Goal: Task Accomplishment & Management: Use online tool/utility

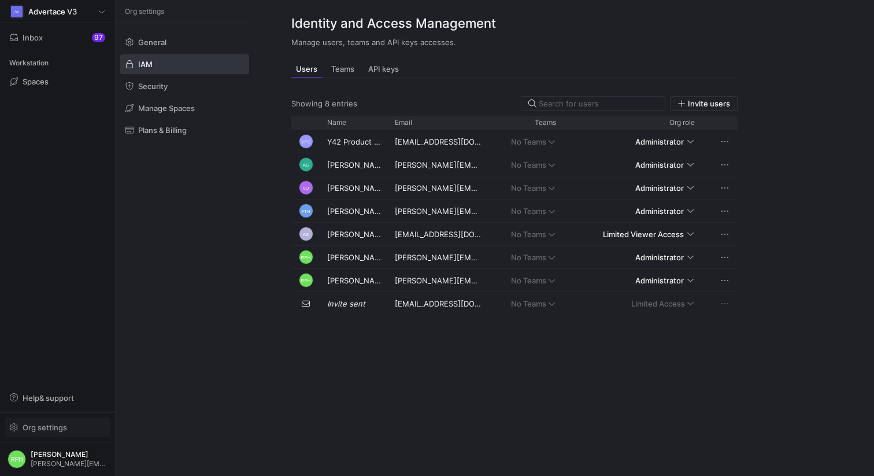
click at [42, 426] on span "Org settings" at bounding box center [45, 426] width 45 height 9
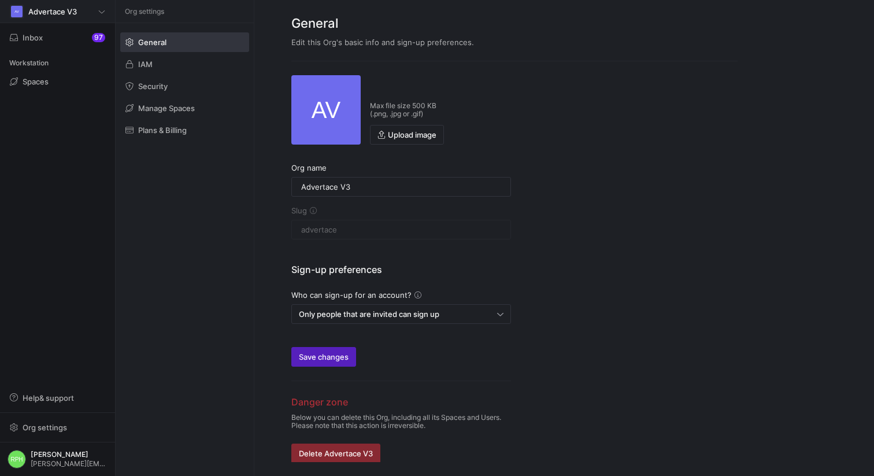
click at [72, 12] on span "Advertace V3" at bounding box center [52, 11] width 49 height 9
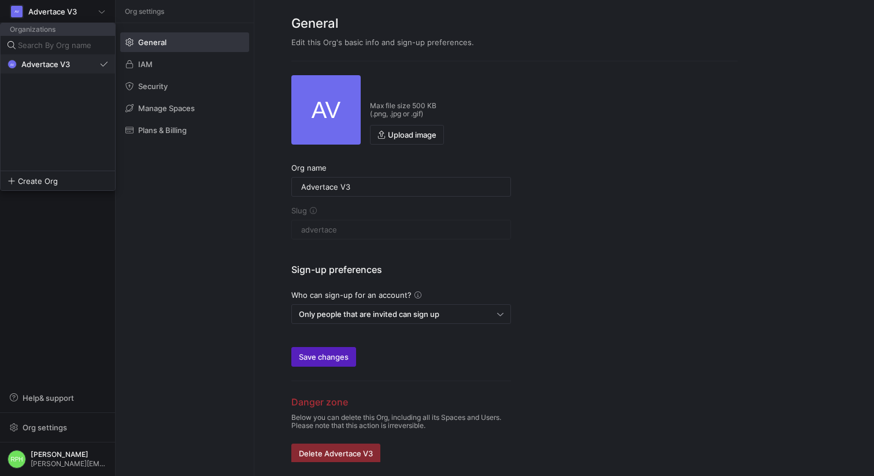
click at [58, 62] on span "Advertace V3" at bounding box center [45, 64] width 49 height 9
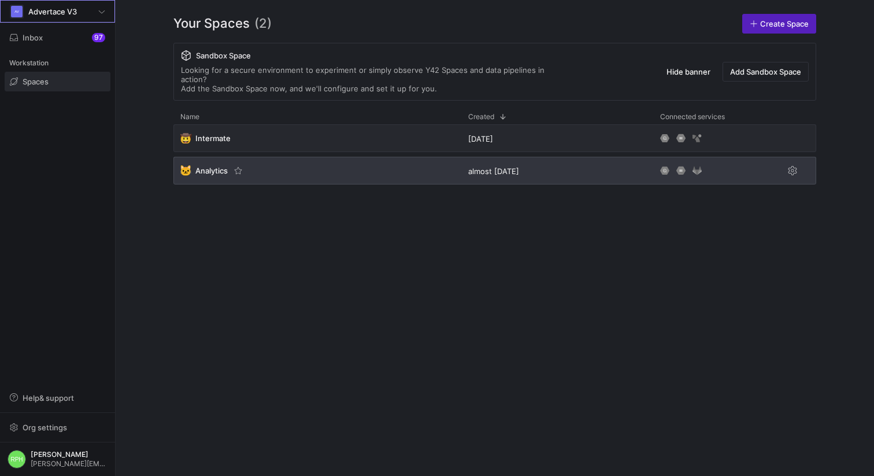
click at [209, 168] on div "🐱 Analytics" at bounding box center [317, 171] width 288 height 28
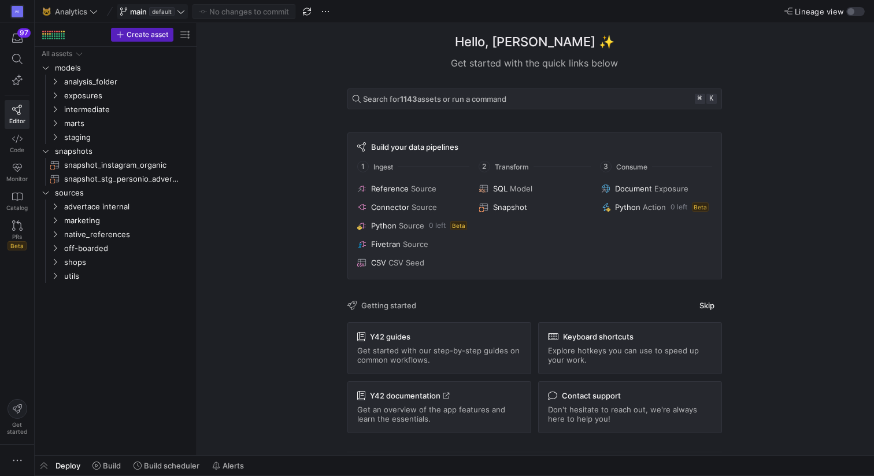
click at [176, 8] on span "main default" at bounding box center [152, 11] width 65 height 9
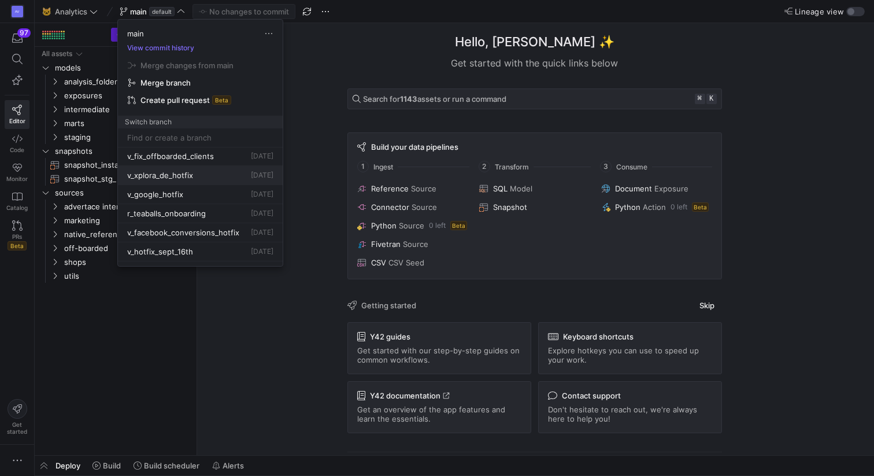
scroll to position [21, 0]
click at [192, 212] on span "r_teaballs_onboarding" at bounding box center [166, 211] width 79 height 9
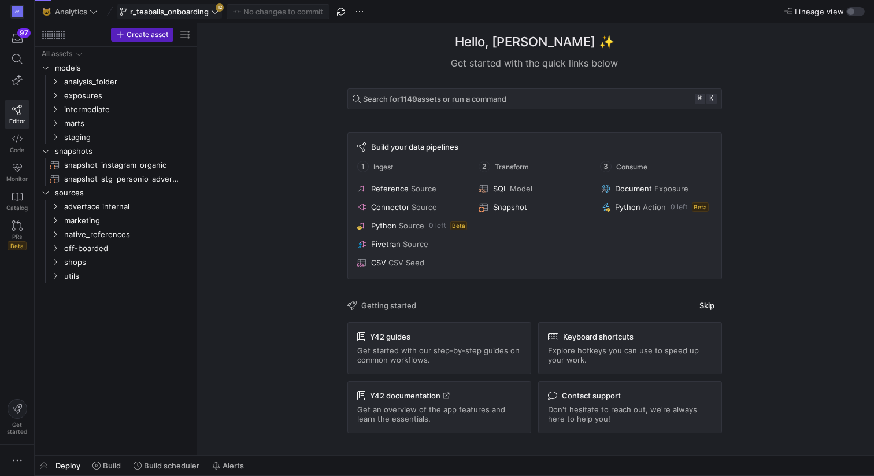
click at [218, 9] on icon at bounding box center [215, 12] width 8 height 8
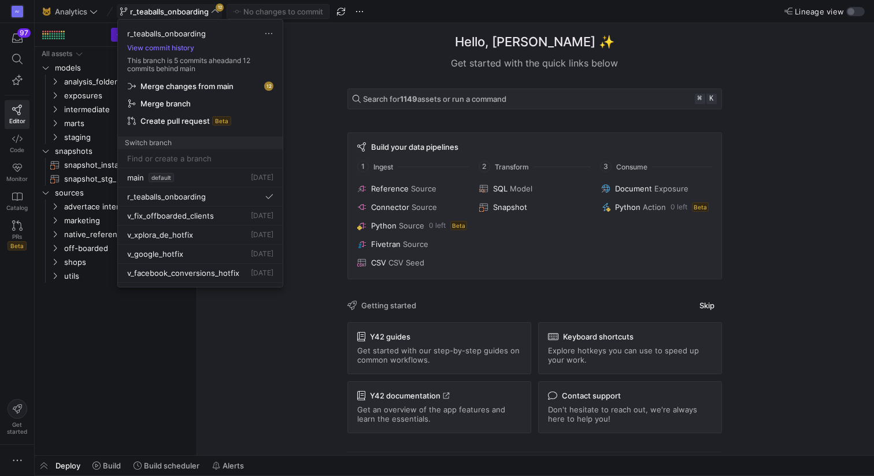
click at [220, 86] on span "Merge changes from main" at bounding box center [186, 85] width 93 height 9
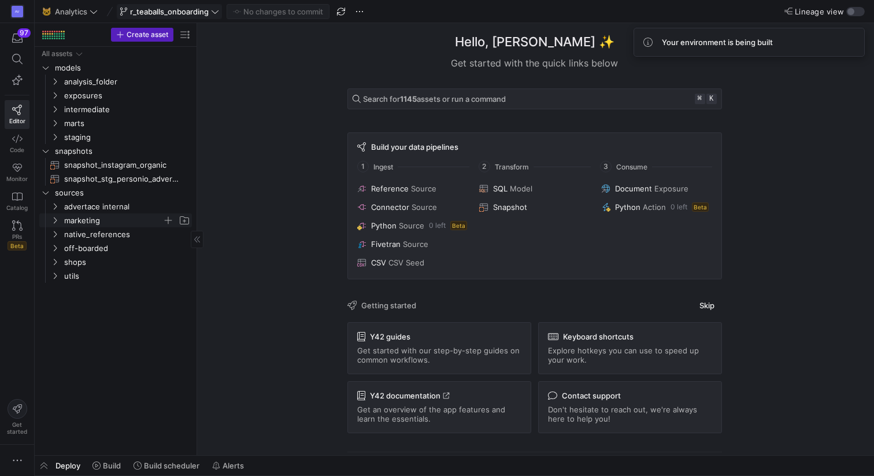
click at [55, 219] on icon "Press SPACE to select this row." at bounding box center [55, 220] width 8 height 7
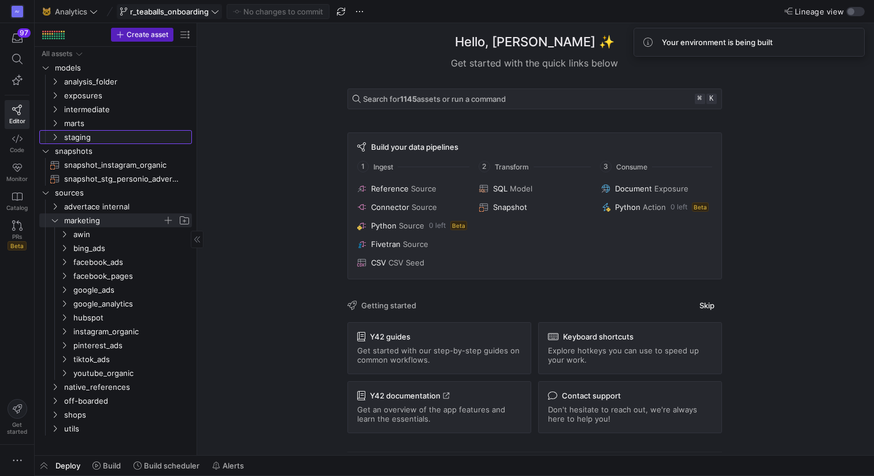
click at [47, 140] on div "Press SPACE to select this row." at bounding box center [43, 137] width 9 height 14
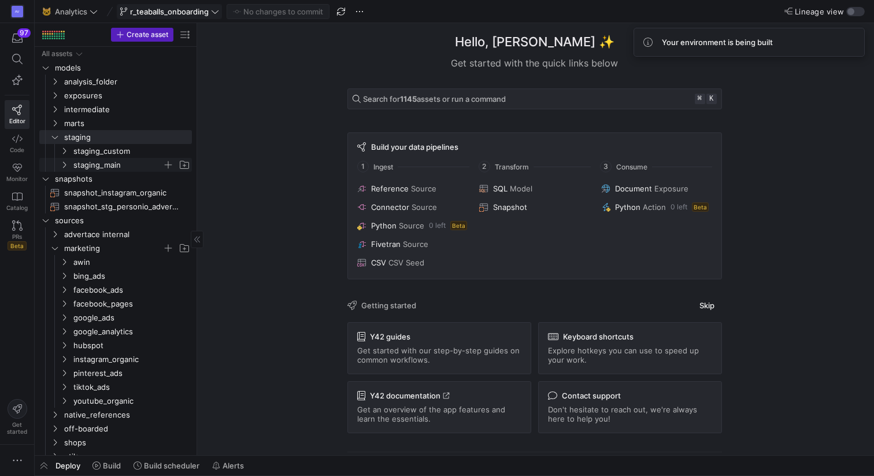
click at [64, 161] on icon "Press SPACE to select this row." at bounding box center [64, 164] width 8 height 7
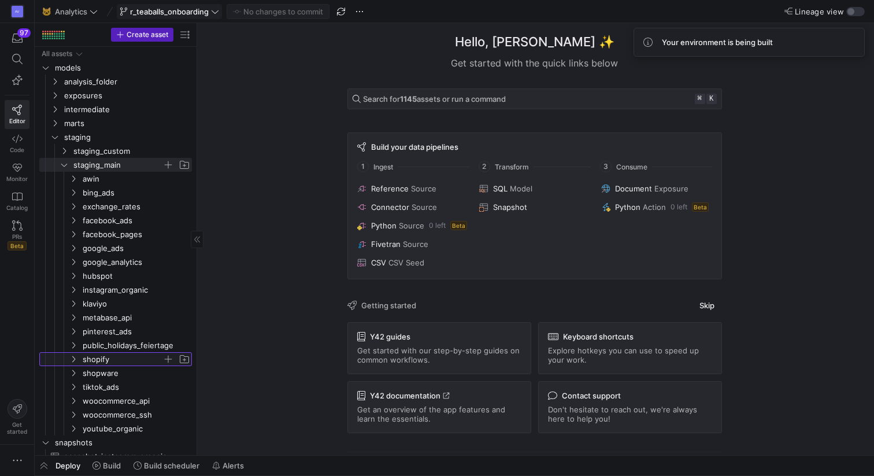
click at [75, 357] on icon "Press SPACE to select this row." at bounding box center [73, 358] width 8 height 7
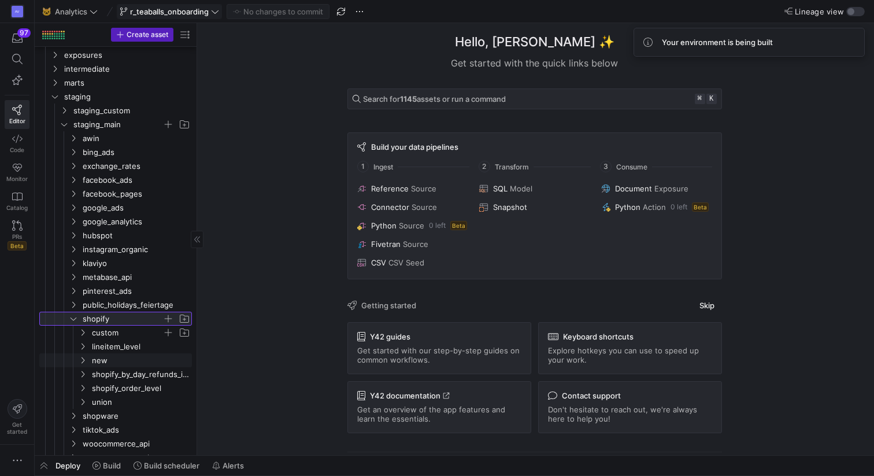
scroll to position [51, 0]
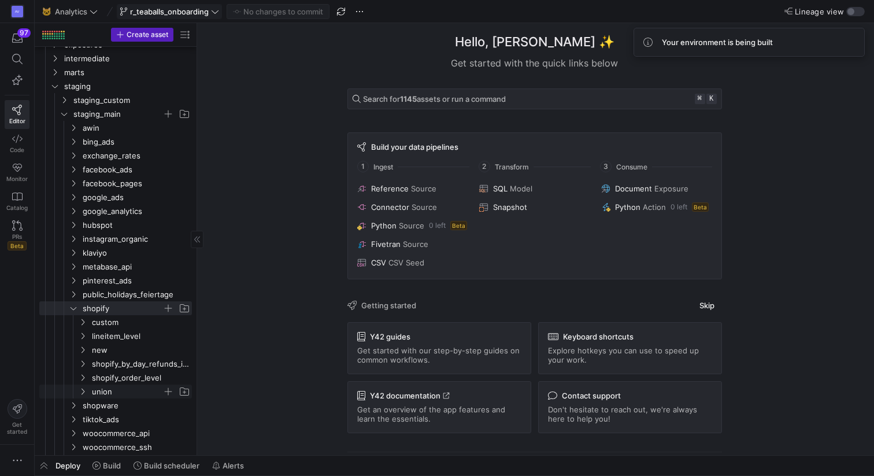
click at [106, 391] on span "union" at bounding box center [127, 391] width 71 height 13
click at [110, 402] on span "union_shopify__orders​​​​​​​​​​" at bounding box center [139, 405] width 79 height 13
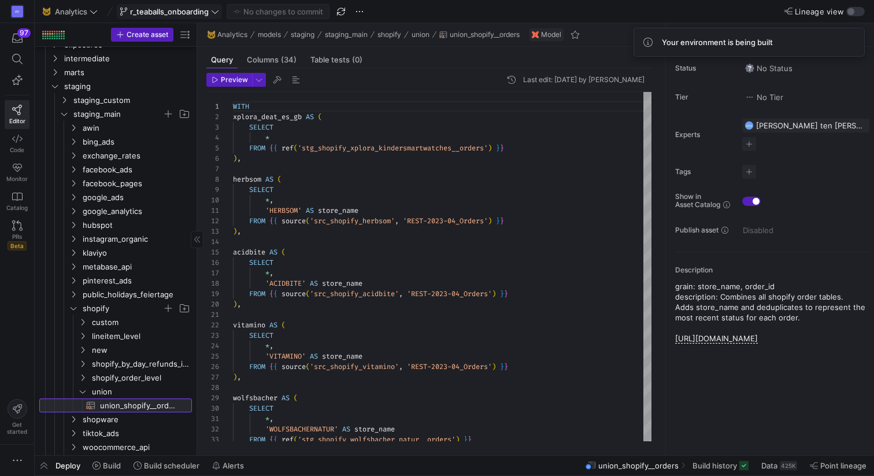
scroll to position [104, 0]
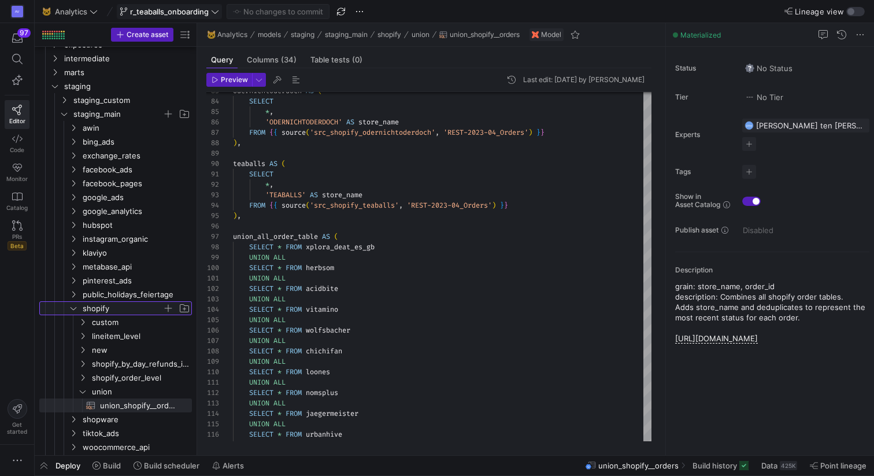
click at [73, 307] on icon "Press SPACE to select this row." at bounding box center [73, 308] width 8 height 7
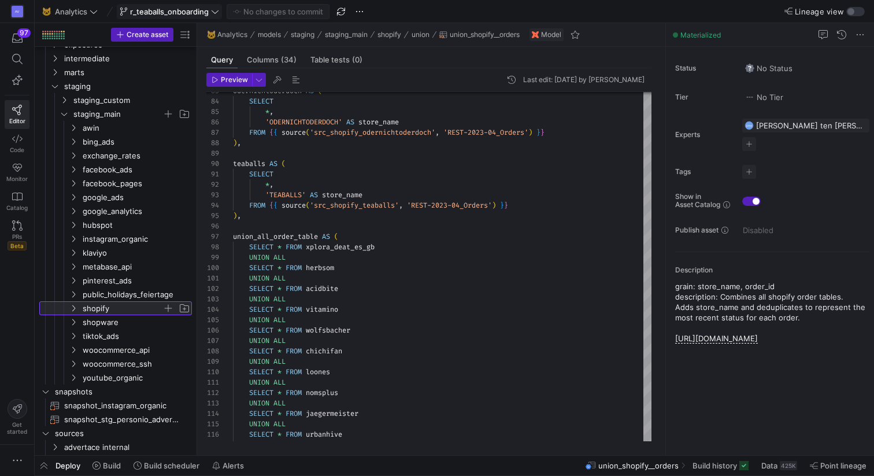
scroll to position [272, 0]
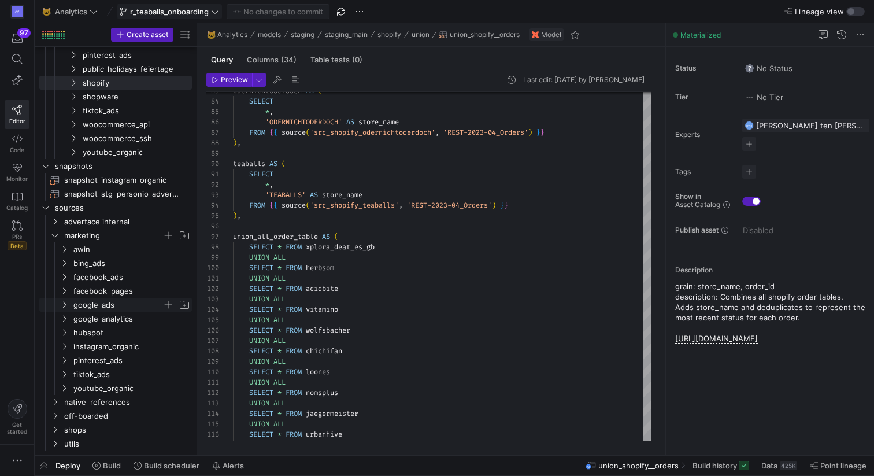
click at [68, 305] on icon "Press SPACE to select this row." at bounding box center [64, 304] width 8 height 7
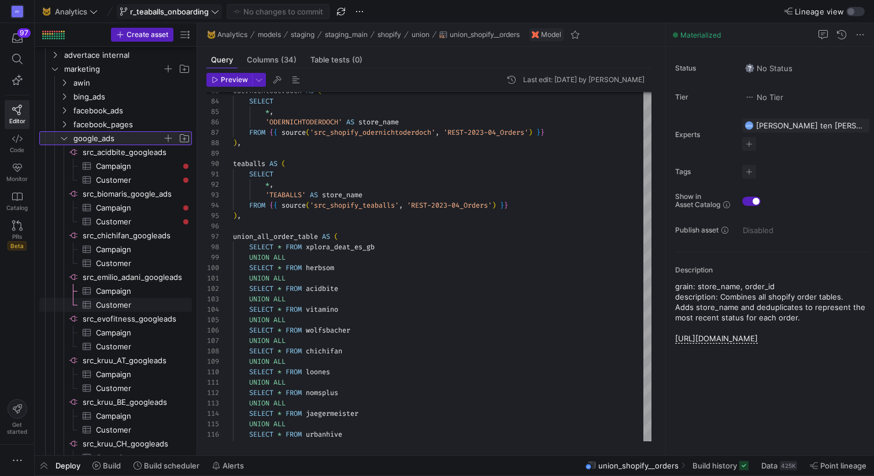
scroll to position [0, 0]
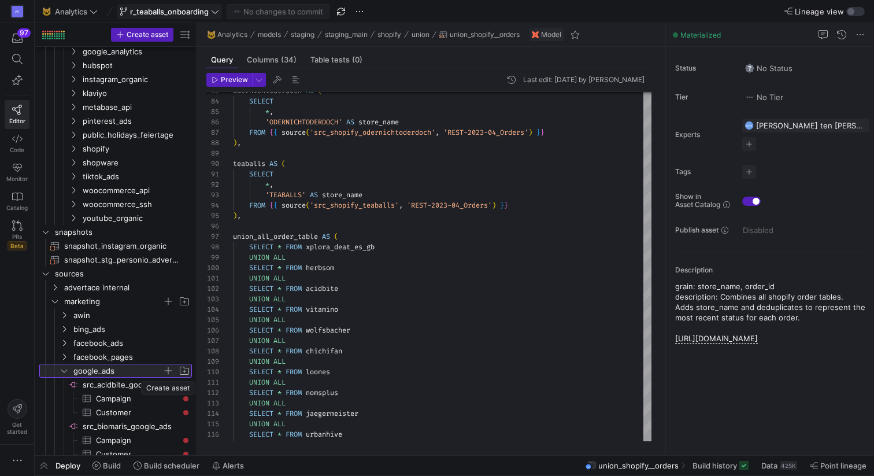
click at [169, 372] on span "button" at bounding box center [168, 371] width 12 height 12
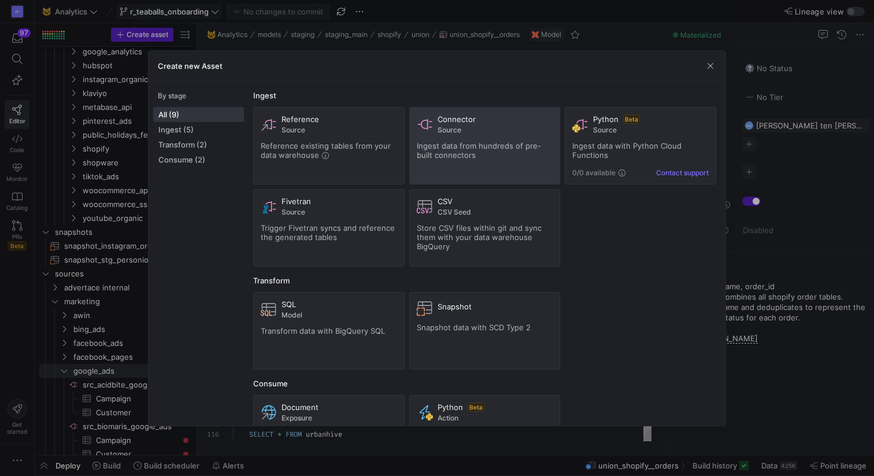
click at [466, 150] on div "Ingest data from hundreds of pre-built connectors" at bounding box center [485, 150] width 136 height 18
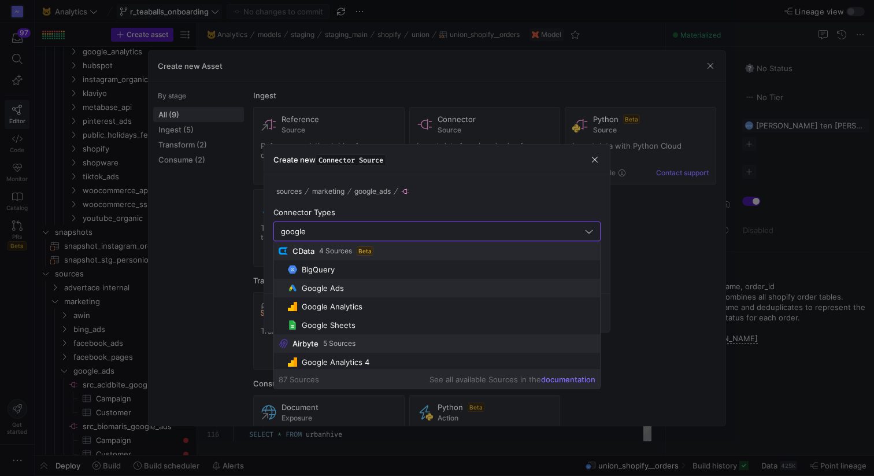
click at [381, 286] on span "Google Ads" at bounding box center [441, 287] width 307 height 9
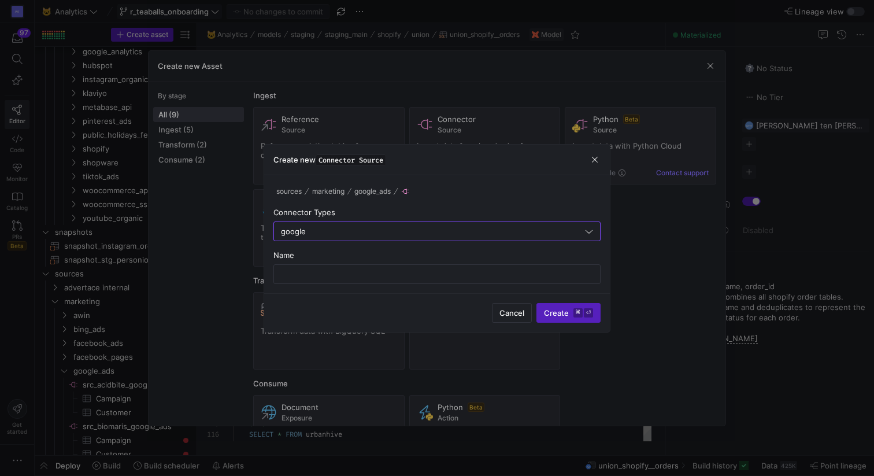
type input "Google Ads"
click at [346, 273] on input "text" at bounding box center [436, 273] width 307 height 9
click at [296, 275] on input "src_google_ads_" at bounding box center [436, 273] width 307 height 9
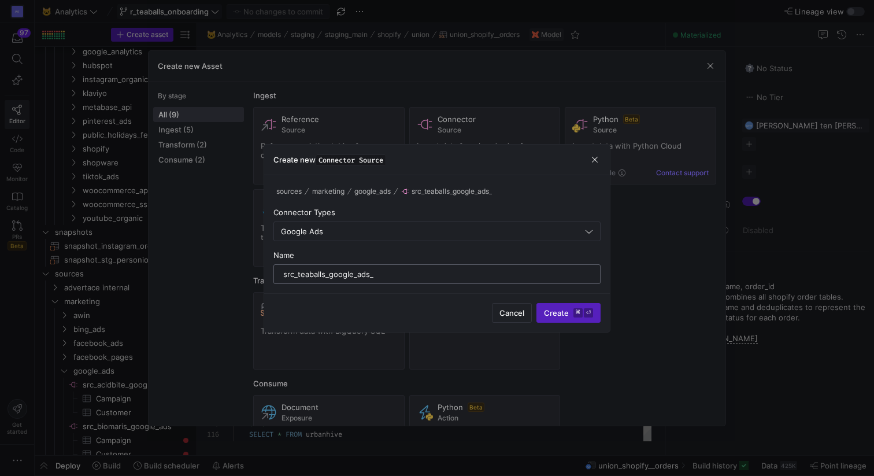
click at [396, 273] on input "src_teaballs_google_ads_" at bounding box center [436, 273] width 307 height 9
type input "src_teaballs_google_ads"
click at [555, 309] on span "Create ⌘ ⏎" at bounding box center [568, 312] width 49 height 9
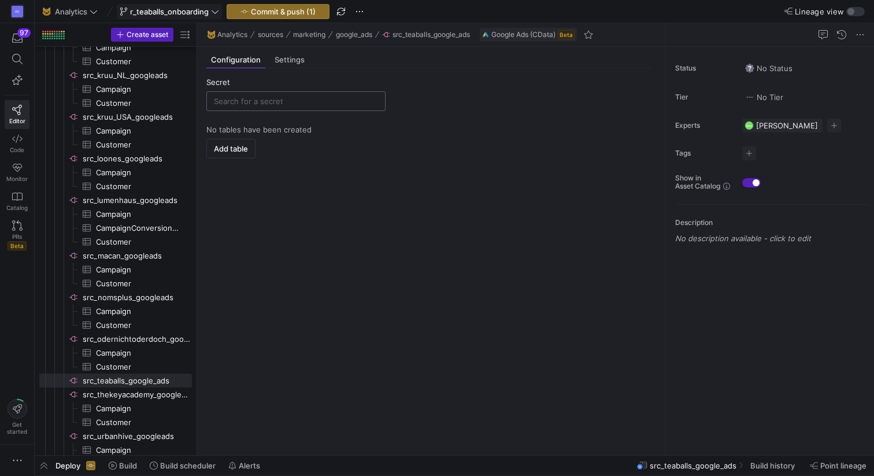
click at [298, 101] on input "text" at bounding box center [296, 101] width 164 height 9
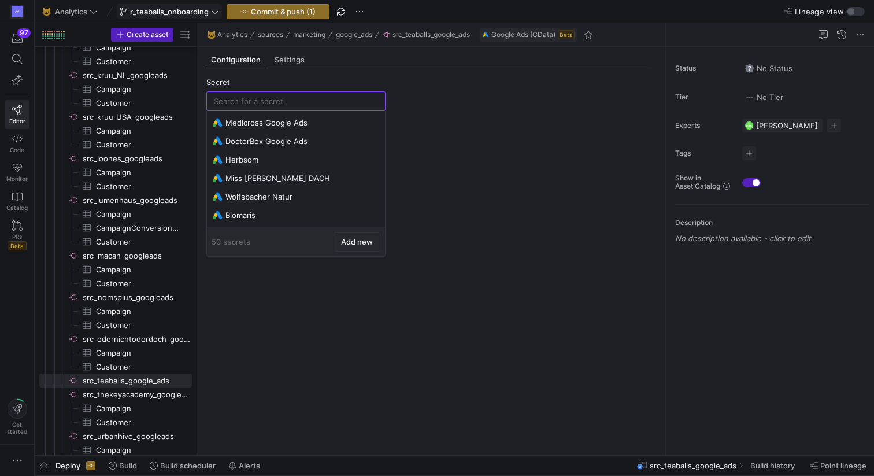
click at [354, 236] on span at bounding box center [357, 241] width 46 height 18
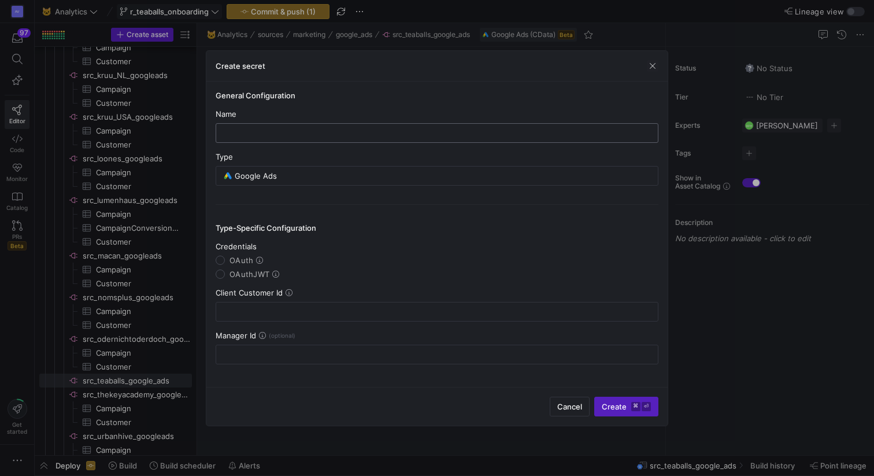
click at [302, 131] on input "text" at bounding box center [436, 132] width 423 height 9
type input "t"
type input "Teaballs Google Ads"
click at [220, 260] on input "OAuth" at bounding box center [220, 259] width 9 height 9
radio input "true"
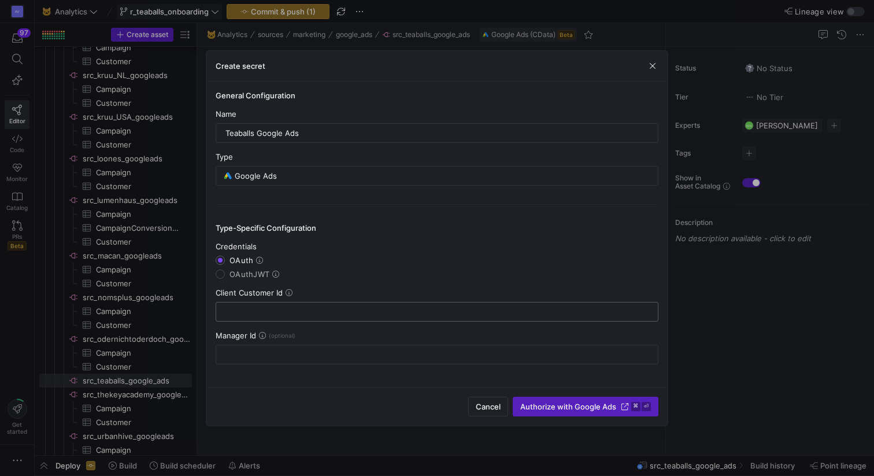
click at [249, 310] on input "text" at bounding box center [436, 311] width 423 height 9
paste input "138-204-9178"
click at [246, 310] on input "138-204-9178" at bounding box center [436, 311] width 423 height 9
click at [228, 313] on input "1382049178" at bounding box center [436, 311] width 423 height 9
type input "1382049178"
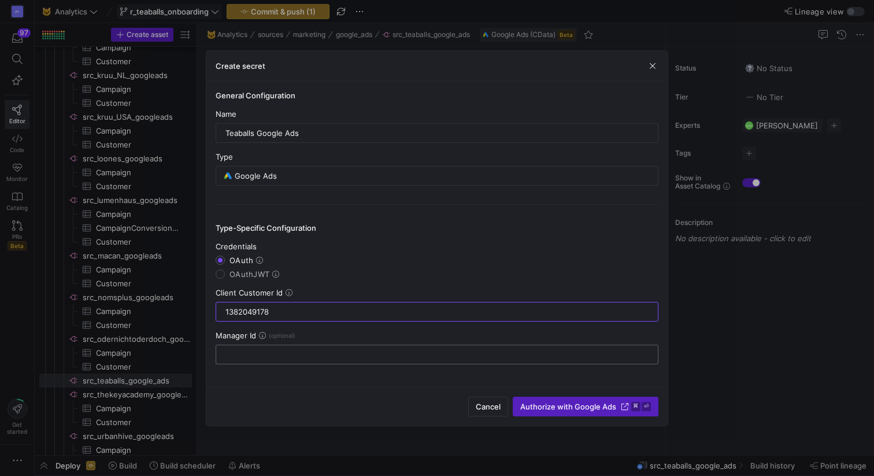
click at [295, 361] on div at bounding box center [436, 354] width 423 height 18
paste input "930-858-3450"
click at [246, 353] on input "930-858-3450" at bounding box center [436, 354] width 423 height 9
click at [260, 354] on input "930858-3450" at bounding box center [436, 354] width 423 height 9
drag, startPoint x: 227, startPoint y: 351, endPoint x: 233, endPoint y: 441, distance: 89.8
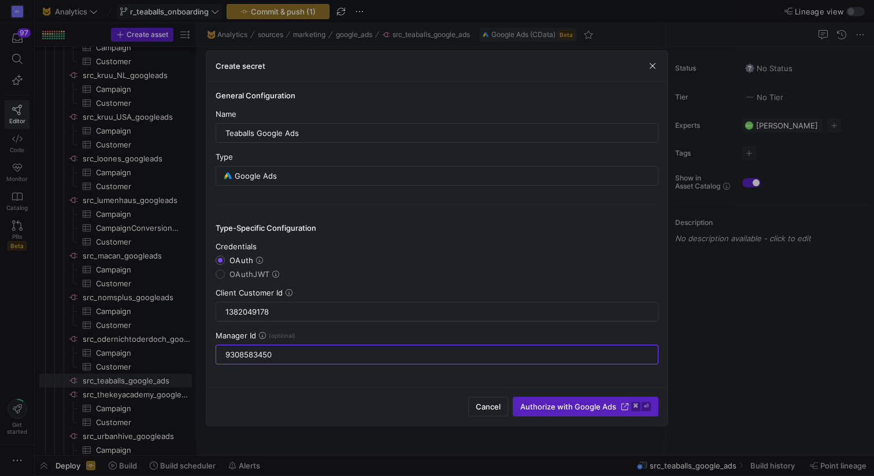
click at [227, 351] on input "9308583450" at bounding box center [436, 354] width 423 height 9
type input "9308583450"
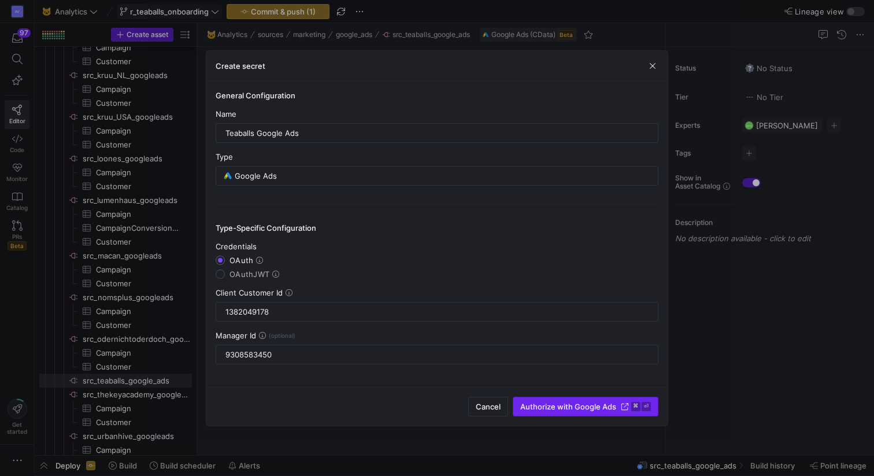
click at [618, 401] on span "submit" at bounding box center [585, 406] width 144 height 18
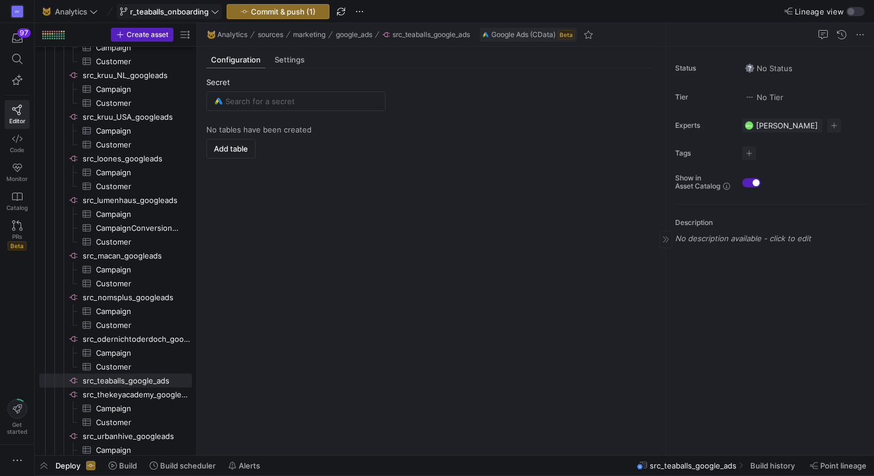
type input "Teaballs Google Ads"
click at [20, 143] on icon at bounding box center [17, 139] width 10 height 10
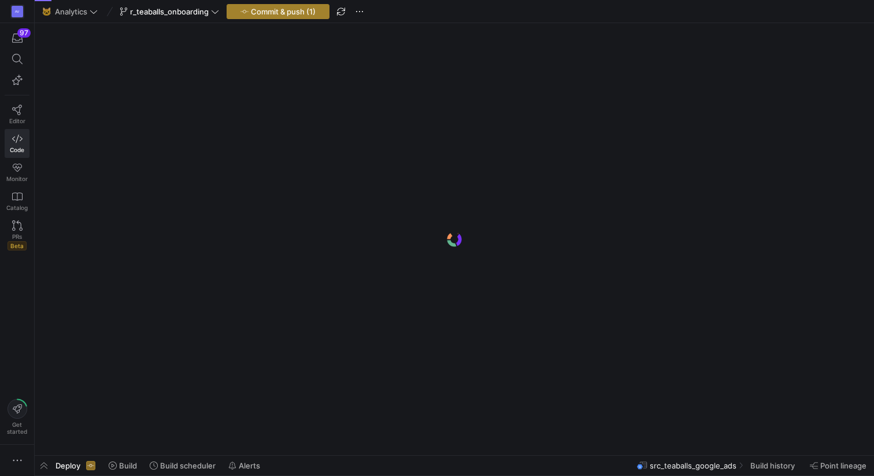
click at [277, 12] on span "Commit & push (1)" at bounding box center [283, 11] width 65 height 9
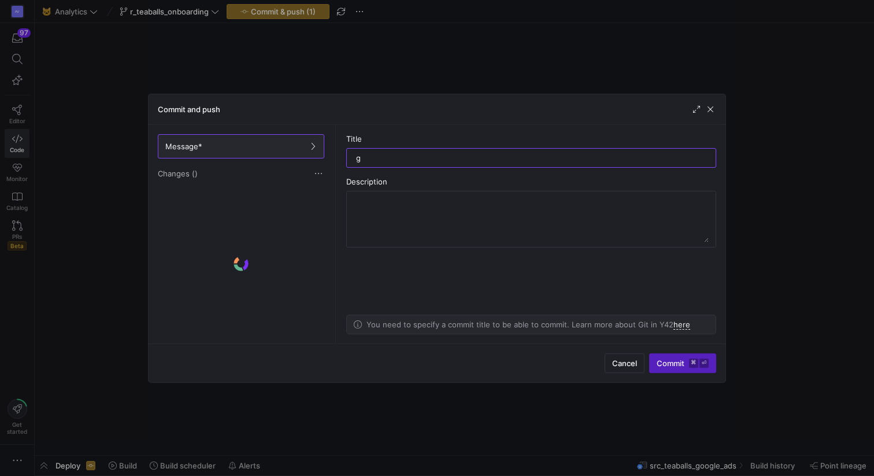
type input "g"
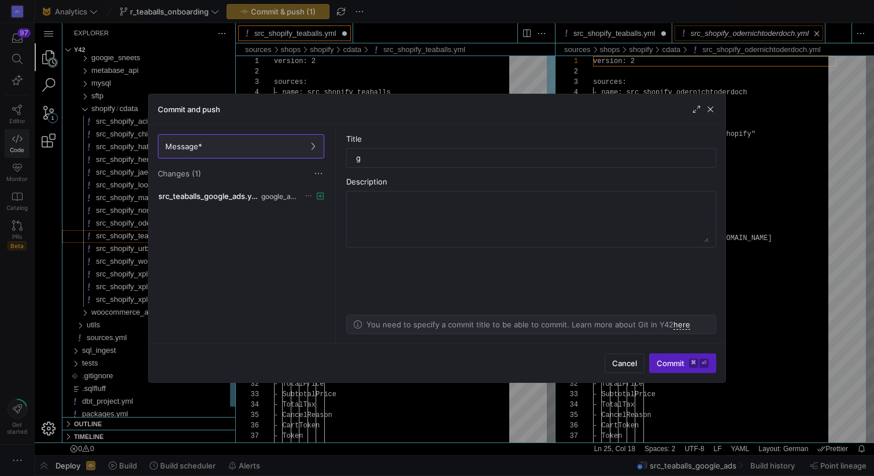
scroll to position [104, 0]
type textarea "config: y42_table: import: Orders columns: - ooglId - Number - CustomerId - Cur…"
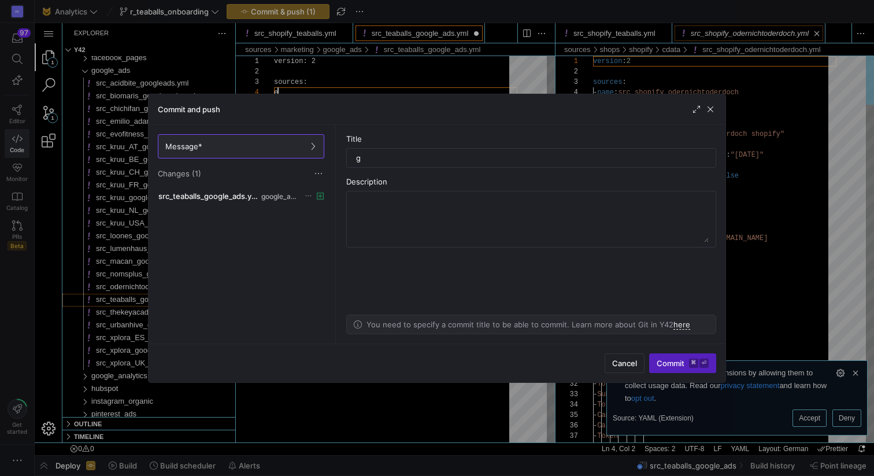
scroll to position [31, 8]
type textarea "version: 2 sources: e config: y42_source: type: cdata-googleads connection: "Te…"
click at [374, 166] on div "g" at bounding box center [531, 158] width 350 height 18
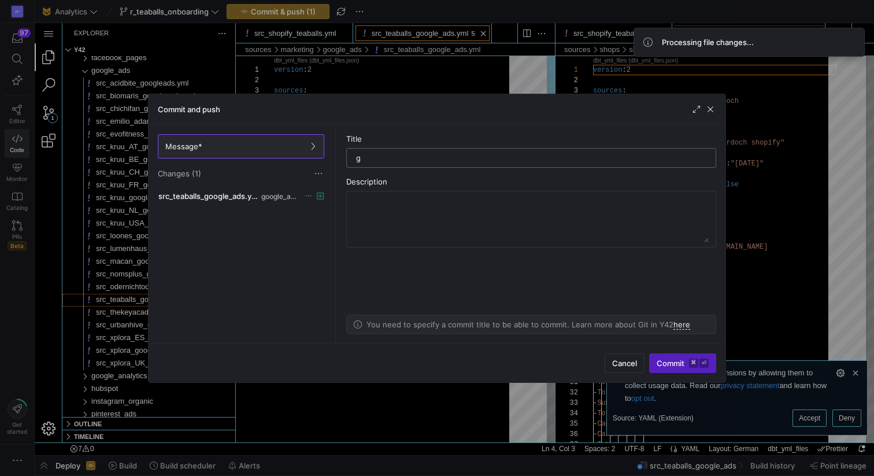
click at [367, 157] on input "g" at bounding box center [531, 157] width 350 height 9
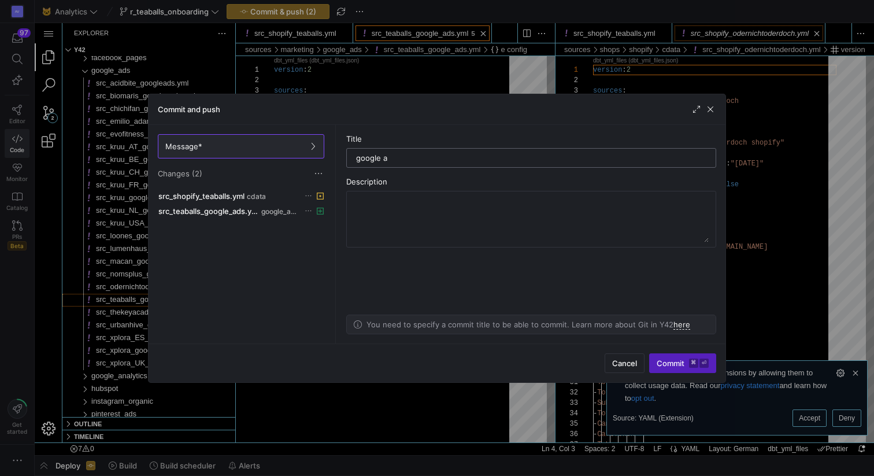
type input "google a"
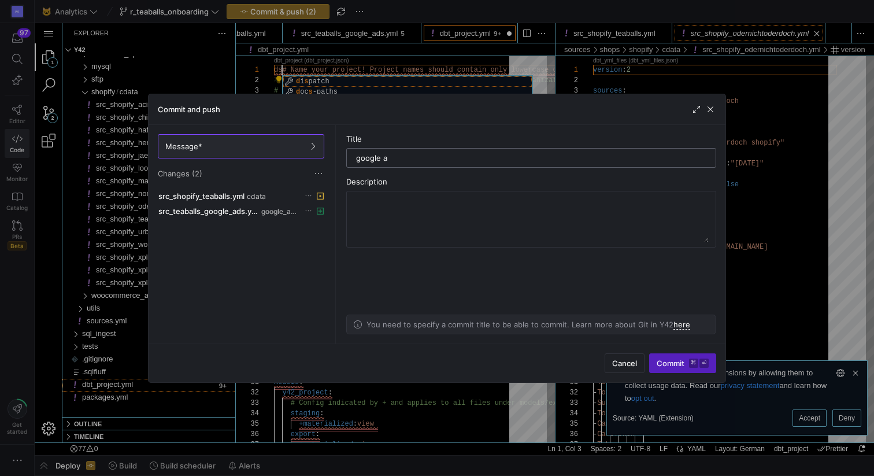
scroll to position [0, 4]
type textarea "# Name your project! Project names should contain only lowercase characters # a…"
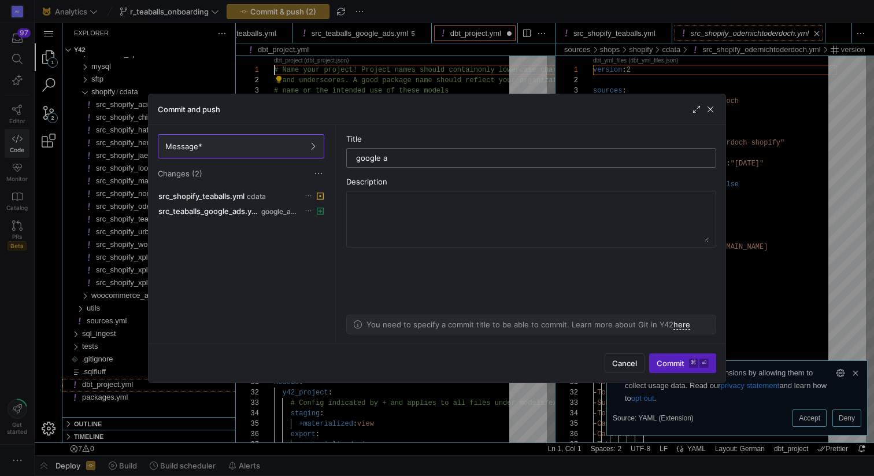
scroll to position [0, 72]
click at [713, 109] on span "button" at bounding box center [711, 109] width 12 height 12
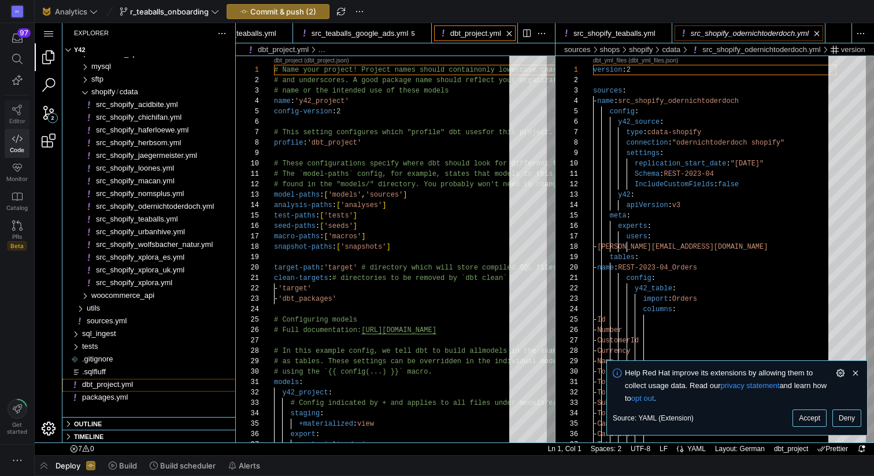
click at [10, 118] on span "Editor" at bounding box center [17, 120] width 16 height 7
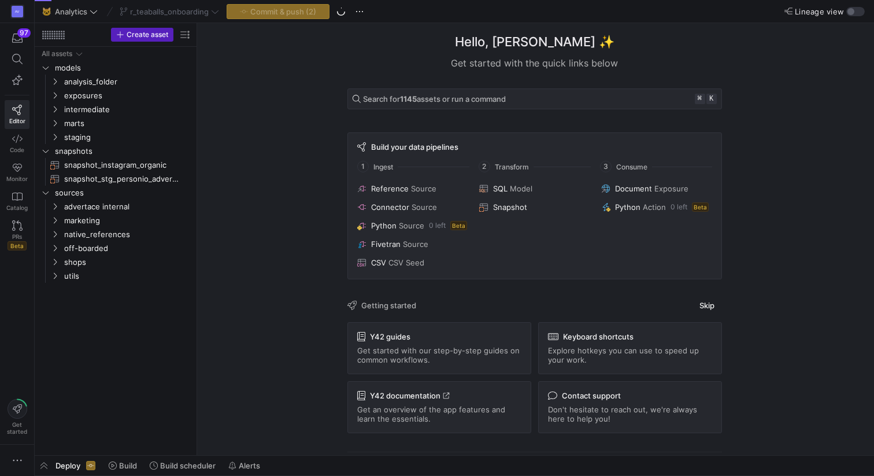
click at [235, 11] on div "Commit & push (2)" at bounding box center [278, 11] width 103 height 15
click at [281, 14] on span "Commit & push (2)" at bounding box center [283, 11] width 66 height 9
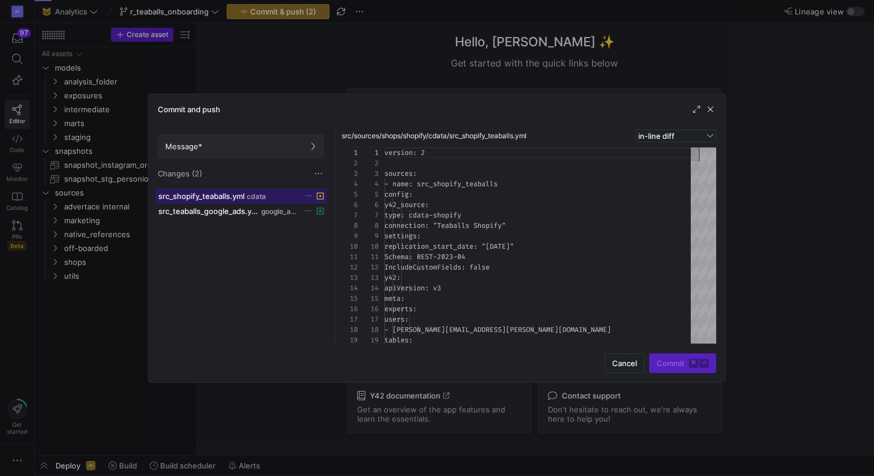
click at [228, 198] on span "src_shopify_teaballs.yml" at bounding box center [201, 195] width 86 height 9
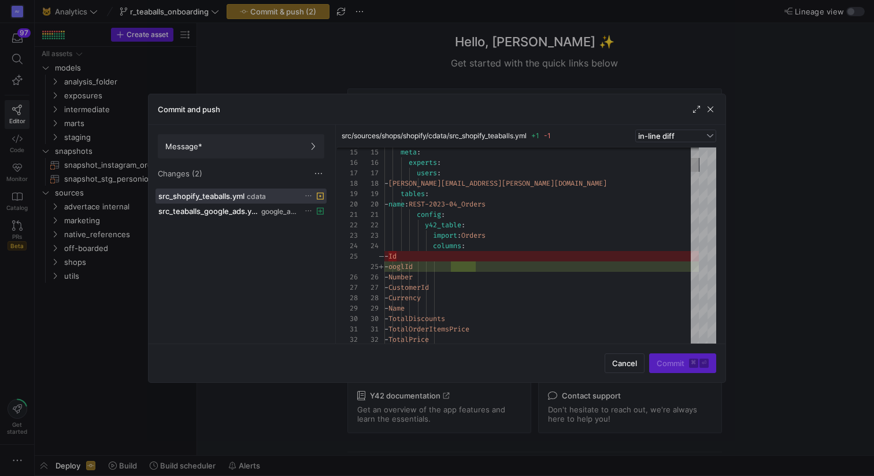
click at [309, 197] on icon at bounding box center [309, 196] width 8 height 8
click at [324, 224] on span "Discard" at bounding box center [325, 228] width 27 height 9
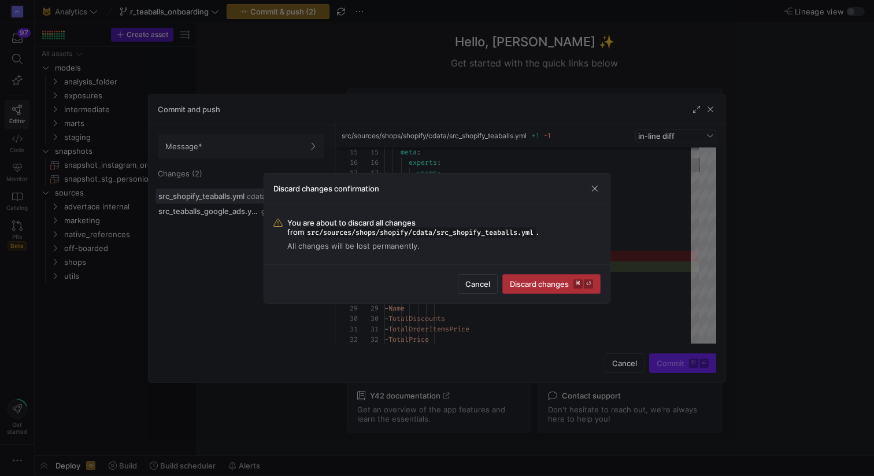
click at [542, 284] on span "Discard changes ⌘ ⏎" at bounding box center [551, 283] width 83 height 9
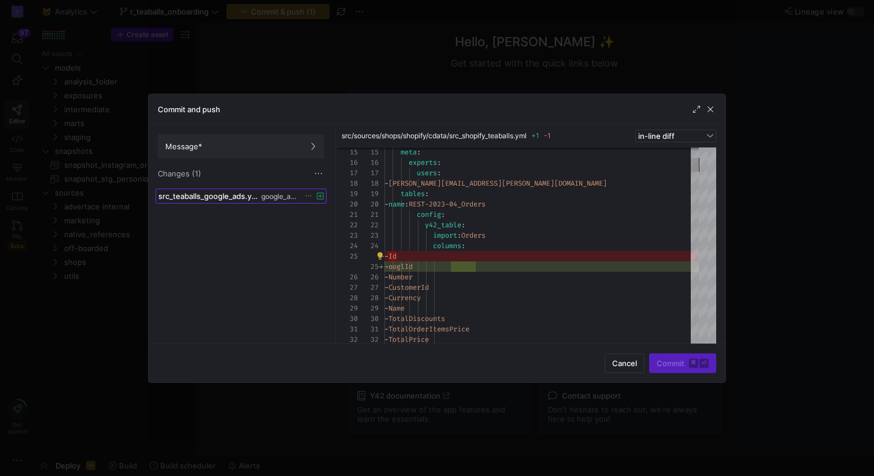
click at [207, 198] on span "src_teaballs_google_ads.yml" at bounding box center [208, 195] width 101 height 9
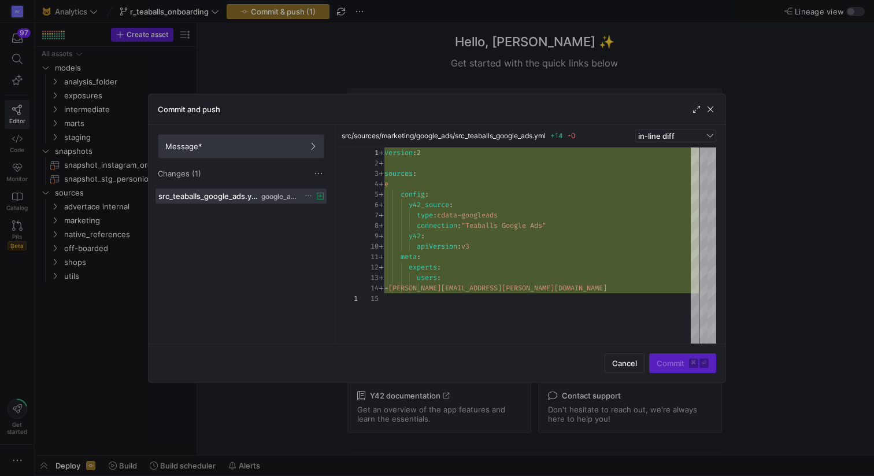
click at [267, 149] on span "Message*" at bounding box center [240, 146] width 151 height 9
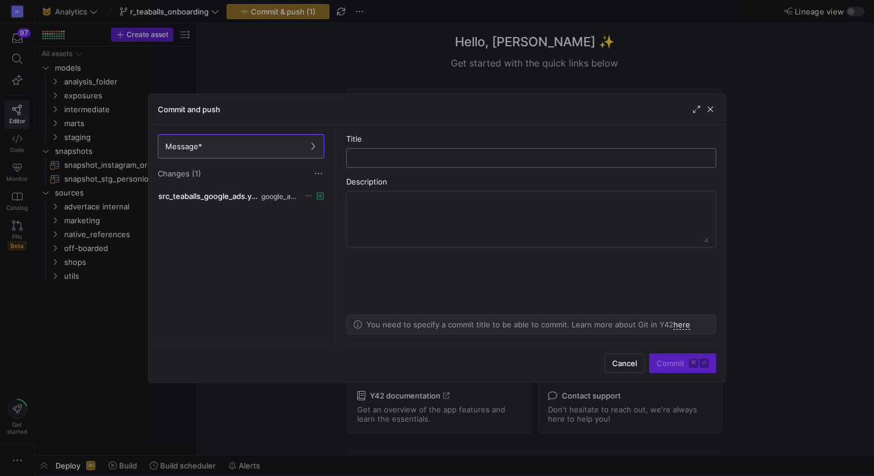
click at [403, 156] on input "text" at bounding box center [531, 157] width 350 height 9
click at [394, 158] on input "text" at bounding box center [531, 157] width 350 height 9
type input "google ads teaballs"
click at [659, 368] on span "submit" at bounding box center [683, 363] width 66 height 18
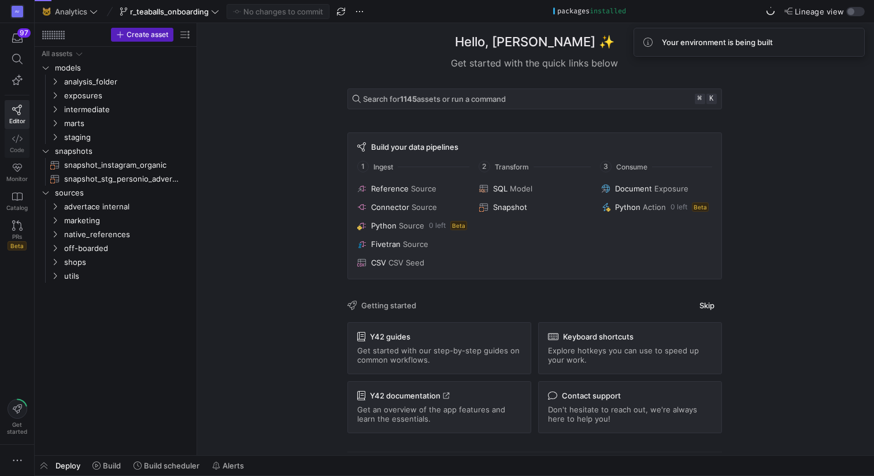
click at [15, 146] on span "Code" at bounding box center [17, 149] width 14 height 7
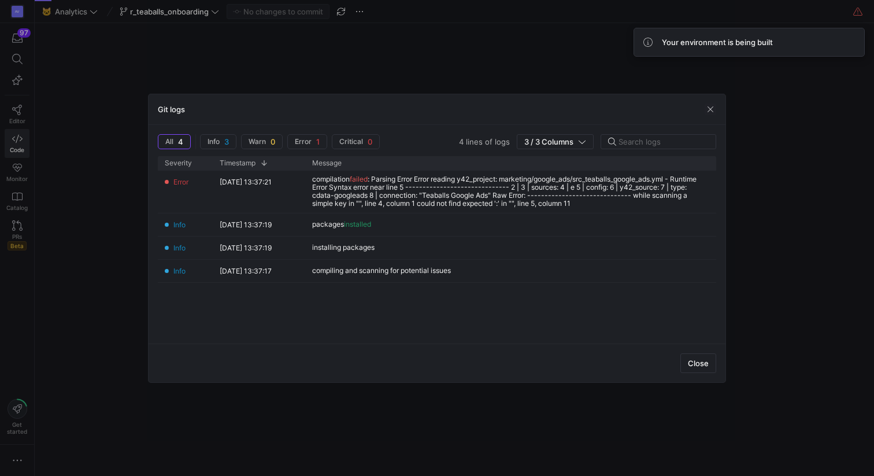
scroll to position [0, 65]
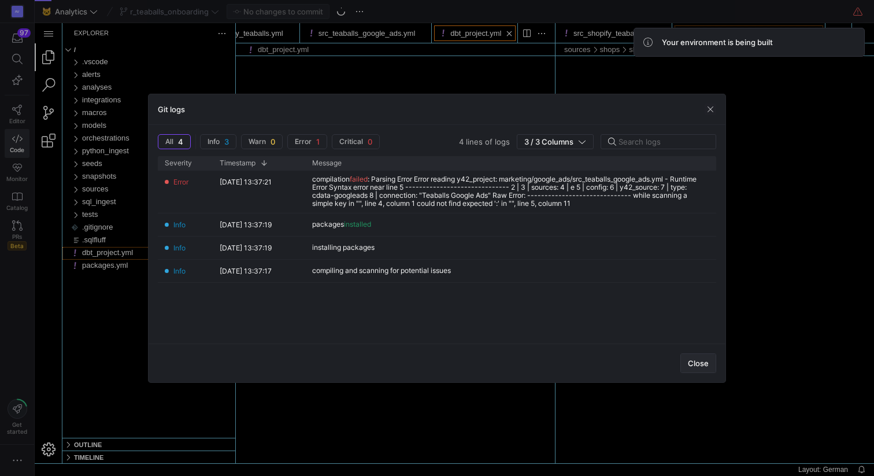
click at [699, 361] on span "Close" at bounding box center [698, 362] width 21 height 9
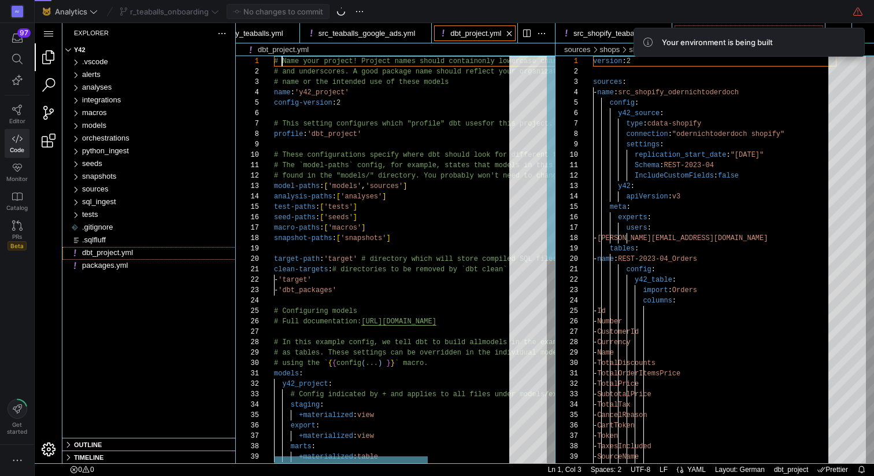
scroll to position [104, 0]
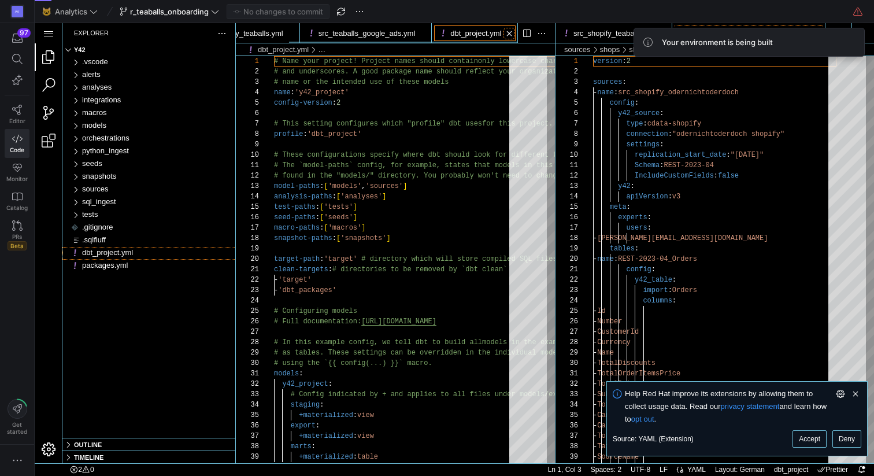
click at [509, 34] on link "Close (⌘W)" at bounding box center [509, 34] width 12 height 12
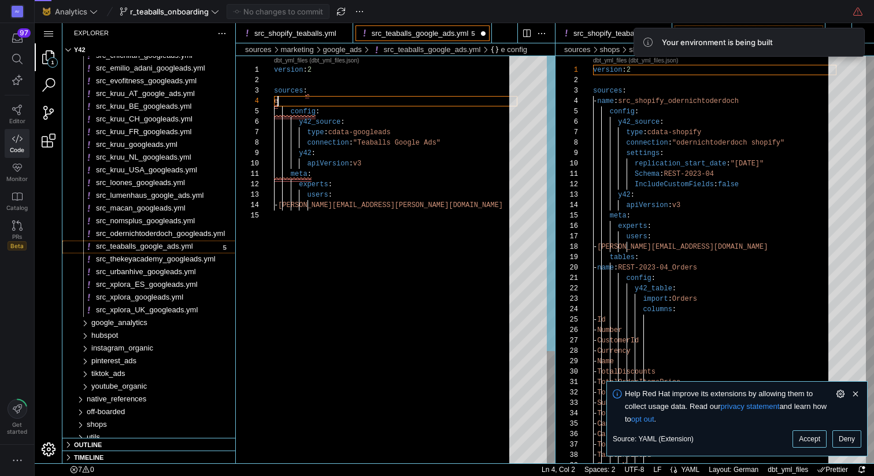
scroll to position [31, 0]
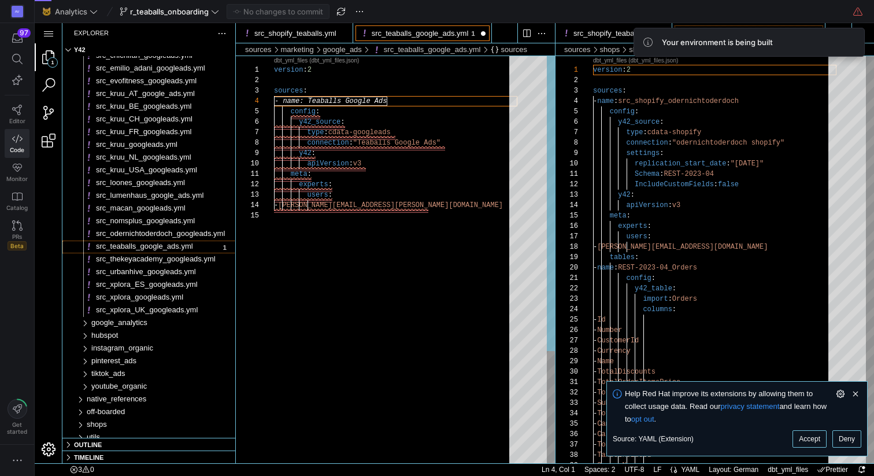
click at [313, 268] on div "version : 2 sources : - name: Teaballs Google Ads config : y42_source : type : …" at bounding box center [395, 336] width 243 height 561
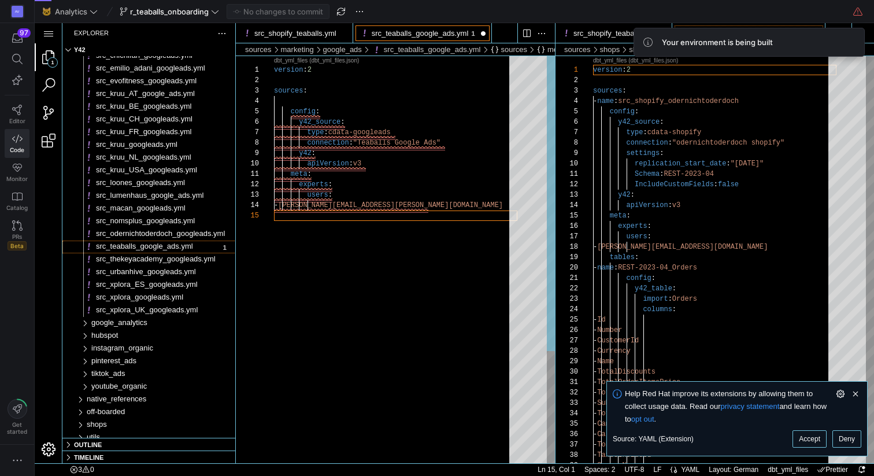
click at [311, 285] on div "version : 2 sources : config : y42_source : type : cdata-googleads connection :…" at bounding box center [395, 336] width 243 height 561
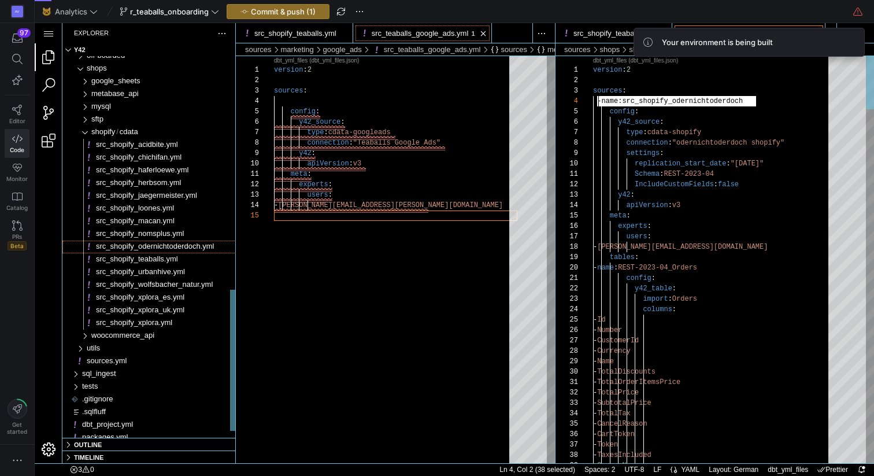
scroll to position [0, 9]
drag, startPoint x: 765, startPoint y: 103, endPoint x: 597, endPoint y: 103, distance: 167.6
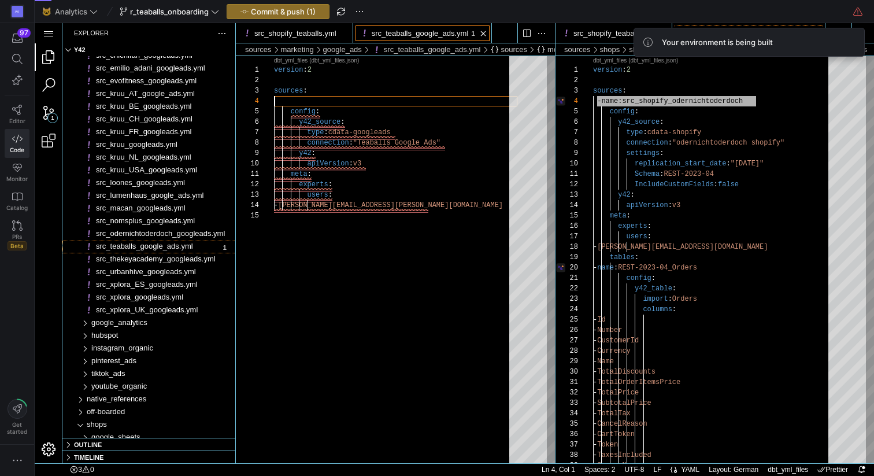
scroll to position [31, 0]
click at [307, 103] on div "version : 2 sources : config : y42_source : type : cdata-googleads connection :…" at bounding box center [395, 336] width 243 height 561
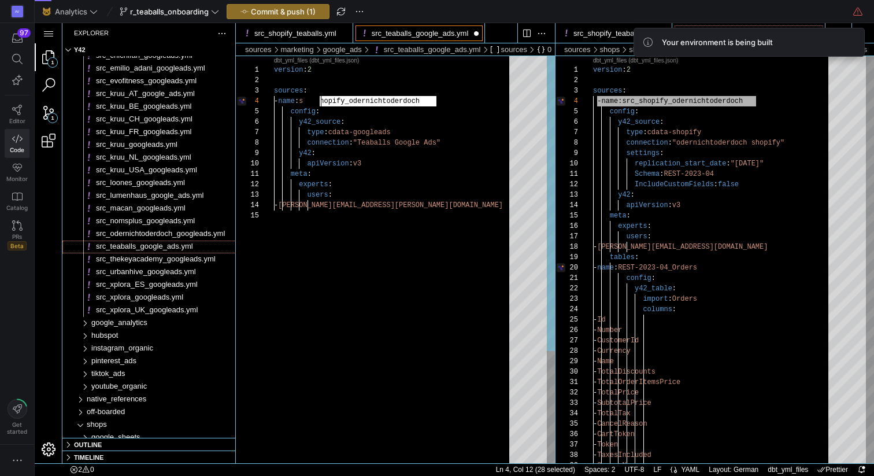
scroll to position [31, 62]
drag, startPoint x: 443, startPoint y: 103, endPoint x: 334, endPoint y: 105, distance: 108.7
click at [358, 344] on div "version : 2 sources : - name : src_teaballs_google_ads config : y42_source : ty…" at bounding box center [395, 336] width 243 height 561
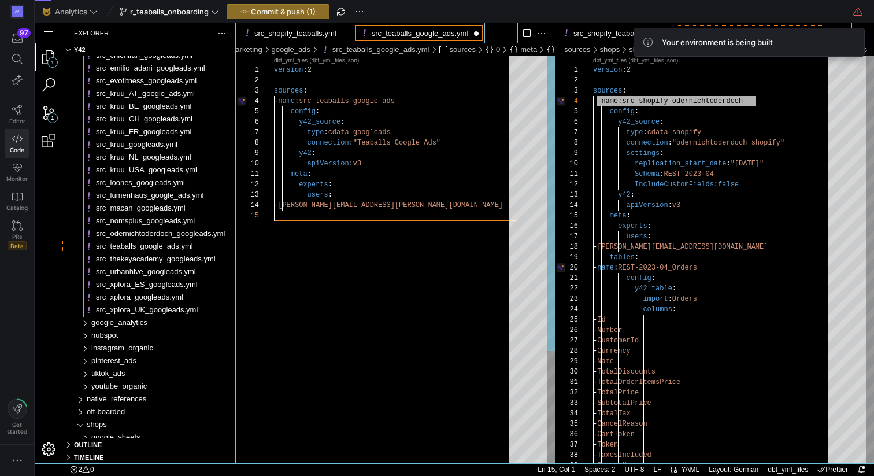
scroll to position [0, 97]
type textarea "meta: experts: users: - renate.perez@intermate.de"
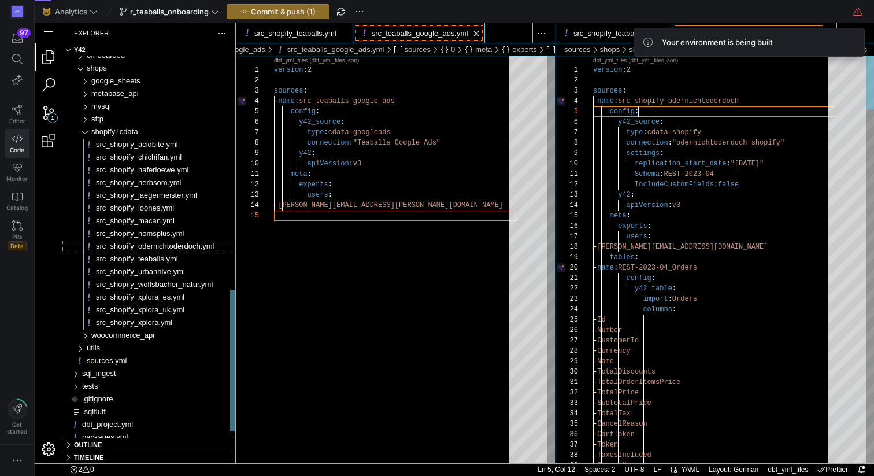
scroll to position [0, 12]
click at [610, 34] on link "src_shopify_teaballs.yml" at bounding box center [614, 33] width 82 height 9
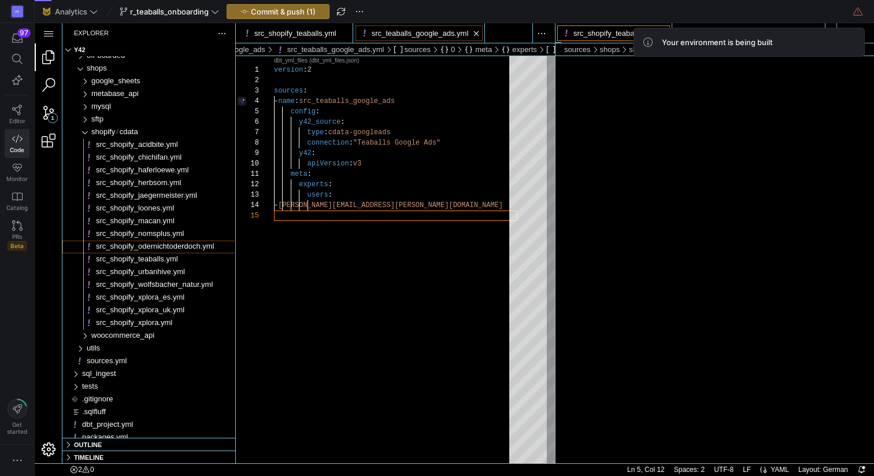
click at [668, 32] on div "Your environment is being built" at bounding box center [748, 42] width 231 height 29
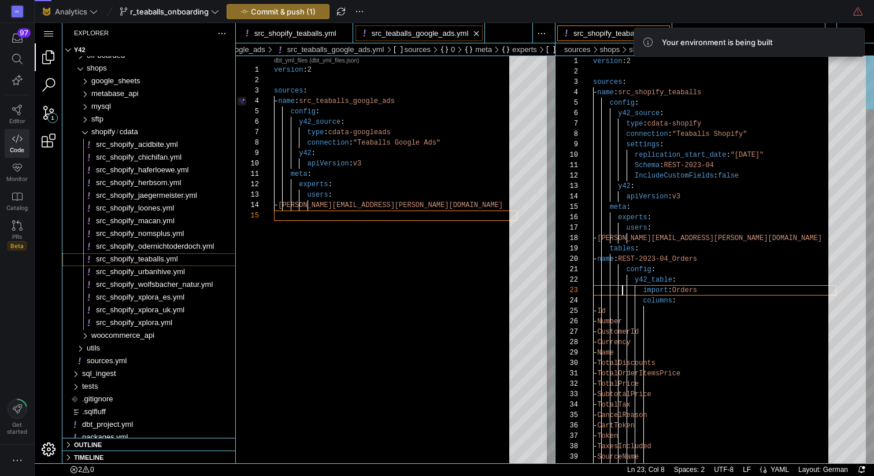
scroll to position [21, 29]
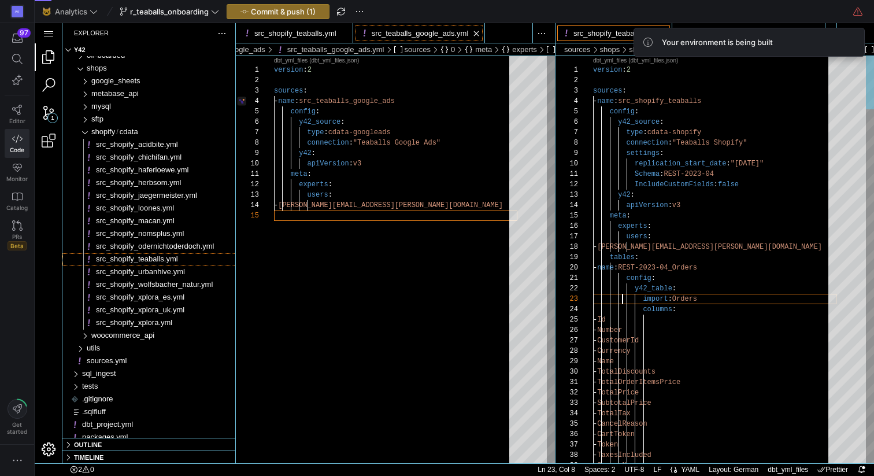
click at [663, 29] on div "Your environment is being built" at bounding box center [748, 42] width 231 height 29
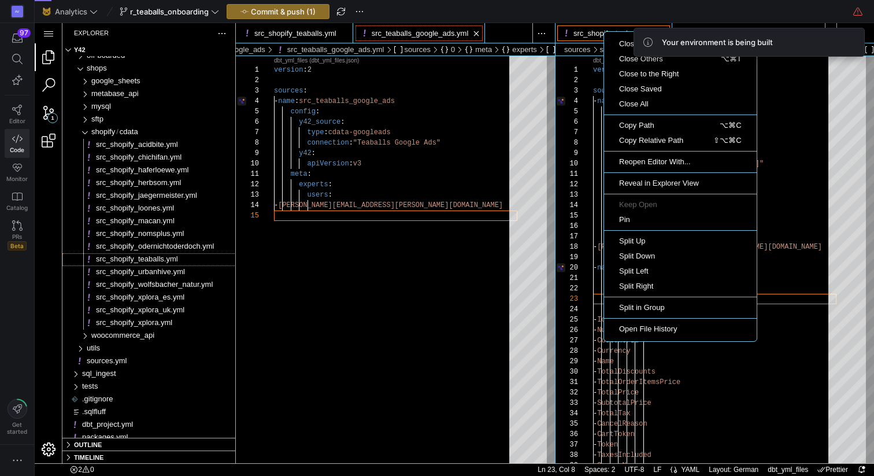
drag, startPoint x: 604, startPoint y: 31, endPoint x: 595, endPoint y: 32, distance: 8.7
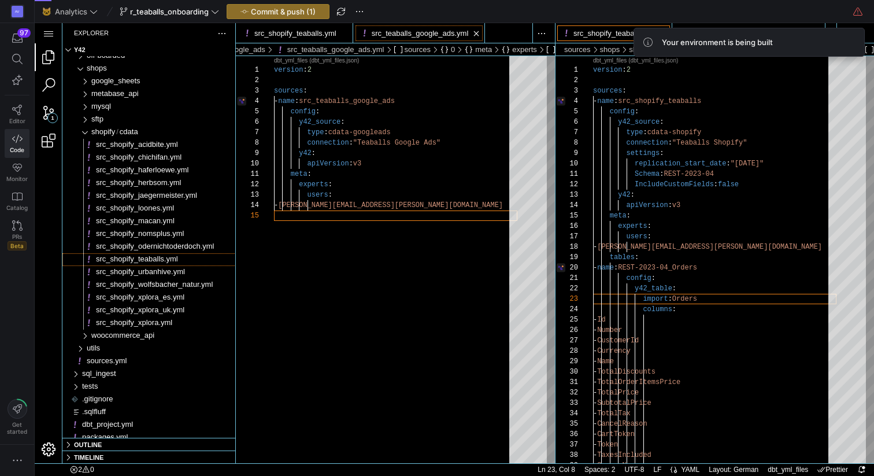
scroll to position [21, 29]
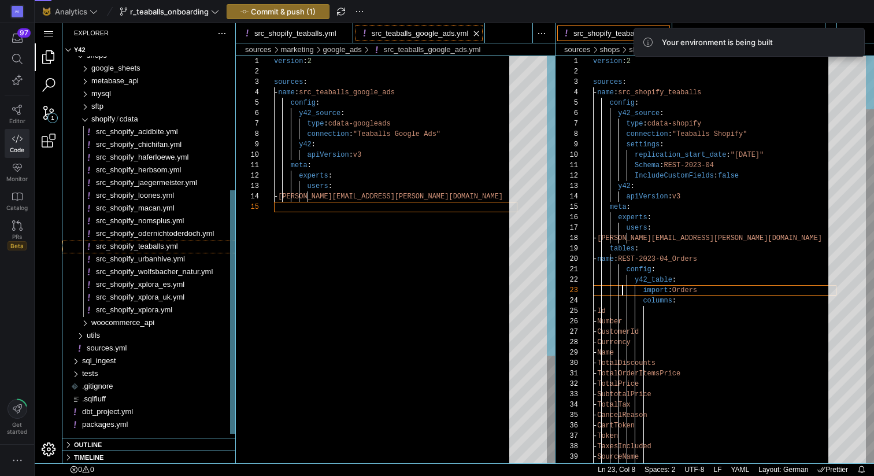
scroll to position [21, 29]
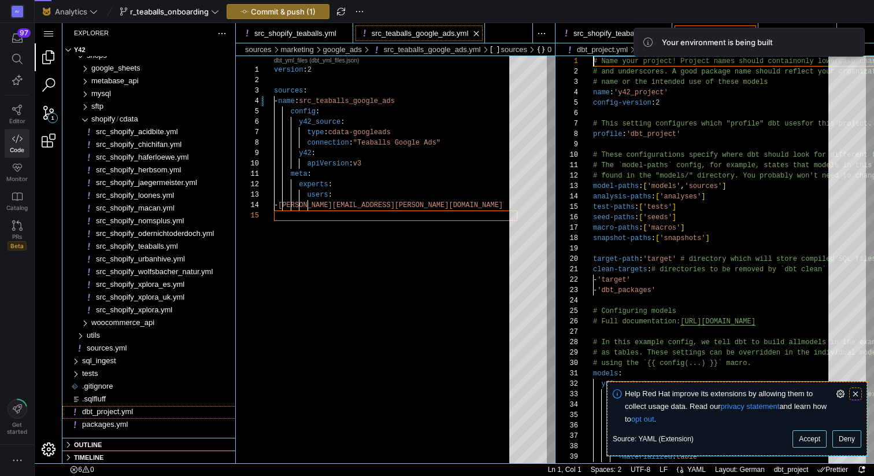
click at [854, 391] on link "Clear Notification (⌘Backspace)" at bounding box center [855, 393] width 13 height 13
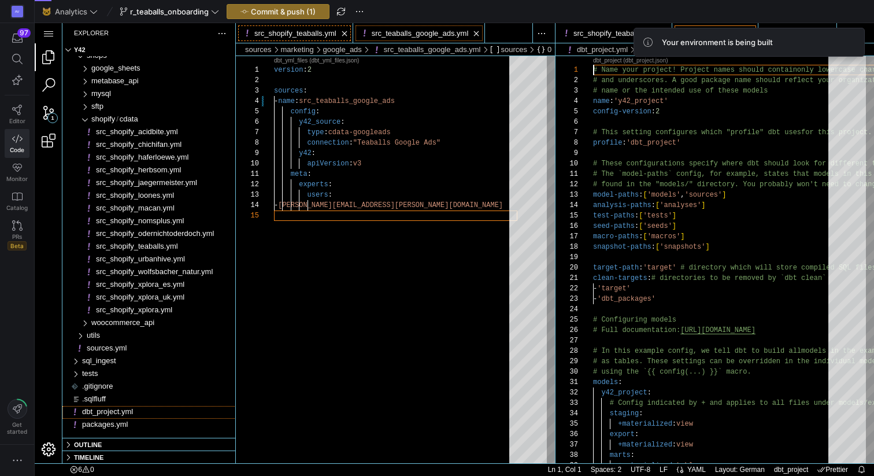
click at [336, 34] on link "src_shopify_teaballs.yml" at bounding box center [295, 33] width 82 height 9
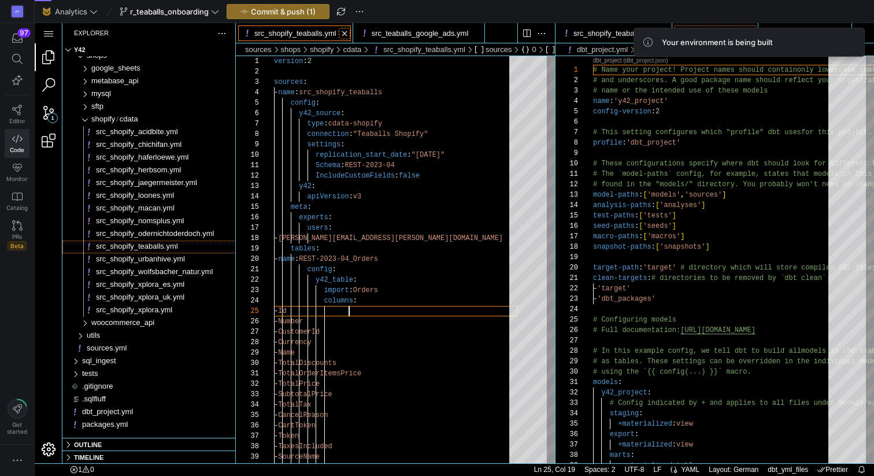
scroll to position [42, 75]
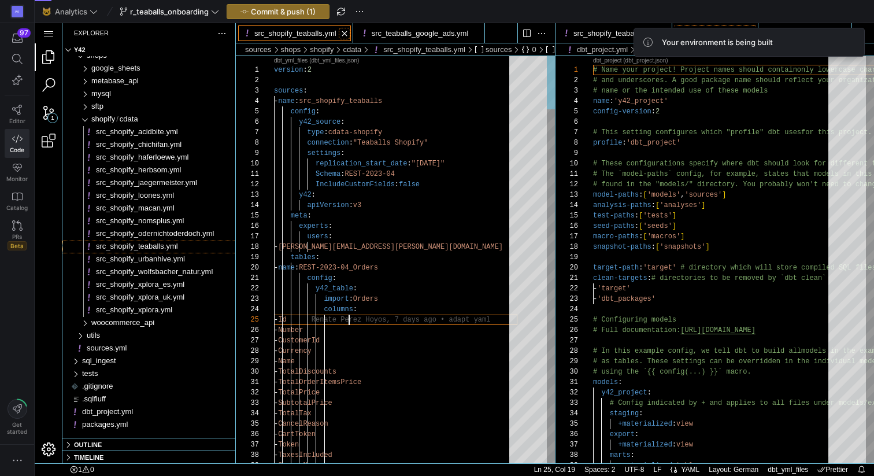
click at [349, 34] on link "Close (⌘W)" at bounding box center [345, 34] width 12 height 12
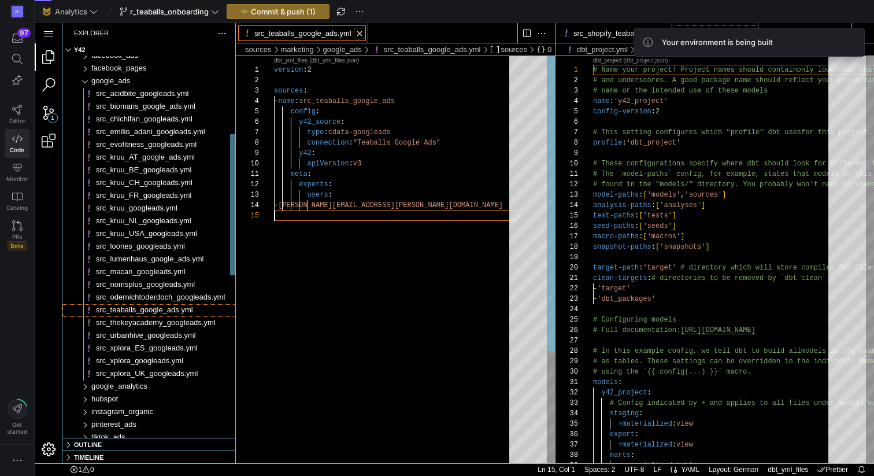
scroll to position [0, 136]
click at [613, 36] on link "src_shopify_teaballs.yml" at bounding box center [614, 33] width 82 height 9
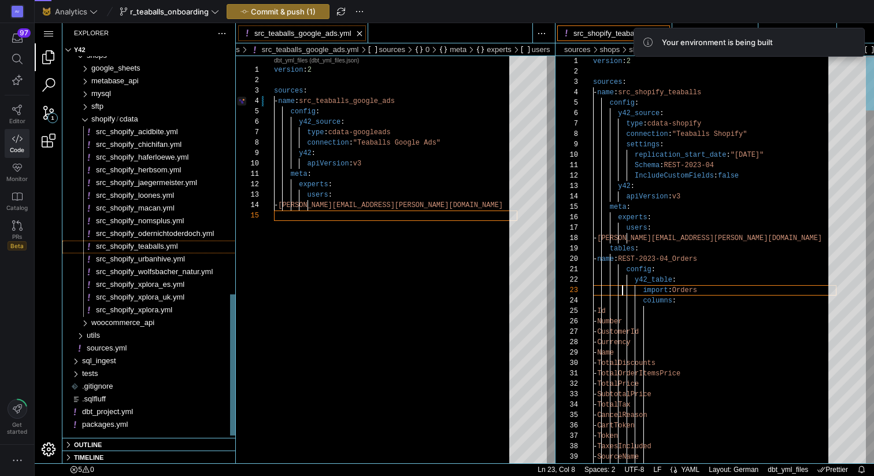
scroll to position [21, 29]
click at [86, 118] on div "cdata" at bounding box center [79, 119] width 27 height 13
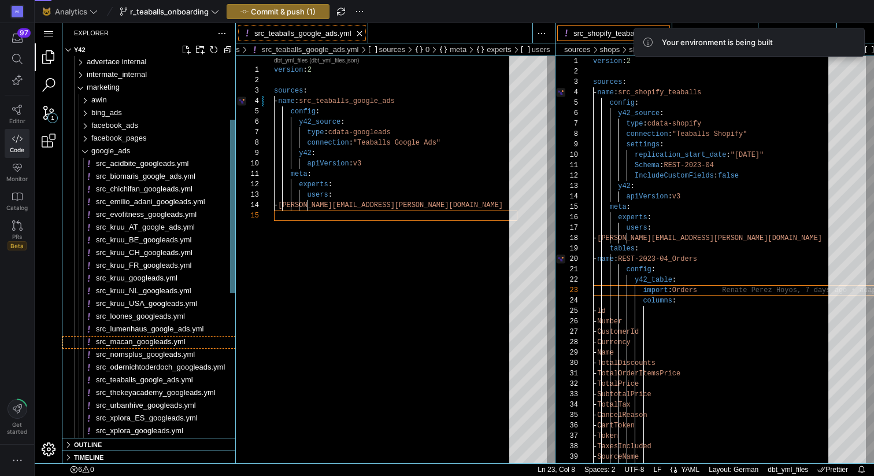
click at [123, 344] on span "src_macan_googleads.yml" at bounding box center [141, 341] width 90 height 9
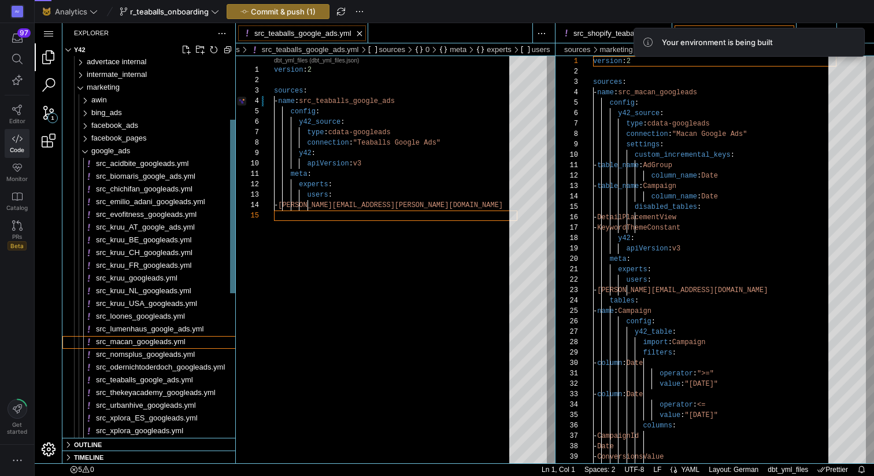
scroll to position [104, 0]
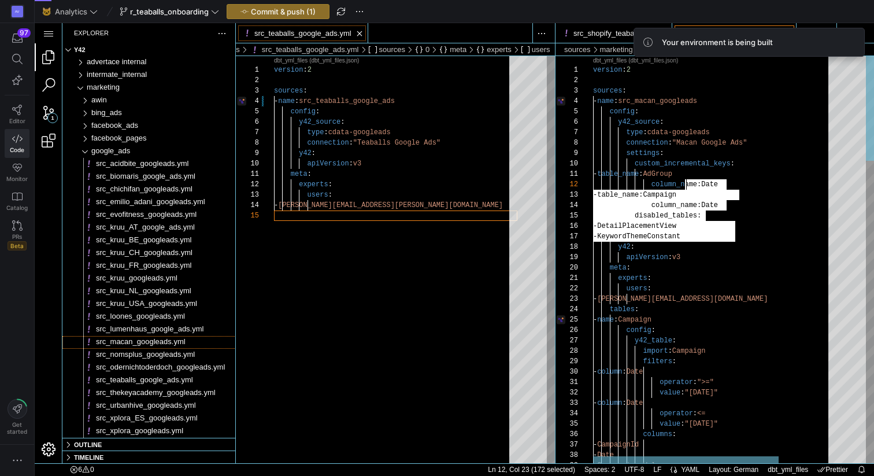
type textarea "version: 2 sources: - name: src_macan_googleads config: y42_source: type: cdata…"
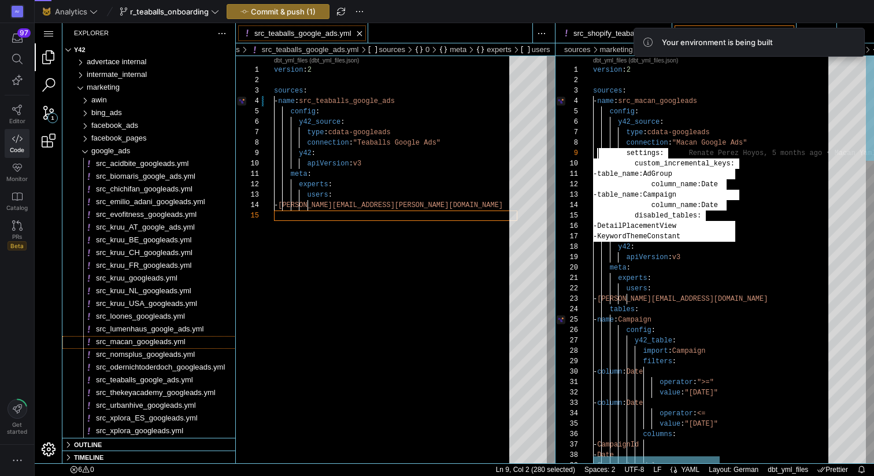
scroll to position [83, 0]
drag, startPoint x: 743, startPoint y: 238, endPoint x: 573, endPoint y: 156, distance: 188.2
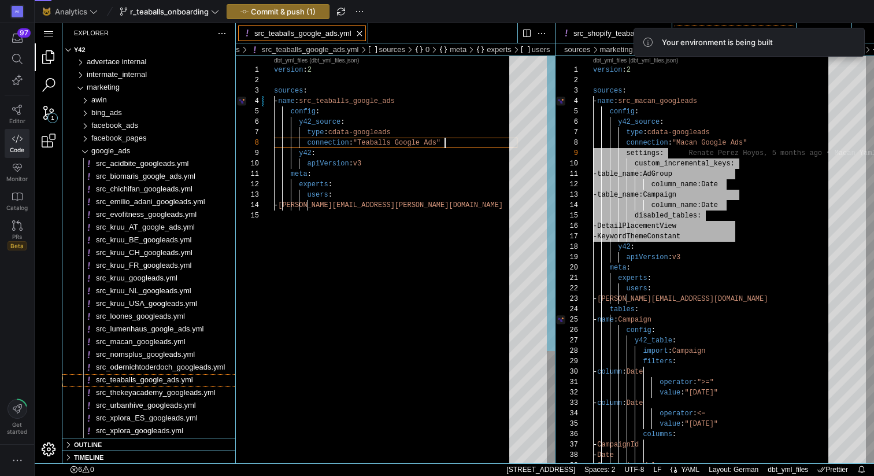
click at [453, 141] on div "version : 2 sources : - name : src_teaballs_google_ads config : y42_source : ty…" at bounding box center [395, 336] width 243 height 561
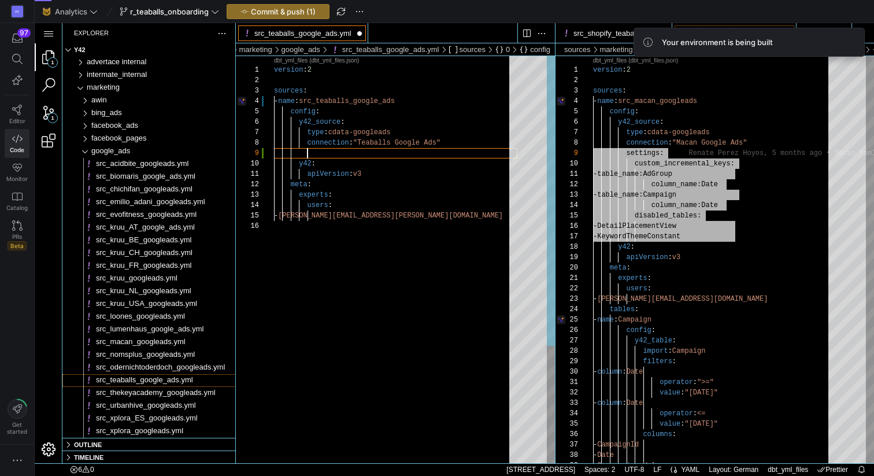
scroll to position [62, 141]
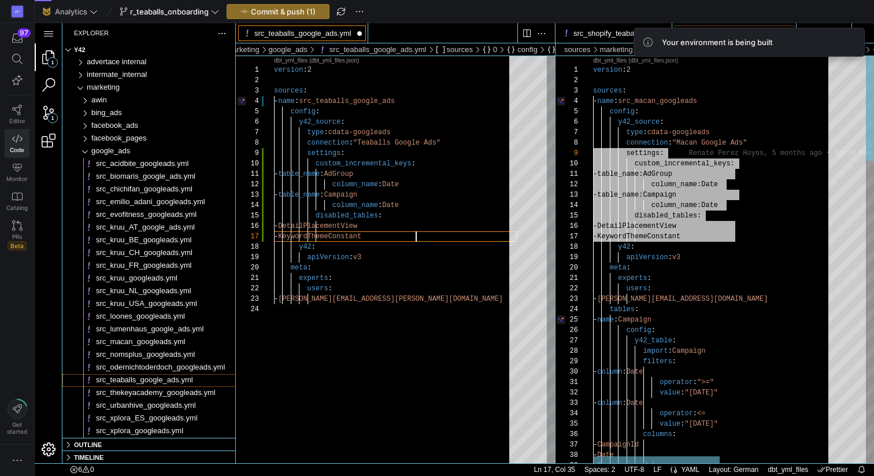
type textarea "- table_name: AdGroup column_name: Date - table_name: Campaign column_name: Dat…"
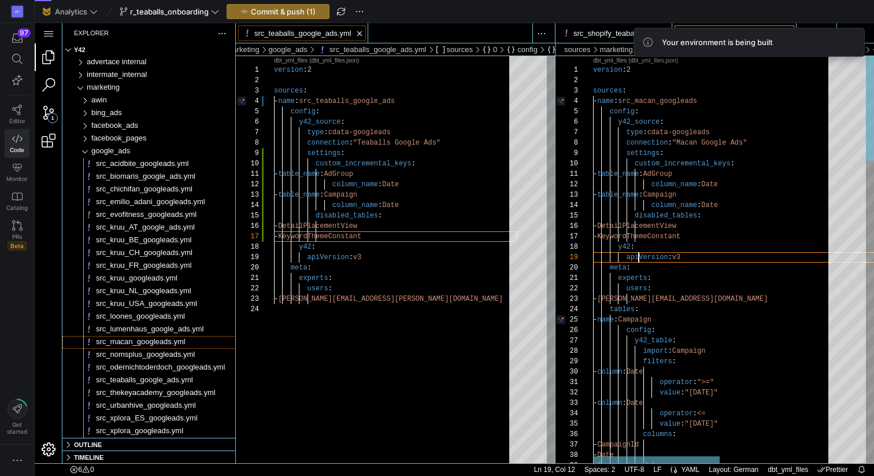
scroll to position [0, 108]
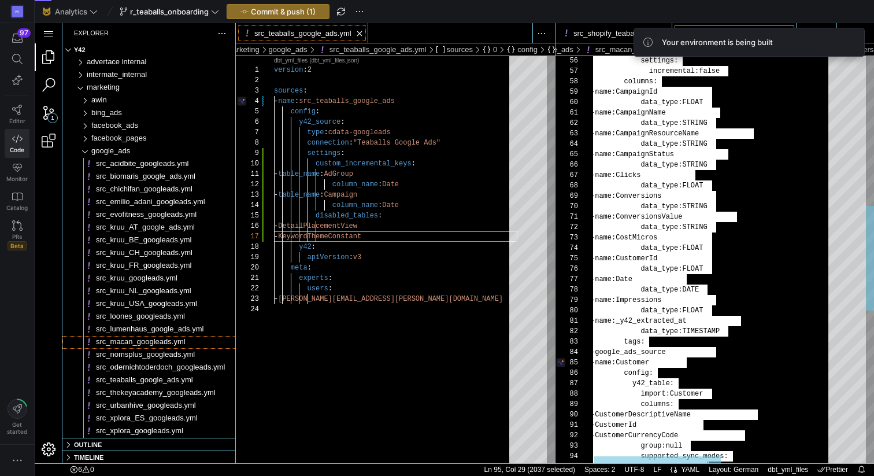
type textarea "experts: users: - r.perez@advertace.de tables: - name: Campaign config: y42_tab…"
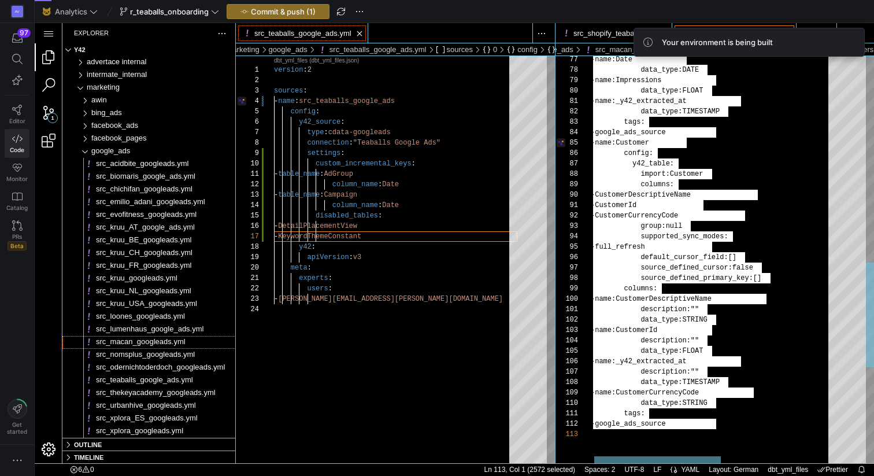
scroll to position [0, 105]
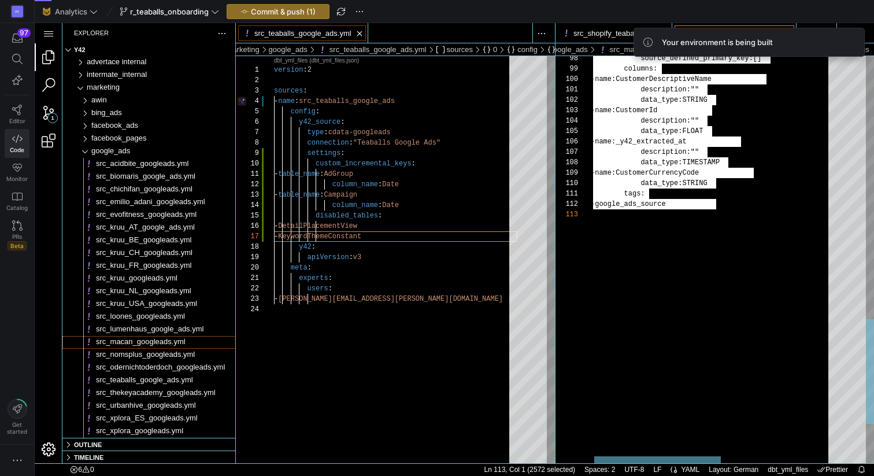
drag, startPoint x: 602, startPoint y: 205, endPoint x: 744, endPoint y: 475, distance: 305.3
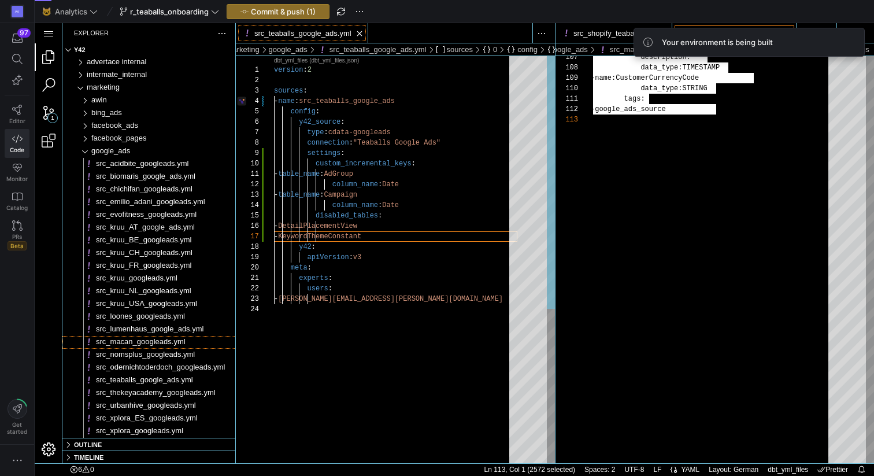
click at [276, 310] on div "version : 2 sources : - name : src_teaballs_google_ads config : y42_source : ty…" at bounding box center [395, 383] width 243 height 655
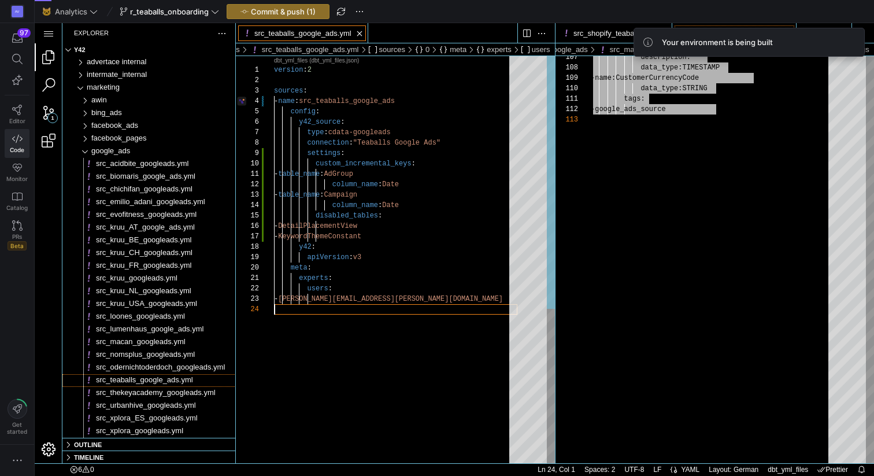
scroll to position [21, 0]
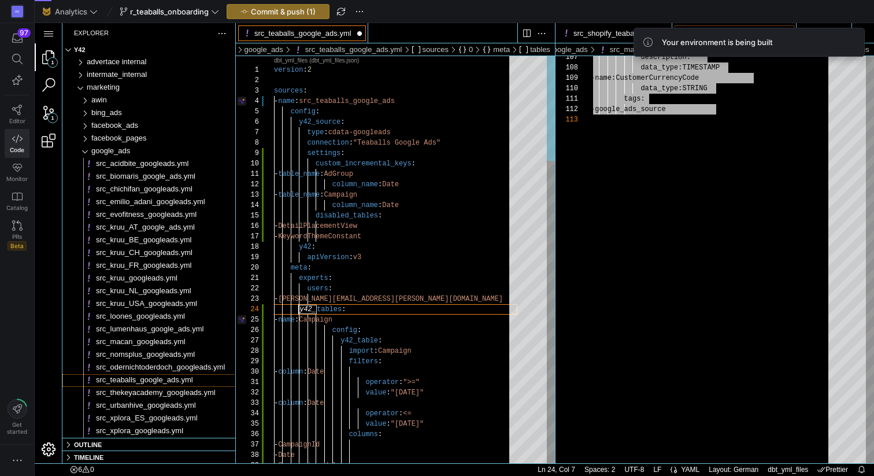
scroll to position [0, 91]
type textarea "experts: users: - renate.perez@intermate.de tables: - name: Campaign config: y4…"
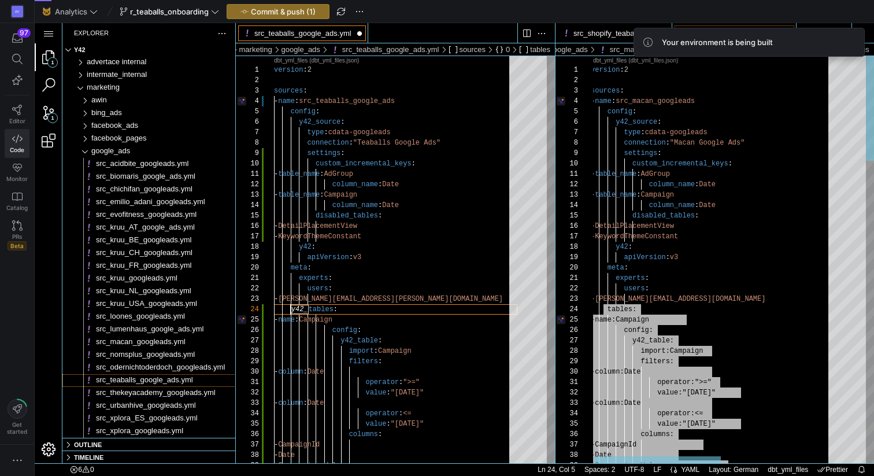
type textarea "experts: users: - r.perez@advertace.de tables: - name: Campaign config: y42_tab…"
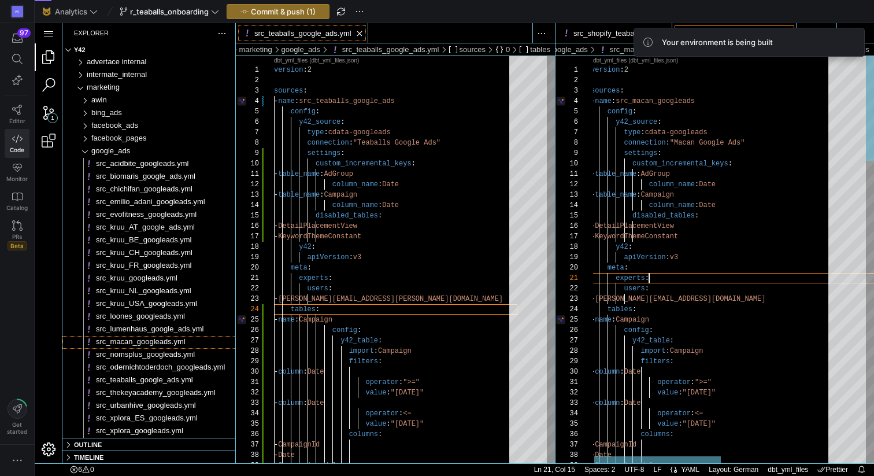
scroll to position [0, 88]
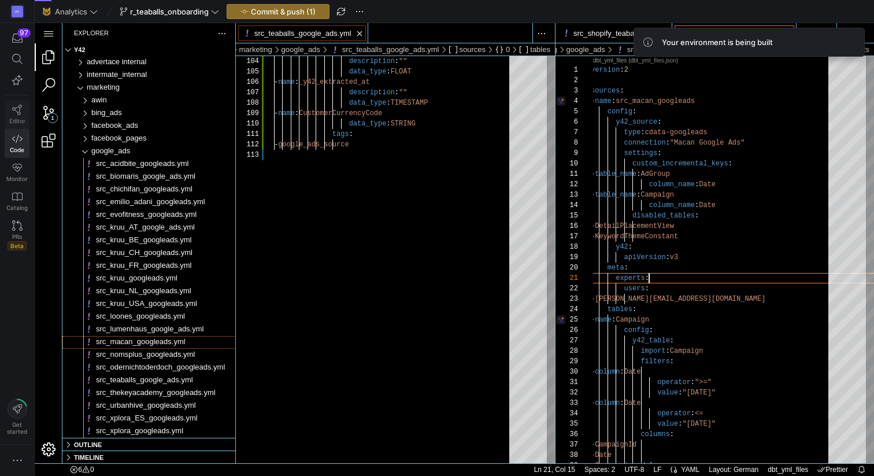
click at [21, 112] on icon at bounding box center [17, 110] width 10 height 10
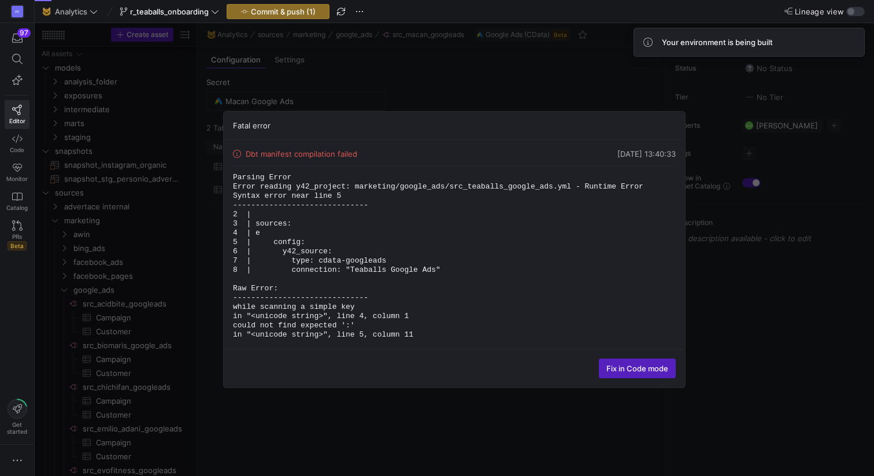
scroll to position [431, 0]
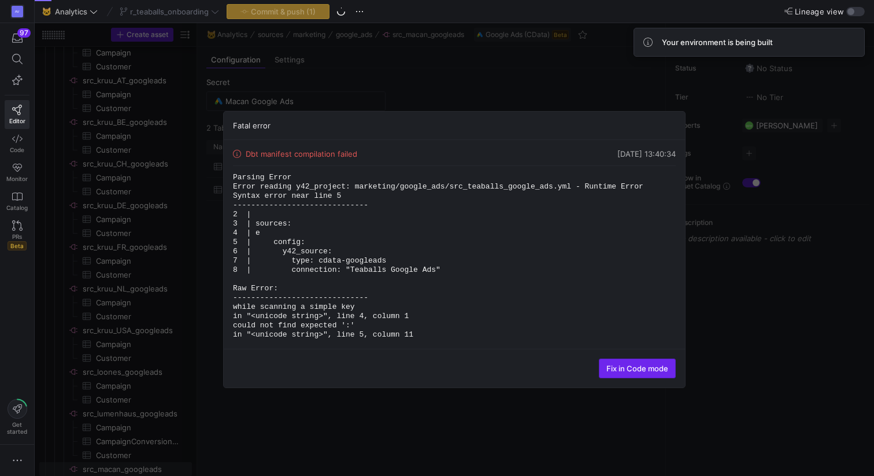
click at [627, 370] on span "Fix in Code mode" at bounding box center [637, 368] width 62 height 9
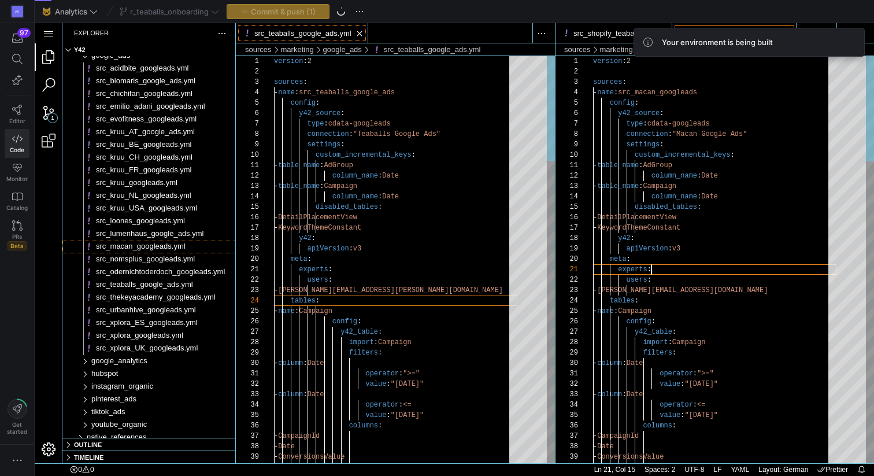
scroll to position [104, 17]
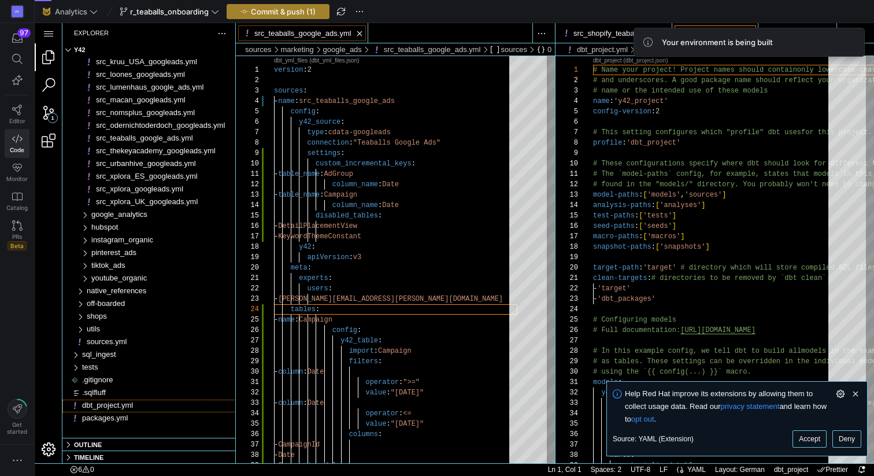
click at [312, 10] on span "Commit & push (1)" at bounding box center [283, 11] width 65 height 9
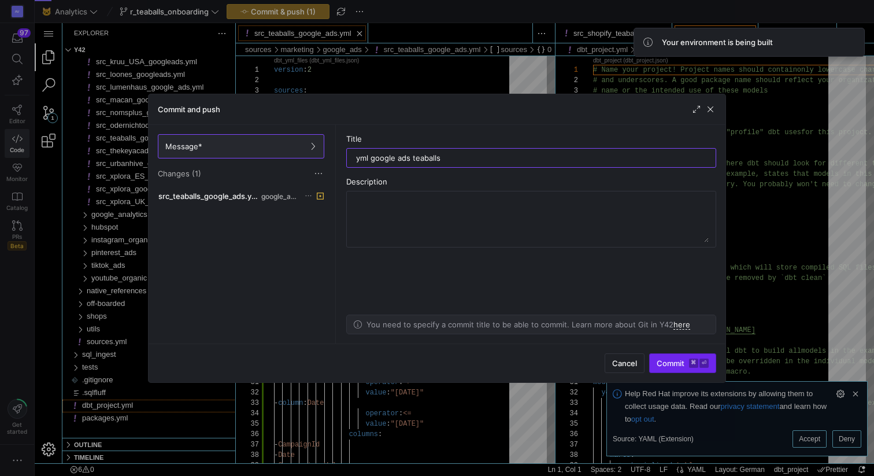
type input "yml google ads teaballs"
click at [668, 365] on span "Commit ⌘ ⏎" at bounding box center [683, 362] width 52 height 9
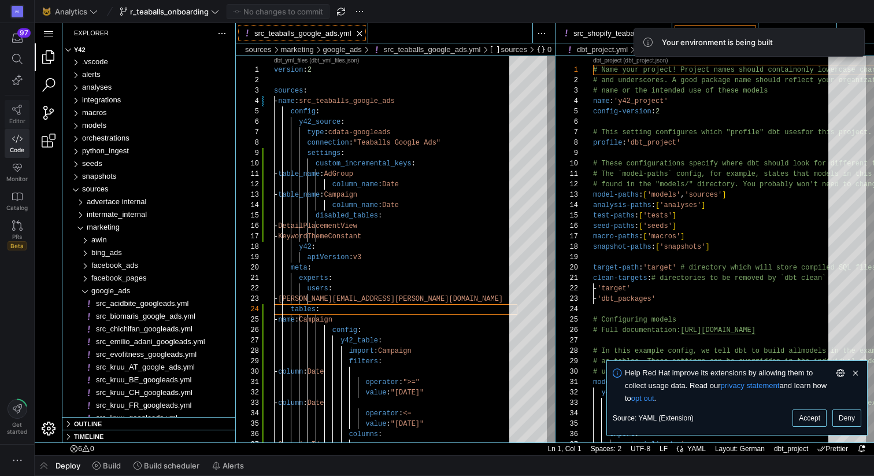
click at [13, 121] on span "Editor" at bounding box center [17, 120] width 16 height 7
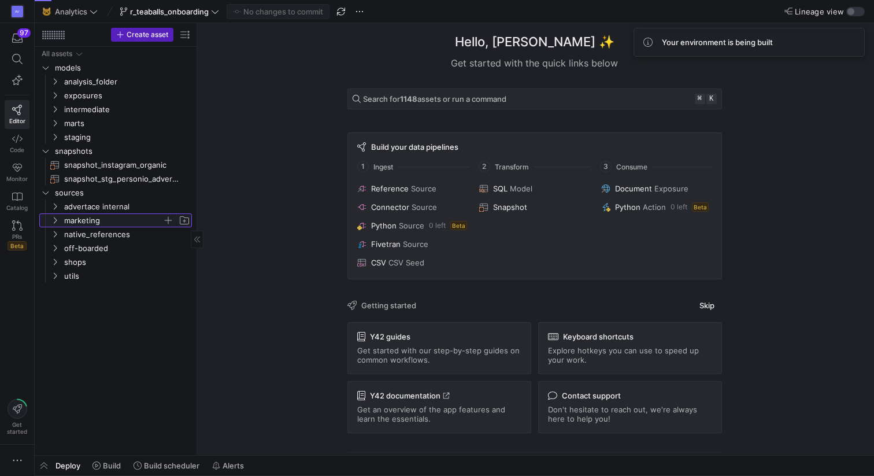
click at [57, 219] on icon "Press SPACE to select this row." at bounding box center [55, 220] width 8 height 7
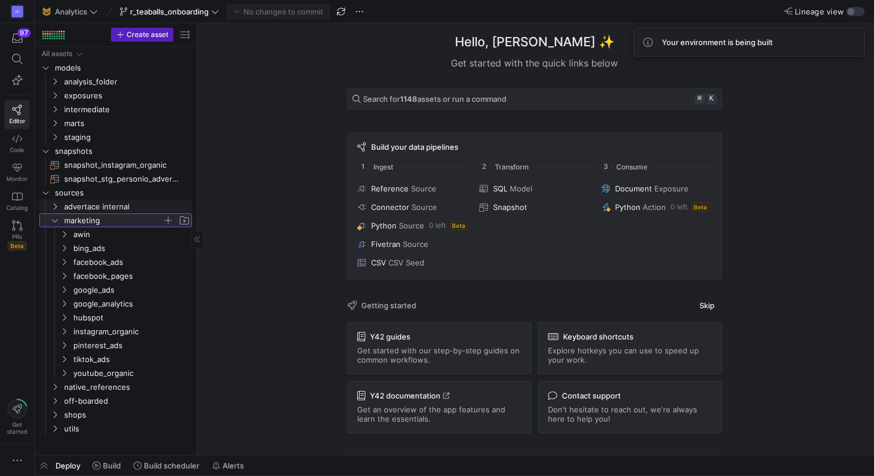
click at [54, 220] on icon at bounding box center [55, 220] width 8 height 7
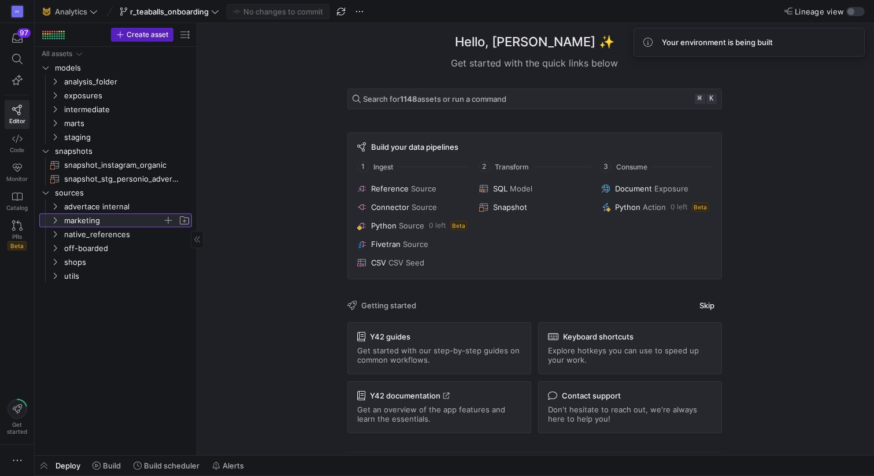
click at [54, 219] on icon at bounding box center [55, 220] width 8 height 7
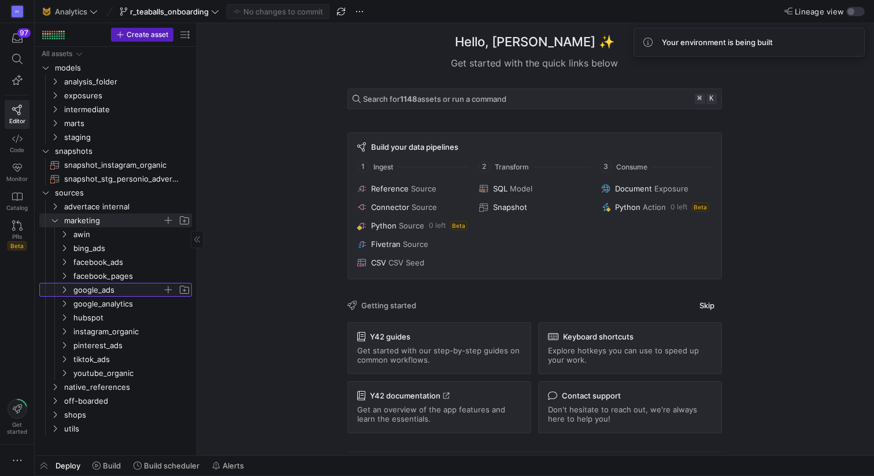
click at [72, 291] on span "google_ads" at bounding box center [124, 289] width 133 height 13
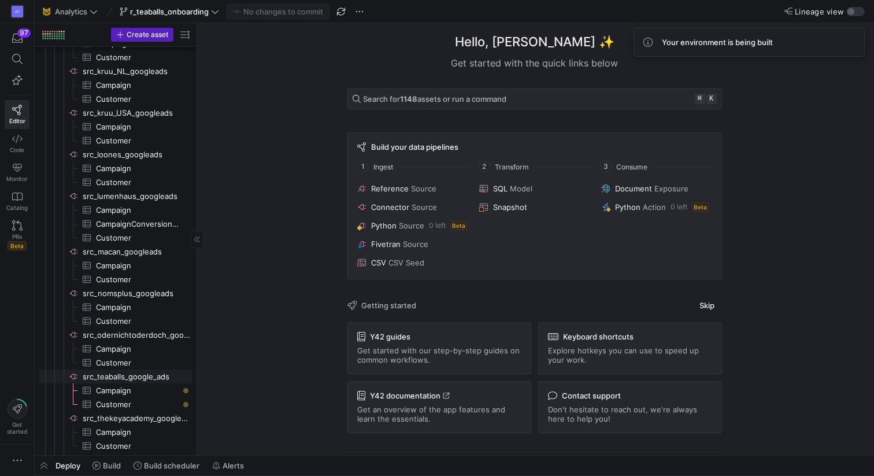
scroll to position [659, 0]
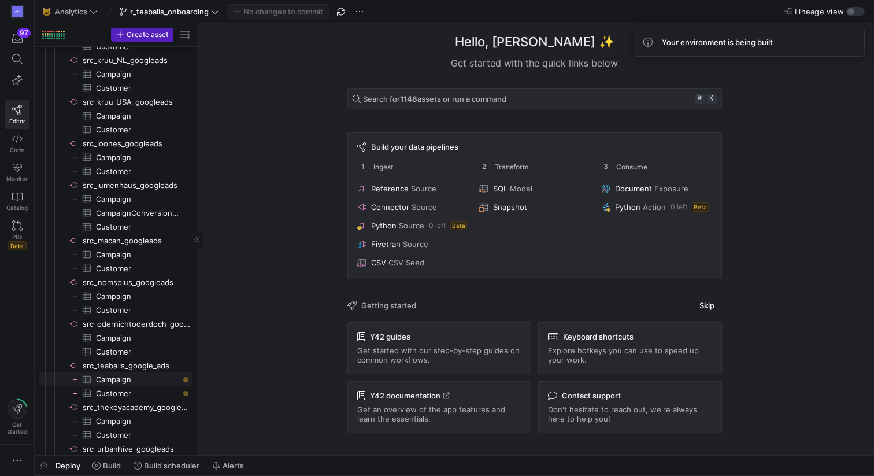
click at [108, 377] on span "Campaign​​​​​​​​​" at bounding box center [137, 379] width 83 height 13
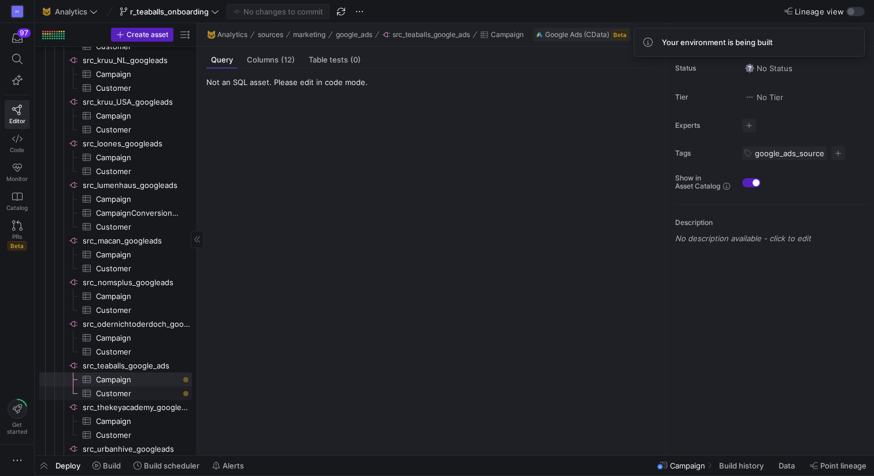
click at [121, 391] on span "Customer​​​​​​​​​" at bounding box center [137, 393] width 83 height 13
click at [116, 361] on span "src_teaballs_google_ads​​​​​​​​" at bounding box center [137, 365] width 108 height 13
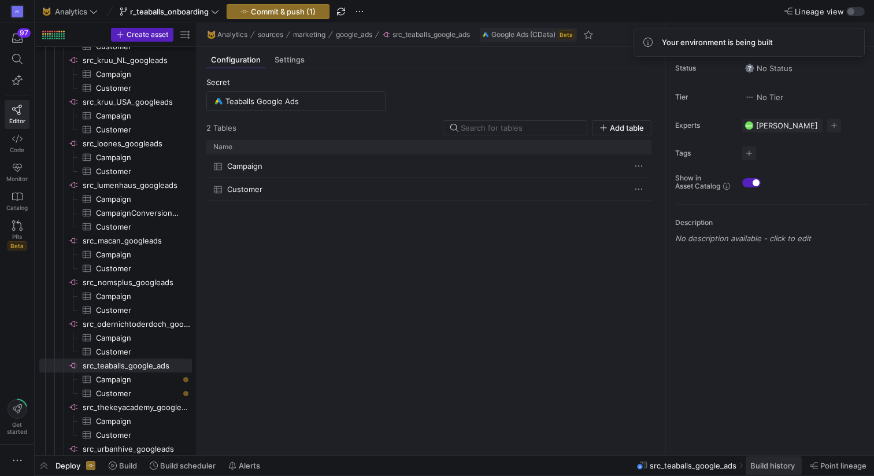
click at [779, 466] on span "Build history" at bounding box center [772, 465] width 45 height 9
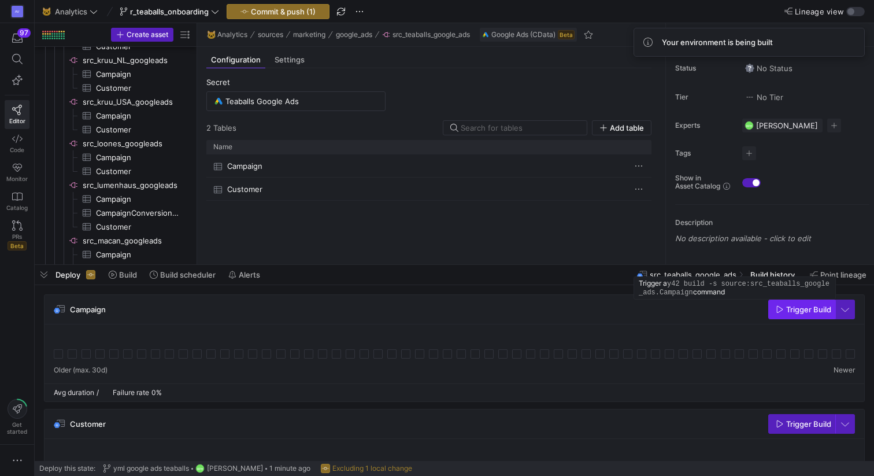
click at [778, 314] on span "button" at bounding box center [802, 309] width 66 height 18
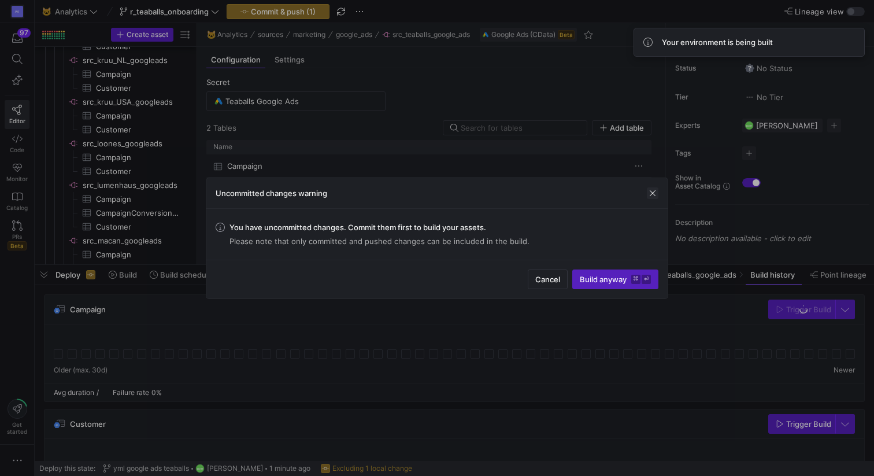
click at [650, 192] on span "button" at bounding box center [653, 193] width 12 height 12
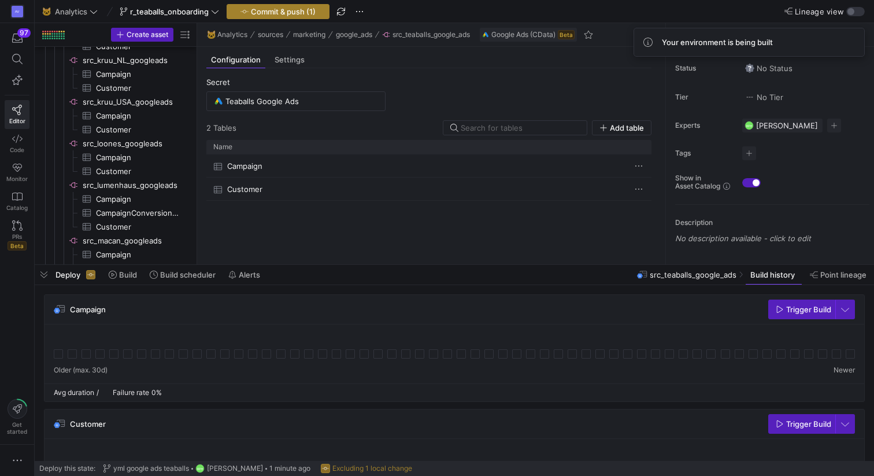
click at [302, 6] on span "button" at bounding box center [278, 12] width 102 height 14
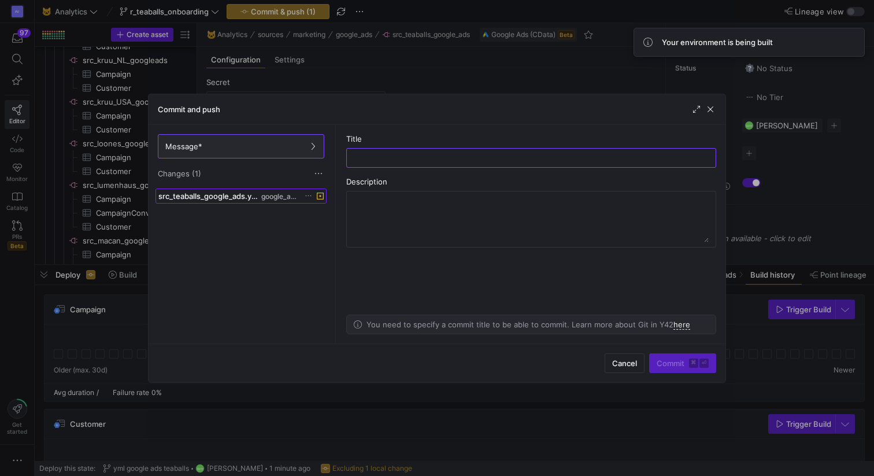
click at [241, 192] on span "src_teaballs_google_ads.yml" at bounding box center [208, 195] width 101 height 9
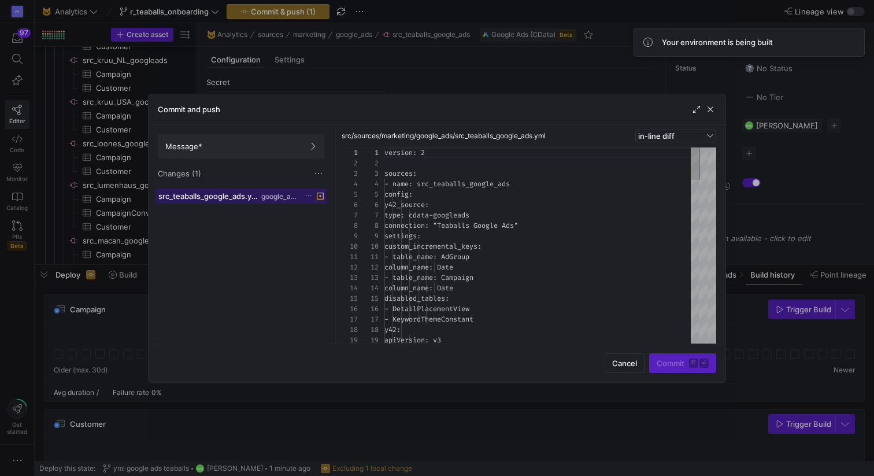
scroll to position [104, 0]
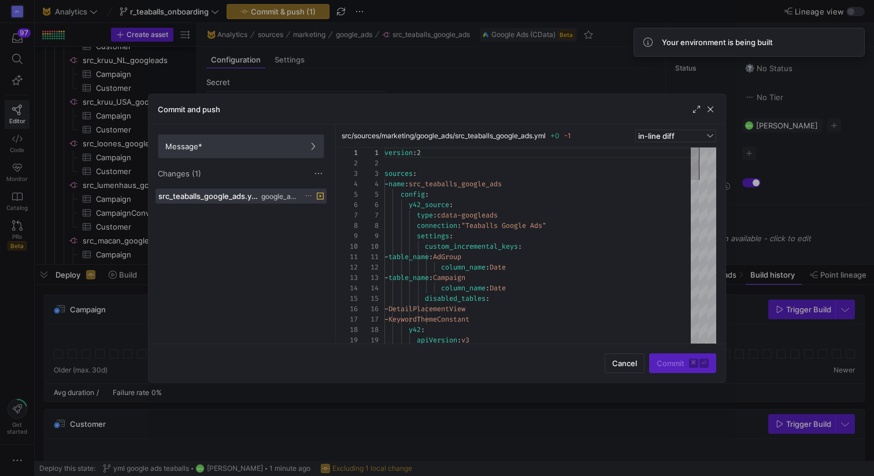
click at [253, 143] on span "Message*" at bounding box center [240, 146] width 151 height 9
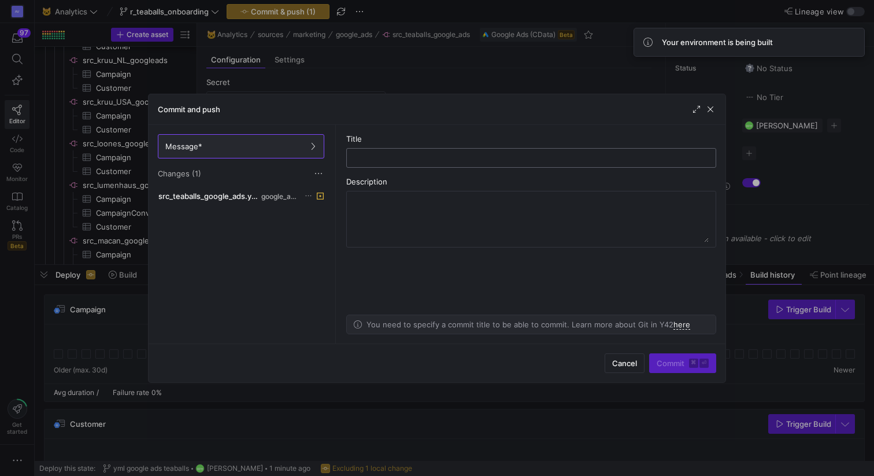
click at [376, 160] on input "text" at bounding box center [531, 157] width 350 height 9
click at [363, 157] on input "teballs" at bounding box center [531, 157] width 350 height 9
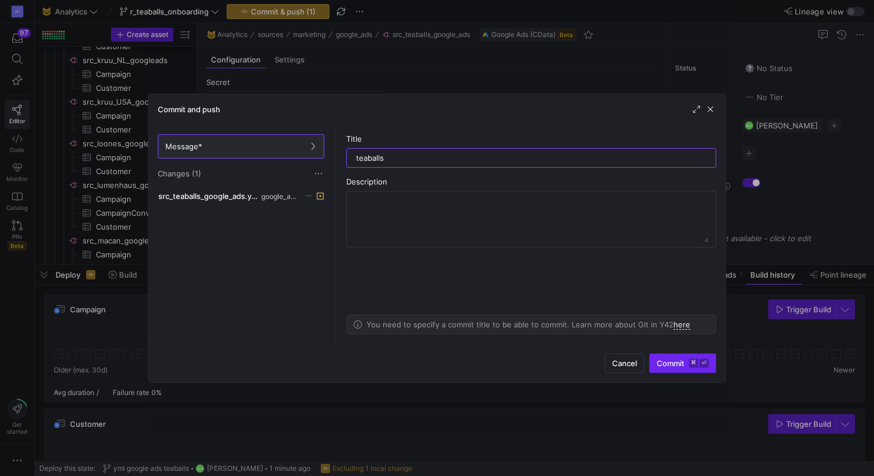
type input "teaballs"
click at [654, 370] on span "submit" at bounding box center [683, 363] width 66 height 18
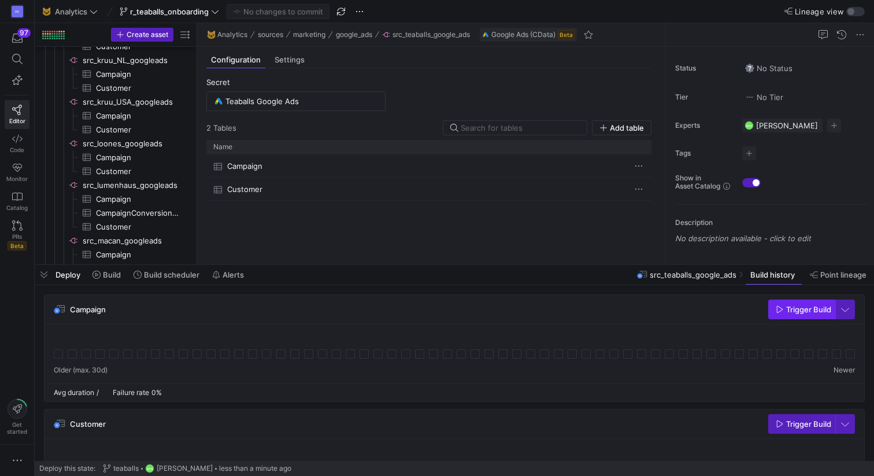
click at [798, 303] on span "button" at bounding box center [802, 309] width 66 height 18
click at [789, 426] on span "Trigger Build" at bounding box center [808, 423] width 45 height 9
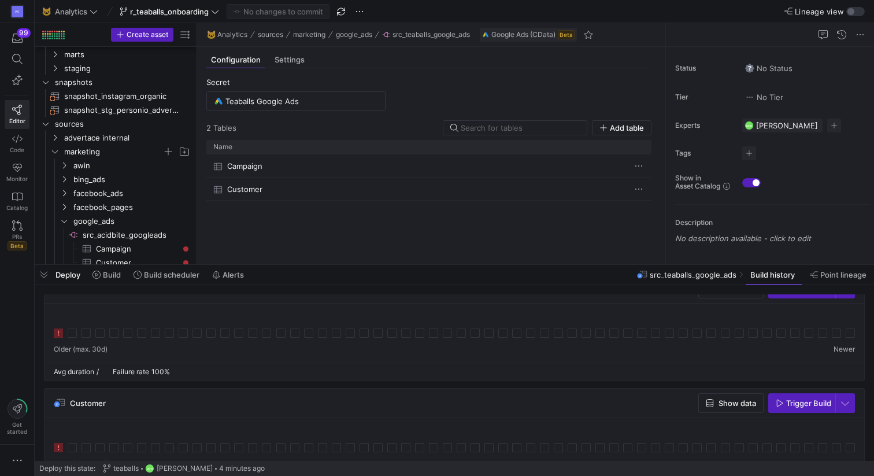
scroll to position [0, 0]
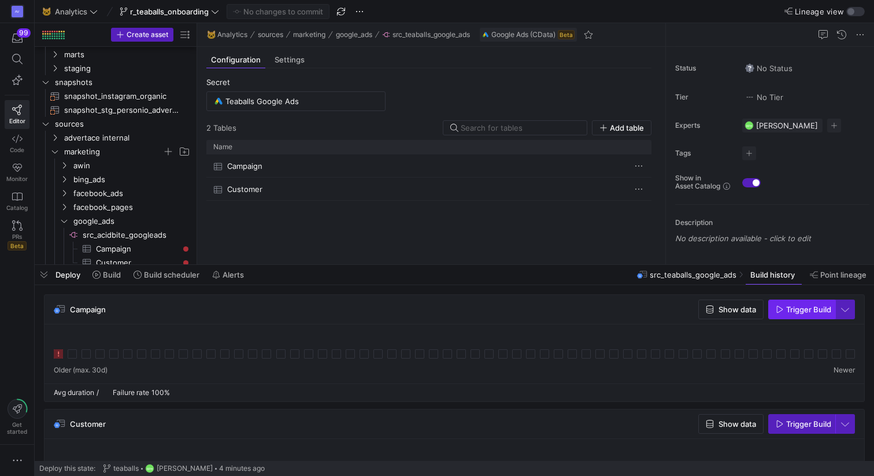
click at [787, 312] on span "Trigger Build" at bounding box center [808, 309] width 45 height 9
click at [781, 428] on span "Trigger Build" at bounding box center [803, 423] width 55 height 9
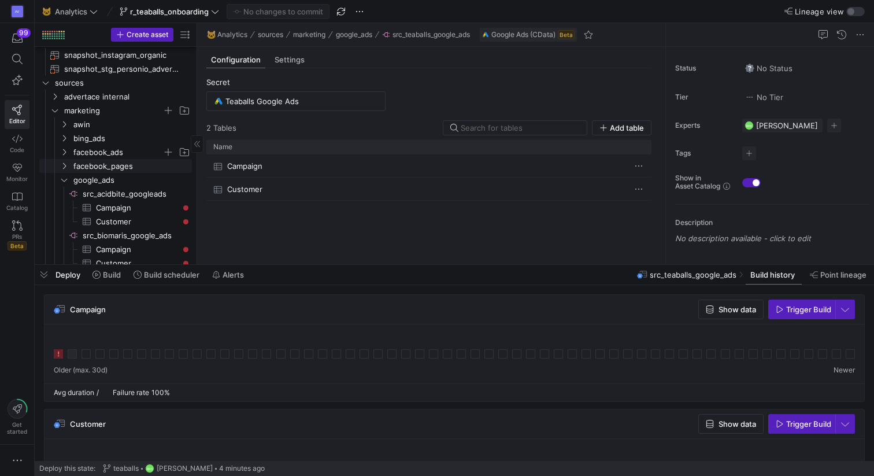
scroll to position [112, 0]
click at [62, 177] on icon "Press SPACE to select this row." at bounding box center [64, 177] width 6 height 3
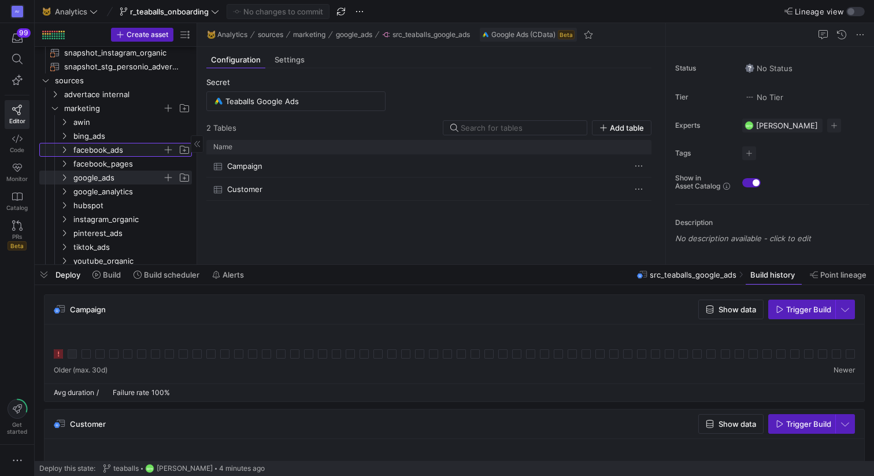
click at [61, 149] on icon "Press SPACE to select this row." at bounding box center [64, 149] width 8 height 7
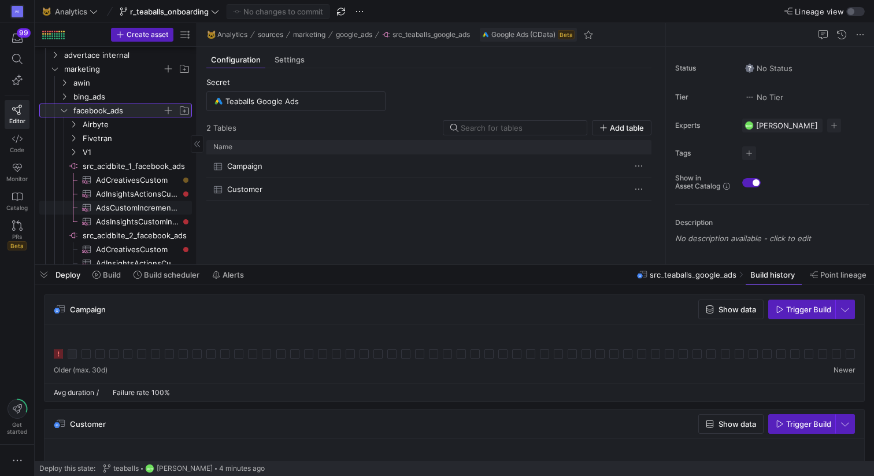
scroll to position [156, 0]
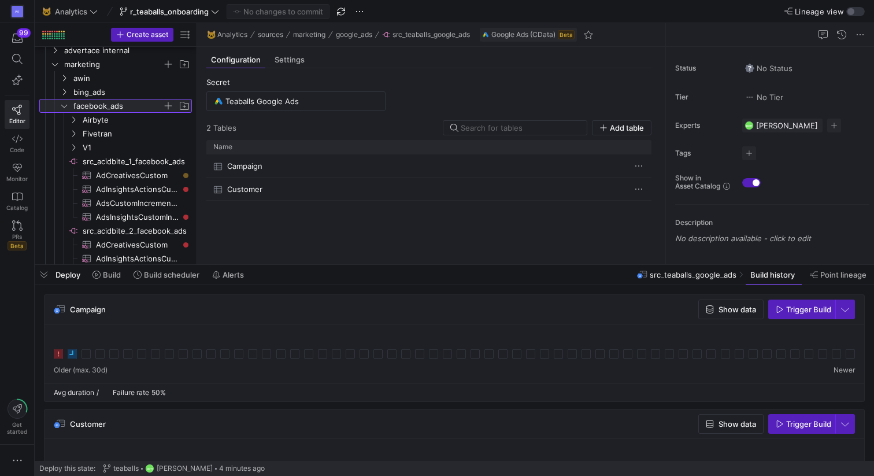
click at [169, 106] on span "button" at bounding box center [168, 106] width 12 height 12
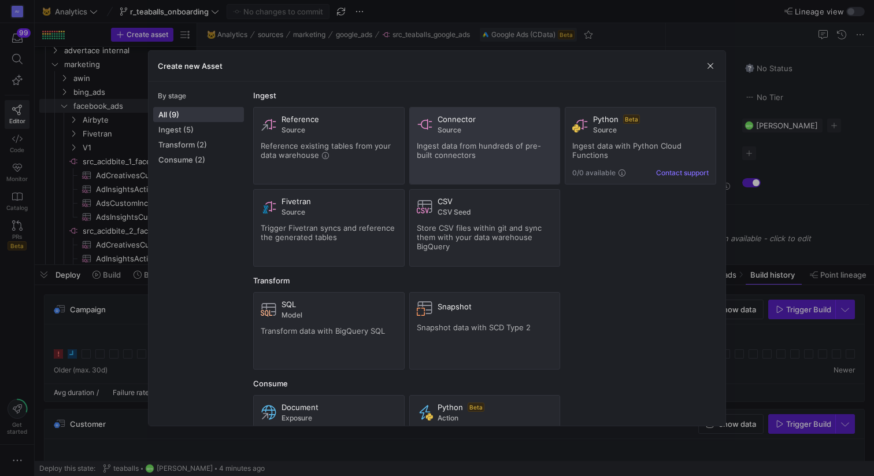
click at [467, 147] on span "Ingest data from hundreds of pre-built connectors" at bounding box center [479, 150] width 124 height 18
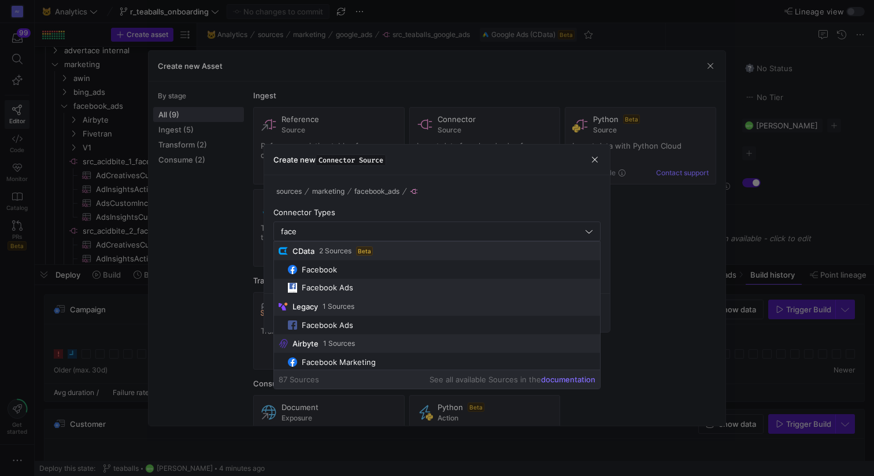
click at [378, 284] on span "Facebook Ads" at bounding box center [441, 288] width 307 height 10
type input "Facebook Ads"
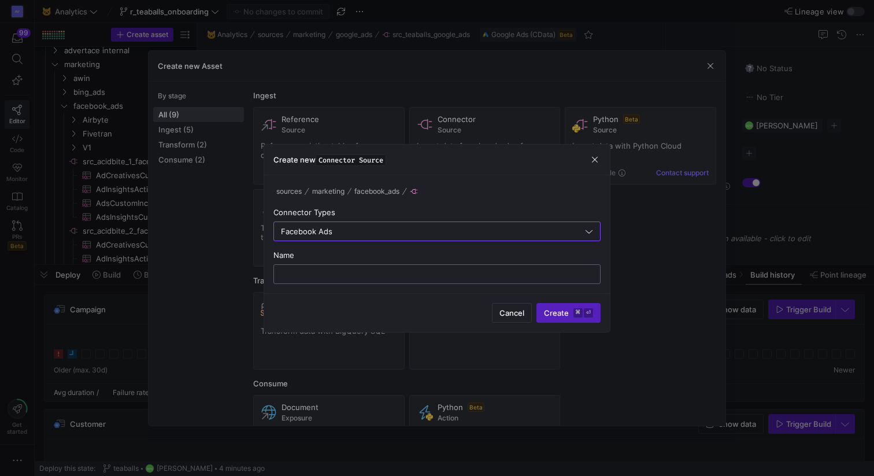
click at [370, 278] on input "text" at bounding box center [436, 273] width 307 height 9
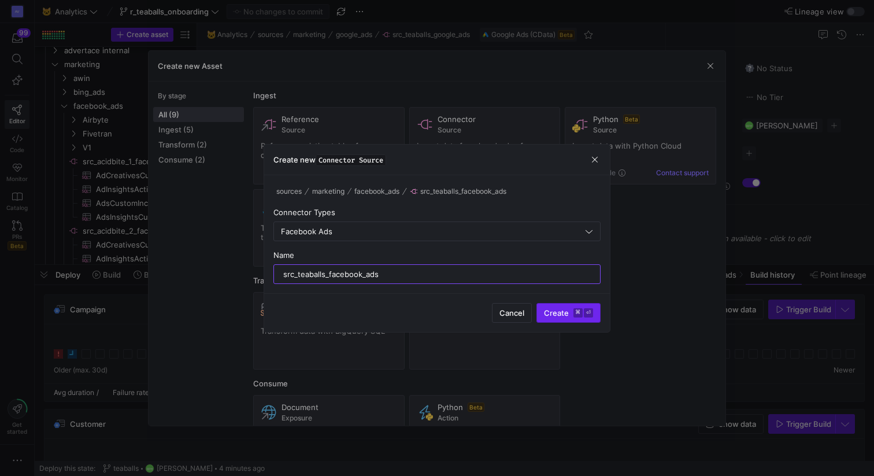
type input "src_teaballs_facebook_ads"
click at [578, 316] on kbd "⌘" at bounding box center [577, 312] width 9 height 9
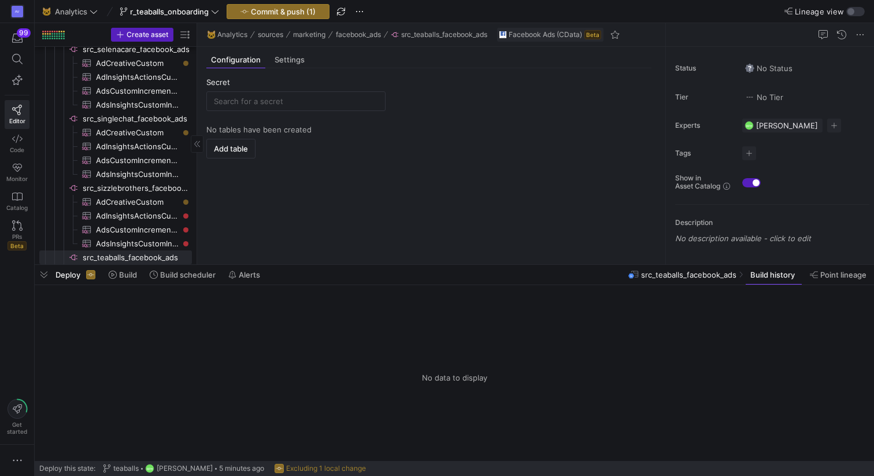
scroll to position [1424, 0]
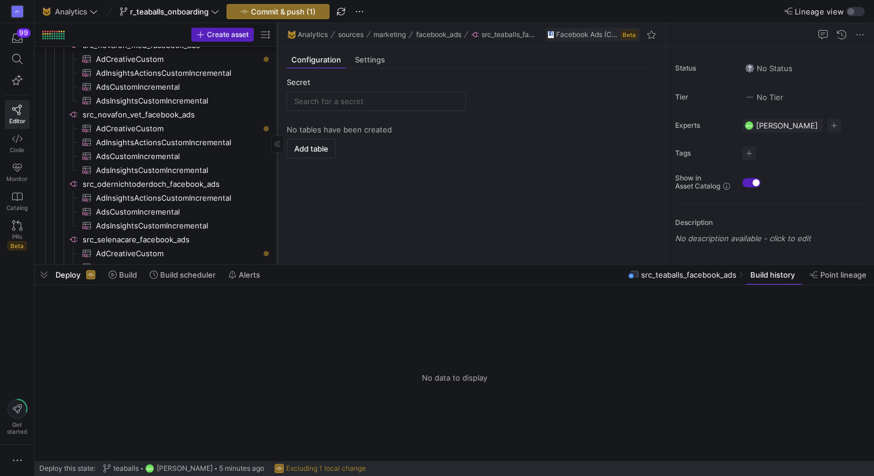
drag, startPoint x: 197, startPoint y: 182, endPoint x: 270, endPoint y: 183, distance: 73.4
click at [277, 183] on div at bounding box center [277, 143] width 1 height 241
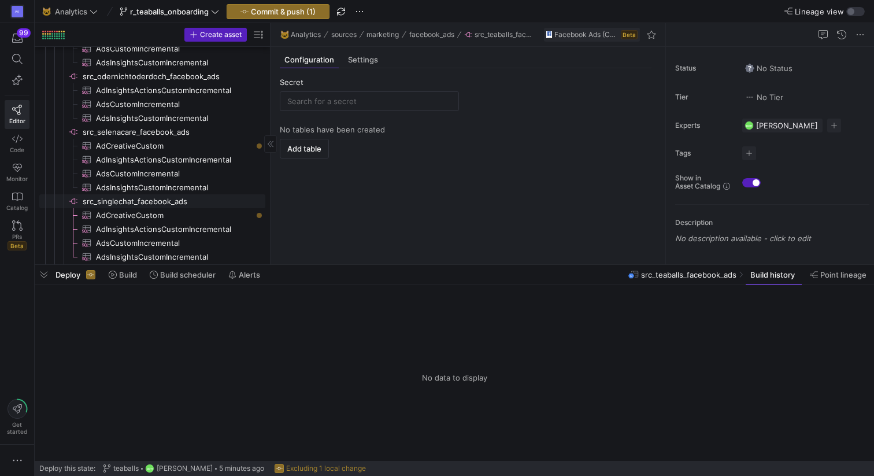
scroll to position [1537, 0]
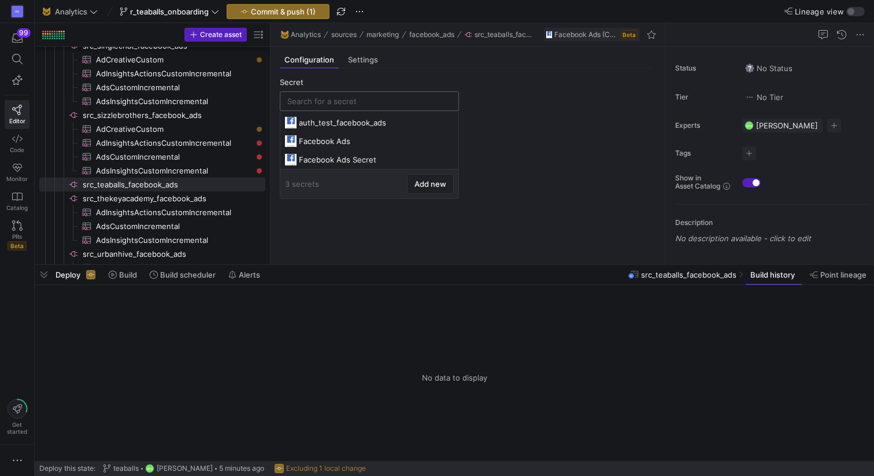
click at [316, 102] on input "text" at bounding box center [369, 101] width 164 height 9
click at [320, 158] on div "Facebook Ads Secret" at bounding box center [370, 159] width 143 height 9
type input "Facebook Ads Secret"
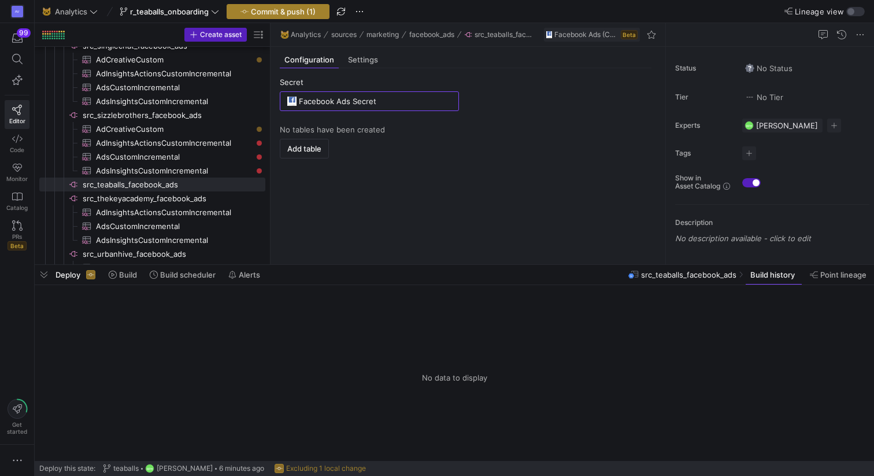
click at [299, 9] on span "Commit & push (1)" at bounding box center [283, 11] width 65 height 9
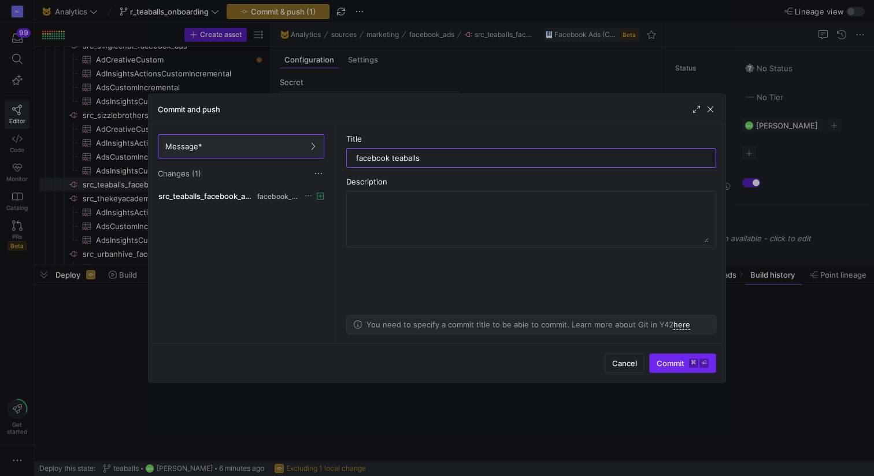
type input "facebook teaballs"
click at [678, 364] on span "Commit ⌘ ⏎" at bounding box center [683, 362] width 52 height 9
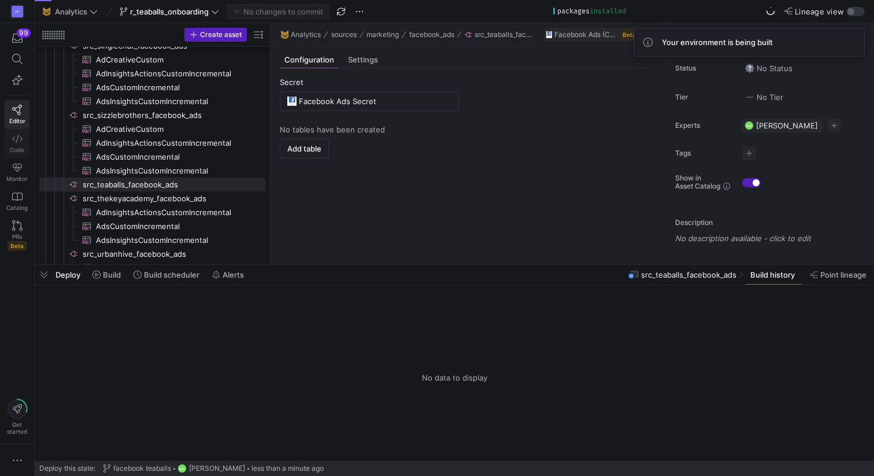
click at [19, 149] on span "Code" at bounding box center [17, 149] width 14 height 7
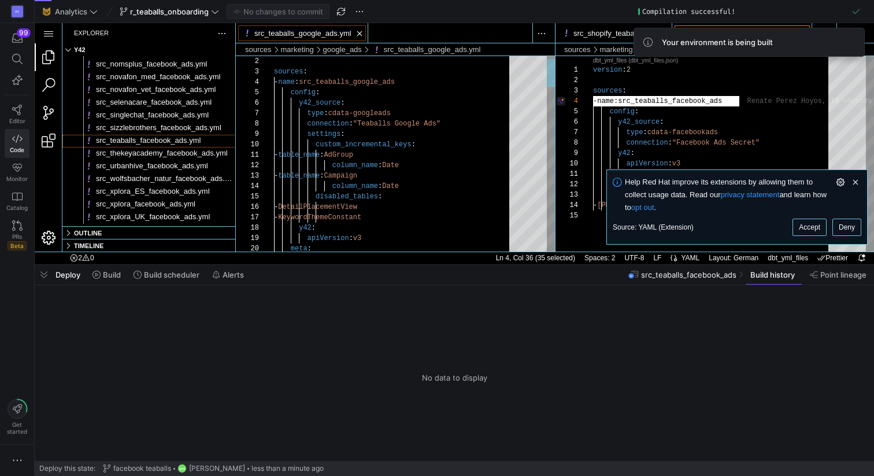
scroll to position [104, 17]
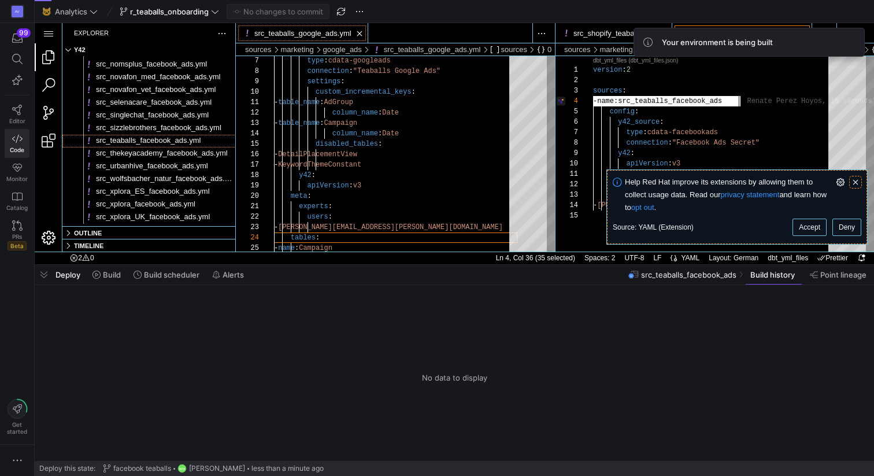
click at [856, 180] on link "Clear Notification (⌘Backspace)" at bounding box center [855, 182] width 13 height 13
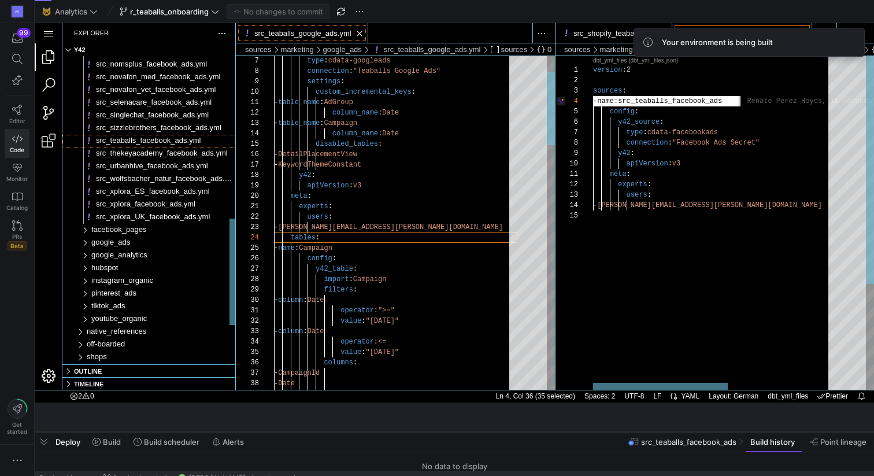
drag, startPoint x: 458, startPoint y: 263, endPoint x: 457, endPoint y: 429, distance: 166.5
click at [457, 430] on div at bounding box center [454, 431] width 839 height 5
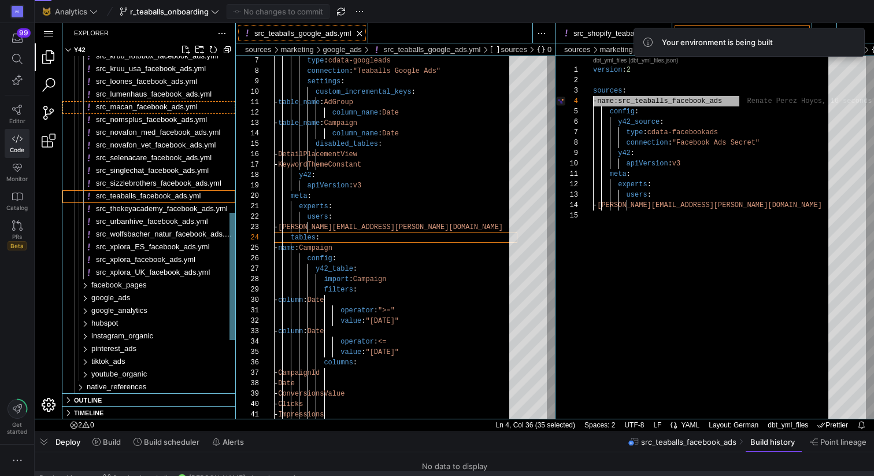
click at [140, 110] on span "src_macan_facebook_ads.yml" at bounding box center [147, 106] width 102 height 9
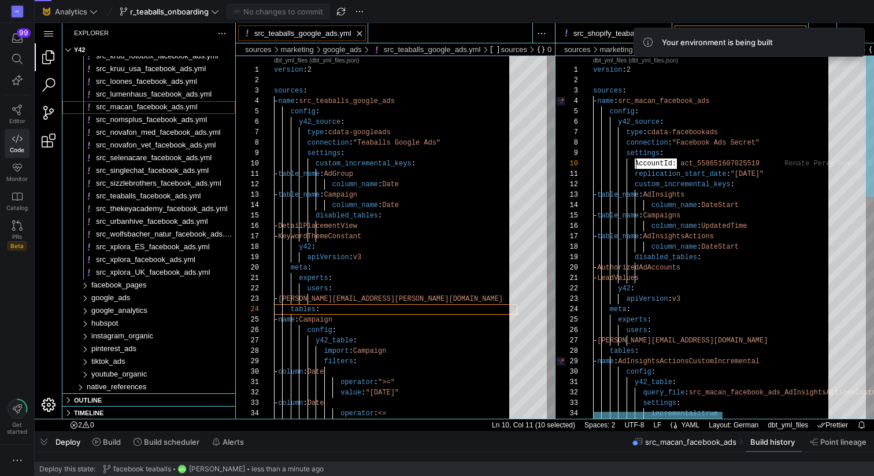
scroll to position [94, 42]
drag, startPoint x: 675, startPoint y: 161, endPoint x: 635, endPoint y: 161, distance: 40.5
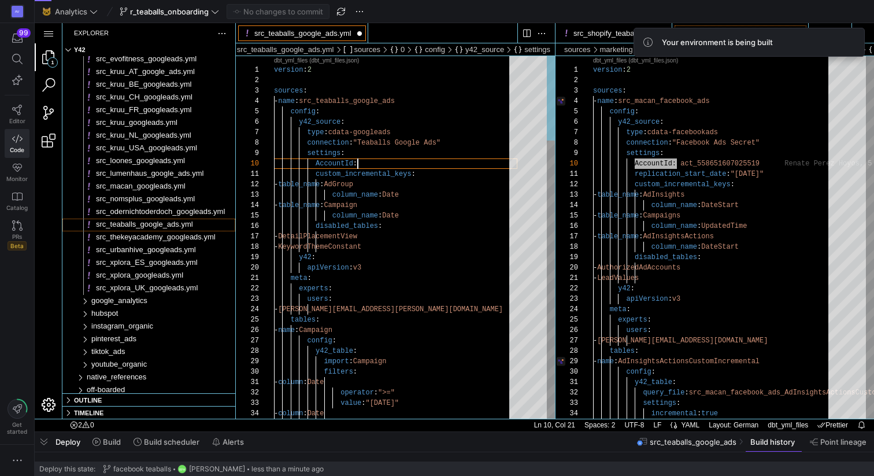
scroll to position [94, 84]
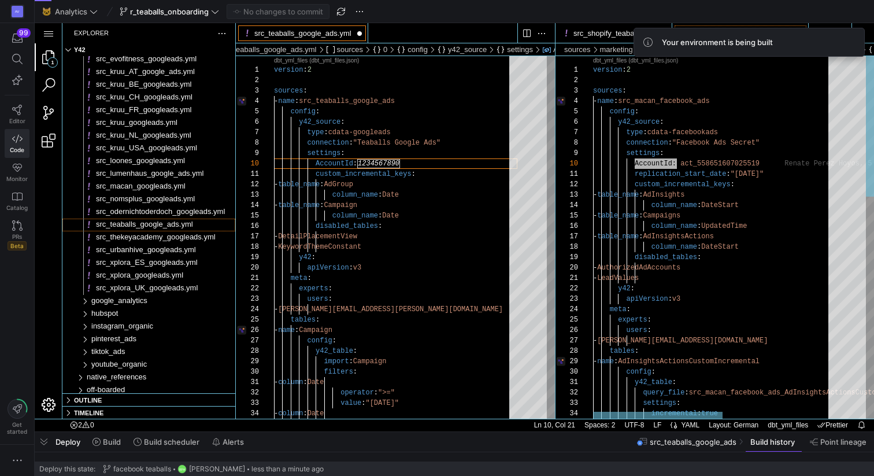
type textarea "version: 2 sources: - name: src_teaballs_google_ads config: y42_source: type: c…"
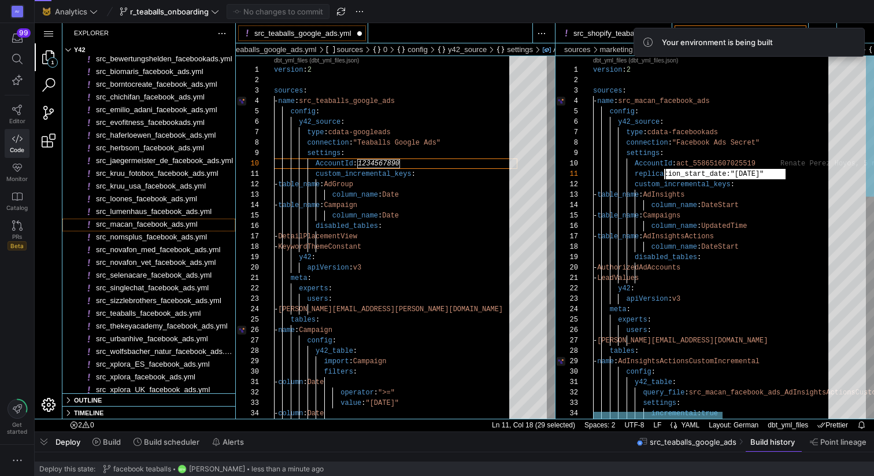
type textarea "replication_start_date: "2024-01-01" custom_incremental_keys: - table_name: AdI…"
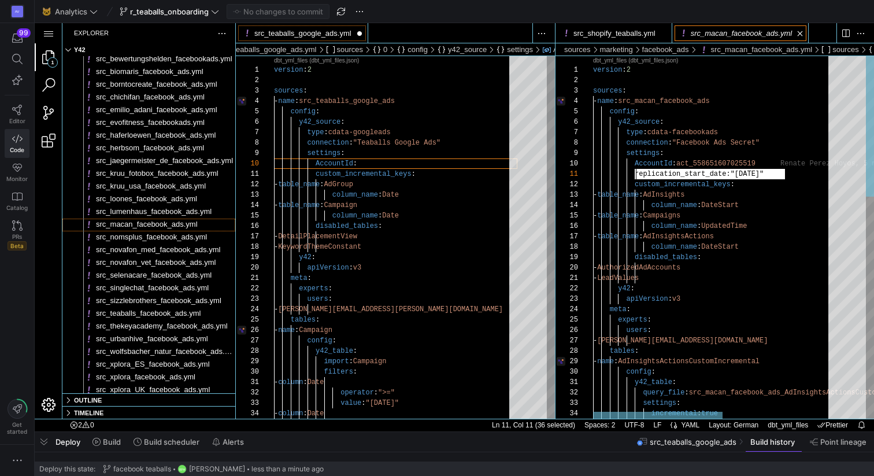
drag, startPoint x: 663, startPoint y: 173, endPoint x: 635, endPoint y: 173, distance: 28.9
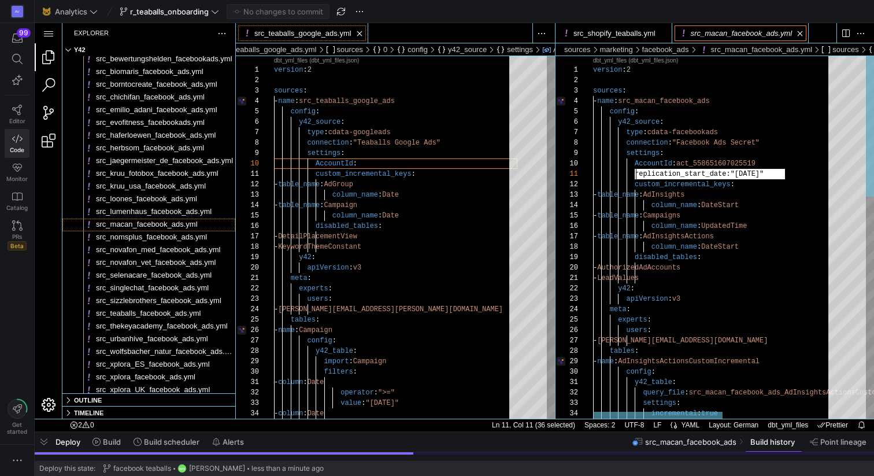
scroll to position [0, 233]
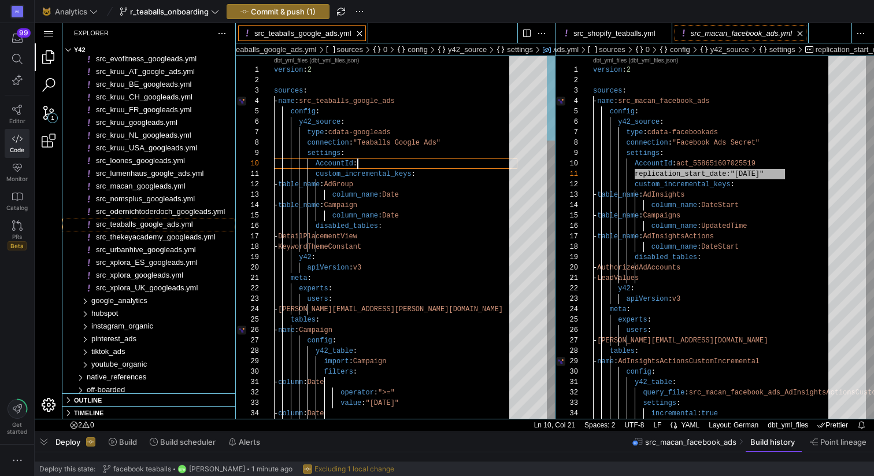
paste textarea "replication_start_date: "2024-01-01""
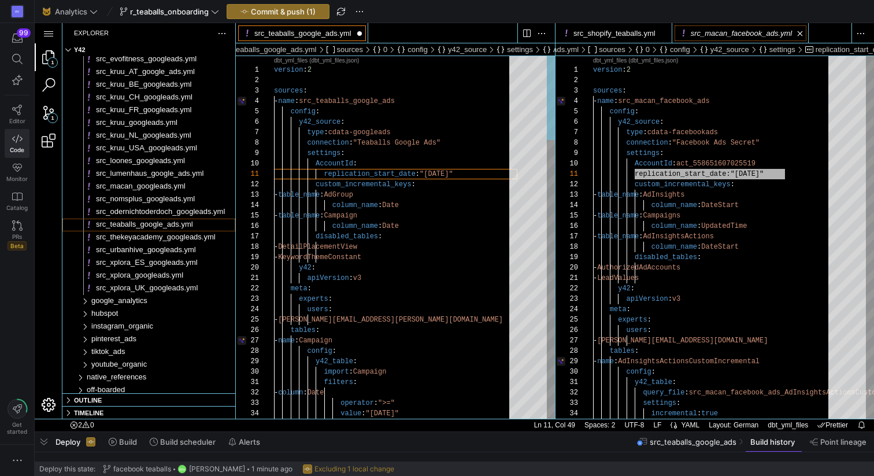
scroll to position [0, 220]
type textarea "replication_start_date: "2024-01-01" custom_incremental_keys: - table_name: AdG…"
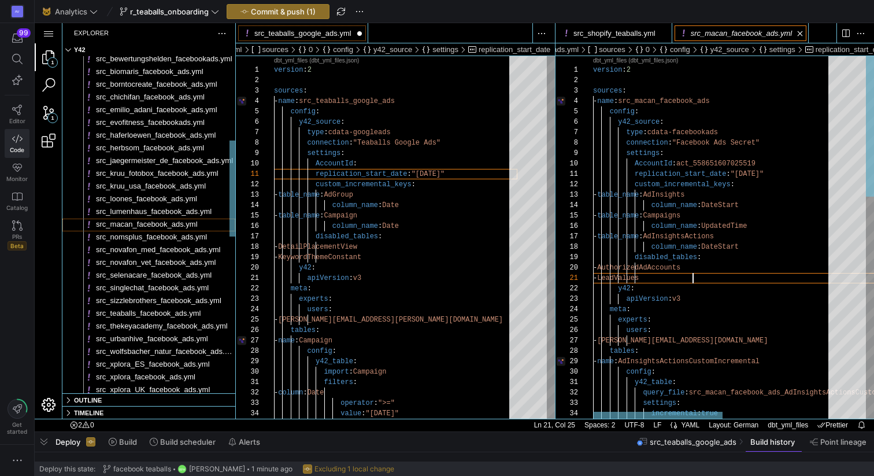
type textarea "replication_start_date: "2024-01-01" custom_incremental_keys: - table_name: AdI…"
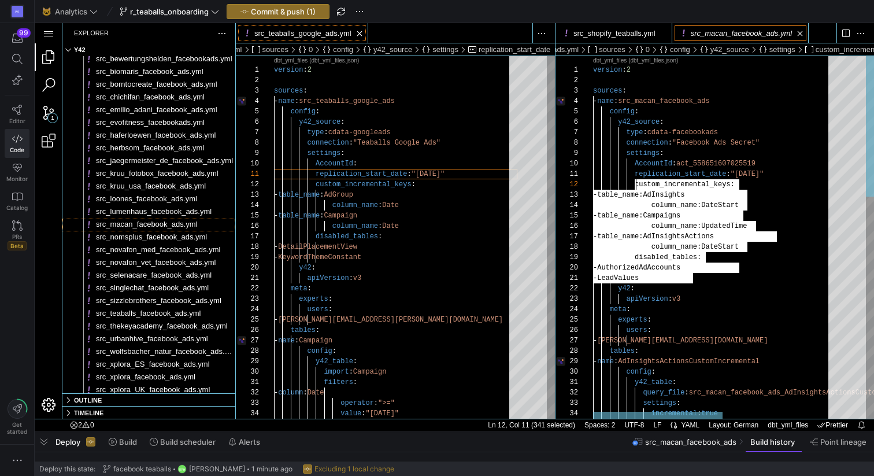
scroll to position [0, 275]
drag, startPoint x: 698, startPoint y: 279, endPoint x: 634, endPoint y: 188, distance: 110.7
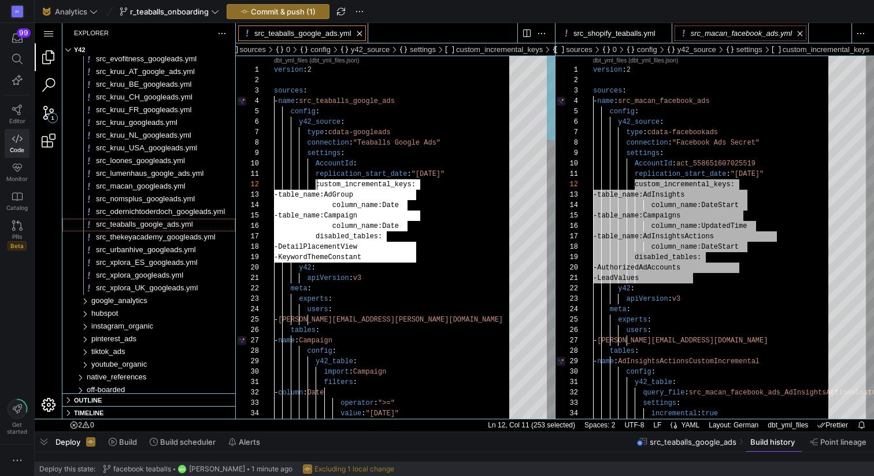
scroll to position [10, 42]
drag, startPoint x: 420, startPoint y: 260, endPoint x: 314, endPoint y: 187, distance: 128.4
type textarea "- LeadValues y42: apiVersion: v3 meta: experts: users: - renate.perez@intermate…"
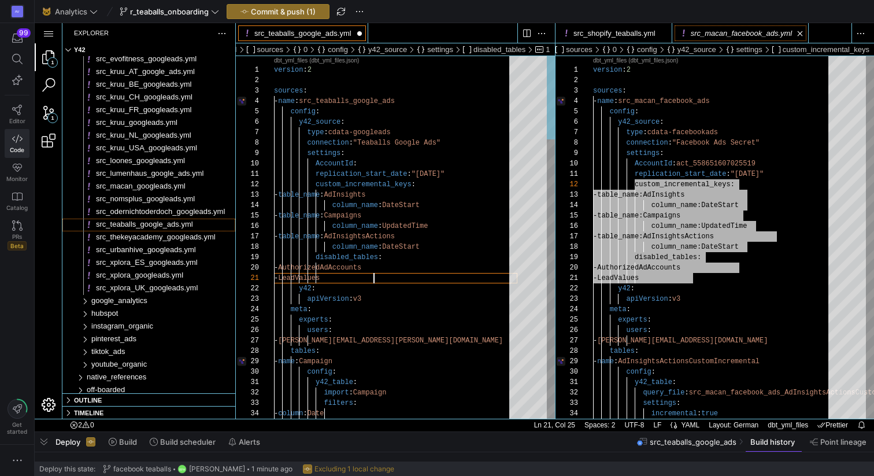
scroll to position [0, 263]
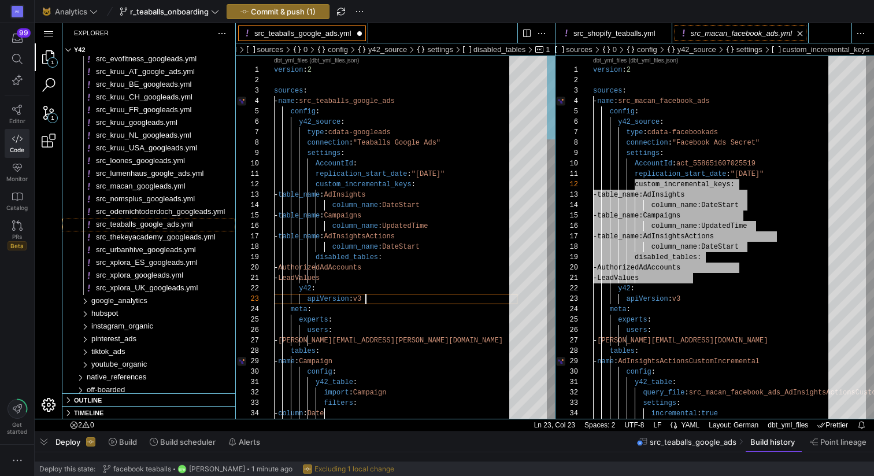
scroll to position [0, 144]
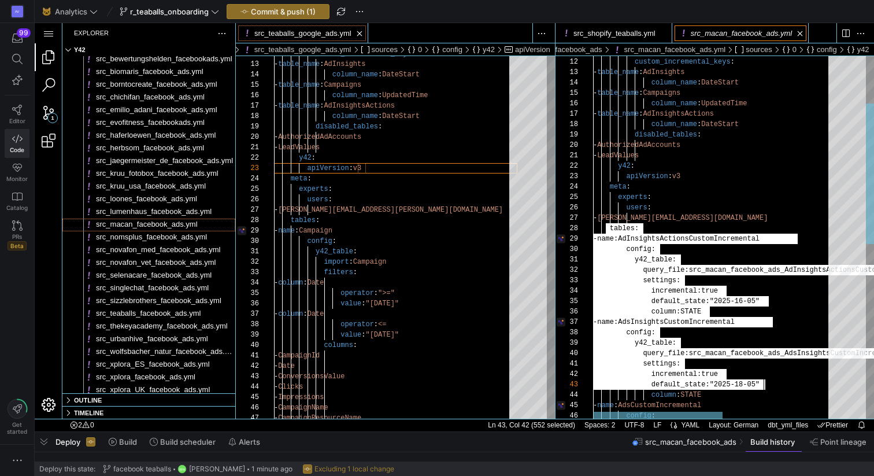
scroll to position [73, 84]
type textarea "- LeadValues y42: apiVersion: v3 meta: experts: users: - r.perez@advertace.de t…"
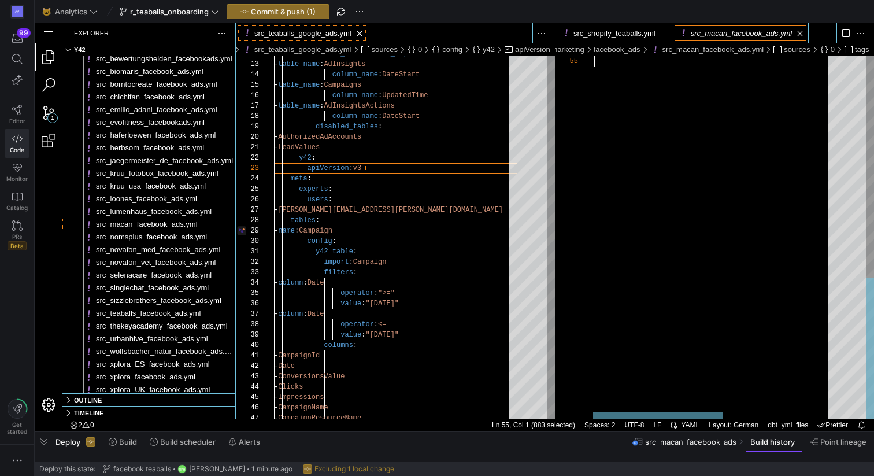
scroll to position [0, 61]
drag, startPoint x: 606, startPoint y: 228, endPoint x: 766, endPoint y: 470, distance: 290.0
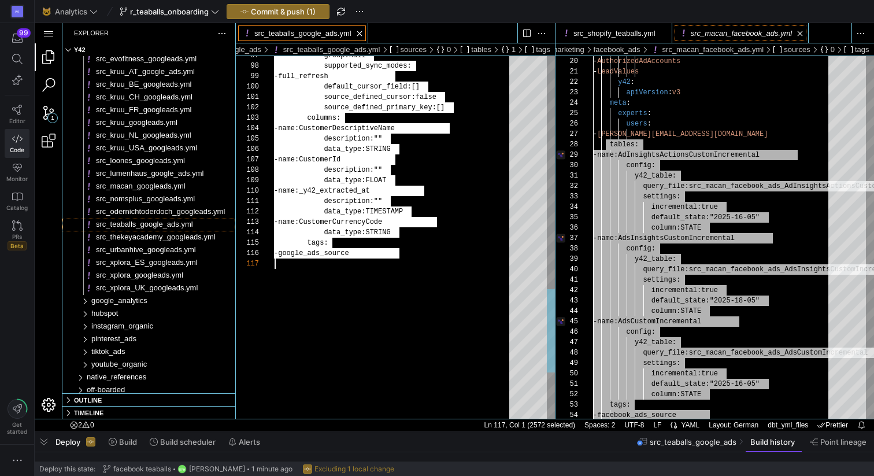
scroll to position [0, 113]
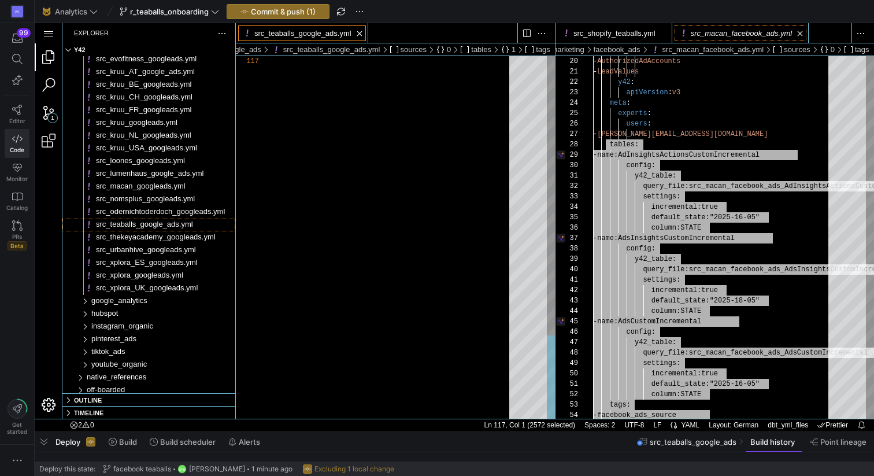
drag, startPoint x: 288, startPoint y: 222, endPoint x: 390, endPoint y: 240, distance: 103.4
type textarea "description: "" data_type: TIMESTAMP - name: CustomerCurrencyCode data_type: ST…"
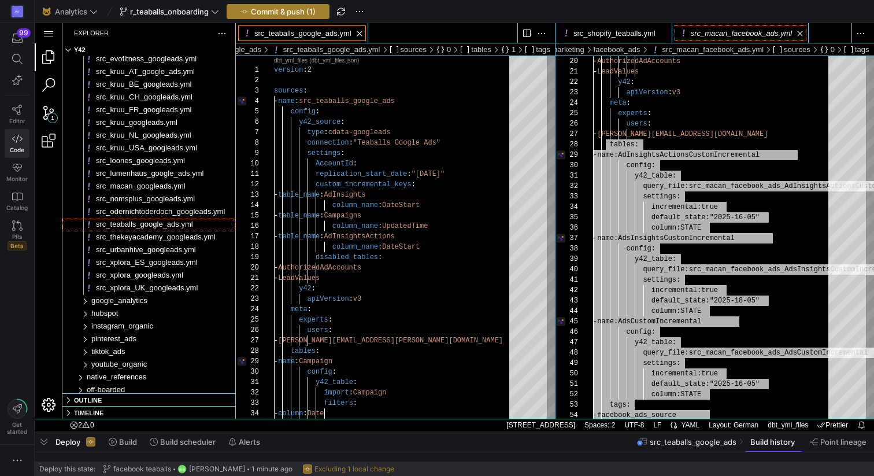
click at [293, 14] on span "Commit & push (1)" at bounding box center [283, 11] width 65 height 9
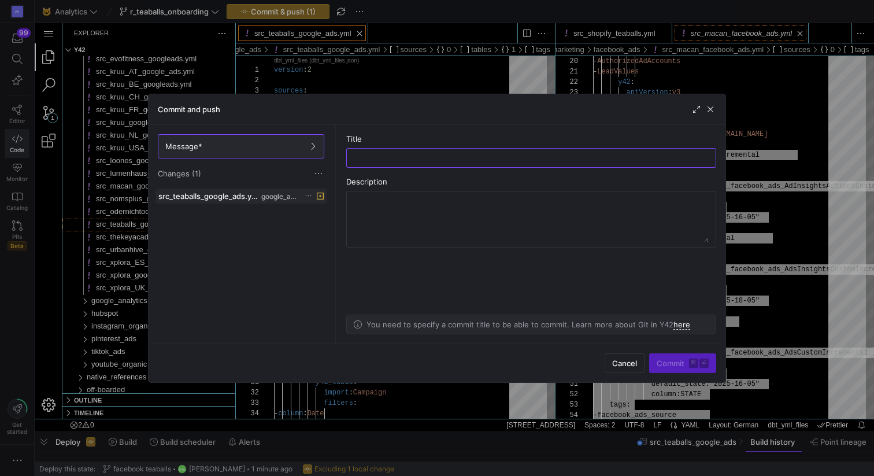
click at [308, 195] on icon at bounding box center [308, 195] width 6 height 1
click at [329, 229] on span "Discard" at bounding box center [325, 228] width 27 height 9
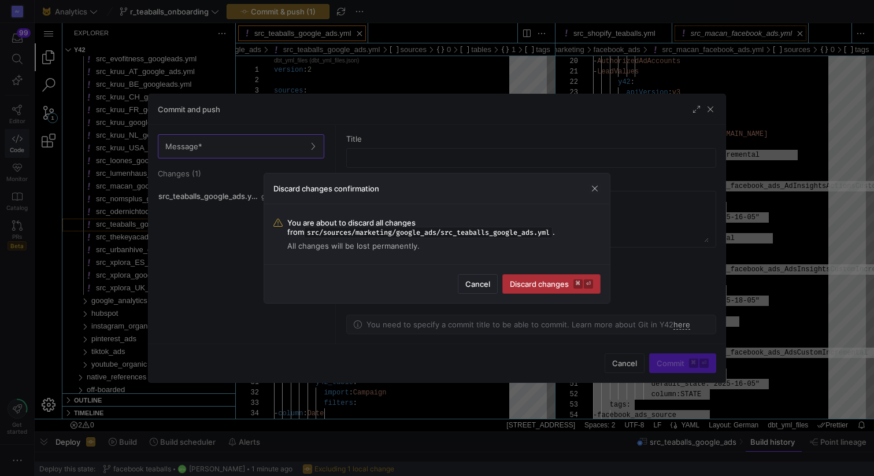
click at [524, 283] on span "Discard changes ⌘ ⏎" at bounding box center [551, 283] width 83 height 9
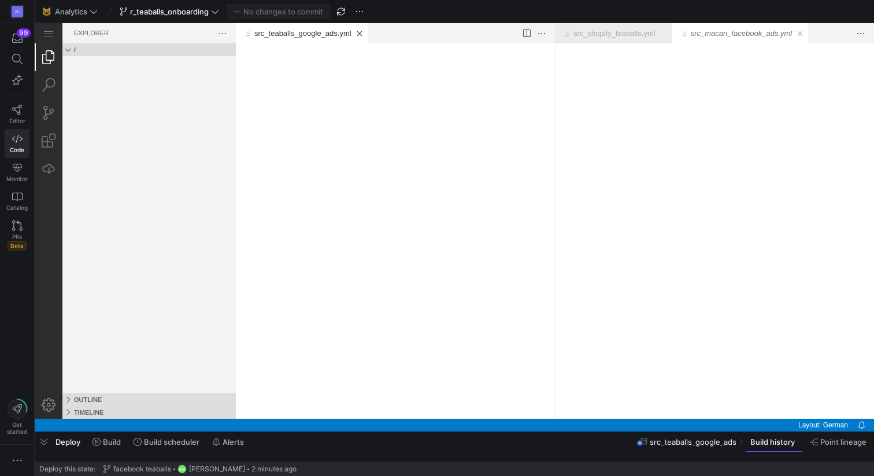
scroll to position [0, 0]
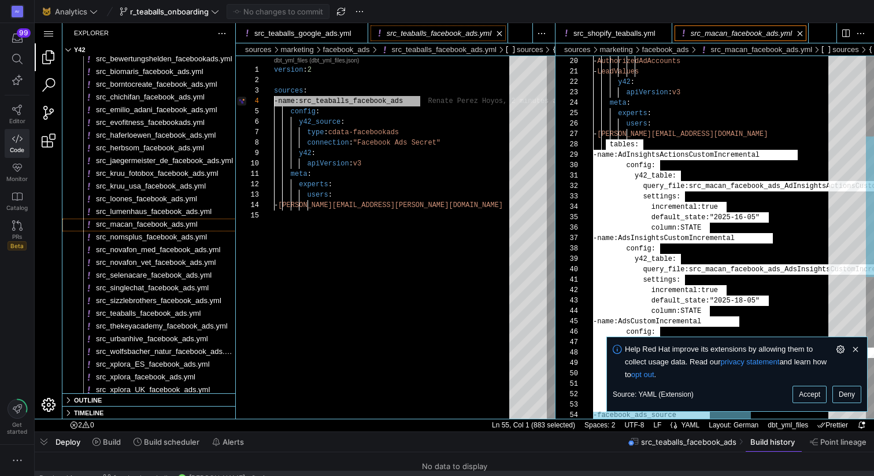
type textarea "- LeadValues y42: apiVersion: v3 meta: experts: users: - r.perez@advertace.de t…"
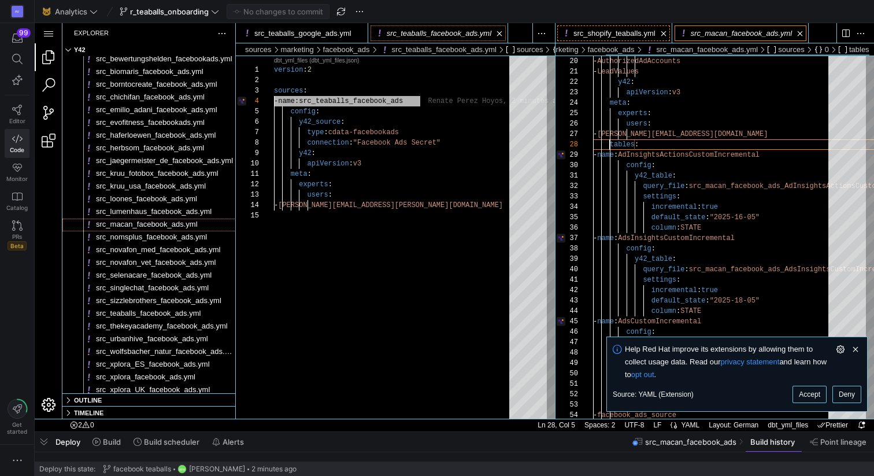
click at [653, 37] on link "src_shopify_teaballs.yml" at bounding box center [614, 33] width 82 height 9
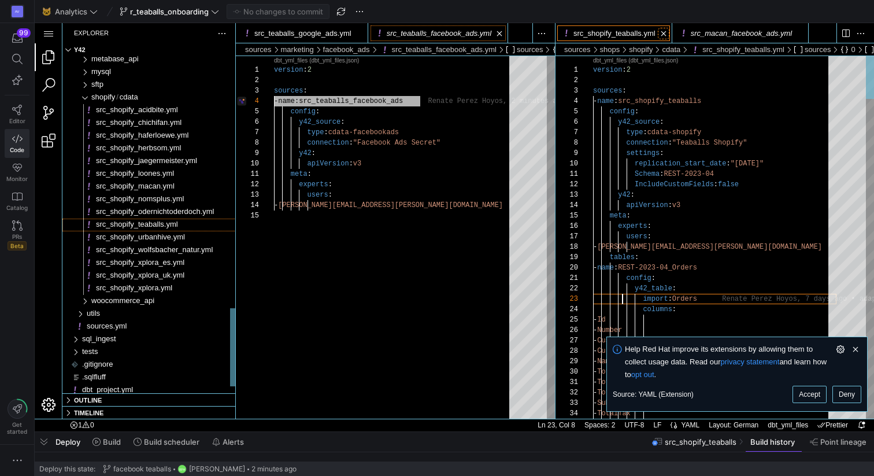
click at [665, 35] on link "Close (⌘W)" at bounding box center [664, 34] width 12 height 12
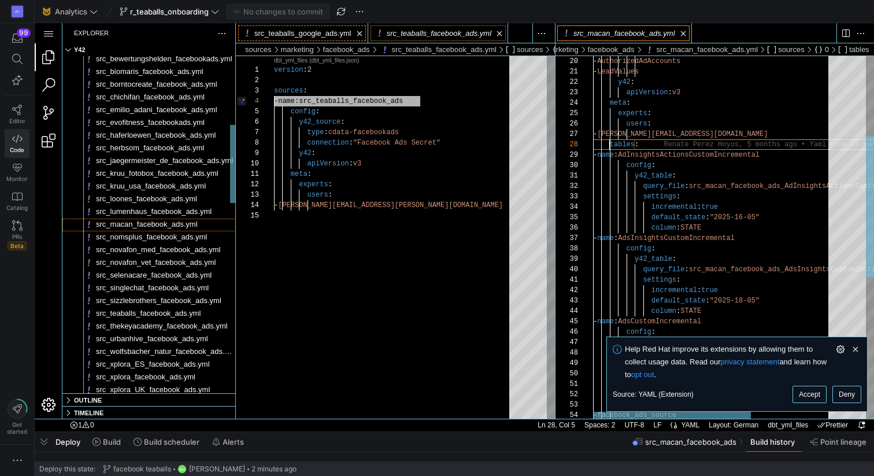
click at [329, 34] on link "src_teaballs_google_ads.yml" at bounding box center [302, 33] width 97 height 9
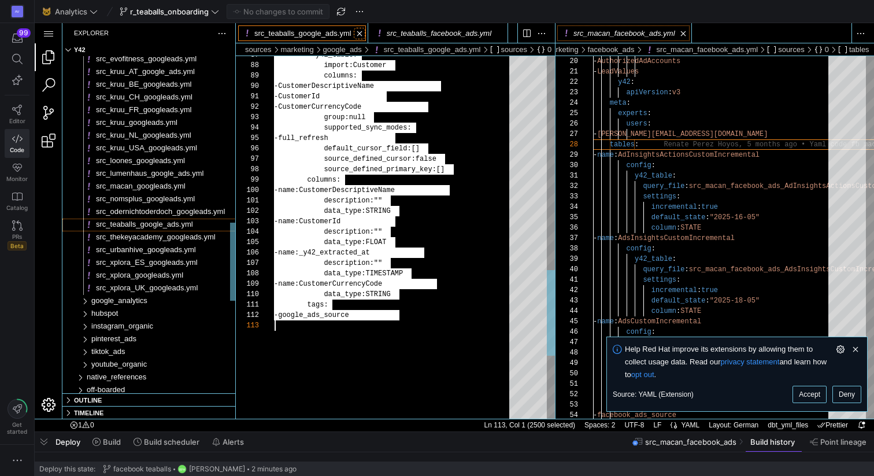
click at [364, 33] on link "Close (⌘W)" at bounding box center [360, 34] width 12 height 12
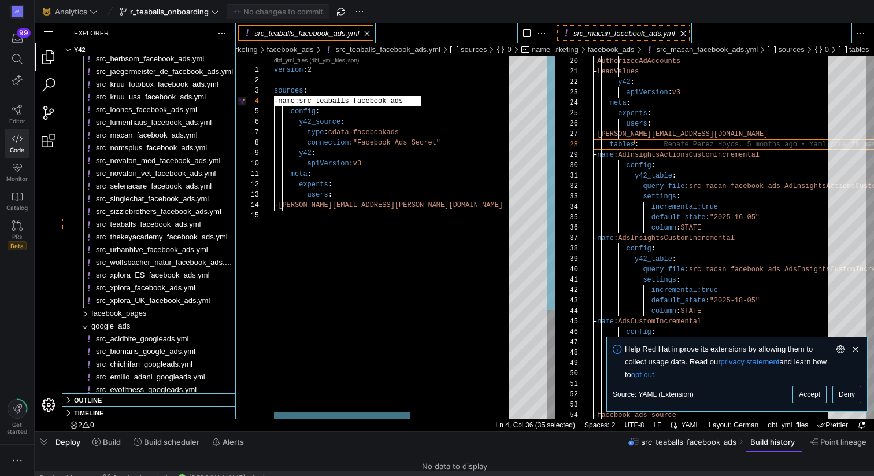
click at [424, 209] on div "version : 2 sources : - name : src_teaballs_facebook_ads config : y42_source : …" at bounding box center [484, 314] width 421 height 517
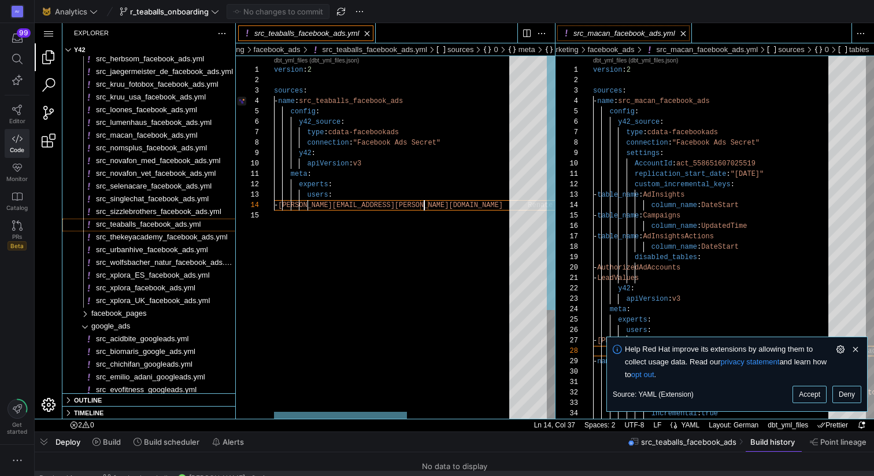
type textarea "version: 2 sources: - name: src_teaballs_facebook_ads config: y42_source: type:…"
click at [429, 127] on div "version : 2 sources : - name : src_teaballs_facebook_ads config : y42_source : …" at bounding box center [488, 314] width 429 height 517
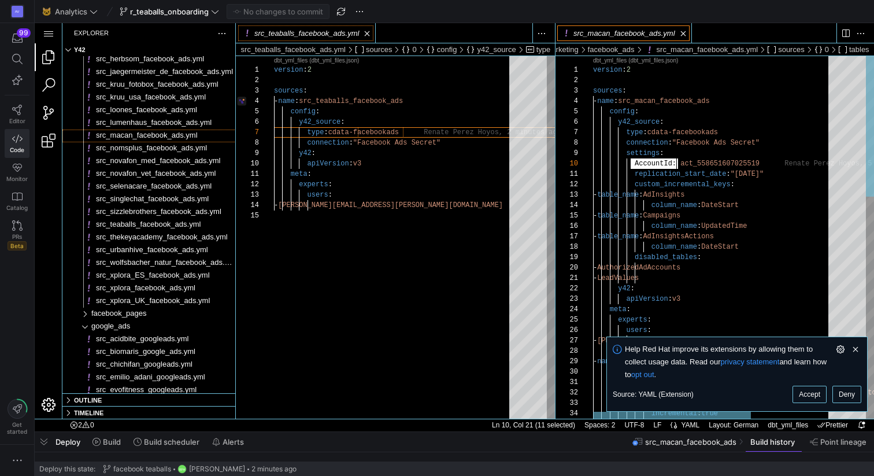
drag, startPoint x: 632, startPoint y: 162, endPoint x: 676, endPoint y: 163, distance: 43.9
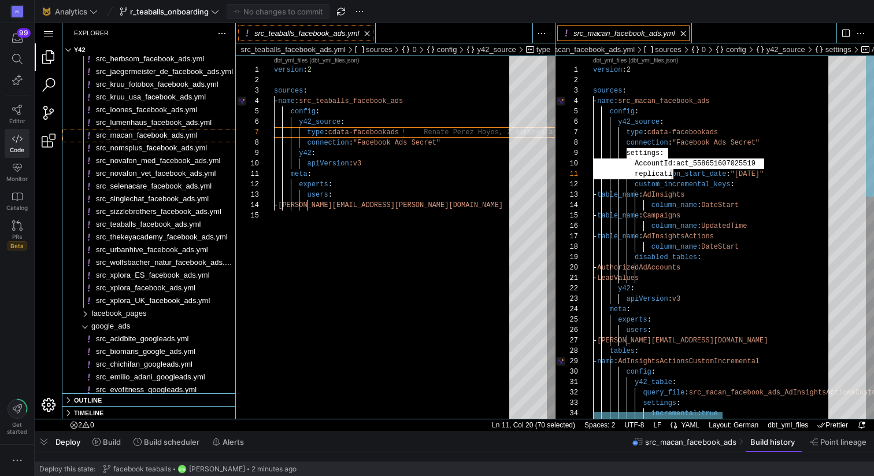
type textarea "version: 2 sources: - name: src_macan_facebook_ads config: y42_source: type: cd…"
drag, startPoint x: 626, startPoint y: 151, endPoint x: 677, endPoint y: 165, distance: 52.9
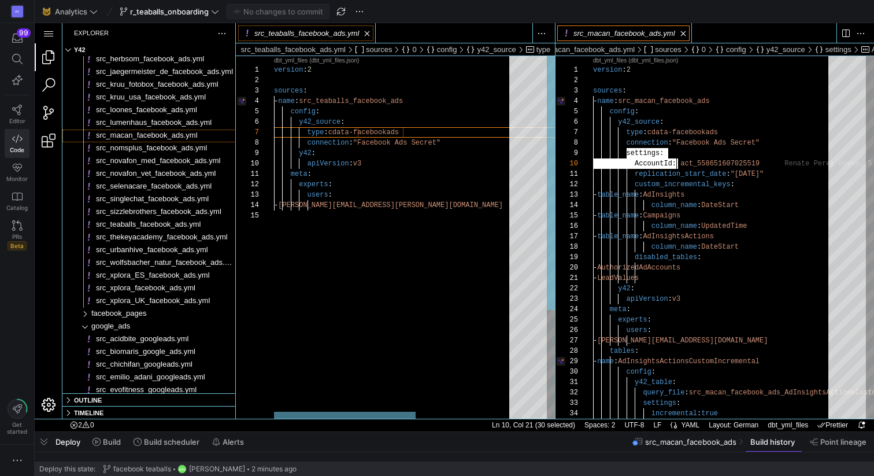
click at [451, 143] on div "version : 2 sources : - name : src_teaballs_facebook_ads config : y42_source : …" at bounding box center [476, 314] width 404 height 517
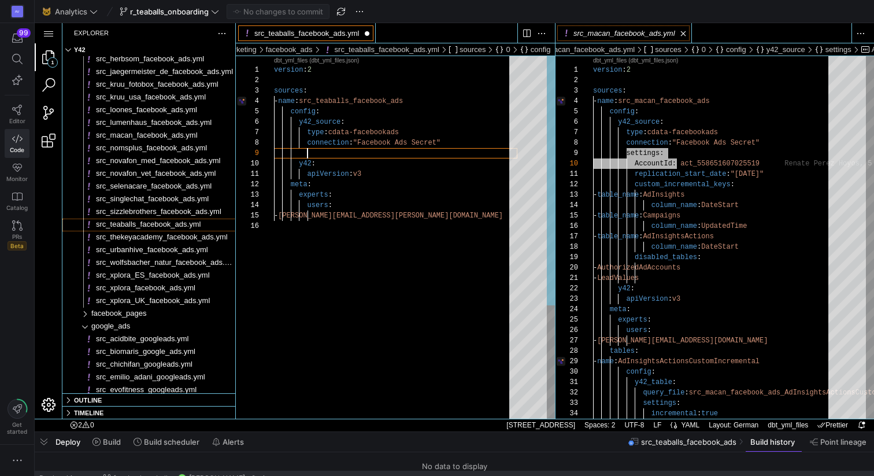
paste textarea "settings: AccountId"
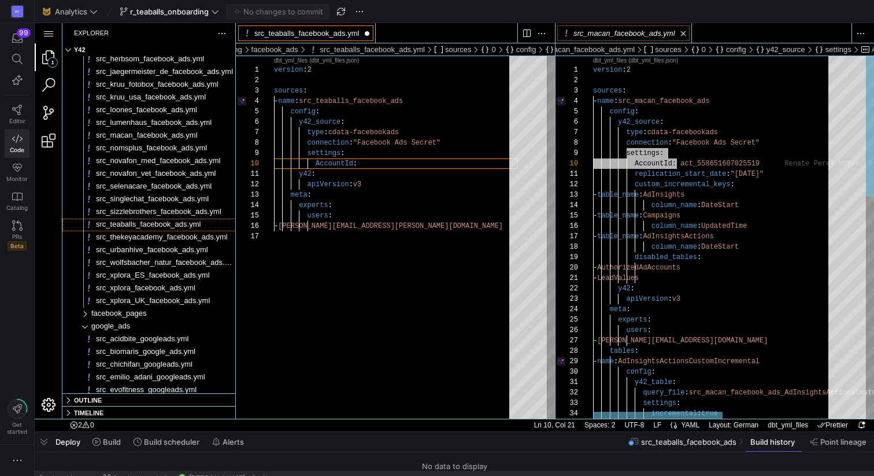
type textarea "version: 2 sources: - name: src_teaballs_facebook_ads config: y42_source: type:…"
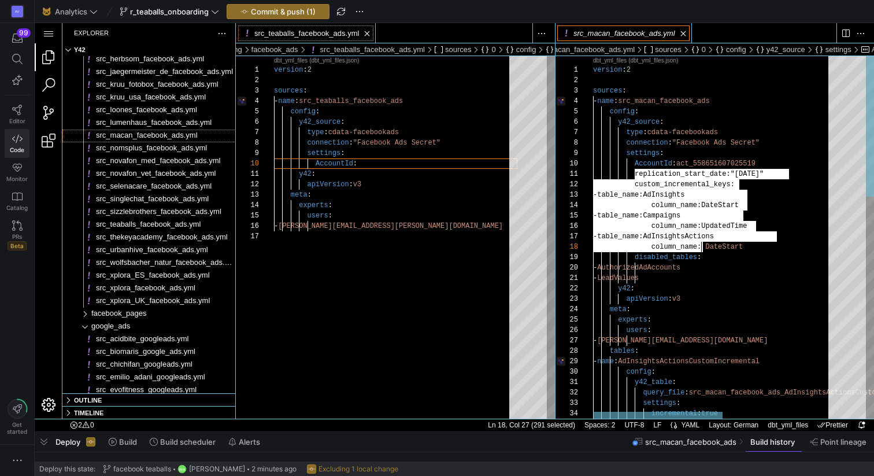
type textarea "replication_start_date: "2024-01-01" custom_incremental_keys: - table_name: AdI…"
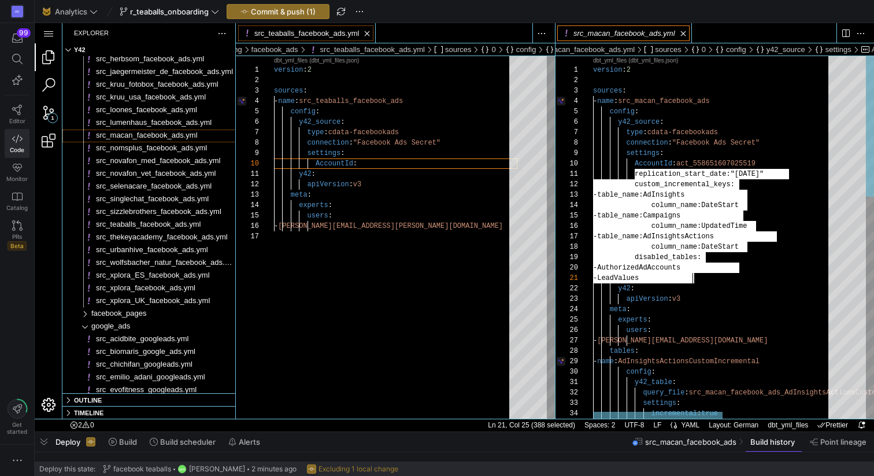
drag, startPoint x: 634, startPoint y: 172, endPoint x: 705, endPoint y: 281, distance: 129.8
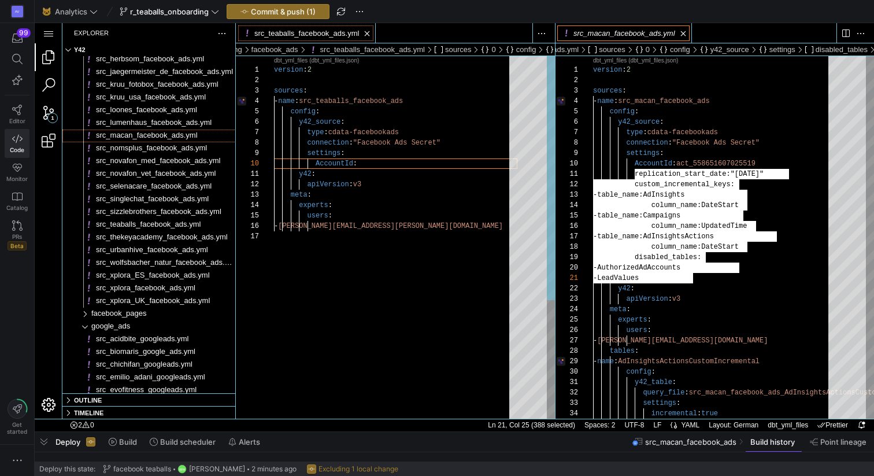
click at [371, 166] on div "version : 2 sources : - name : src_teaballs_facebook_ads config : y42_source : …" at bounding box center [395, 325] width 243 height 538
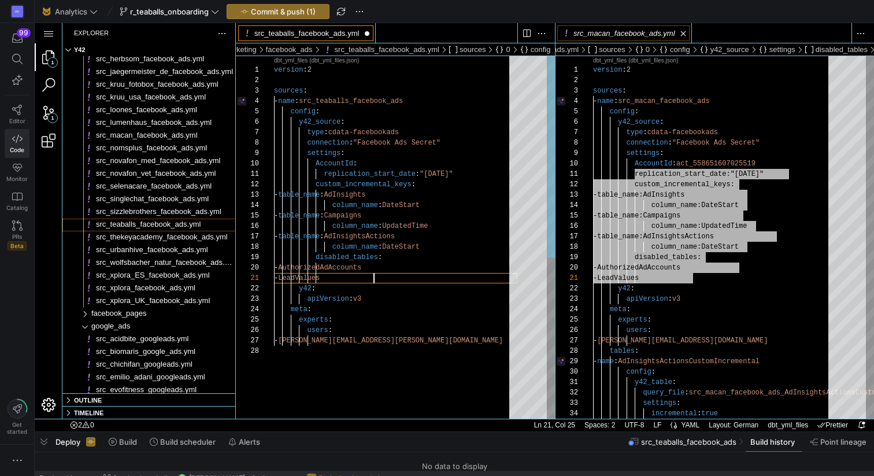
click at [324, 173] on div "version : 2 sources : - name : src_teaballs_facebook_ads config : y42_source : …" at bounding box center [395, 382] width 243 height 652
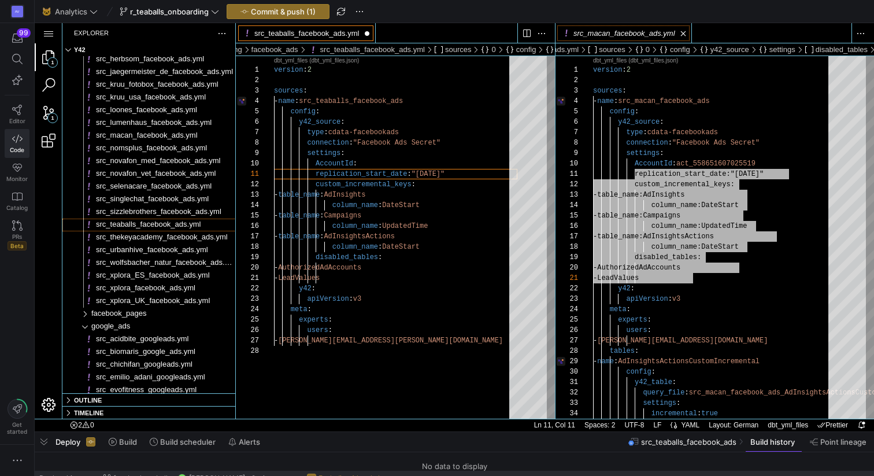
type textarea "replication_start_date: "2024-01-01" custom_incremental_keys: - table_name: AdI…"
click at [361, 161] on div "version : 2 sources : - name : src_teaballs_facebook_ads config : y42_source : …" at bounding box center [395, 382] width 243 height 652
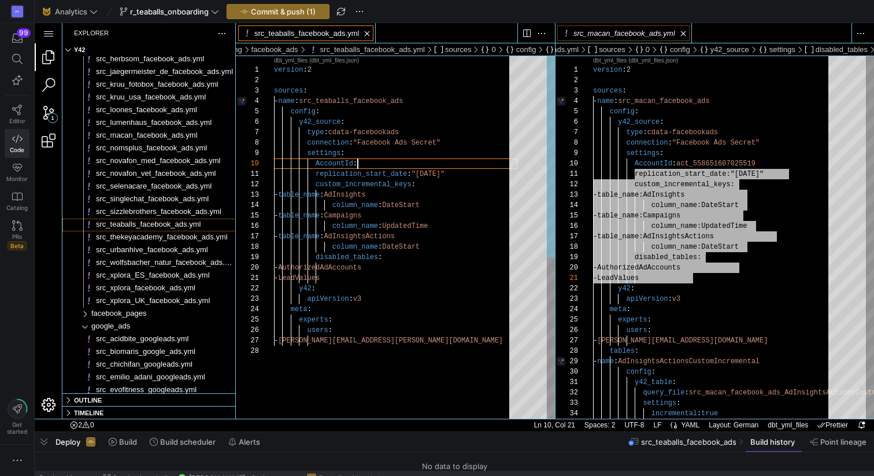
scroll to position [0, 237]
paste textarea "171759147562924"
type textarea "version: 2 sources: - name: src_teaballs_facebook_ads config: y42_source: type:…"
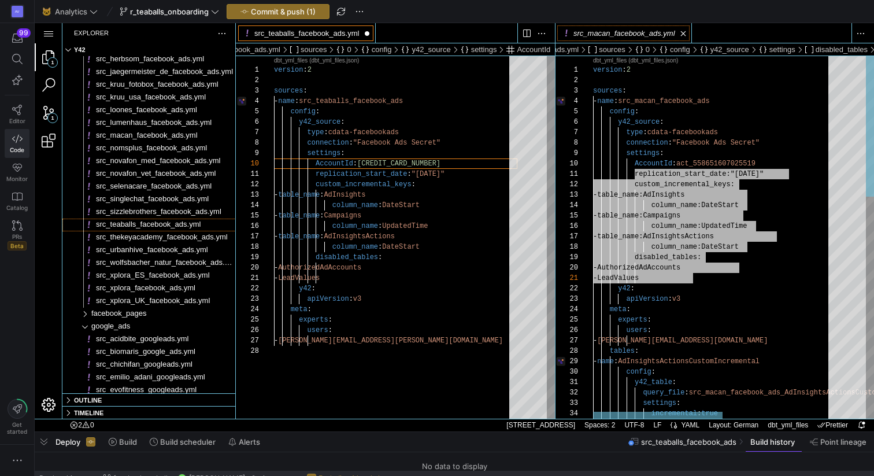
type textarea "version: 2 sources: - name: src_macan_facebook_ads config: y42_source: type: cd…"
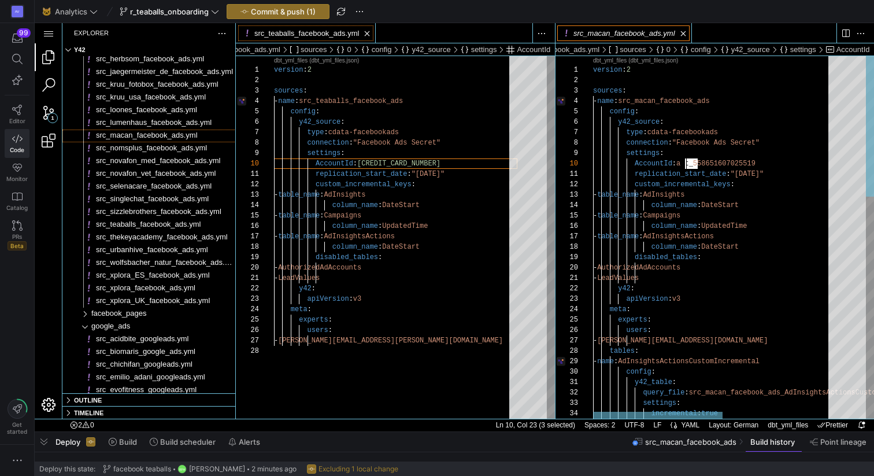
scroll to position [94, 88]
drag, startPoint x: 698, startPoint y: 165, endPoint x: 680, endPoint y: 165, distance: 17.9
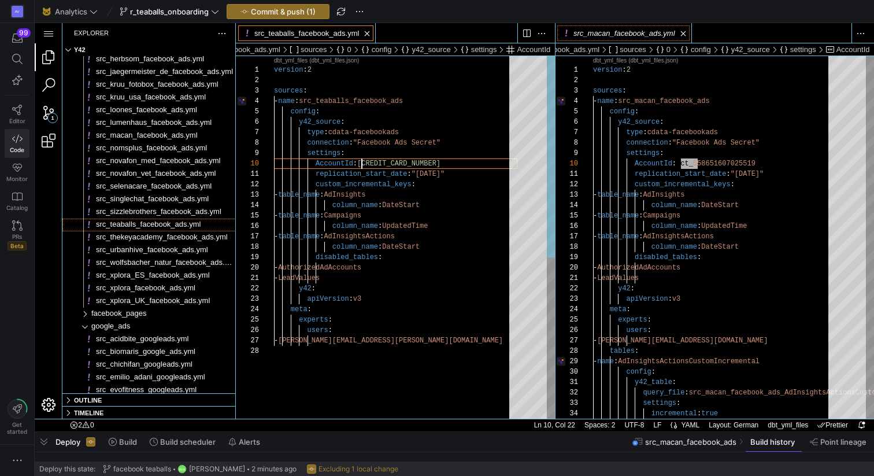
click at [361, 160] on div "version : 2 sources : - name : src_teaballs_facebook_ads config : y42_source : …" at bounding box center [395, 382] width 243 height 652
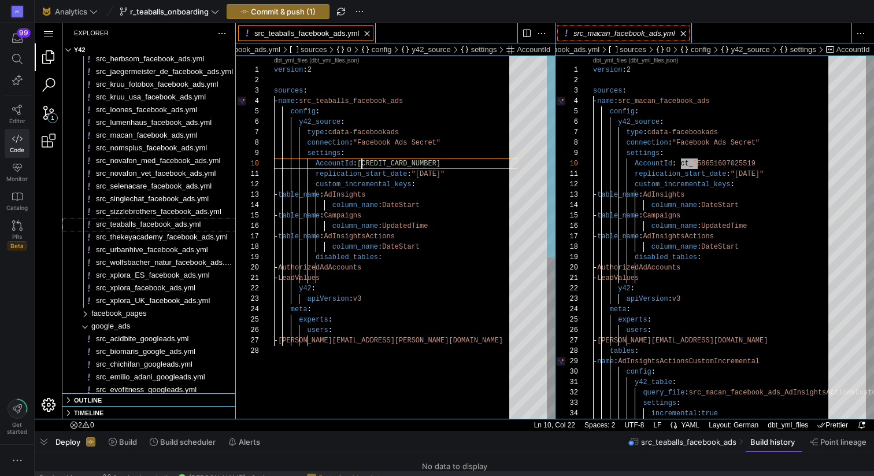
scroll to position [94, 105]
type textarea "replication_start_date: "2024-01-01" custom_incremental_keys: - table_name: AdI…"
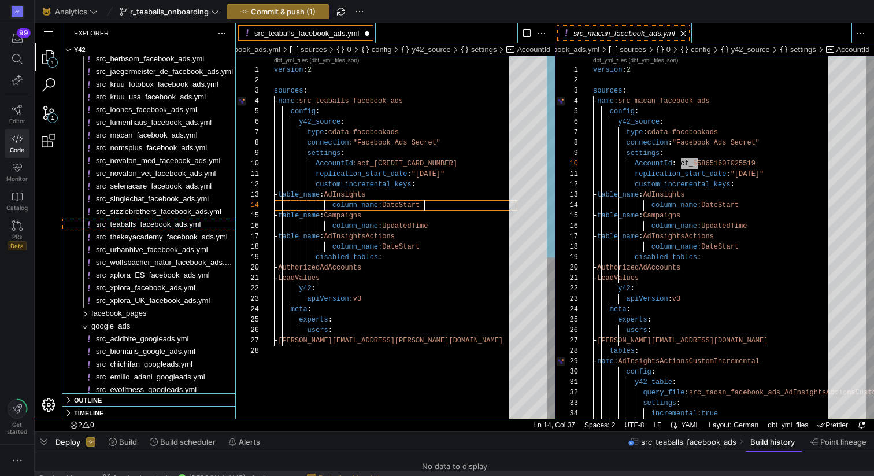
click at [460, 207] on div "version : 2 sources : - name : src_teaballs_facebook_ads config : y42_source : …" at bounding box center [395, 382] width 243 height 652
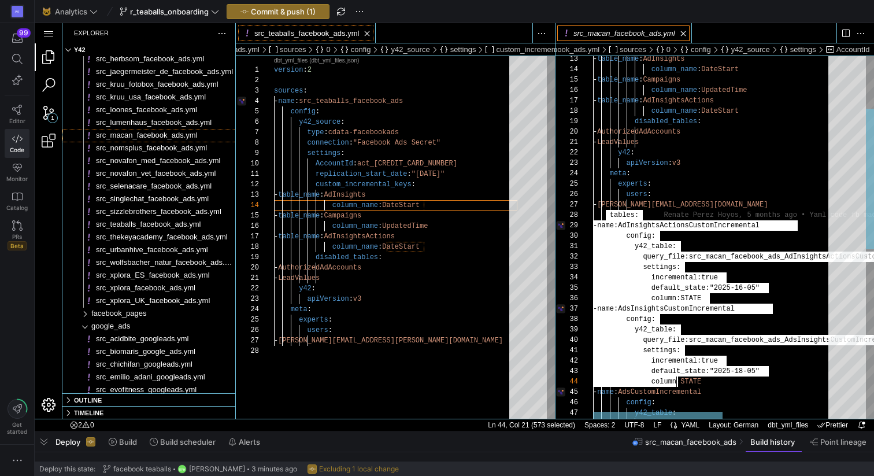
scroll to position [73, 84]
type textarea "- LeadValues y42: apiVersion: v3 meta: experts: users: - r.perez@advertace.de t…"
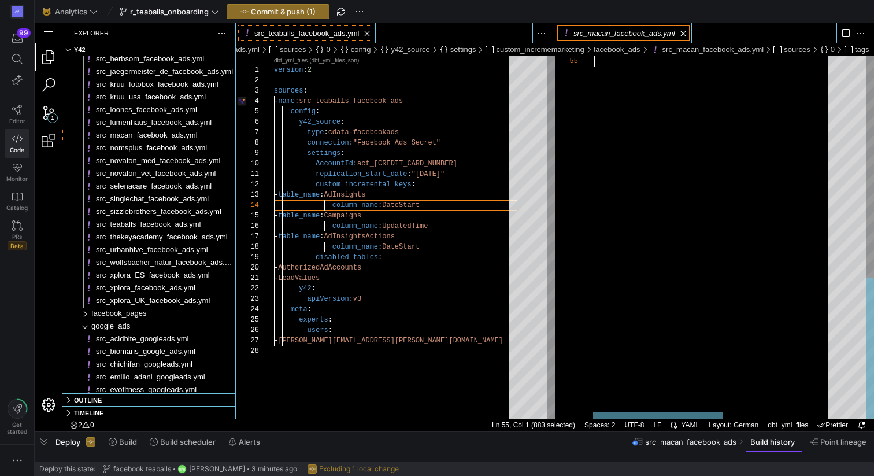
scroll to position [0, 61]
drag, startPoint x: 605, startPoint y: 217, endPoint x: 692, endPoint y: 250, distance: 92.9
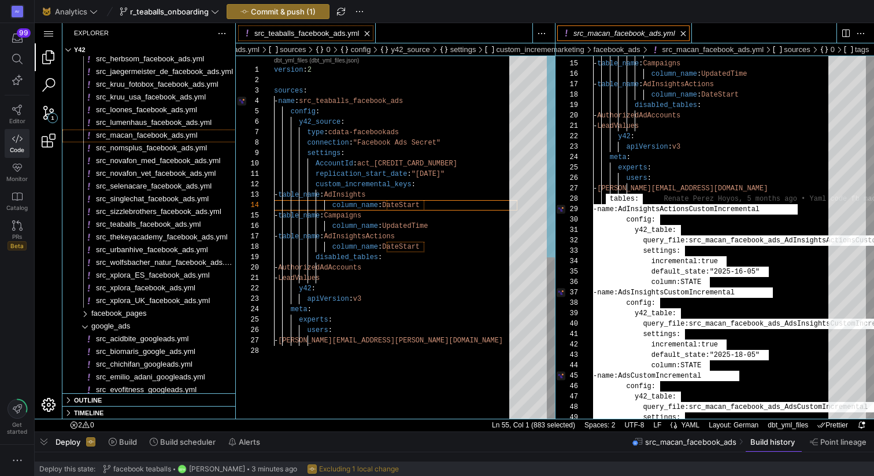
click at [274, 352] on div "version : 2 sources : - name : src_teaballs_facebook_ads config : y42_source : …" at bounding box center [395, 382] width 243 height 652
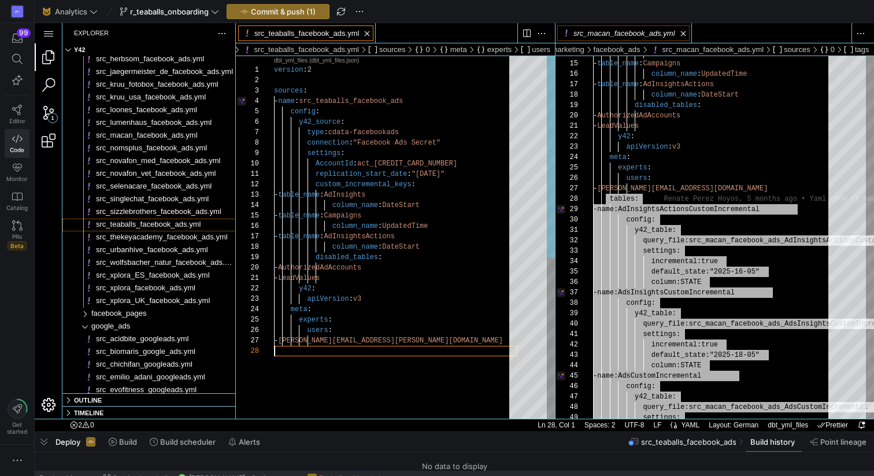
scroll to position [0, 153]
type textarea "default_state: "2025-16-05" column: STATE tags: - facebook_ads_source"
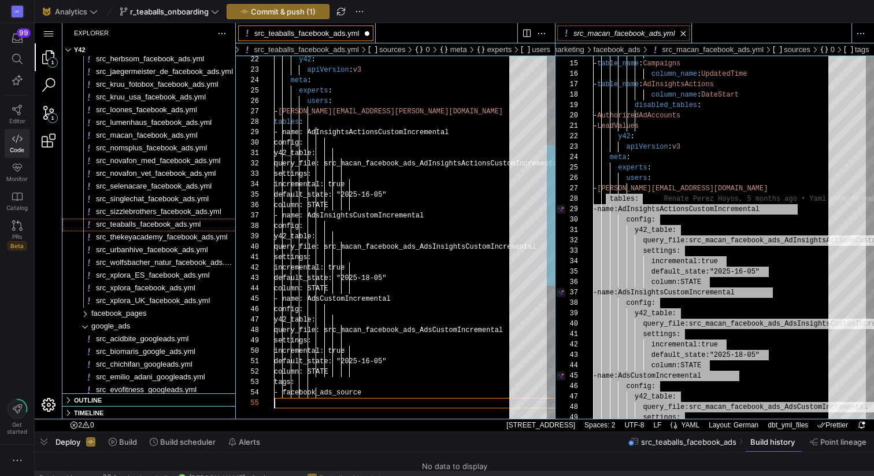
scroll to position [42, 0]
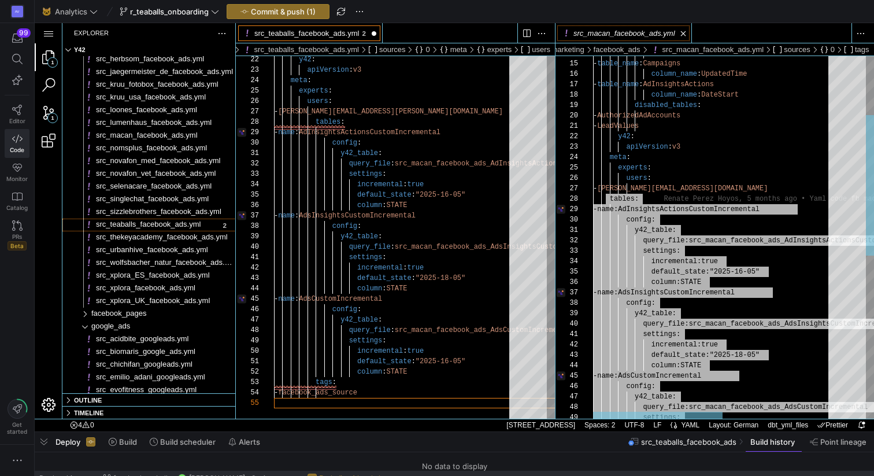
type textarea "y42_table: query_file: src_macan_facebook_ads_AdInsightsActionsCustomIncrementa…"
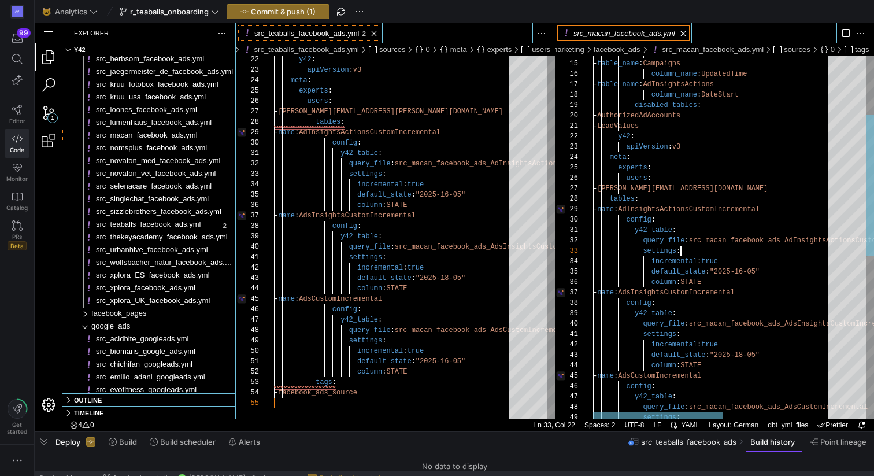
scroll to position [21, 88]
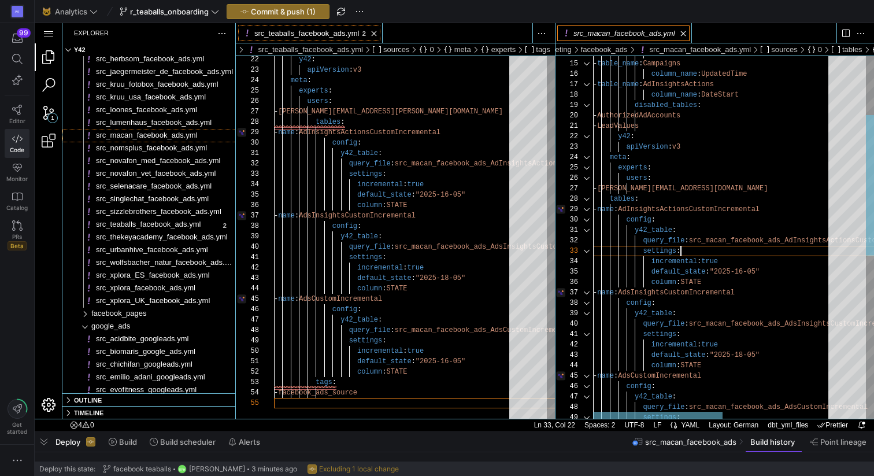
scroll to position [0, 149]
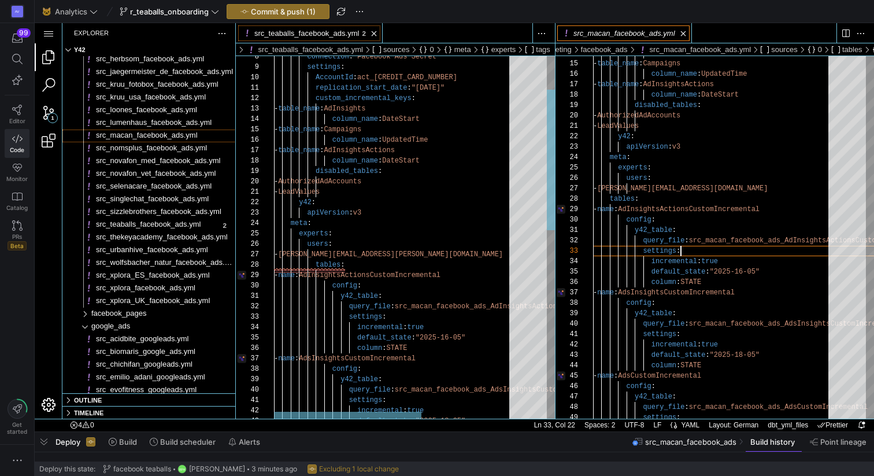
drag, startPoint x: 316, startPoint y: 266, endPoint x: 316, endPoint y: 314, distance: 48.0
click at [316, 266] on div "y42 : apiVersion : v3 meta : experts : users : - renate.perez@intermate.de tabl…" at bounding box center [468, 436] width 388 height 933
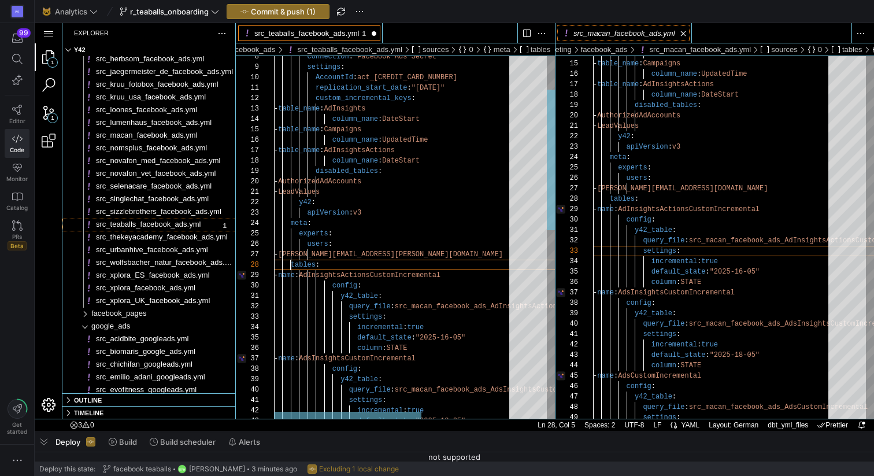
scroll to position [0, 71]
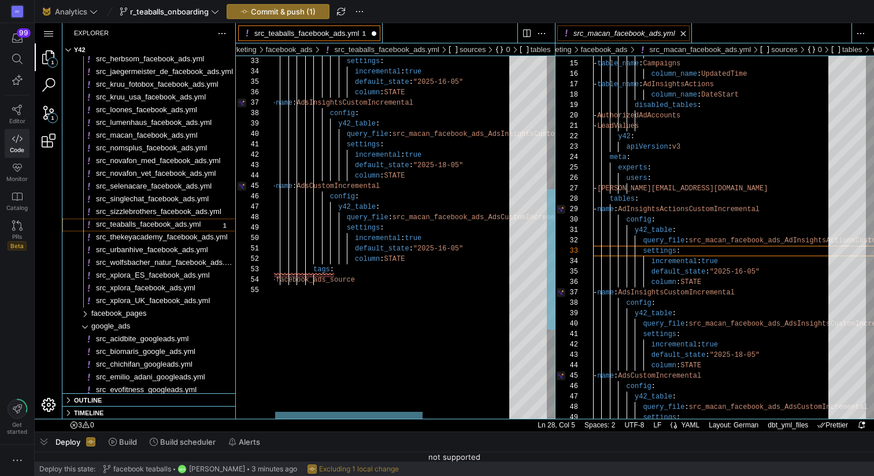
drag, startPoint x: 313, startPoint y: 268, endPoint x: 314, endPoint y: 295, distance: 27.2
click at [313, 268] on div "y42_table : query_file : src_macan_facebook_ads_AdsInsightsCustomIncrementa l s…" at bounding box center [466, 180] width 388 height 933
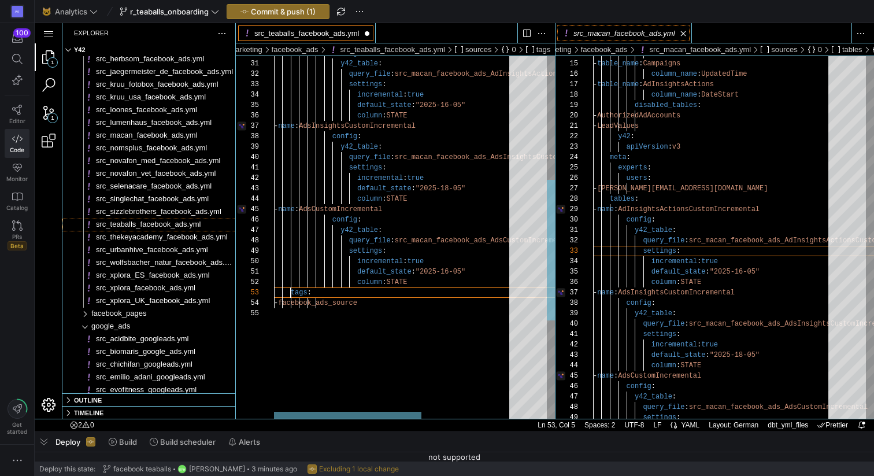
click at [438, 238] on div "y42_table : query_file : src_macan_facebook_ads_AdsInsightsCustomIncrementa l s…" at bounding box center [468, 204] width 388 height 933
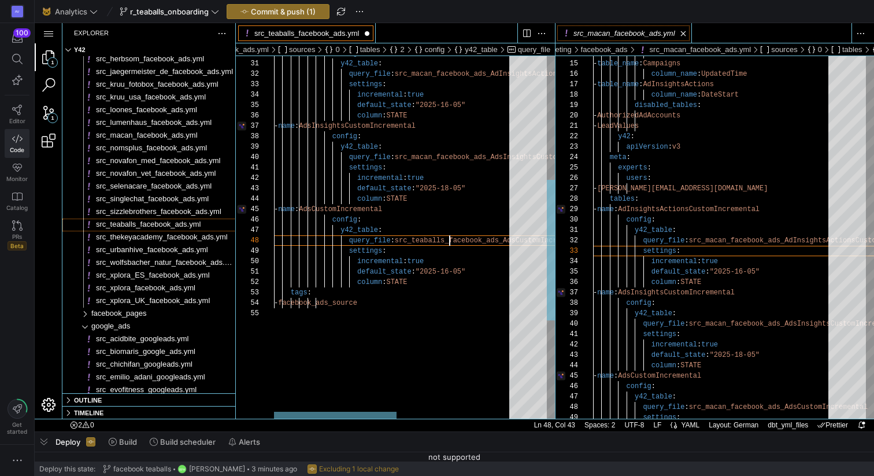
scroll to position [73, 176]
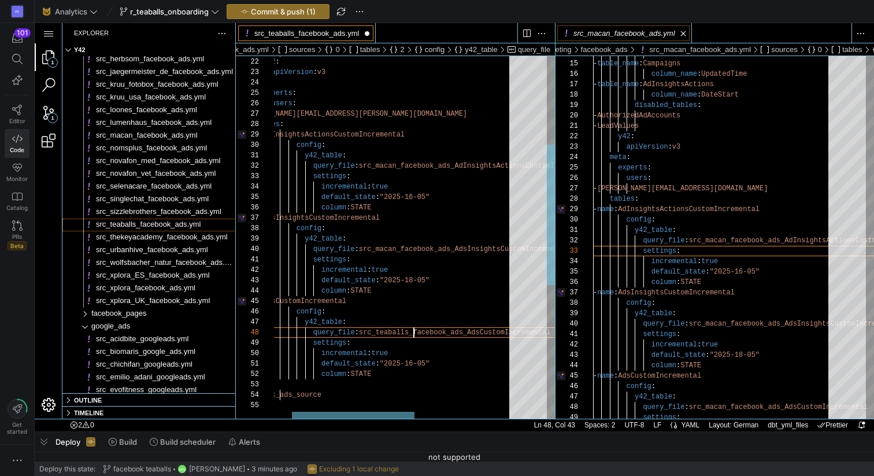
click at [401, 248] on div "y42_table : query_file : src_macan_facebook_ads_AdsInsightsCustomIncrementa l s…" at bounding box center [471, 296] width 467 height 933
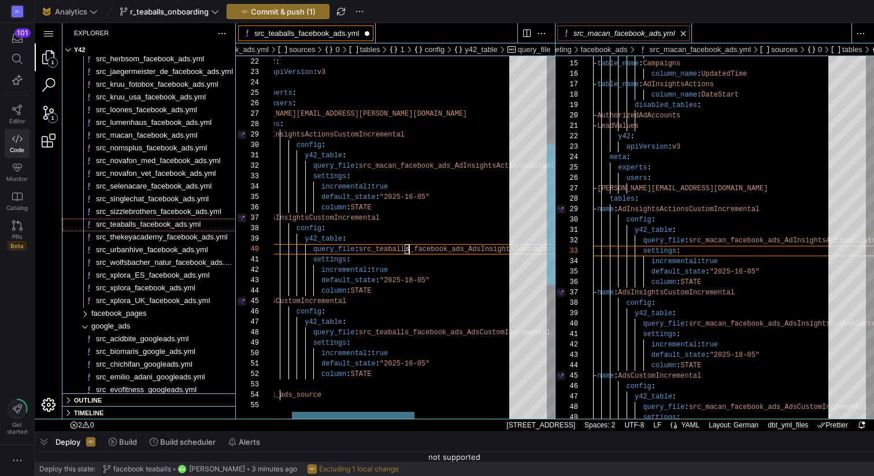
scroll to position [94, 176]
click at [401, 170] on div "y42_table : query_file : src_teaballs_facebook_ads_AdsInsightsCustomIncreme nta…" at bounding box center [471, 296] width 467 height 933
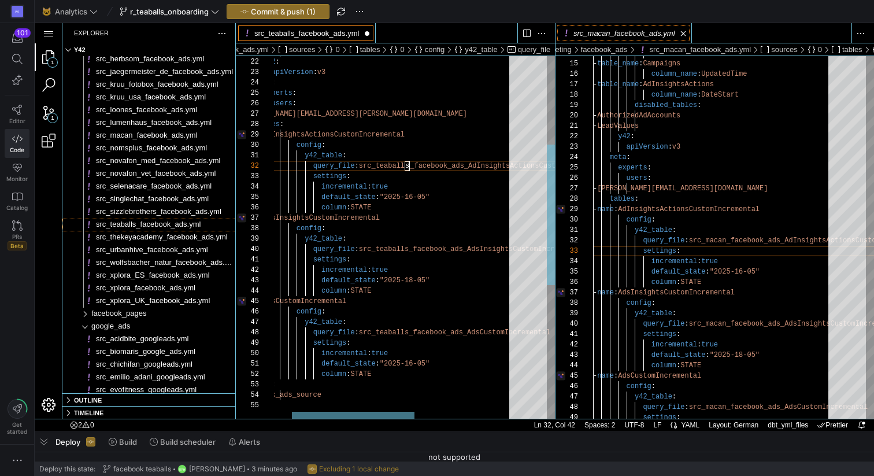
scroll to position [10, 176]
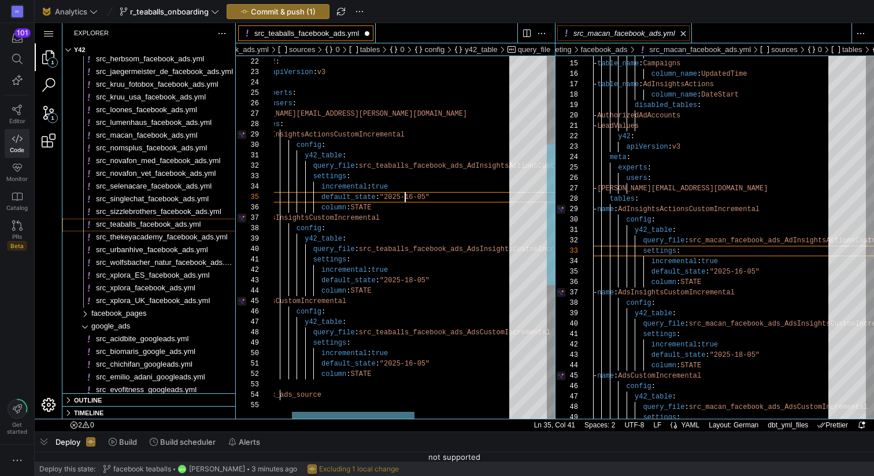
click at [405, 197] on div "y42_table : query_file : src_teaballs_facebook_ads_AdsInsightsCustomIncreme nta…" at bounding box center [471, 296] width 467 height 933
click at [405, 281] on div "y42_table : query_file : src_teaballs_facebook_ads_AdsInsightsCustomIncreme nta…" at bounding box center [471, 296] width 467 height 933
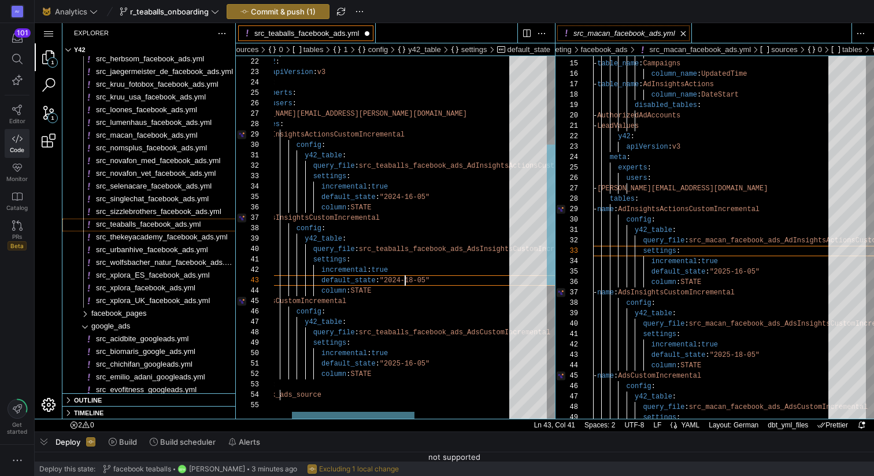
click at [404, 363] on div "y42_table : query_file : src_teaballs_facebook_ads_AdsInsightsCustomIncreme nta…" at bounding box center [471, 296] width 467 height 933
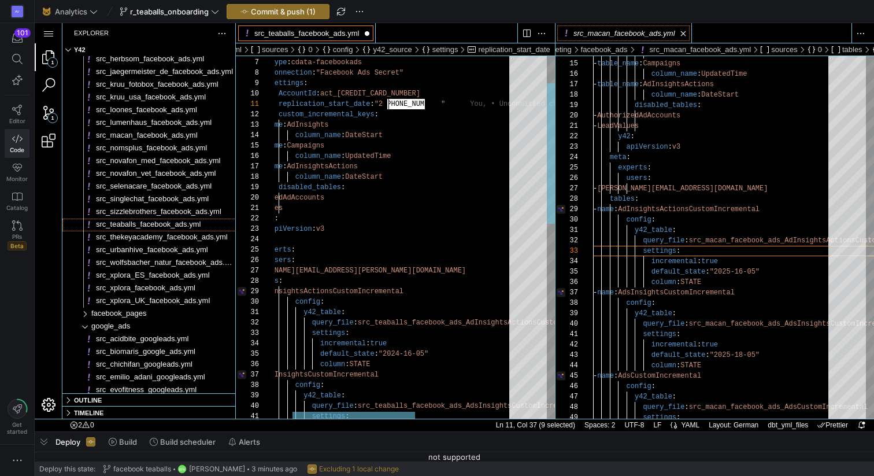
scroll to position [0, 146]
drag, startPoint x: 425, startPoint y: 105, endPoint x: 384, endPoint y: 105, distance: 41.0
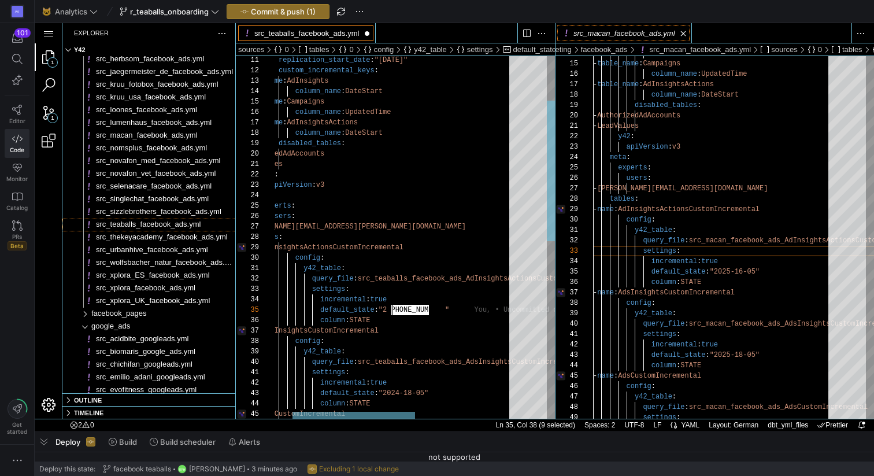
drag, startPoint x: 429, startPoint y: 311, endPoint x: 387, endPoint y: 311, distance: 42.2
drag, startPoint x: 429, startPoint y: 393, endPoint x: 388, endPoint y: 394, distance: 41.6
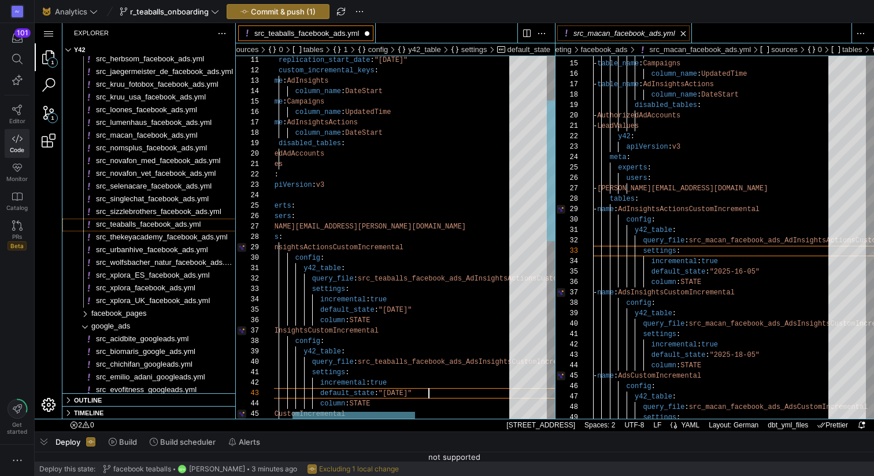
scroll to position [21, 192]
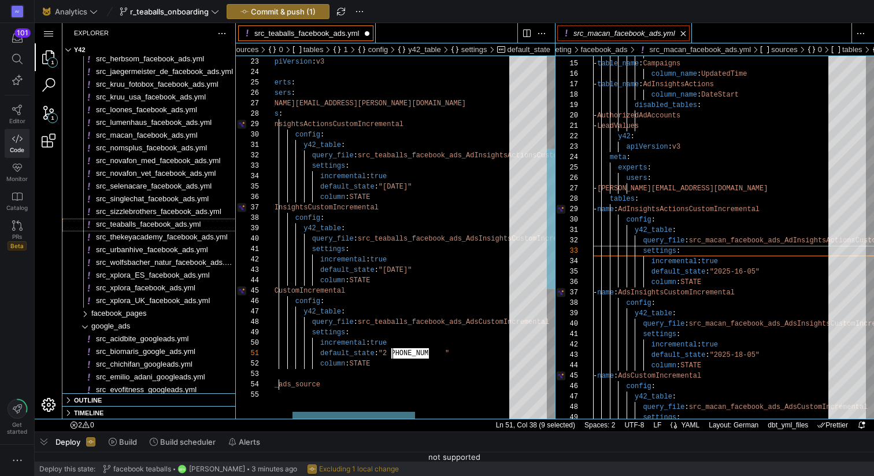
drag, startPoint x: 428, startPoint y: 354, endPoint x: 388, endPoint y: 355, distance: 39.3
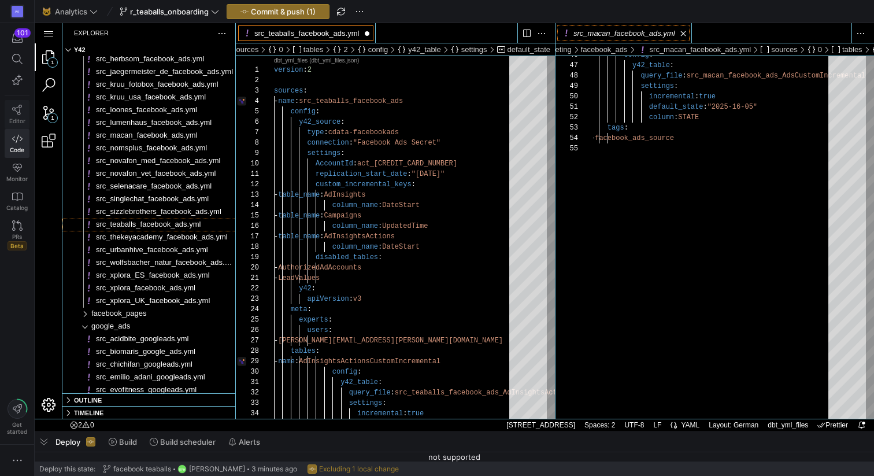
type textarea "default_state: "2024-01-01" column: STATE tags: - facebook_ads_source"
click at [8, 107] on link "Editor" at bounding box center [17, 114] width 25 height 29
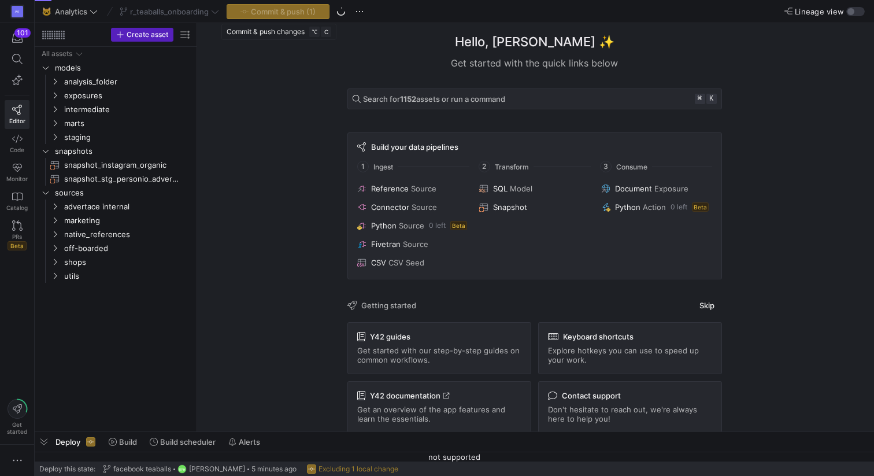
click at [278, 10] on div "Commit & push (1)" at bounding box center [278, 11] width 103 height 15
click at [278, 10] on span "Commit & push (1)" at bounding box center [283, 11] width 65 height 9
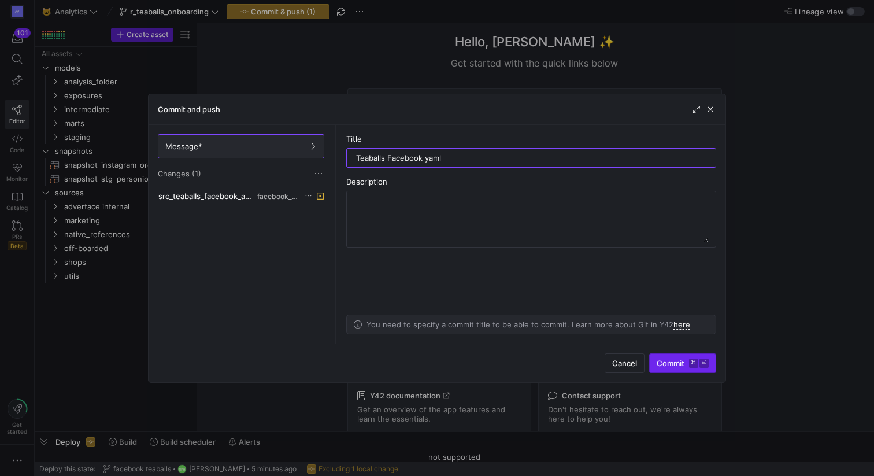
type input "Teaballs Facebook yaml"
click at [674, 365] on span "Commit ⌘ ⏎" at bounding box center [683, 362] width 52 height 9
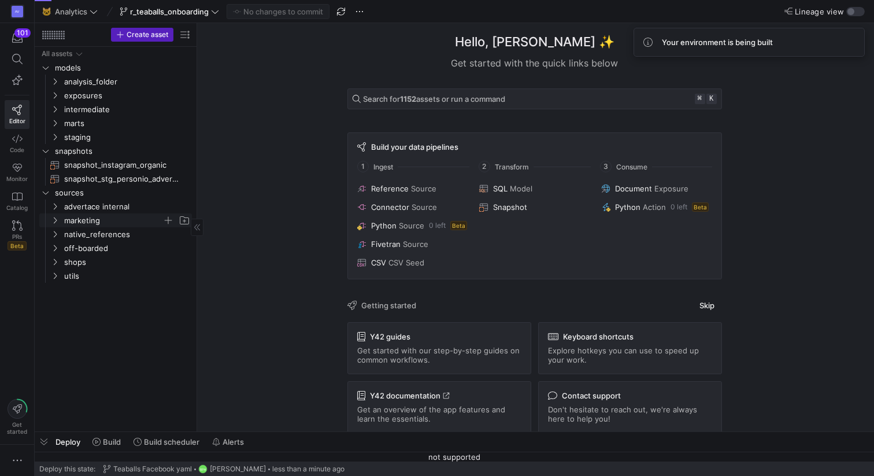
click at [57, 217] on icon "Press SPACE to select this row." at bounding box center [55, 220] width 8 height 7
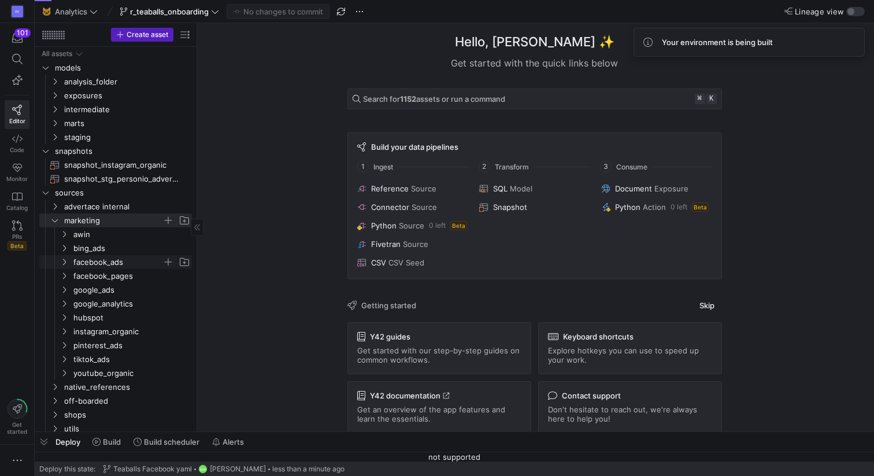
click at [73, 264] on span "facebook_ads" at bounding box center [117, 261] width 89 height 13
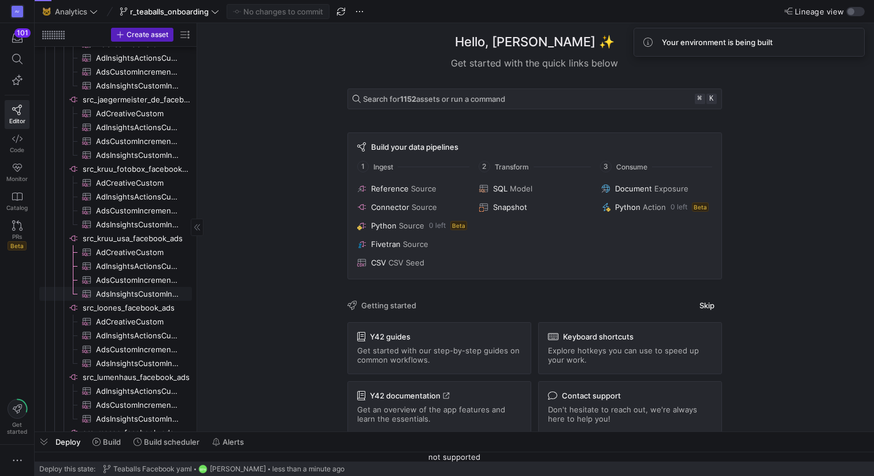
scroll to position [914, 0]
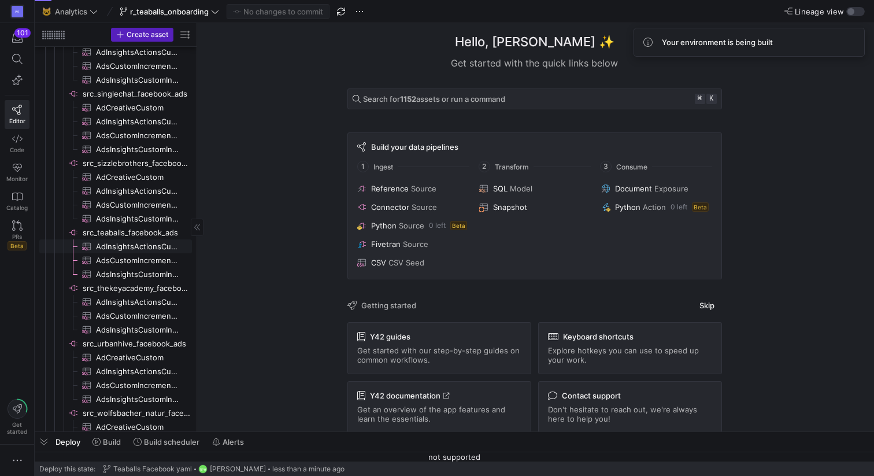
click at [142, 242] on span "AdInsightsActionsCustomIncremental​​​​​​​​​" at bounding box center [137, 246] width 83 height 13
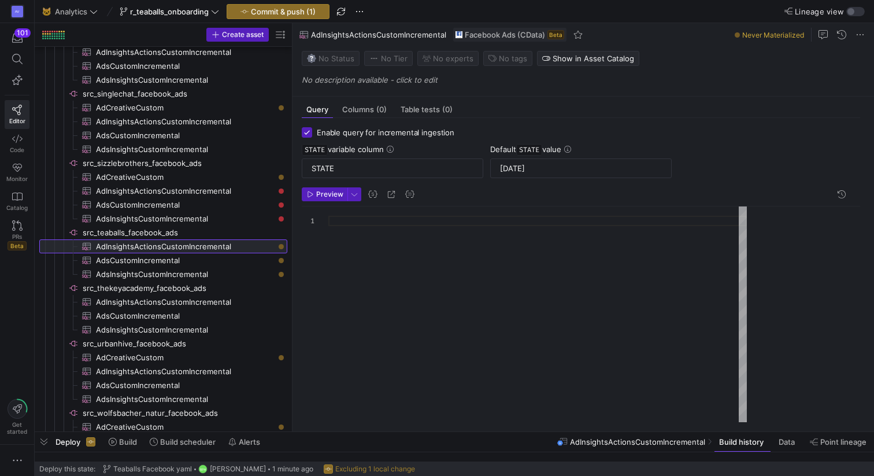
drag, startPoint x: 195, startPoint y: 245, endPoint x: 292, endPoint y: 242, distance: 97.1
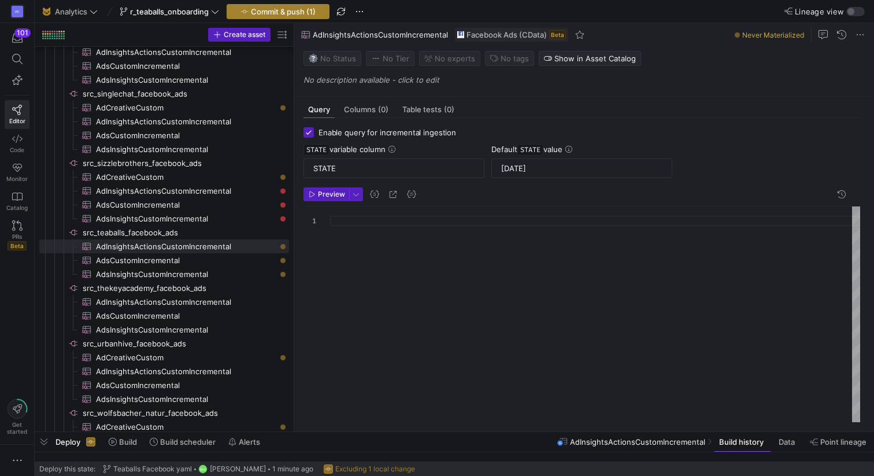
click at [296, 7] on span "Commit & push (1)" at bounding box center [283, 11] width 65 height 9
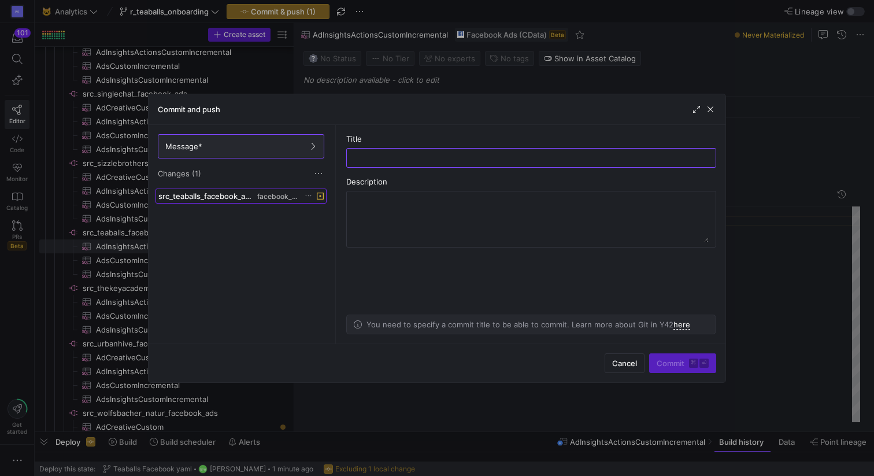
click at [245, 194] on span "src_teaballs_facebook_ads.yml" at bounding box center [206, 195] width 97 height 9
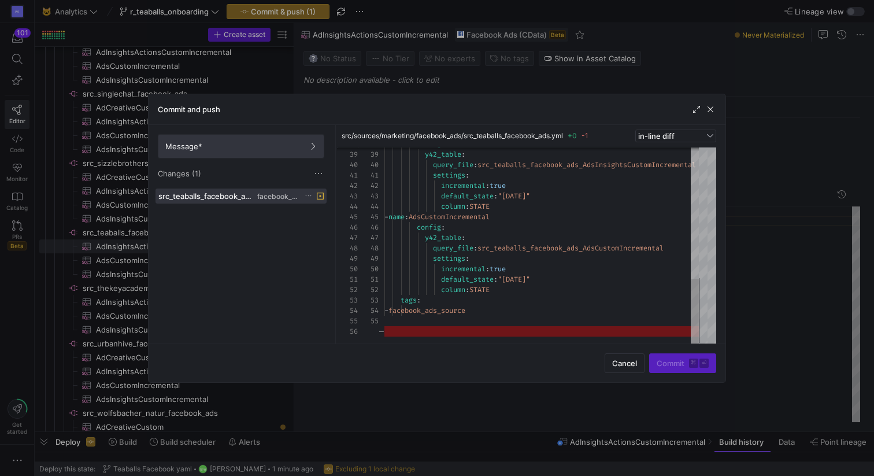
click at [227, 143] on span "Message*" at bounding box center [240, 146] width 151 height 9
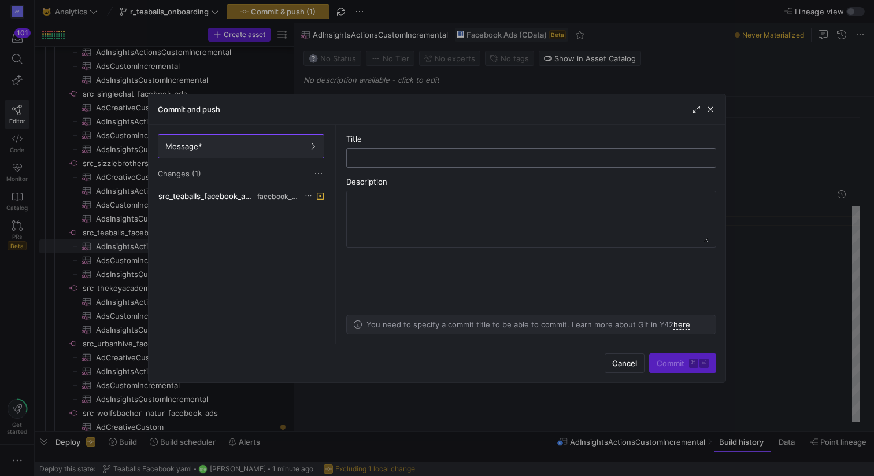
click at [435, 161] on input "text" at bounding box center [531, 157] width 350 height 9
type input "yaml"
click at [670, 369] on span "submit" at bounding box center [683, 363] width 66 height 18
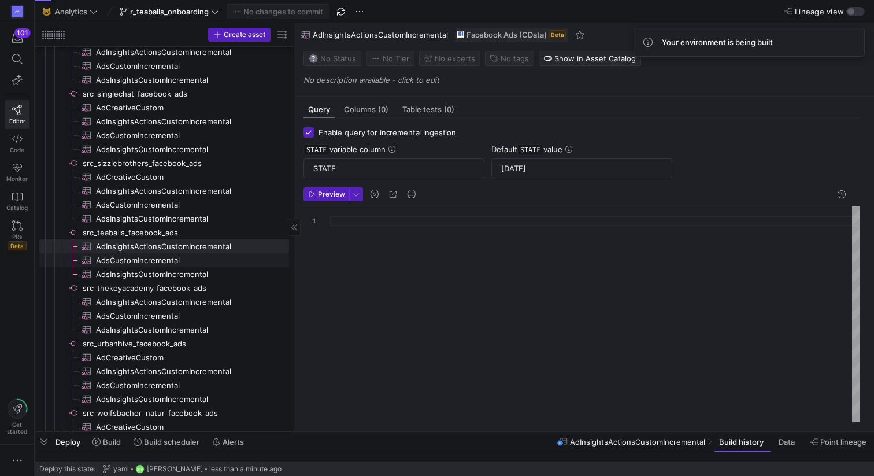
click at [156, 259] on span "AdsCustomIncremental​​​​​​​​​" at bounding box center [186, 260] width 180 height 13
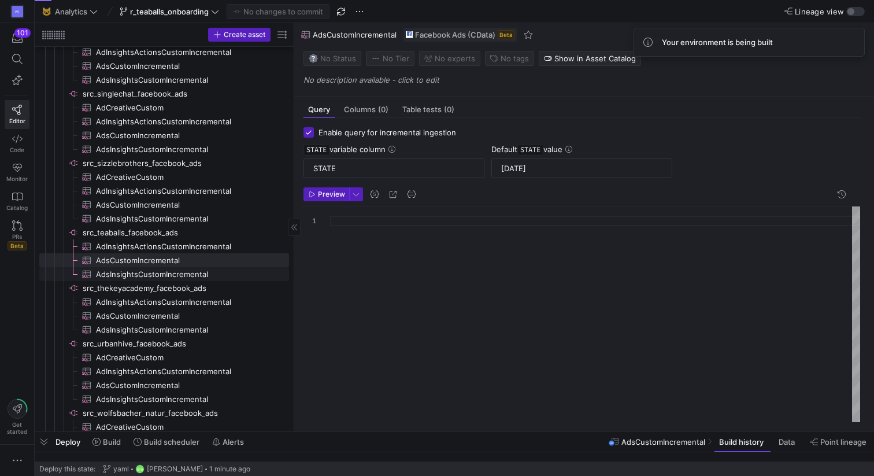
click at [157, 275] on span "AdsInsightsCustomIncremental​​​​​​​​​" at bounding box center [186, 274] width 180 height 13
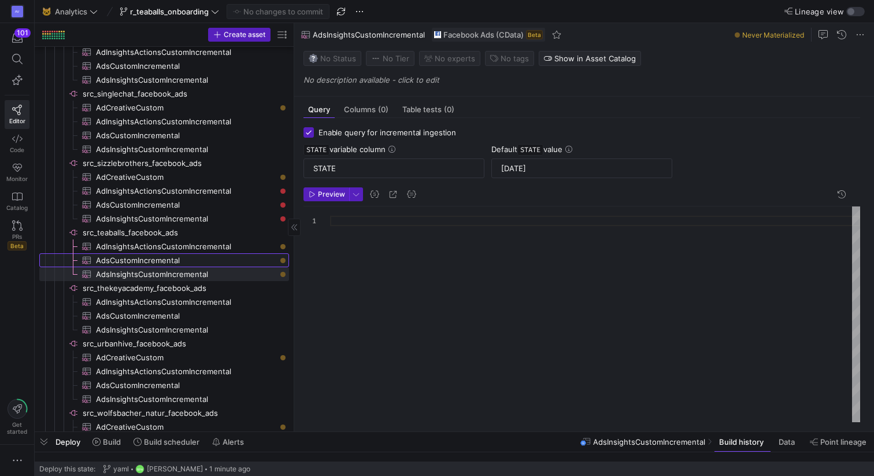
click at [158, 258] on span "AdsCustomIncremental​​​​​​​​​" at bounding box center [186, 260] width 180 height 13
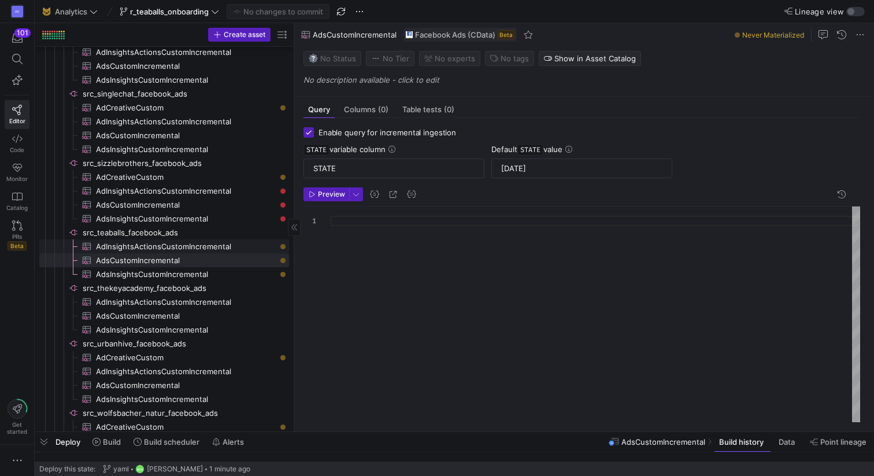
click at [162, 248] on span "AdInsightsActionsCustomIncremental​​​​​​​​​" at bounding box center [186, 246] width 180 height 13
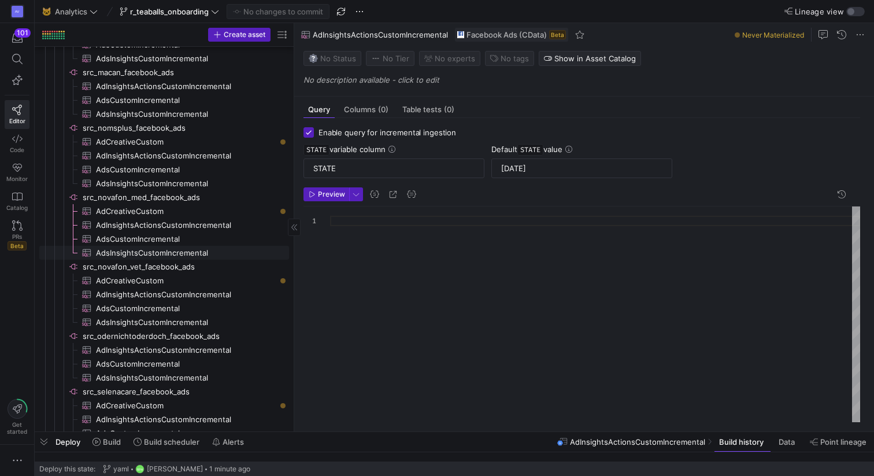
scroll to position [1139, 0]
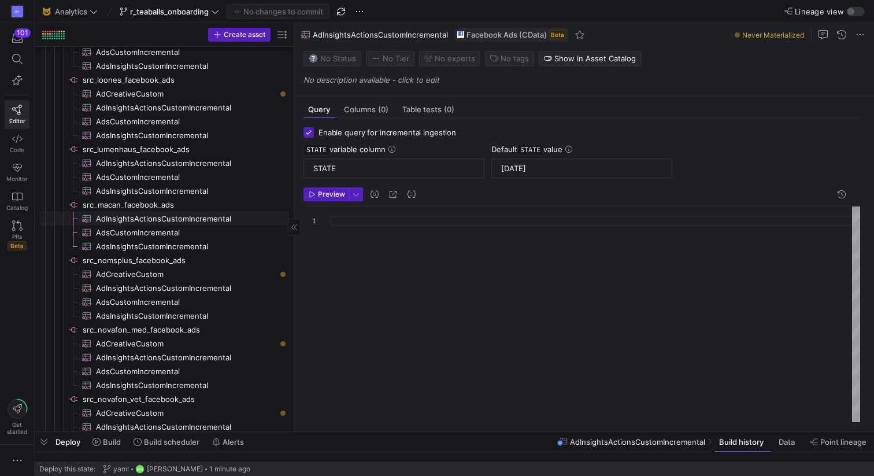
click at [160, 216] on span "AdInsightsActionsCustomIncremental​​​​​​​​​" at bounding box center [186, 218] width 180 height 13
type input "2025-16-05"
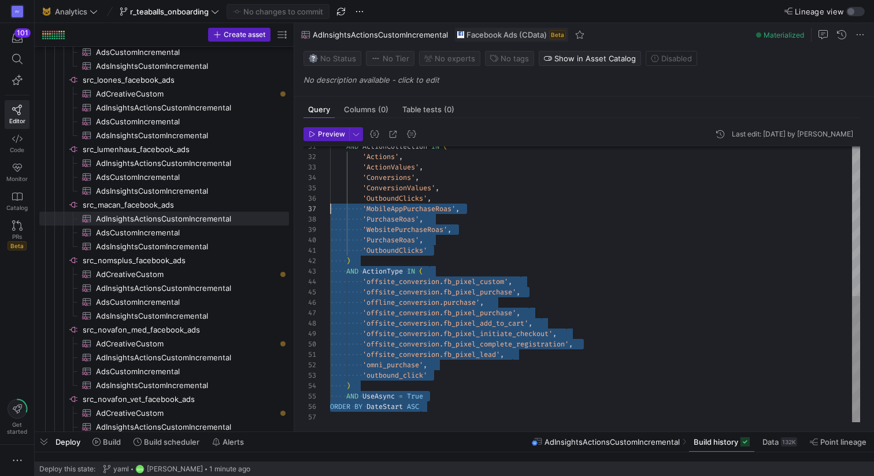
scroll to position [31, 0]
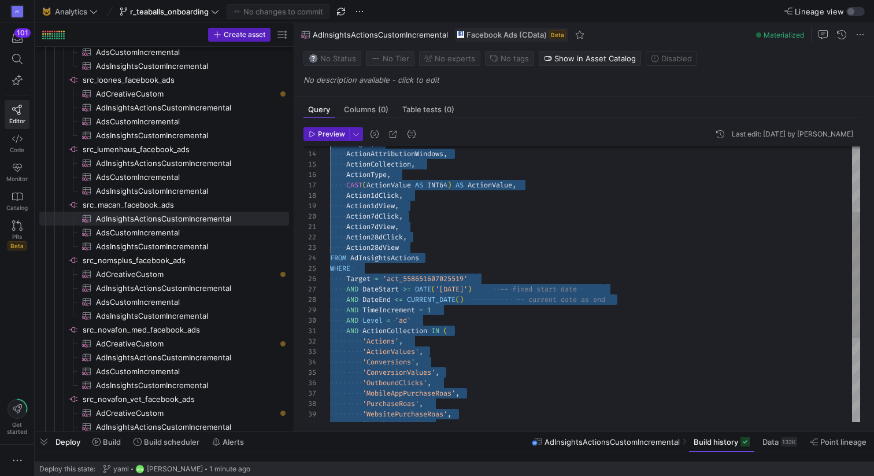
type textarea "SELECT AdAccountId, AdAccountName, AdId, AdName, AdSetId, AdSetName, CampaignId…"
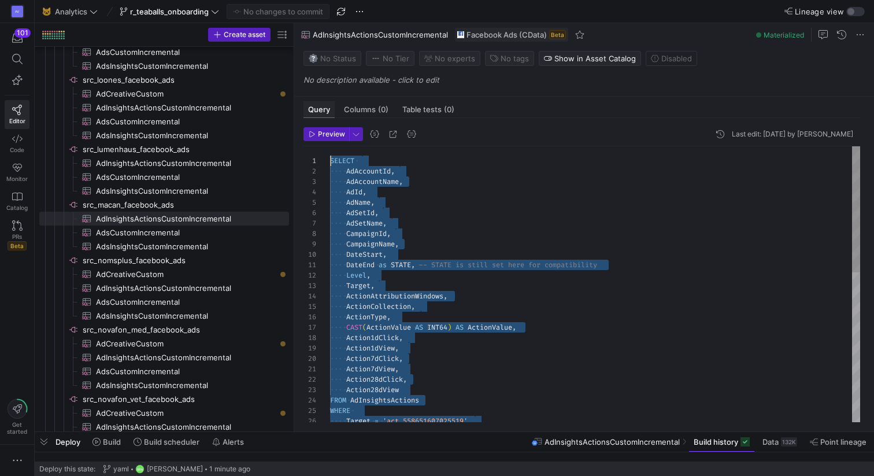
drag, startPoint x: 434, startPoint y: 406, endPoint x: 323, endPoint y: 117, distance: 310.3
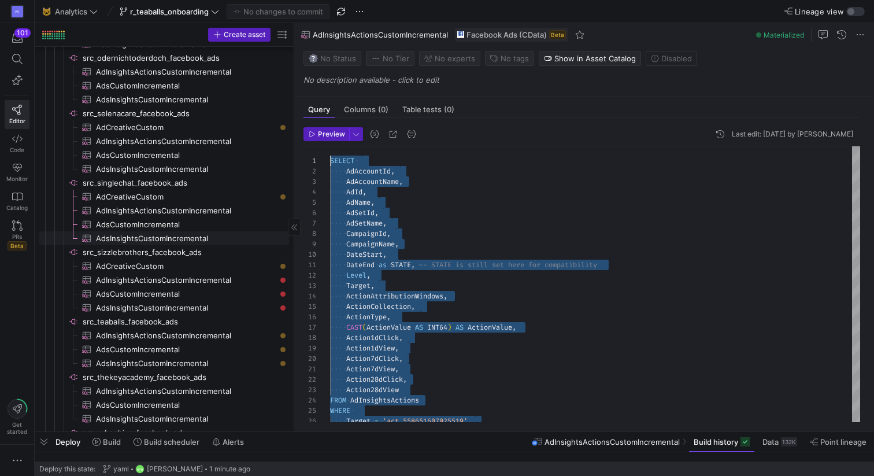
scroll to position [1581, 0]
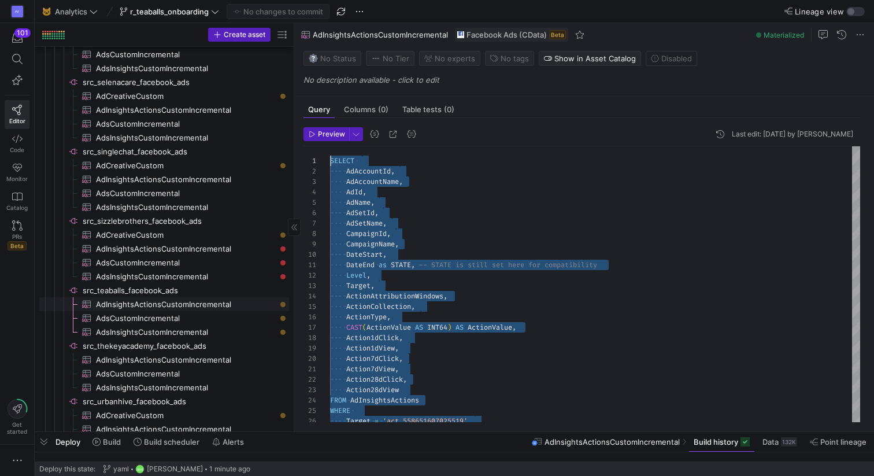
click at [165, 305] on span "AdInsightsActionsCustomIncremental​​​​​​​​​" at bounding box center [186, 304] width 180 height 13
type input "2024-01-01"
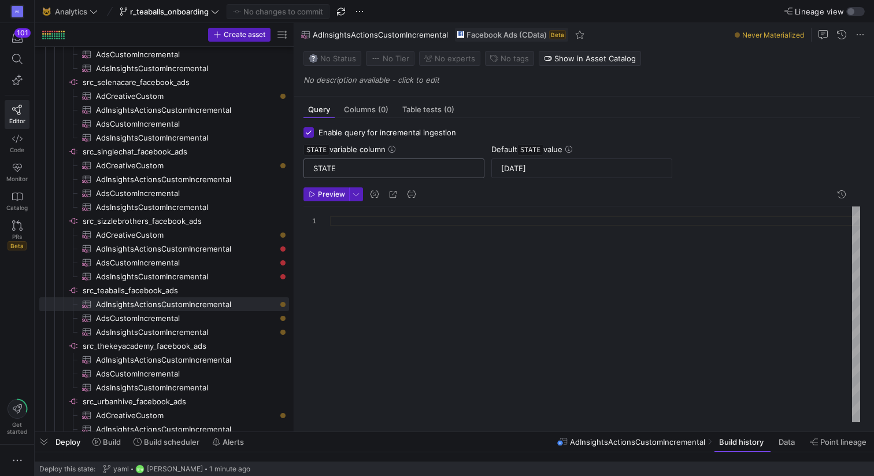
click at [335, 162] on div "STATE" at bounding box center [393, 168] width 161 height 18
click at [341, 218] on div at bounding box center [595, 314] width 530 height 216
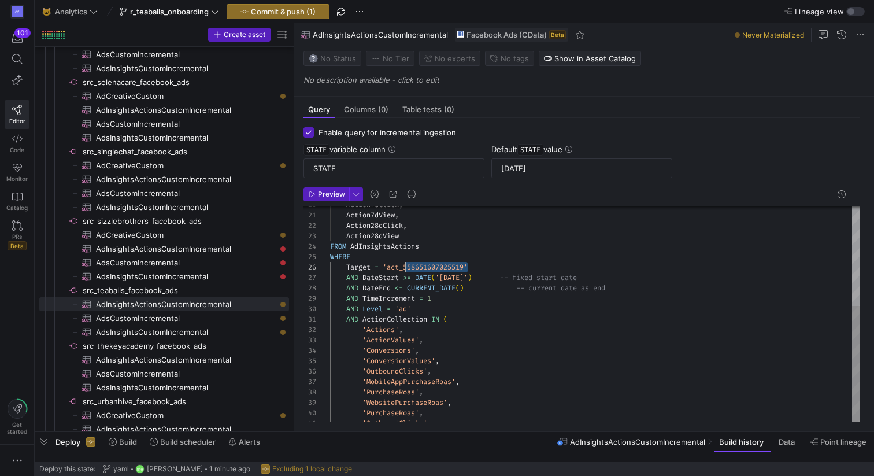
drag, startPoint x: 466, startPoint y: 268, endPoint x: 405, endPoint y: 268, distance: 61.8
click at [405, 268] on div "Target = 'act_558651607025519' WHERE FROM AdInsightsActions Action28dView Actio…" at bounding box center [595, 288] width 530 height 592
click at [410, 268] on div "Target = 'act_ 171759147562924' WHERE FROM AdInsightsActions Action28dView Acti…" at bounding box center [595, 288] width 530 height 592
type textarea "AND ActionCollection IN ( 'Actions', 'ActionValues', 'Conversions', 'Conversion…"
click at [542, 346] on div "Target = 'act_171759147562924' WHERE FROM AdInsightsActions Action28dView Actio…" at bounding box center [595, 288] width 530 height 592
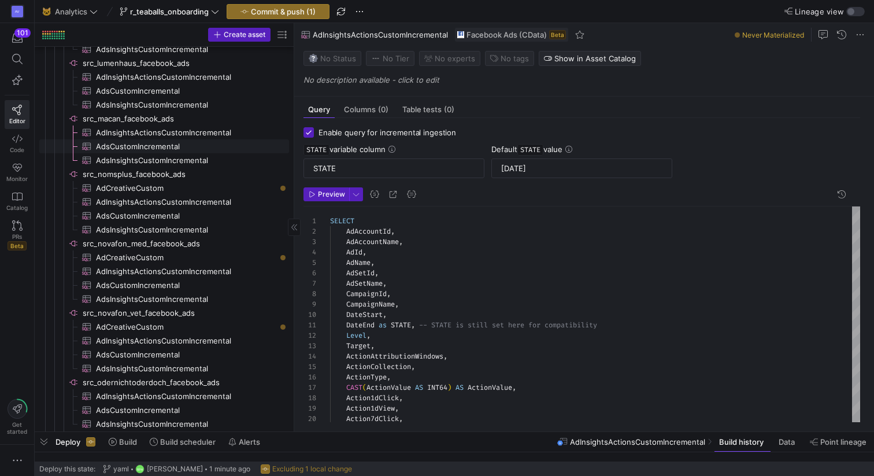
click at [151, 147] on span "AdsCustomIncremental​​​​​​​​​" at bounding box center [186, 146] width 180 height 13
type input "2025-16-05"
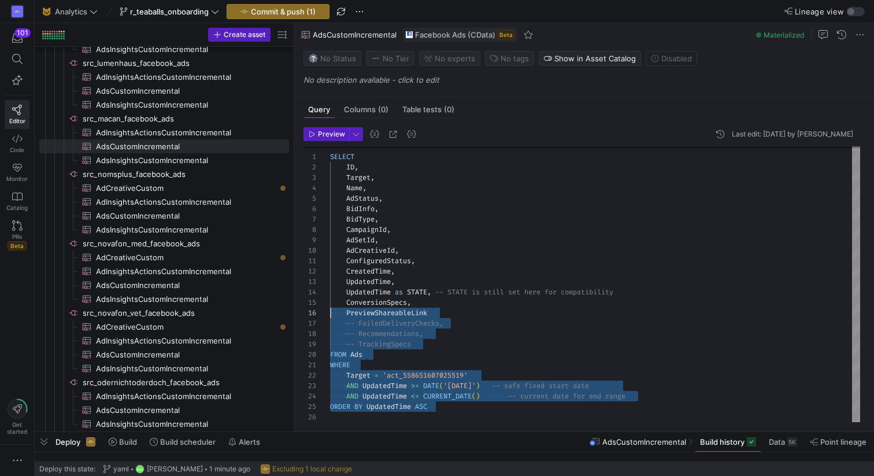
type textarea "SELECT ID, Target, Name, AdStatus, BidInfo, BidType, CampaignId, AdSetId, AdCre…"
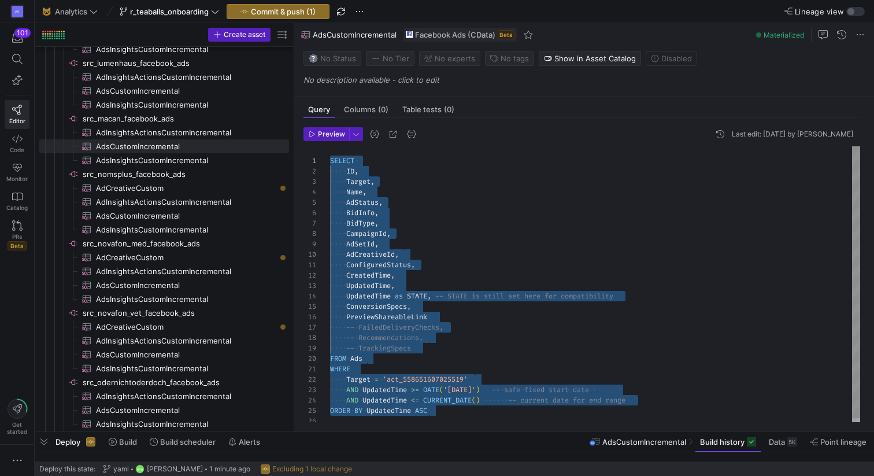
drag, startPoint x: 437, startPoint y: 408, endPoint x: 324, endPoint y: 121, distance: 308.2
click at [330, 146] on div "SELECT ID , Target , Name , AdStatus , BidInfo , BidType , CampaignId , AdSetId…" at bounding box center [595, 286] width 530 height 280
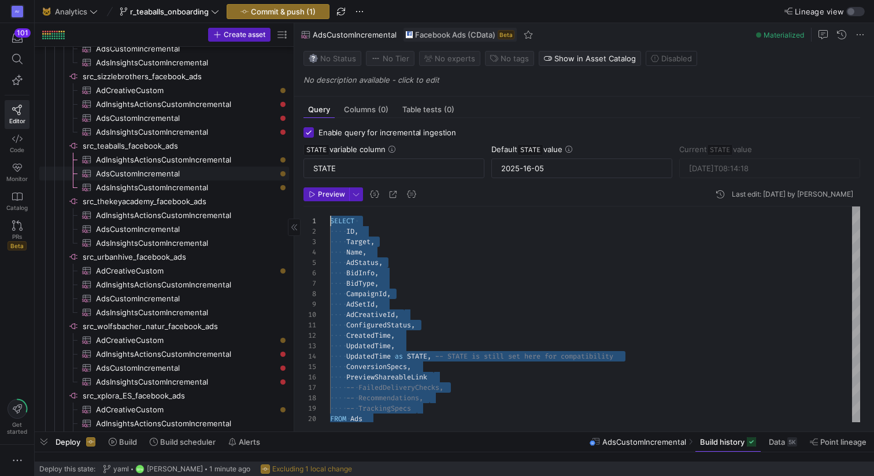
click at [180, 176] on span "AdsCustomIncremental​​​​​​​​​" at bounding box center [186, 173] width 180 height 13
type input "2024-01-01"
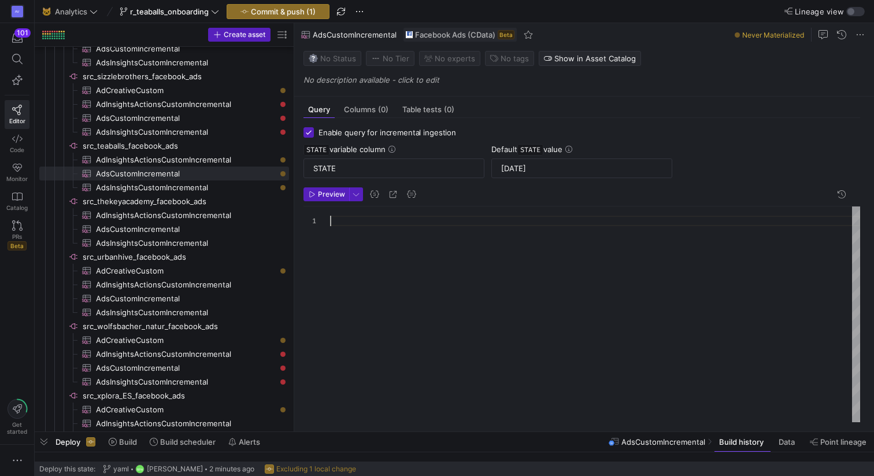
click at [339, 221] on div at bounding box center [595, 344] width 530 height 276
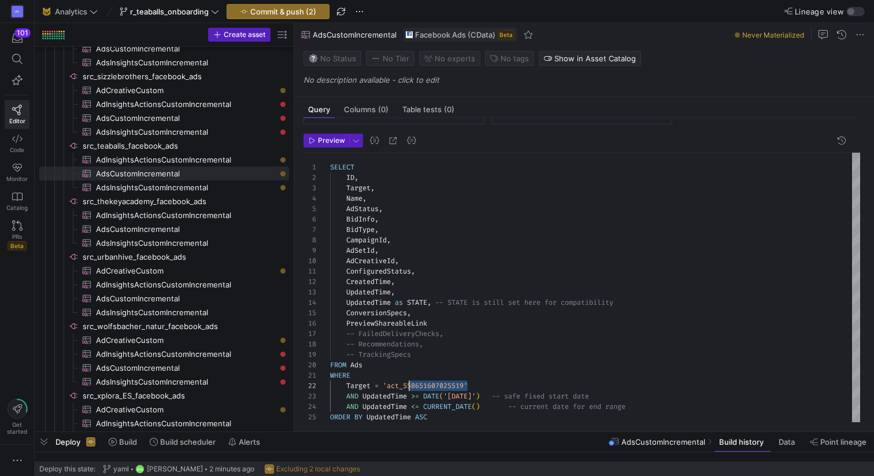
drag, startPoint x: 467, startPoint y: 384, endPoint x: 406, endPoint y: 382, distance: 61.3
click at [406, 382] on div "AdStatus , BidInfo , BidType , CampaignId , AdSetId , AdCreativeId , Configured…" at bounding box center [595, 287] width 530 height 269
click at [410, 387] on div "AdStatus , BidInfo , BidType , CampaignId , AdSetId , AdCreativeId , Configured…" at bounding box center [595, 287] width 530 height 269
click at [509, 331] on div "AdStatus , BidInfo , BidType , CampaignId , AdSetId , AdCreativeId , Configured…" at bounding box center [595, 287] width 530 height 269
type textarea "ConfiguredStatus, CreatedTime, UpdatedTime, UpdatedTime as STATE, -- STATE is s…"
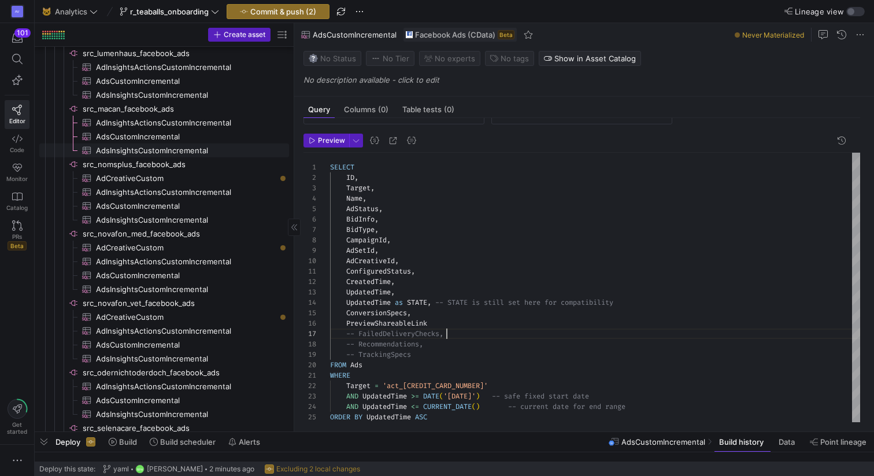
click at [169, 151] on span "AdsInsightsCustomIncremental​​​​​​​​​" at bounding box center [186, 150] width 180 height 13
type input "2025-18-05"
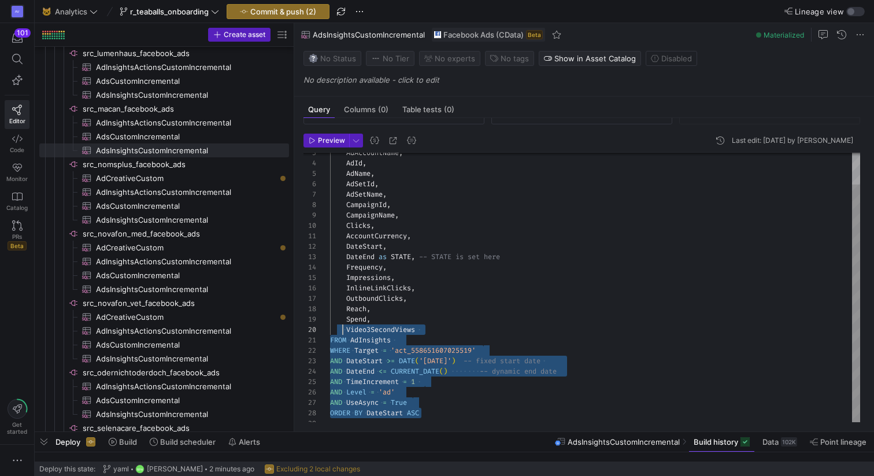
type textarea "SELECT AdAccountId, AdAccountName, AdId, AdName, AdSetId, AdSetName, CampaignId…"
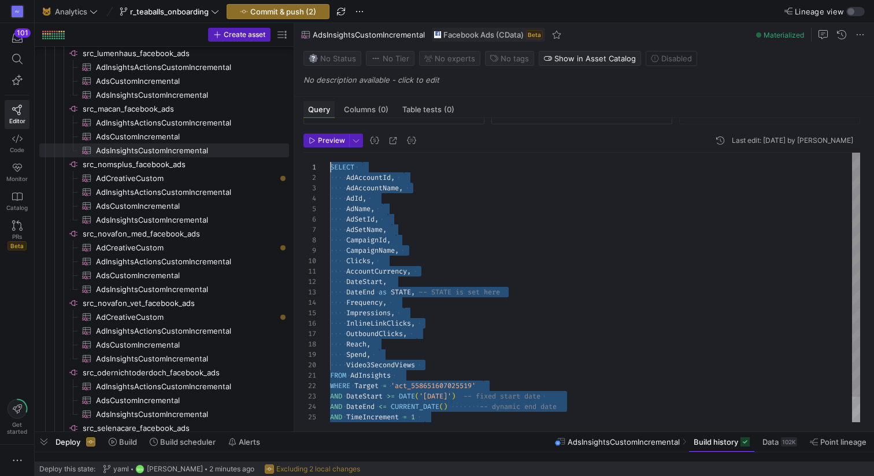
drag, startPoint x: 433, startPoint y: 414, endPoint x: 324, endPoint y: 116, distance: 317.4
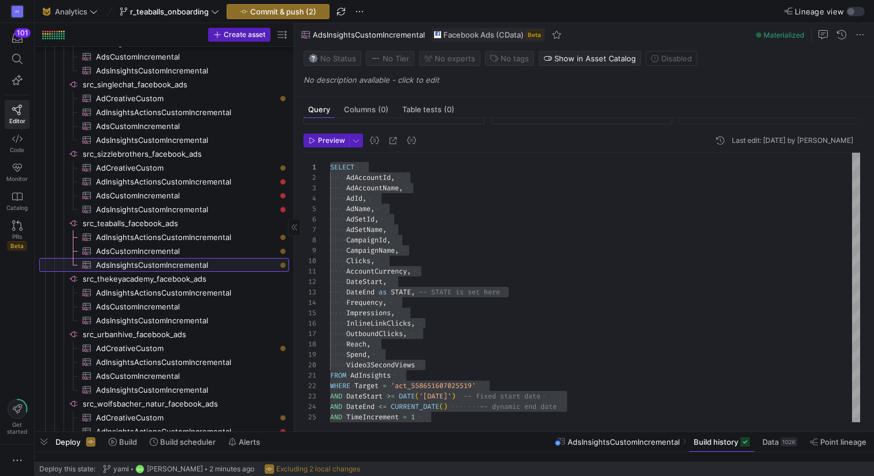
click at [162, 265] on span "AdsInsightsCustomIncremental​​​​​​​​​" at bounding box center [186, 264] width 180 height 13
type input "2024-01-01"
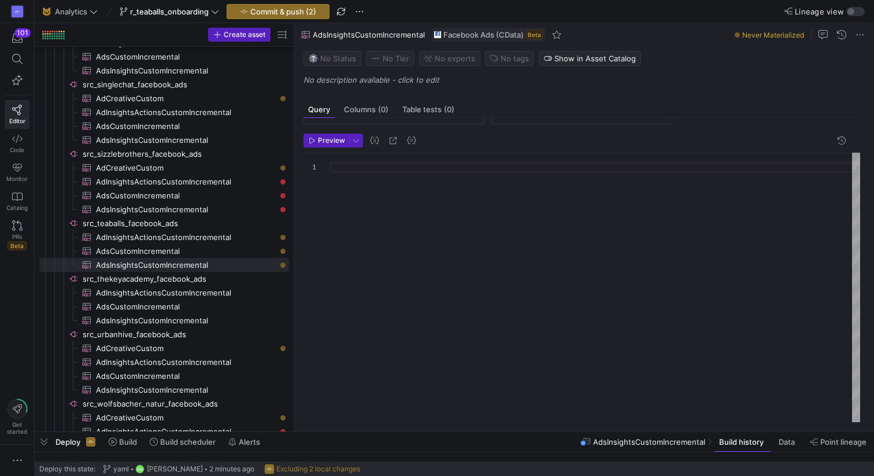
click at [344, 167] on div at bounding box center [595, 291] width 530 height 276
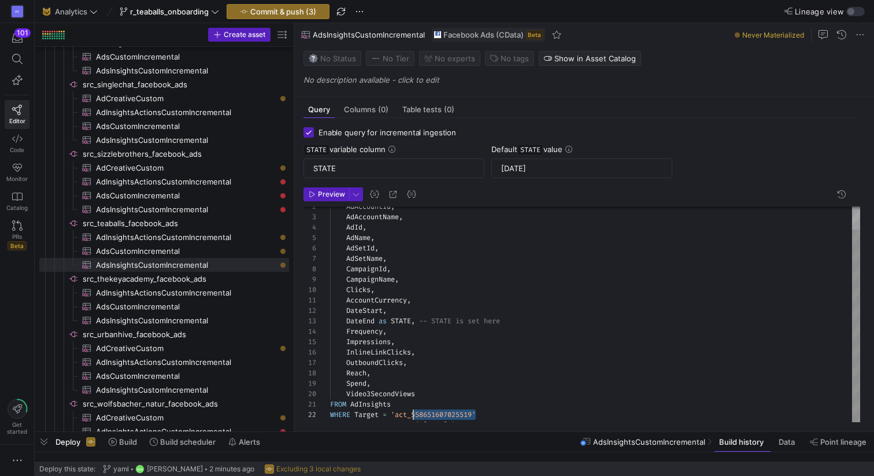
drag, startPoint x: 475, startPoint y: 414, endPoint x: 414, endPoint y: 413, distance: 60.7
click at [414, 413] on div "CampaignId , CampaignName , Clicks , AccountCurrency , DateStart , DateEnd as S…" at bounding box center [595, 331] width 530 height 301
click at [418, 417] on div "CampaignId , CampaignName , Clicks , AccountCurrency , DateStart , DateEnd as S…" at bounding box center [595, 331] width 530 height 301
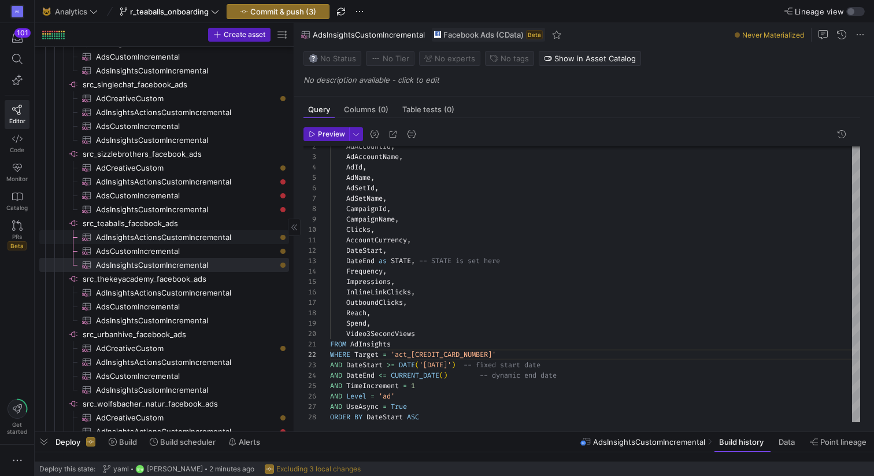
click at [225, 235] on span "AdInsightsActionsCustomIncremental​​​​​​​​​" at bounding box center [186, 237] width 180 height 13
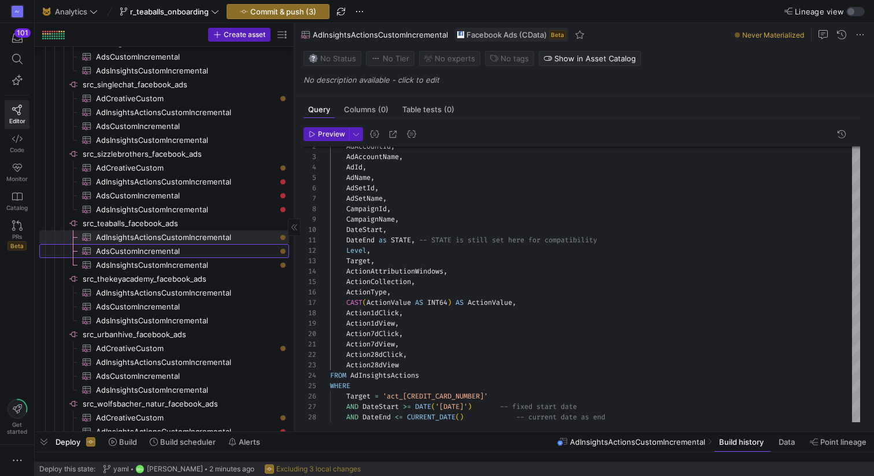
click at [223, 249] on span "AdsCustomIncremental​​​​​​​​​" at bounding box center [186, 250] width 180 height 13
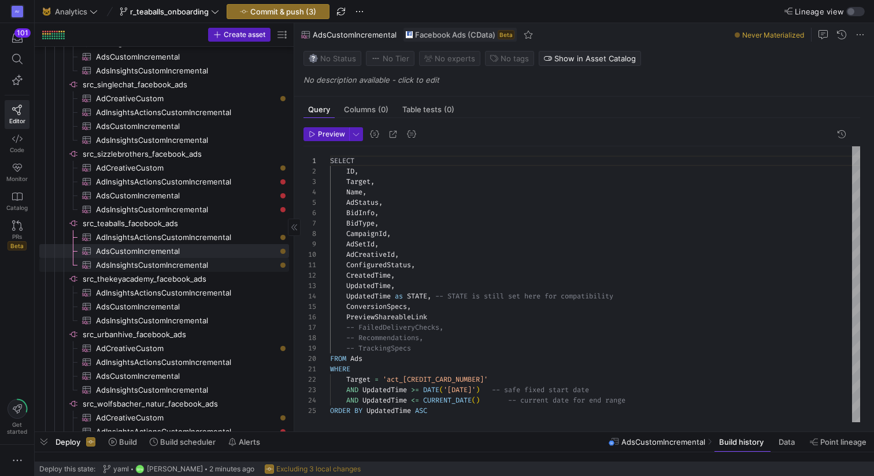
click at [224, 265] on span "AdsInsightsCustomIncremental​​​​​​​​​" at bounding box center [186, 264] width 180 height 13
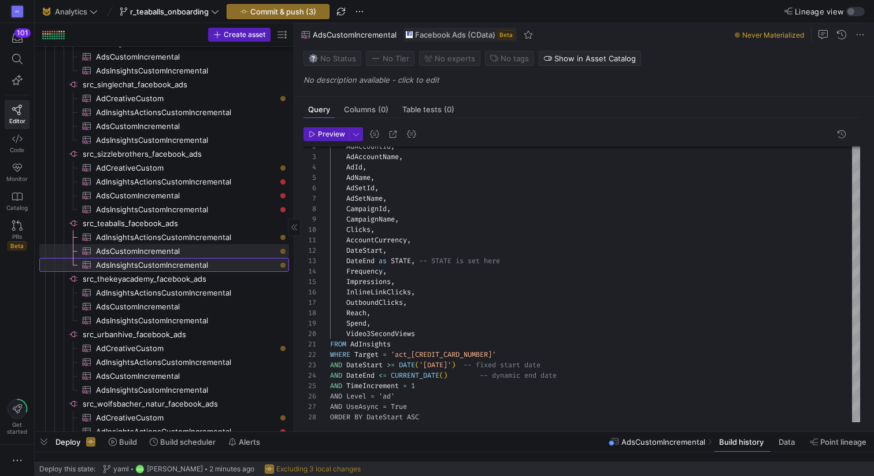
type textarea "SELECT AdAccountId, AdAccountName, AdId, AdName, AdSetId, AdSetName, CampaignId…"
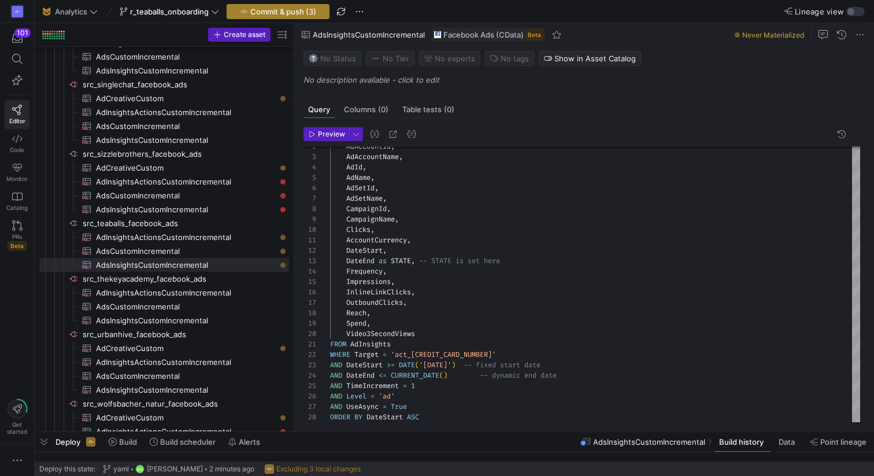
click at [286, 13] on span "Commit & push (3)" at bounding box center [283, 11] width 66 height 9
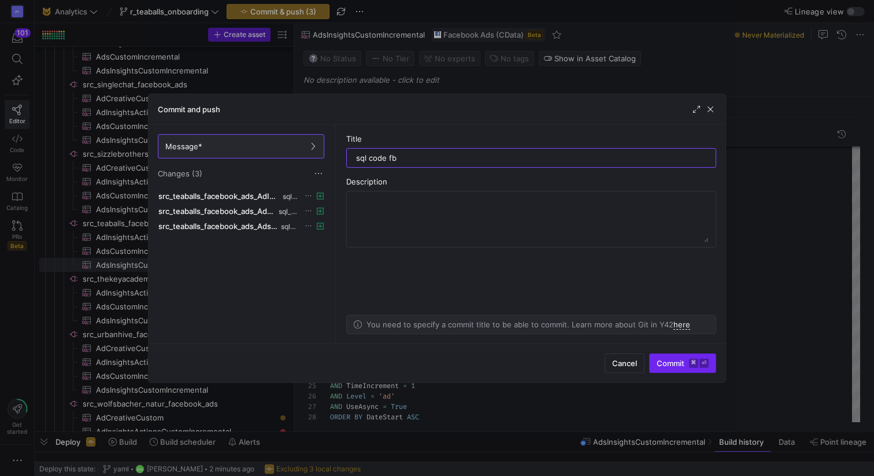
type input "sql code fb"
click at [676, 361] on span "Commit ⌘ ⏎" at bounding box center [683, 362] width 52 height 9
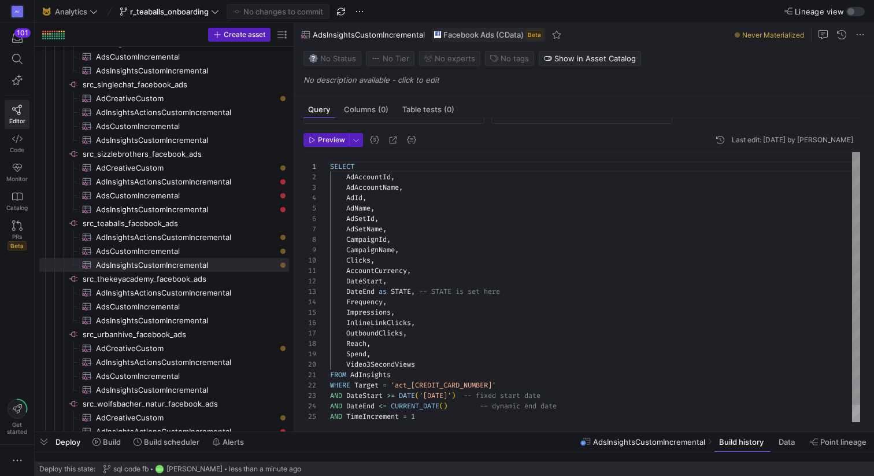
scroll to position [60, 0]
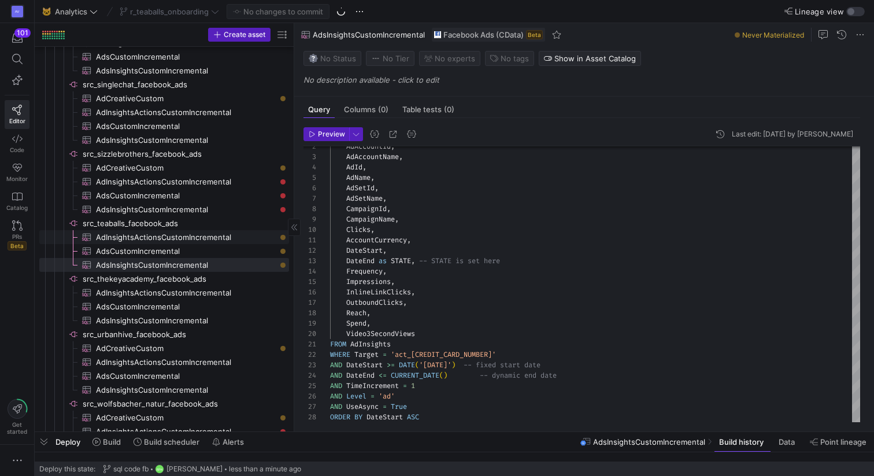
click at [243, 242] on span "AdInsightsActionsCustomIncremental​​​​​​​​​" at bounding box center [186, 237] width 180 height 13
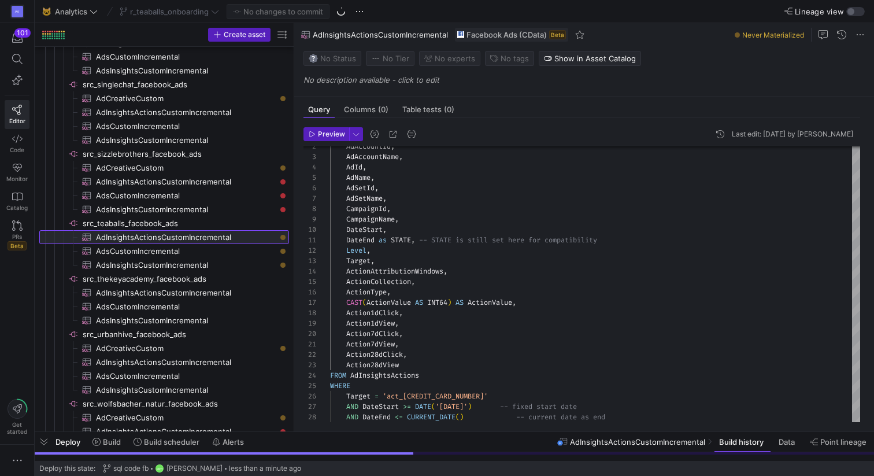
type textarea "SELECT AdAccountId, AdAccountName, AdId, AdName, AdSetId, AdSetName, CampaignId…"
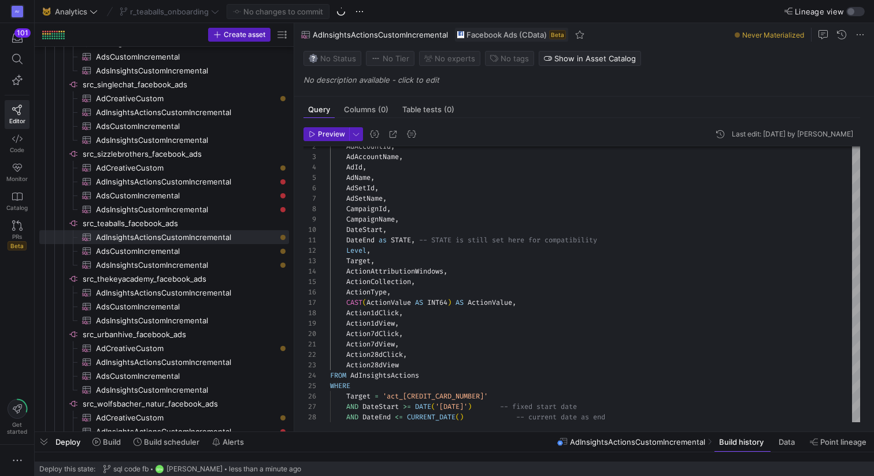
click at [783, 444] on span "Data" at bounding box center [787, 441] width 16 height 9
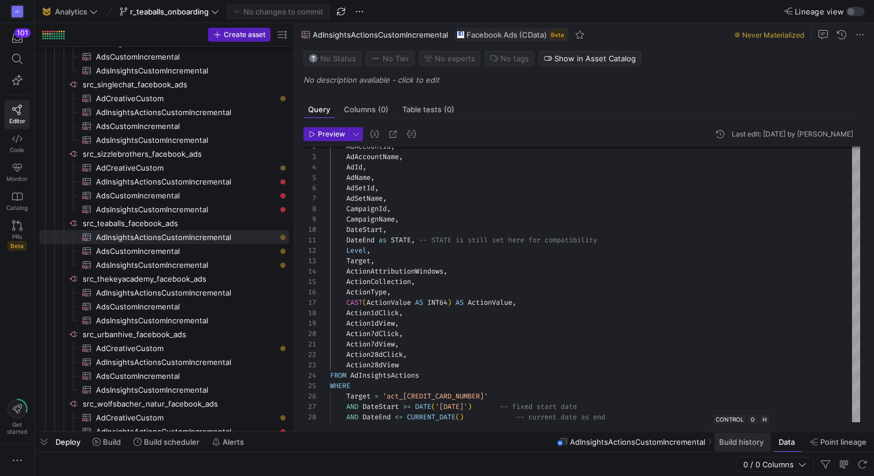
click at [746, 443] on span "Build history" at bounding box center [741, 441] width 45 height 9
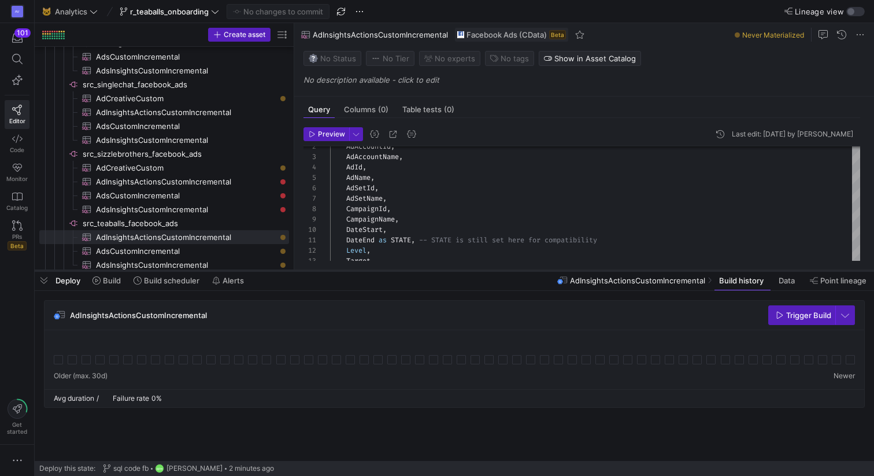
drag, startPoint x: 519, startPoint y: 365, endPoint x: 524, endPoint y: 249, distance: 116.3
click at [524, 268] on div at bounding box center [454, 270] width 839 height 5
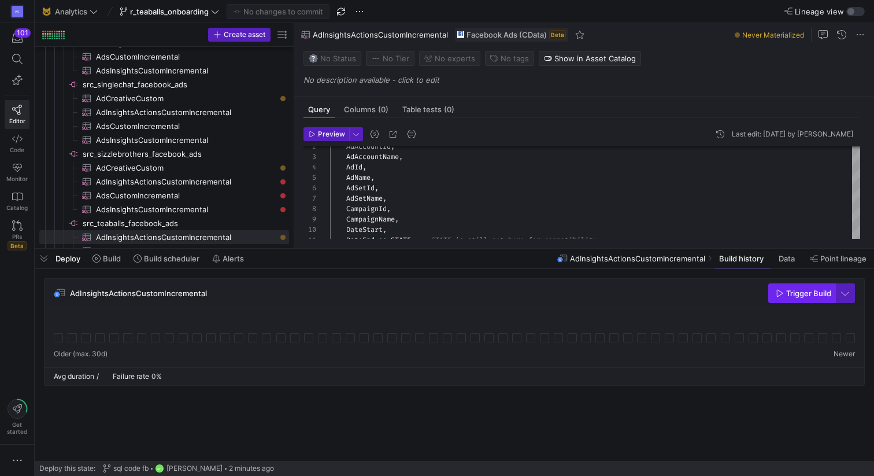
click at [783, 294] on icon "button" at bounding box center [780, 293] width 8 height 8
click at [156, 223] on span "src_teaballs_facebook_ads​​​​​​​​" at bounding box center [185, 223] width 205 height 13
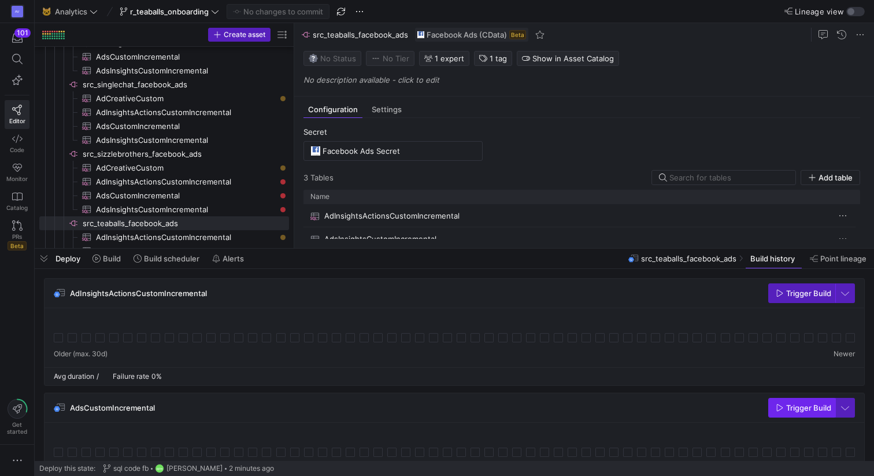
click at [808, 410] on span "Trigger Build" at bounding box center [808, 407] width 45 height 9
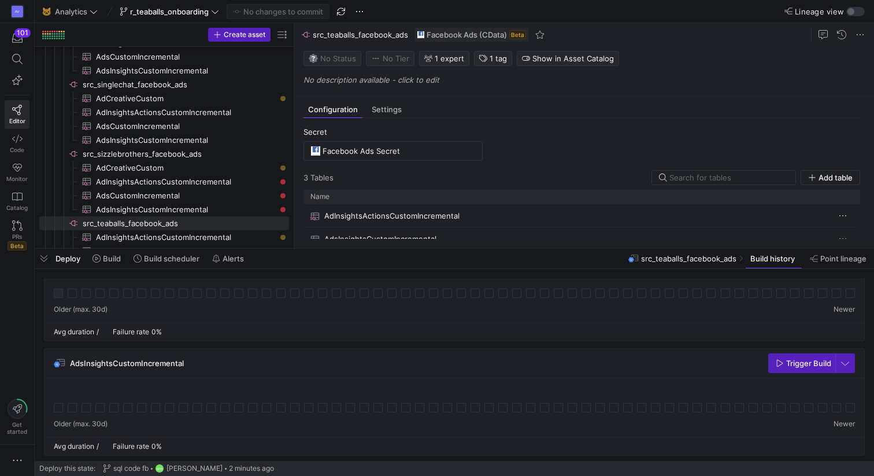
scroll to position [161, 0]
click at [784, 360] on span "Trigger Build" at bounding box center [803, 361] width 55 height 9
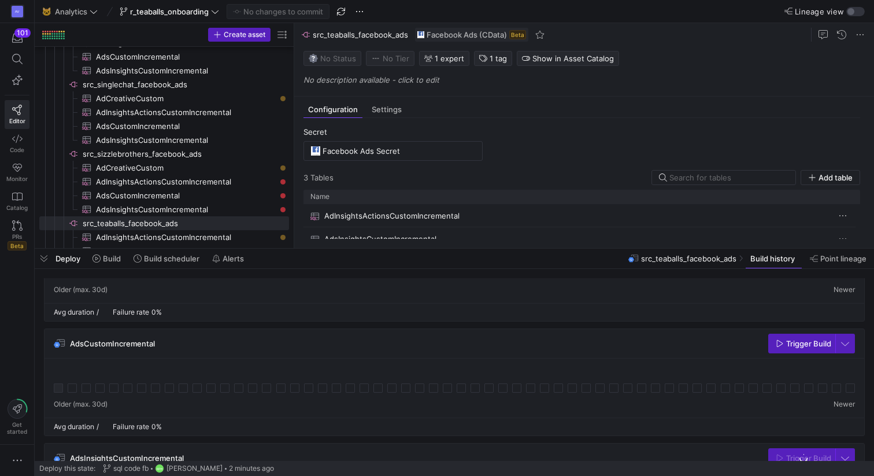
scroll to position [0, 0]
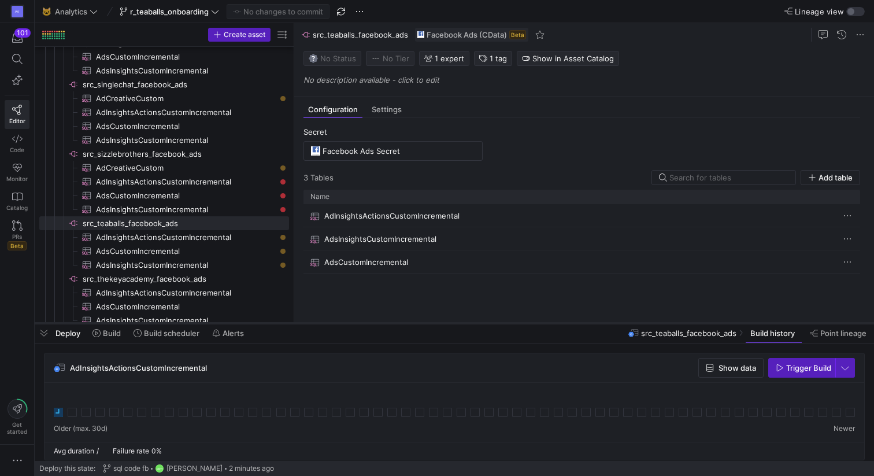
drag, startPoint x: 528, startPoint y: 249, endPoint x: 528, endPoint y: 381, distance: 132.4
click at [528, 325] on div at bounding box center [454, 323] width 839 height 5
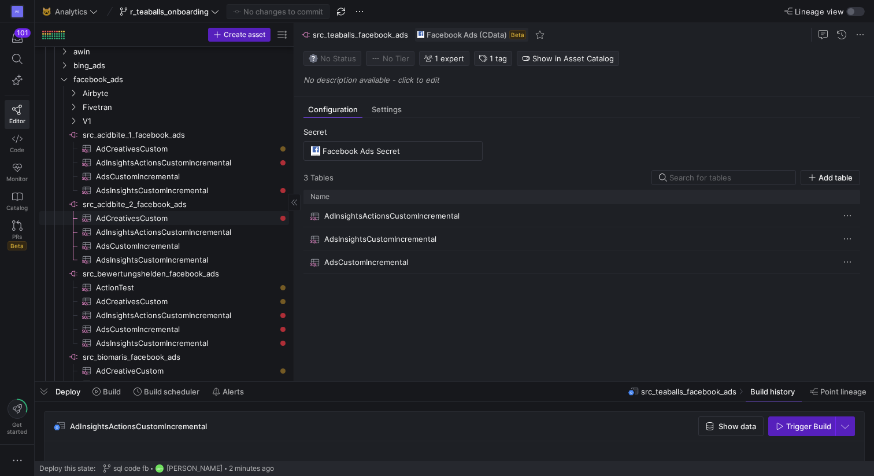
scroll to position [44, 0]
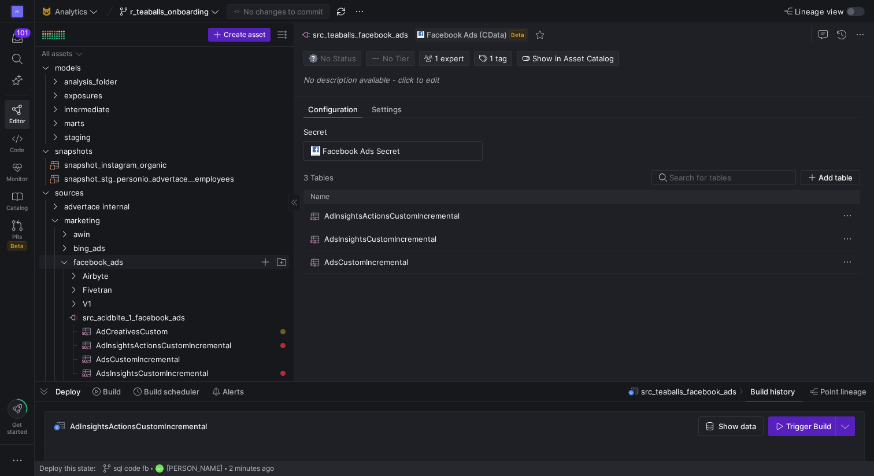
click at [65, 262] on icon "Press SPACE to select this row." at bounding box center [64, 262] width 6 height 3
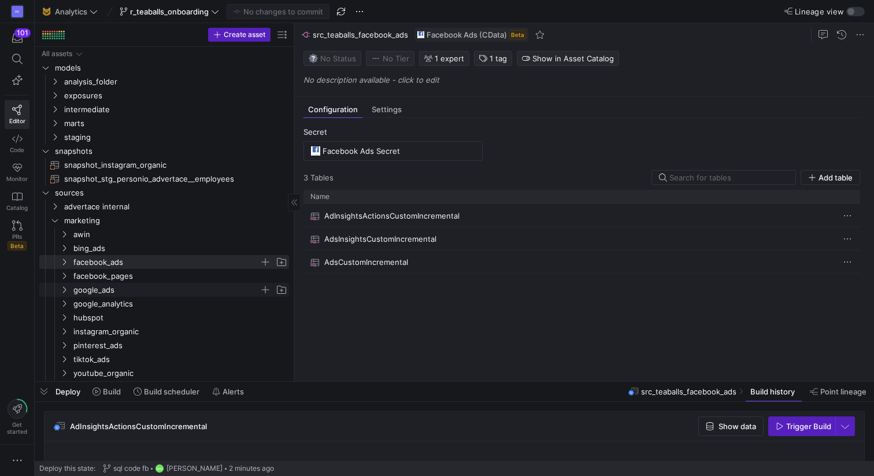
click at [65, 292] on icon "Press SPACE to select this row." at bounding box center [64, 289] width 8 height 7
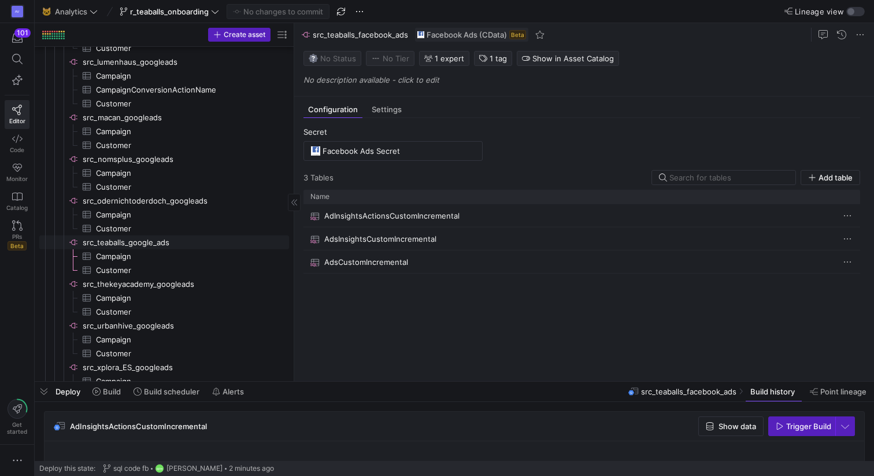
click at [129, 244] on span "src_teaballs_google_ads​​​​​​​​" at bounding box center [185, 242] width 205 height 13
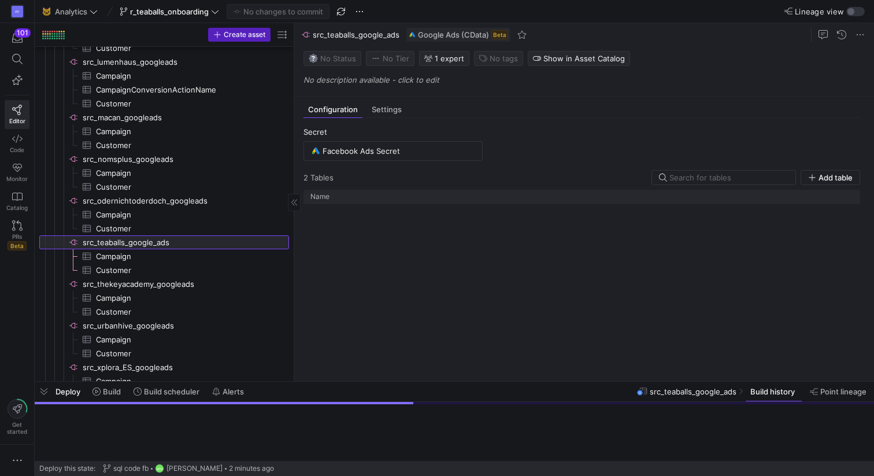
type input "Teaballs Google Ads"
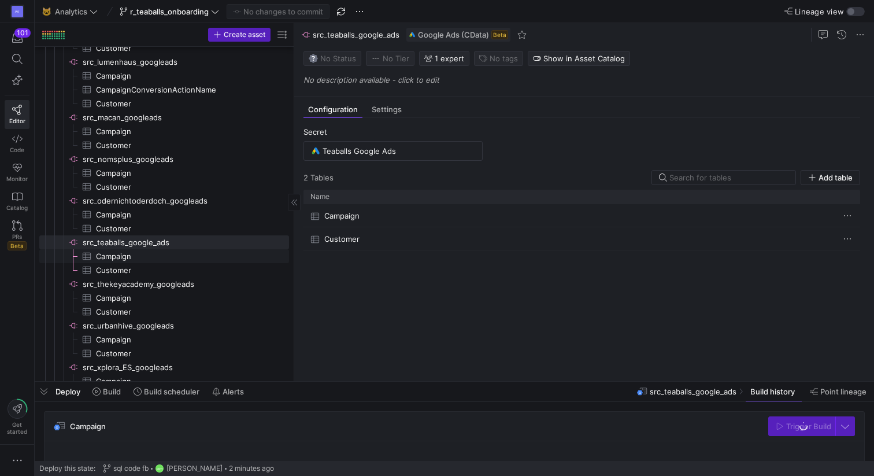
click at [126, 257] on span "Campaign​​​​​​​​​" at bounding box center [186, 256] width 180 height 13
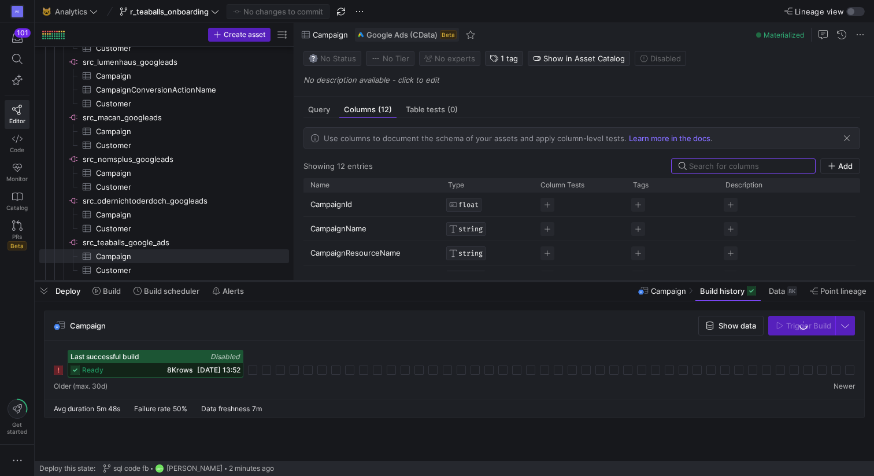
drag, startPoint x: 357, startPoint y: 382, endPoint x: 357, endPoint y: 272, distance: 109.8
click at [357, 279] on div at bounding box center [454, 281] width 839 height 5
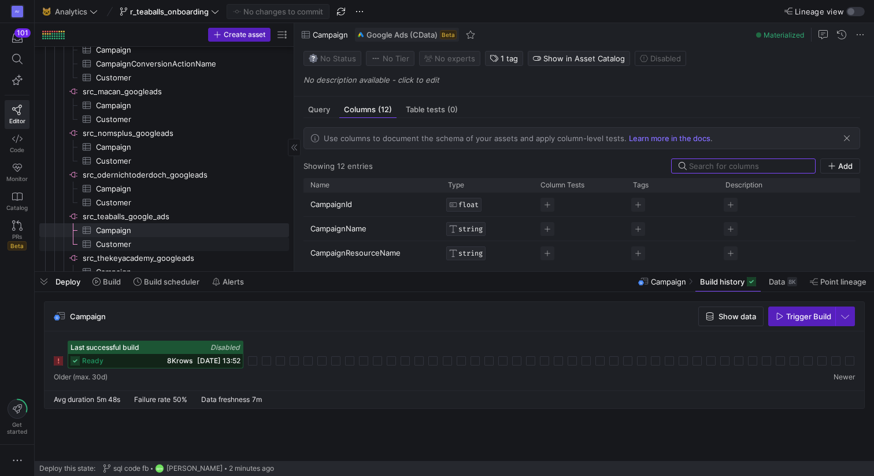
click at [114, 244] on span "Customer​​​​​​​​​" at bounding box center [186, 244] width 180 height 13
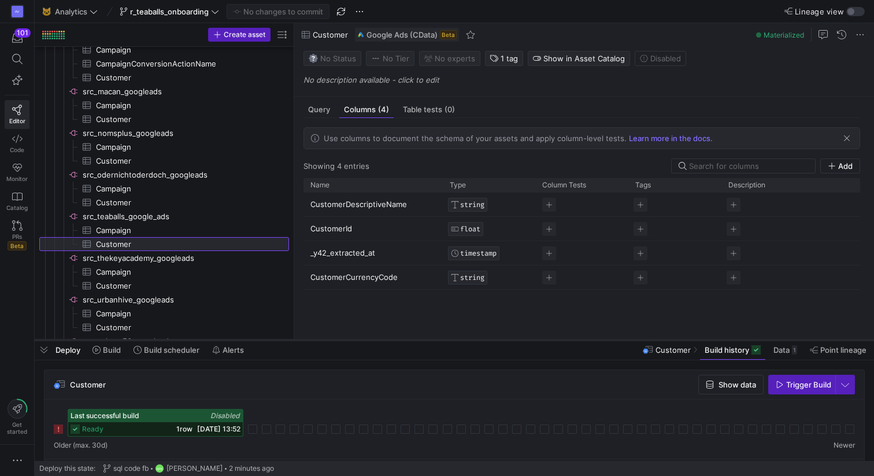
drag, startPoint x: 266, startPoint y: 272, endPoint x: 266, endPoint y: 344, distance: 72.2
click at [266, 342] on div at bounding box center [454, 340] width 839 height 5
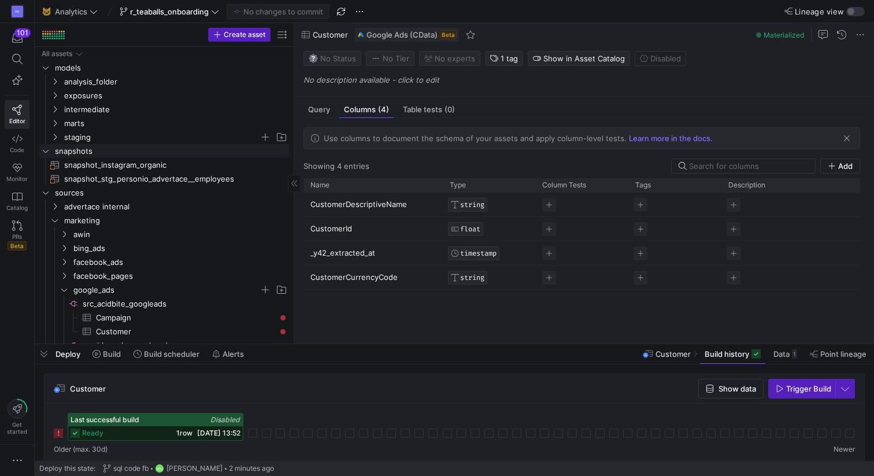
click at [65, 137] on span "staging" at bounding box center [161, 137] width 195 height 13
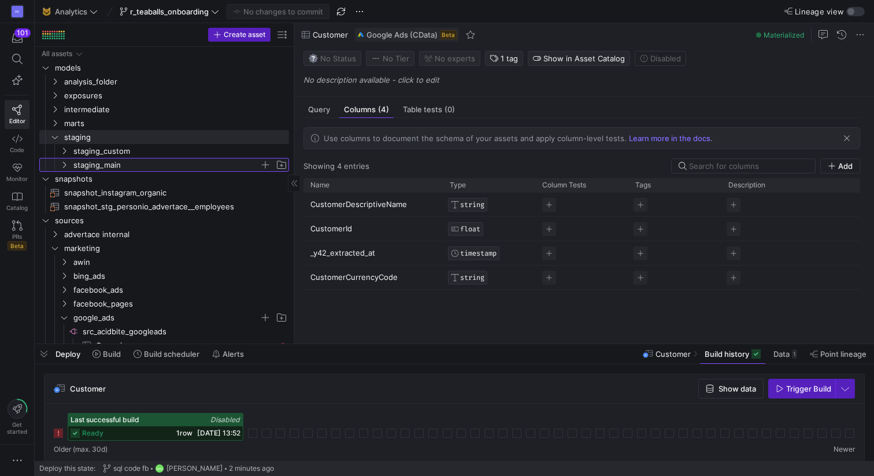
click at [81, 161] on span "staging_main" at bounding box center [166, 164] width 186 height 13
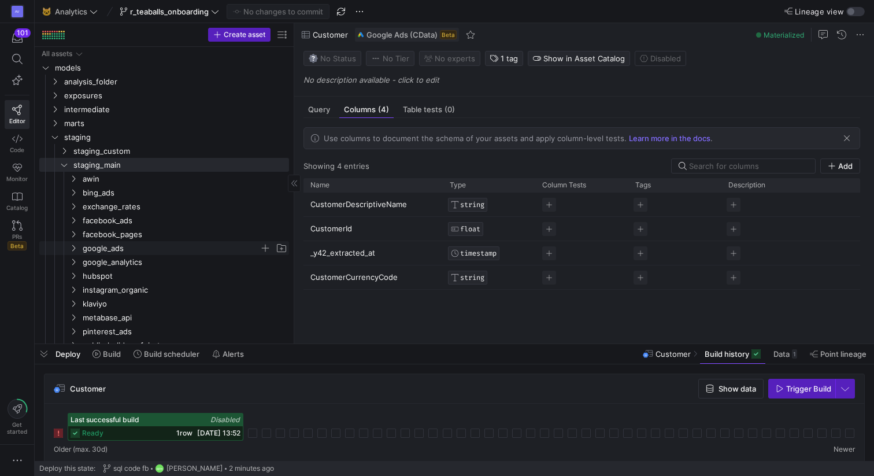
click at [101, 253] on span "google_ads" at bounding box center [171, 248] width 177 height 13
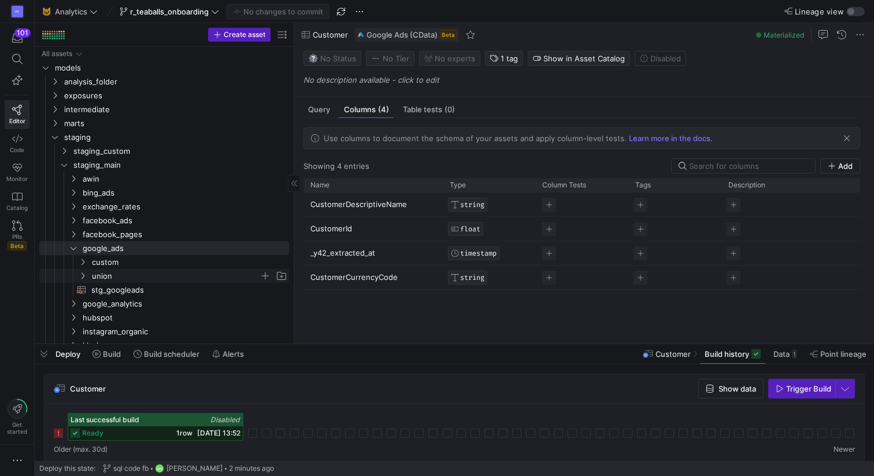
click at [104, 277] on span "union" at bounding box center [176, 275] width 168 height 13
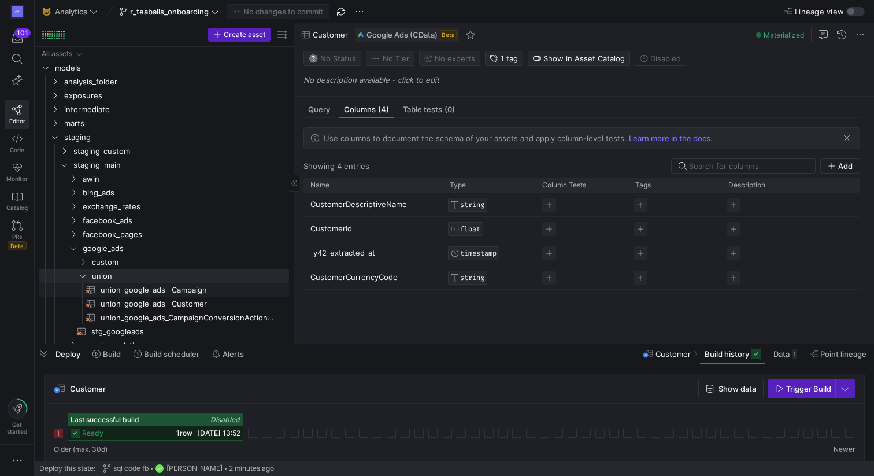
click at [184, 291] on span "union_google_ads__Campaign​​​​​​​​​​" at bounding box center [188, 289] width 175 height 13
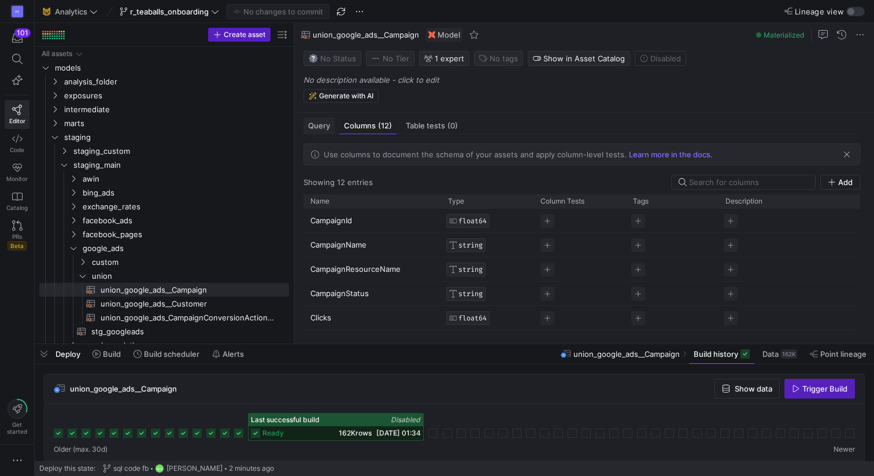
click at [321, 127] on span "Query" at bounding box center [319, 126] width 22 height 8
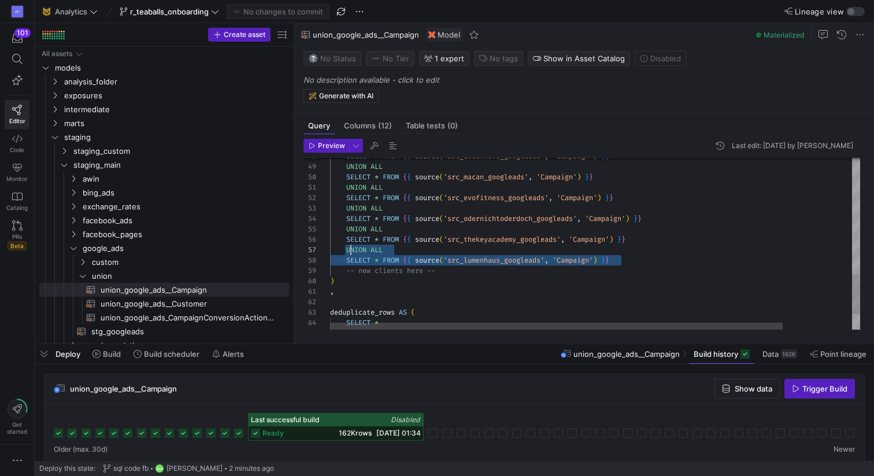
drag, startPoint x: 622, startPoint y: 260, endPoint x: 349, endPoint y: 251, distance: 272.9
click at [349, 251] on div "SELECT * FROM { { source ( 'src_odernichtoderdoch_googleads' , 'Campaign' ) } }…" at bounding box center [635, 25] width 611 height 744
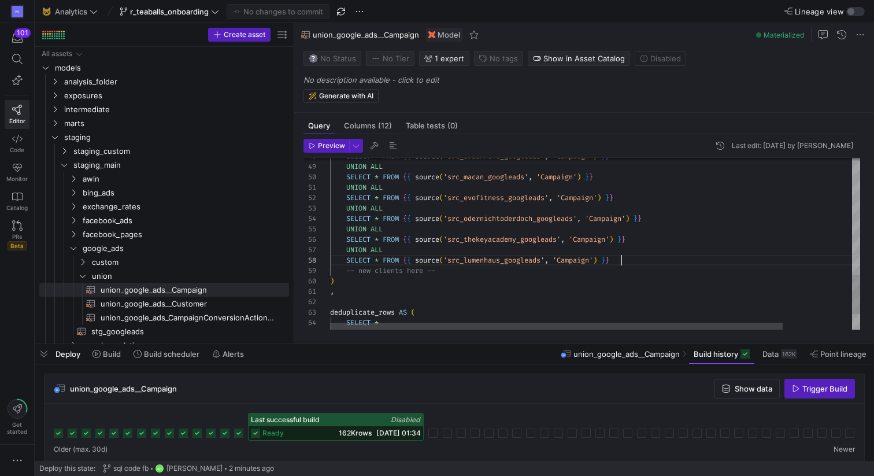
click at [625, 261] on div "SELECT * FROM { { source ( 'src_odernichtoderdoch_googleads' , 'Campaign' ) } }…" at bounding box center [635, 25] width 611 height 744
click at [347, 270] on div "SELECT * FROM { { source ( 'src_odernichtoderdoch_googleads' , 'Campaign' ) } }…" at bounding box center [635, 30] width 611 height 755
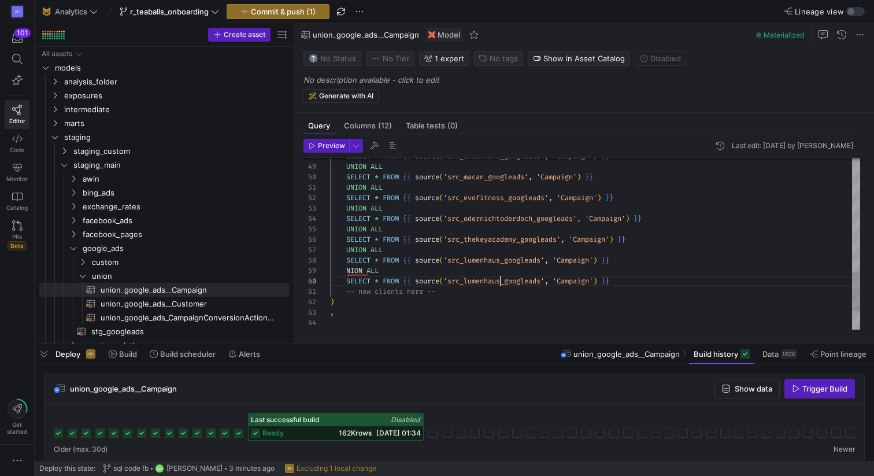
click at [502, 279] on div "SELECT * FROM { { source ( 'src_urbanhive_googleads' , 'Campaign' ) } } UNION A…" at bounding box center [595, 32] width 530 height 758
click at [347, 269] on div "SELECT * FROM { { source ( 'src_urbanhive_googleads' , 'Campaign' ) } } UNION A…" at bounding box center [595, 32] width 530 height 758
click at [440, 317] on div "SELECT * FROM { { source ( 'src_urbanhive_googleads' , 'Campaign' ) } } UNION A…" at bounding box center [595, 32] width 530 height 758
click at [493, 279] on div "SELECT * FROM { { source ( 'src_urbanhive_googleads' , 'Campaign' ) } } UNION A…" at bounding box center [595, 32] width 530 height 758
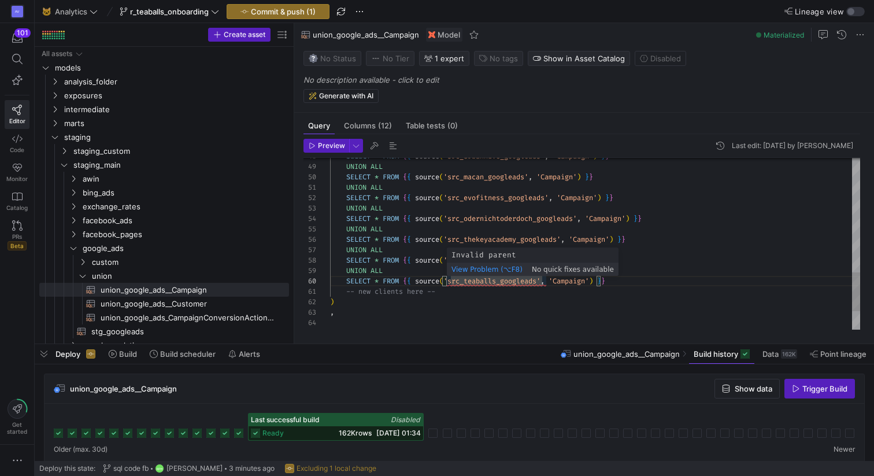
scroll to position [94, 166]
click at [497, 281] on div "SELECT * FROM { { source ( 'src_urbanhive_googleads' , 'Campaign' ) } } UNION A…" at bounding box center [595, 32] width 530 height 758
type textarea "UNION ALL SELECT * FROM {{ source('src_evofitness_googleads', 'Campaign') }} UN…"
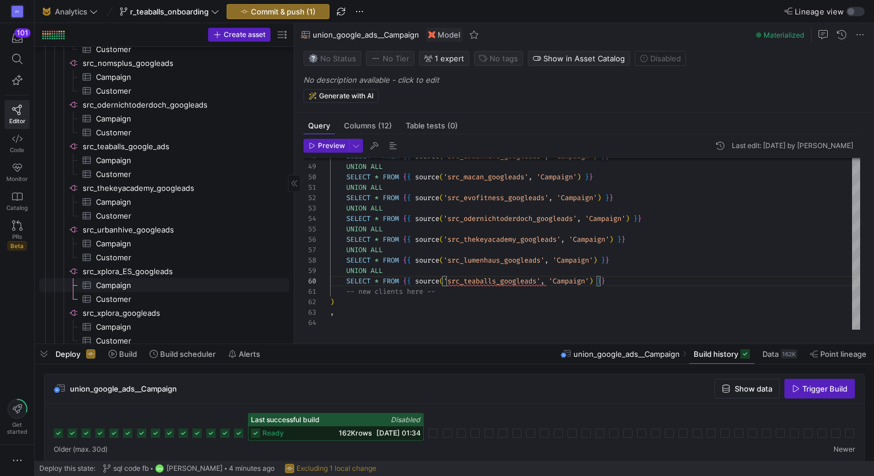
scroll to position [1276, 0]
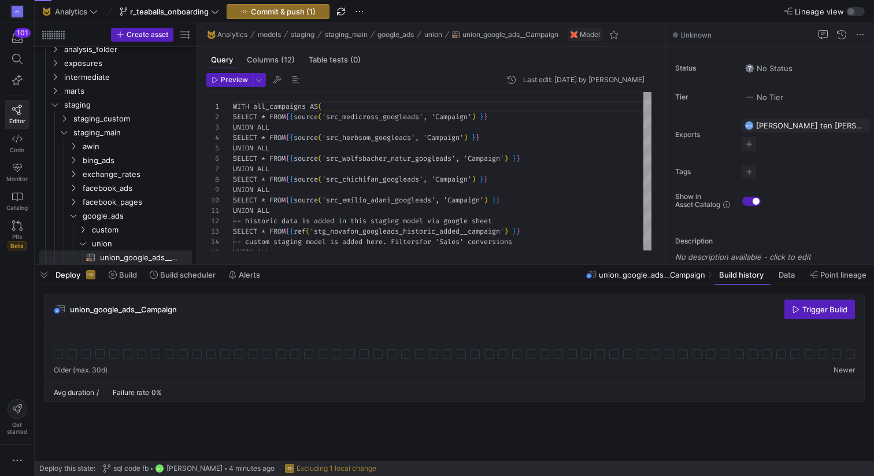
scroll to position [104, 0]
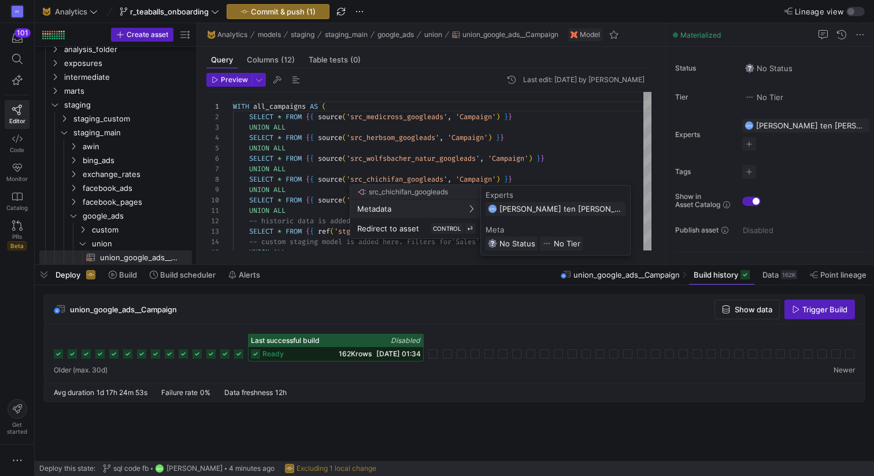
click at [297, 237] on div at bounding box center [437, 238] width 874 height 476
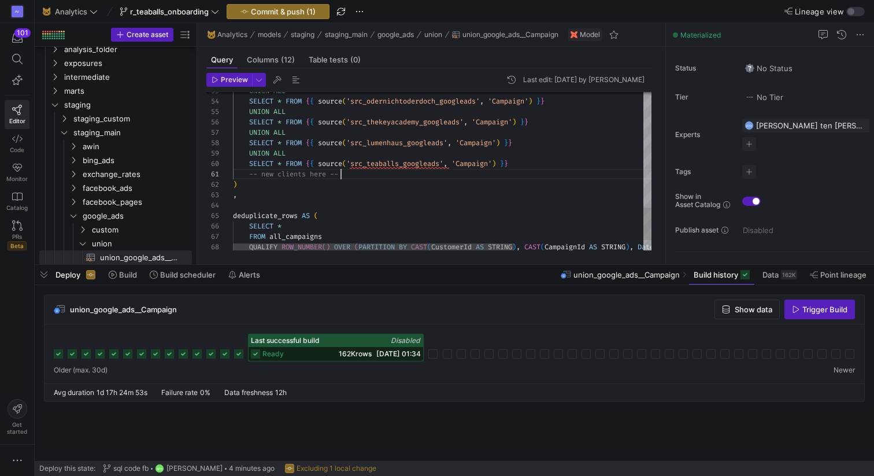
scroll to position [0, 108]
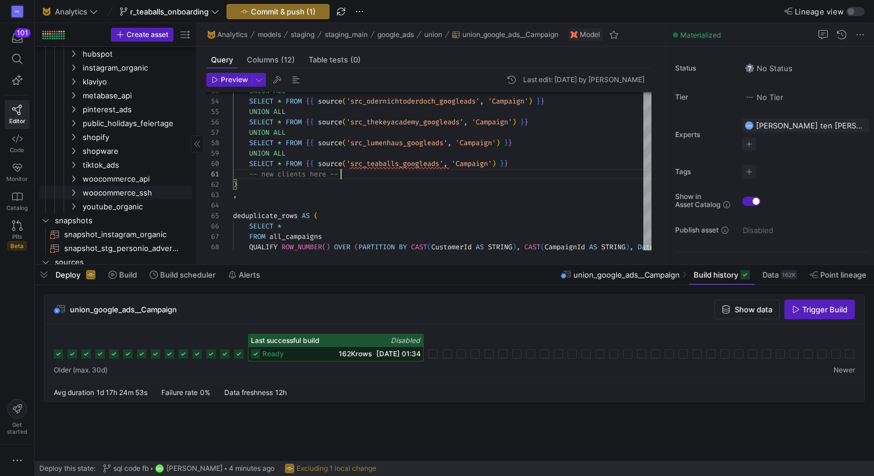
scroll to position [393, 0]
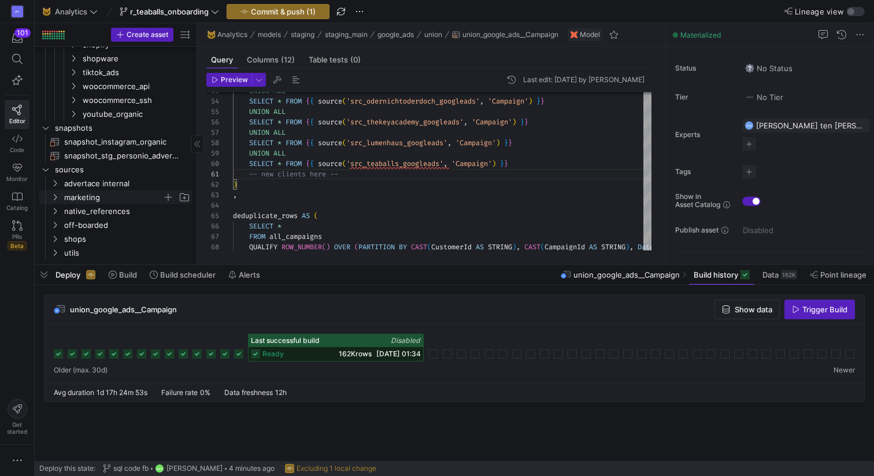
click at [56, 195] on icon "Press SPACE to select this row." at bounding box center [55, 197] width 8 height 7
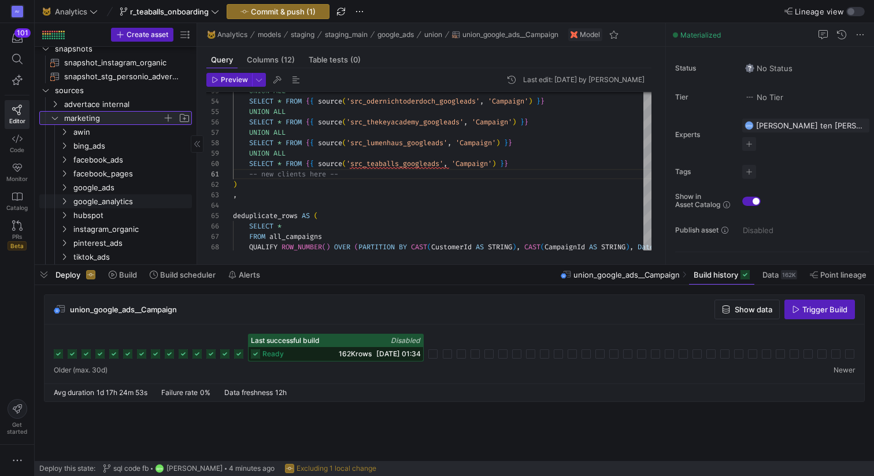
scroll to position [487, 0]
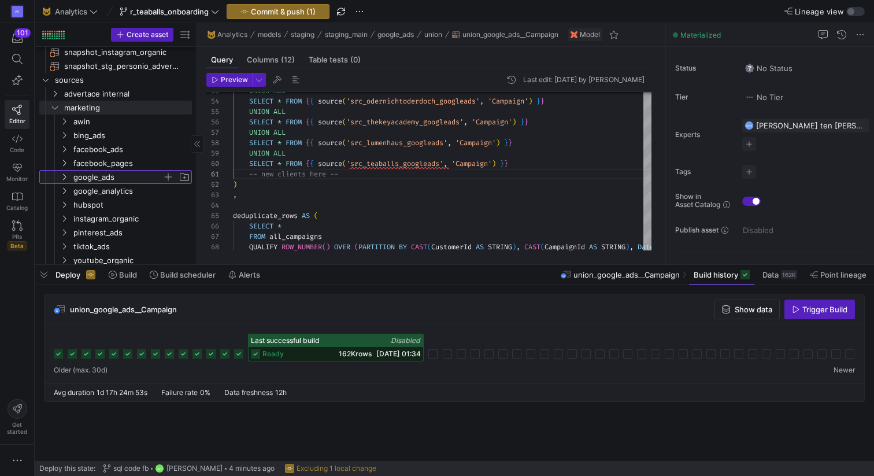
click at [65, 177] on icon "Press SPACE to select this row." at bounding box center [64, 177] width 3 height 6
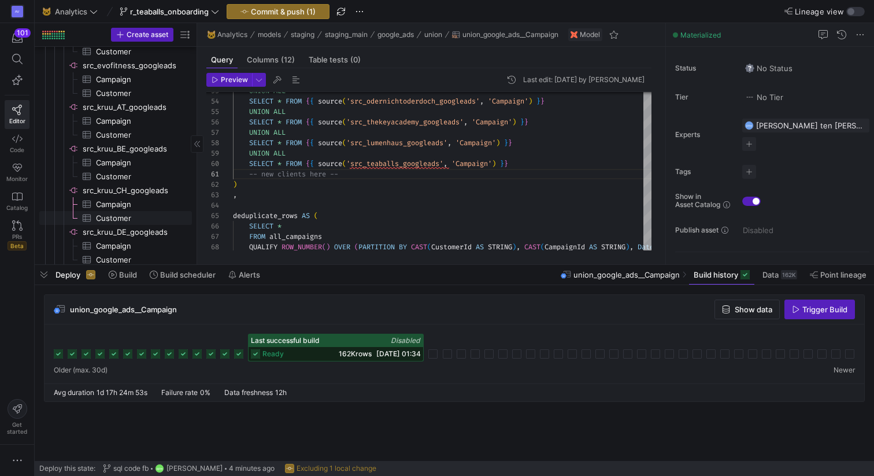
scroll to position [0, 0]
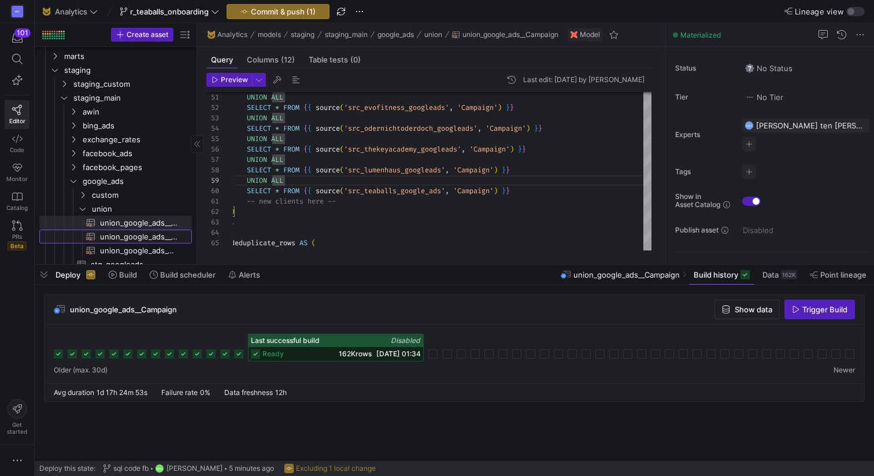
click at [125, 235] on span "union_google_ads__Customer​​​​​​​​​​" at bounding box center [139, 236] width 79 height 13
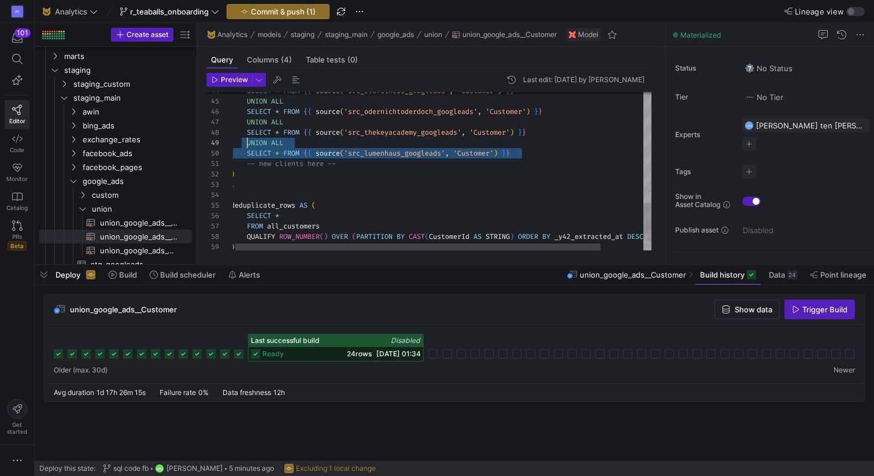
drag, startPoint x: 525, startPoint y: 154, endPoint x: 247, endPoint y: 144, distance: 278.2
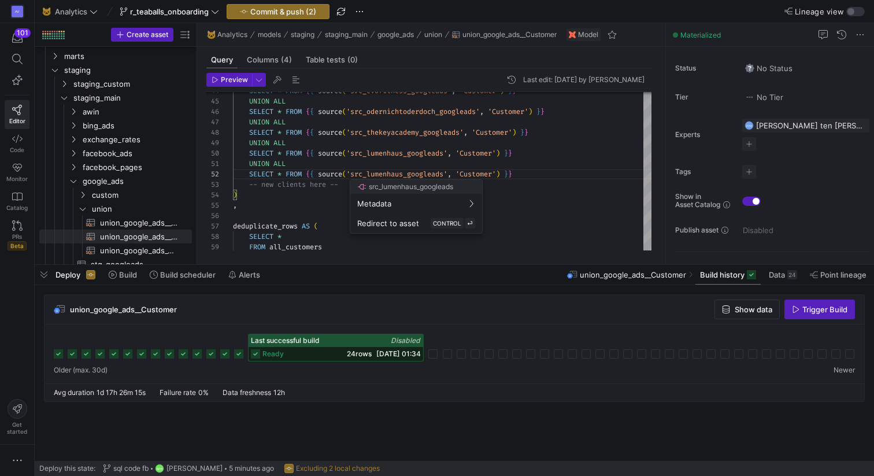
click at [436, 174] on div at bounding box center [437, 238] width 874 height 476
click at [436, 176] on div at bounding box center [437, 238] width 874 height 476
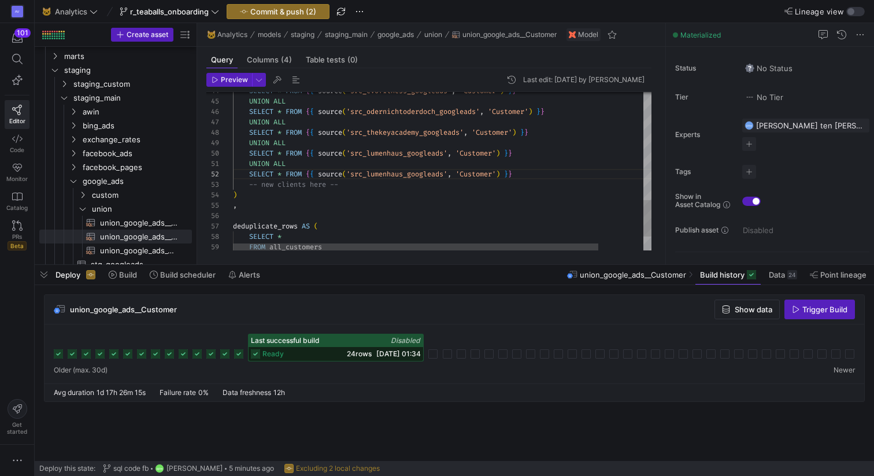
drag, startPoint x: 408, startPoint y: 175, endPoint x: 370, endPoint y: 175, distance: 37.6
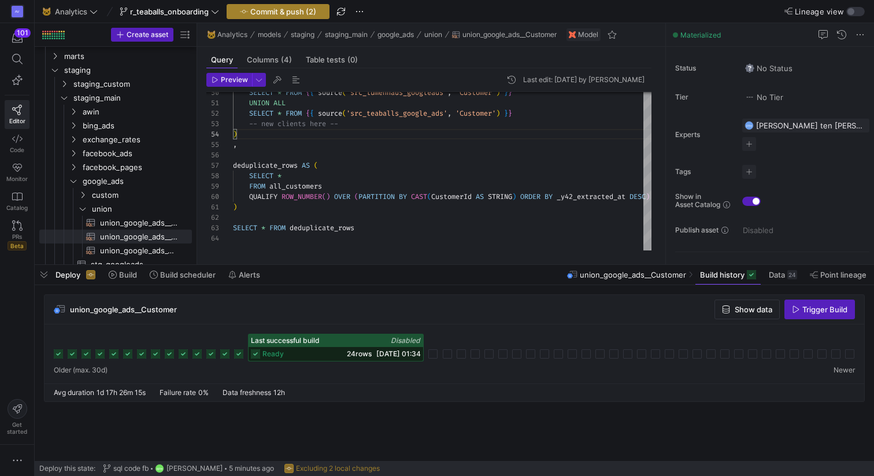
type textarea "UNION ALL SELECT * FROM {{ source('src_teaballs_google_ads', 'Customer') }} -- …"
click at [260, 7] on span "Commit & push (2)" at bounding box center [283, 11] width 66 height 9
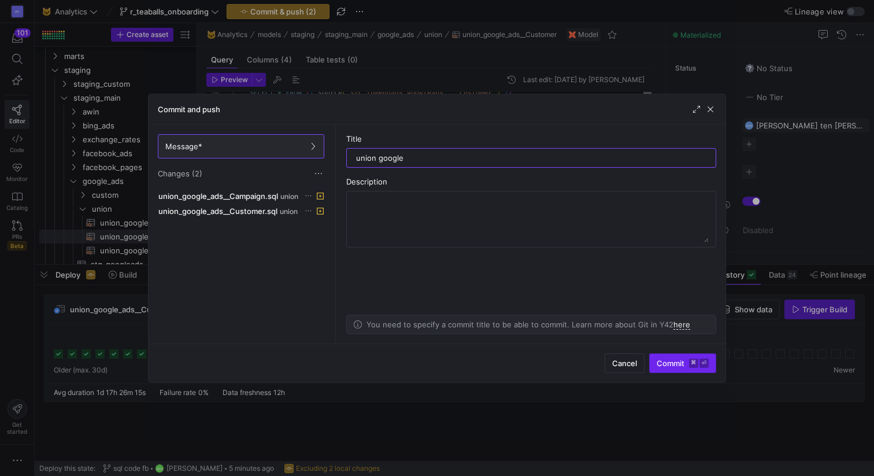
type input "union google"
click at [665, 366] on span "Commit ⌘ ⏎" at bounding box center [683, 362] width 52 height 9
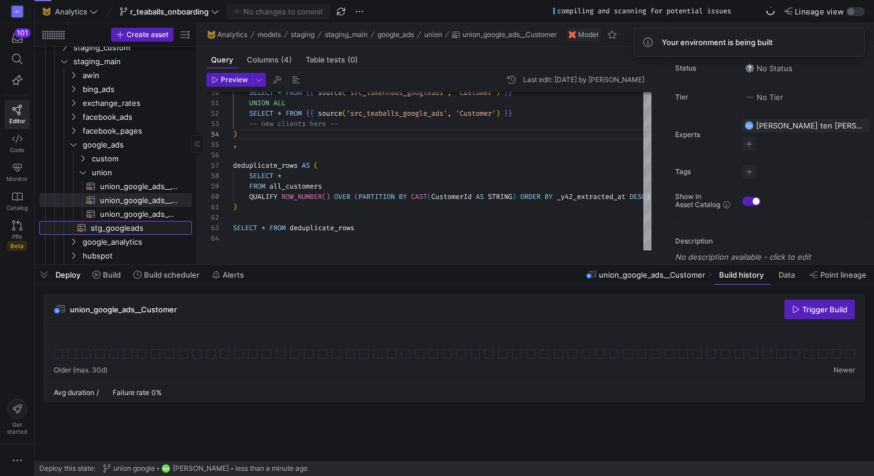
click at [113, 226] on span "stg_googleads​​​​​​​​​​" at bounding box center [135, 227] width 88 height 13
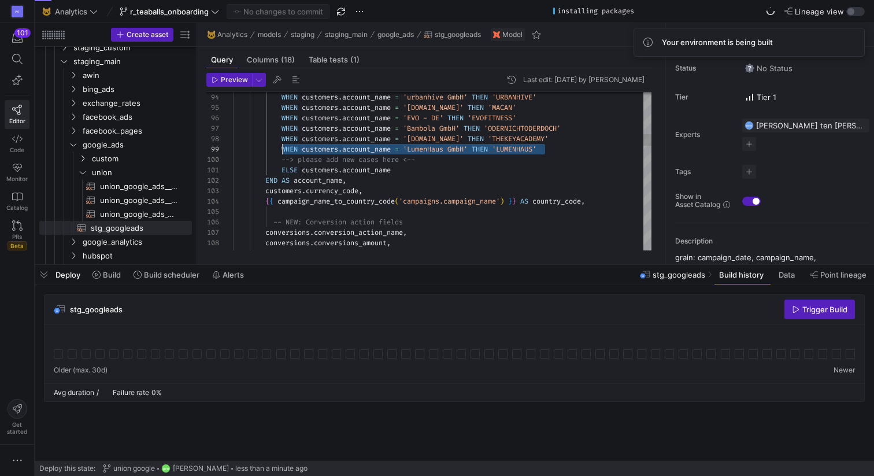
drag, startPoint x: 557, startPoint y: 147, endPoint x: 283, endPoint y: 149, distance: 274.5
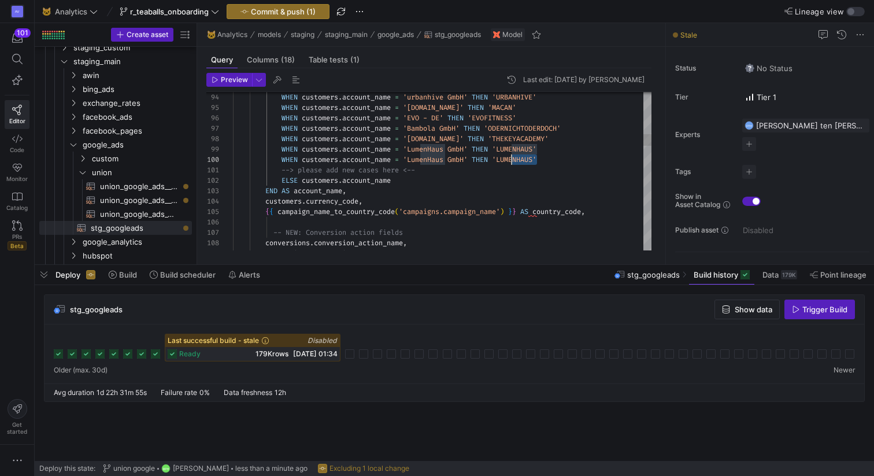
scroll to position [62, 270]
drag, startPoint x: 539, startPoint y: 159, endPoint x: 503, endPoint y: 160, distance: 35.9
drag, startPoint x: 540, startPoint y: 158, endPoint x: 503, endPoint y: 160, distance: 37.0
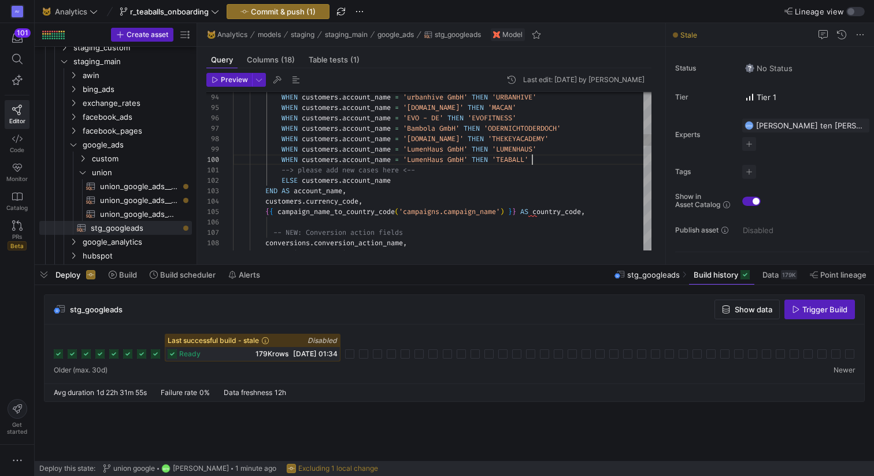
scroll to position [62, 304]
drag, startPoint x: 470, startPoint y: 159, endPoint x: 411, endPoint y: 159, distance: 59.5
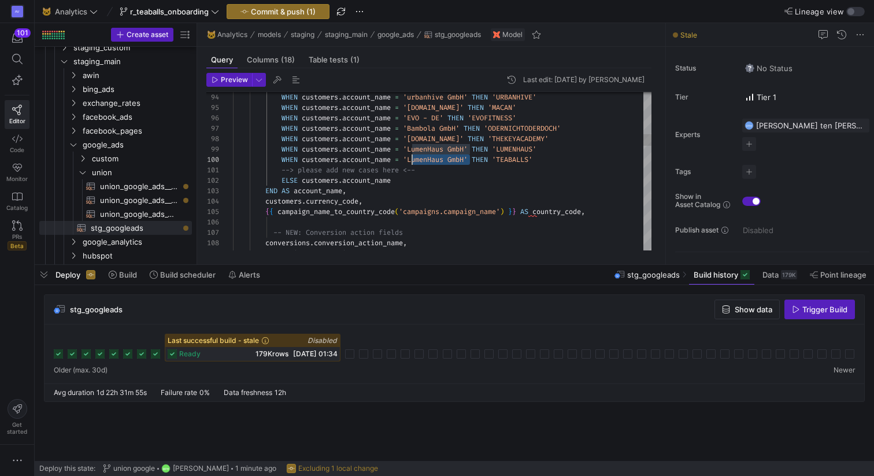
type textarea "WHEN customers.account_name = 'urbanhive GmbH' THEN 'URBANHIVE' WHEN customers.…"
click at [278, 11] on span "Commit & push (1)" at bounding box center [283, 11] width 65 height 9
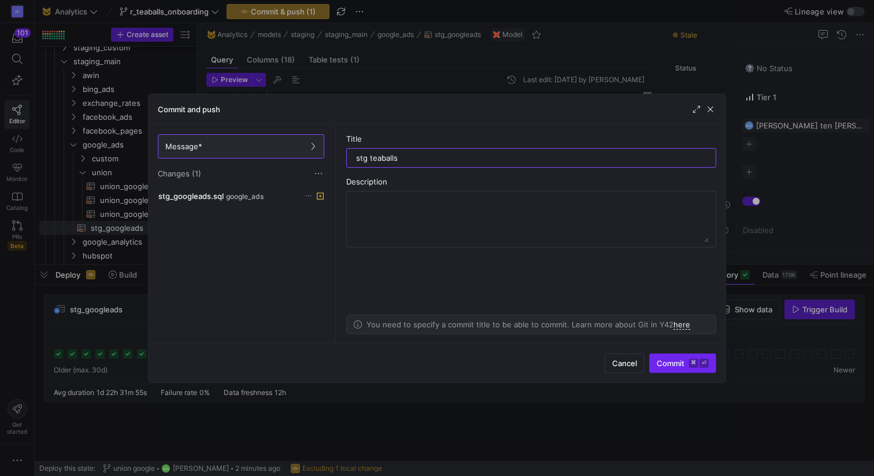
type input "stg teaballs"
click at [676, 367] on span "Commit ⌘ ⏎" at bounding box center [683, 362] width 52 height 9
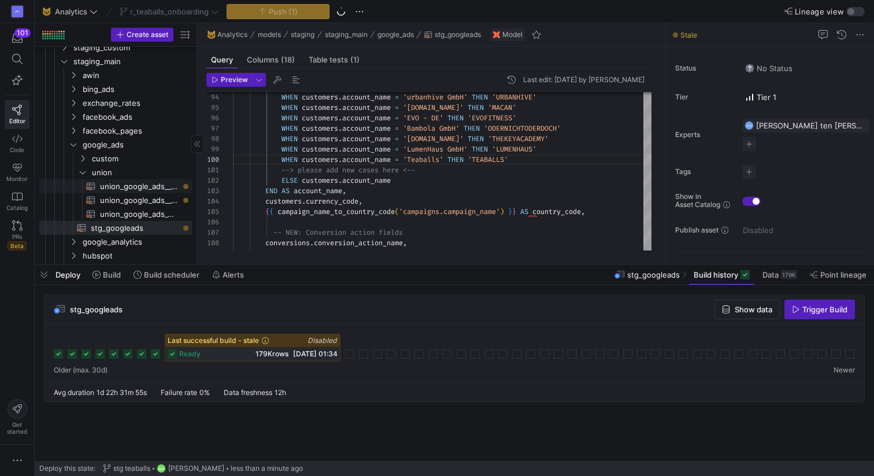
click at [156, 191] on span "union_google_ads__Campaign​​​​​​​​​​" at bounding box center [139, 186] width 79 height 13
type textarea "WITH all_campaigns AS ( SELECT * FROM {{ source('src_medicross_googleads', 'Cam…"
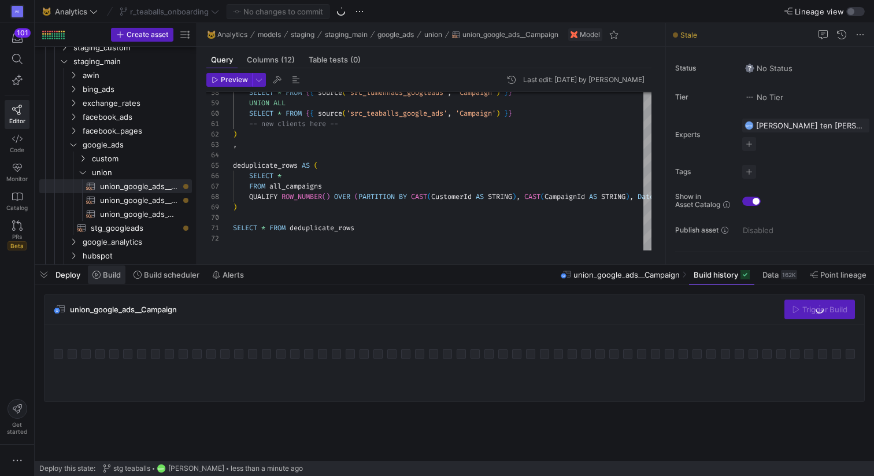
click at [115, 275] on span "Build" at bounding box center [112, 274] width 18 height 9
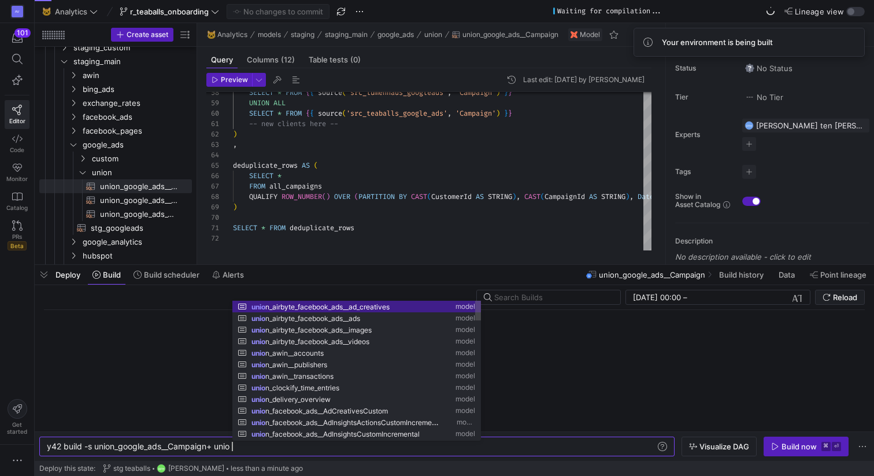
scroll to position [0, 190]
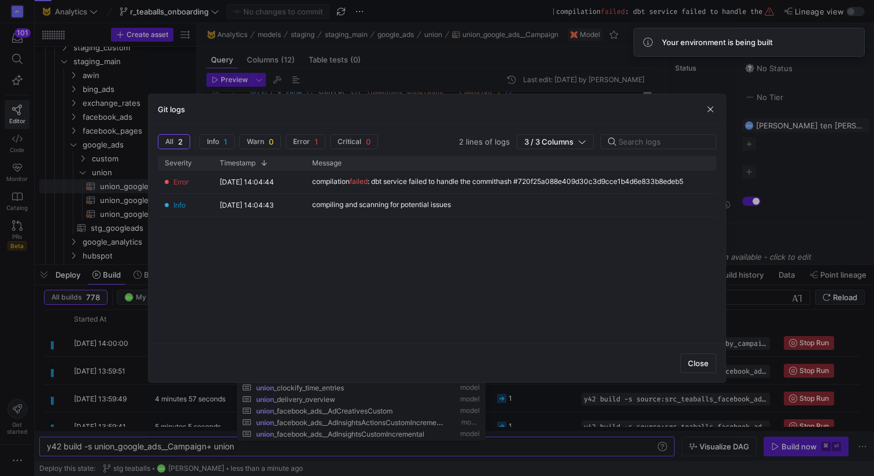
type textarea "y42 build -s union_google_ads__Campaign+ union"
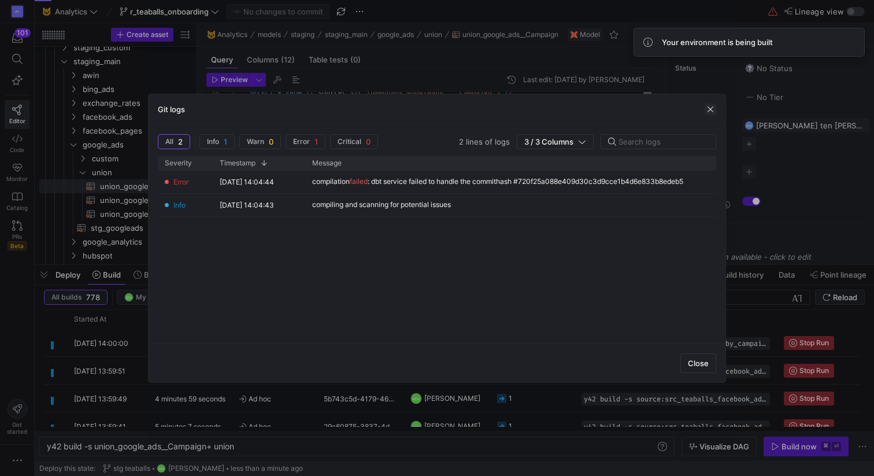
click at [714, 106] on span "button" at bounding box center [711, 109] width 12 height 12
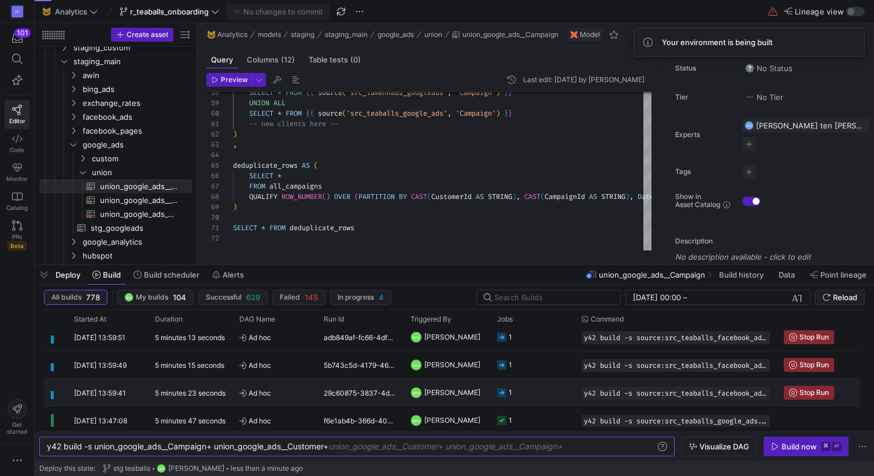
scroll to position [38, 0]
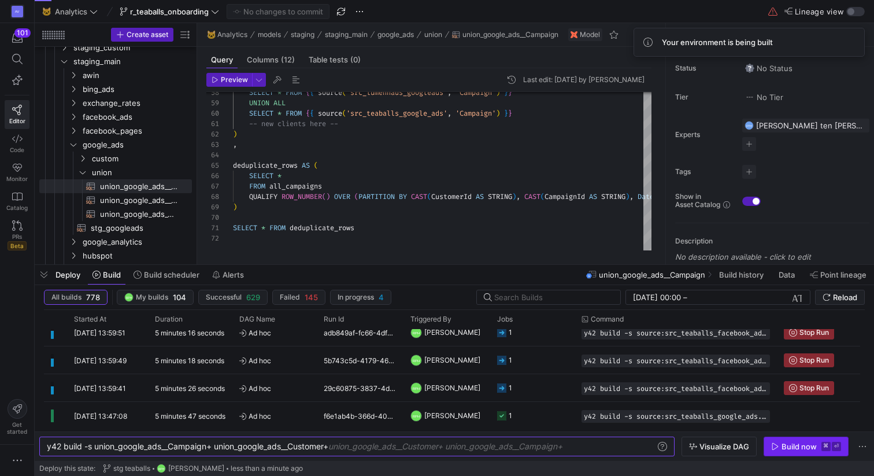
type textarea "y42 build -s union_google_ads__Campaign+ union_google_ads__Customer+"
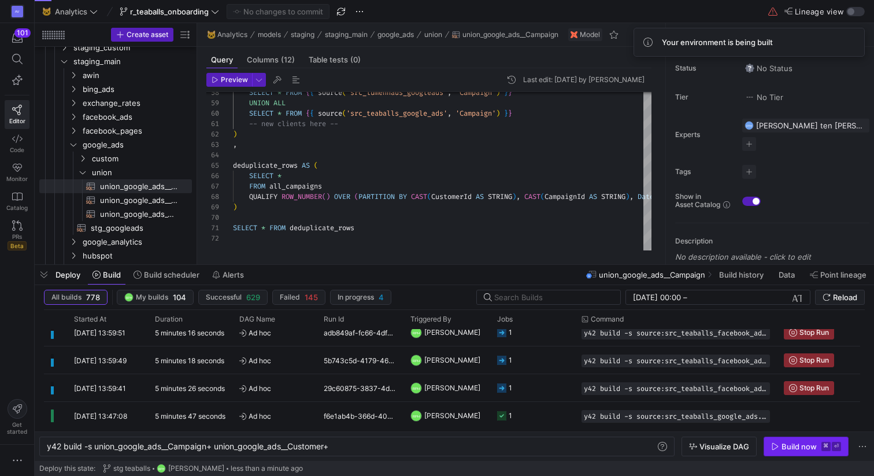
click at [788, 448] on div "Build now" at bounding box center [798, 446] width 35 height 9
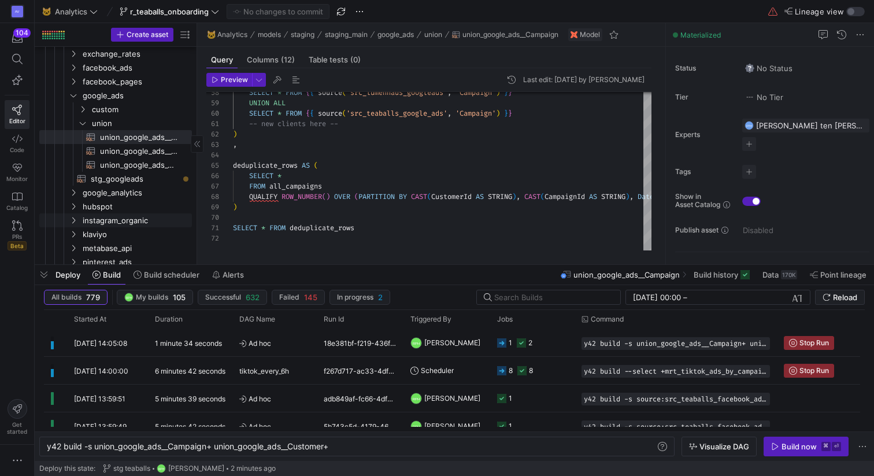
scroll to position [169, 0]
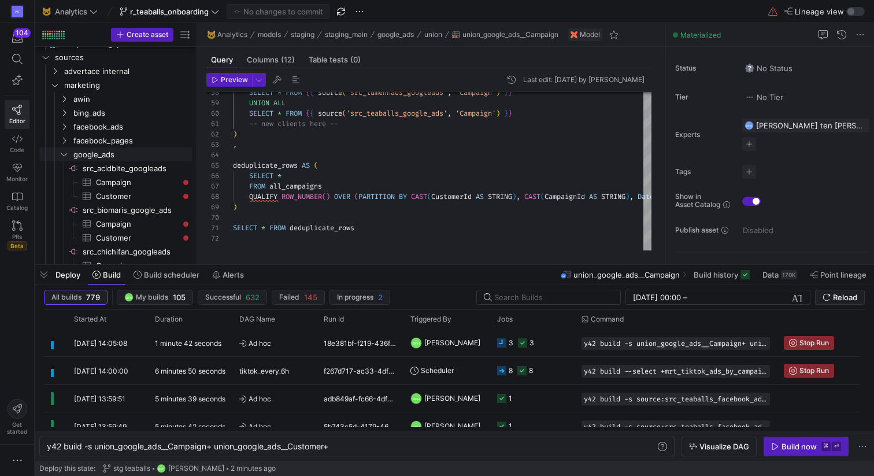
click at [65, 152] on icon "Press SPACE to select this row." at bounding box center [64, 154] width 8 height 7
click at [66, 128] on icon "Press SPACE to select this row." at bounding box center [64, 126] width 8 height 7
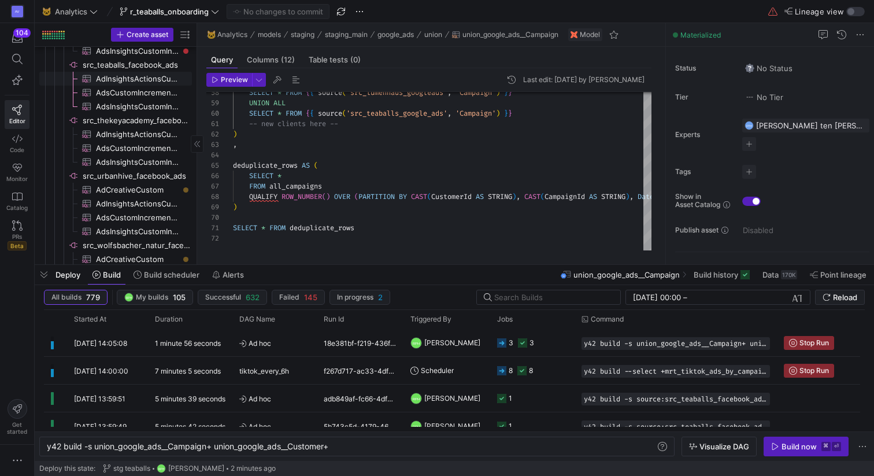
click at [145, 77] on span "AdInsightsActionsCustomIncremental​​​​​​​​​" at bounding box center [137, 78] width 83 height 13
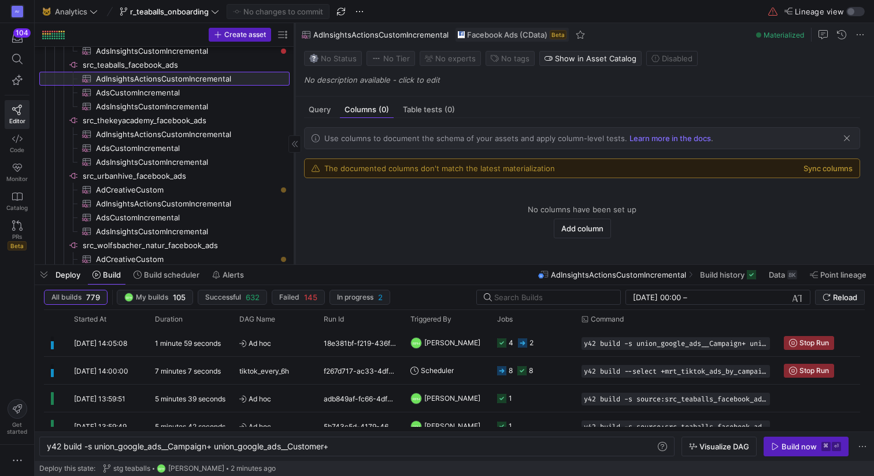
drag, startPoint x: 196, startPoint y: 86, endPoint x: 296, endPoint y: 79, distance: 100.2
click at [295, 79] on div at bounding box center [294, 143] width 1 height 241
click at [817, 169] on button "Sync columns" at bounding box center [827, 168] width 49 height 9
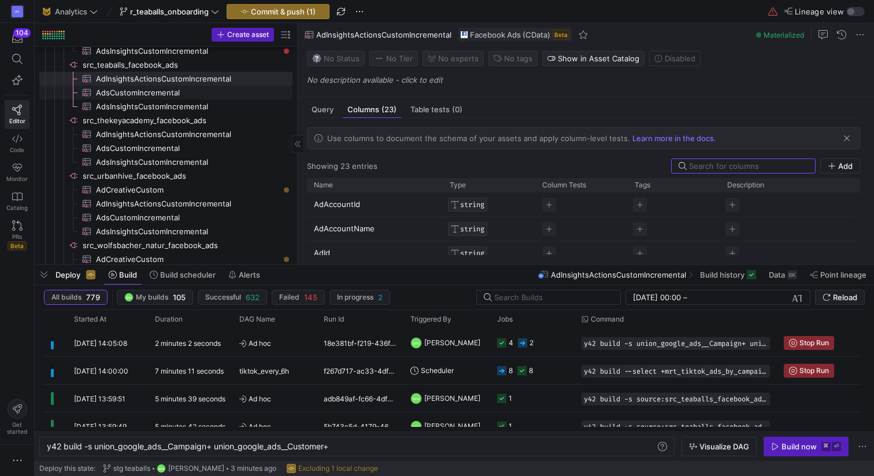
click at [190, 97] on span "AdsCustomIncremental​​​​​​​​​" at bounding box center [187, 92] width 183 height 13
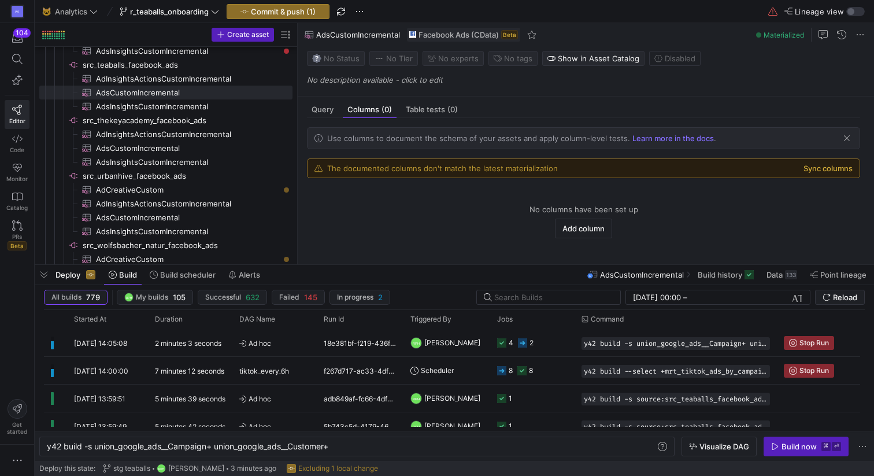
click at [834, 171] on button "Sync columns" at bounding box center [827, 168] width 49 height 9
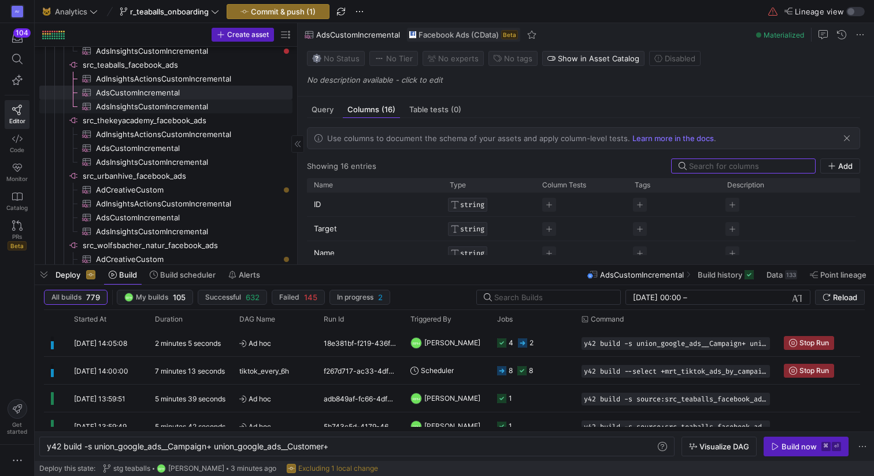
click at [186, 110] on span "AdsInsightsCustomIncremental​​​​​​​​​" at bounding box center [187, 106] width 183 height 13
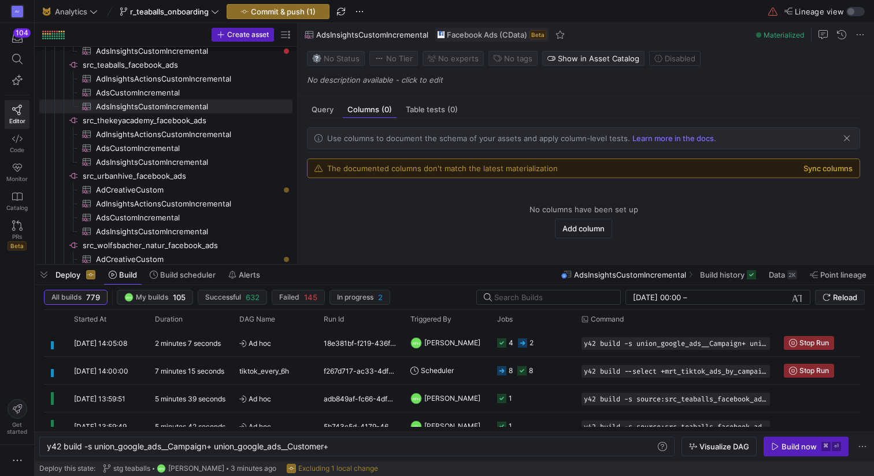
click at [829, 169] on button "Sync columns" at bounding box center [827, 168] width 49 height 9
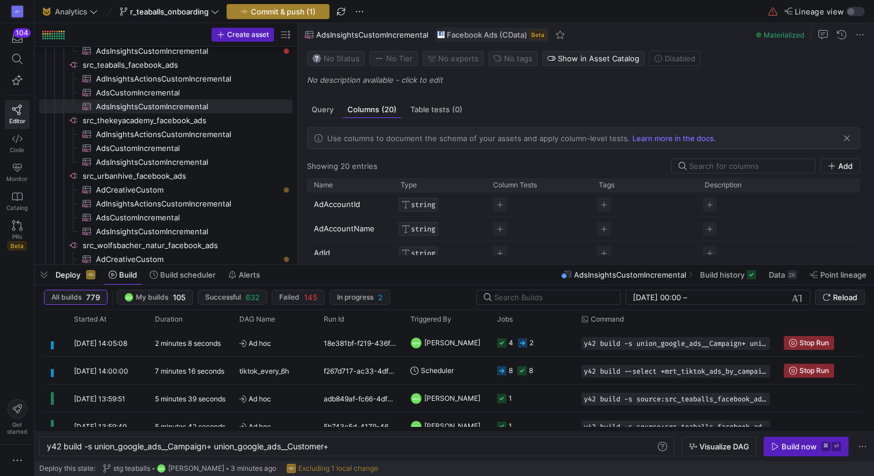
click at [289, 13] on span "Commit & push (1)" at bounding box center [283, 11] width 65 height 9
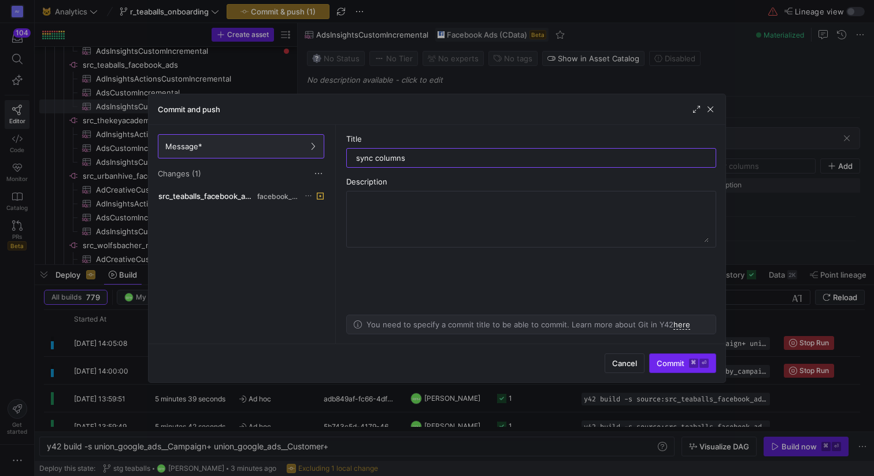
type input "sync columns"
click at [677, 364] on span "Commit ⌘ ⏎" at bounding box center [683, 362] width 52 height 9
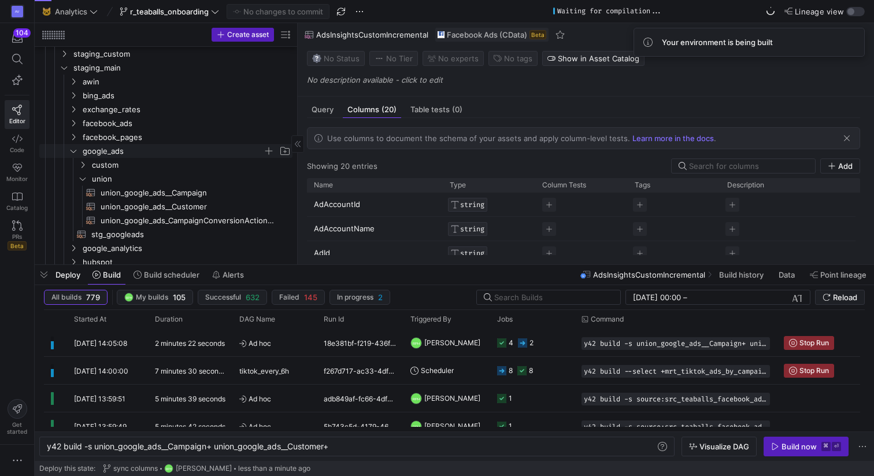
click at [76, 153] on icon "Press SPACE to select this row." at bounding box center [73, 150] width 8 height 7
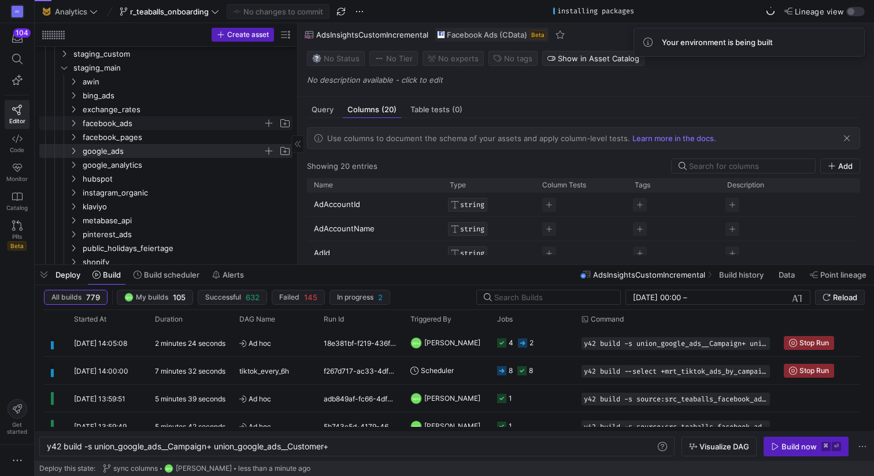
click at [72, 121] on icon "Press SPACE to select this row." at bounding box center [73, 123] width 8 height 7
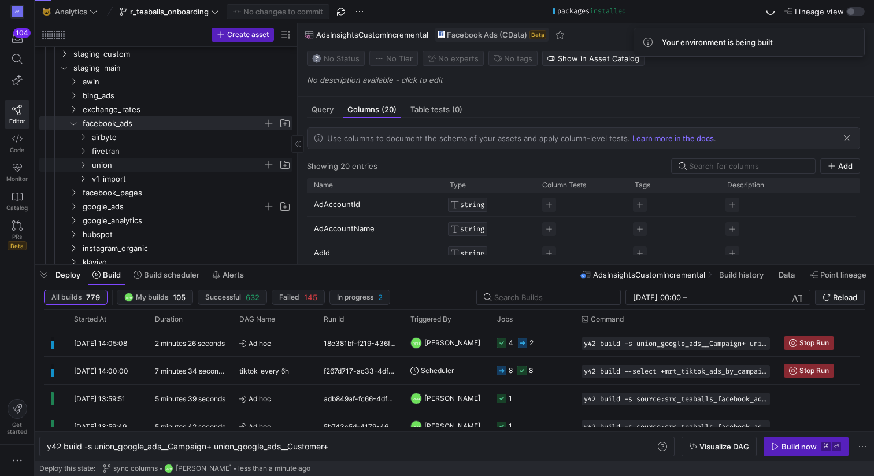
click at [87, 164] on span "union" at bounding box center [184, 164] width 215 height 13
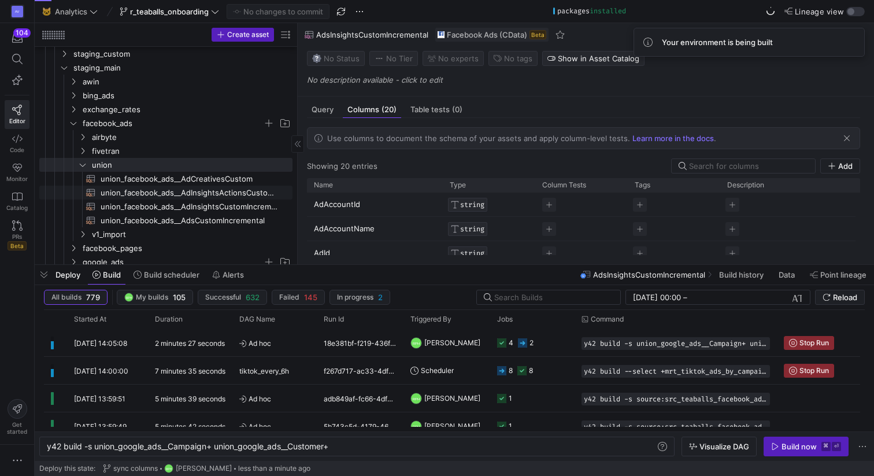
click at [164, 188] on span "union_facebook_ads__AdInsightsActionsCustomIncremental​​​​​​​​​​" at bounding box center [190, 192] width 179 height 13
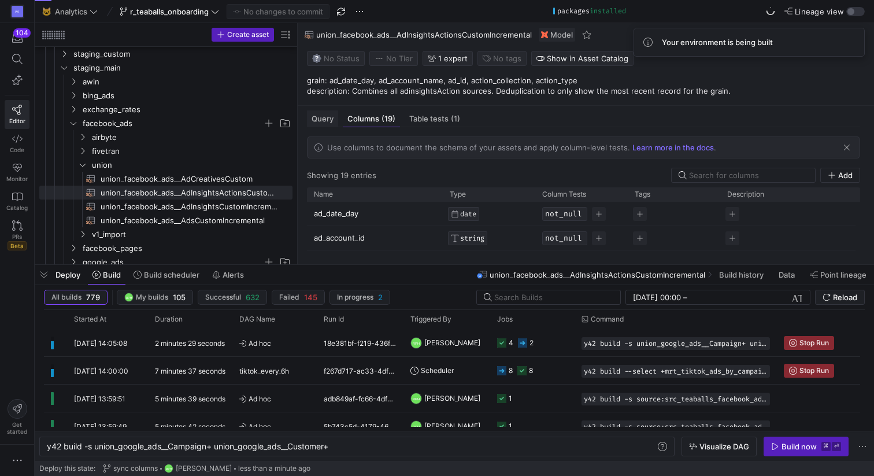
click at [323, 118] on span "Query" at bounding box center [323, 119] width 22 height 8
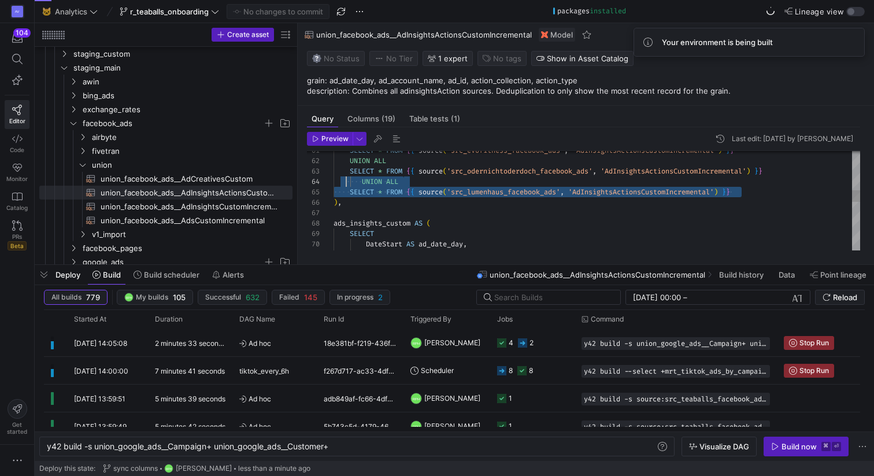
drag, startPoint x: 749, startPoint y: 192, endPoint x: 346, endPoint y: 184, distance: 403.5
click at [346, 184] on div "UNION ALL SELECT * FROM { { source ( 'src_lumenhaus_facebook_ads' , 'AdInsights…" at bounding box center [596, 276] width 527 height 1528
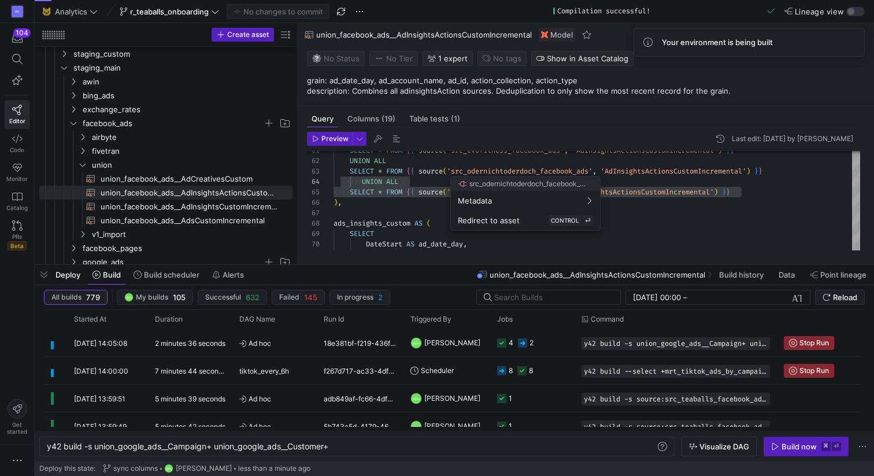
click at [743, 191] on div at bounding box center [437, 238] width 874 height 476
click at [744, 192] on div "UNION ALL SELECT * FROM { { source ( 'src_lumenhaus_facebook_ads' , 'AdInsights…" at bounding box center [596, 276] width 527 height 1528
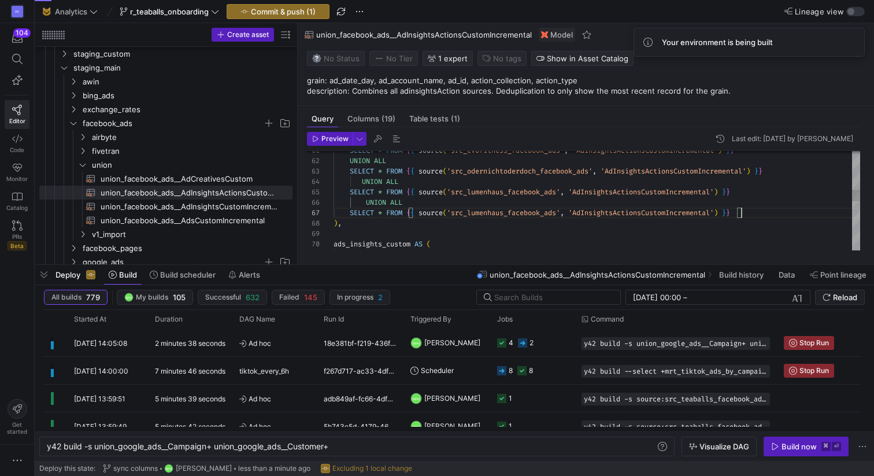
click at [366, 202] on div "UNION ALL SELECT * FROM { { source ( 'src_lumenhaus_facebook_ads' , 'AdInsights…" at bounding box center [596, 286] width 527 height 1549
click at [361, 181] on div "UNION ALL SELECT * FROM { { source ( 'src_lumenhaus_facebook_ads' , 'AdInsights…" at bounding box center [596, 286] width 527 height 1549
click at [507, 213] on div "UNION ALL SELECT * FROM { { source ( 'src_lumenhaus_facebook_ads' , 'AdInsights…" at bounding box center [596, 286] width 527 height 1549
click at [643, 230] on div "UNION ALL SELECT * FROM { { source ( 'src_lumenhaus_facebook_ads' , 'AdInsights…" at bounding box center [596, 286] width 527 height 1549
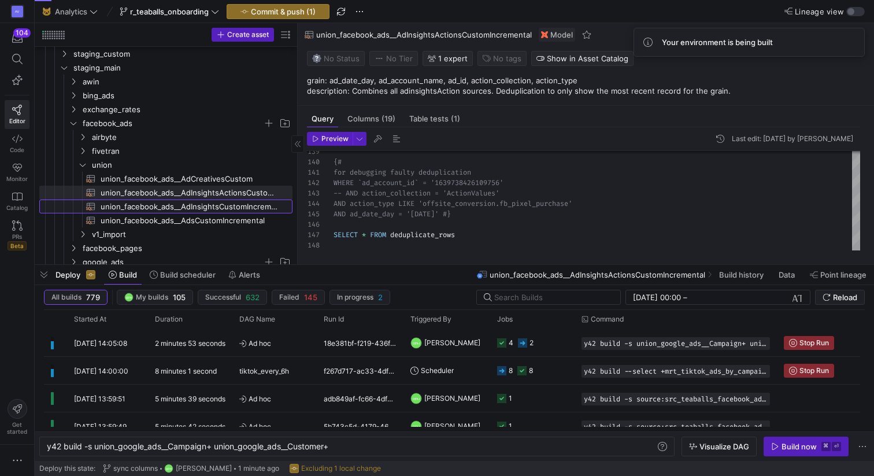
click at [229, 210] on span "union_facebook_ads__AdInsightsCustomIncremental​​​​​​​​​​" at bounding box center [190, 206] width 179 height 13
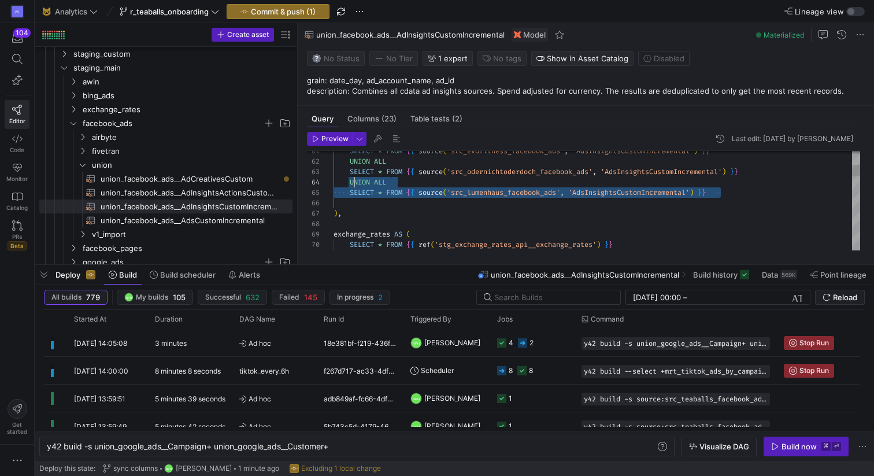
drag, startPoint x: 718, startPoint y: 194, endPoint x: 351, endPoint y: 184, distance: 367.7
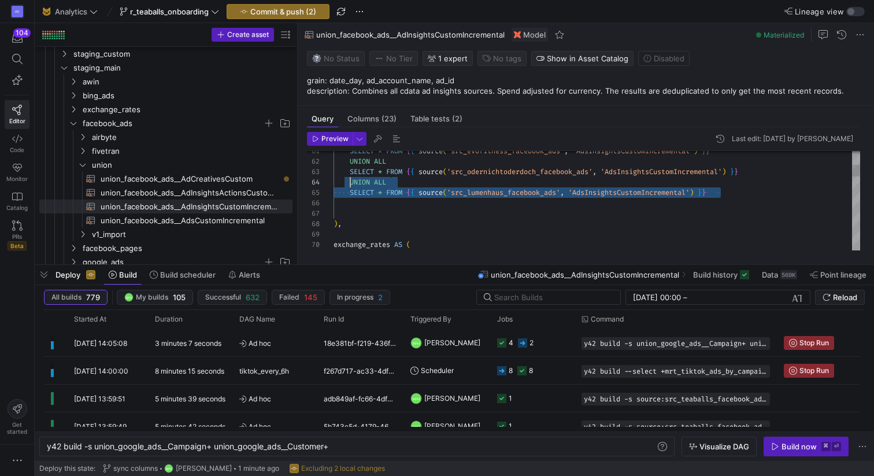
drag, startPoint x: 724, startPoint y: 195, endPoint x: 350, endPoint y: 181, distance: 374.8
drag, startPoint x: 350, startPoint y: 181, endPoint x: 722, endPoint y: 193, distance: 373.0
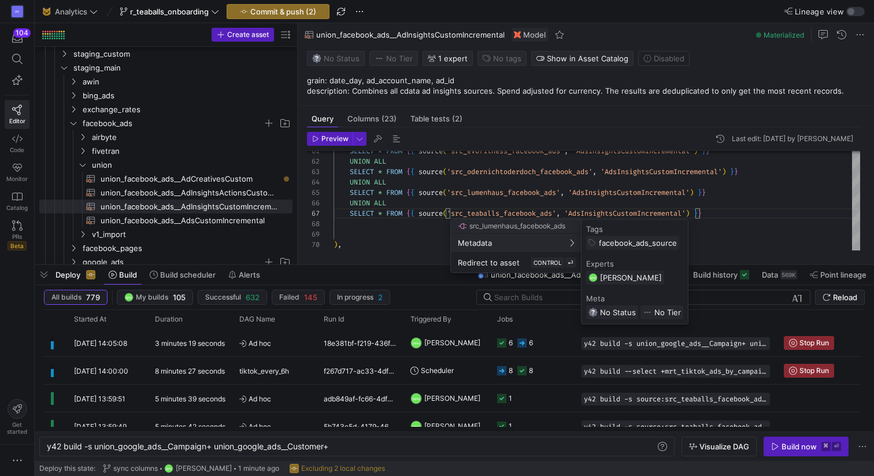
click at [197, 219] on div at bounding box center [437, 238] width 874 height 476
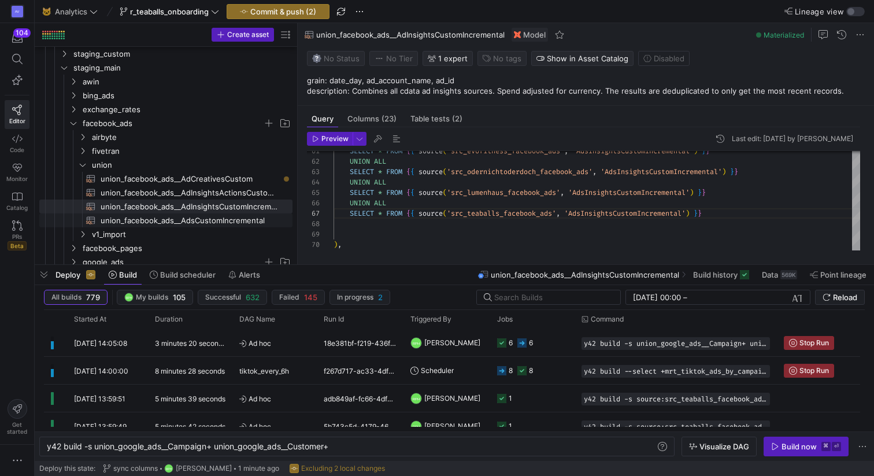
click at [197, 219] on span "union_facebook_ads__AdsCustomIncremental​​​​​​​​​​" at bounding box center [190, 220] width 179 height 13
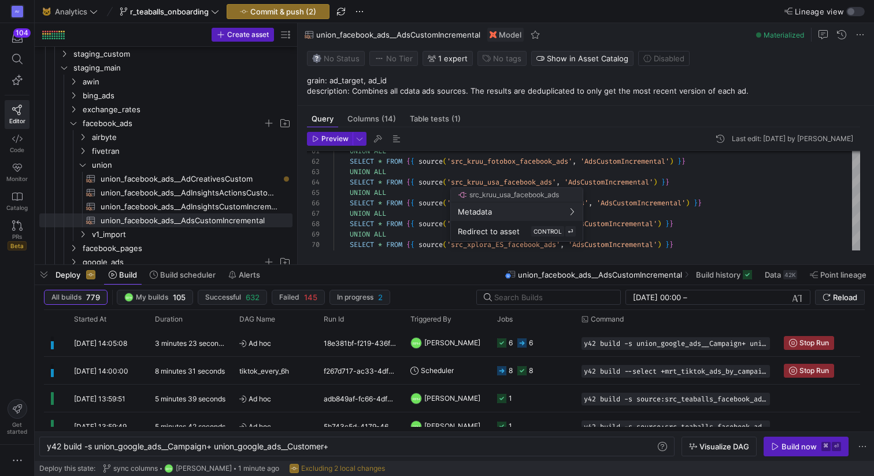
click at [396, 225] on div at bounding box center [437, 238] width 874 height 476
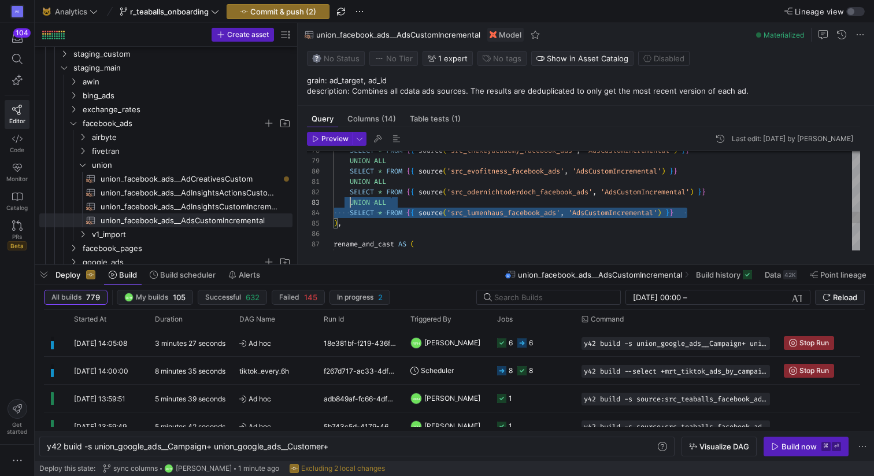
scroll to position [21, 17]
drag, startPoint x: 691, startPoint y: 210, endPoint x: 349, endPoint y: 203, distance: 342.2
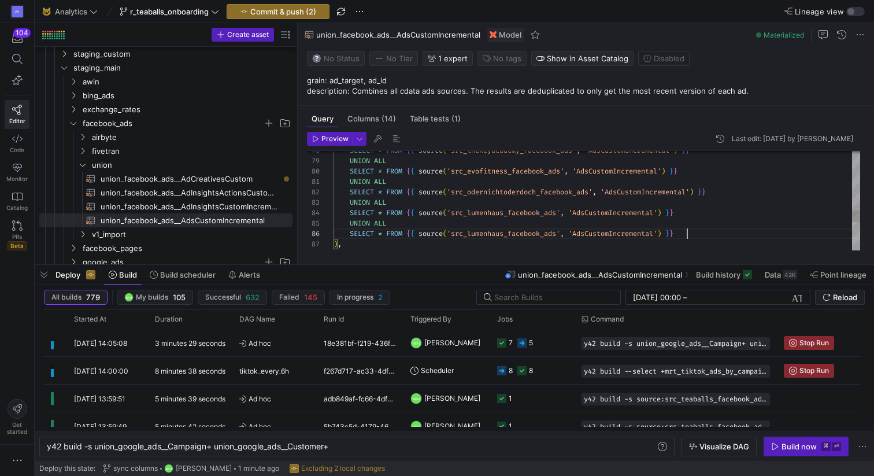
scroll to position [52, 354]
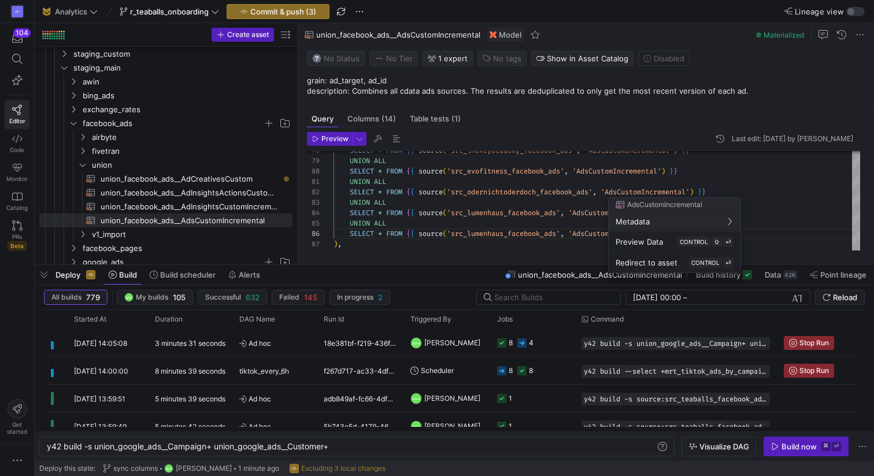
click at [507, 231] on div at bounding box center [437, 238] width 874 height 476
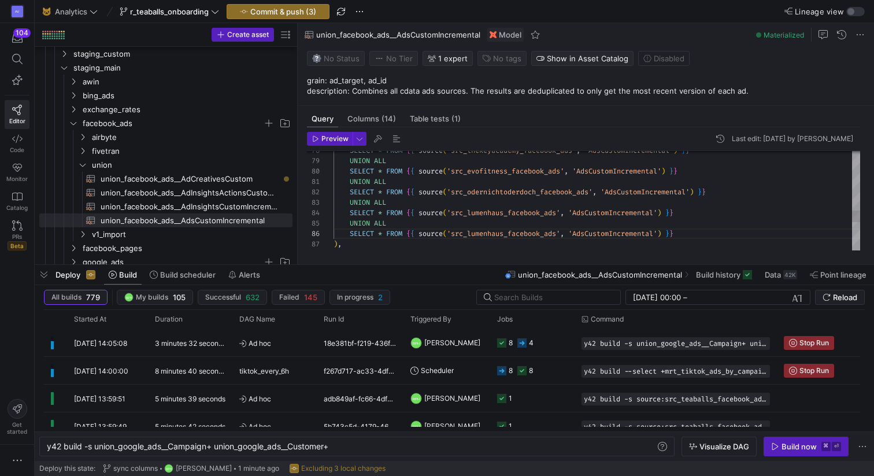
type textarea "UNION ALL SELECT * FROM {{ source('src_odernichtoderdoch_facebook_ads', 'AdsCus…"
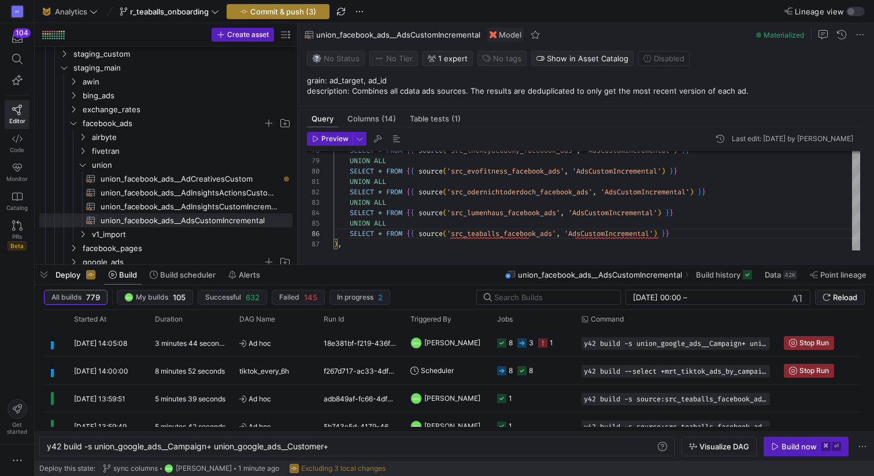
click at [298, 15] on span "Commit & push (3)" at bounding box center [283, 11] width 66 height 9
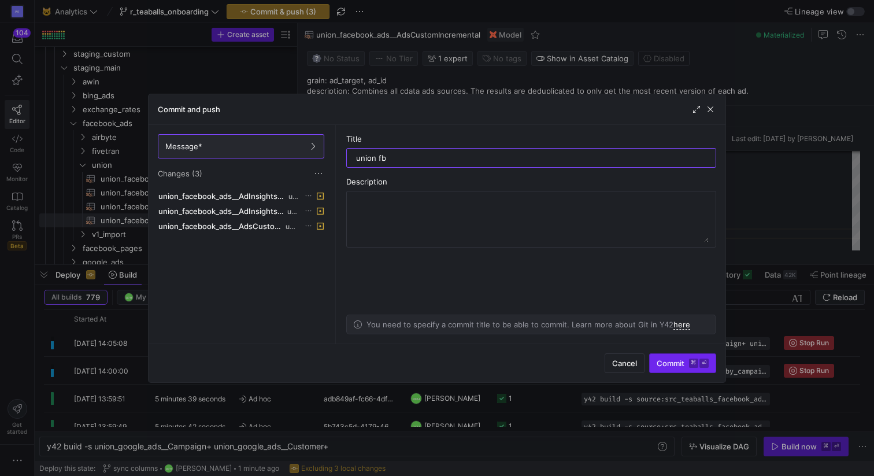
type input "union fb"
click at [668, 361] on span "Commit ⌘ ⏎" at bounding box center [683, 362] width 52 height 9
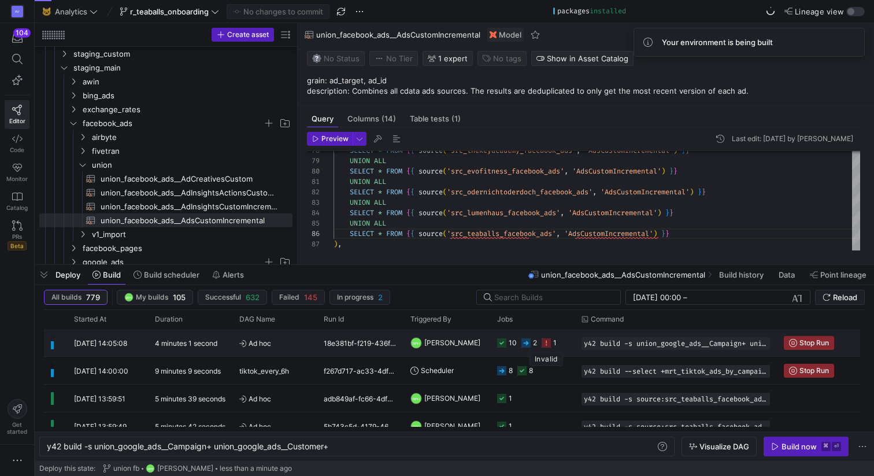
click at [547, 340] on icon "Press SPACE to select this row." at bounding box center [546, 342] width 9 height 9
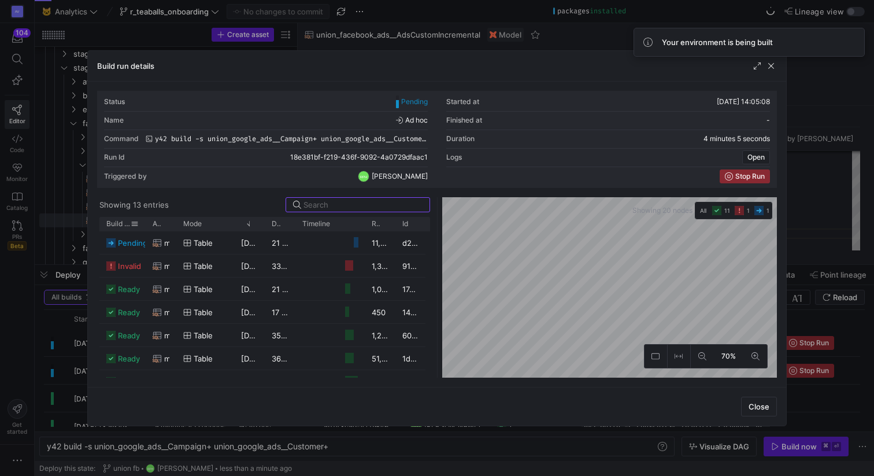
click at [117, 224] on span "Build status" at bounding box center [118, 224] width 24 height 8
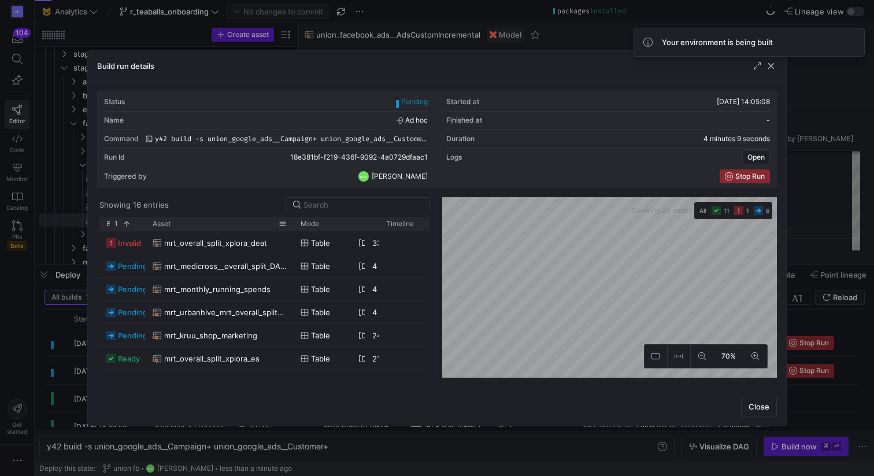
drag, startPoint x: 175, startPoint y: 224, endPoint x: 292, endPoint y: 223, distance: 116.8
click at [292, 223] on div at bounding box center [293, 224] width 5 height 14
click at [774, 64] on span "button" at bounding box center [771, 66] width 12 height 12
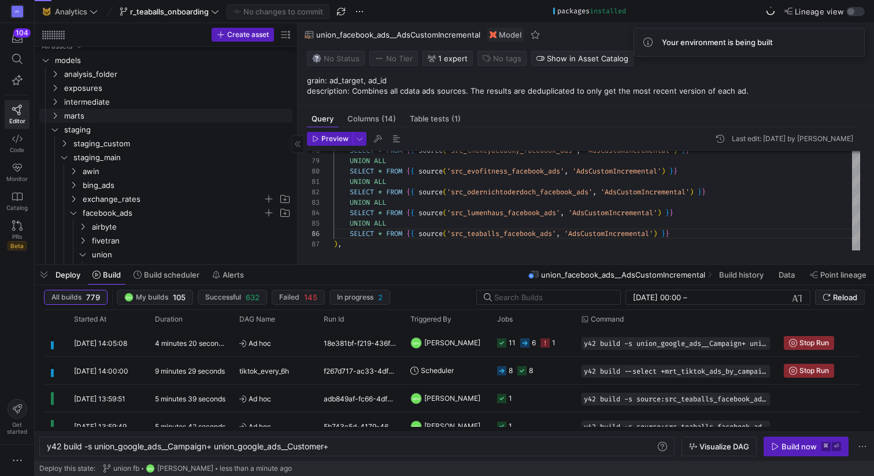
scroll to position [0, 0]
click at [73, 122] on span "marts" at bounding box center [163, 123] width 199 height 13
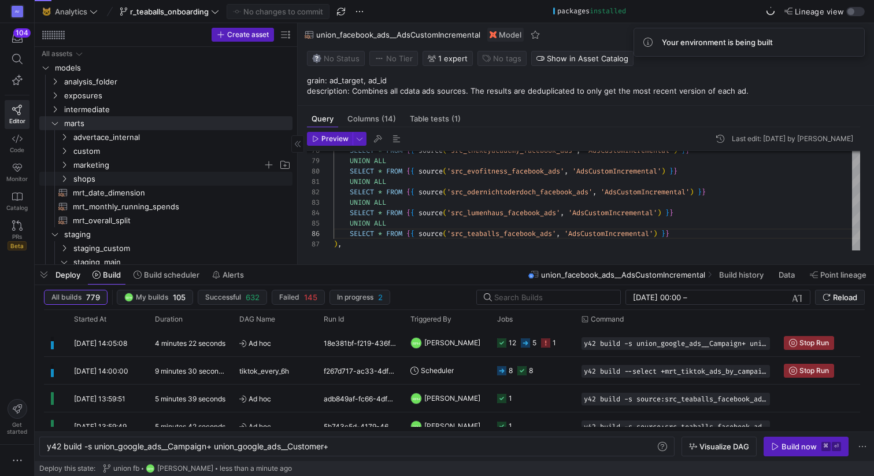
click at [85, 161] on span "marketing" at bounding box center [168, 164] width 190 height 13
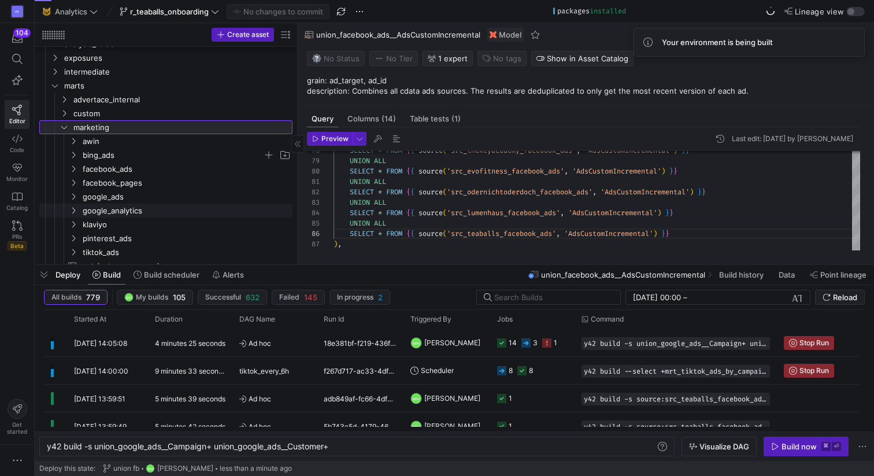
scroll to position [42, 0]
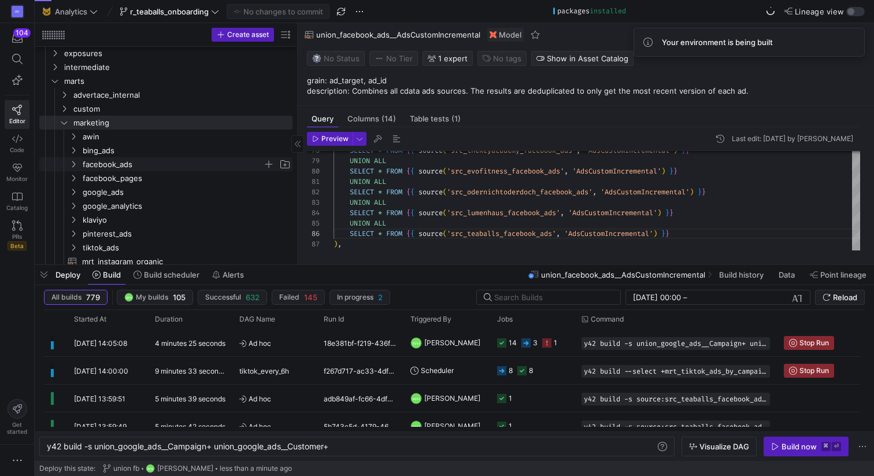
click at [114, 161] on span "facebook_ads" at bounding box center [173, 164] width 180 height 13
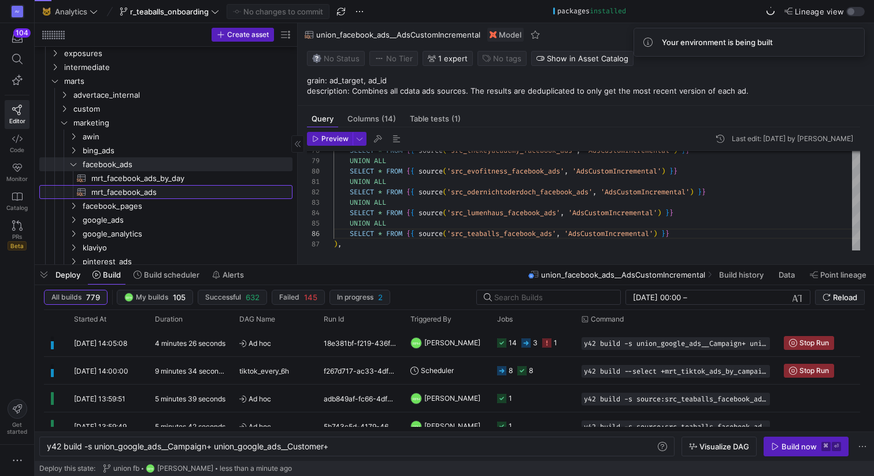
click at [125, 194] on span "mrt_facebook_ads​​​​​​​​​​" at bounding box center [185, 192] width 188 height 13
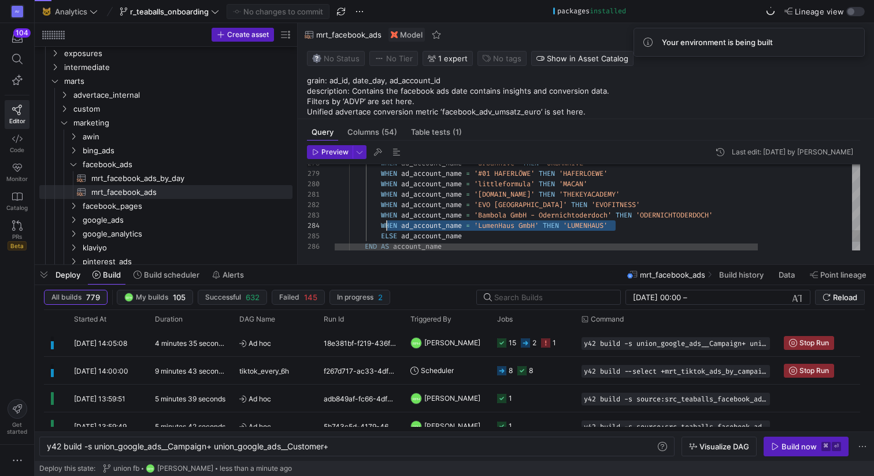
scroll to position [31, 50]
drag, startPoint x: 603, startPoint y: 226, endPoint x: 383, endPoint y: 225, distance: 220.2
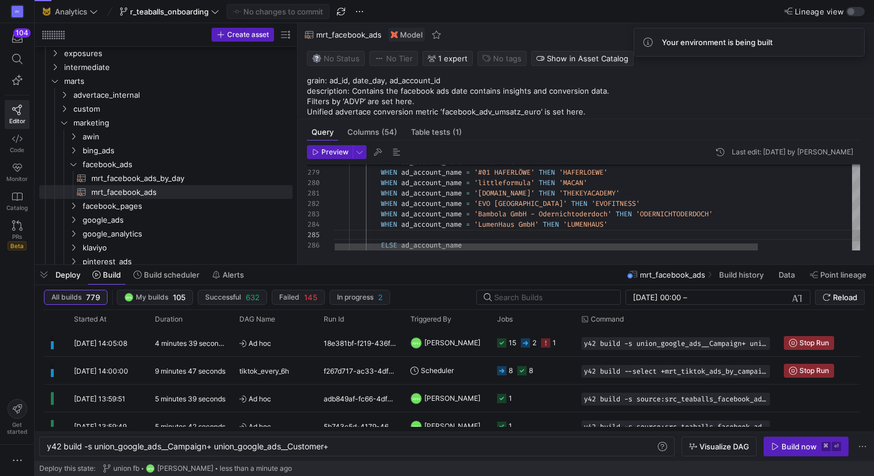
scroll to position [42, 283]
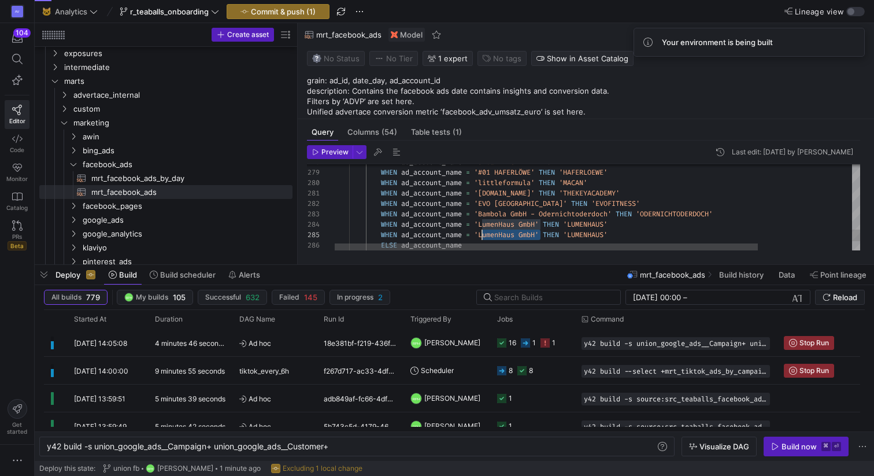
drag, startPoint x: 541, startPoint y: 233, endPoint x: 483, endPoint y: 235, distance: 57.8
drag, startPoint x: 586, startPoint y: 233, endPoint x: 550, endPoint y: 233, distance: 35.8
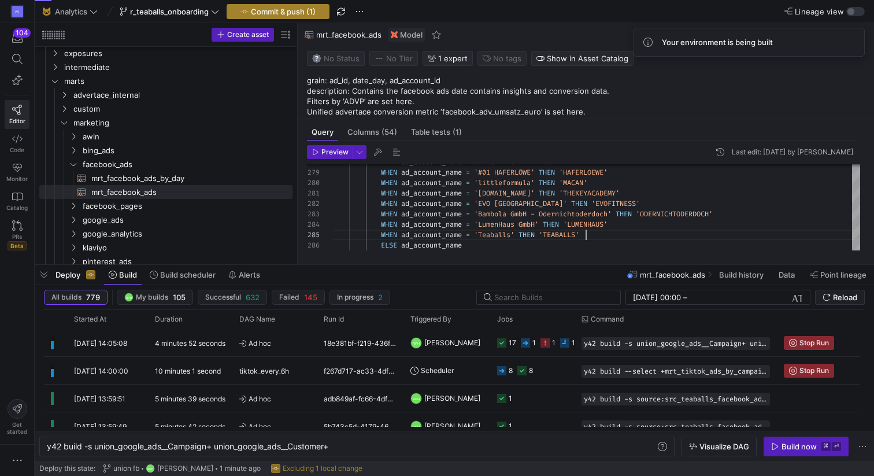
type textarea "WHEN ad_account_name = 'thekey.academy' THEN 'THEKEYACADEMY' WHEN ad_account_na…"
click at [285, 8] on span "Commit & push (1)" at bounding box center [283, 11] width 65 height 9
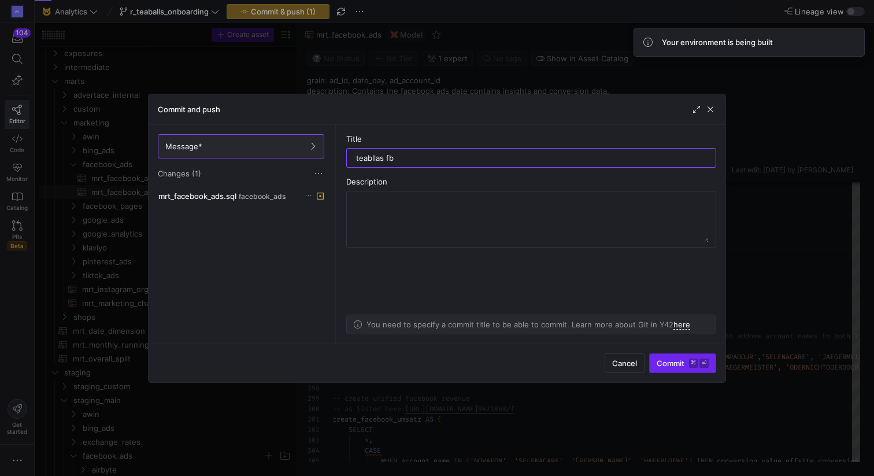
type input "teabllas fb"
click at [672, 358] on span "Commit ⌘ ⏎" at bounding box center [683, 362] width 52 height 9
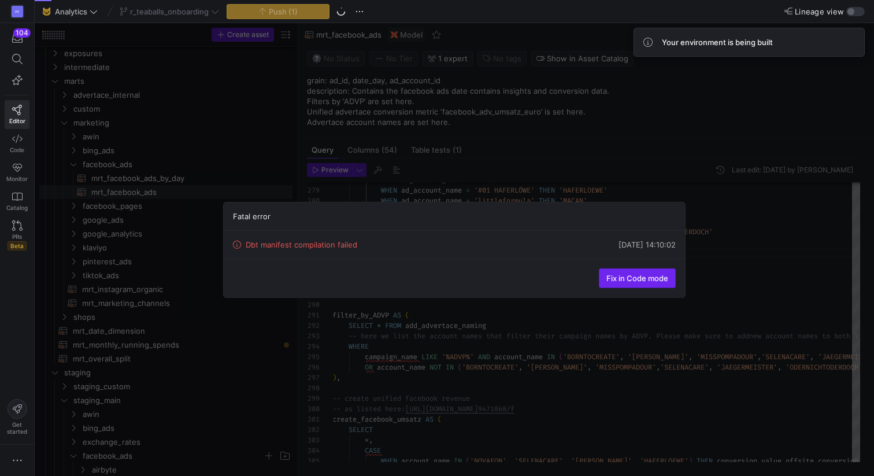
click at [631, 276] on span "Fix in Code mode" at bounding box center [637, 277] width 62 height 9
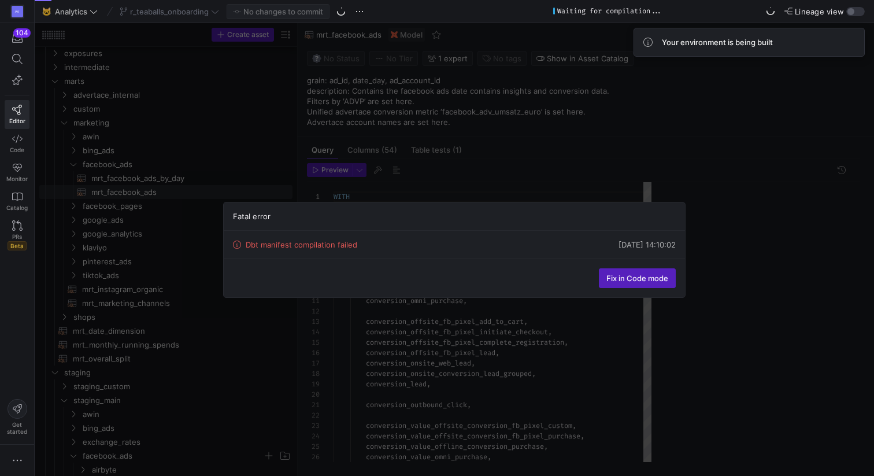
scroll to position [104, 0]
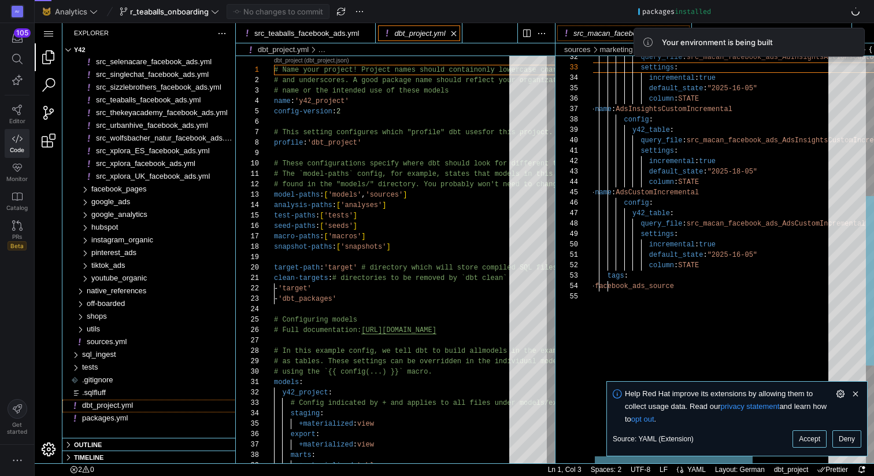
scroll to position [104, 88]
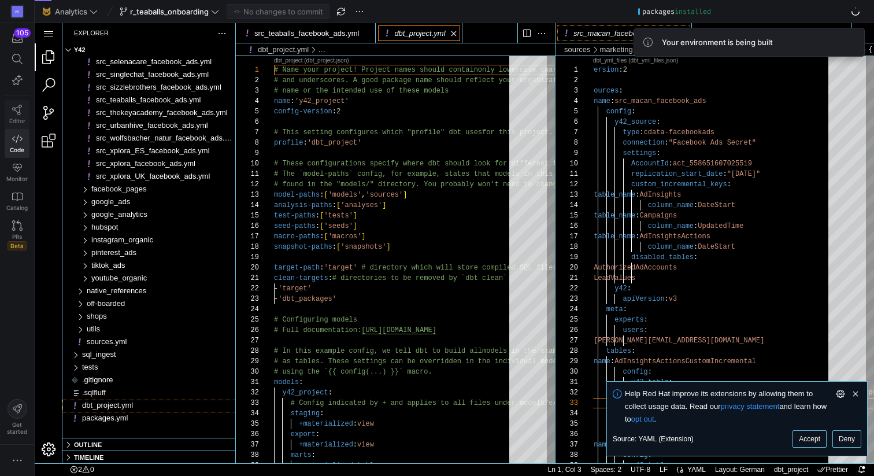
click at [16, 114] on icon at bounding box center [17, 110] width 10 height 10
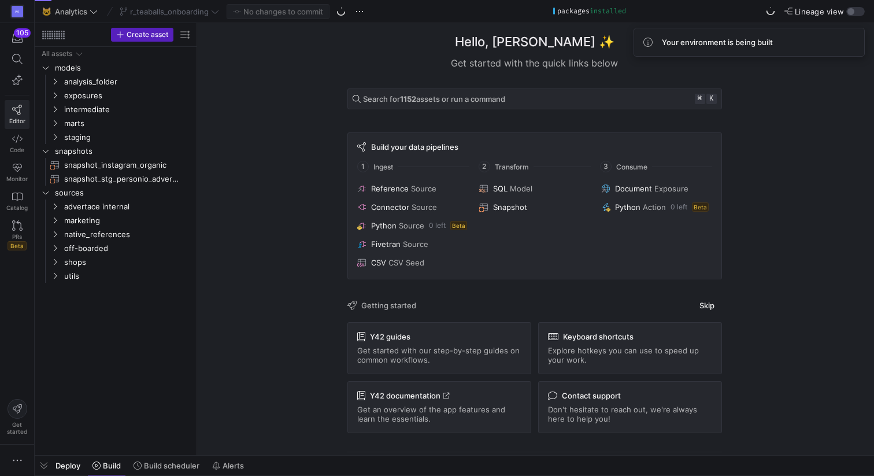
scroll to position [0, 286]
click at [110, 462] on span "Build" at bounding box center [112, 465] width 18 height 9
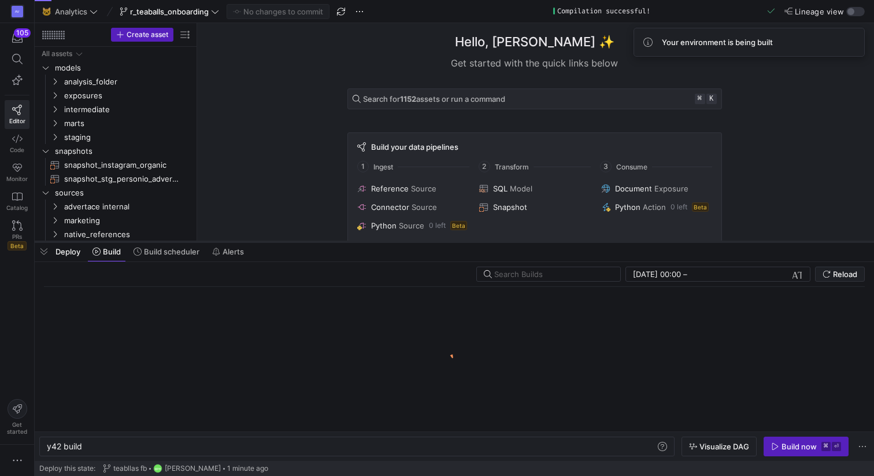
scroll to position [0, 35]
drag, startPoint x: 160, startPoint y: 455, endPoint x: 185, endPoint y: 220, distance: 236.0
click at [186, 239] on div at bounding box center [454, 241] width 839 height 5
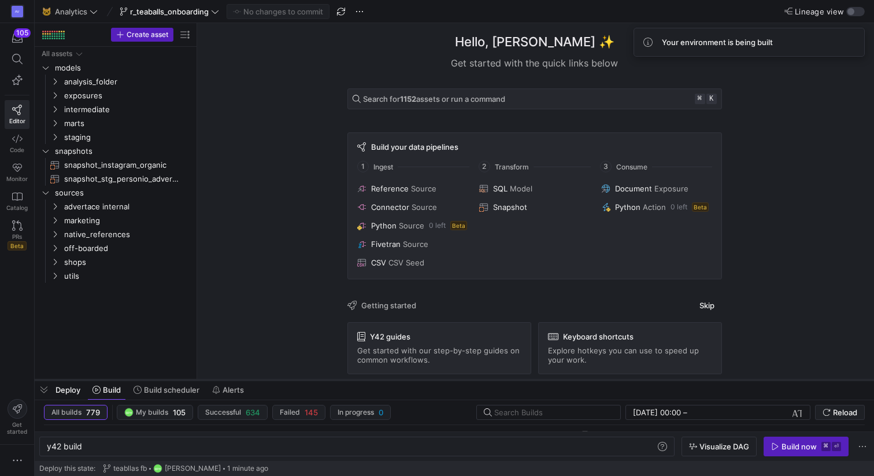
drag, startPoint x: 250, startPoint y: 221, endPoint x: 255, endPoint y: 380, distance: 158.4
click at [256, 380] on div at bounding box center [454, 379] width 839 height 5
click at [64, 124] on span "marts" at bounding box center [113, 123] width 98 height 13
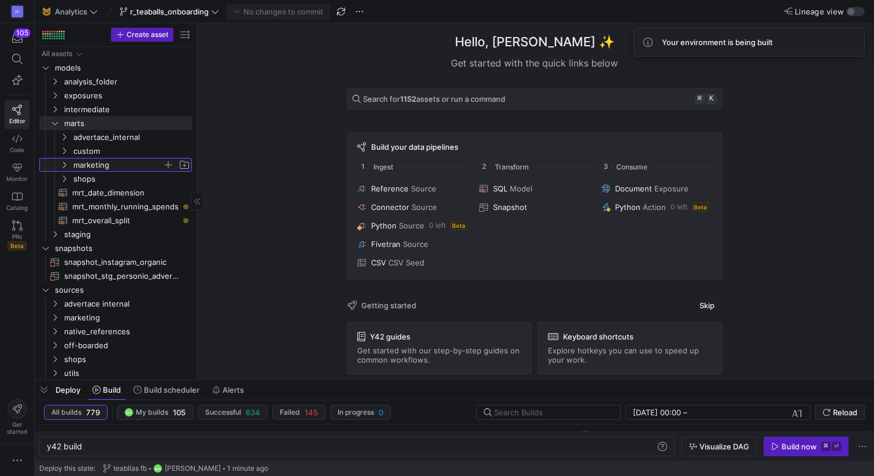
click at [77, 167] on span "marketing" at bounding box center [117, 164] width 89 height 13
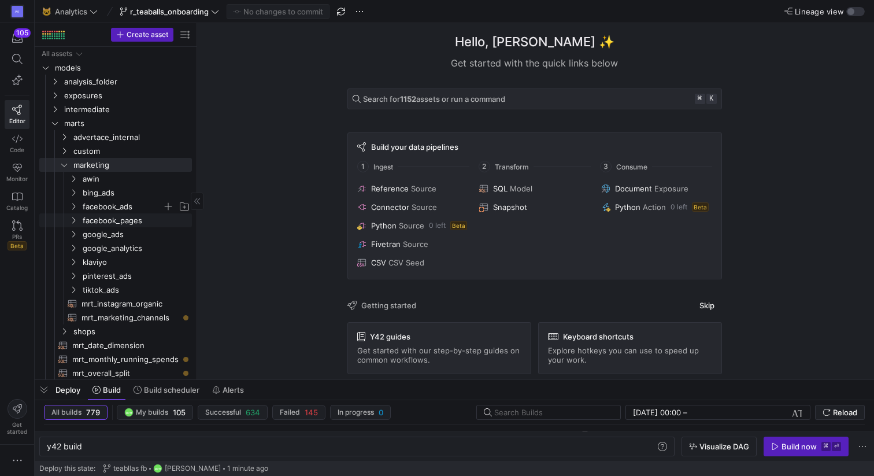
click at [109, 208] on span "facebook_ads" at bounding box center [123, 206] width 80 height 13
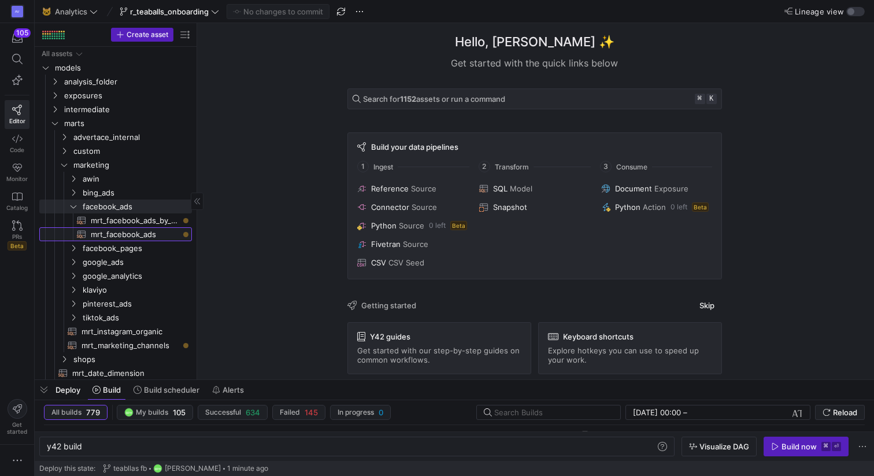
click at [112, 229] on span "mrt_facebook_ads​​​​​​​​​​" at bounding box center [135, 234] width 88 height 13
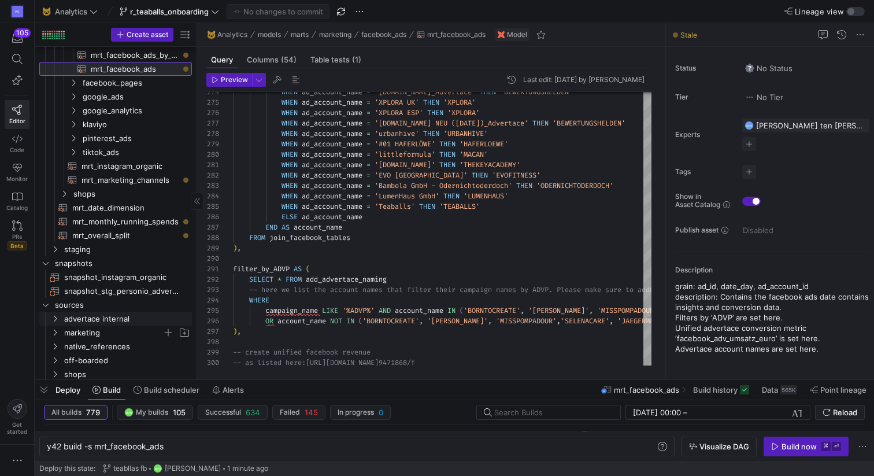
scroll to position [165, 0]
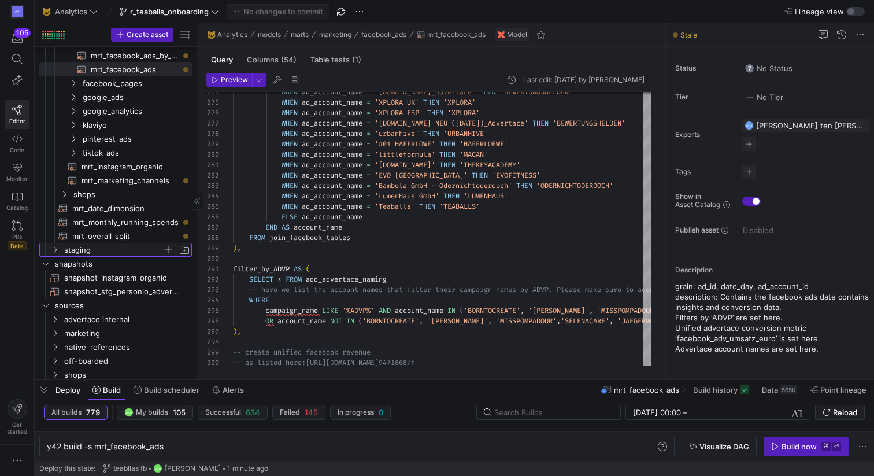
click at [77, 251] on span "staging" at bounding box center [113, 249] width 98 height 13
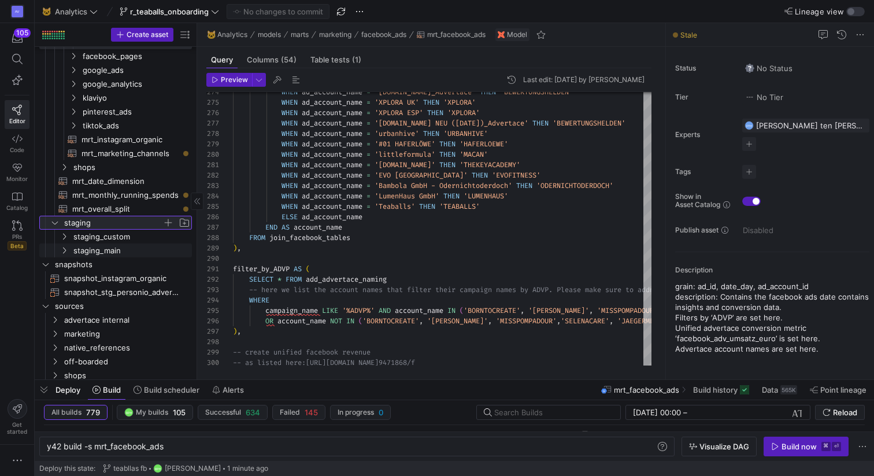
scroll to position [195, 0]
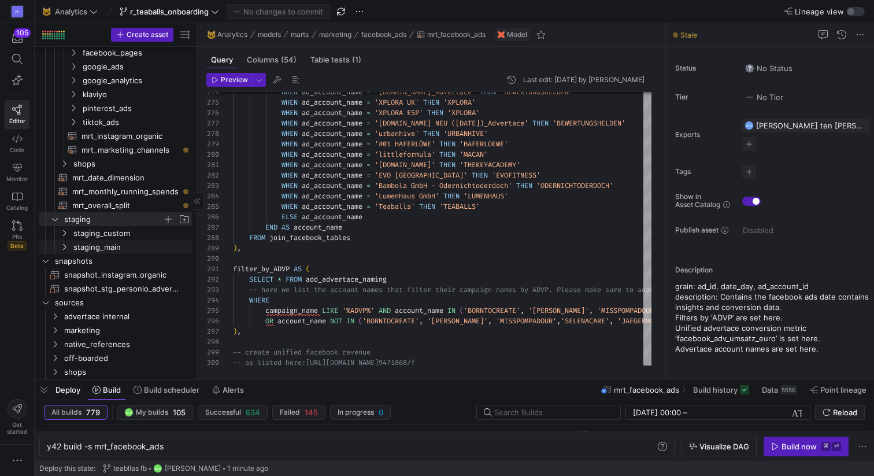
click at [77, 251] on span "staging_main" at bounding box center [131, 246] width 117 height 13
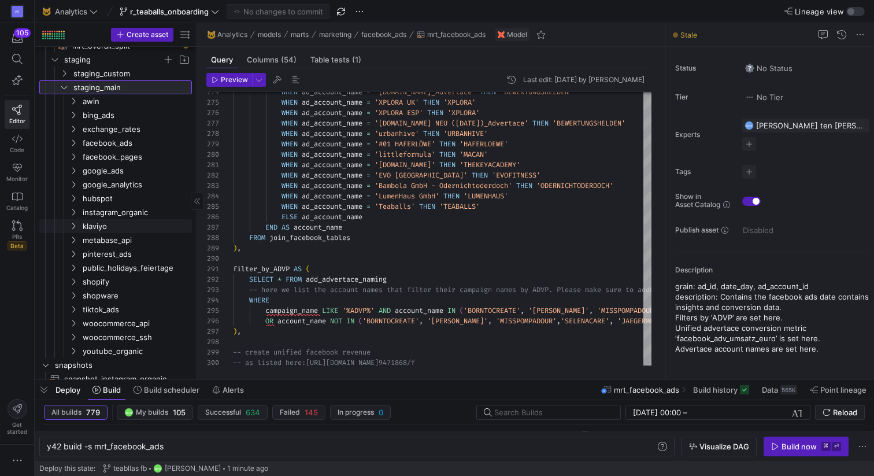
scroll to position [358, 0]
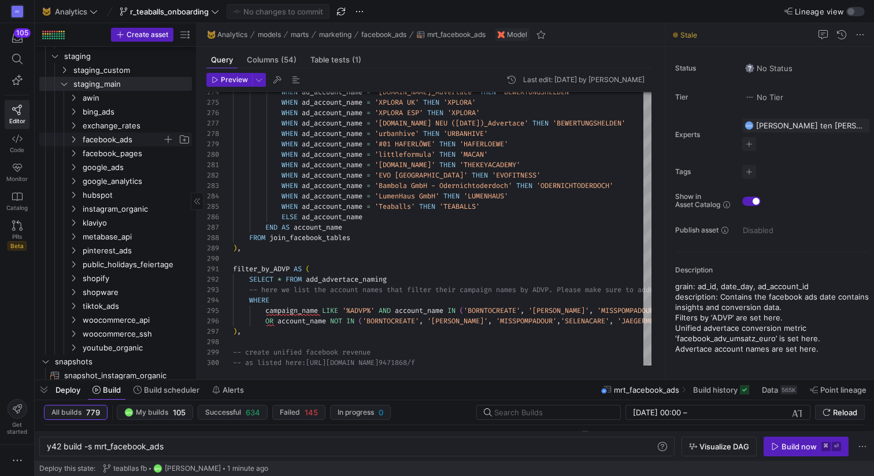
click at [120, 143] on span "facebook_ads" at bounding box center [123, 139] width 80 height 13
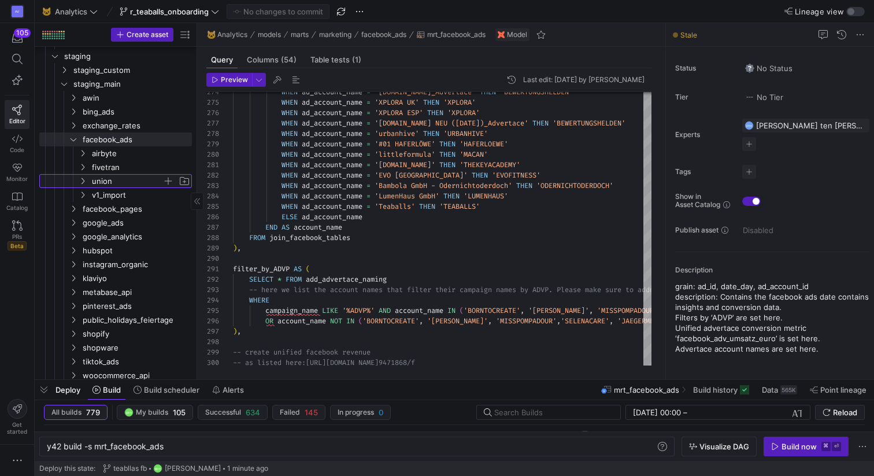
click at [105, 181] on span "union" at bounding box center [127, 181] width 71 height 13
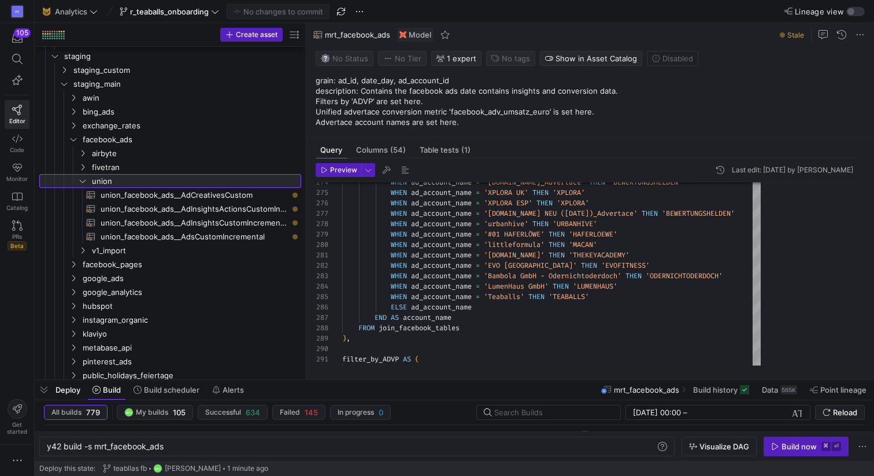
drag, startPoint x: 197, startPoint y: 222, endPoint x: 317, endPoint y: 220, distance: 120.8
click at [317, 220] on as-split "Create asset Drag here to set row groups Drag here to set column labels Group 1…" at bounding box center [454, 201] width 839 height 356
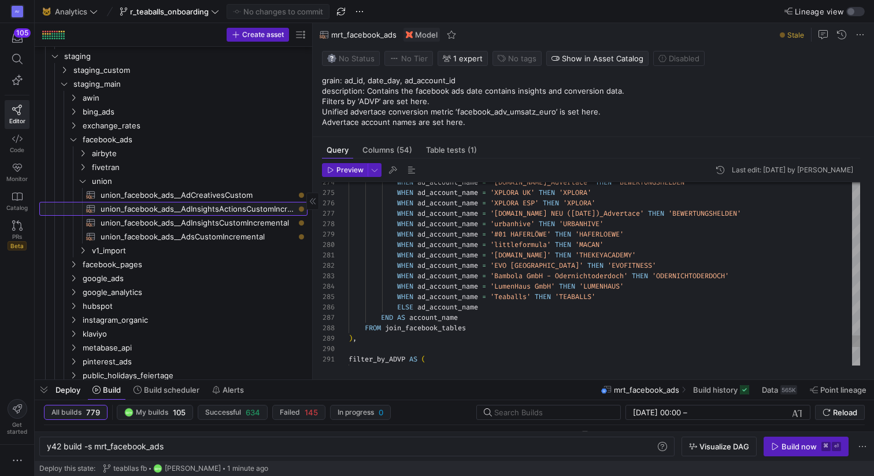
click at [269, 209] on span "union_facebook_ads__AdInsightsActionsCustomIncremental​​​​​​​​​​" at bounding box center [198, 208] width 194 height 13
type textarea "y42 build -s union_facebook_ads__AdInsightsActionsCustomIncremental"
type textarea "WITH union_tables AS ( SELECT * FROM {{ source('src_herbsom_facebook_ads', 'AdI…"
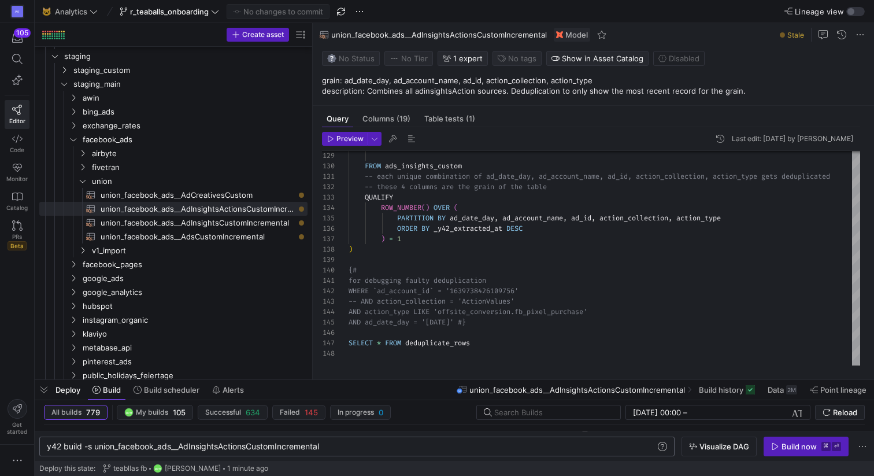
click at [337, 449] on div "y42 build -s union_facebook_ads__AdInsightsActions CustomIncremental" at bounding box center [351, 446] width 609 height 9
click at [324, 447] on div "y42 build -s union_facebook_ads__AdInsightsActions CustomIncremental+" at bounding box center [351, 446] width 609 height 9
drag, startPoint x: 330, startPoint y: 447, endPoint x: 96, endPoint y: 447, distance: 234.1
click at [96, 447] on div "y42 build -s union_facebook_ads__AdInsightsActions CustomIncremental+" at bounding box center [351, 446] width 609 height 9
click at [354, 448] on div "y42 build -s union_facebook_ads__AdInsightsActions CustomIncremental+" at bounding box center [351, 446] width 609 height 9
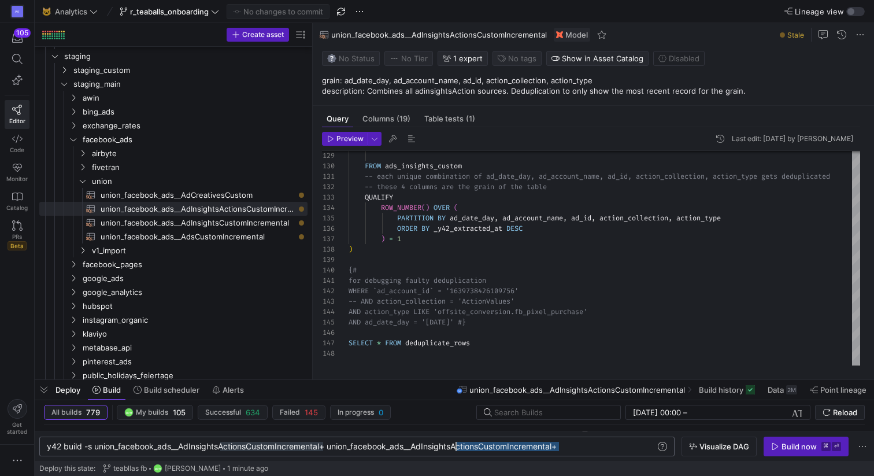
drag, startPoint x: 558, startPoint y: 446, endPoint x: 458, endPoint y: 447, distance: 100.6
click at [458, 447] on div "y42 build -s union_facebook_ads__AdInsightsActions CustomIncremental+ union_fac…" at bounding box center [351, 446] width 609 height 9
click at [559, 444] on div "y42 build -s union_facebook_ads__AdInsightsActions CustomIncremental+ union_fac…" at bounding box center [351, 446] width 609 height 9
drag, startPoint x: 639, startPoint y: 445, endPoint x: 507, endPoint y: 449, distance: 131.3
click at [507, 449] on div "y42 build -s union_facebook_ads__AdInsightsActions CustomIncremental+ union_fac…" at bounding box center [288, 446] width 736 height 9
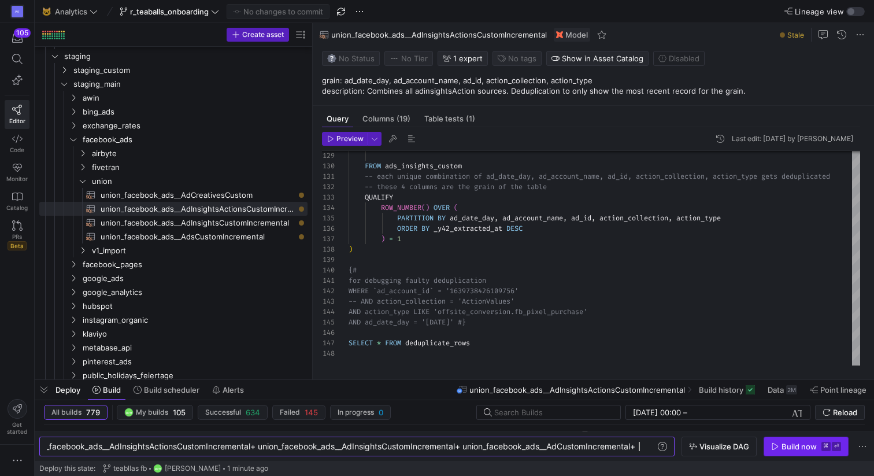
type textarea "y42 build -s union_facebook_ads__AdInsightsActionsCustomIncremental+ union_face…"
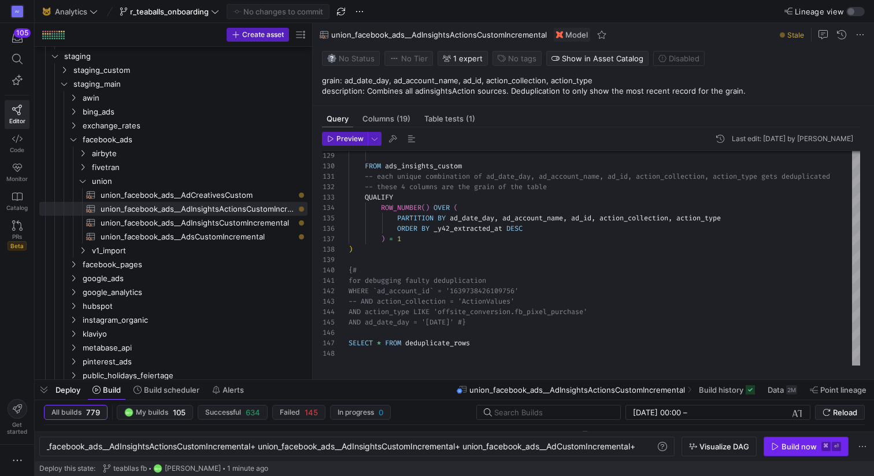
click at [788, 448] on div "Build now" at bounding box center [798, 446] width 35 height 9
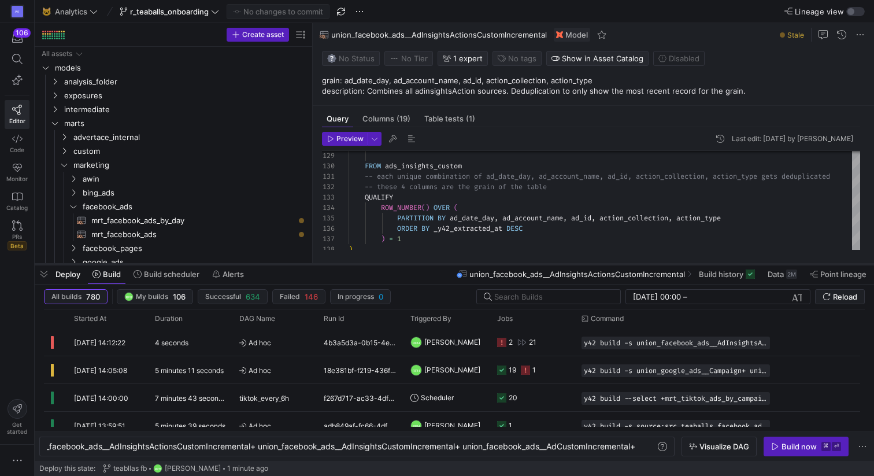
drag, startPoint x: 299, startPoint y: 380, endPoint x: 286, endPoint y: 261, distance: 120.3
click at [286, 262] on div at bounding box center [454, 264] width 839 height 5
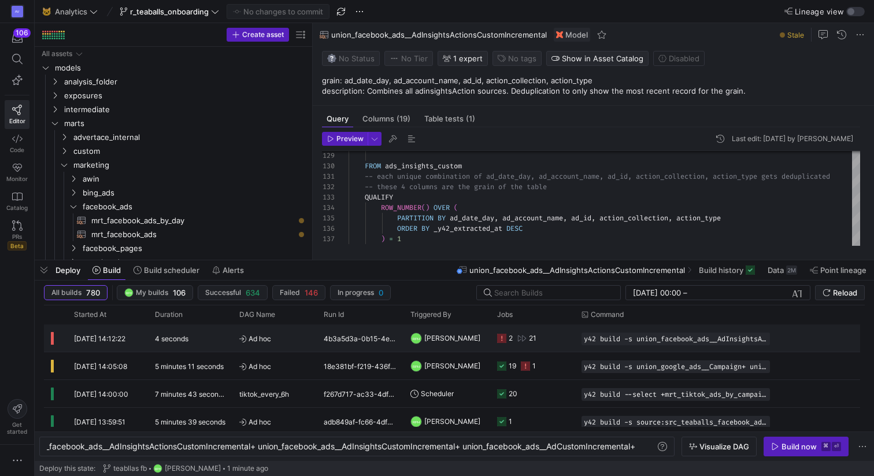
click at [505, 340] on icon "Press SPACE to select this row." at bounding box center [501, 337] width 9 height 9
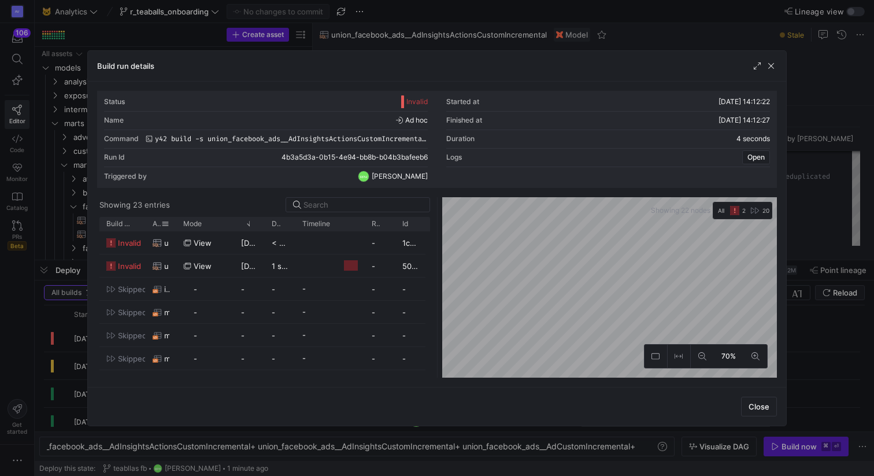
click at [174, 222] on div at bounding box center [176, 224] width 5 height 14
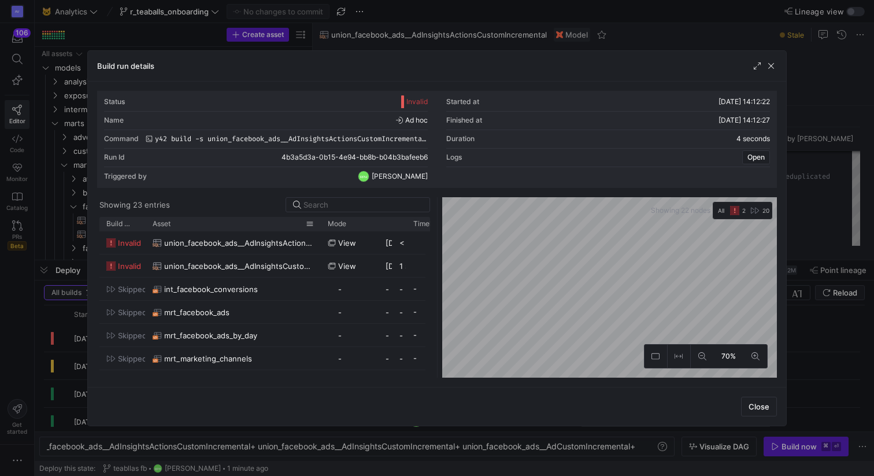
drag, startPoint x: 173, startPoint y: 222, endPoint x: 336, endPoint y: 228, distance: 162.5
click at [323, 228] on div at bounding box center [320, 224] width 5 height 14
click at [776, 61] on span "button" at bounding box center [771, 66] width 12 height 12
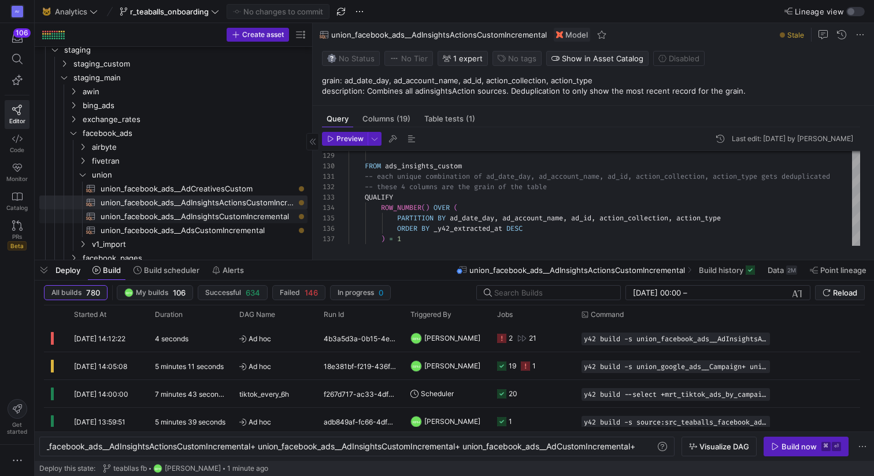
scroll to position [346, 0]
click at [165, 201] on span "union_facebook_ads__AdInsightsActionsCustomIncremental​​​​​​​​​​" at bounding box center [198, 203] width 194 height 13
click at [266, 219] on span "union_facebook_ads__AdInsightsCustomIncremental​​​​​​​​​​" at bounding box center [198, 217] width 194 height 13
type textarea "WITH union_tables AS ( SELECT * FROM {{ source('src_herbsom_facebook_ads', 'Ads…"
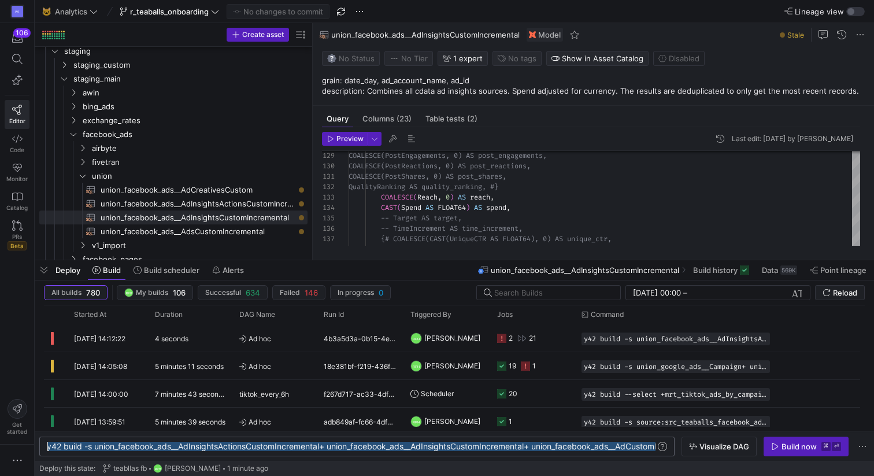
drag, startPoint x: 648, startPoint y: 446, endPoint x: 0, endPoint y: 442, distance: 647.9
click at [47, 442] on div "y42 build -s union_facebook_ads__AdInsightsActions CustomIncremental+ union_fac…" at bounding box center [385, 446] width 677 height 9
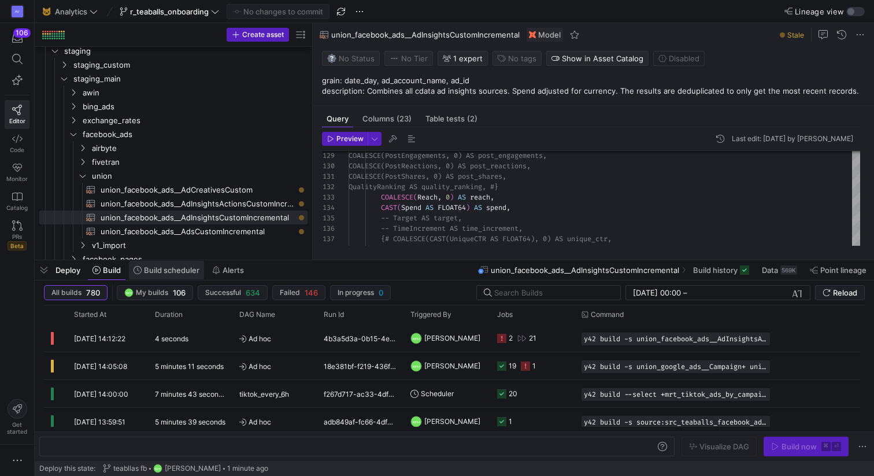
click at [151, 272] on span "Build scheduler" at bounding box center [171, 269] width 55 height 9
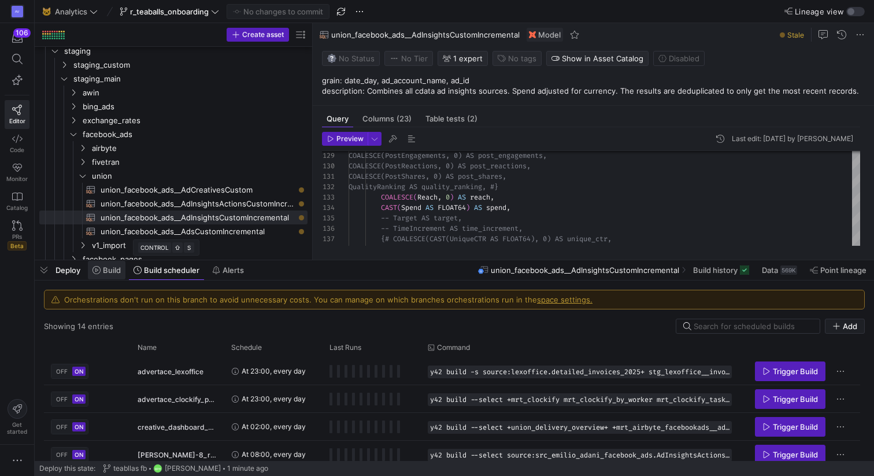
click at [117, 268] on span "Build" at bounding box center [112, 269] width 18 height 9
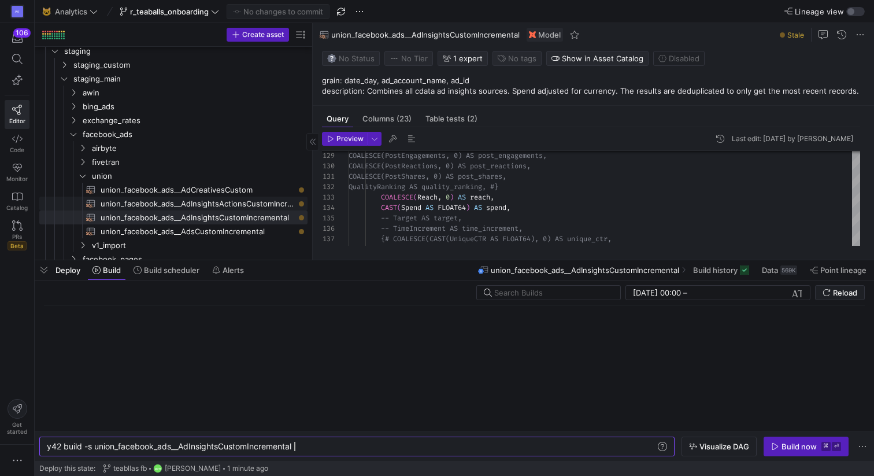
click at [243, 201] on span "union_facebook_ads__AdInsightsActionsCustomIncremental​​​​​​​​​​" at bounding box center [198, 203] width 194 height 13
type textarea "WITH union_tables AS ( SELECT * FROM {{ source('src_herbsom_facebook_ads', 'AdI…"
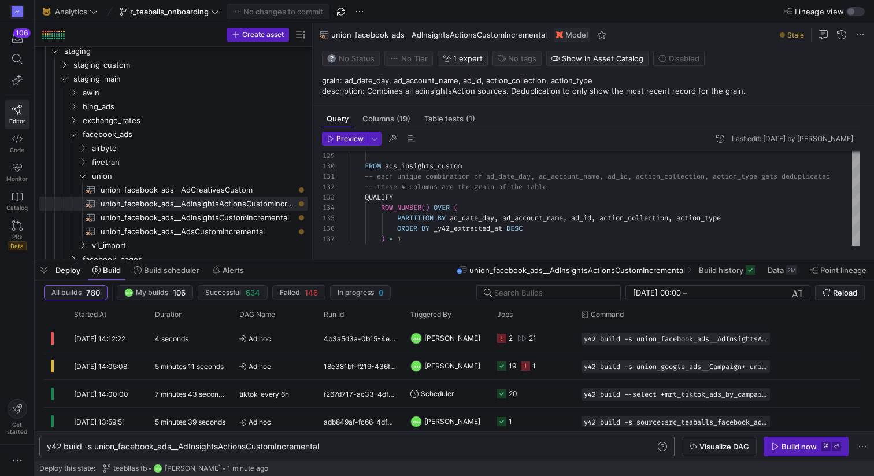
click at [338, 447] on div "y42 build -s union_facebook_ads__AdInsightsActions CustomIncremental" at bounding box center [351, 446] width 609 height 9
type textarea "y42 build -s union_facebook_ads__AdInsightsActionsCustomIncremental+"
click at [780, 451] on span "button" at bounding box center [806, 446] width 84 height 18
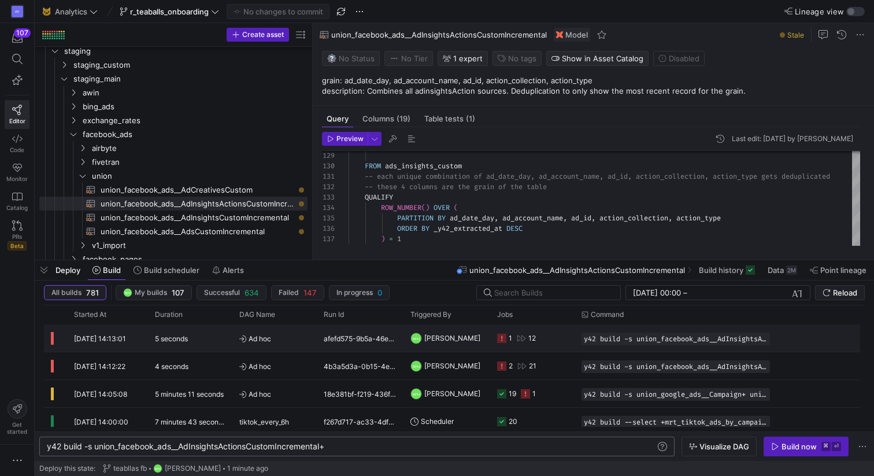
click at [499, 336] on icon "Press SPACE to select this row." at bounding box center [501, 337] width 9 height 9
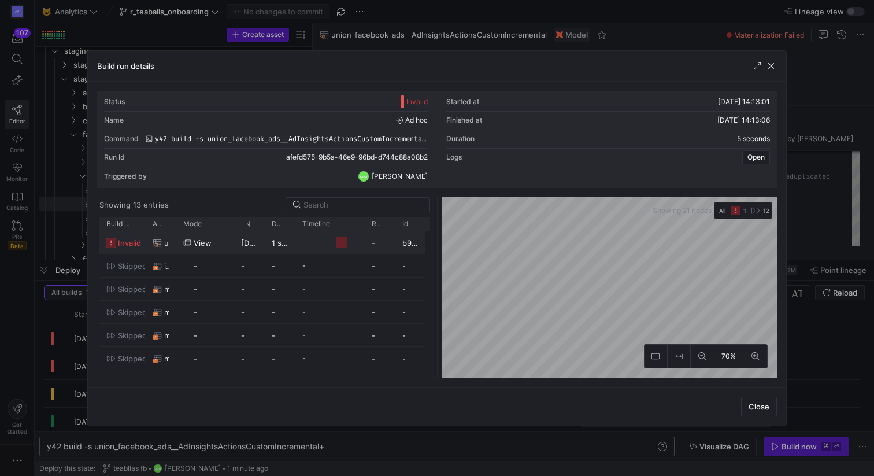
click at [128, 238] on span "invalid" at bounding box center [129, 243] width 23 height 23
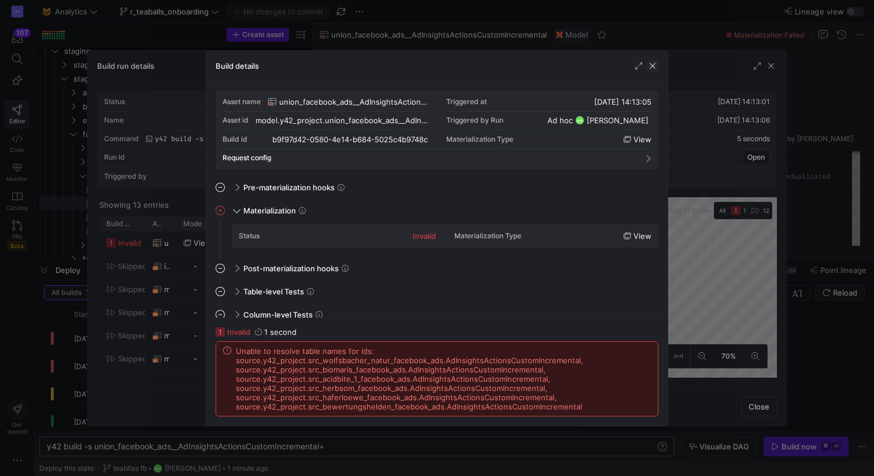
click at [652, 69] on span "button" at bounding box center [653, 66] width 12 height 12
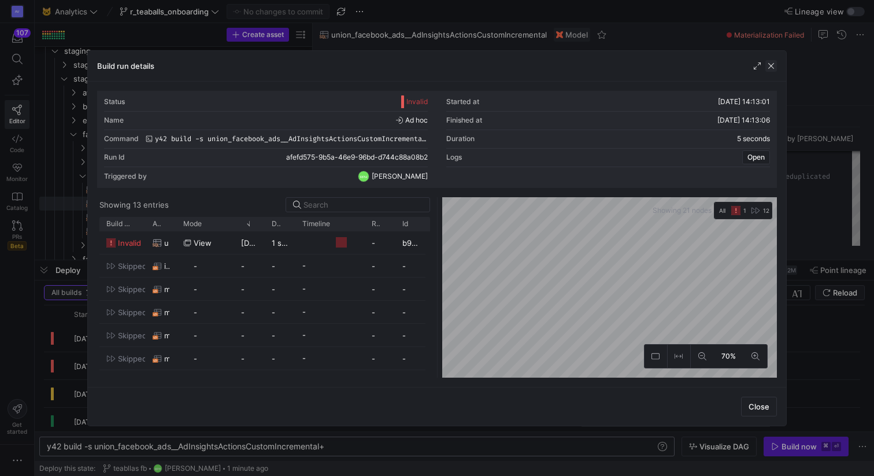
click at [773, 66] on span "button" at bounding box center [771, 66] width 12 height 12
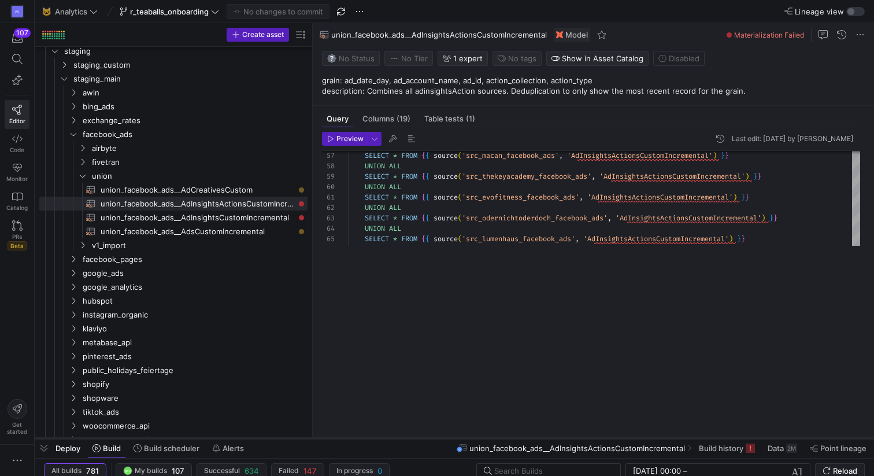
drag, startPoint x: 375, startPoint y: 258, endPoint x: 364, endPoint y: 442, distance: 183.6
click at [365, 440] on div at bounding box center [454, 438] width 839 height 5
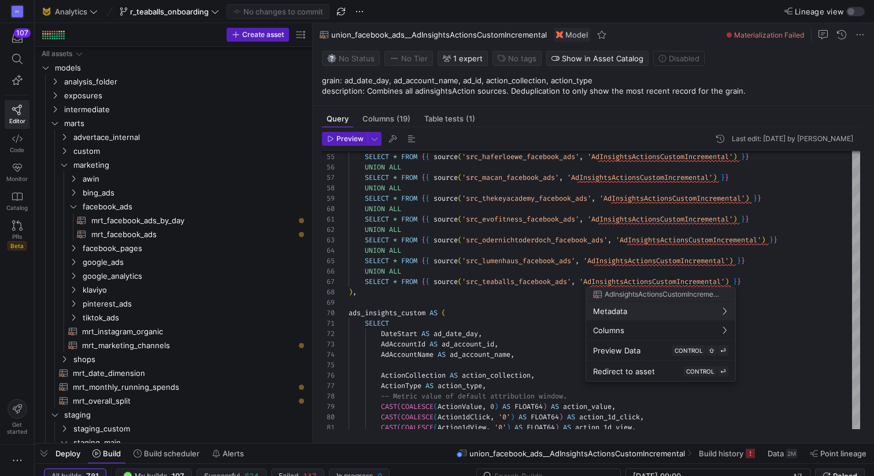
scroll to position [0, 281]
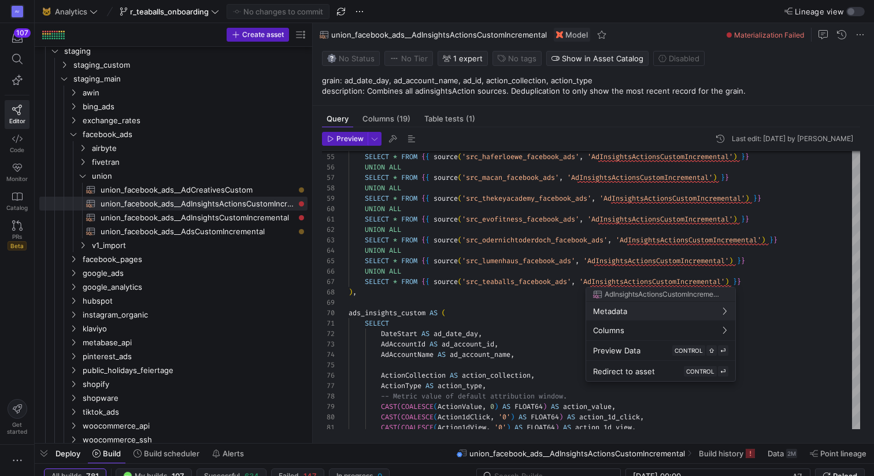
click at [751, 211] on div at bounding box center [437, 238] width 874 height 476
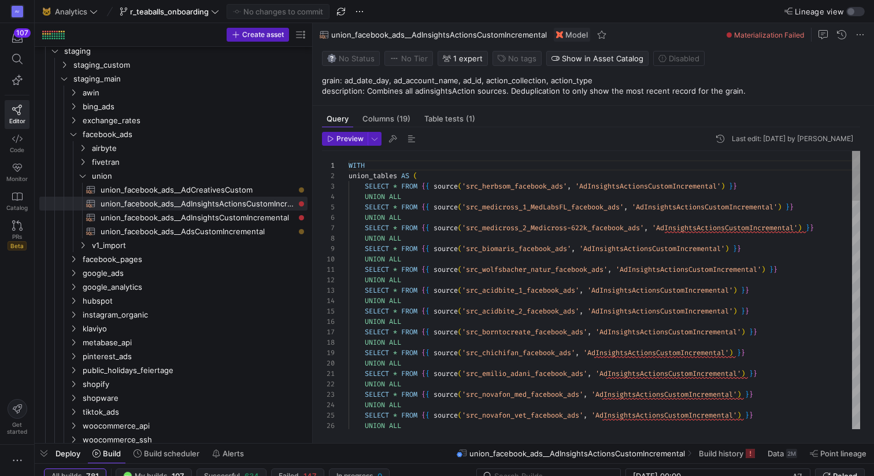
scroll to position [94, 0]
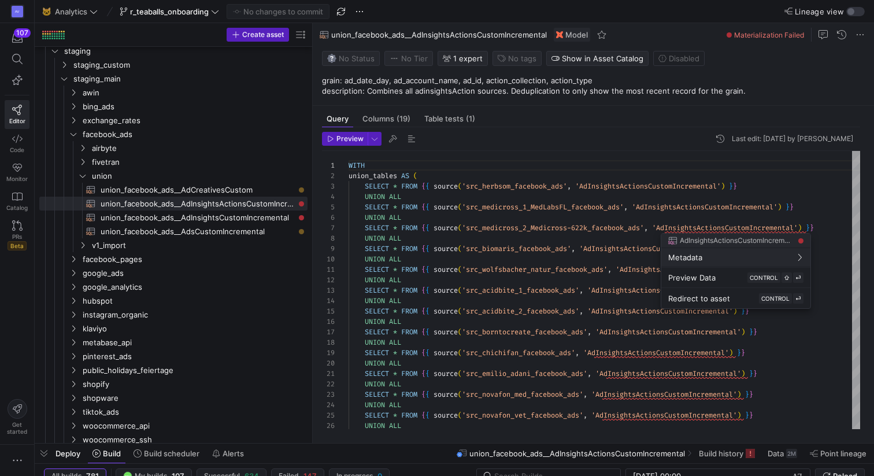
click at [618, 316] on div at bounding box center [437, 238] width 874 height 476
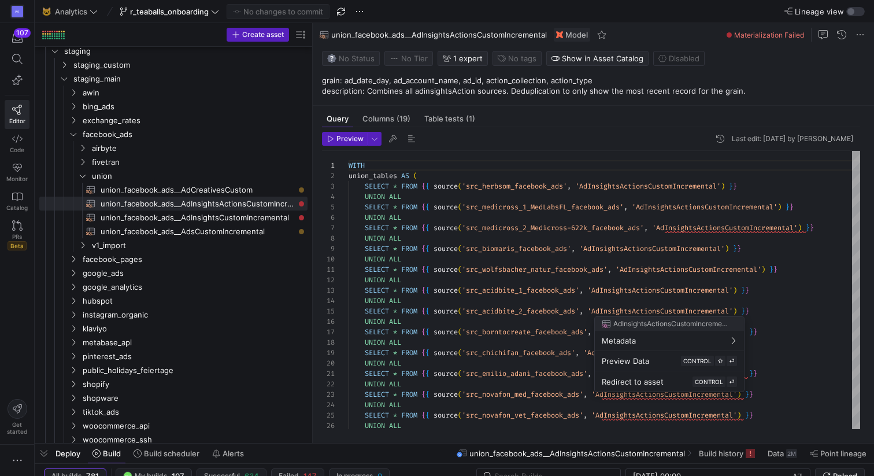
click at [634, 308] on div at bounding box center [437, 238] width 874 height 476
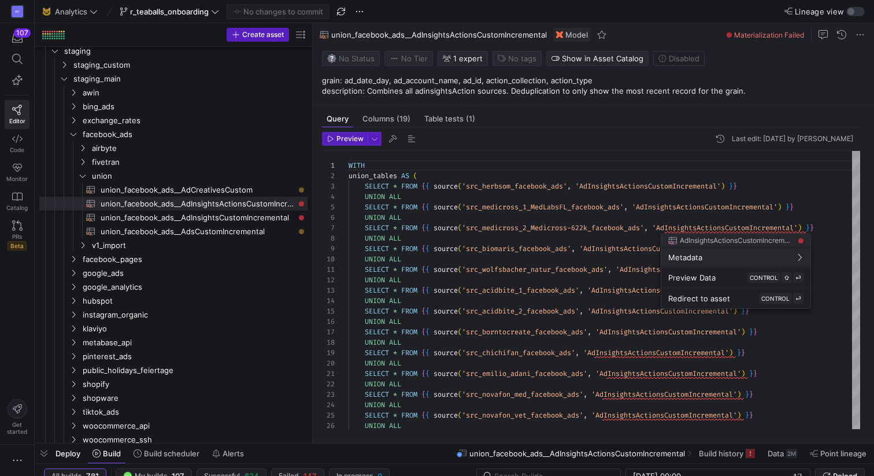
click at [128, 365] on div at bounding box center [437, 238] width 874 height 476
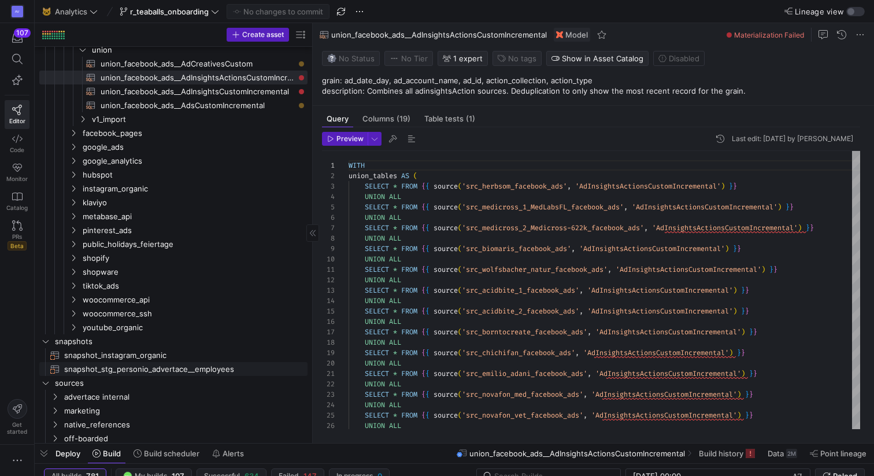
scroll to position [520, 0]
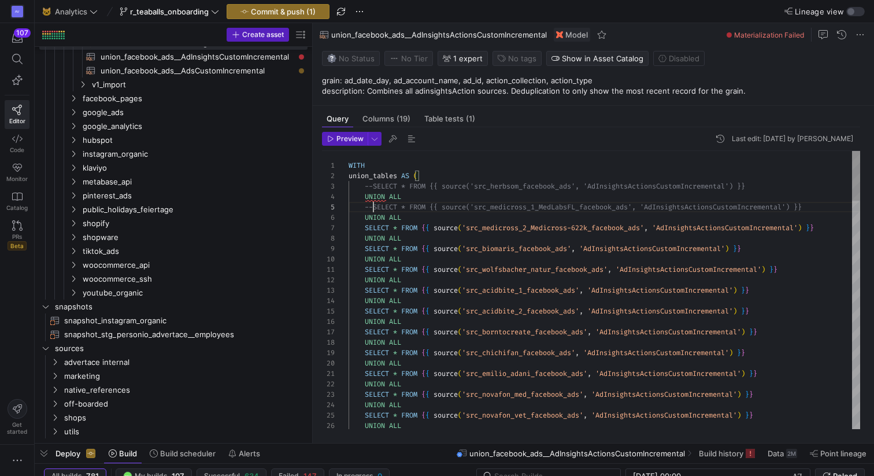
scroll to position [42, 25]
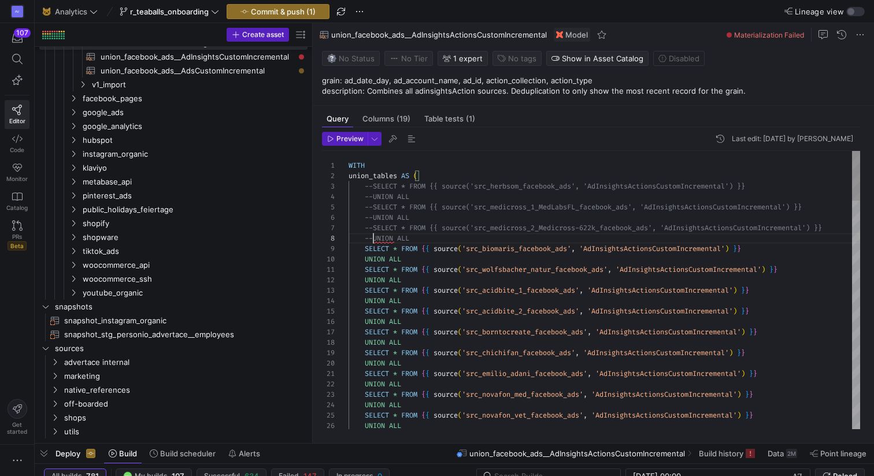
scroll to position [73, 25]
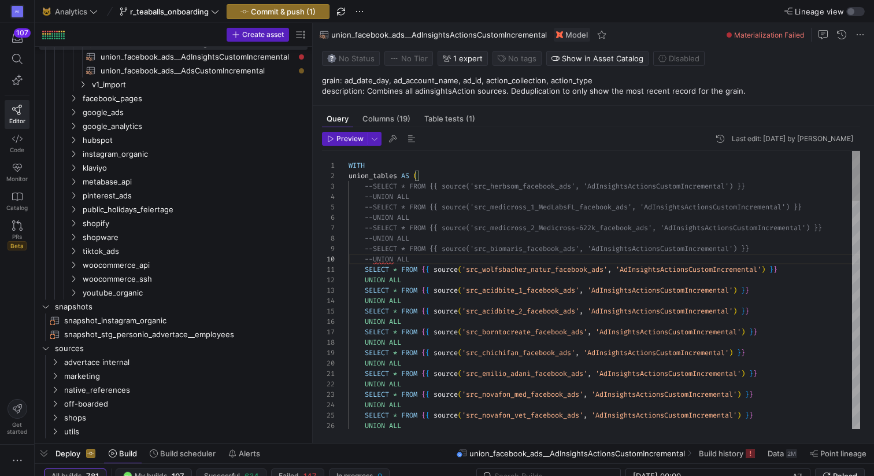
scroll to position [0, 21]
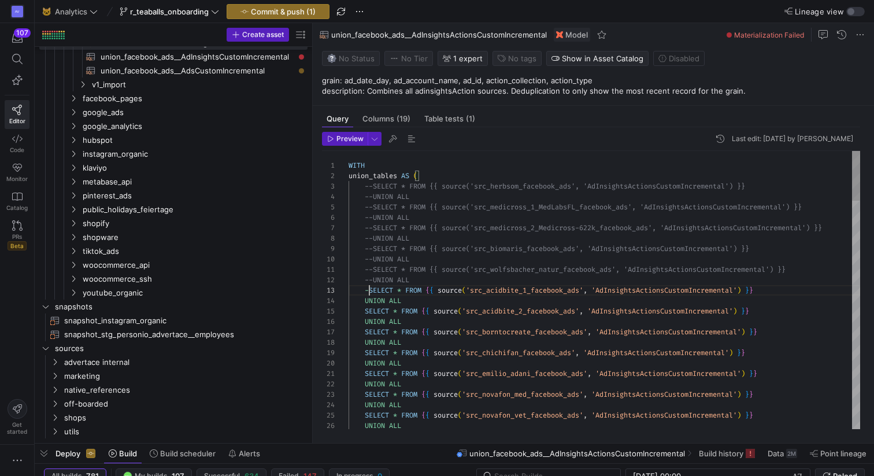
scroll to position [21, 25]
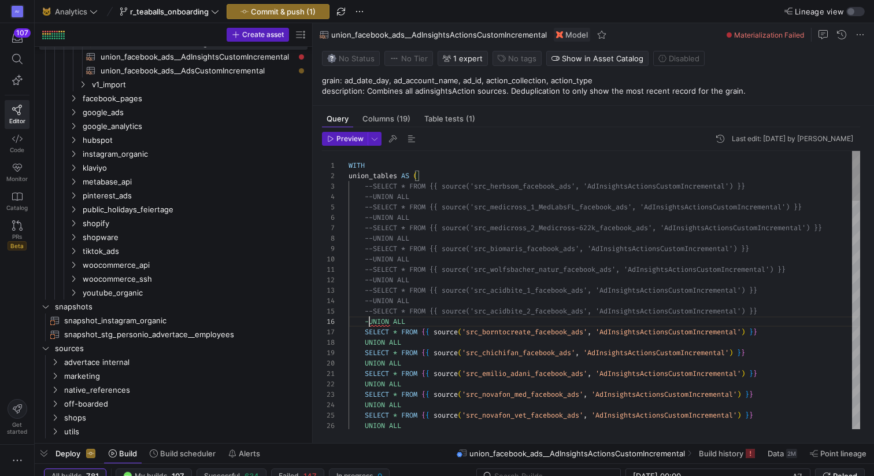
scroll to position [52, 25]
drag, startPoint x: 366, startPoint y: 332, endPoint x: 373, endPoint y: 370, distance: 39.4
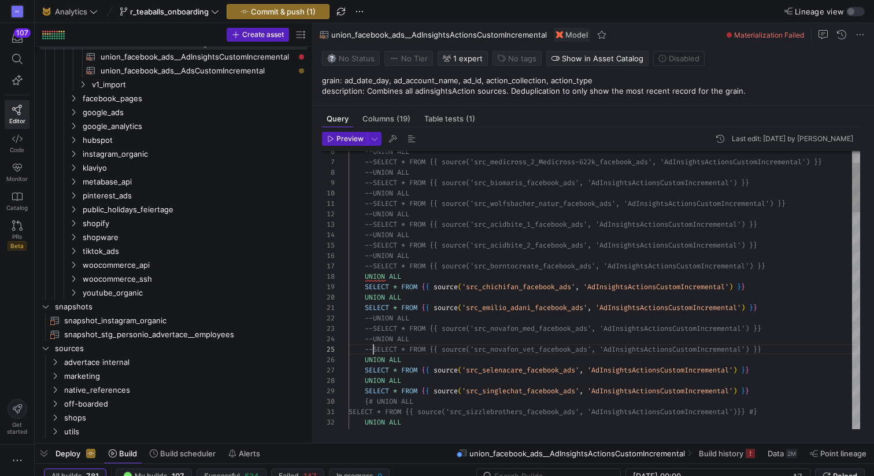
scroll to position [42, 25]
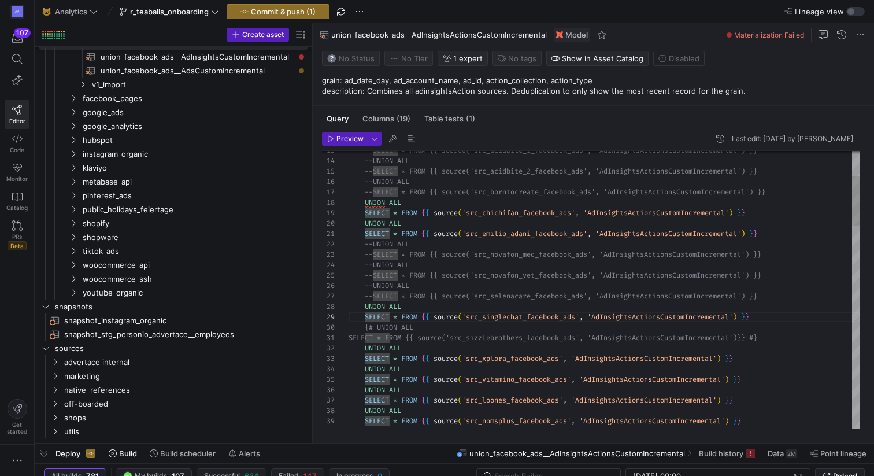
scroll to position [73, 17]
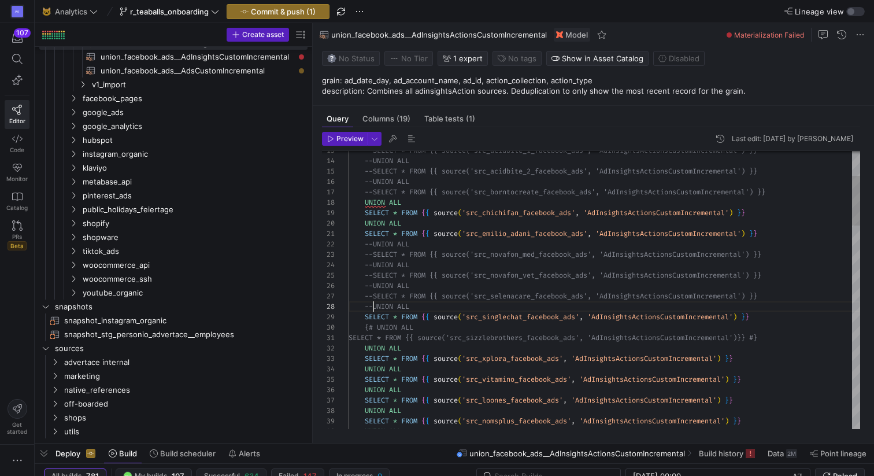
scroll to position [73, 25]
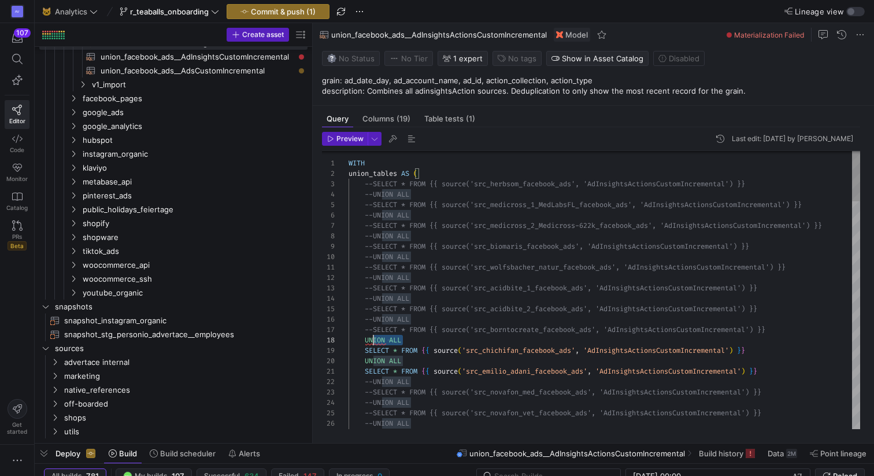
scroll to position [73, 17]
drag, startPoint x: 413, startPoint y: 340, endPoint x: 364, endPoint y: 336, distance: 49.3
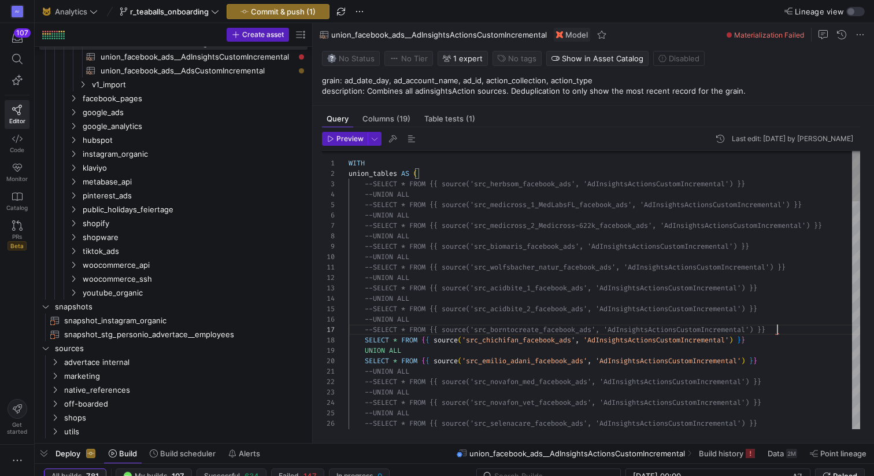
scroll to position [62, 429]
type textarea "--SELECT * FROM {{ source('src_wolfsbacher_natur_facebook_ads', 'AdInsightsActi…"
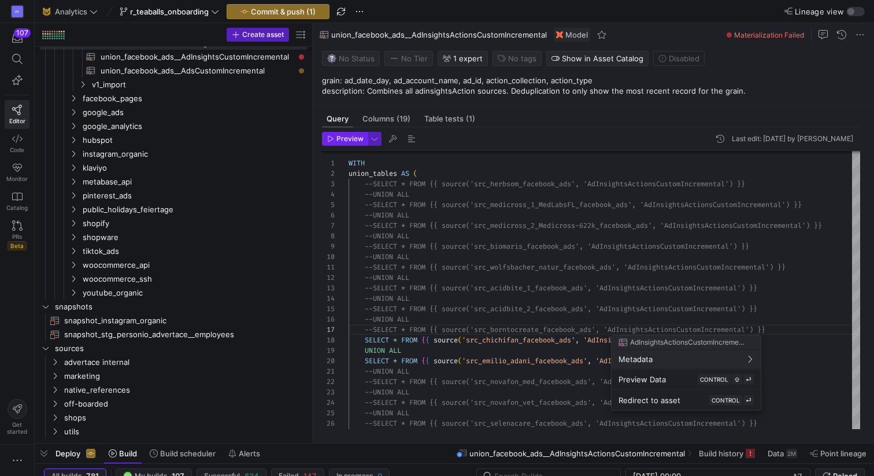
click at [334, 143] on div at bounding box center [437, 238] width 874 height 476
click at [330, 135] on icon "button" at bounding box center [330, 138] width 7 height 7
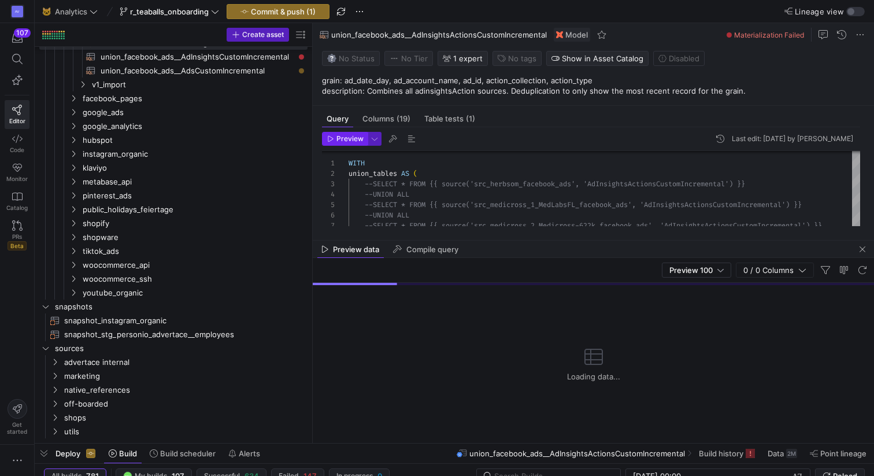
click at [350, 140] on span "Preview" at bounding box center [349, 139] width 27 height 8
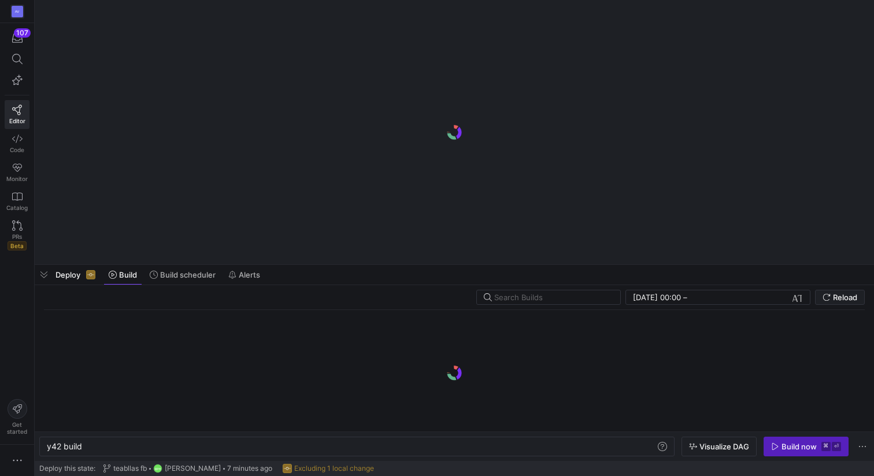
scroll to position [0, 35]
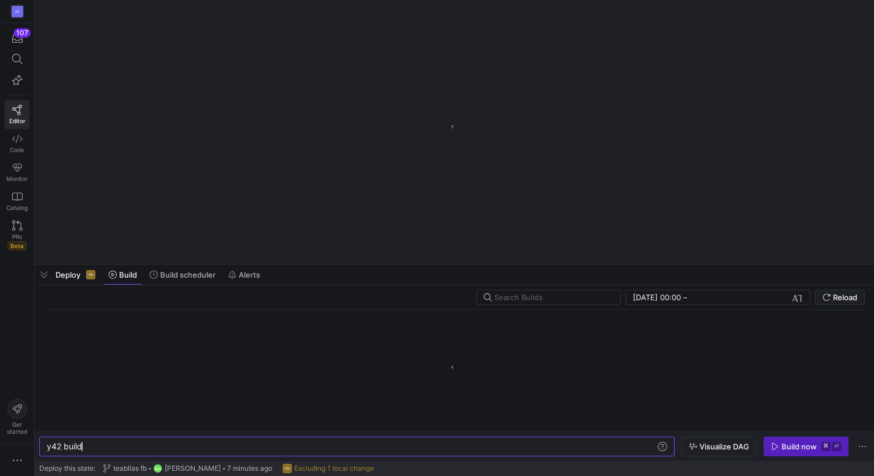
type textarea "y42 build -s union_facebook_ads__AdInsightsActionsCustomIncremental"
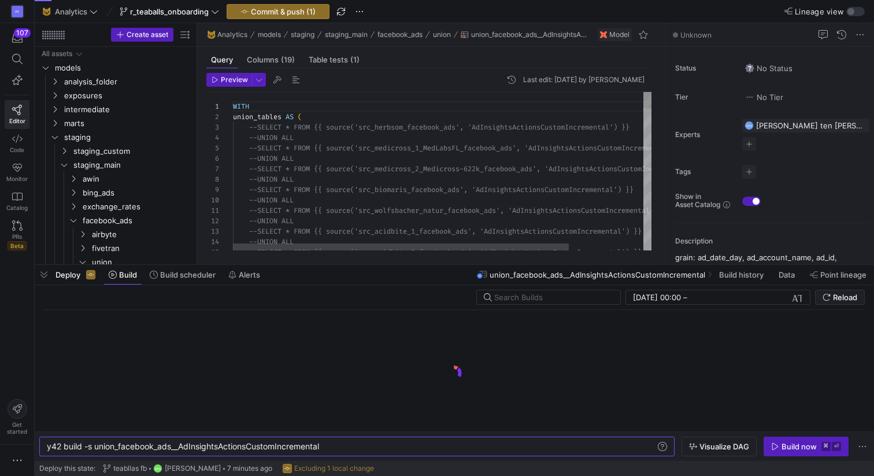
scroll to position [83, 0]
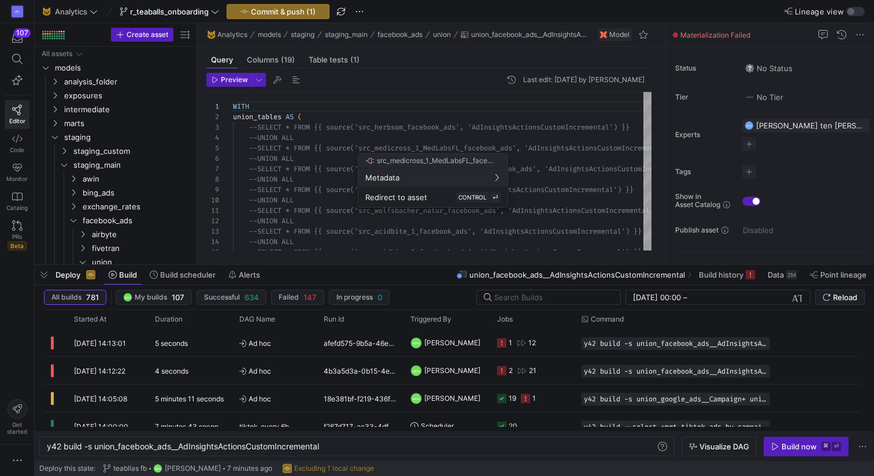
click at [396, 96] on div at bounding box center [437, 238] width 874 height 476
click at [286, 9] on span "Commit & push (1)" at bounding box center [283, 11] width 65 height 9
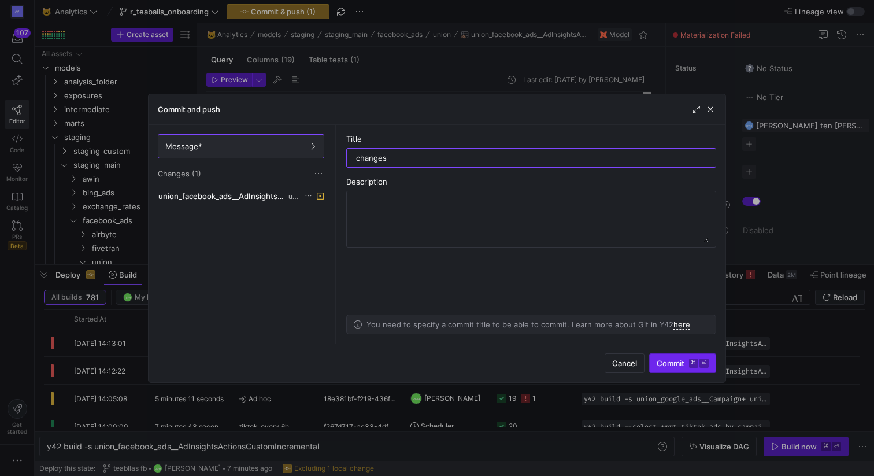
type input "changes"
click at [665, 362] on span "Commit ⌘ ⏎" at bounding box center [683, 362] width 52 height 9
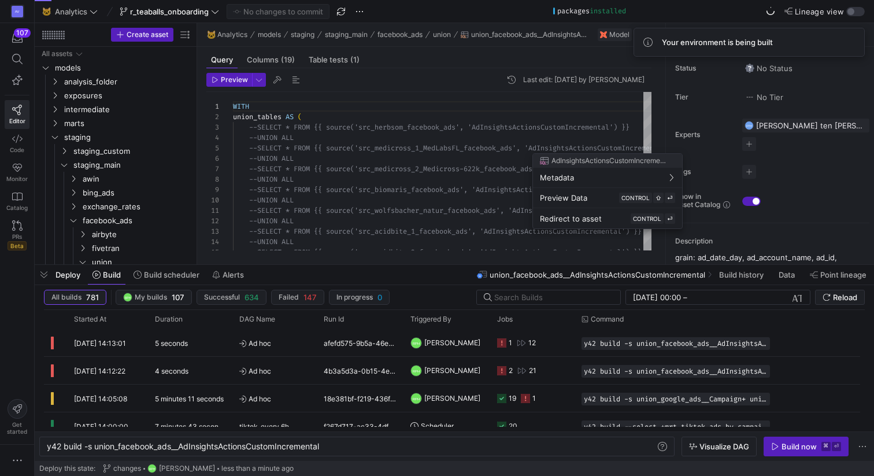
click at [511, 105] on div at bounding box center [437, 238] width 874 height 476
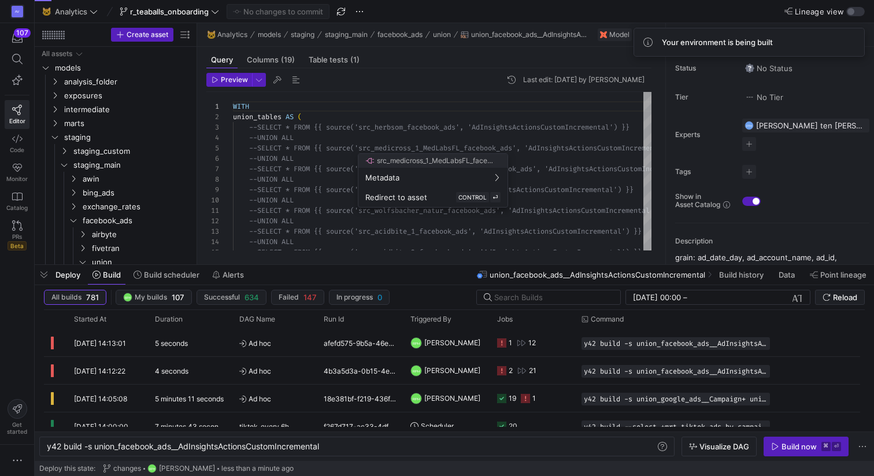
click at [127, 182] on div at bounding box center [437, 238] width 874 height 476
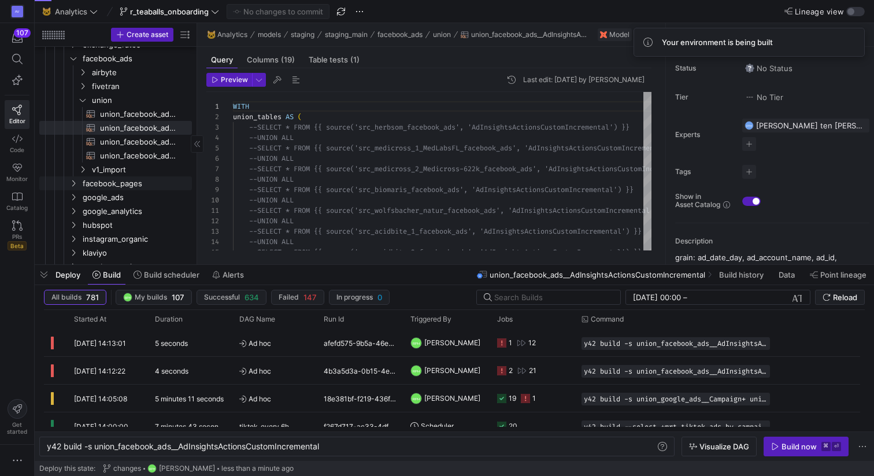
scroll to position [0, 0]
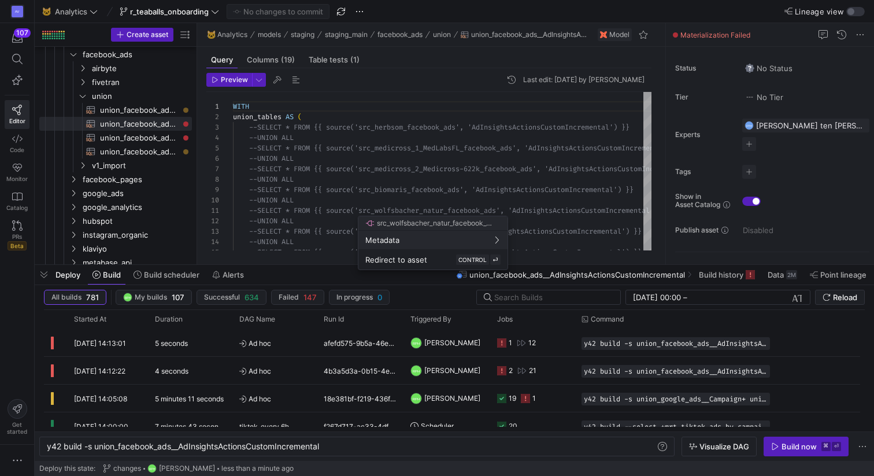
click at [559, 167] on div at bounding box center [437, 238] width 874 height 476
click at [343, 450] on div "y42 build -s union_facebook_ads__AdInsightsActions CustomIncremental" at bounding box center [351, 446] width 609 height 9
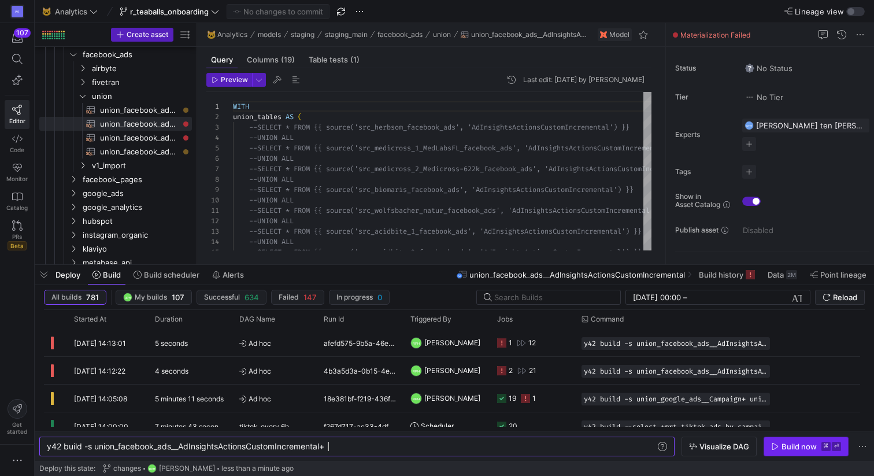
type textarea "y42 build -s union_facebook_ads__AdInsightsActionsCustomIncremental+"
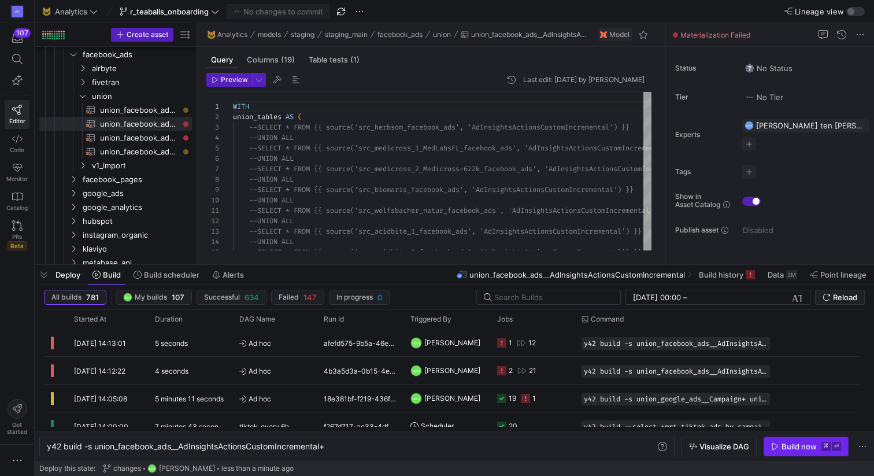
click at [794, 447] on div "Build now" at bounding box center [798, 446] width 35 height 9
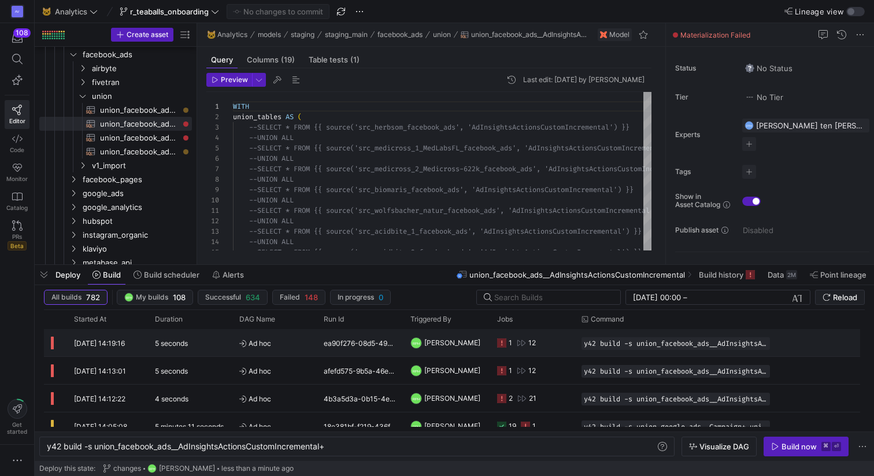
click at [503, 342] on icon "Press SPACE to select this row." at bounding box center [501, 342] width 9 height 9
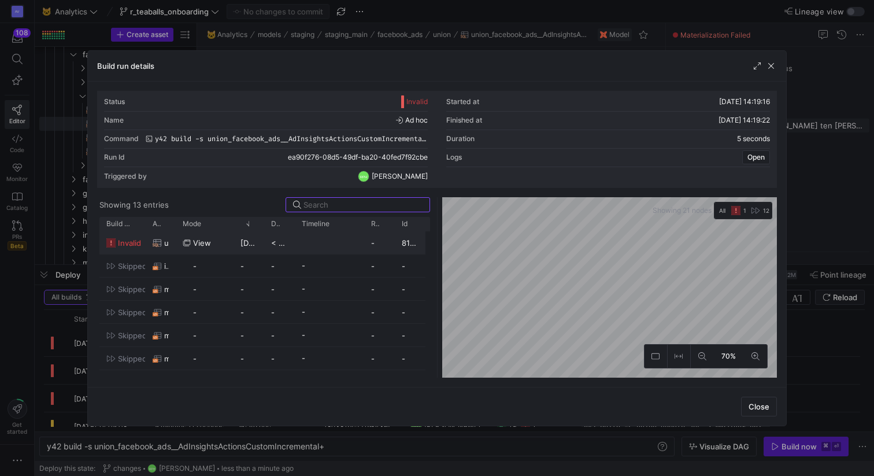
click at [121, 243] on span "invalid" at bounding box center [129, 243] width 23 height 23
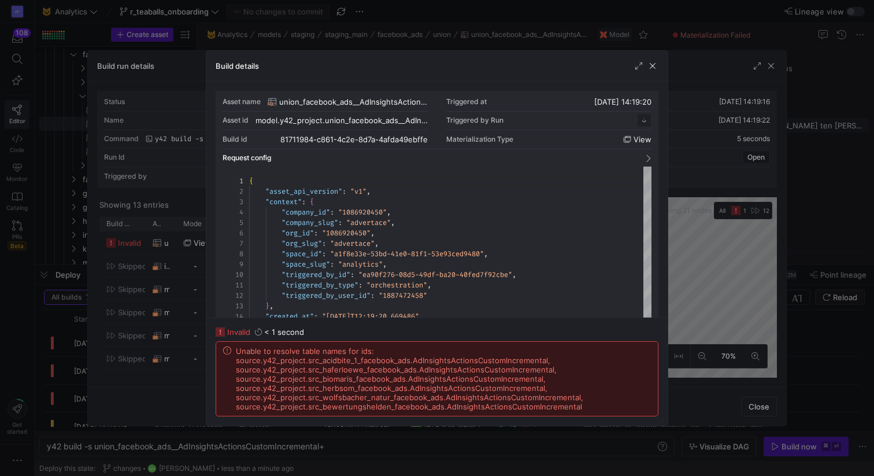
scroll to position [104, 0]
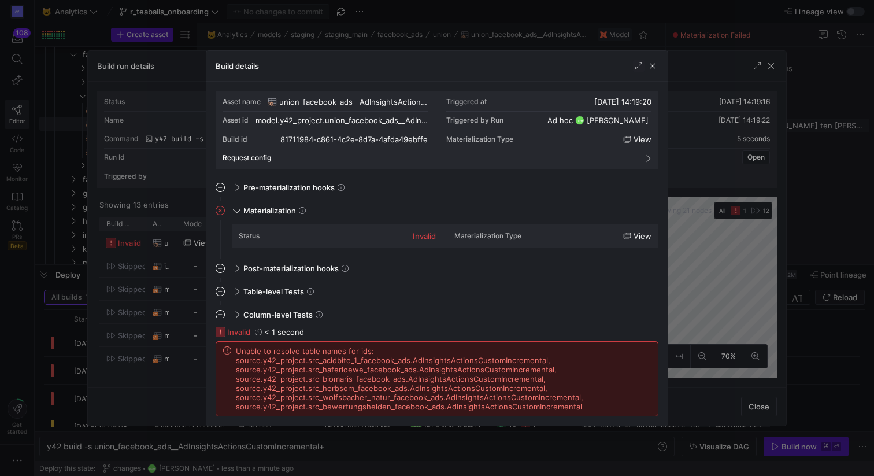
click at [373, 354] on span "Unable to resolve table names for ids: source.y42_project.src_acidbite_1_facebo…" at bounding box center [443, 378] width 415 height 65
click at [366, 379] on span "Unable to resolve table names for ids: source.y42_project.src_acidbite_1_facebo…" at bounding box center [443, 378] width 415 height 65
click at [371, 399] on span "Unable to resolve table names for ids: source.y42_project.src_acidbite_1_facebo…" at bounding box center [443, 378] width 415 height 65
click at [650, 68] on span "button" at bounding box center [653, 66] width 12 height 12
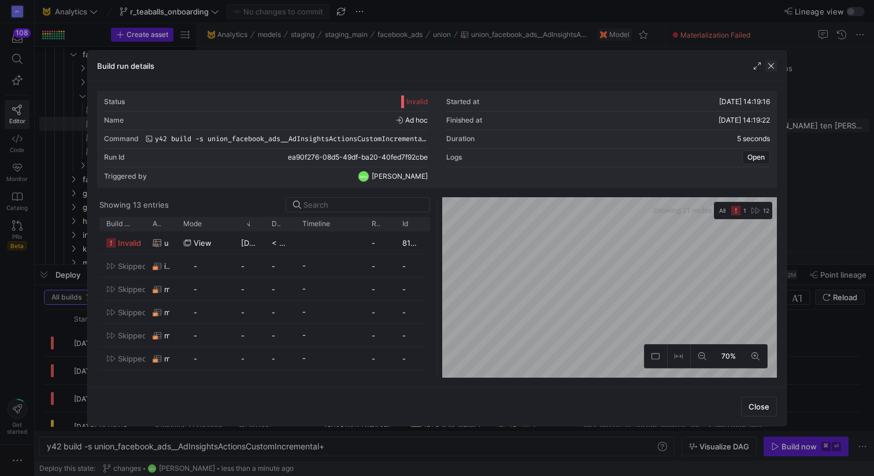
click at [774, 64] on span "button" at bounding box center [771, 66] width 12 height 12
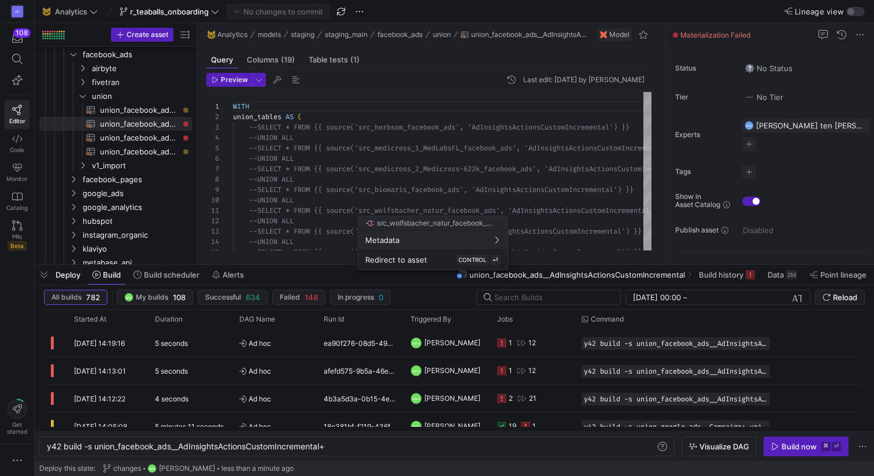
click at [432, 172] on div at bounding box center [437, 238] width 874 height 476
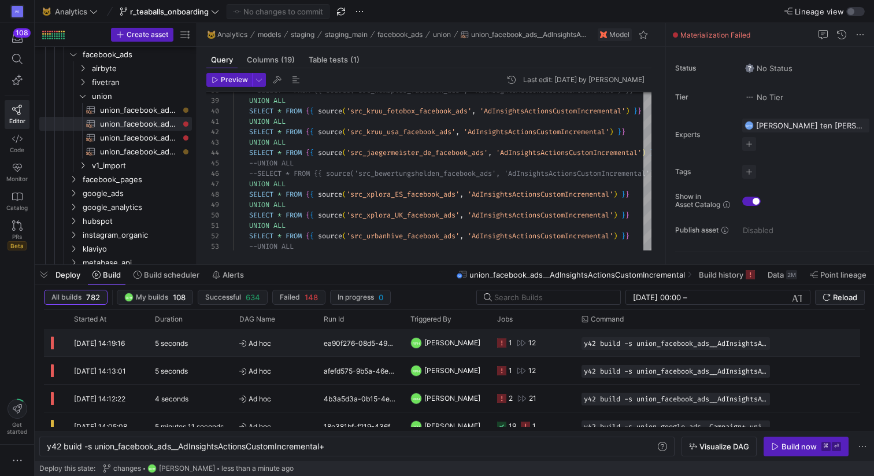
click at [503, 342] on icon "Press SPACE to select this row." at bounding box center [501, 342] width 9 height 9
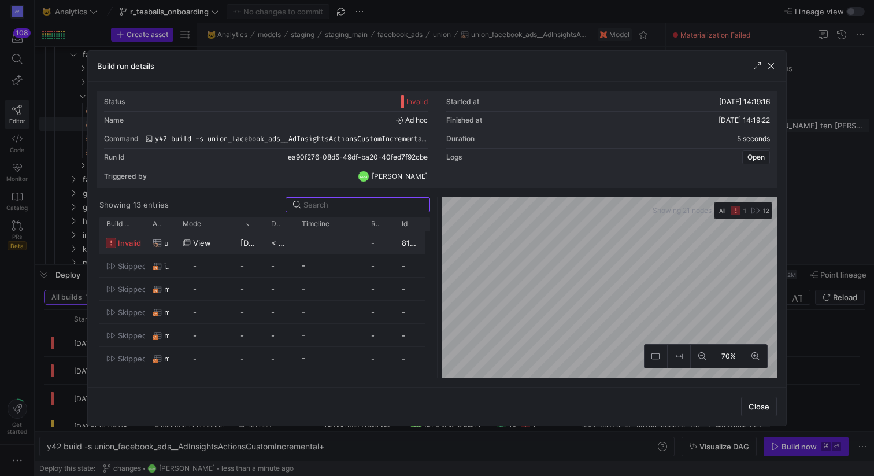
click at [116, 244] on y42-job-status-with-label "invalid" at bounding box center [122, 243] width 32 height 23
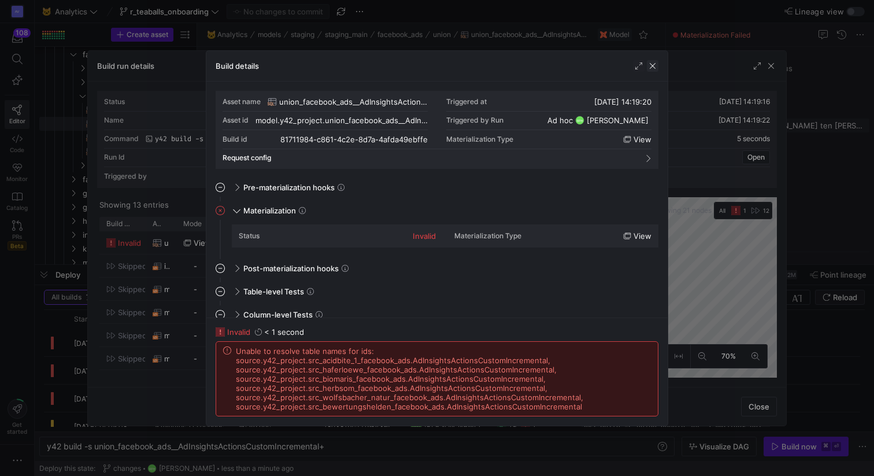
click at [653, 61] on span "button" at bounding box center [653, 66] width 12 height 12
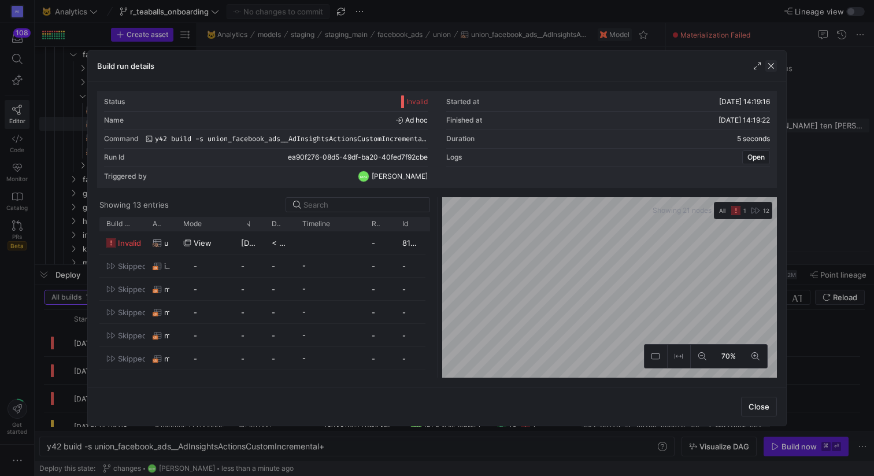
click at [771, 66] on span "button" at bounding box center [771, 66] width 12 height 12
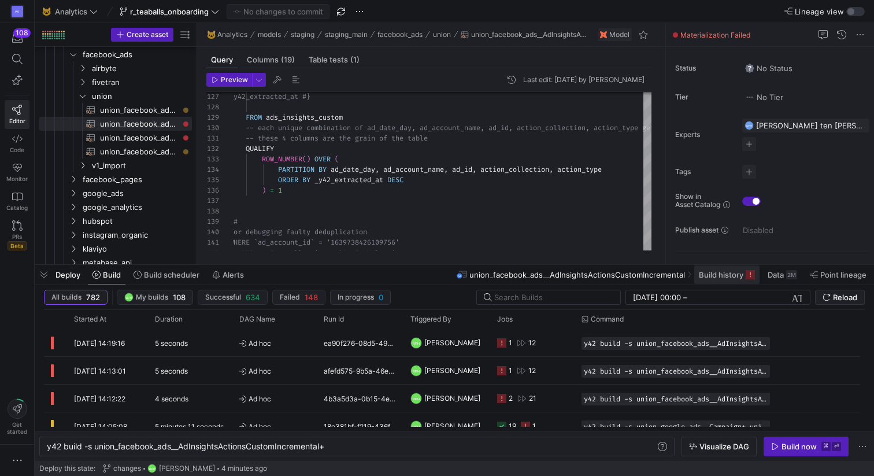
click at [716, 274] on span "Build history" at bounding box center [721, 274] width 45 height 9
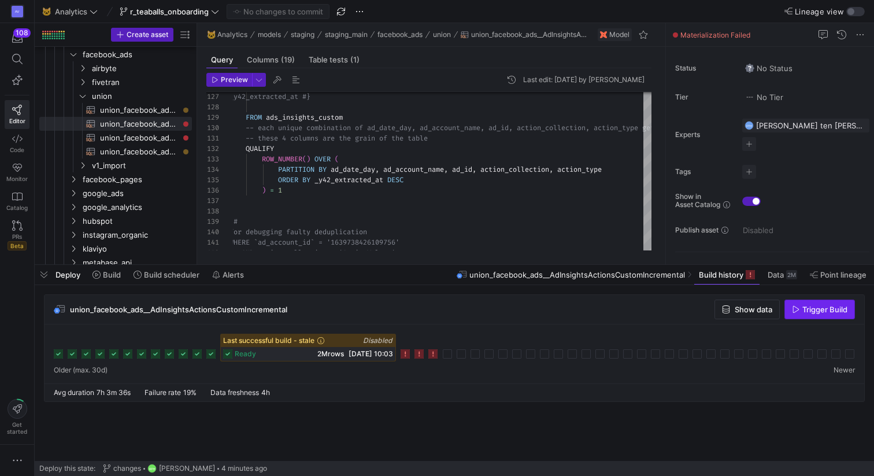
click at [800, 307] on span "Trigger Build" at bounding box center [819, 309] width 55 height 9
click at [449, 354] on icon at bounding box center [447, 353] width 9 height 9
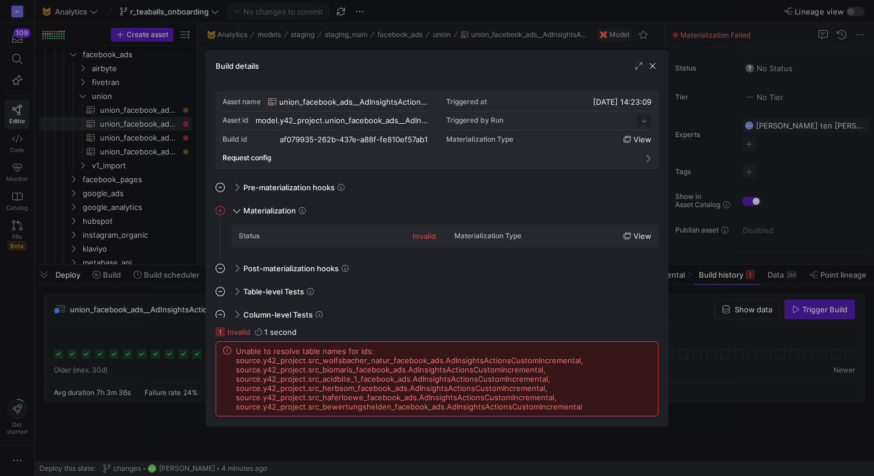
scroll to position [104, 0]
click at [653, 67] on span "button" at bounding box center [653, 66] width 12 height 12
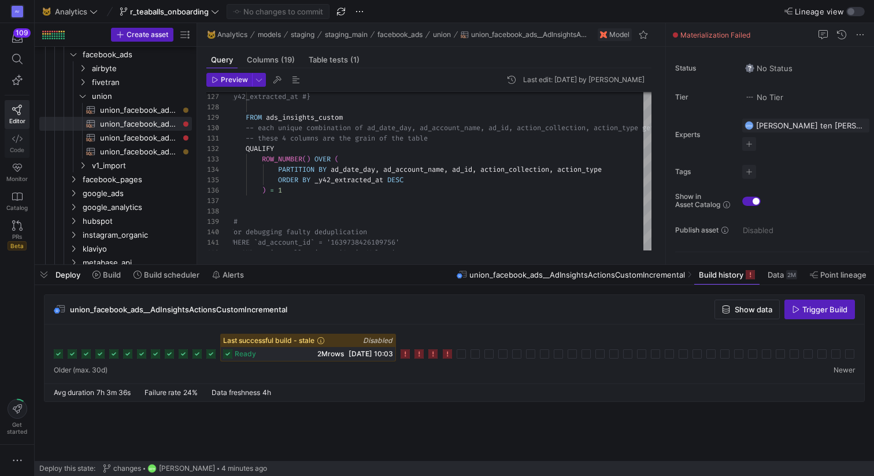
click at [22, 150] on span "Code" at bounding box center [17, 149] width 14 height 7
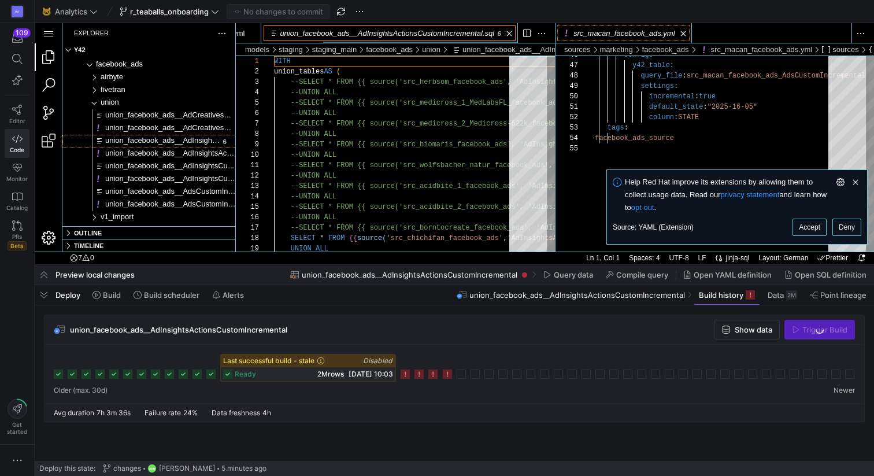
scroll to position [0, 126]
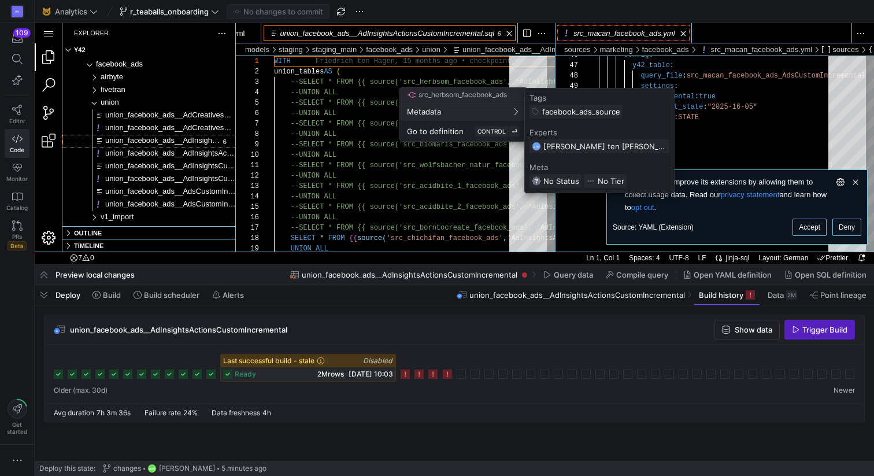
click at [555, 73] on div at bounding box center [437, 238] width 874 height 476
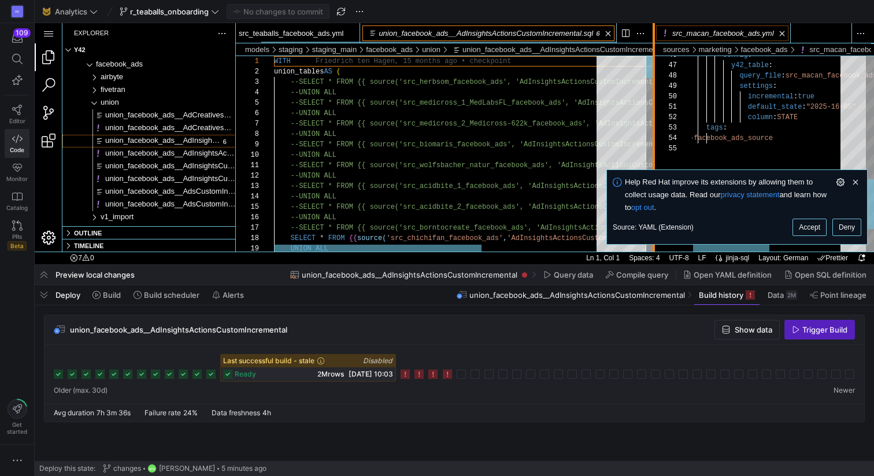
drag, startPoint x: 590, startPoint y: 96, endPoint x: 635, endPoint y: 75, distance: 49.7
click at [653, 75] on div at bounding box center [654, 137] width 2 height 228
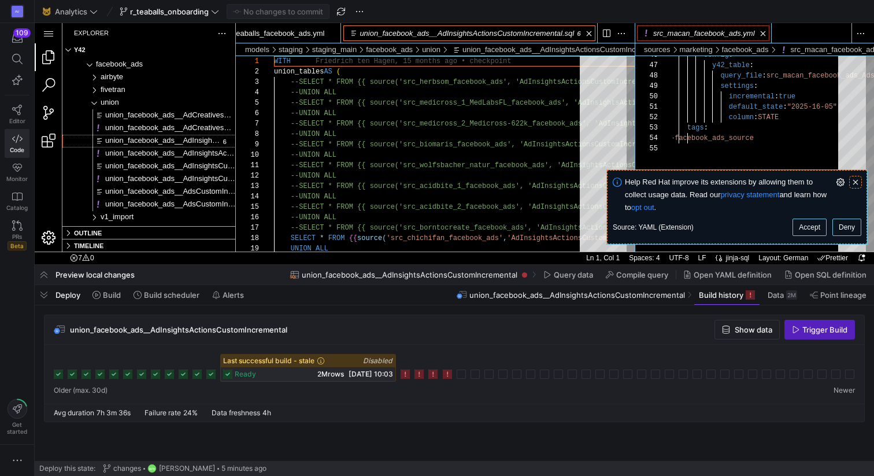
click at [859, 177] on link "Clear Notification (⌘Backspace)" at bounding box center [855, 182] width 13 height 13
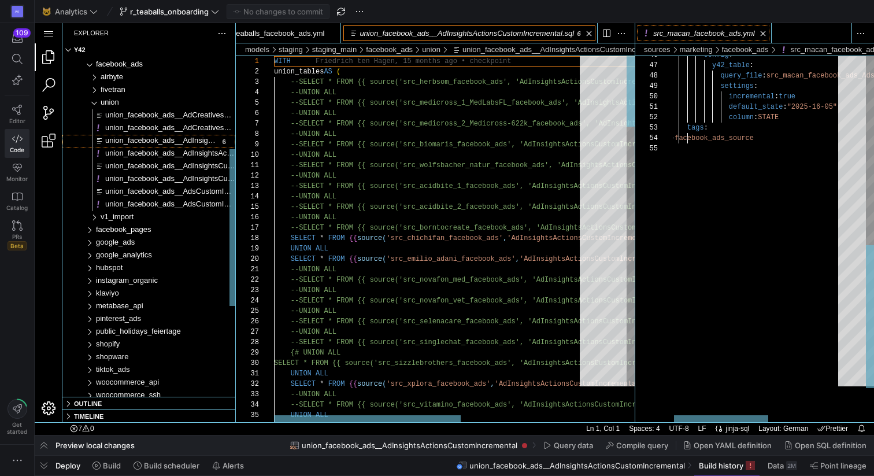
drag, startPoint x: 407, startPoint y: 265, endPoint x: 395, endPoint y: 475, distance: 210.7
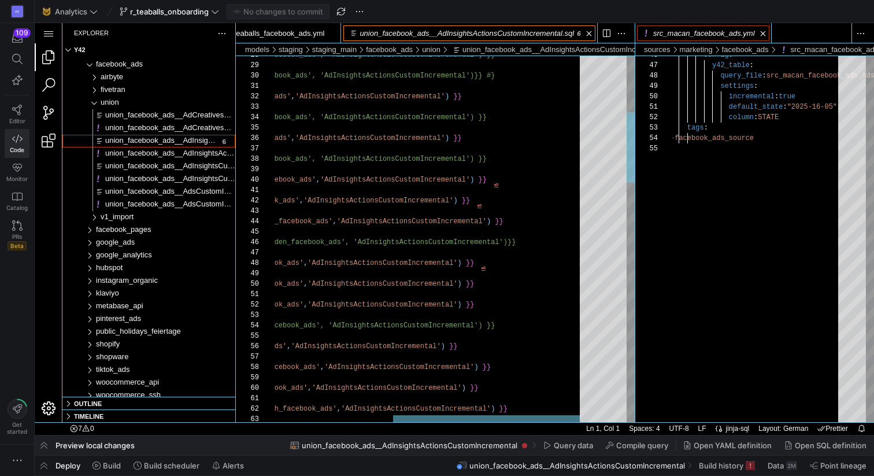
type textarea "UNION ALL SELECT * FROM {{ source('src_kruu_usa_facebook_ads', 'AdInsightsActio…"
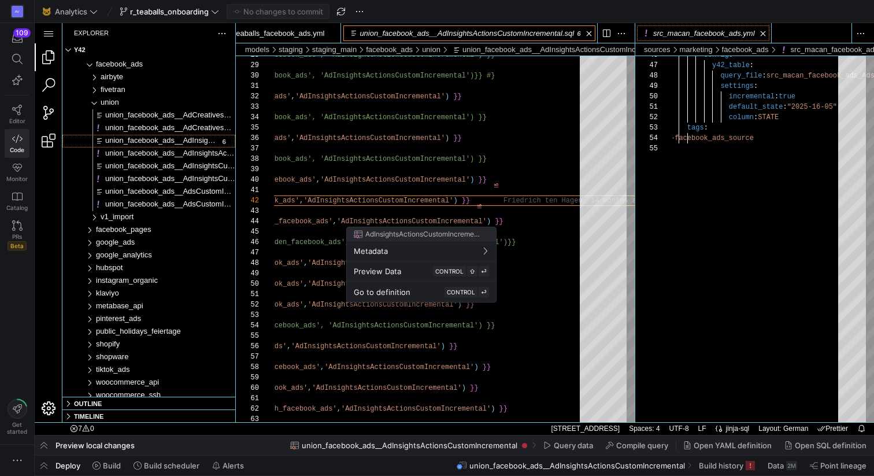
drag, startPoint x: 482, startPoint y: 199, endPoint x: 447, endPoint y: 190, distance: 36.0
click at [482, 199] on div at bounding box center [437, 238] width 874 height 476
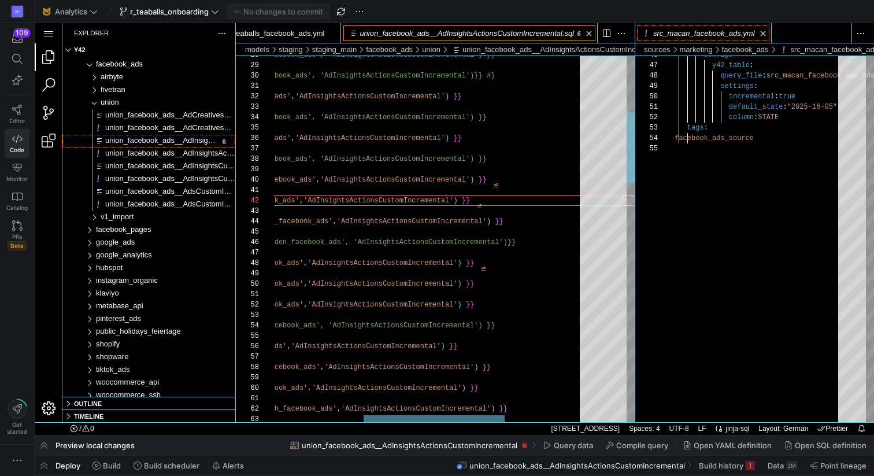
scroll to position [21, 54]
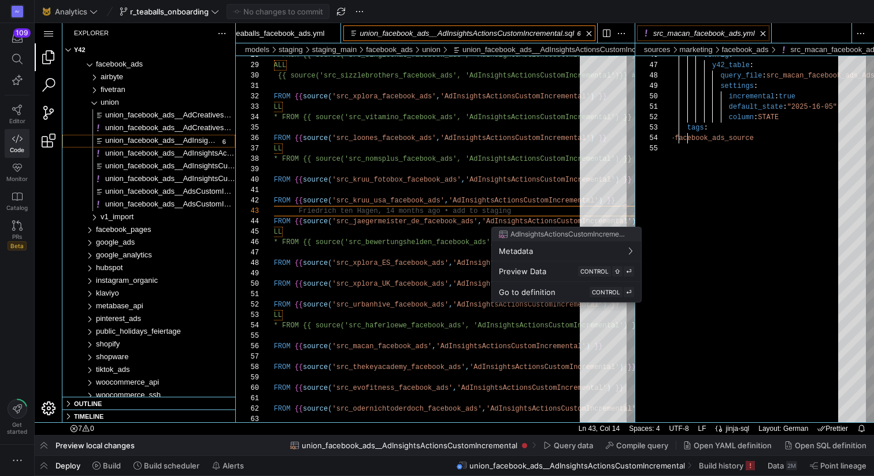
click at [402, 253] on div at bounding box center [437, 238] width 874 height 476
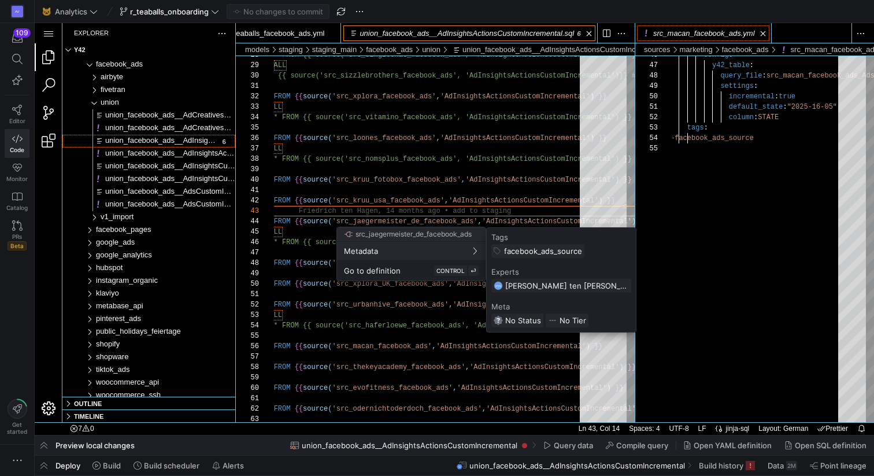
click at [477, 206] on div at bounding box center [437, 238] width 874 height 476
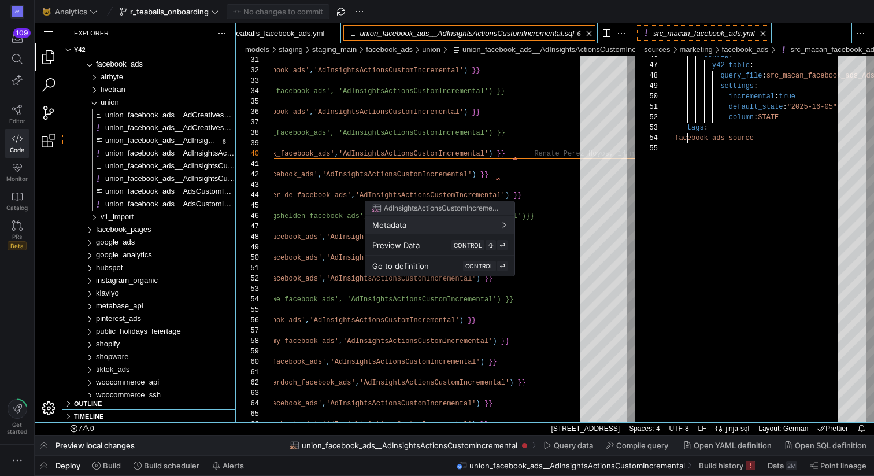
click at [514, 154] on div at bounding box center [437, 238] width 874 height 476
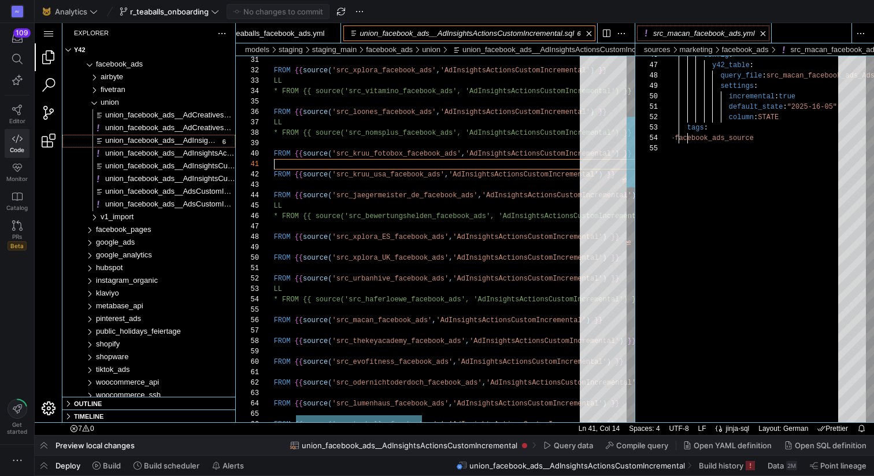
scroll to position [0, 54]
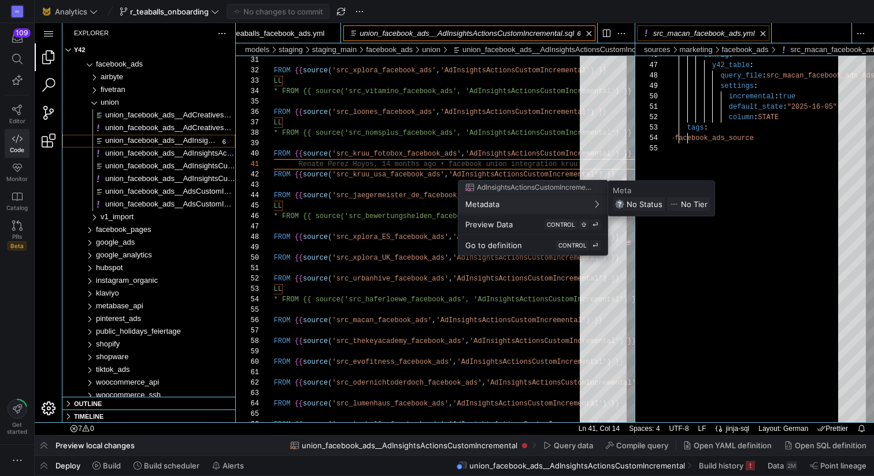
click at [284, 161] on div at bounding box center [437, 238] width 874 height 476
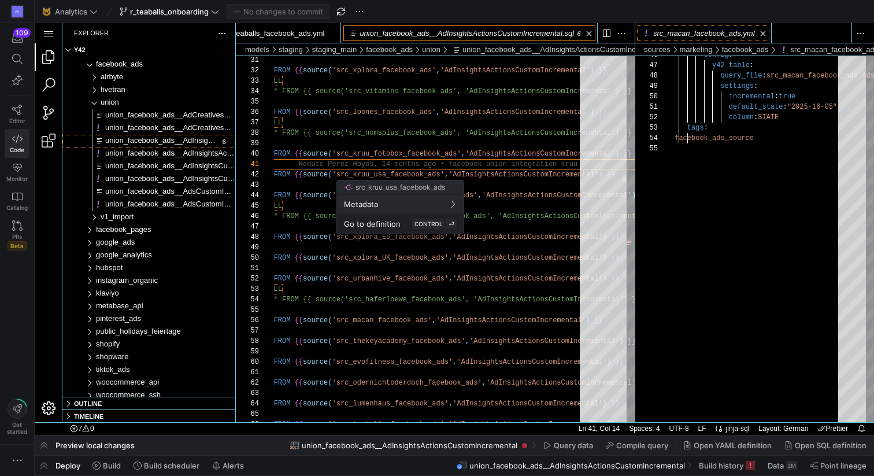
click at [297, 205] on div at bounding box center [437, 238] width 874 height 476
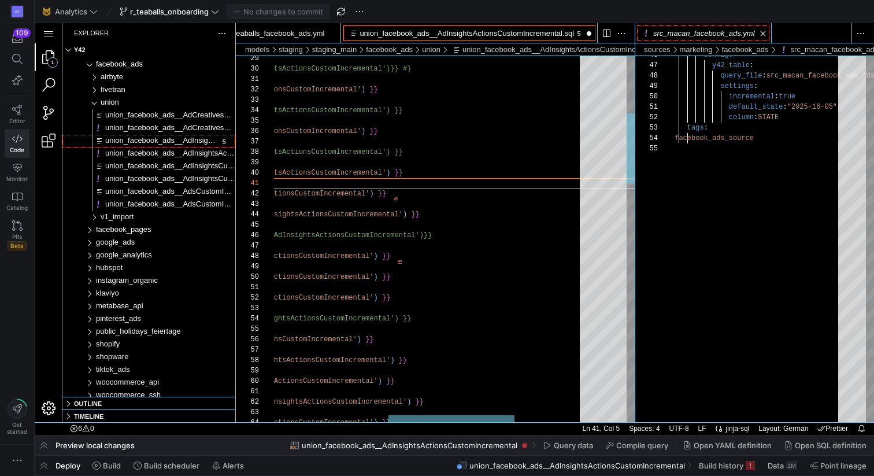
scroll to position [21, 54]
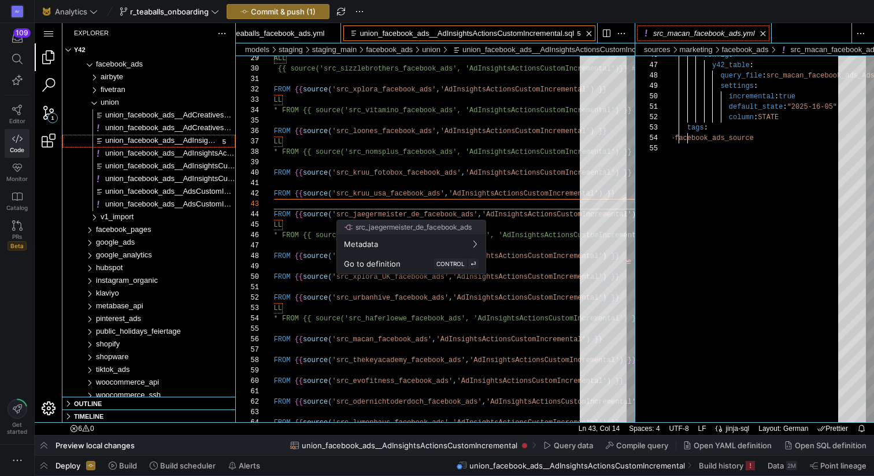
drag, startPoint x: 447, startPoint y: 168, endPoint x: 425, endPoint y: 169, distance: 22.0
click at [447, 168] on div at bounding box center [437, 238] width 874 height 476
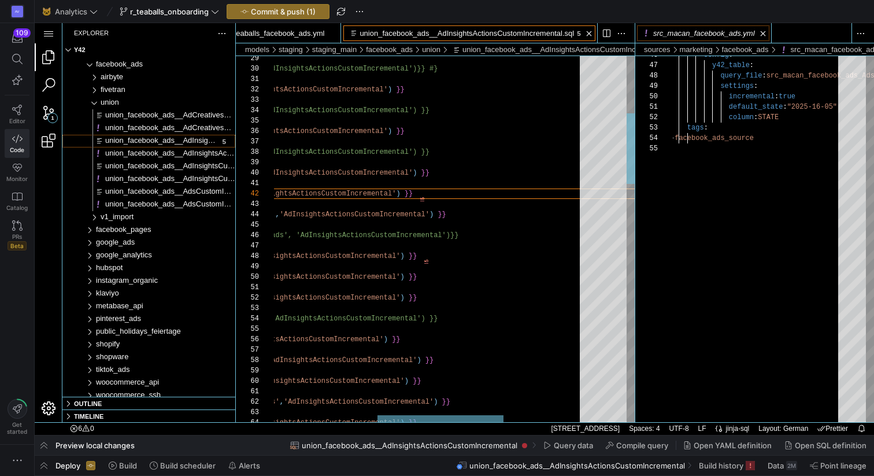
type textarea "UNION ALL SELECT * FROM {{ source('src_kruu_usa_facebook_ads', 'AdInsightsActio…"
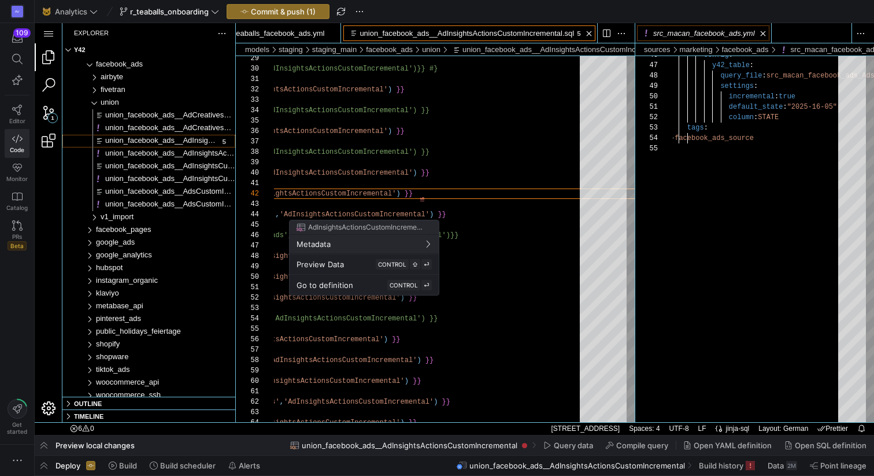
click at [417, 195] on div at bounding box center [437, 238] width 874 height 476
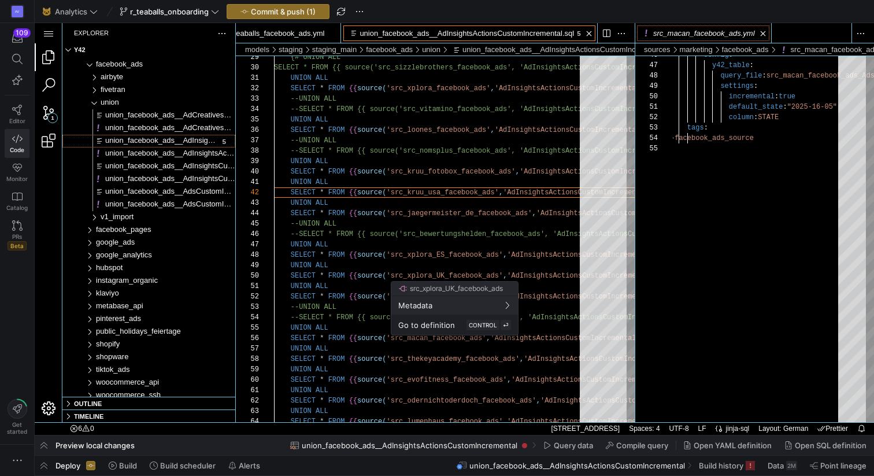
click at [448, 252] on div at bounding box center [437, 238] width 874 height 476
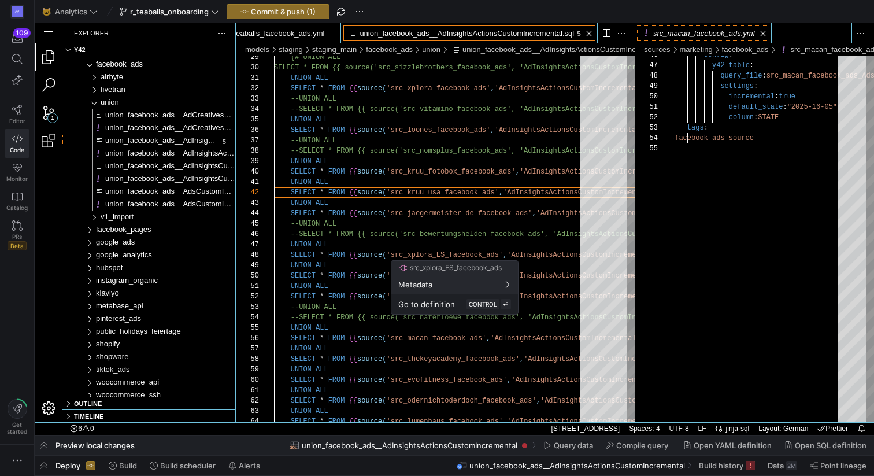
click at [425, 273] on div "src_xplora_ES_facebook_ads" at bounding box center [454, 268] width 127 height 14
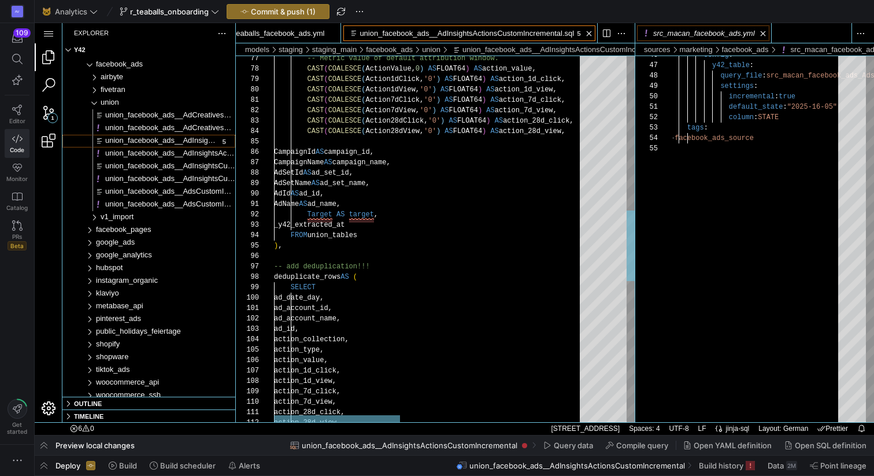
type textarea "AdName AS ad_name, Target AS target, _y42_extracted_at FROM union_tables ), -- …"
click at [358, 214] on div "FROM union_tables ) , -- add deduplication!!! deduplicate_rows AS ( SELECT ad_d…" at bounding box center [653, 205] width 759 height 1885
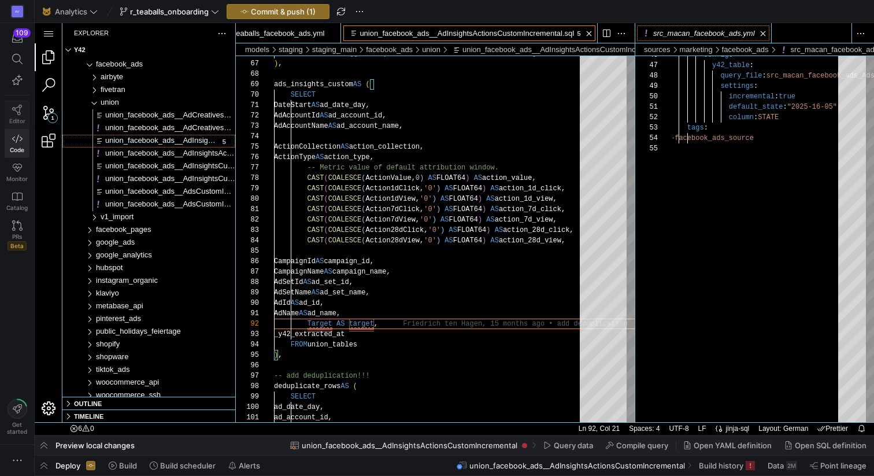
click at [25, 109] on link "Editor" at bounding box center [17, 114] width 25 height 29
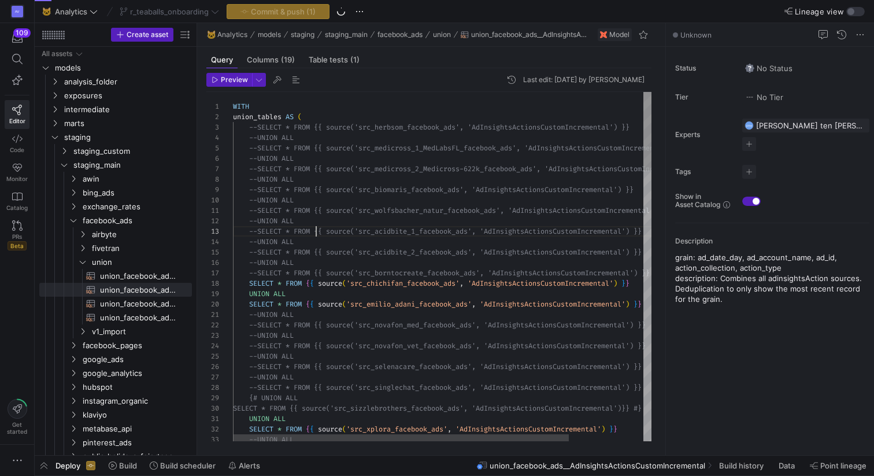
scroll to position [21, 83]
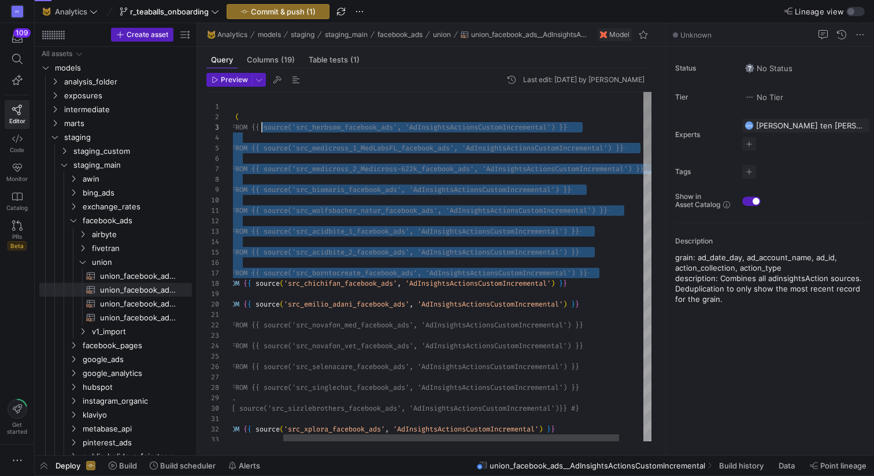
scroll to position [21, 0]
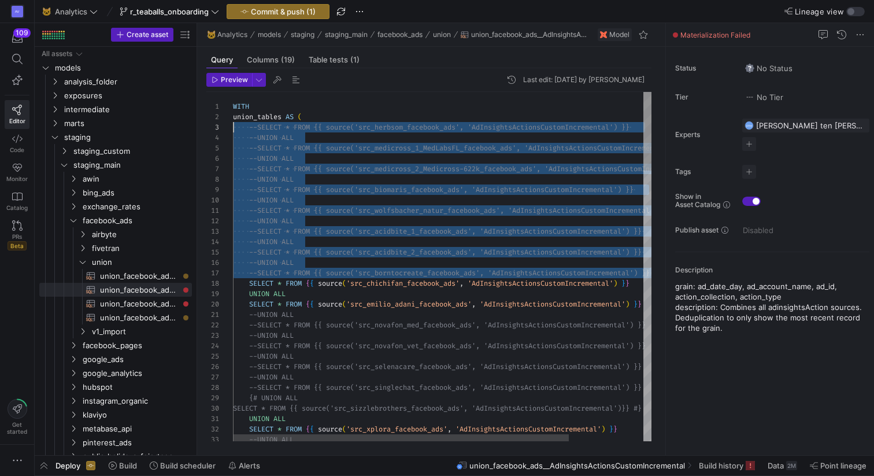
drag, startPoint x: 575, startPoint y: 273, endPoint x: 223, endPoint y: 130, distance: 380.4
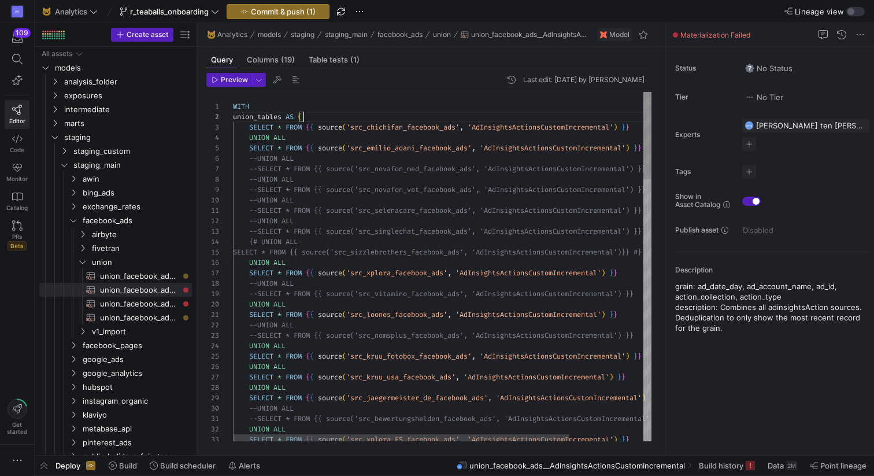
scroll to position [10, 71]
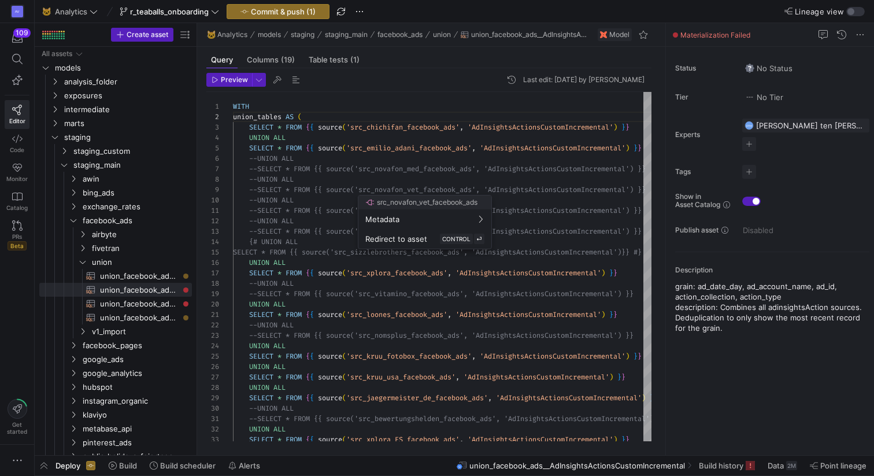
click at [306, 239] on div at bounding box center [437, 238] width 874 height 476
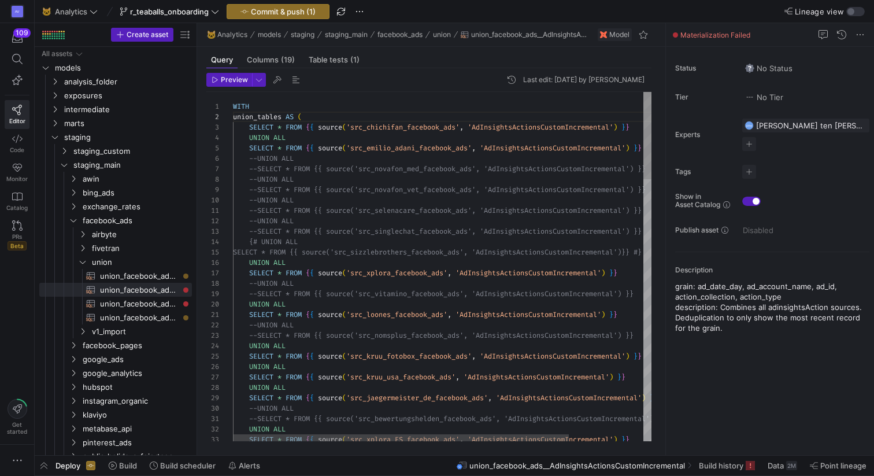
click at [648, 253] on div at bounding box center [647, 266] width 8 height 349
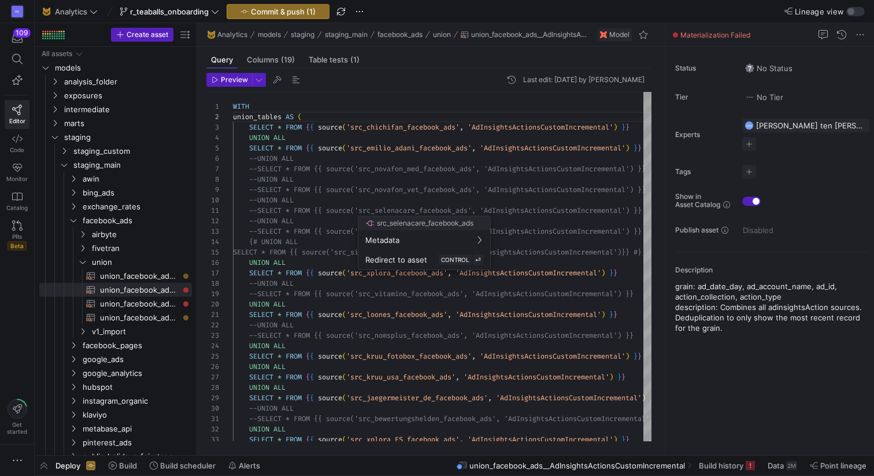
click at [258, 161] on div at bounding box center [437, 238] width 874 height 476
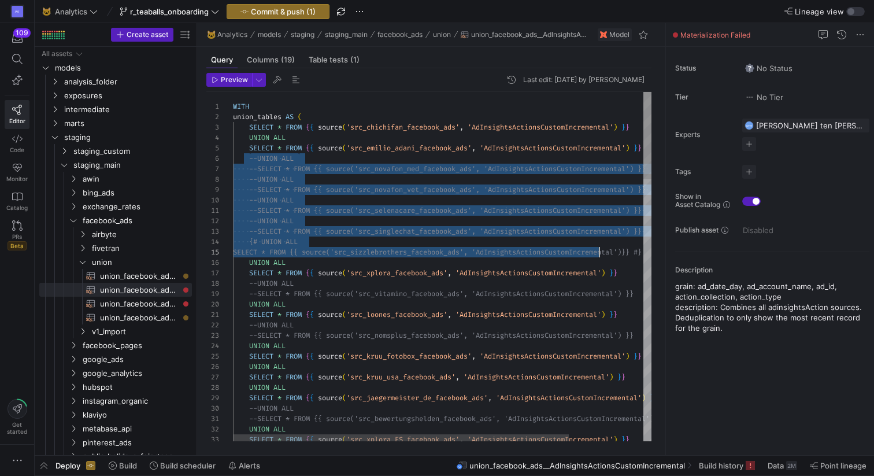
drag, startPoint x: 251, startPoint y: 158, endPoint x: 597, endPoint y: 247, distance: 356.9
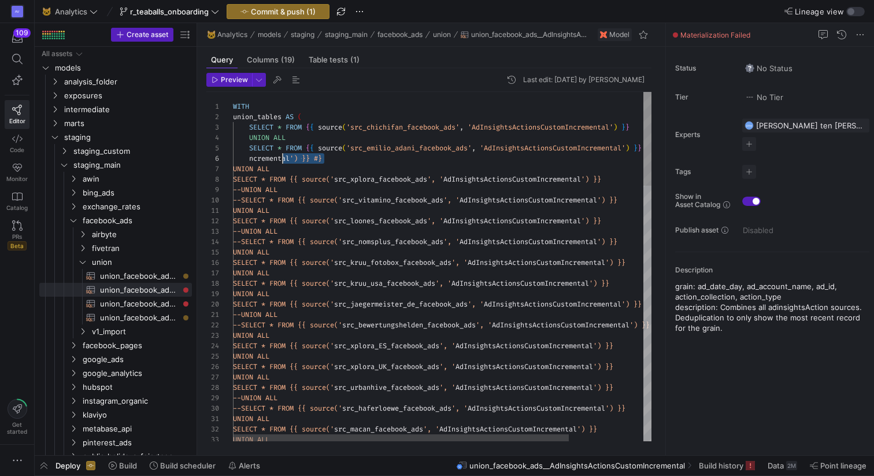
scroll to position [52, 8]
drag, startPoint x: 336, startPoint y: 157, endPoint x: 241, endPoint y: 157, distance: 95.4
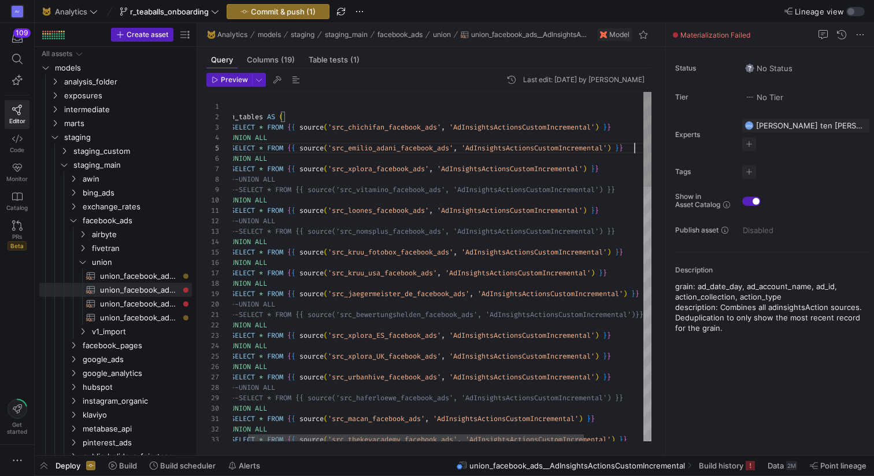
scroll to position [42, 420]
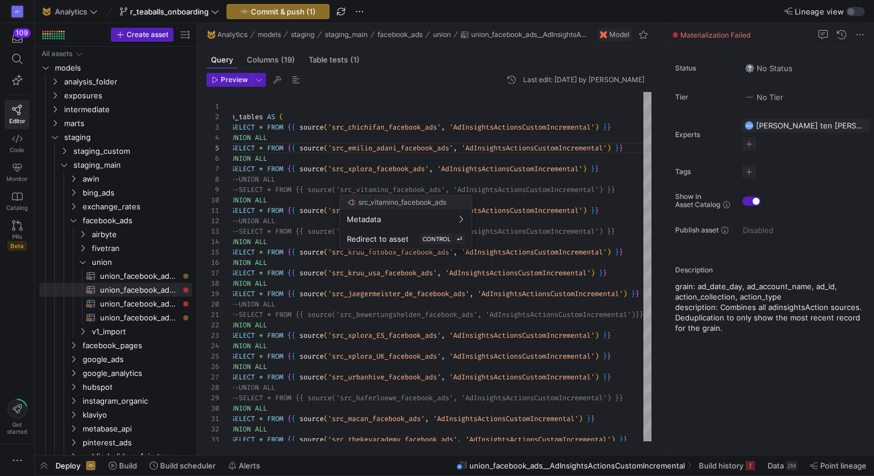
click at [294, 190] on div at bounding box center [437, 238] width 874 height 476
click at [625, 191] on div at bounding box center [437, 238] width 874 height 476
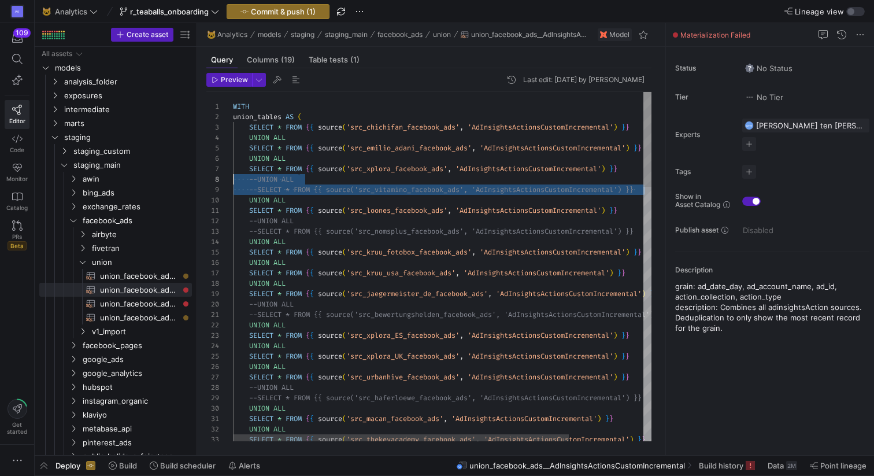
scroll to position [73, 0]
drag, startPoint x: 631, startPoint y: 190, endPoint x: 221, endPoint y: 180, distance: 409.3
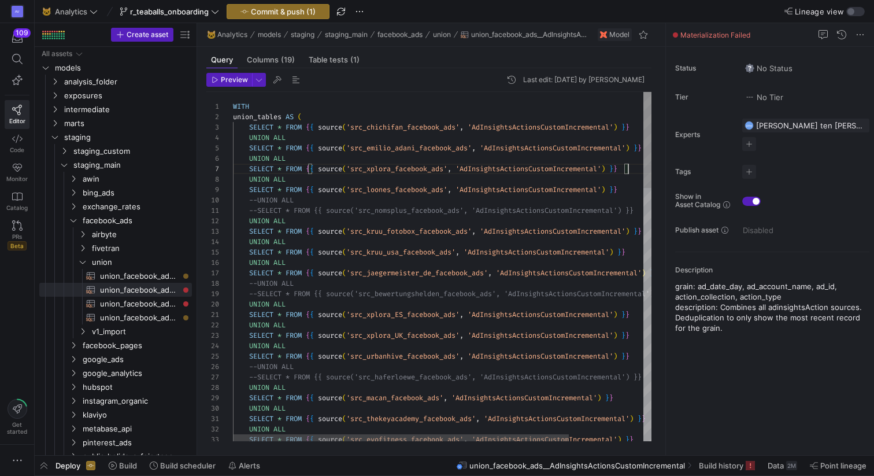
scroll to position [62, 395]
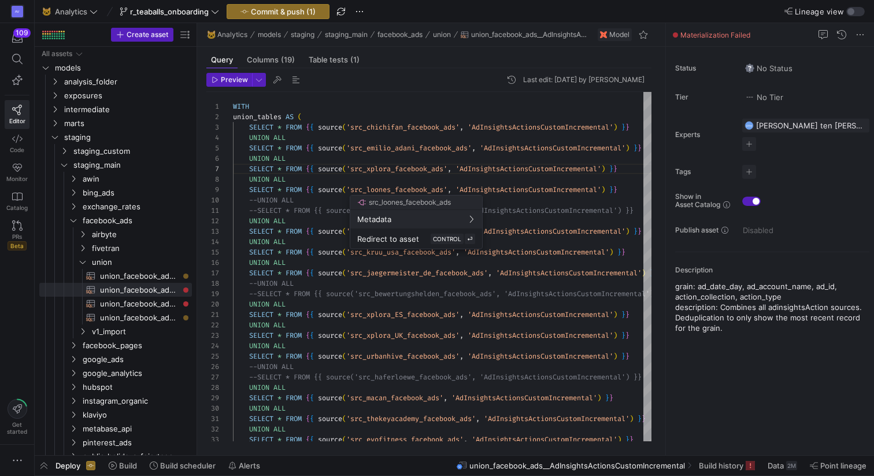
click at [591, 203] on div at bounding box center [437, 238] width 874 height 476
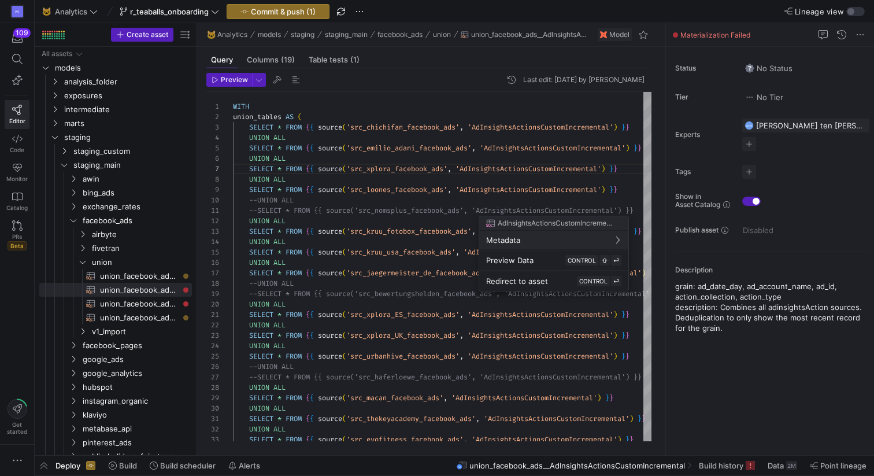
click at [622, 214] on div at bounding box center [437, 238] width 874 height 476
click at [631, 213] on div at bounding box center [437, 238] width 874 height 476
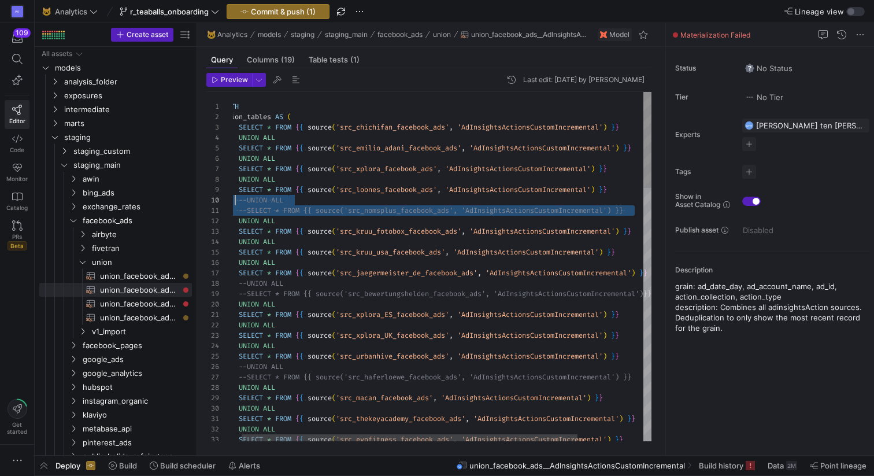
scroll to position [94, 0]
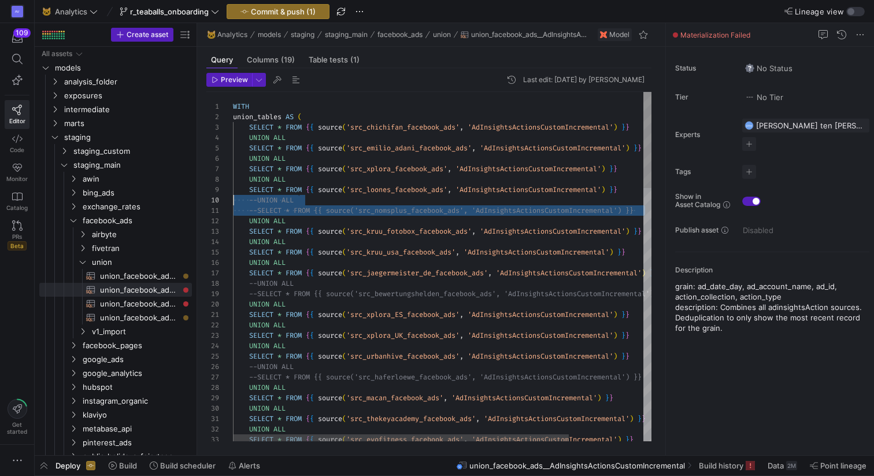
drag, startPoint x: 634, startPoint y: 211, endPoint x: 230, endPoint y: 201, distance: 404.1
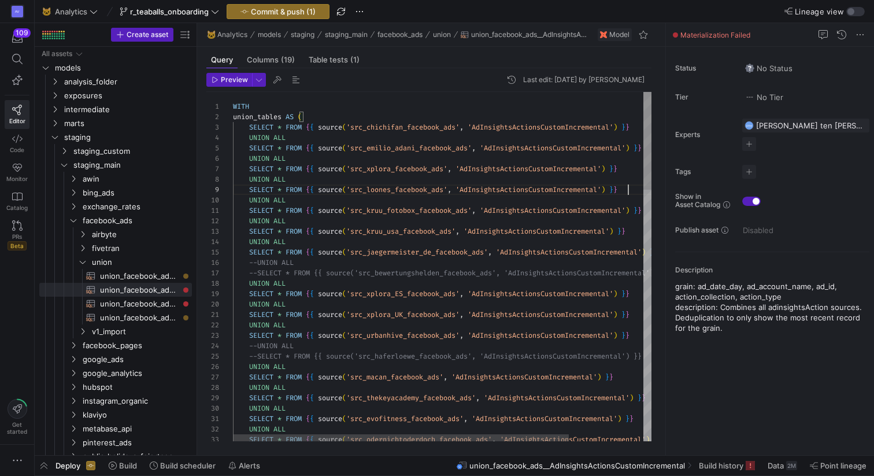
scroll to position [83, 395]
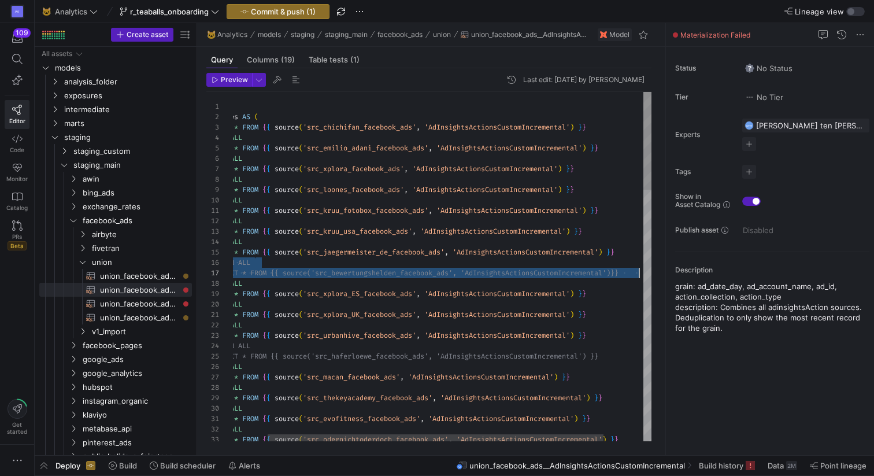
drag, startPoint x: 246, startPoint y: 262, endPoint x: 639, endPoint y: 277, distance: 393.3
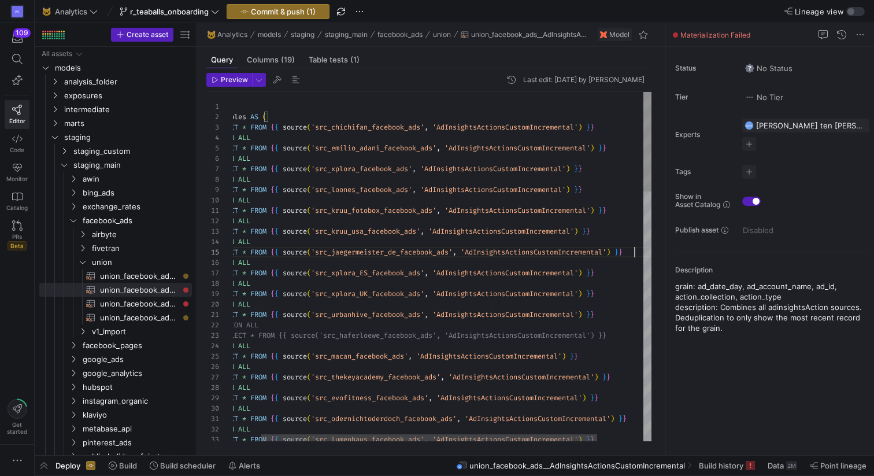
scroll to position [42, 437]
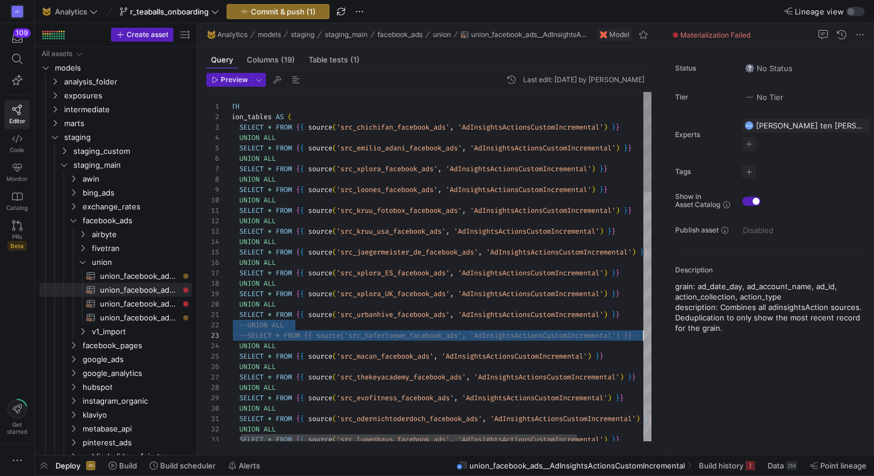
drag, startPoint x: 247, startPoint y: 325, endPoint x: 658, endPoint y: 337, distance: 411.1
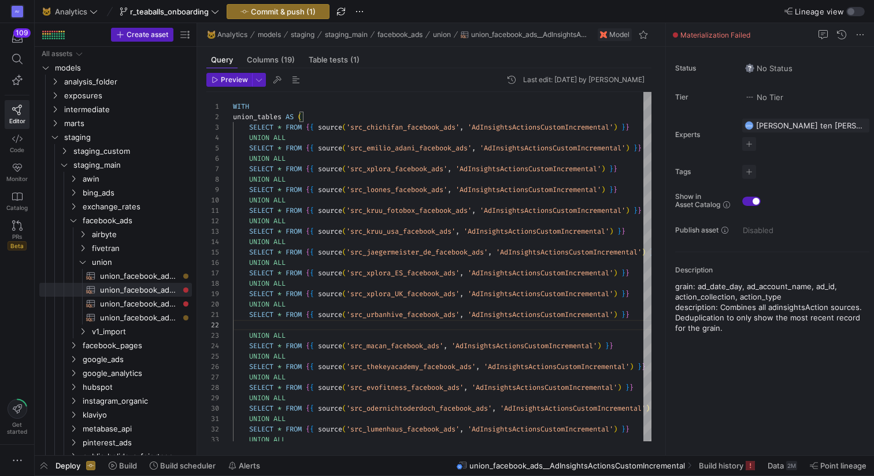
scroll to position [10, 0]
type textarea "SELECT * FROM {{ source('src_urbanhive_facebook_ads', 'AdInsightsActionsCustomI…"
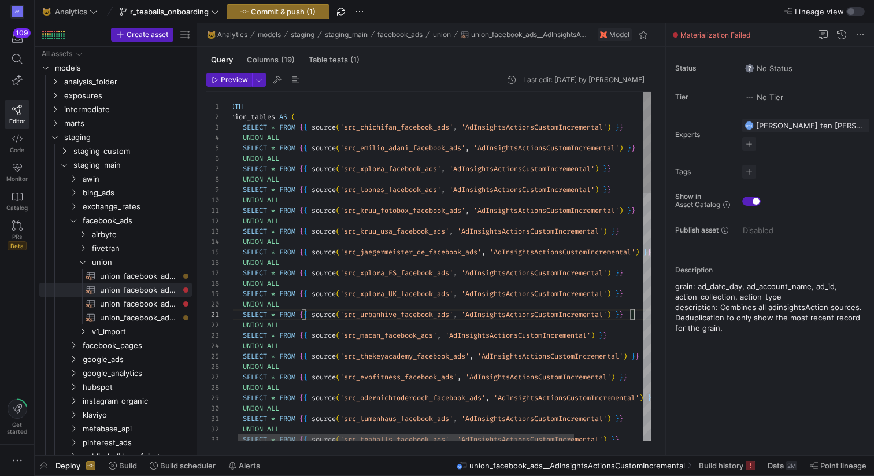
scroll to position [0, 408]
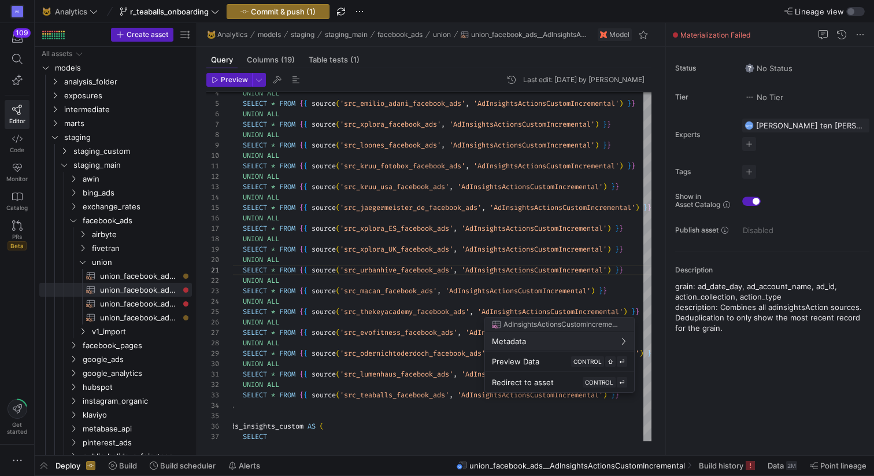
click at [507, 267] on div at bounding box center [437, 238] width 874 height 476
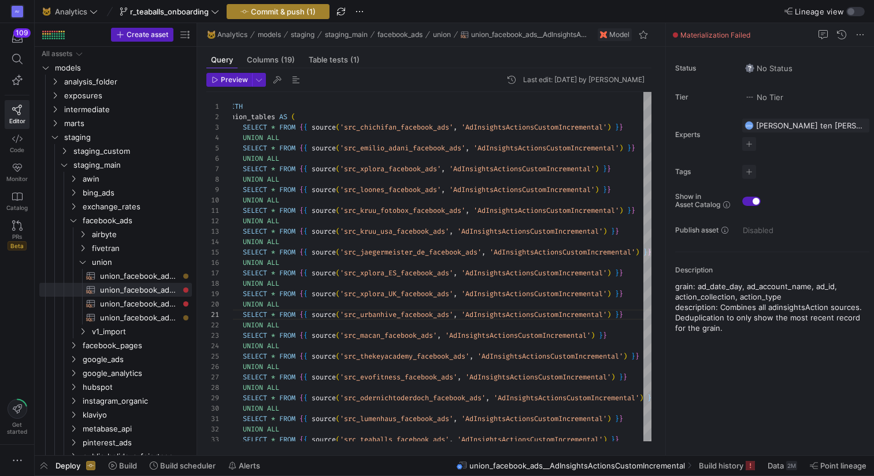
click at [267, 13] on span "Commit & push (1)" at bounding box center [283, 11] width 65 height 9
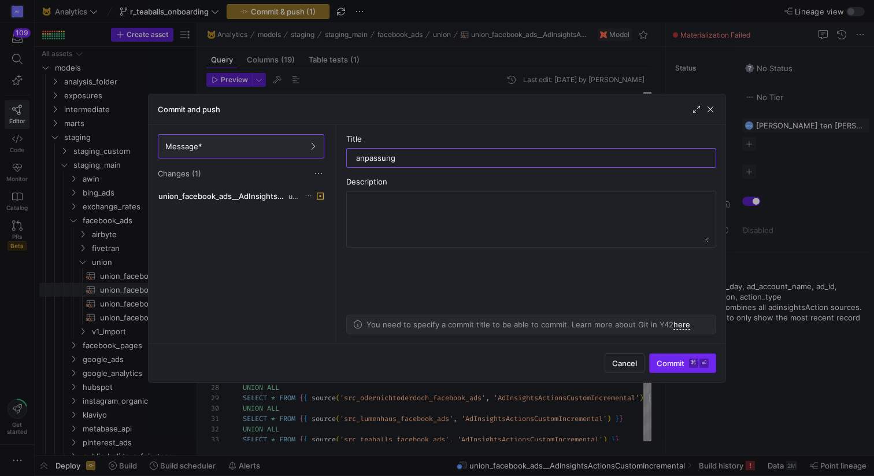
type input "anpassung"
click at [651, 360] on span "submit" at bounding box center [683, 363] width 66 height 18
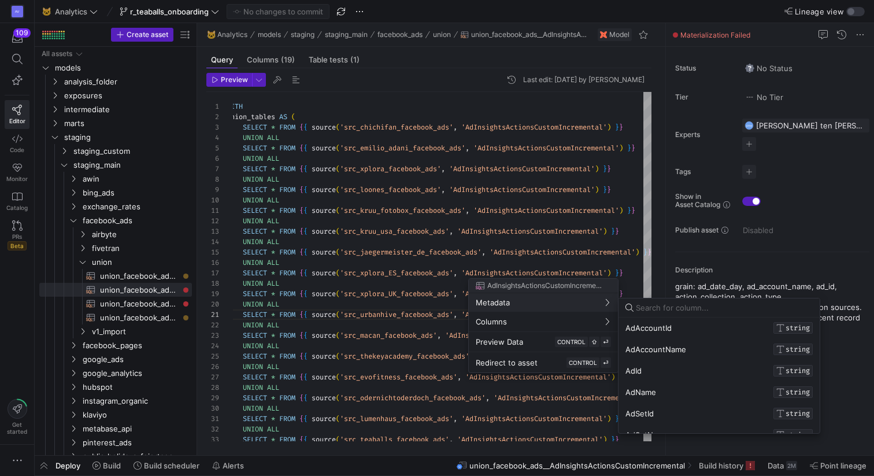
click at [461, 415] on div at bounding box center [437, 238] width 874 height 476
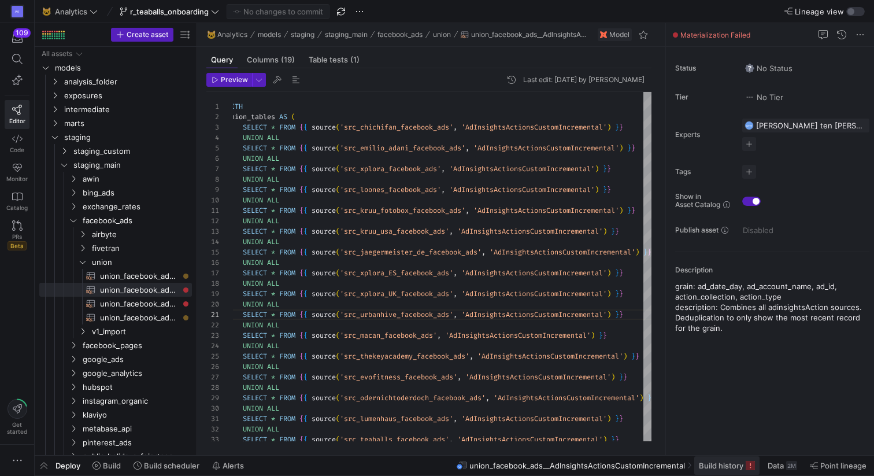
click at [734, 465] on span "Build history" at bounding box center [721, 465] width 45 height 9
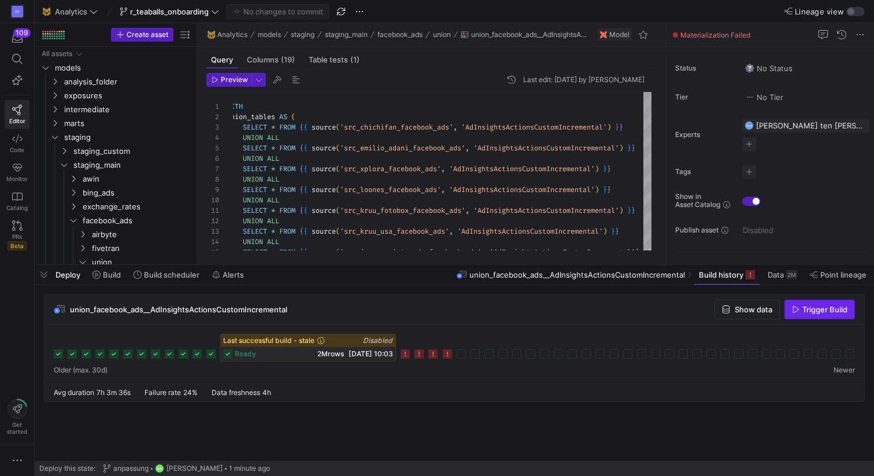
click at [803, 308] on span "Trigger Build" at bounding box center [824, 309] width 45 height 9
click at [618, 320] on div "union_facebook_ads__AdInsightsActionsCustomIncremental Show data Trigger Build" at bounding box center [455, 309] width 820 height 29
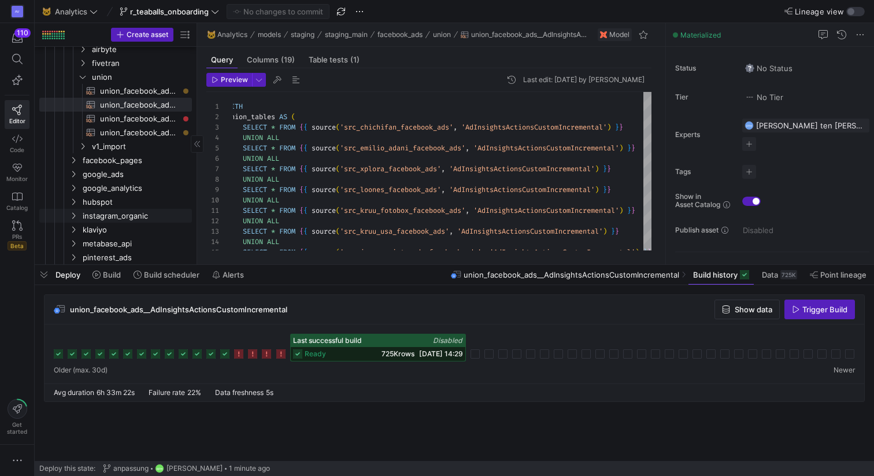
scroll to position [193, 0]
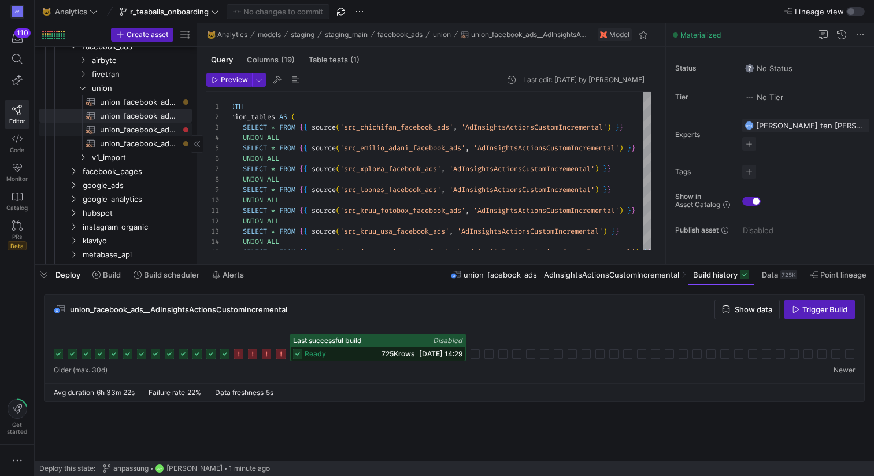
click at [144, 129] on span "union_facebook_ads__AdInsightsCustomIncremental​​​​​​​​​​" at bounding box center [139, 129] width 79 height 13
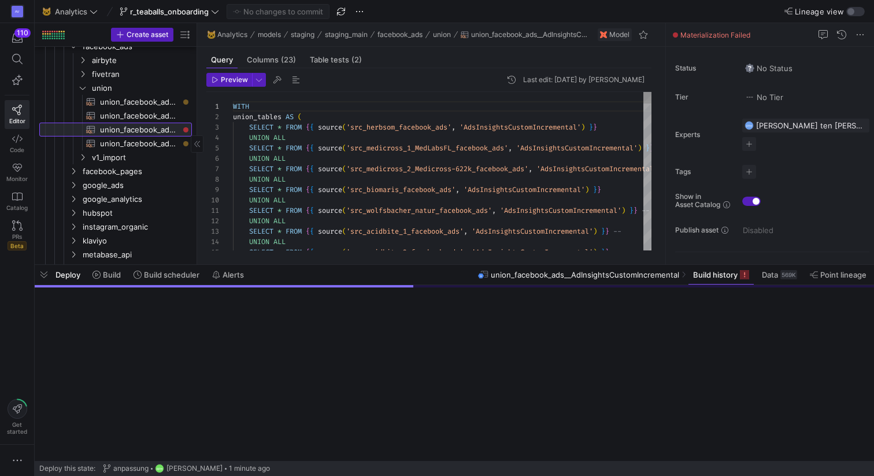
scroll to position [104, 0]
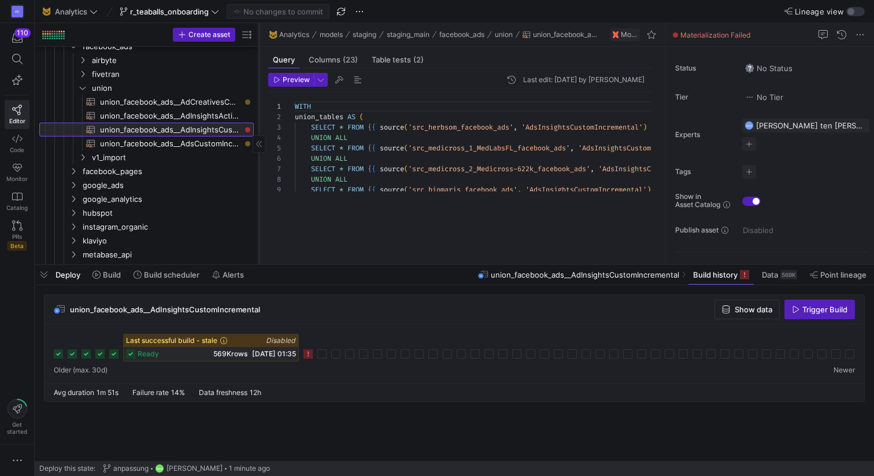
drag, startPoint x: 197, startPoint y: 109, endPoint x: 256, endPoint y: 117, distance: 60.1
click at [258, 118] on div at bounding box center [258, 143] width 1 height 241
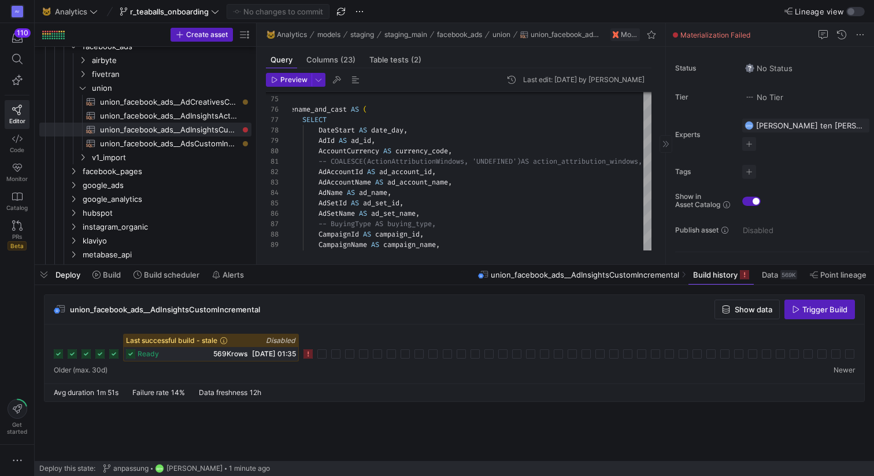
click at [666, 101] on y42-asset-editor-sidebar "Status No Status Tier No Tier Experts FTH Friedrich ten Hagen 1 expert Tags No …" at bounding box center [770, 189] width 208 height 285
click at [664, 142] on icon at bounding box center [665, 143] width 7 height 7
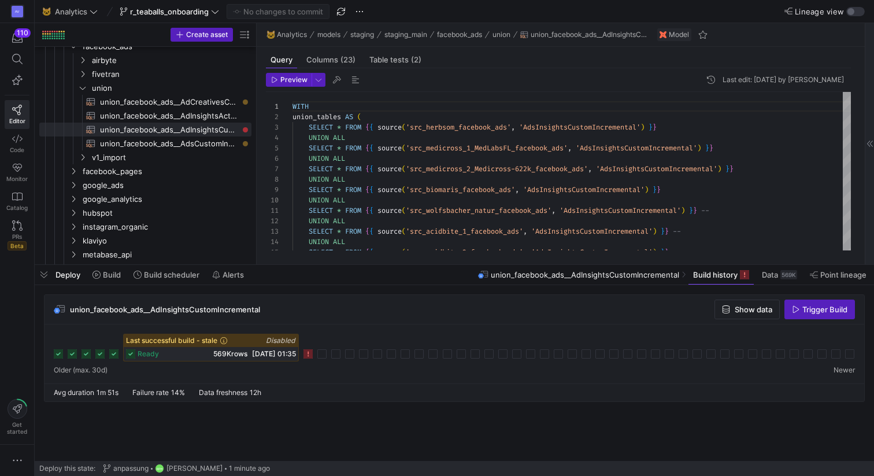
click at [308, 353] on rect at bounding box center [307, 353] width 9 height 9
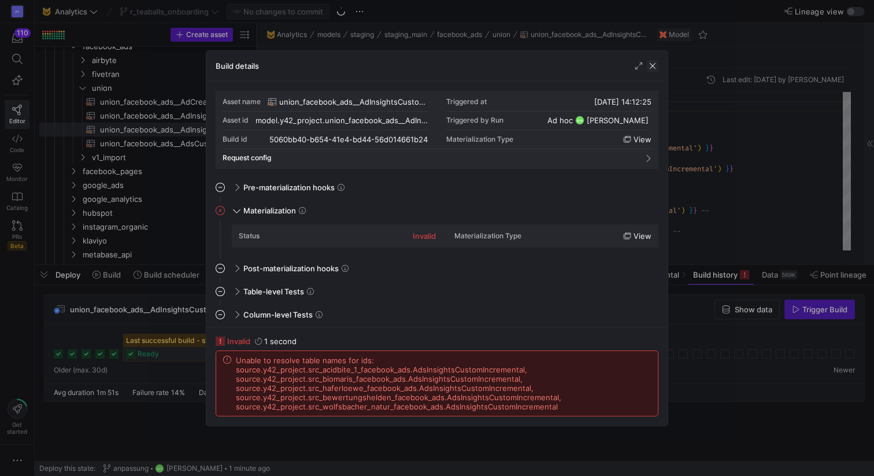
click at [654, 68] on span "button" at bounding box center [653, 66] width 12 height 12
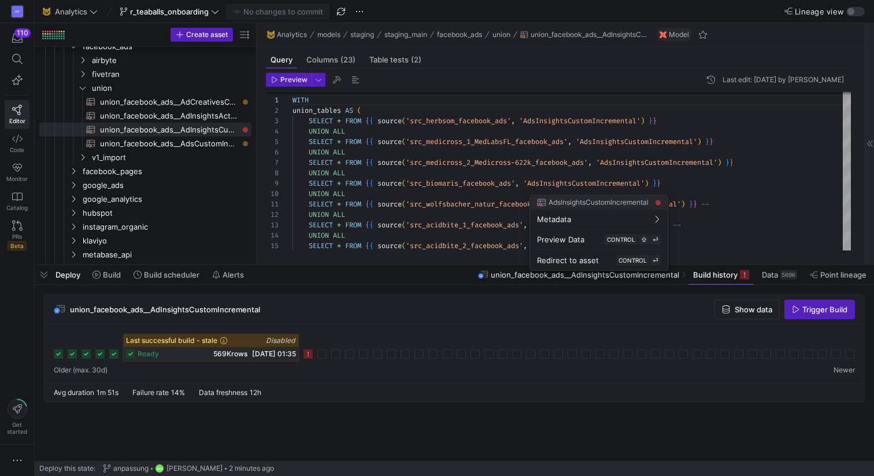
click at [728, 173] on div at bounding box center [437, 238] width 874 height 476
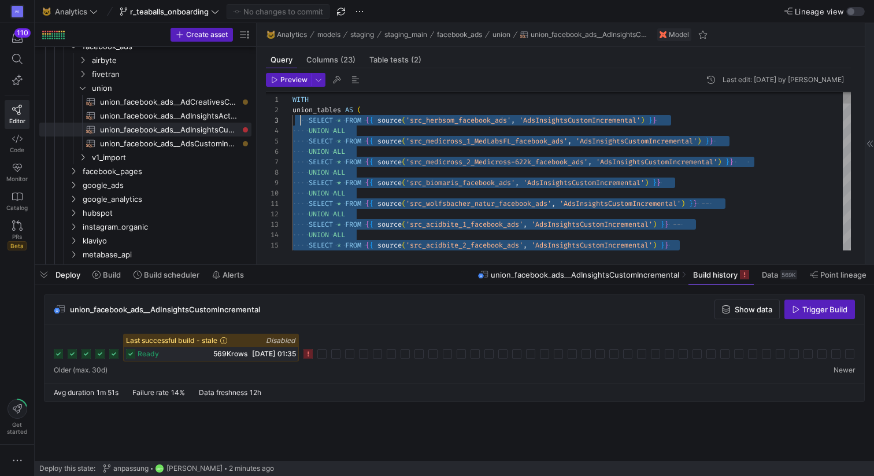
scroll to position [21, 0]
drag, startPoint x: 680, startPoint y: 244, endPoint x: 278, endPoint y: 118, distance: 421.5
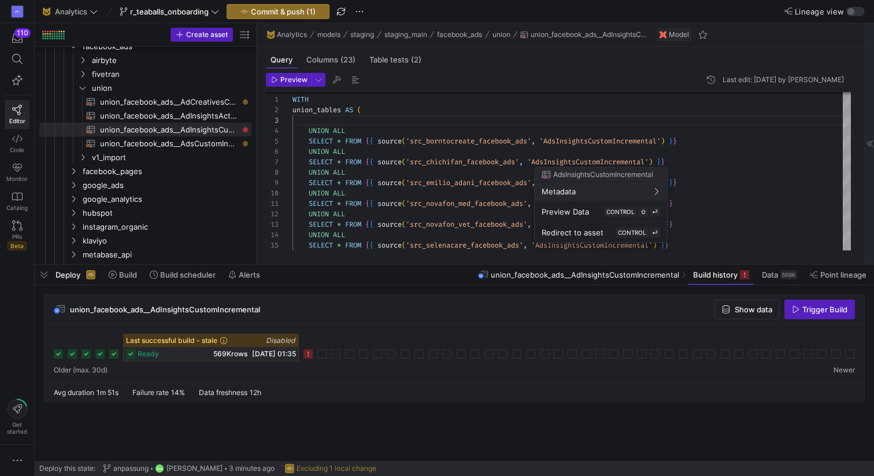
click at [691, 142] on div at bounding box center [437, 238] width 874 height 476
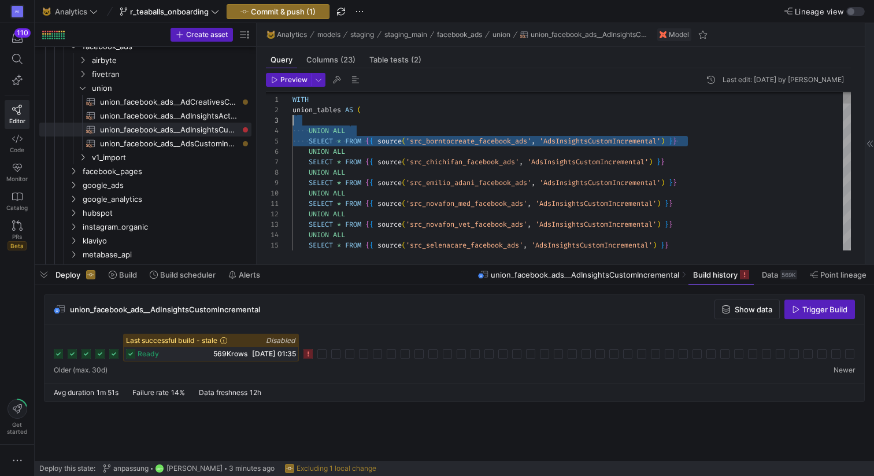
drag, startPoint x: 690, startPoint y: 142, endPoint x: 281, endPoint y: 124, distance: 409.6
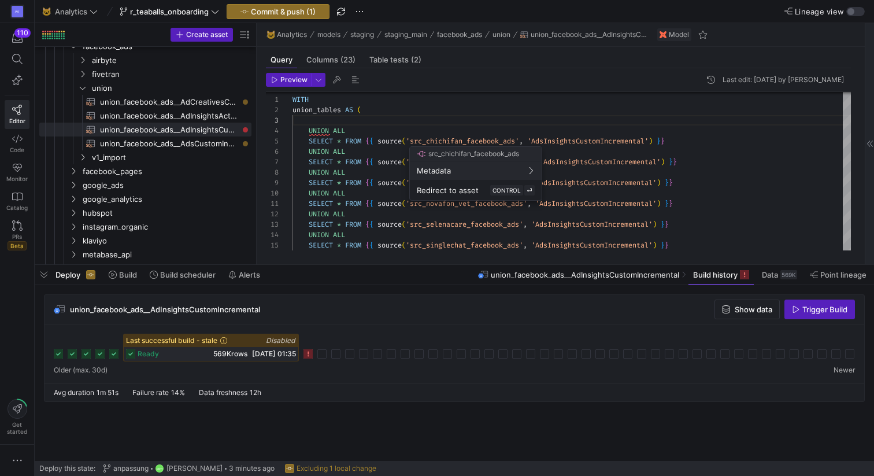
click at [358, 132] on div at bounding box center [437, 238] width 874 height 476
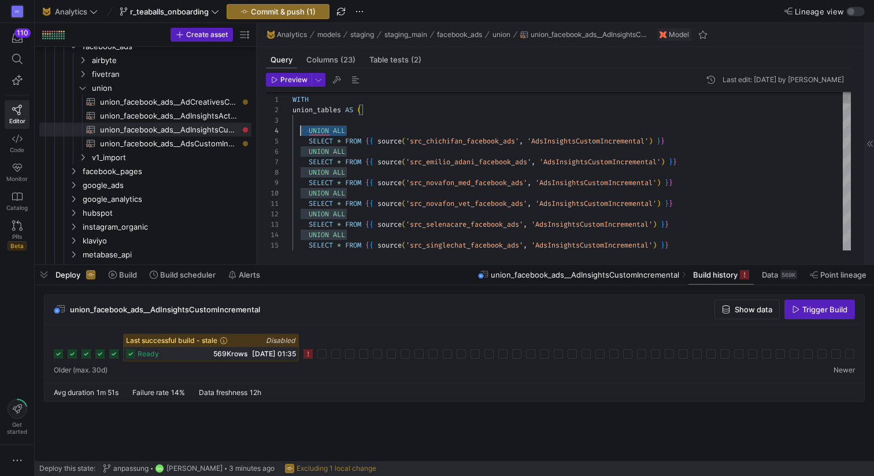
drag, startPoint x: 353, startPoint y: 132, endPoint x: 299, endPoint y: 132, distance: 54.3
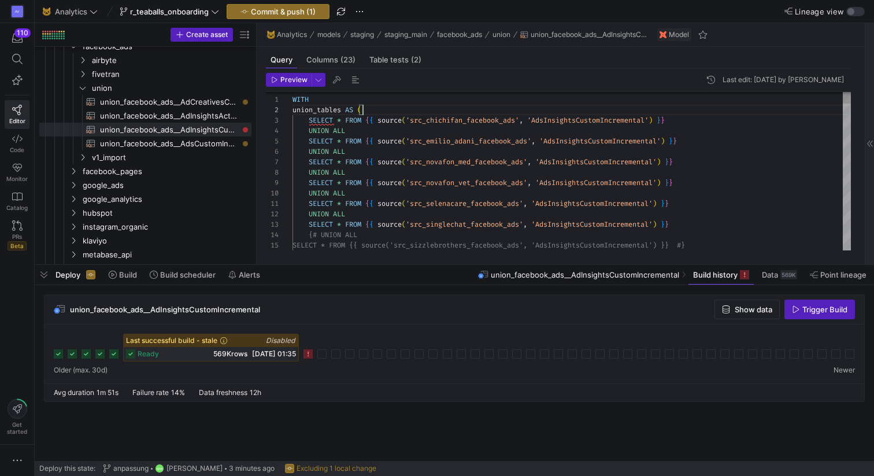
scroll to position [10, 71]
click at [624, 142] on div at bounding box center [437, 238] width 874 height 476
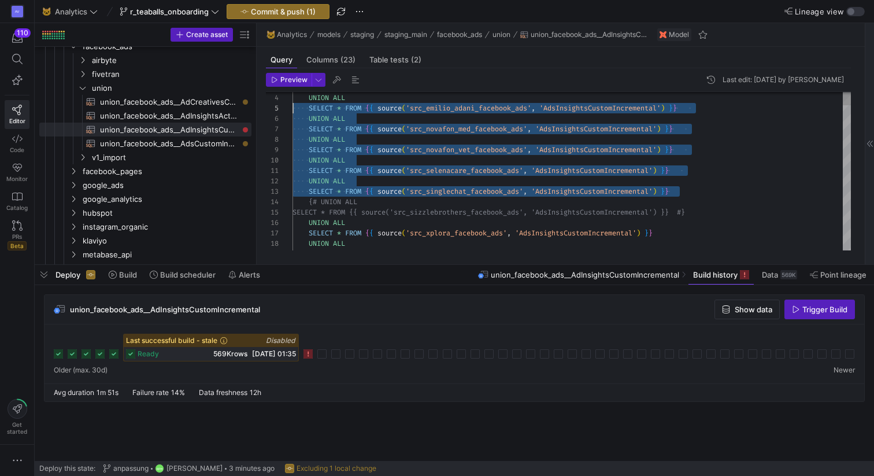
scroll to position [52, 0]
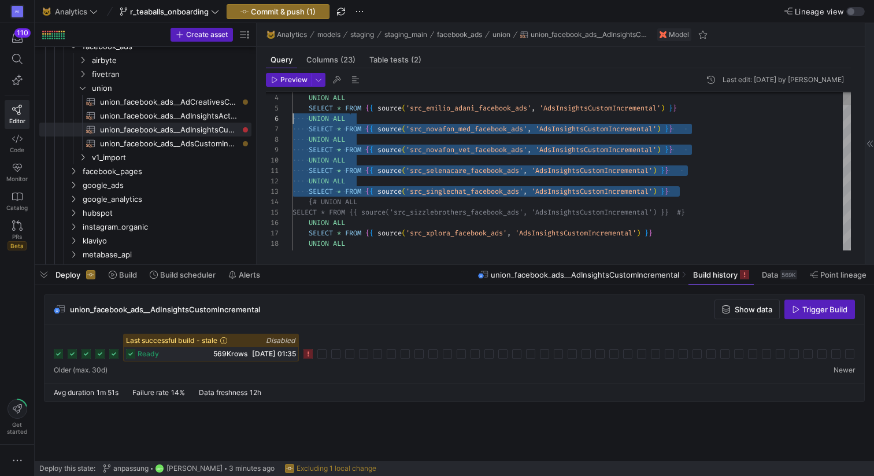
drag, startPoint x: 679, startPoint y: 191, endPoint x: 287, endPoint y: 117, distance: 399.3
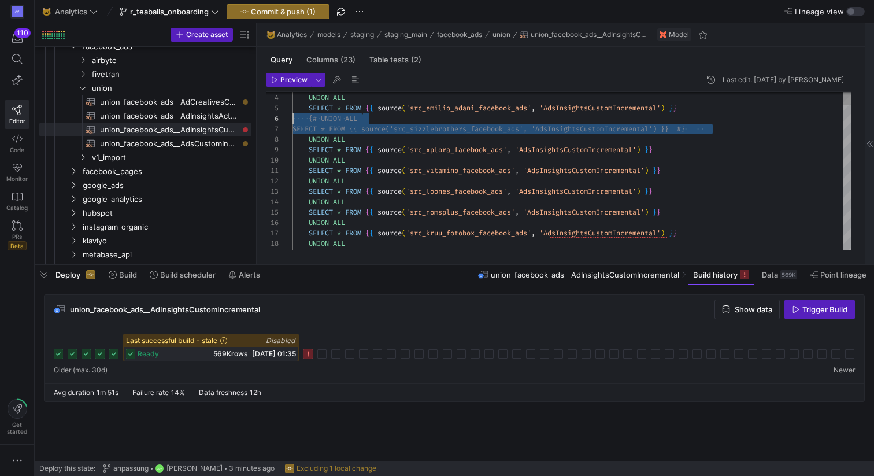
drag, startPoint x: 721, startPoint y: 129, endPoint x: 271, endPoint y: 118, distance: 449.8
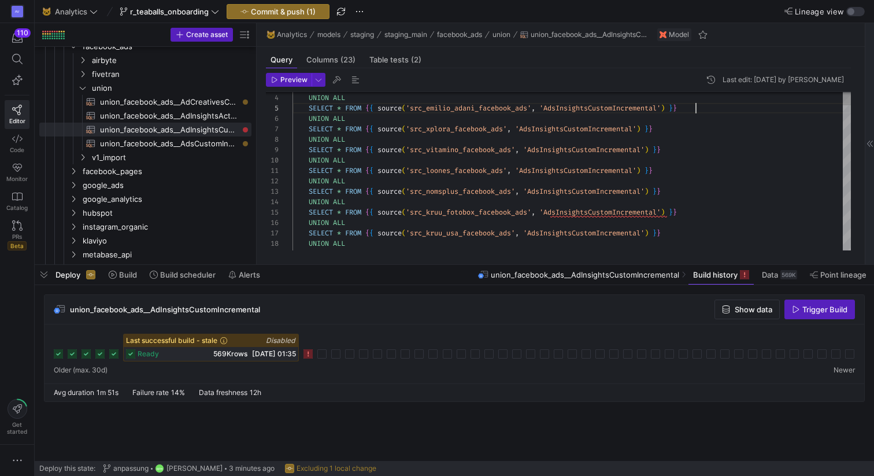
scroll to position [42, 403]
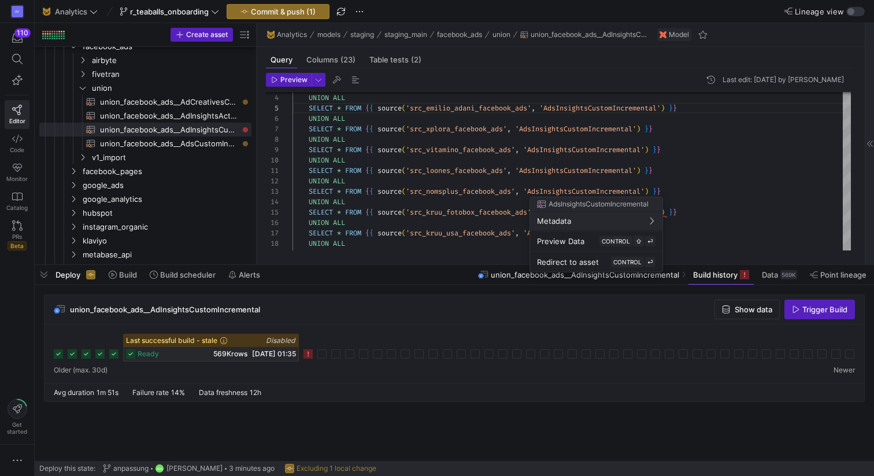
click at [667, 129] on div at bounding box center [437, 238] width 874 height 476
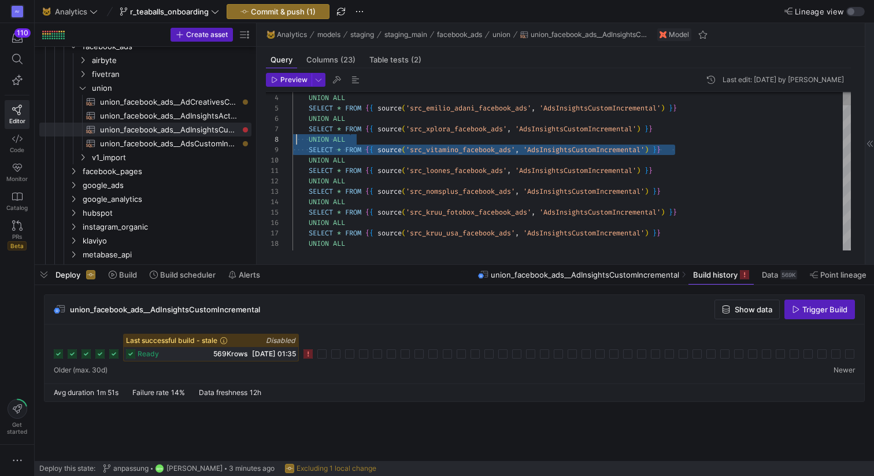
scroll to position [73, 0]
drag, startPoint x: 677, startPoint y: 152, endPoint x: 288, endPoint y: 141, distance: 389.1
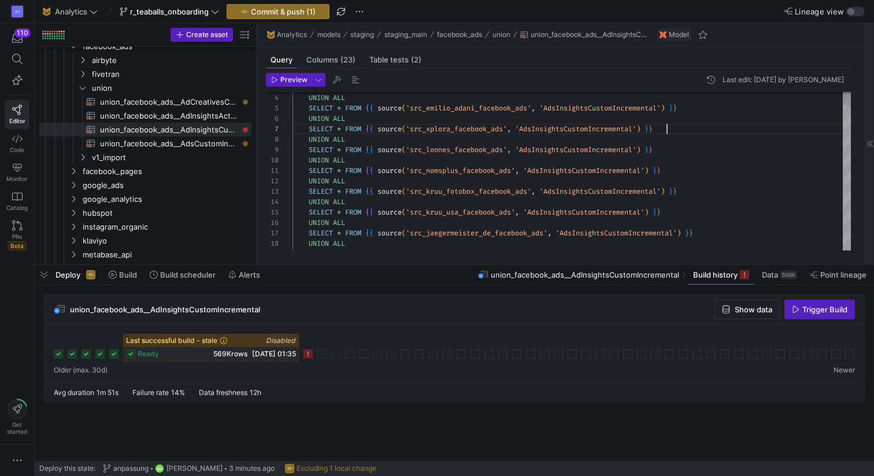
scroll to position [62, 375]
click at [684, 170] on div at bounding box center [437, 238] width 874 height 476
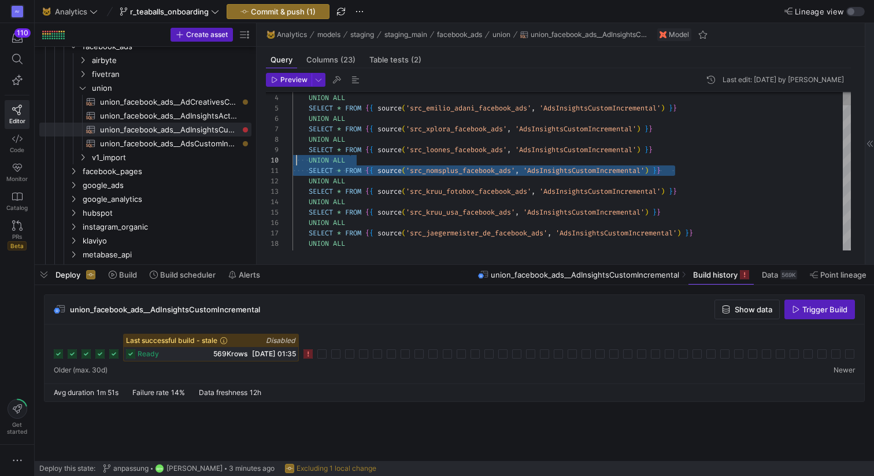
scroll to position [94, 4]
drag, startPoint x: 692, startPoint y: 175, endPoint x: 296, endPoint y: 163, distance: 396.7
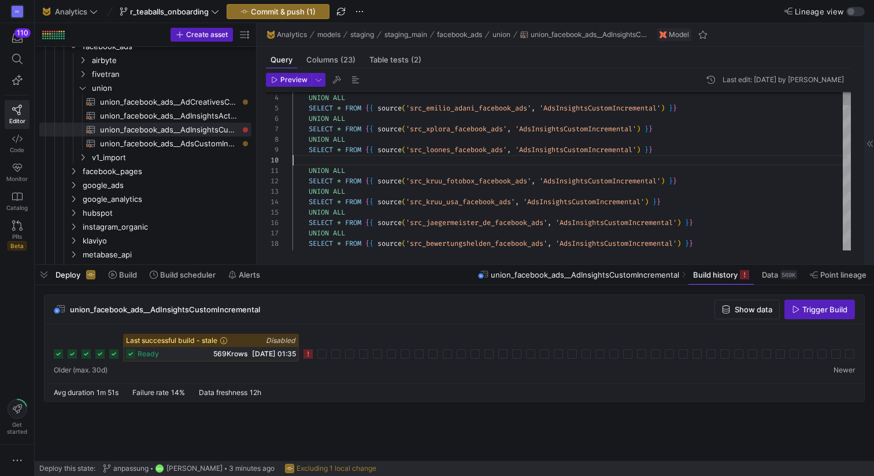
scroll to position [83, 375]
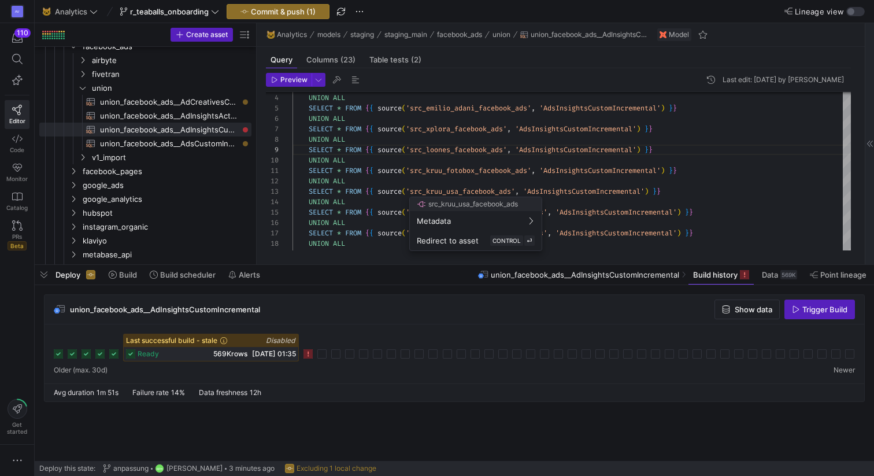
click at [554, 178] on div at bounding box center [437, 238] width 874 height 476
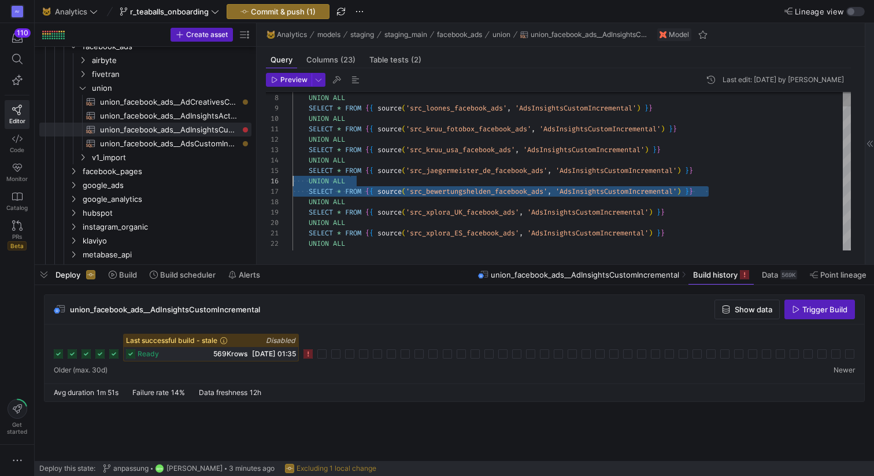
scroll to position [52, 0]
drag, startPoint x: 711, startPoint y: 190, endPoint x: 257, endPoint y: 180, distance: 455.0
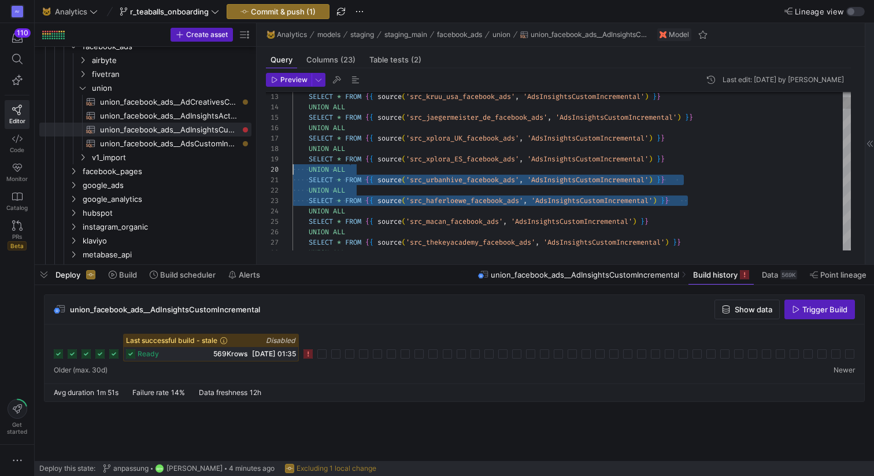
scroll to position [94, 0]
drag, startPoint x: 592, startPoint y: 201, endPoint x: 264, endPoint y: 169, distance: 330.4
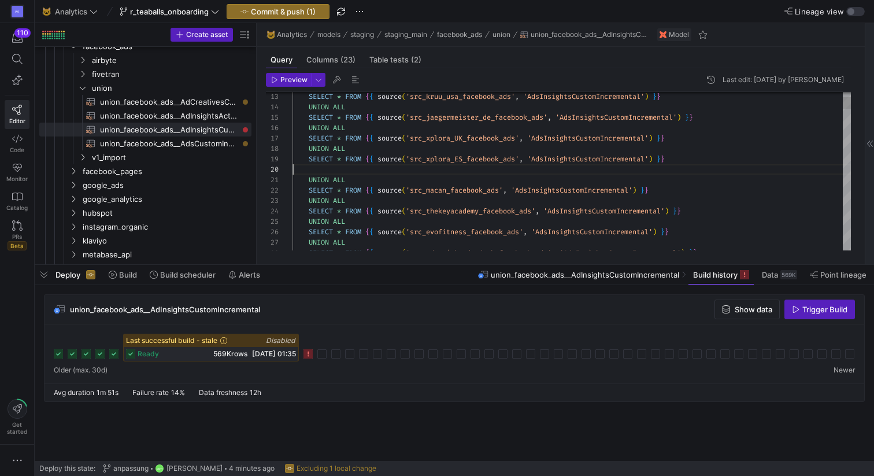
type textarea "uu_fotobox_facebook_ads', 'AdsInsightsCustomIncremental') }} UNION ALL SELECT *…"
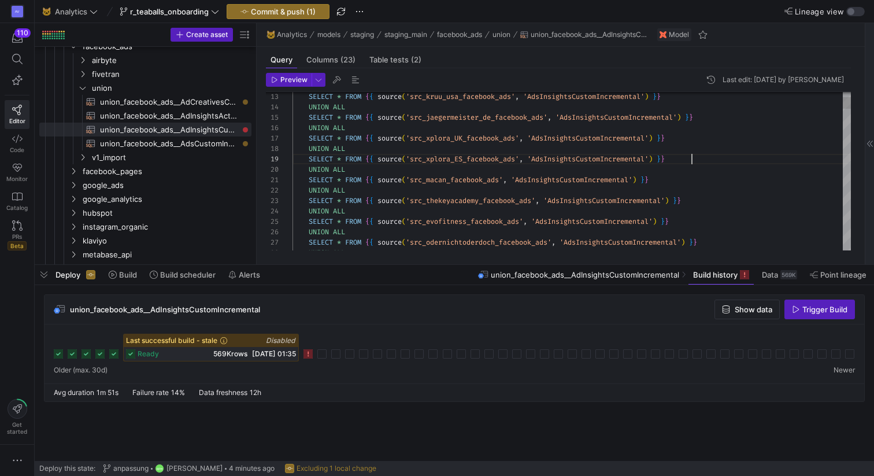
scroll to position [83, 399]
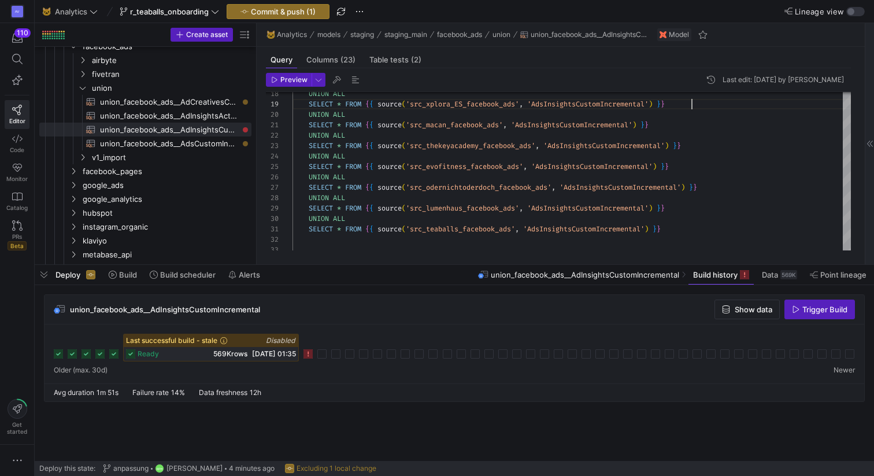
click at [279, 2] on y42-top-nav "🐱 Analytics r_teaballs_onboarding Commit & push (1) Lineage view" at bounding box center [454, 11] width 839 height 23
click at [280, 10] on span "Commit & push (1)" at bounding box center [283, 11] width 65 height 9
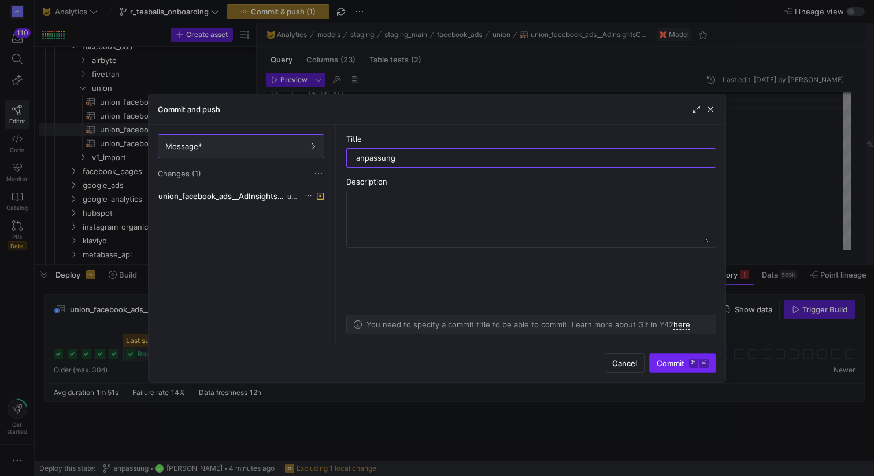
type input "anpassung"
click at [676, 366] on span "Commit ⌘ ⏎" at bounding box center [683, 362] width 52 height 9
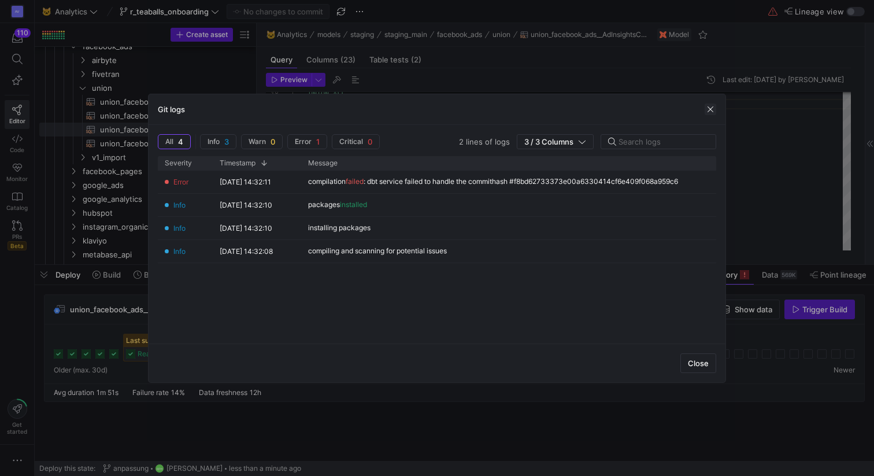
click at [706, 112] on span "button" at bounding box center [711, 109] width 12 height 12
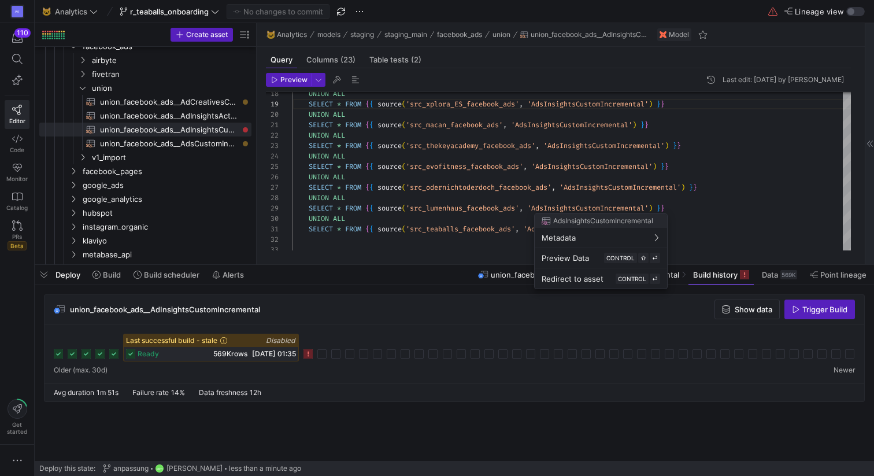
click at [585, 195] on div at bounding box center [437, 238] width 874 height 476
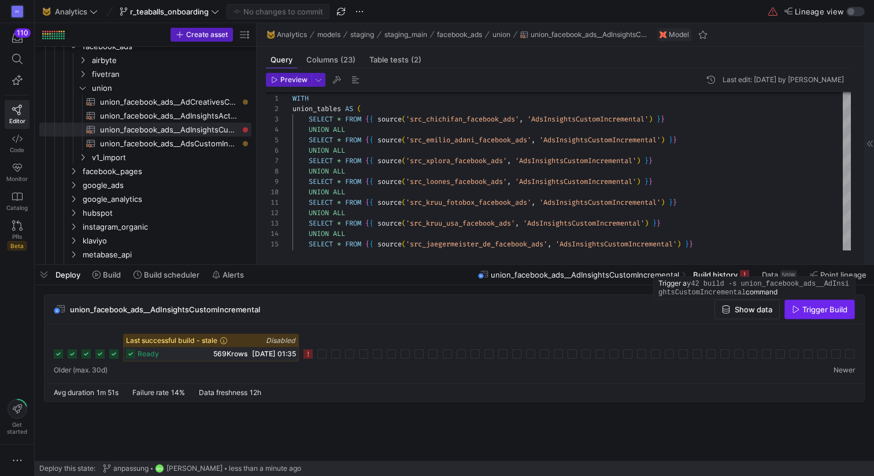
click at [815, 308] on span "Trigger Build" at bounding box center [824, 309] width 45 height 9
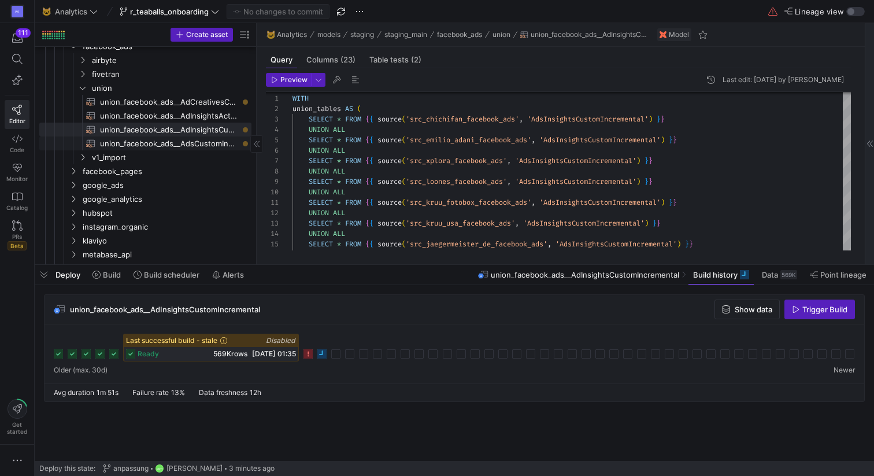
click at [218, 142] on span "union_facebook_ads__AdsCustomIncremental​​​​​​​​​​" at bounding box center [169, 143] width 138 height 13
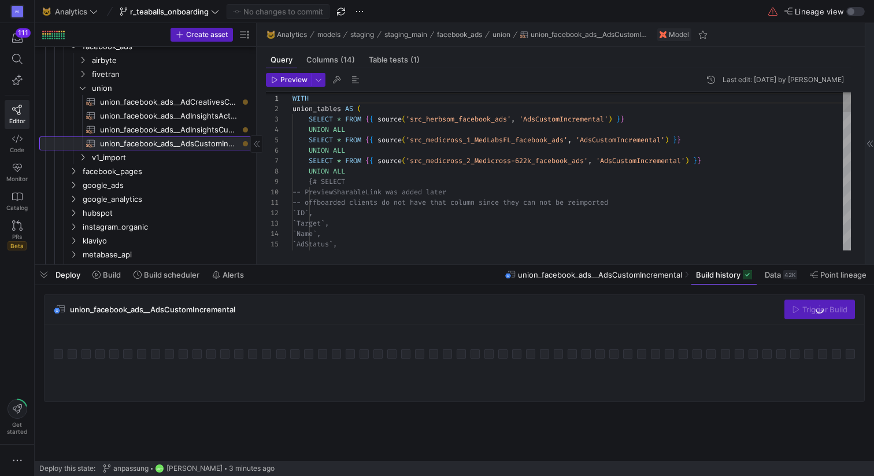
scroll to position [104, 0]
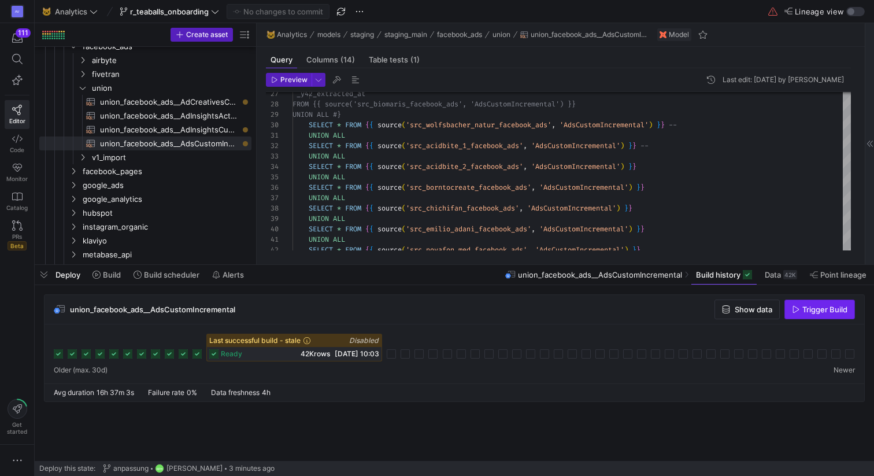
click at [807, 314] on span "button" at bounding box center [819, 309] width 69 height 18
click at [202, 132] on span "union_facebook_ads__AdInsightsCustomIncremental​​​​​​​​​​" at bounding box center [169, 129] width 138 height 13
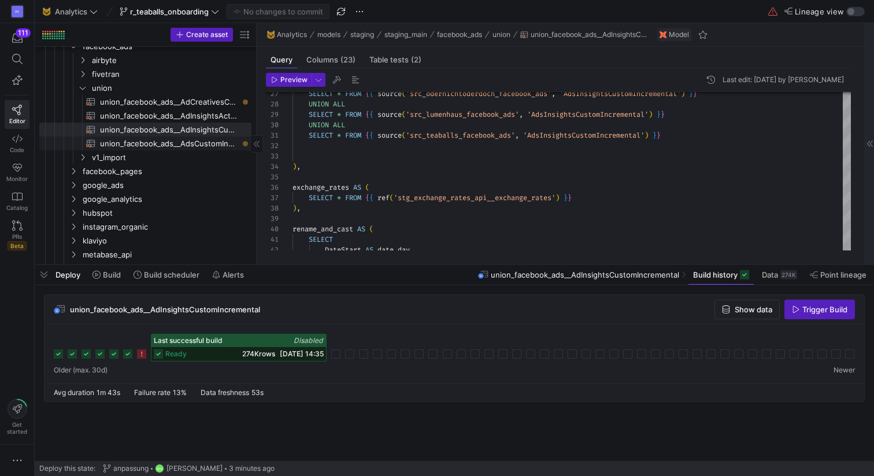
click at [201, 143] on span "union_facebook_ads__AdsCustomIncremental​​​​​​​​​​" at bounding box center [169, 143] width 138 height 13
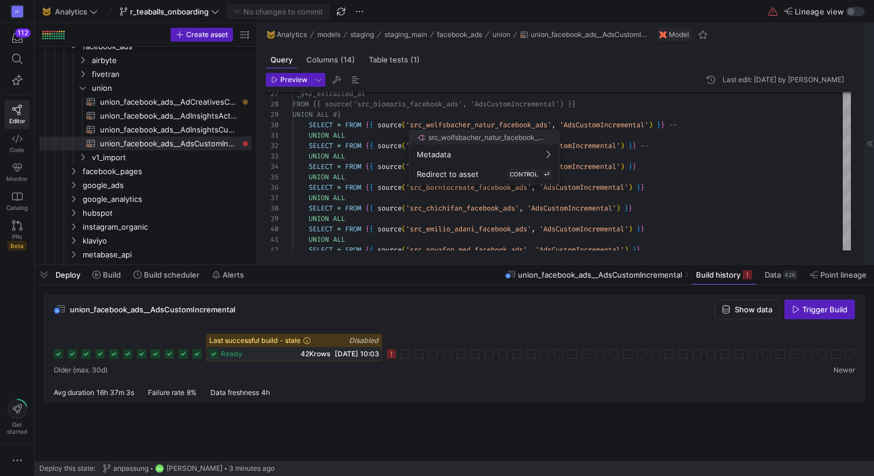
click at [390, 184] on div at bounding box center [437, 238] width 874 height 476
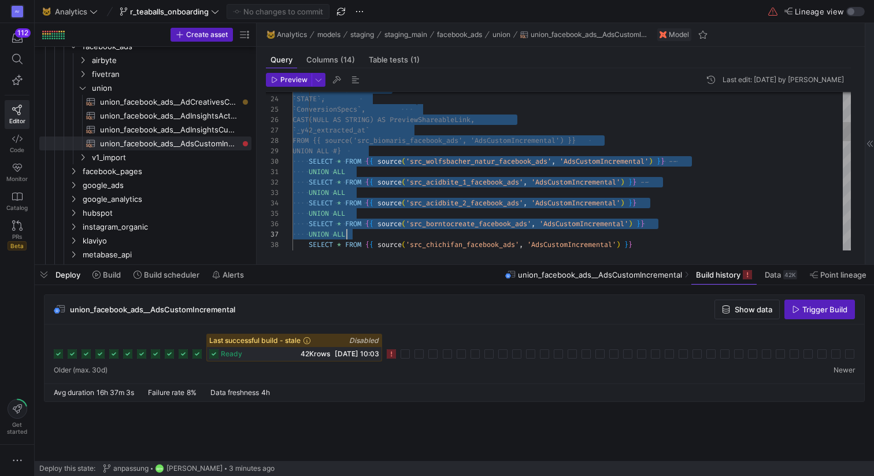
scroll to position [21, 54]
drag, startPoint x: 310, startPoint y: 127, endPoint x: 555, endPoint y: 233, distance: 267.7
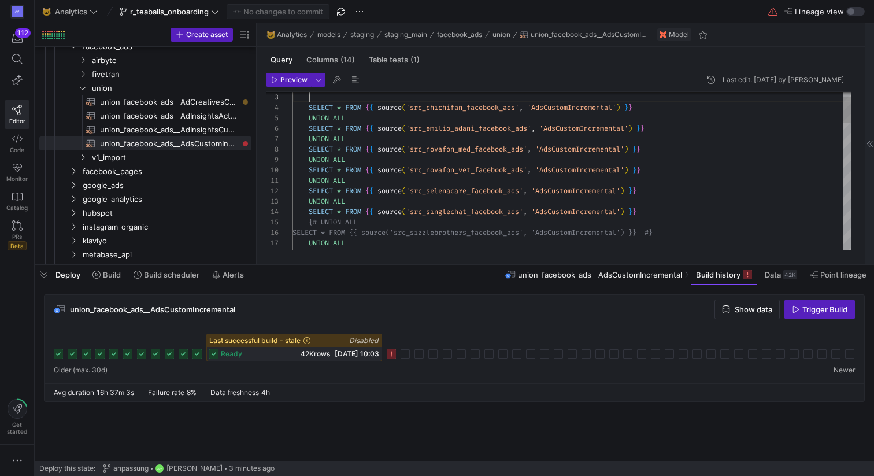
scroll to position [21, 17]
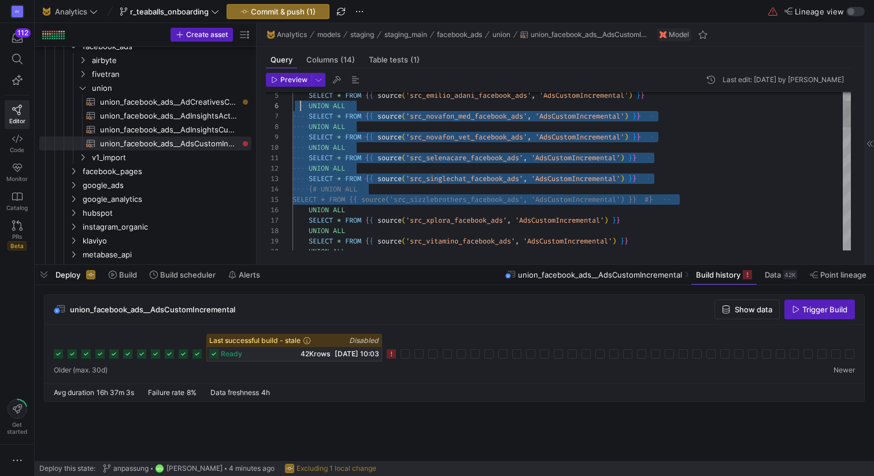
scroll to position [52, 0]
drag, startPoint x: 682, startPoint y: 201, endPoint x: 287, endPoint y: 108, distance: 406.1
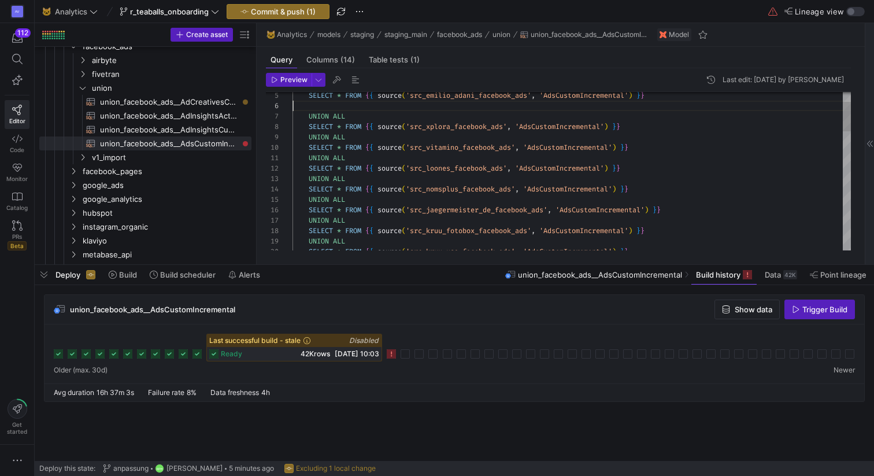
scroll to position [42, 365]
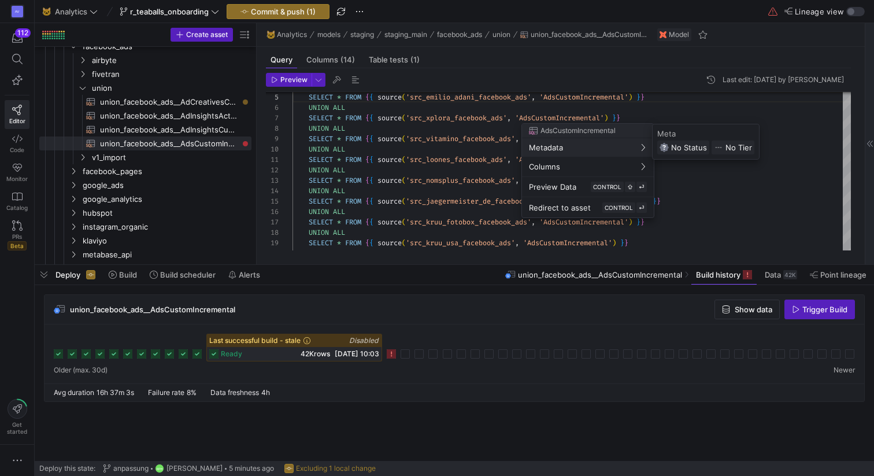
click at [481, 158] on div at bounding box center [437, 238] width 874 height 476
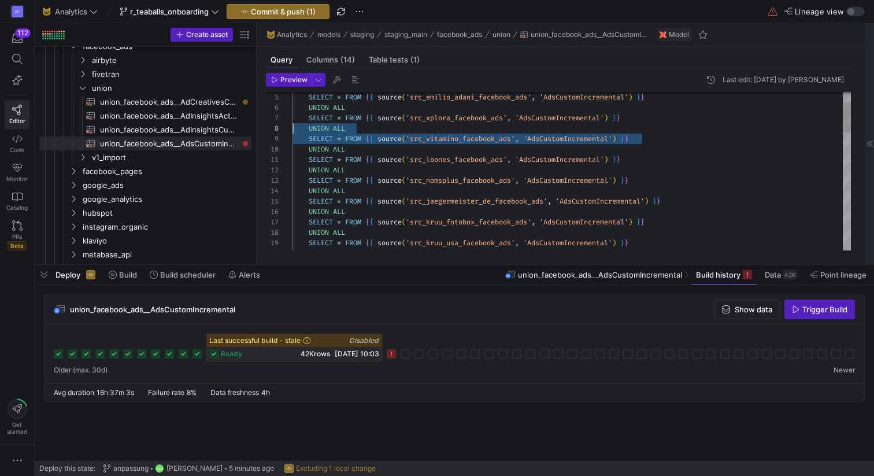
scroll to position [73, 0]
drag, startPoint x: 654, startPoint y: 140, endPoint x: 269, endPoint y: 129, distance: 385.7
click at [292, 129] on div "SELECT * FROM { { source ( 'src_emilio_adani_facebook_ads' , 'AdsCustomIncremen…" at bounding box center [571, 456] width 558 height 831
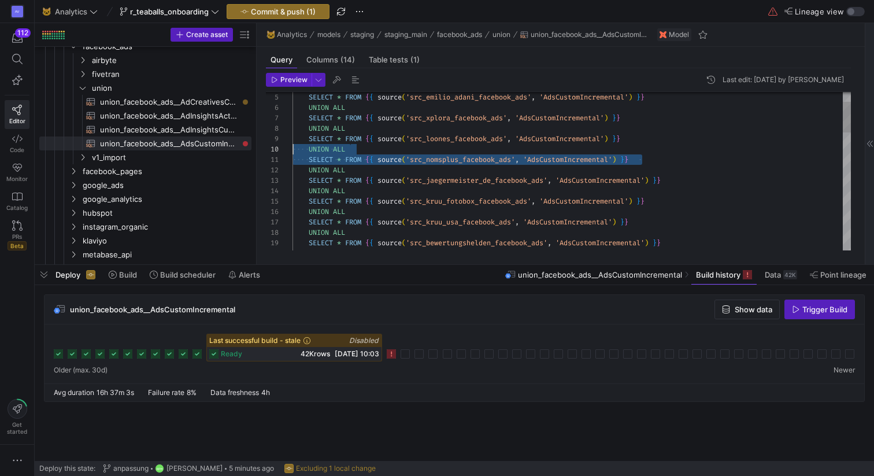
scroll to position [94, 0]
drag, startPoint x: 650, startPoint y: 162, endPoint x: 281, endPoint y: 147, distance: 368.5
click at [292, 147] on div "SELECT * FROM { { source ( 'src_emilio_adani_facebook_ads' , 'AdsCustomIncremen…" at bounding box center [571, 446] width 558 height 810
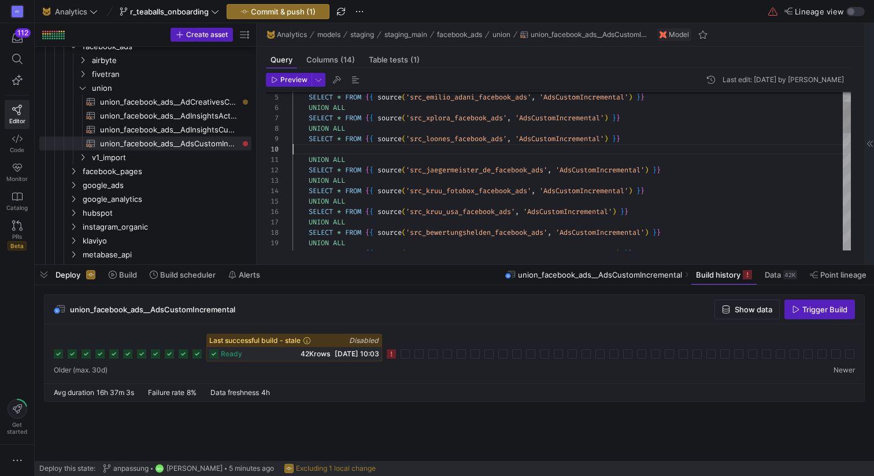
scroll to position [83, 341]
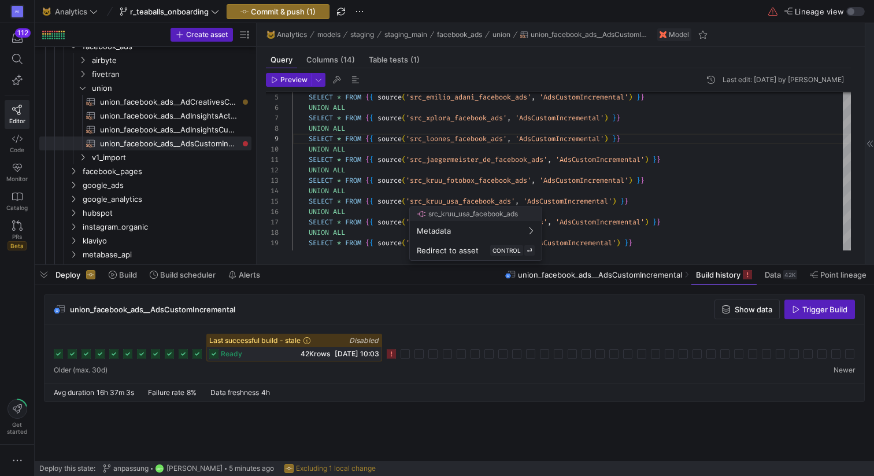
click at [583, 199] on div at bounding box center [437, 238] width 874 height 476
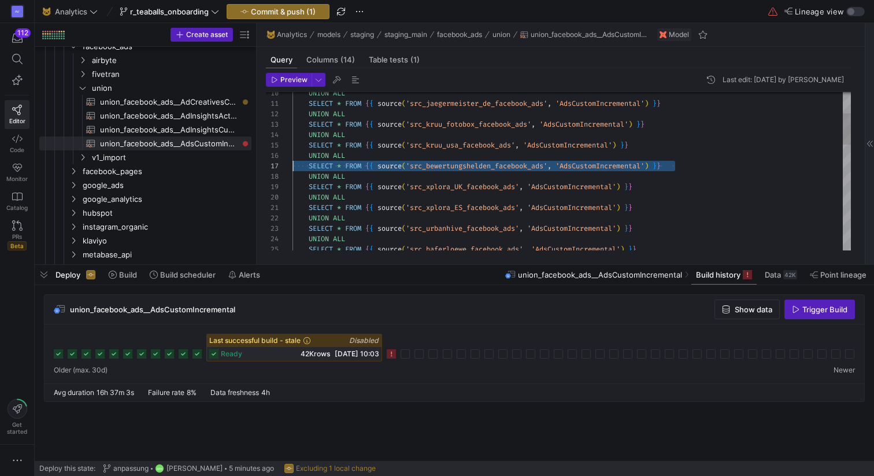
scroll to position [52, 0]
drag, startPoint x: 685, startPoint y: 166, endPoint x: 268, endPoint y: 157, distance: 418.0
click at [292, 157] on div "UNION ALL SELECT * FROM { { source ( 'src_jaegermeister_de_facebook_ads' , 'Ads…" at bounding box center [571, 379] width 558 height 789
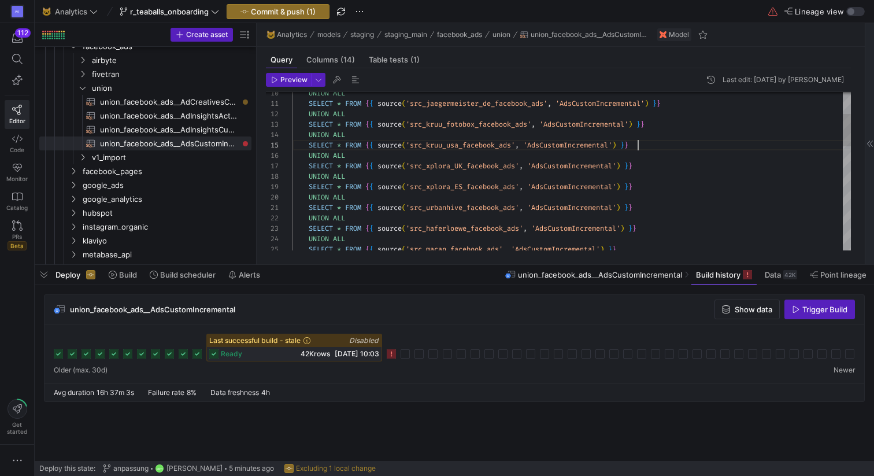
scroll to position [42, 346]
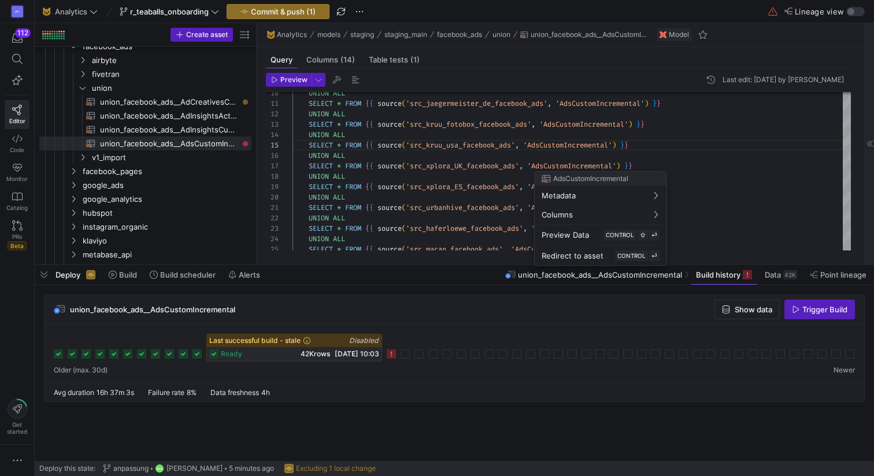
click at [474, 201] on div at bounding box center [437, 238] width 874 height 476
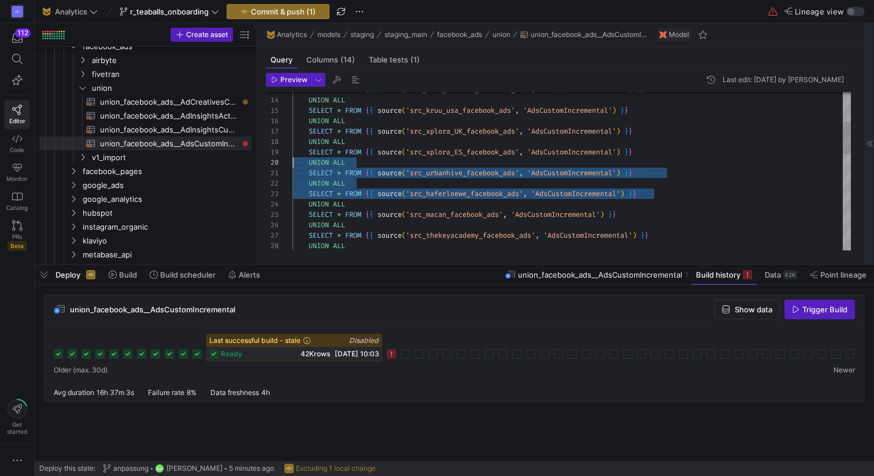
scroll to position [94, 0]
drag, startPoint x: 655, startPoint y: 194, endPoint x: 249, endPoint y: 163, distance: 407.5
click at [292, 163] on div "SELECT * FROM { { source ( 'src_kruu_fotobox_facebook_ads' , 'AdsCustomIncremen…" at bounding box center [571, 334] width 558 height 769
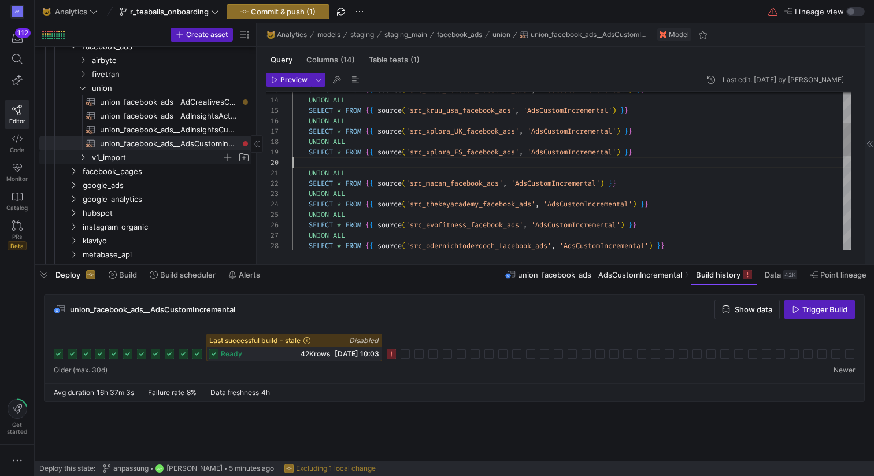
type textarea "SELECT * FROM {{ source('src_jaegermeister_de_facebook_ads', 'AdsCustomIncremen…"
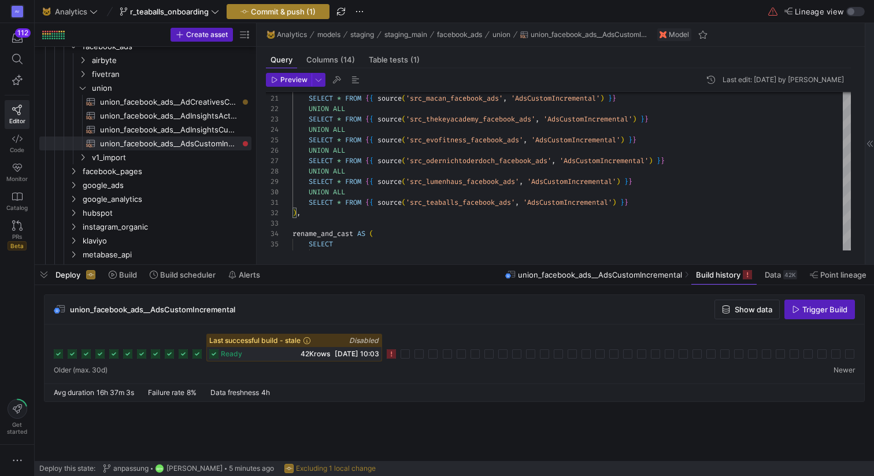
click at [251, 7] on span "Commit & push (1)" at bounding box center [277, 11] width 75 height 9
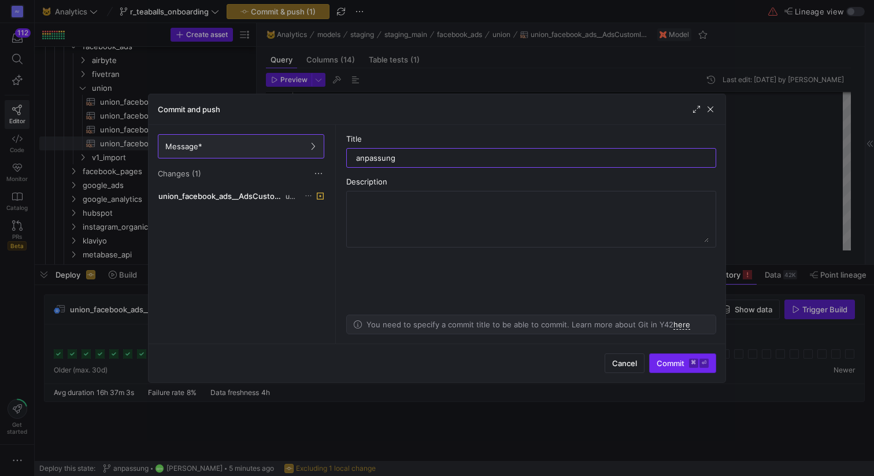
type input "anpassung"
click at [661, 370] on span "submit" at bounding box center [683, 363] width 66 height 18
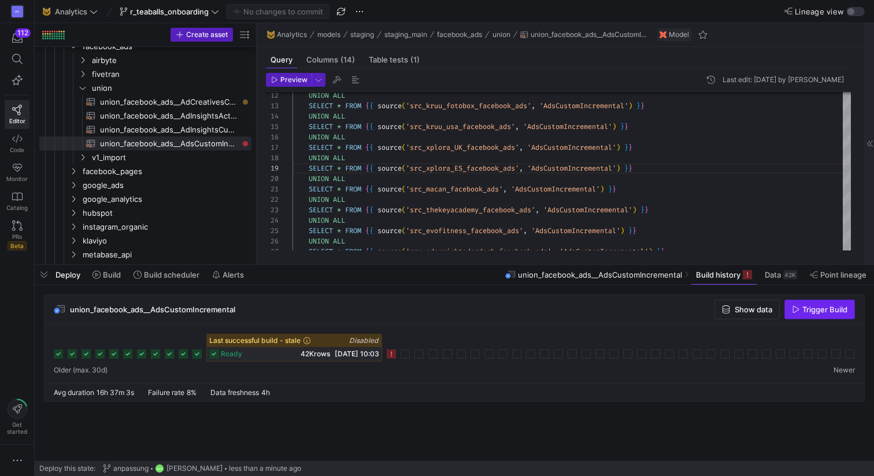
click at [798, 308] on icon "button" at bounding box center [796, 309] width 8 height 8
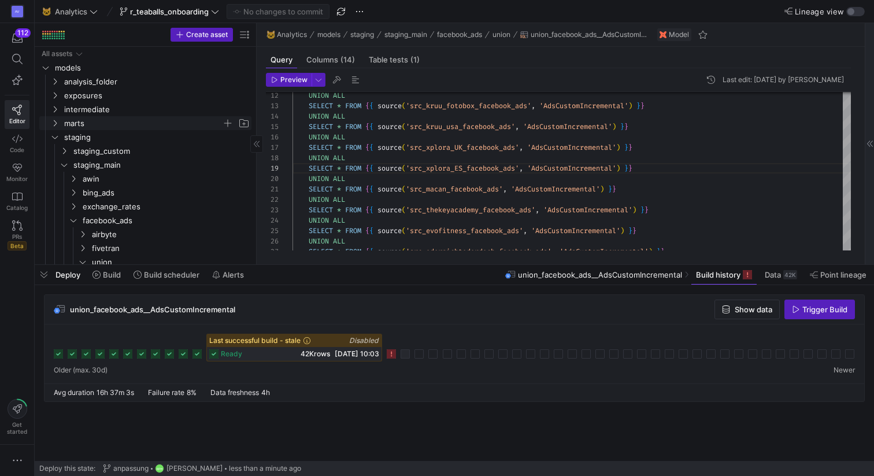
click at [75, 125] on span "marts" at bounding box center [143, 123] width 158 height 13
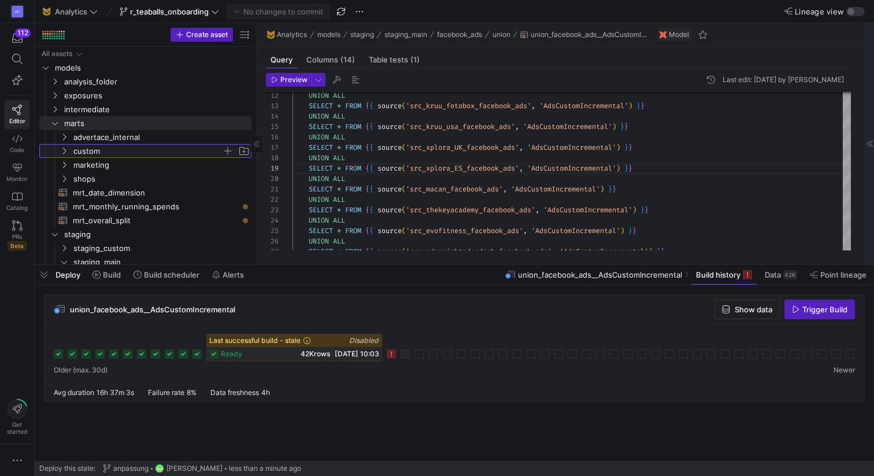
click at [79, 150] on span "custom" at bounding box center [147, 150] width 149 height 13
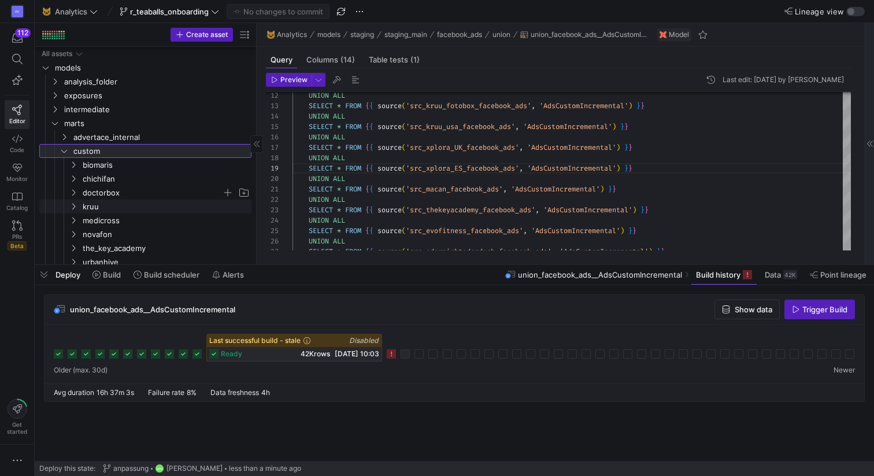
scroll to position [30, 0]
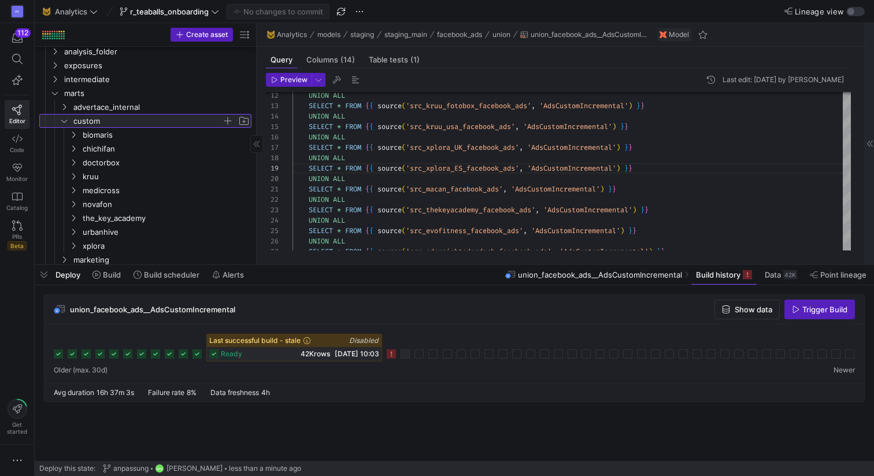
click at [64, 121] on icon at bounding box center [64, 120] width 8 height 7
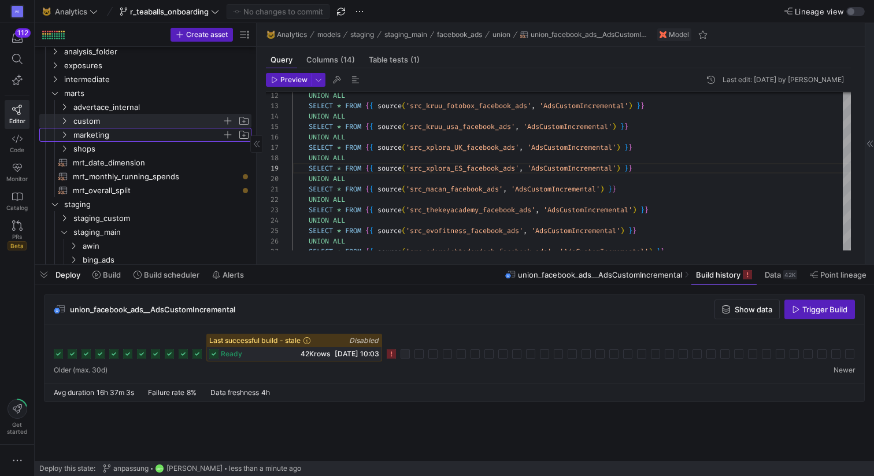
click at [97, 134] on span "marketing" at bounding box center [147, 134] width 149 height 13
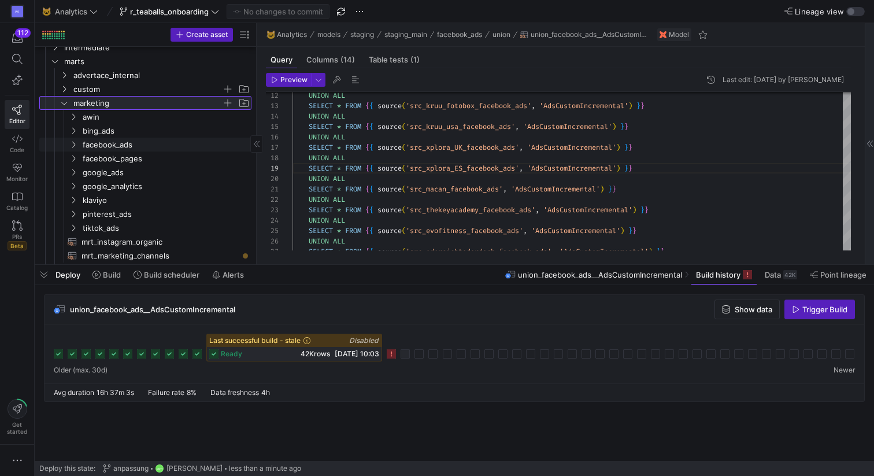
scroll to position [67, 0]
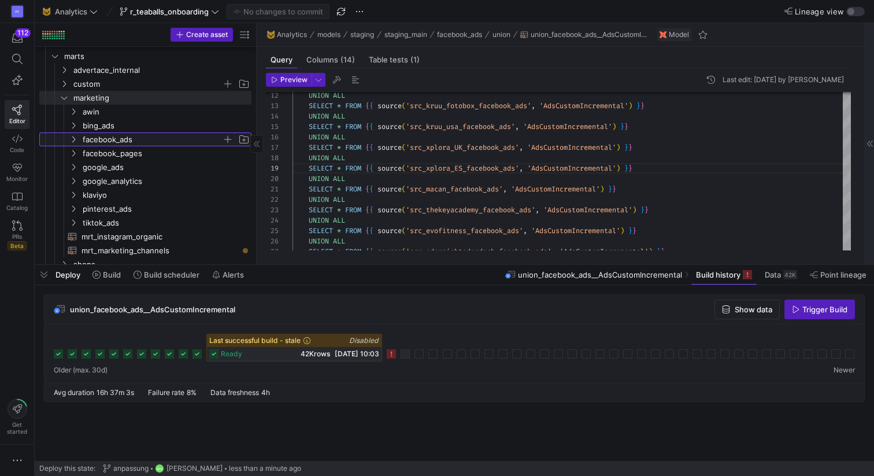
click at [97, 142] on span "facebook_ads" at bounding box center [152, 139] width 139 height 13
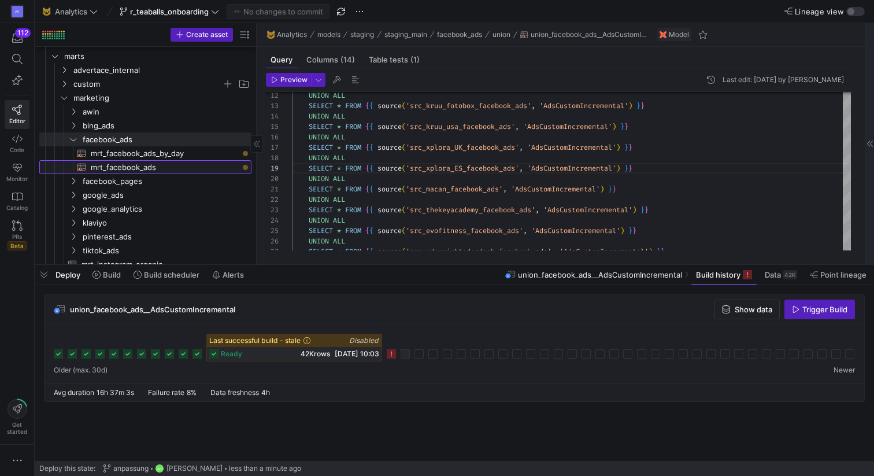
click at [98, 165] on span "mrt_facebook_ads​​​​​​​​​​" at bounding box center [164, 167] width 147 height 13
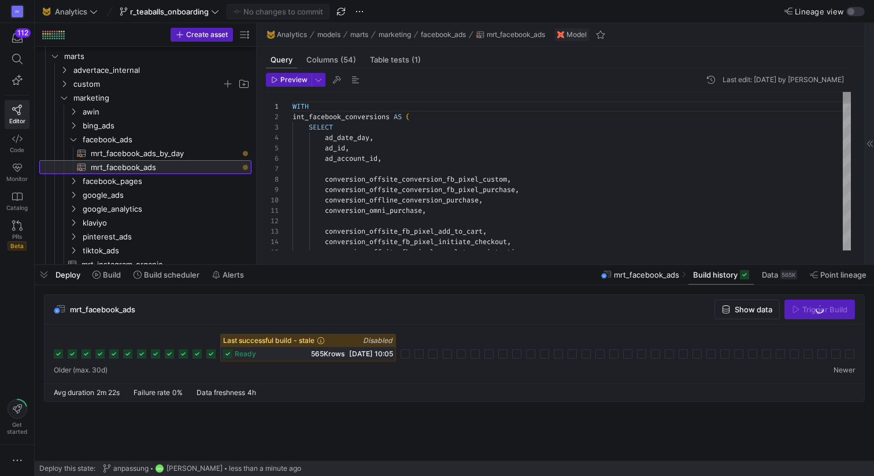
scroll to position [104, 0]
click at [180, 153] on span "mrt_facebook_ads_by_day​​​​​​​​​​" at bounding box center [164, 153] width 147 height 13
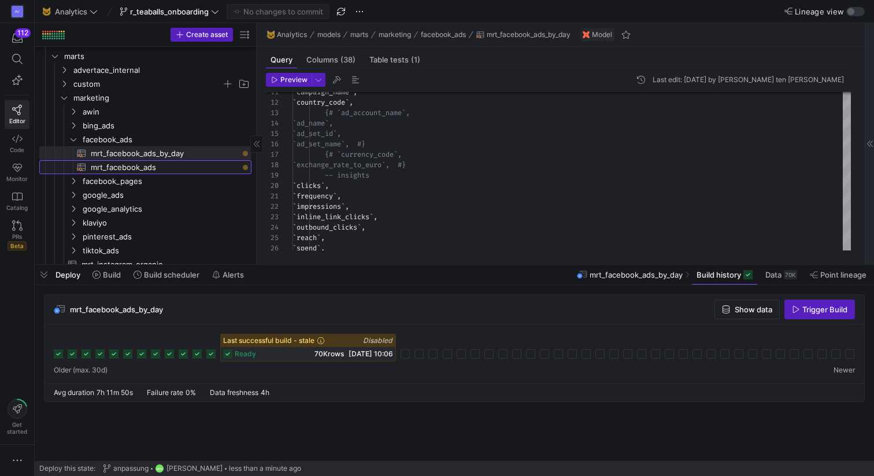
click at [169, 170] on span "mrt_facebook_ads​​​​​​​​​​" at bounding box center [164, 167] width 147 height 13
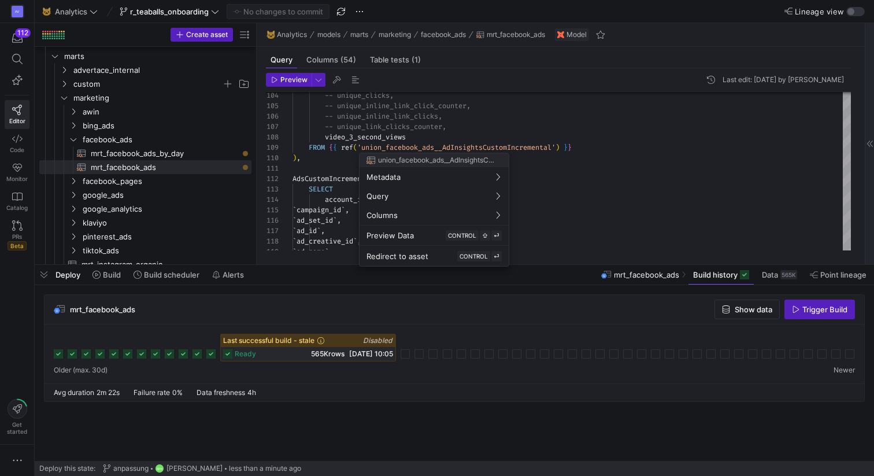
click at [339, 159] on div at bounding box center [437, 238] width 874 height 476
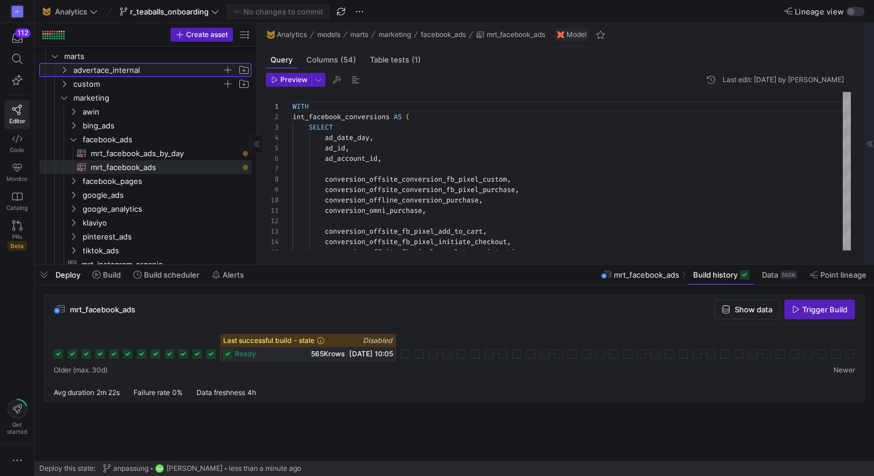
click at [101, 72] on span "advertace_internal" at bounding box center [147, 70] width 149 height 13
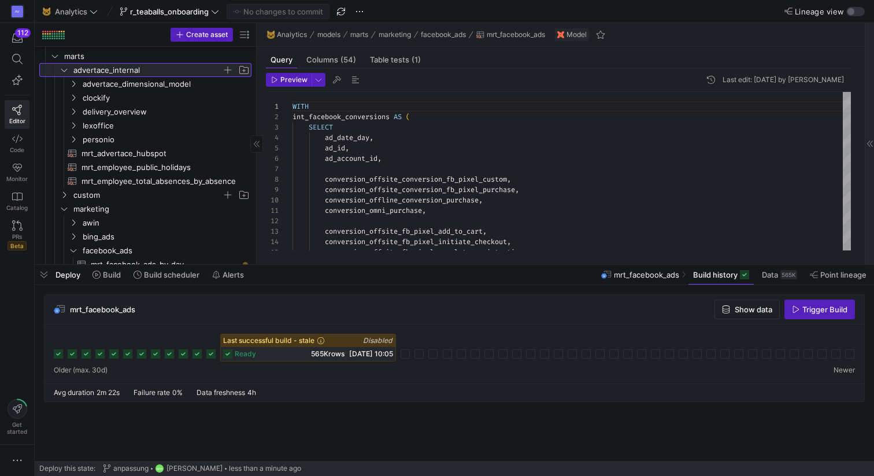
click at [101, 72] on span "advertace_internal" at bounding box center [147, 70] width 149 height 13
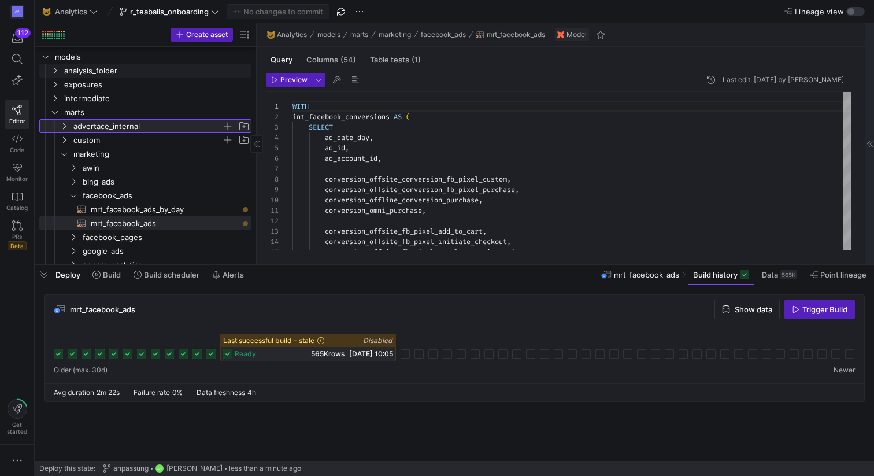
scroll to position [6, 0]
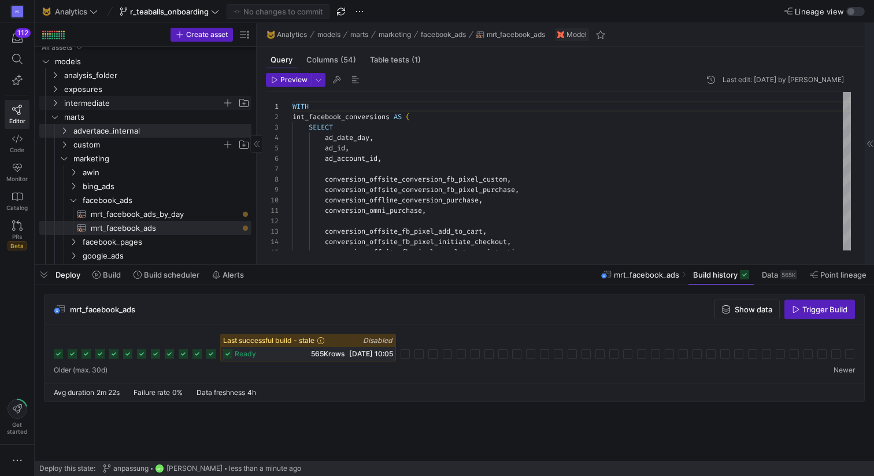
click at [75, 104] on span "intermediate" at bounding box center [143, 103] width 158 height 13
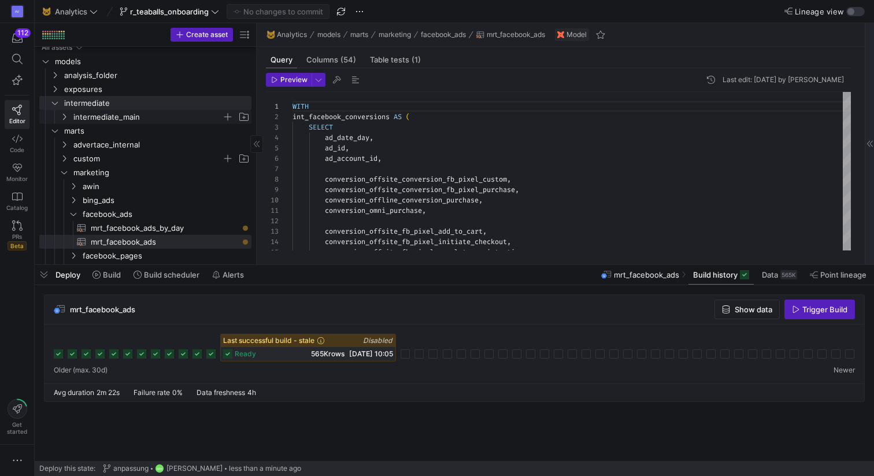
click at [85, 114] on span "intermediate_main" at bounding box center [147, 116] width 149 height 13
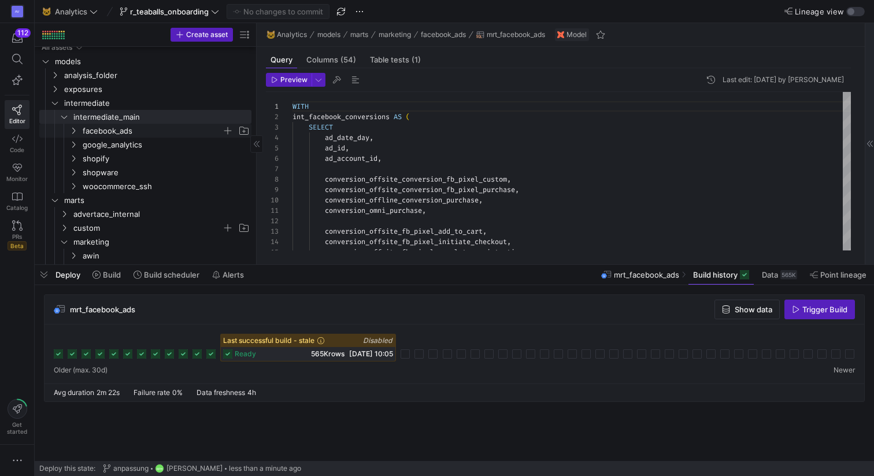
click at [94, 133] on span "facebook_ads" at bounding box center [152, 130] width 139 height 13
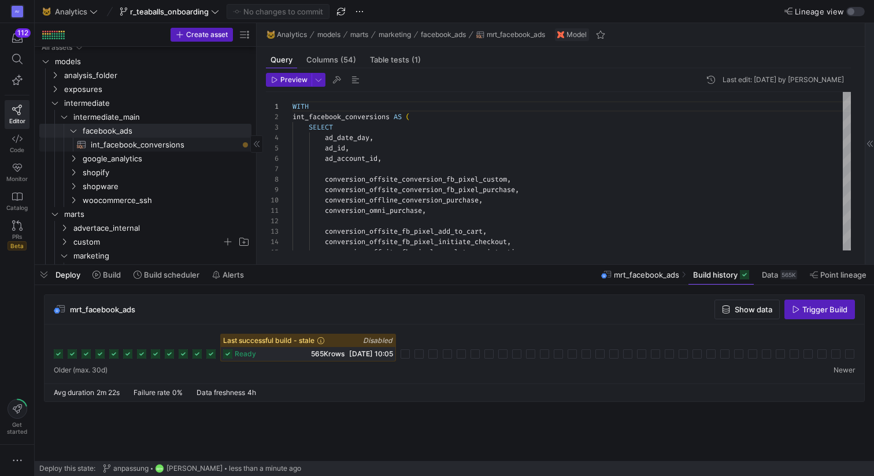
click at [95, 143] on span "int_facebook_conversions​​​​​​​​​​" at bounding box center [164, 144] width 147 height 13
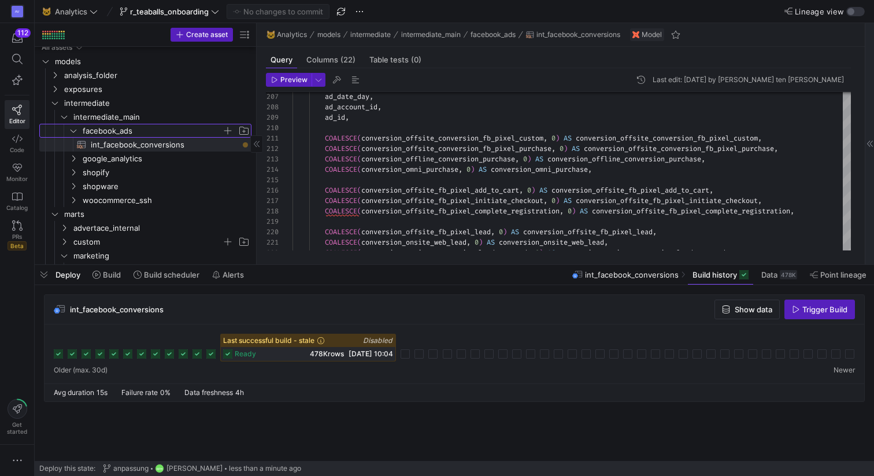
click at [80, 128] on span "facebook_ads" at bounding box center [159, 130] width 183 height 13
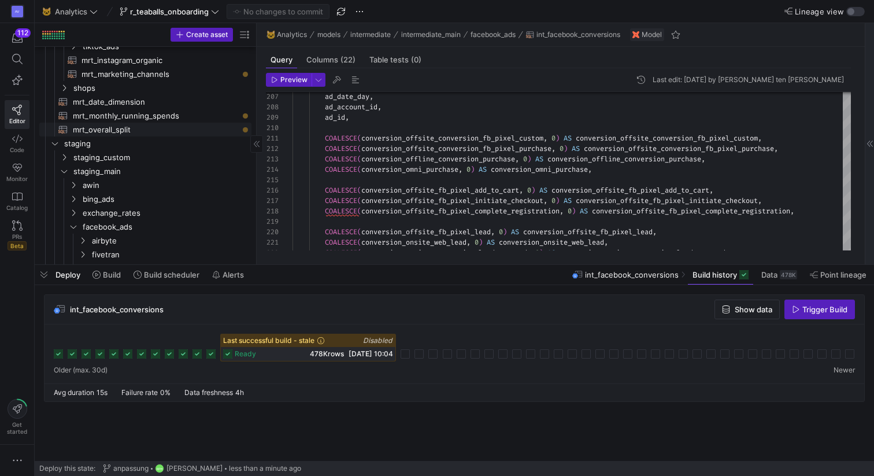
scroll to position [394, 0]
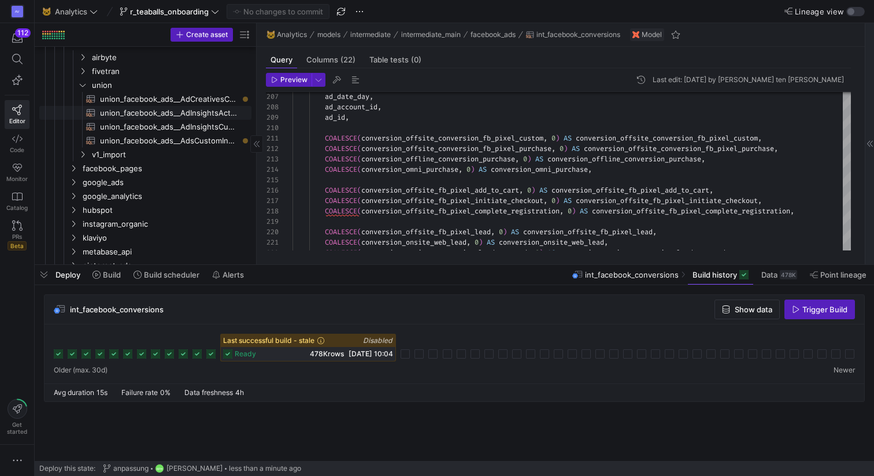
click at [172, 114] on span "union_facebook_ads__AdInsightsActionsCustomIncremental​​​​​​​​​​" at bounding box center [169, 112] width 138 height 13
type textarea "WITH union_tables AS ( SELECT * FROM {{ source('src_chichifan_facebook_ads', 'A…"
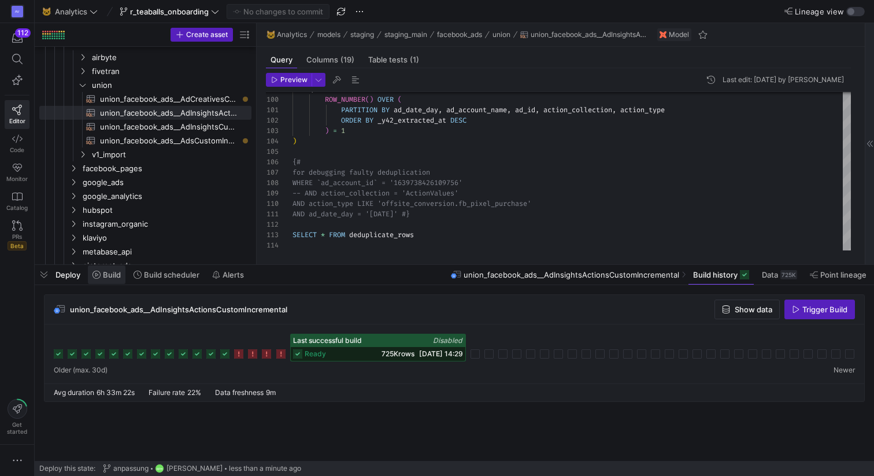
click at [101, 277] on span "Build" at bounding box center [106, 274] width 28 height 9
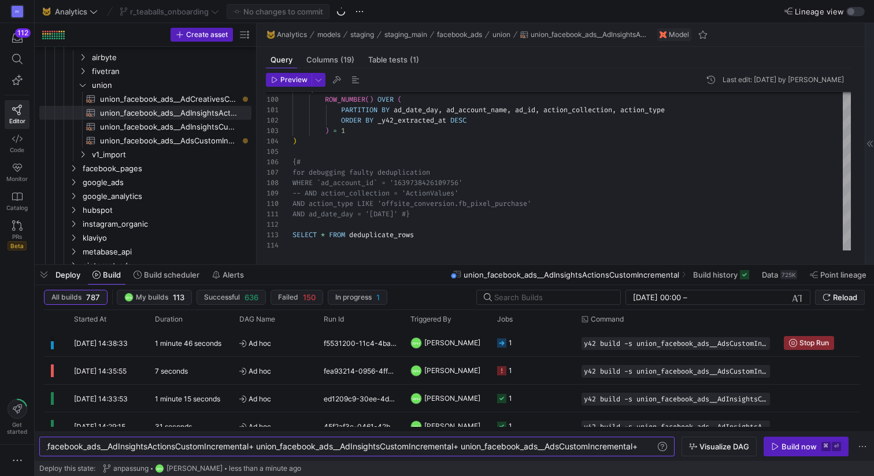
type textarea "y42 build -s union_facebook_ads__AdInsightsActionsCustomIncremental+ union_face…"
click at [781, 447] on span "Build now ⌘ ⏎" at bounding box center [806, 446] width 70 height 9
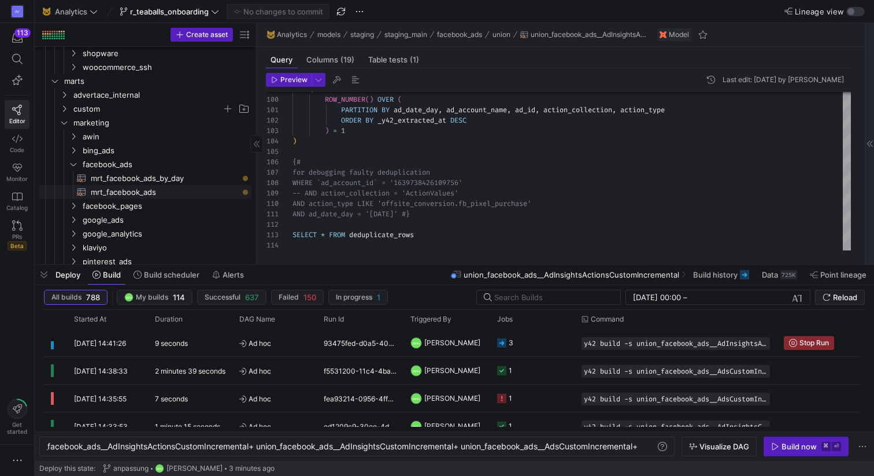
scroll to position [96, 0]
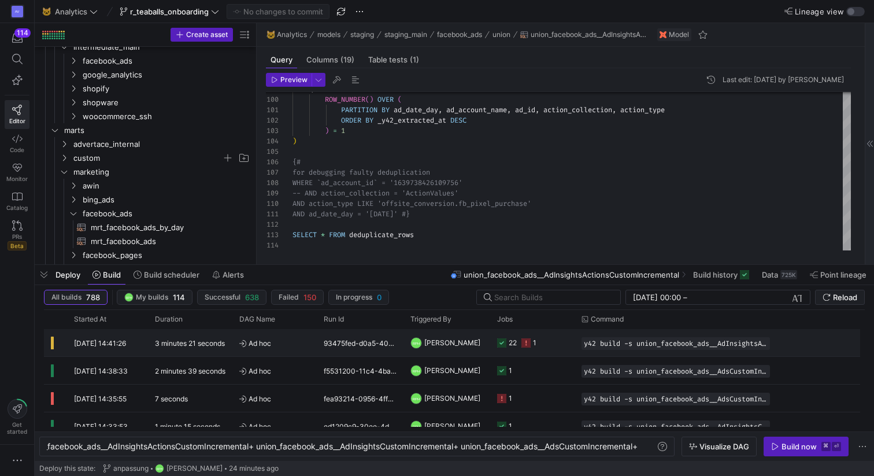
click at [527, 340] on icon "Press SPACE to select this row." at bounding box center [525, 342] width 9 height 9
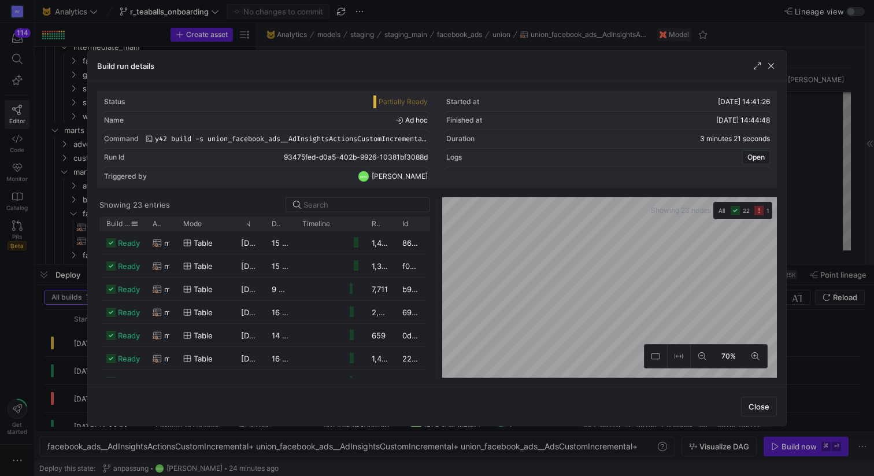
click at [120, 218] on div "Build status" at bounding box center [122, 224] width 32 height 14
click at [121, 227] on span "Build status" at bounding box center [118, 224] width 24 height 8
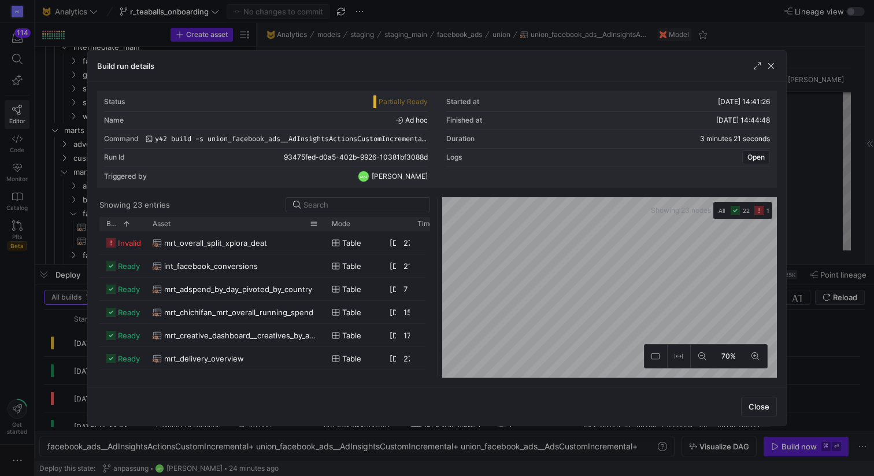
drag, startPoint x: 175, startPoint y: 224, endPoint x: 327, endPoint y: 228, distance: 152.0
click at [327, 228] on div at bounding box center [325, 224] width 5 height 14
click at [240, 242] on span "mrt_overall_split_xplora_deat" at bounding box center [215, 243] width 103 height 23
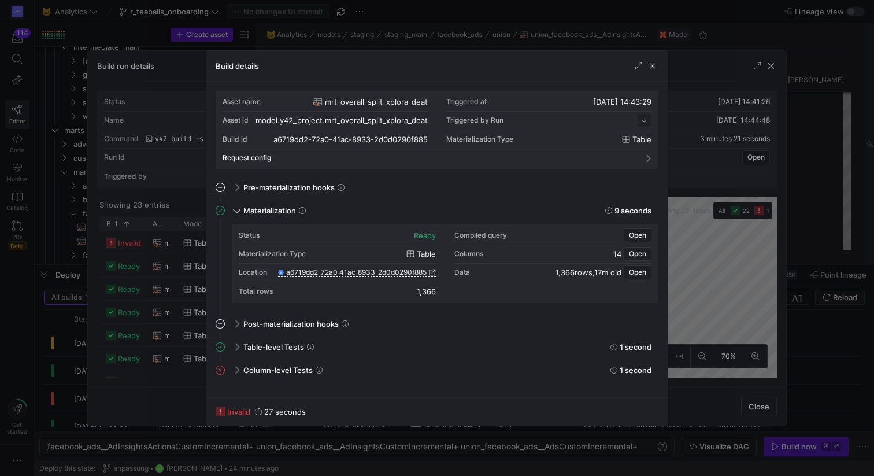
scroll to position [104, 0]
click at [238, 369] on span at bounding box center [235, 369] width 9 height 5
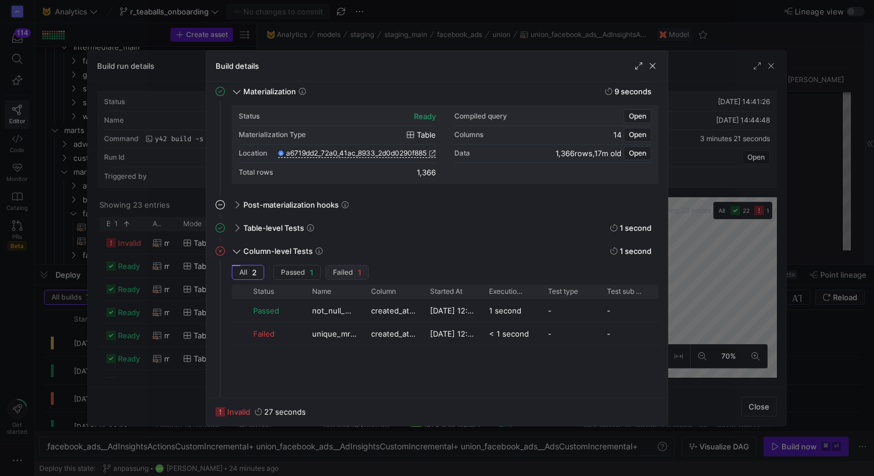
click at [336, 279] on span "button" at bounding box center [347, 272] width 42 height 14
click at [327, 306] on span "unique_mrt_overall_split_xplora_deat_created_at_local_date" at bounding box center [334, 310] width 45 height 23
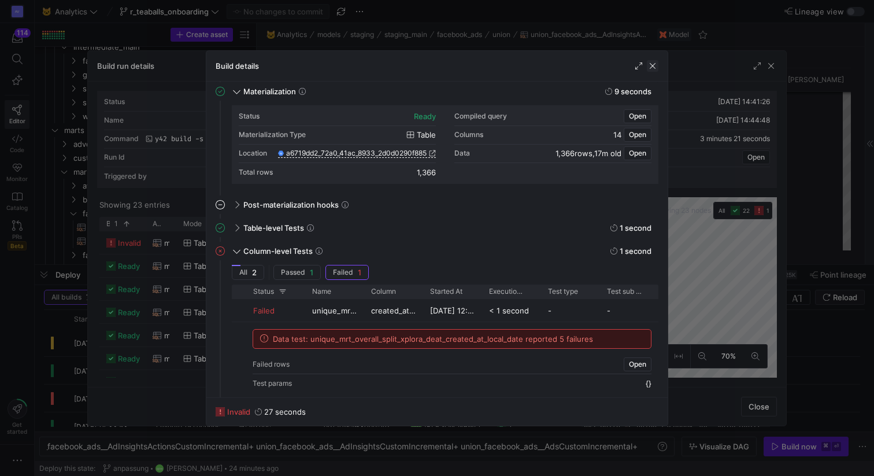
click at [653, 69] on span "button" at bounding box center [653, 66] width 12 height 12
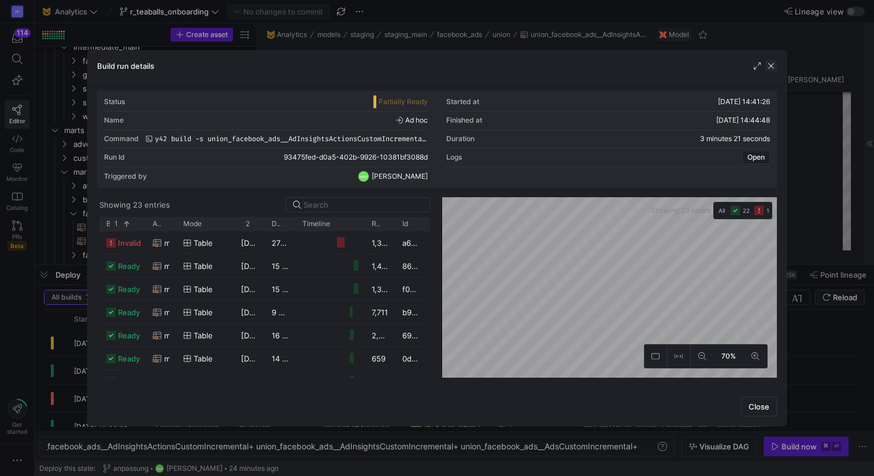
click at [773, 67] on span "button" at bounding box center [771, 66] width 12 height 12
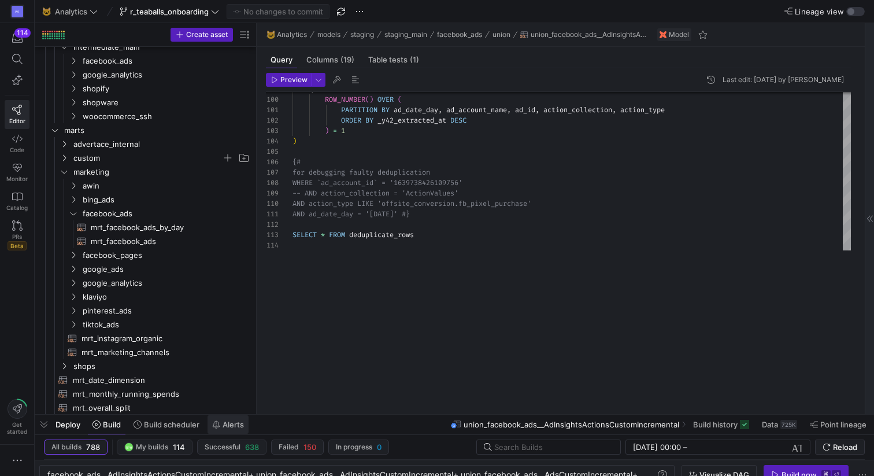
drag, startPoint x: 251, startPoint y: 265, endPoint x: 222, endPoint y: 475, distance: 211.2
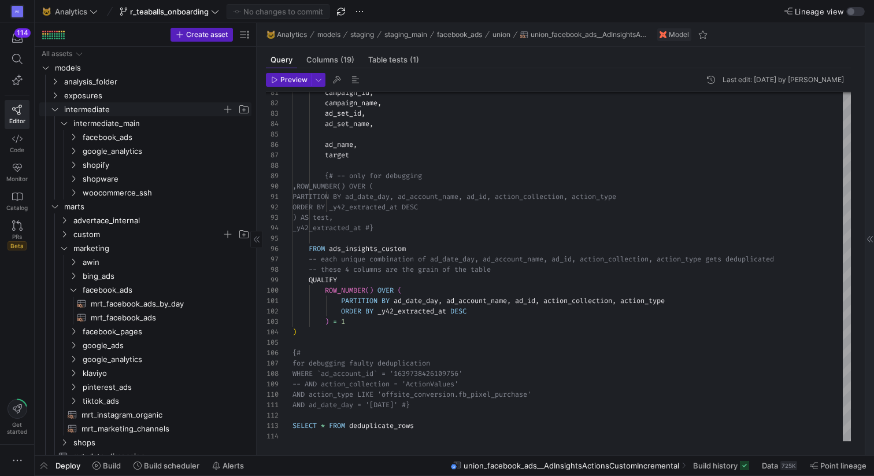
click at [57, 111] on icon "Press SPACE to select this row." at bounding box center [55, 109] width 8 height 7
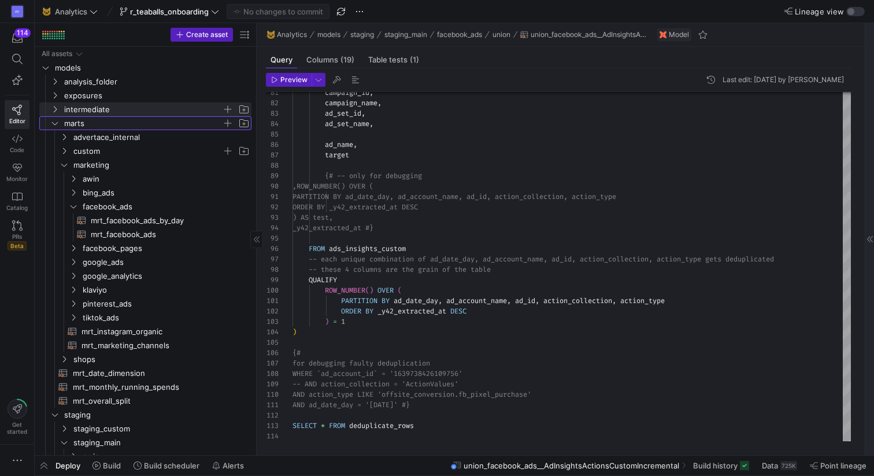
click at [54, 123] on icon "Press SPACE to select this row." at bounding box center [55, 123] width 8 height 7
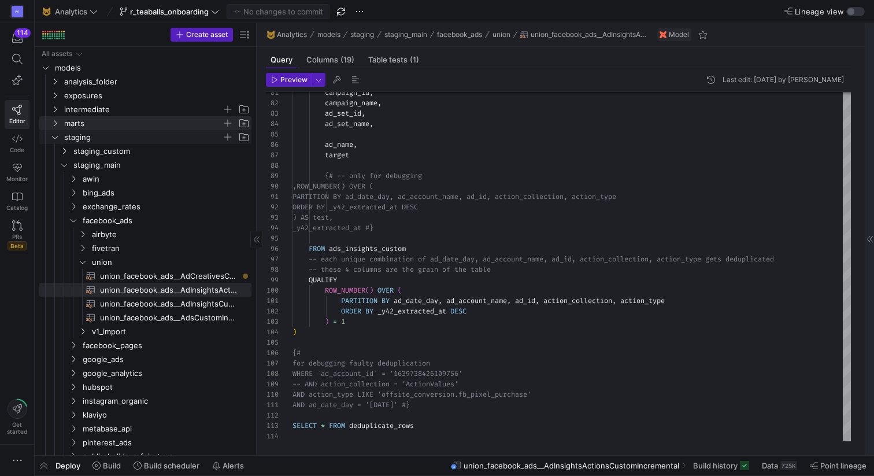
click at [53, 136] on icon "Press SPACE to select this row." at bounding box center [55, 137] width 6 height 3
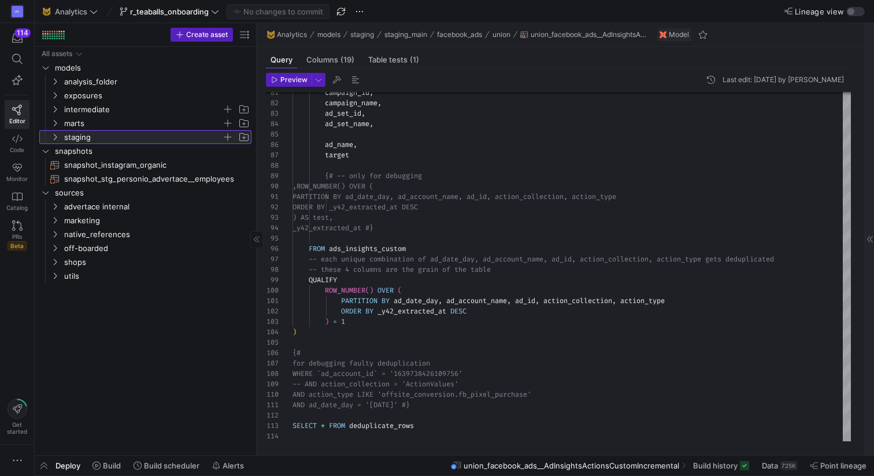
click at [53, 136] on icon at bounding box center [55, 137] width 8 height 7
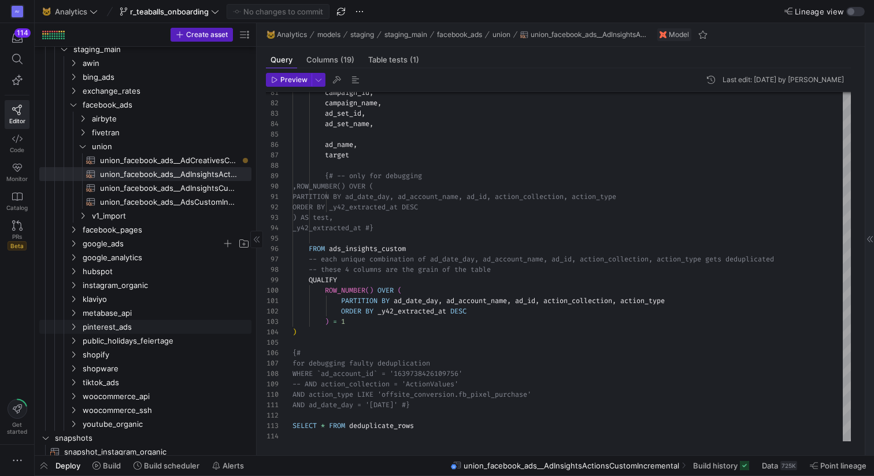
scroll to position [230, 0]
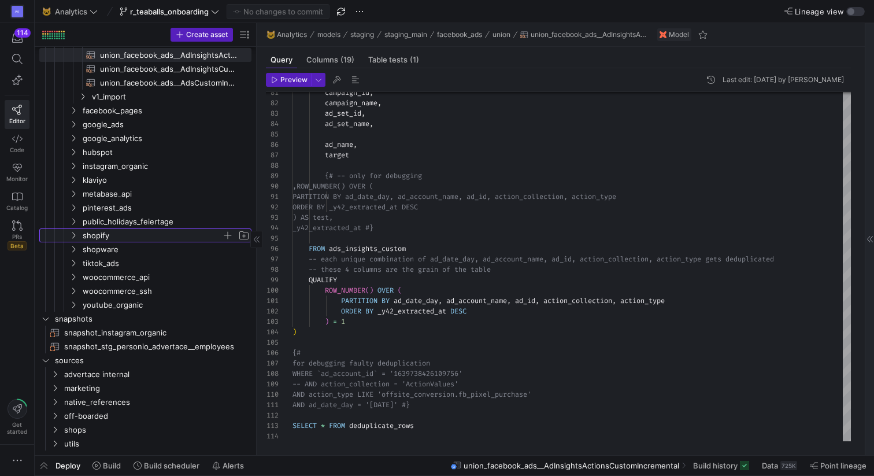
click at [74, 235] on icon "Press SPACE to select this row." at bounding box center [73, 235] width 8 height 7
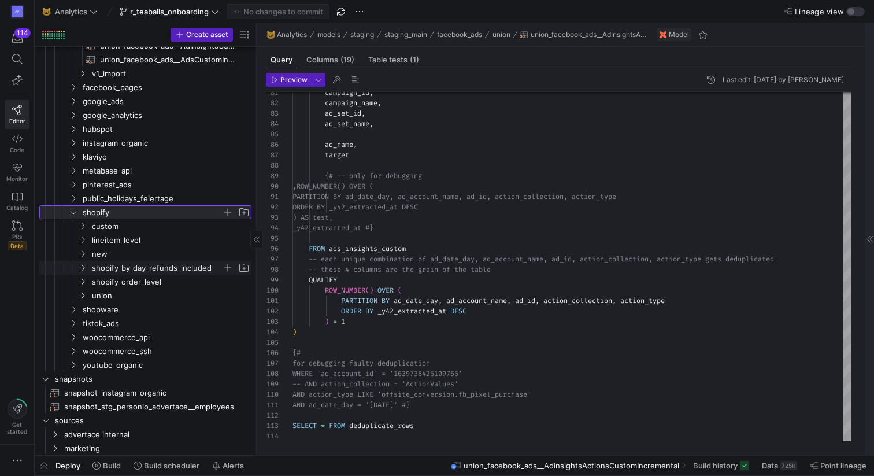
scroll to position [261, 0]
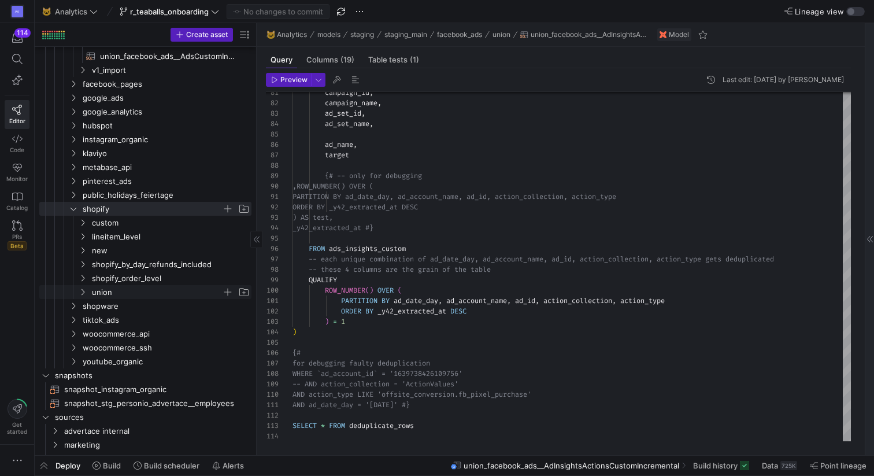
click at [90, 291] on span "union" at bounding box center [164, 292] width 174 height 13
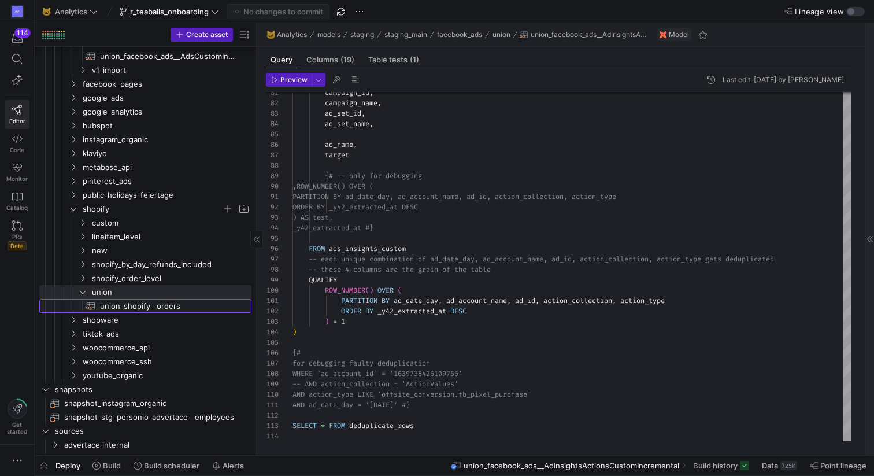
click at [138, 305] on span "union_shopify__orders​​​​​​​​​​" at bounding box center [169, 305] width 138 height 13
type textarea "WITH xplora_deat_es_gb AS ( SELECT * FROM {{ ref('stg_shopify_xplora_kindersmar…"
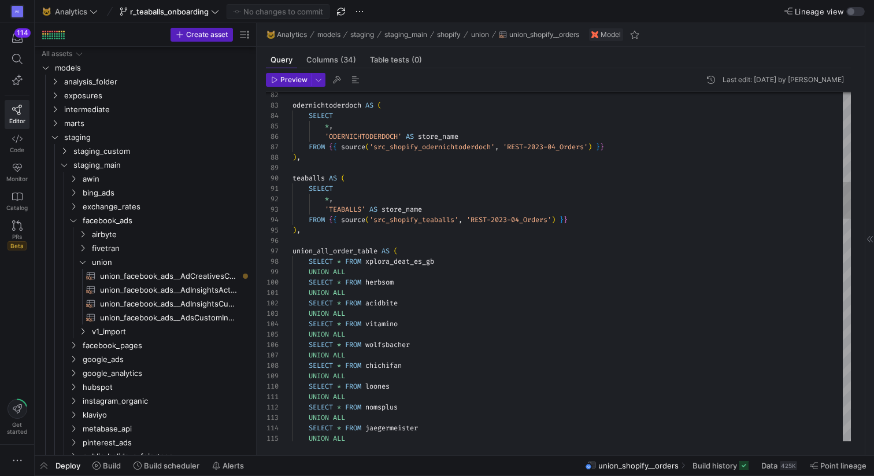
scroll to position [104, 0]
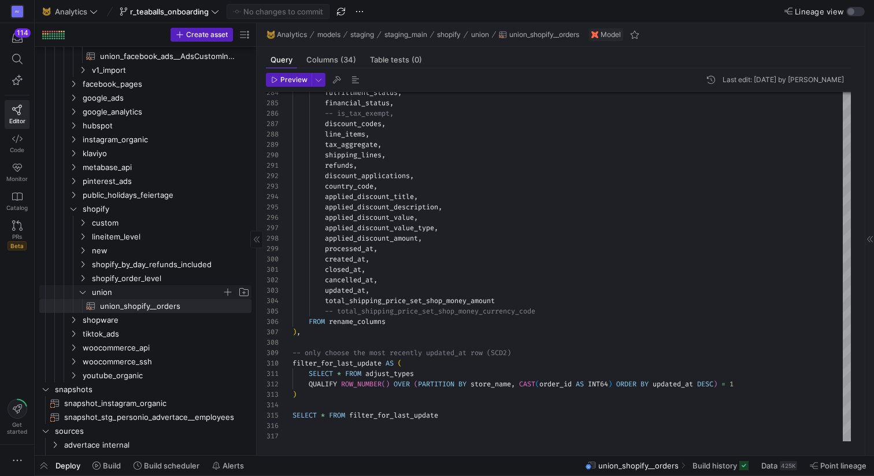
click at [107, 288] on span "union" at bounding box center [157, 292] width 130 height 13
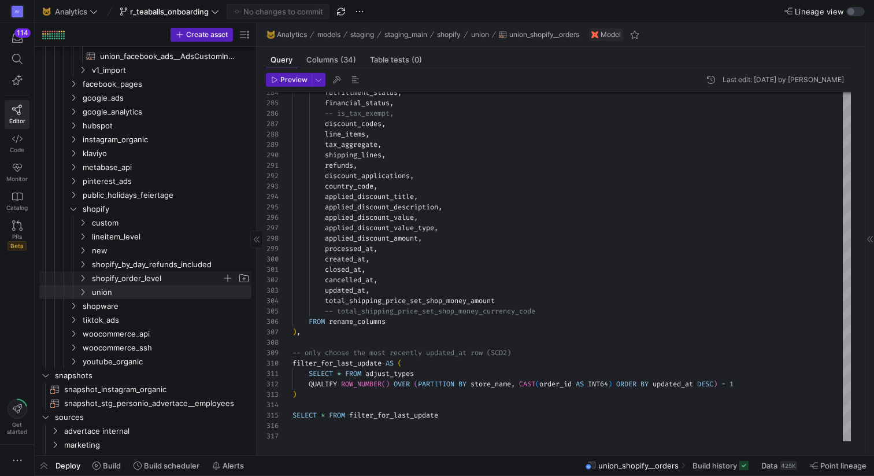
click at [106, 277] on span "shopify_order_level" at bounding box center [157, 278] width 130 height 13
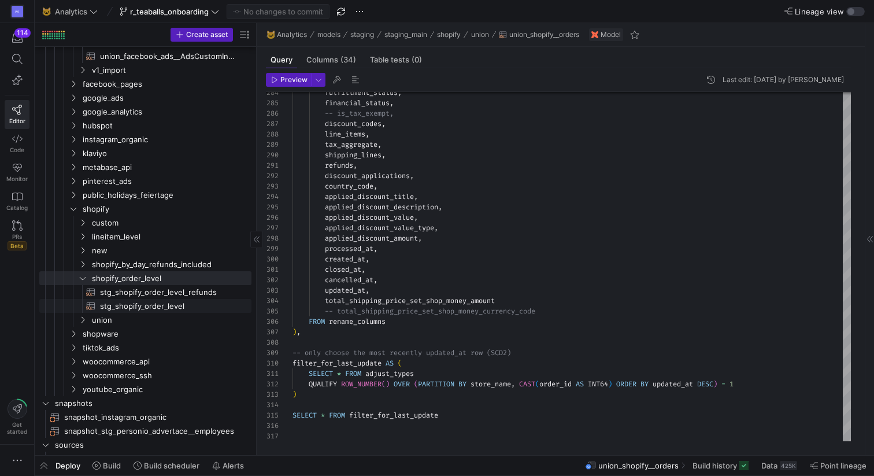
click at [121, 309] on span "stg_shopify_order_level​​​​​​​​​​" at bounding box center [169, 305] width 138 height 13
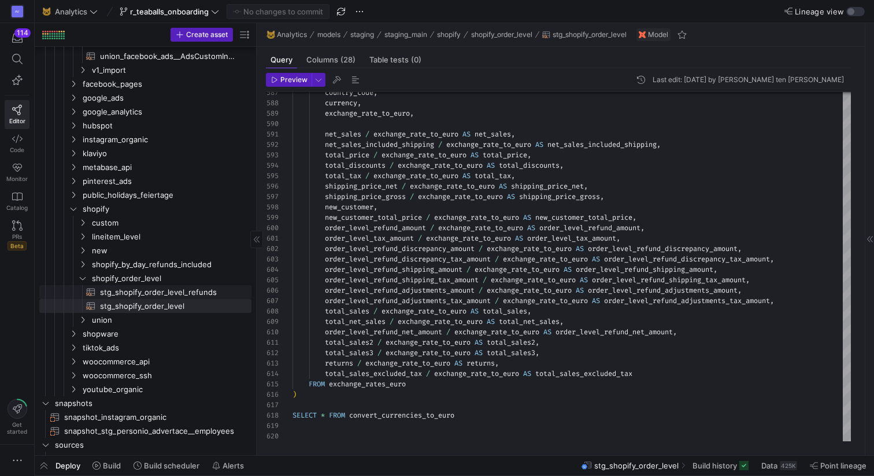
click at [157, 290] on span "stg_shopify_order_level_refunds​​​​​​​​​​" at bounding box center [169, 292] width 138 height 13
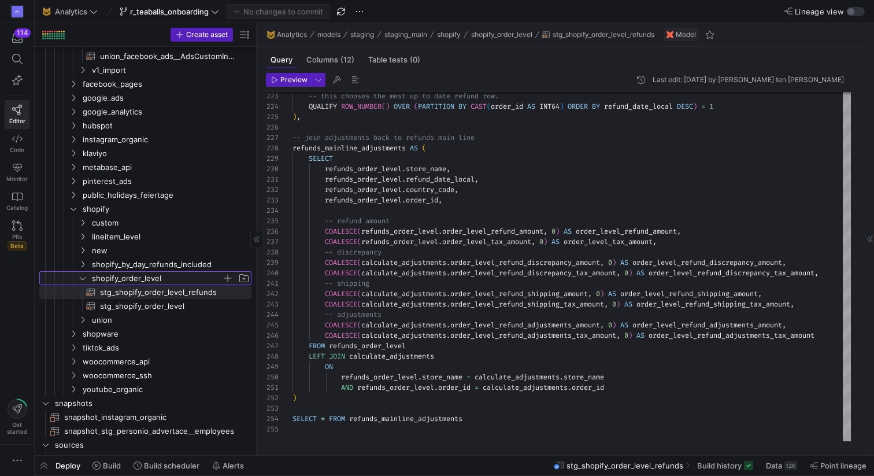
click at [116, 278] on span "shopify_order_level" at bounding box center [157, 278] width 130 height 13
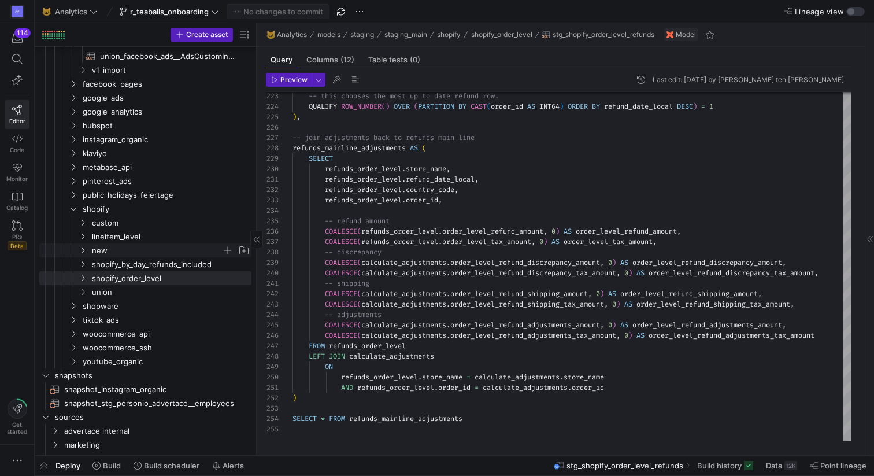
click at [88, 250] on span "new" at bounding box center [164, 250] width 174 height 13
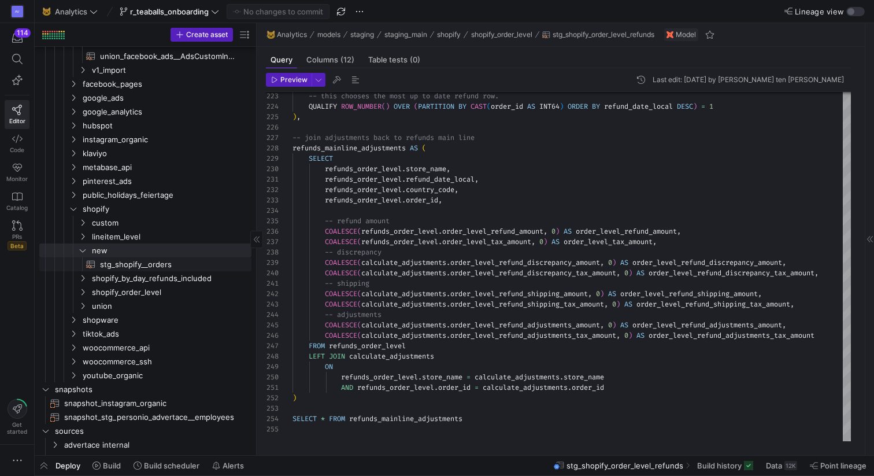
click at [116, 262] on span "stg_shopify__orders​​​​​​​​​​" at bounding box center [169, 264] width 138 height 13
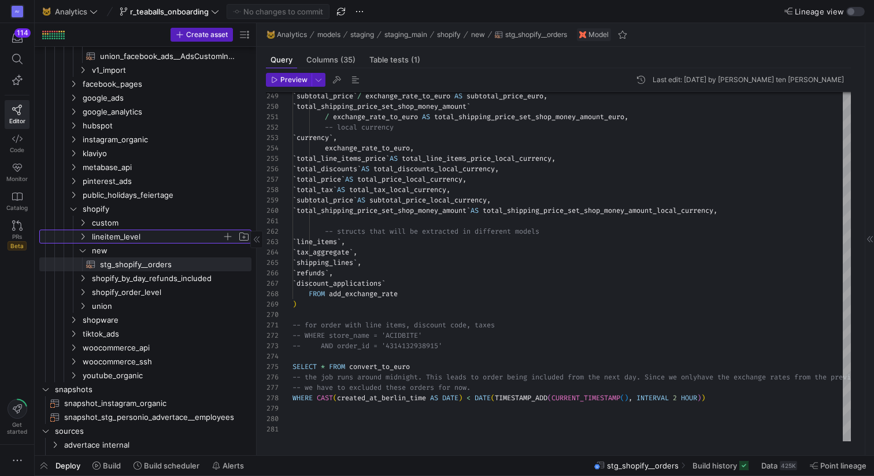
click at [88, 236] on span "lineitem_level" at bounding box center [164, 236] width 174 height 13
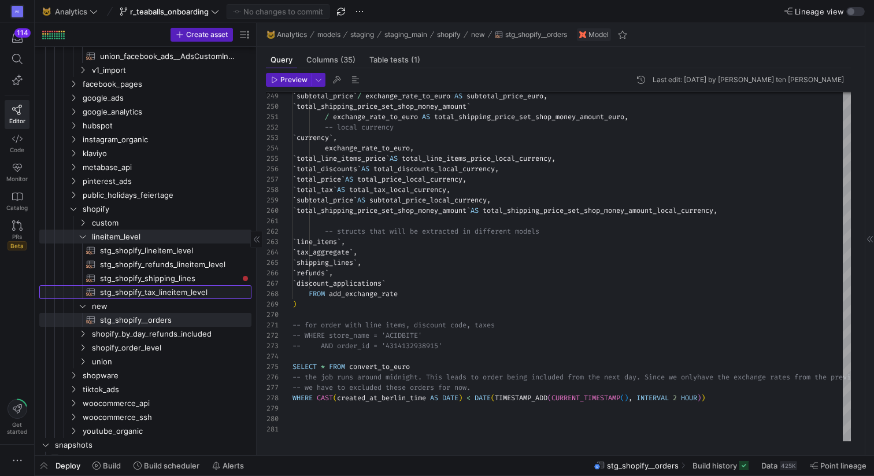
click at [142, 290] on span "stg_shopify_tax_lineitem_level​​​​​​​​​​" at bounding box center [169, 292] width 138 height 13
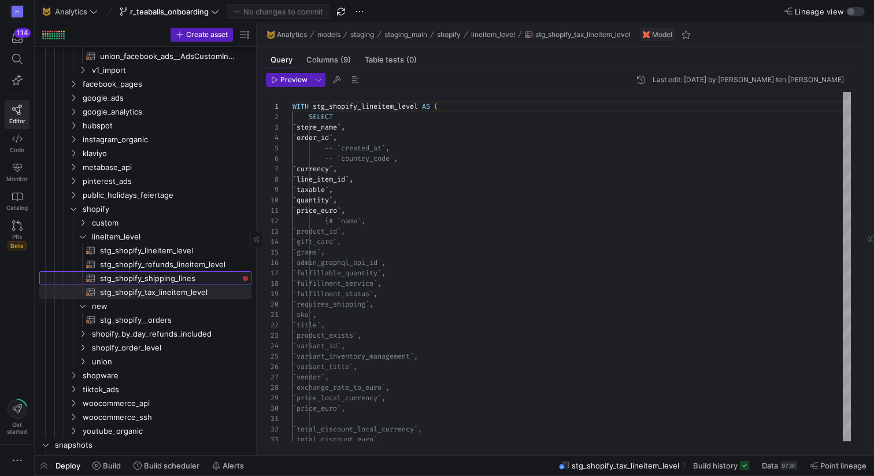
click at [139, 277] on span "stg_shopify_shipping_lines​​​​​​​​​​" at bounding box center [169, 278] width 138 height 13
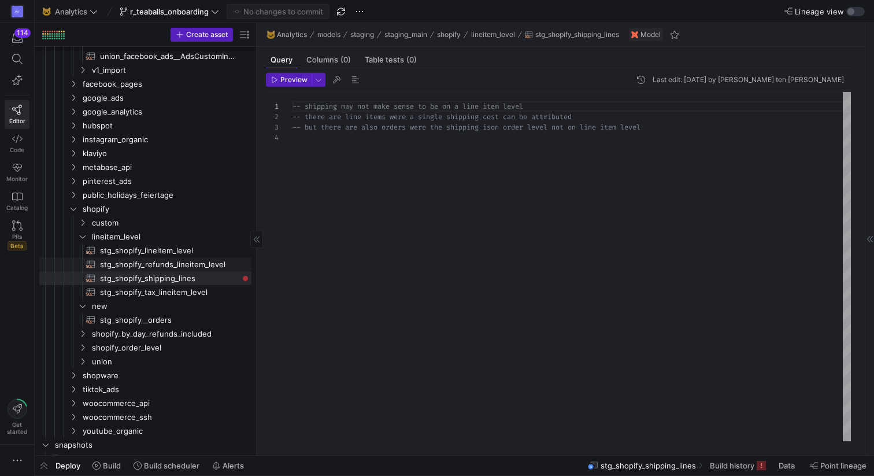
click at [151, 265] on span "stg_shopify_refunds_lineitem_level​​​​​​​​​​" at bounding box center [169, 264] width 138 height 13
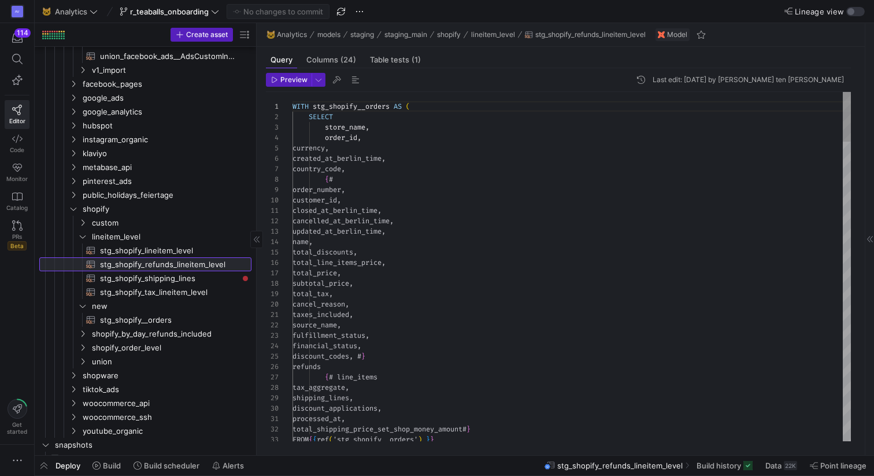
scroll to position [104, 0]
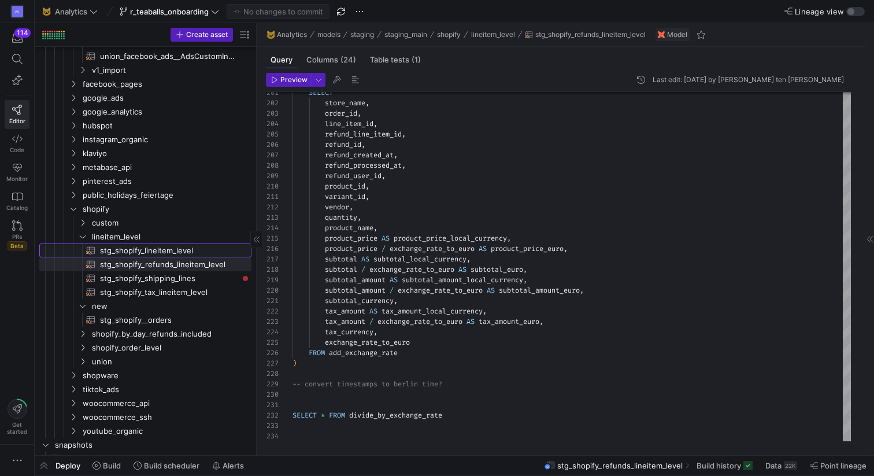
click at [153, 250] on span "stg_shopify_lineitem_level​​​​​​​​​​" at bounding box center [169, 250] width 138 height 13
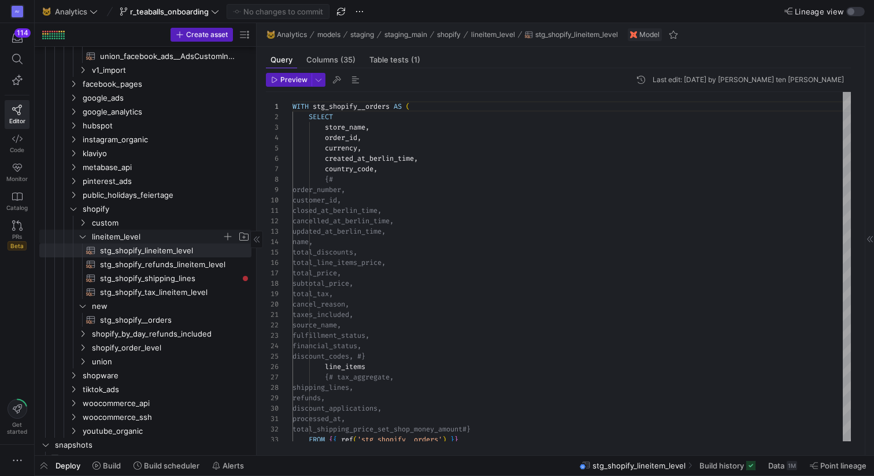
click at [81, 235] on icon "Press SPACE to select this row." at bounding box center [83, 236] width 8 height 7
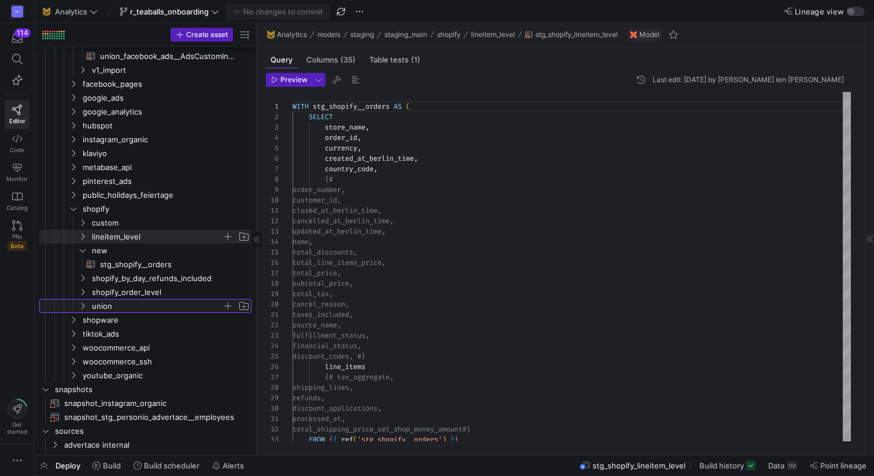
click at [83, 305] on icon "Press SPACE to select this row." at bounding box center [83, 305] width 8 height 7
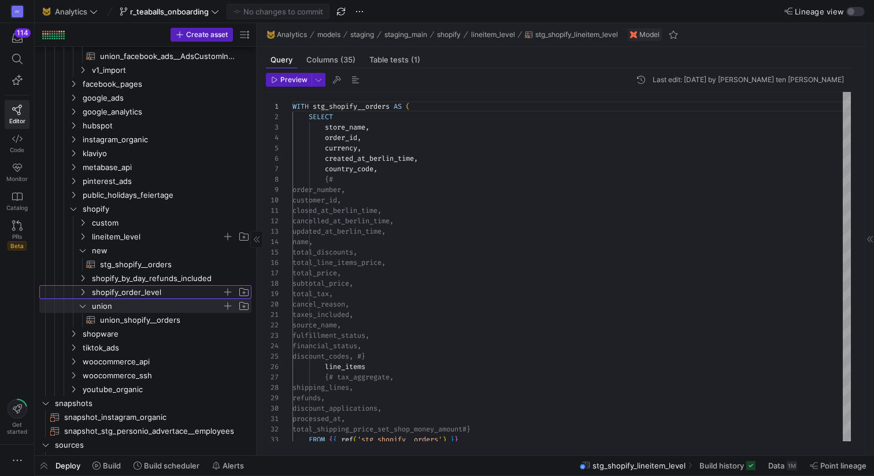
click at [80, 292] on icon "Press SPACE to select this row." at bounding box center [83, 291] width 8 height 7
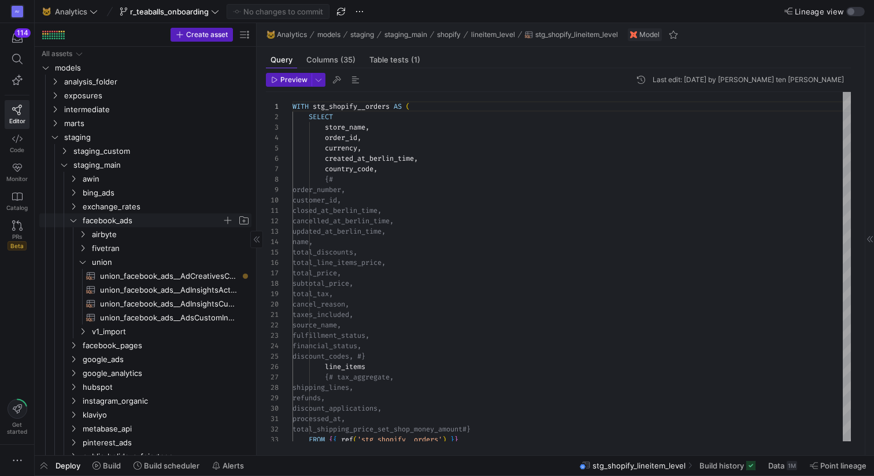
click at [71, 220] on icon "Press SPACE to select this row." at bounding box center [73, 220] width 8 height 7
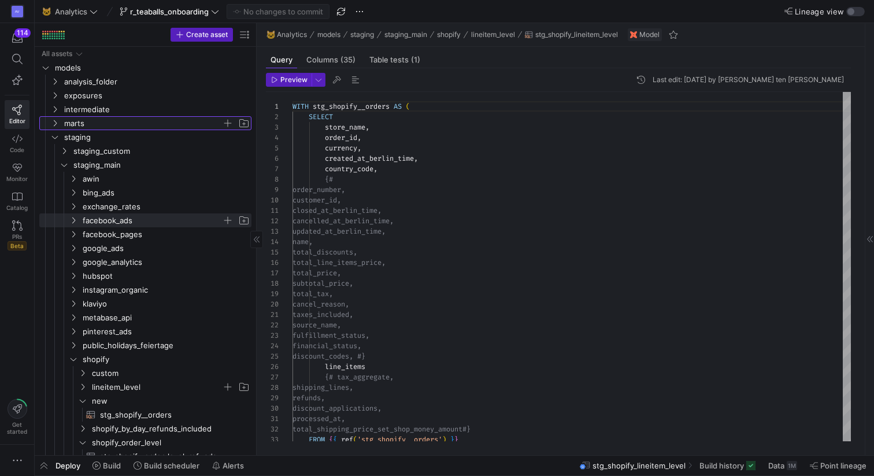
click at [54, 123] on icon "Press SPACE to select this row." at bounding box center [55, 123] width 8 height 7
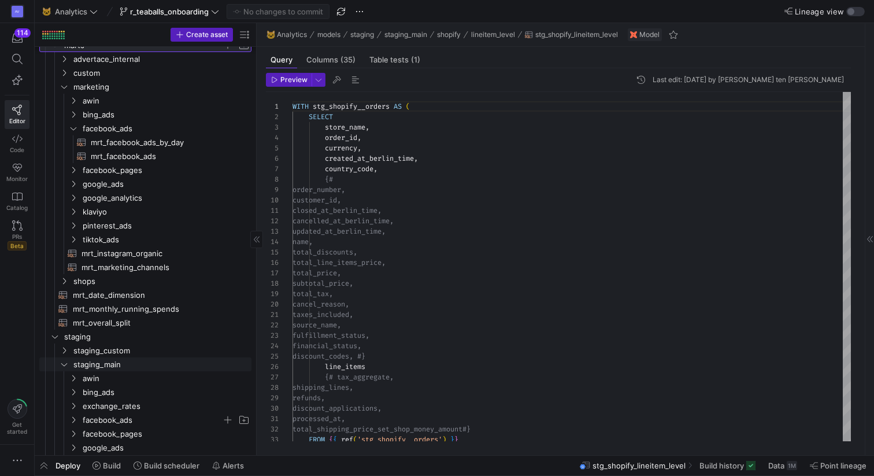
scroll to position [87, 0]
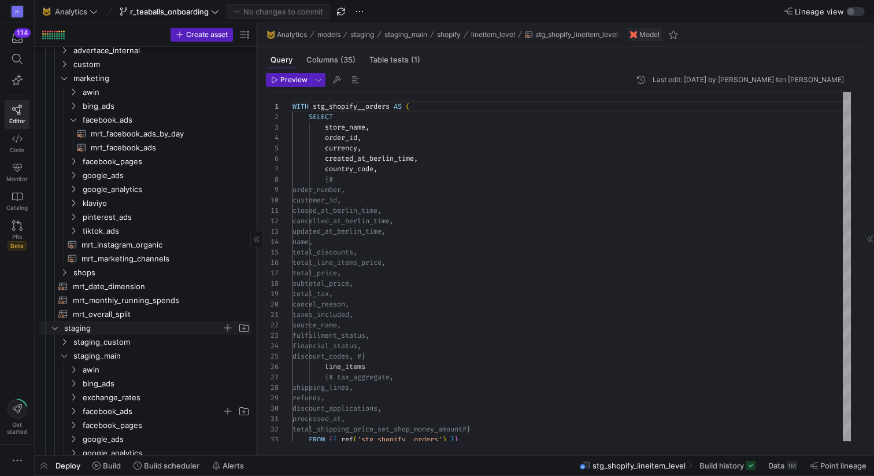
click at [56, 328] on icon "Press SPACE to select this row." at bounding box center [55, 327] width 8 height 7
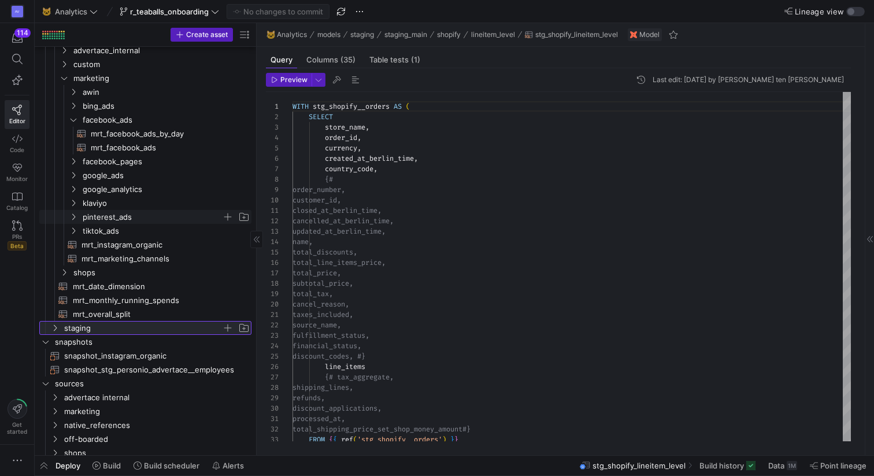
scroll to position [0, 0]
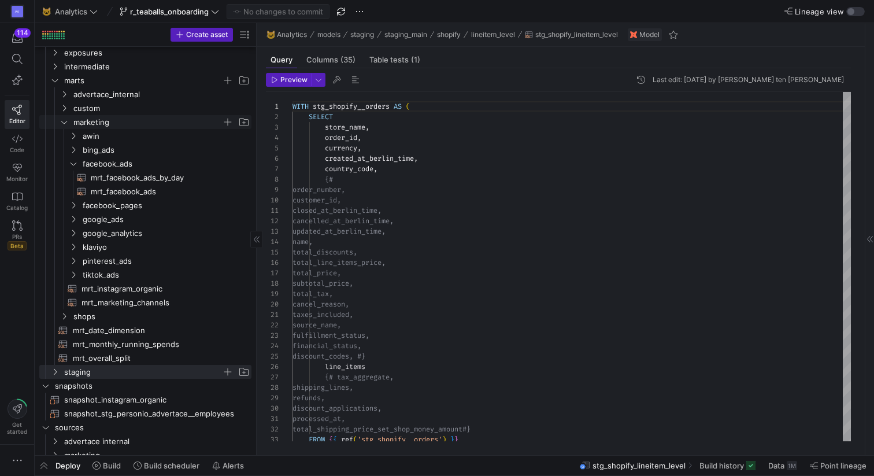
click at [62, 120] on icon "Press SPACE to select this row." at bounding box center [64, 121] width 8 height 7
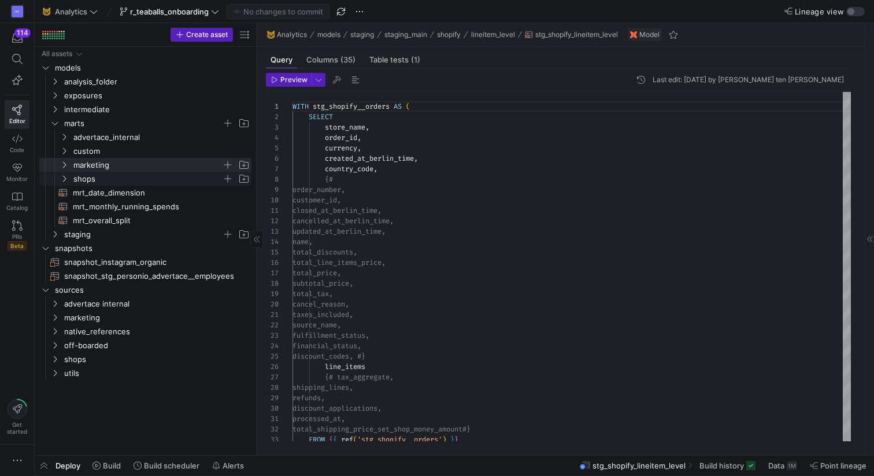
click at [83, 179] on span "shops" at bounding box center [147, 178] width 149 height 13
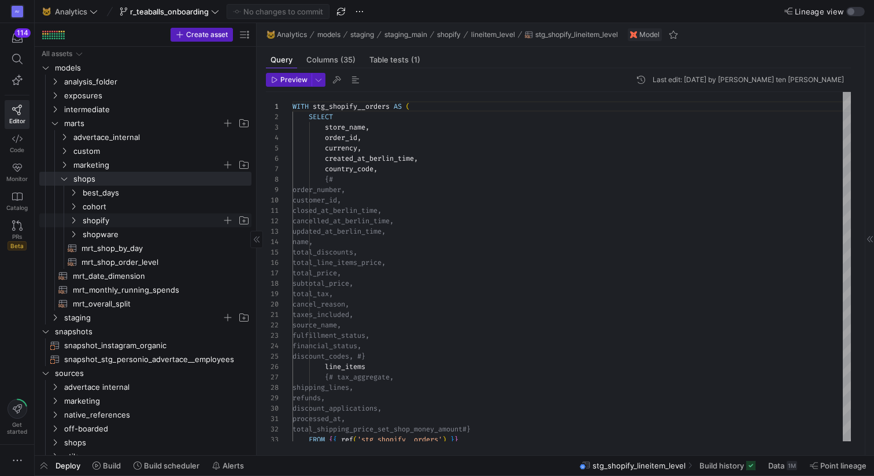
click at [104, 218] on span "shopify" at bounding box center [152, 220] width 139 height 13
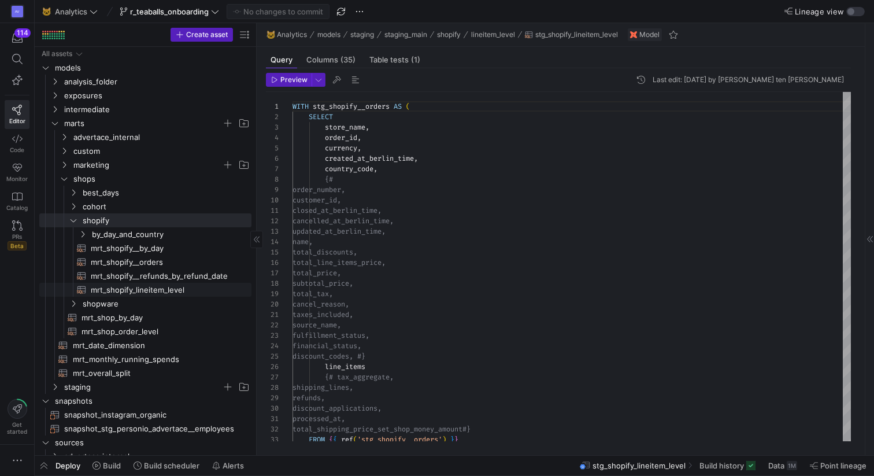
click at [122, 292] on span "mrt_shopify_lineitem_level​​​​​​​​​​" at bounding box center [164, 289] width 147 height 13
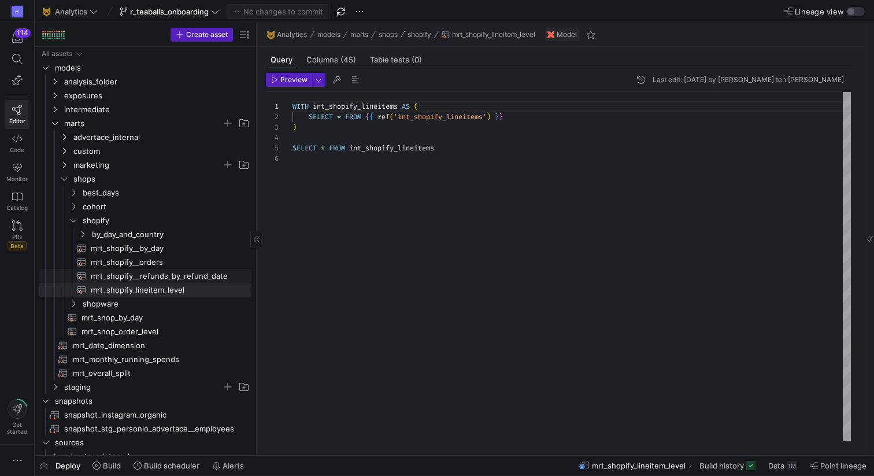
click at [167, 269] on span "mrt_shopify__refunds_by_refund_date​​​​​​​​​​" at bounding box center [164, 275] width 147 height 13
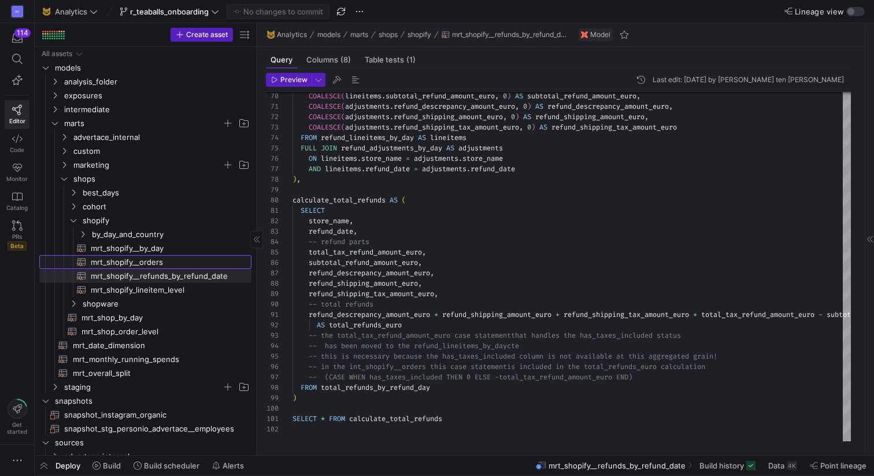
click at [140, 262] on span "mrt_shopify__orders​​​​​​​​​​" at bounding box center [164, 261] width 147 height 13
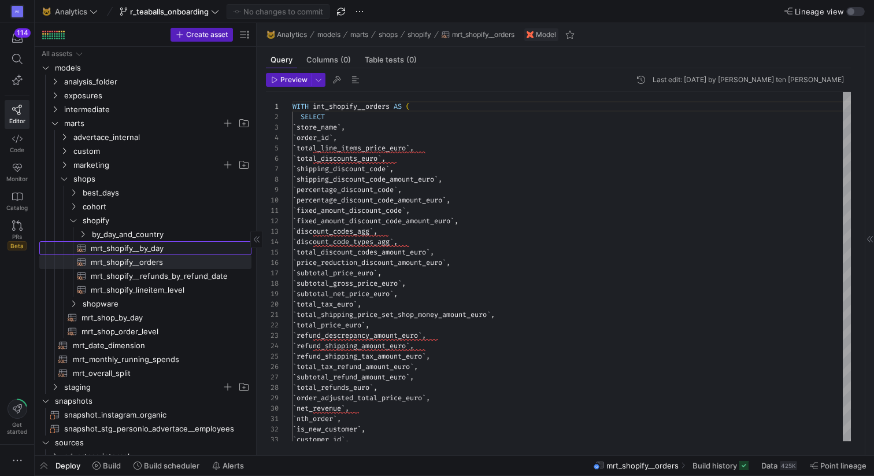
click at [168, 243] on span "mrt_shopify__by_day​​​​​​​​​​" at bounding box center [164, 248] width 147 height 13
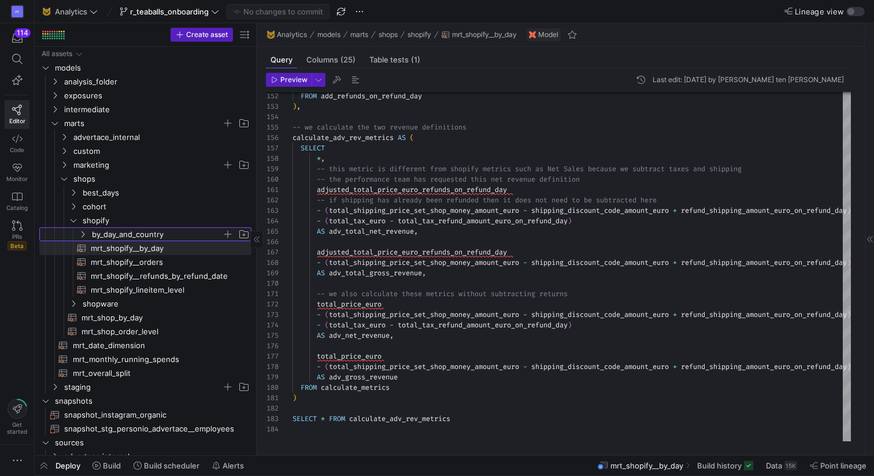
click at [112, 232] on span "by_day_and_country" at bounding box center [157, 234] width 130 height 13
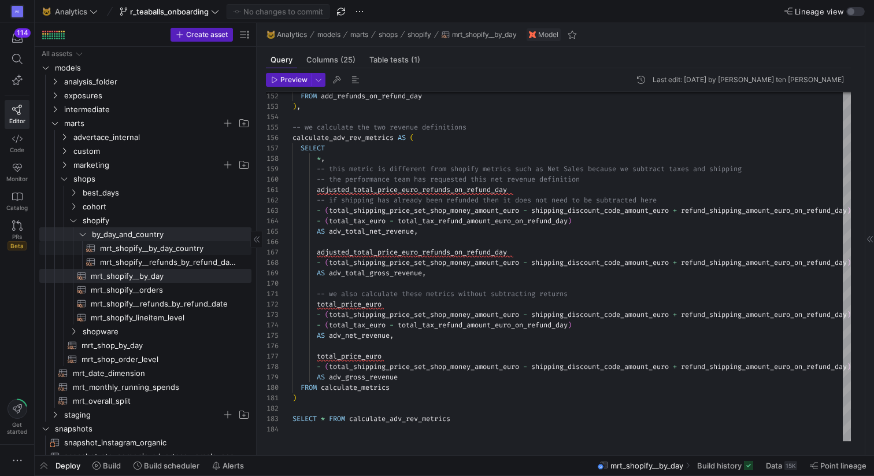
click at [144, 251] on span "mrt_shopify__by_day_country​​​​​​​​​​" at bounding box center [169, 248] width 138 height 13
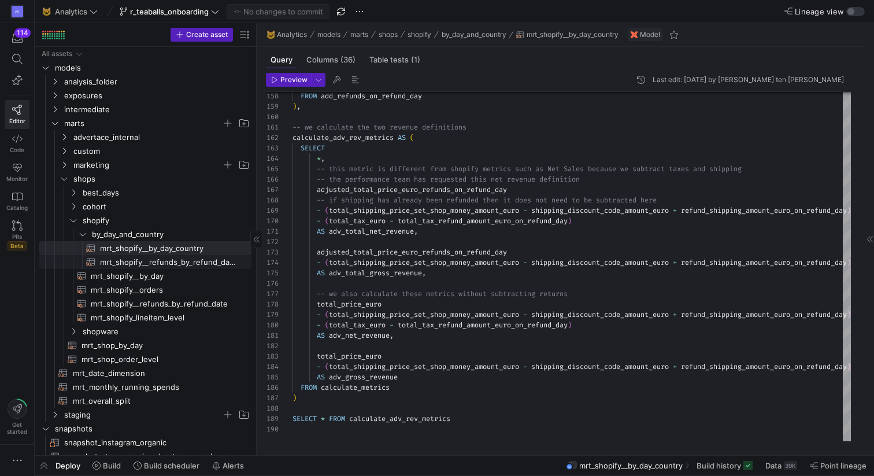
click at [188, 260] on span "mrt_shopify__refunds_by_refund_date_country​​​​​​​​​​" at bounding box center [169, 261] width 138 height 13
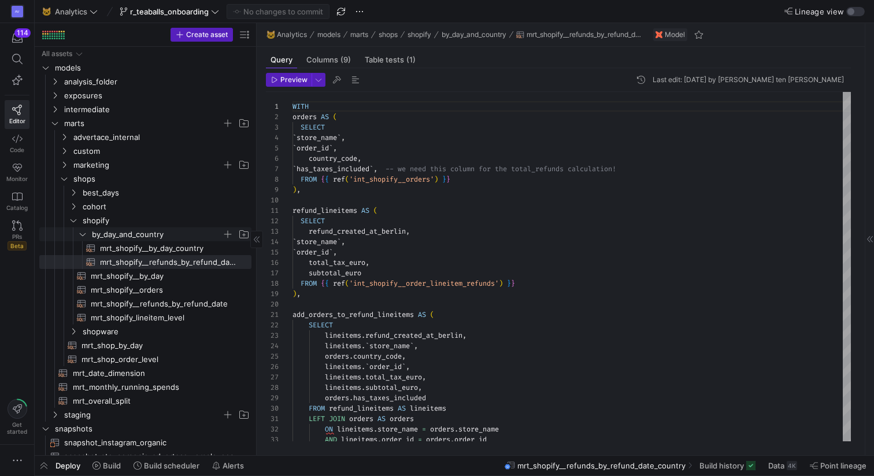
click at [83, 235] on icon "Press SPACE to select this row." at bounding box center [83, 234] width 8 height 7
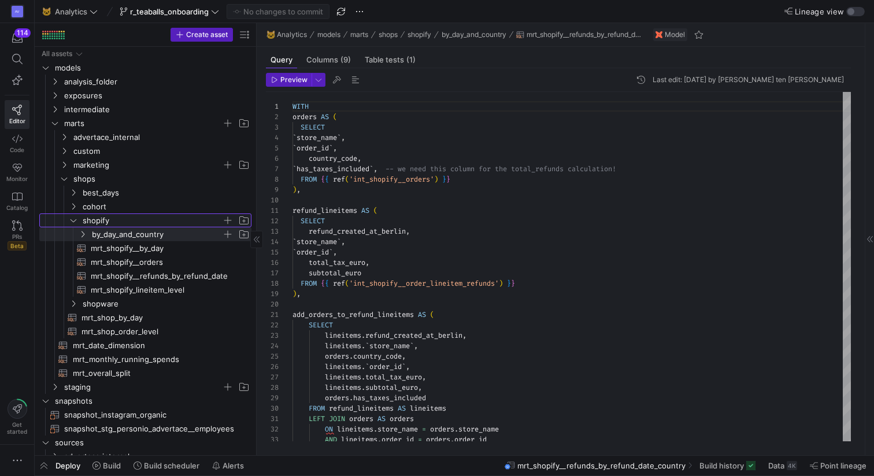
click at [72, 221] on icon "Press SPACE to select this row." at bounding box center [73, 220] width 8 height 7
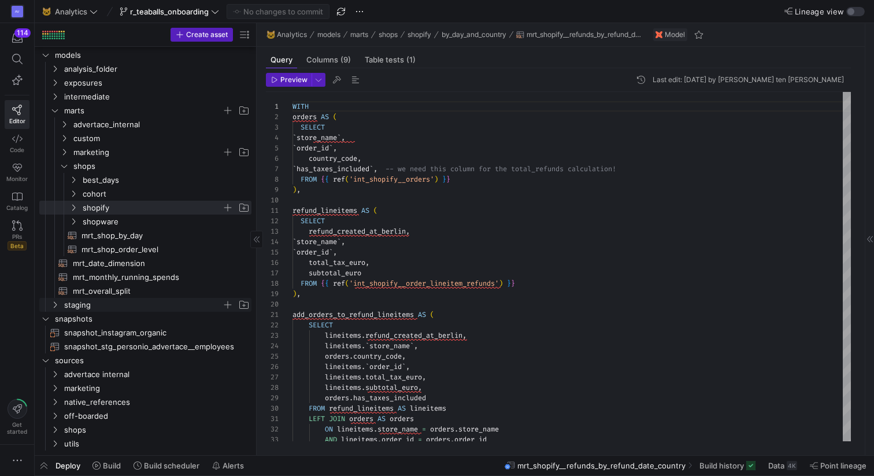
click at [52, 307] on icon "Press SPACE to select this row." at bounding box center [55, 304] width 8 height 7
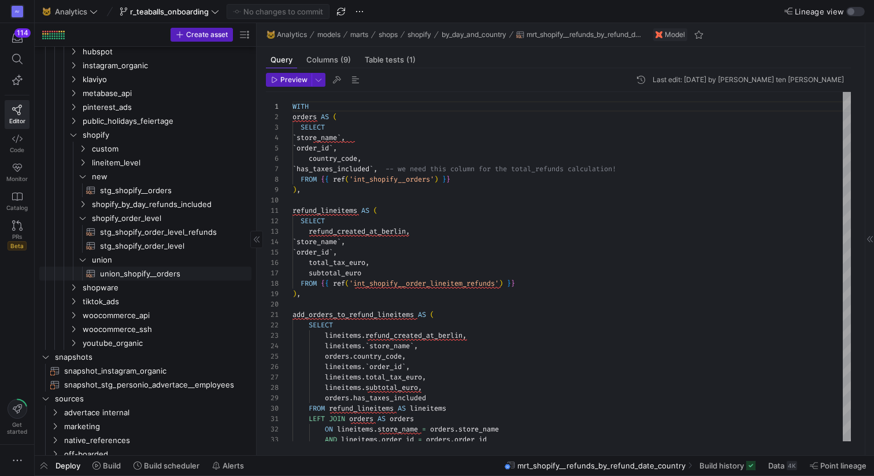
click at [103, 274] on span "union_shopify__orders​​​​​​​​​​" at bounding box center [169, 273] width 138 height 13
type textarea "WITH xplora_deat_es_gb AS ( SELECT * FROM {{ ref('stg_shopify_xplora_kindersmar…"
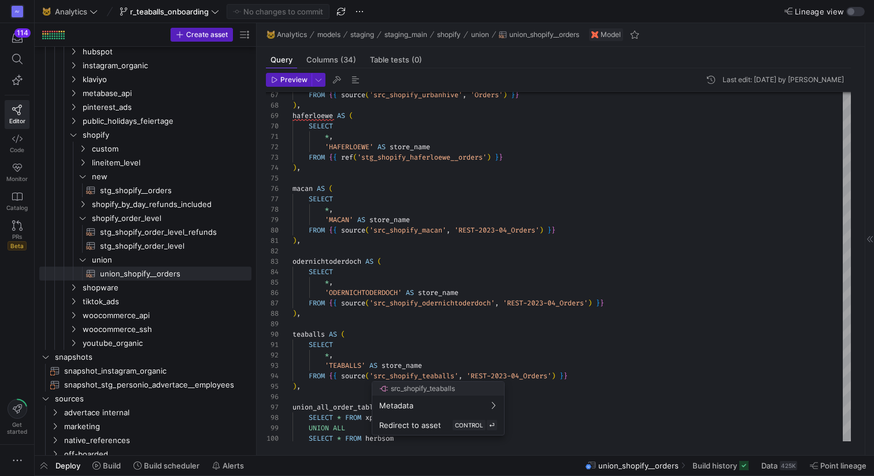
click at [211, 13] on div at bounding box center [437, 238] width 874 height 476
click at [214, 10] on icon at bounding box center [215, 12] width 8 height 8
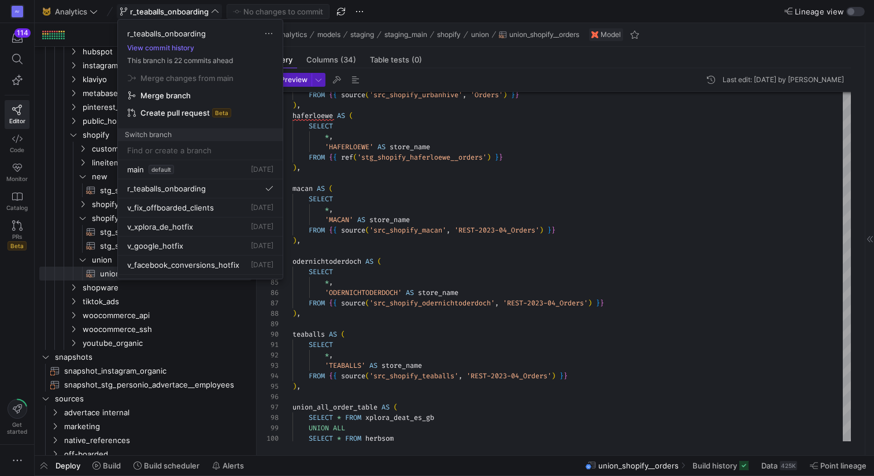
click at [187, 97] on span "Merge branch" at bounding box center [165, 95] width 50 height 9
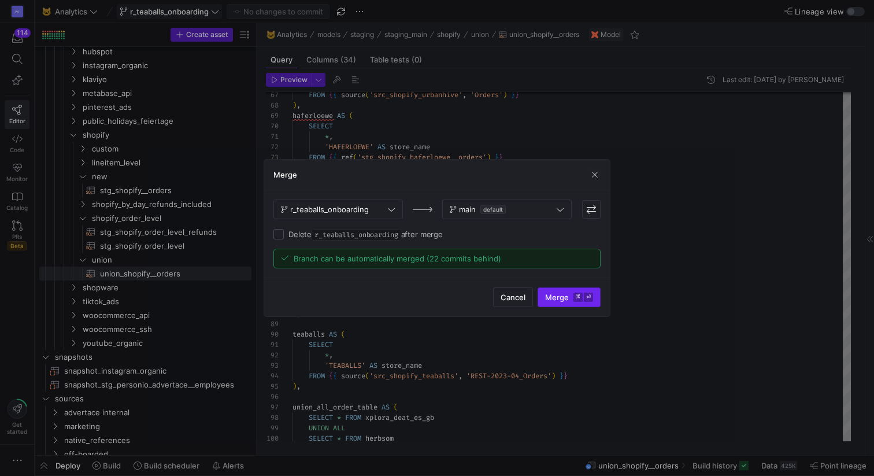
click at [567, 296] on span "Merge ⌘ ⏎" at bounding box center [569, 296] width 48 height 9
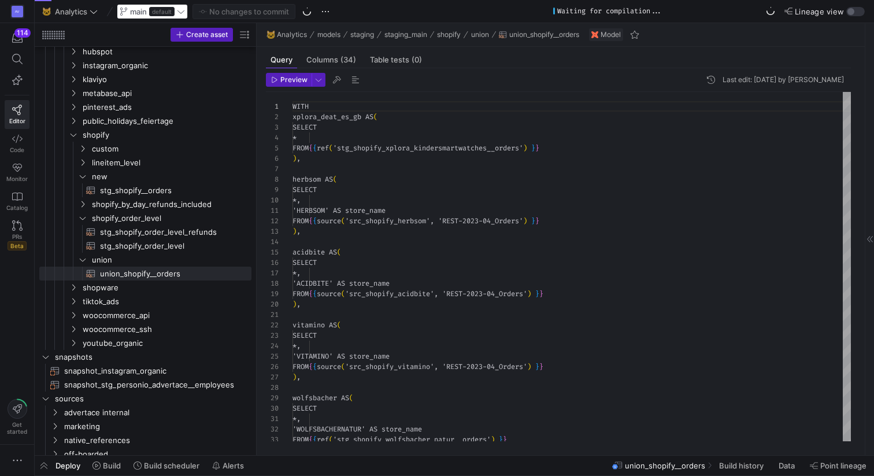
scroll to position [104, 0]
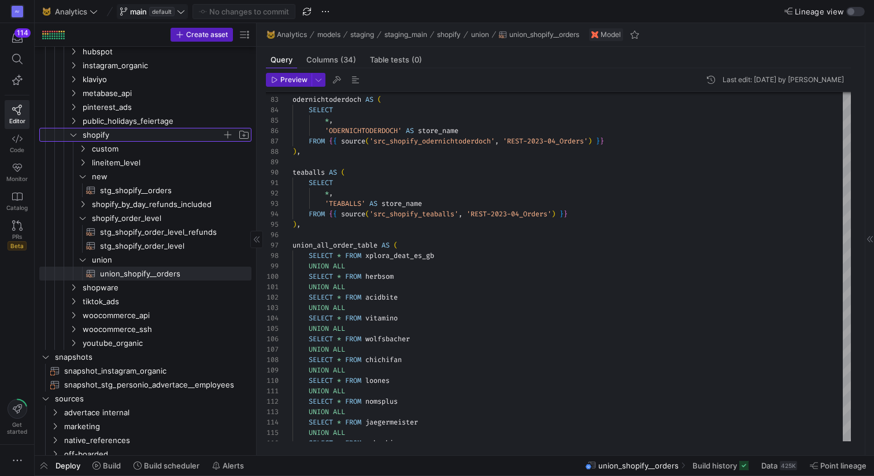
click at [75, 133] on icon "Press SPACE to select this row." at bounding box center [73, 134] width 8 height 7
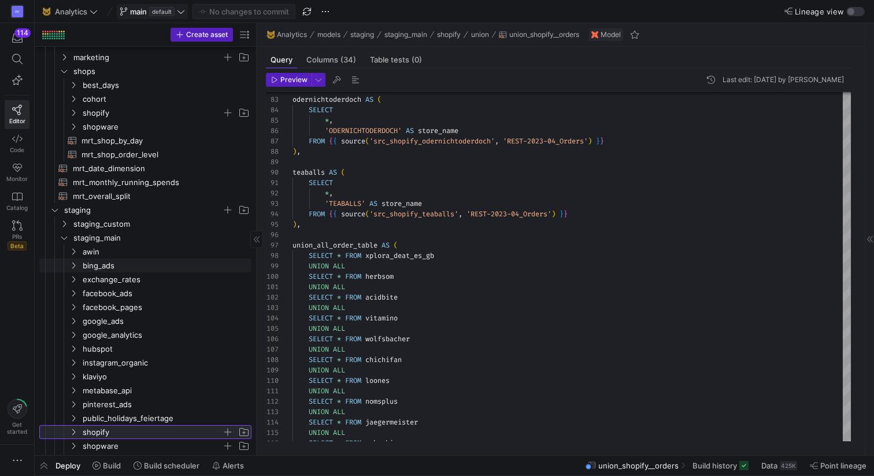
scroll to position [102, 0]
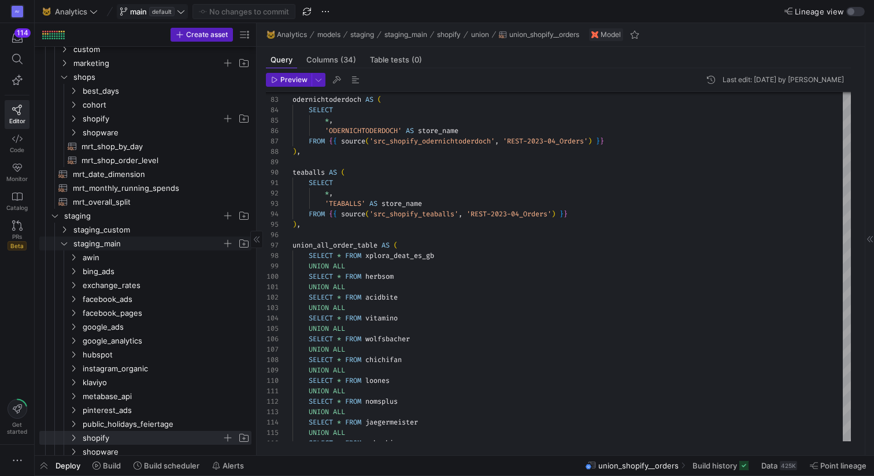
click at [62, 243] on icon "Press SPACE to select this row." at bounding box center [64, 243] width 6 height 3
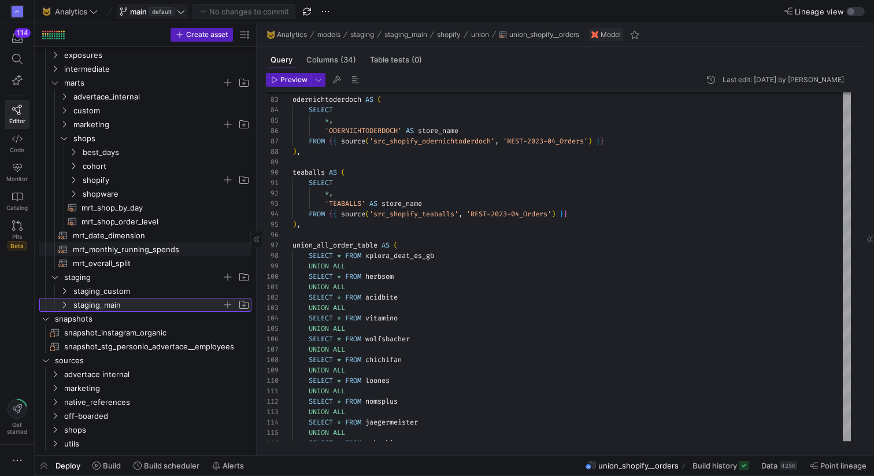
scroll to position [36, 0]
click at [54, 390] on icon "Press SPACE to select this row." at bounding box center [55, 387] width 8 height 7
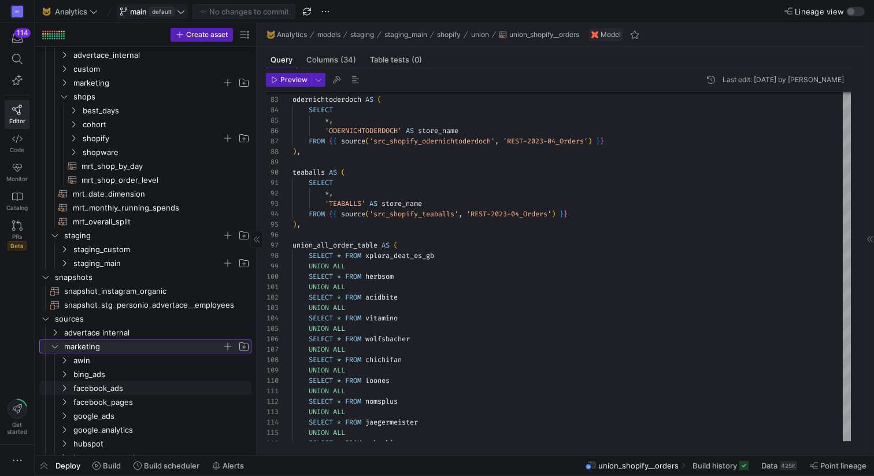
scroll to position [188, 0]
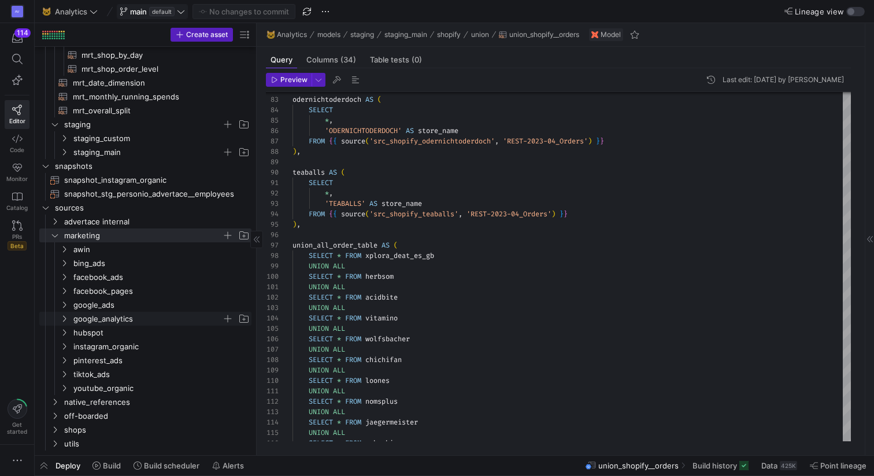
click at [65, 319] on icon "Press SPACE to select this row." at bounding box center [64, 319] width 3 height 6
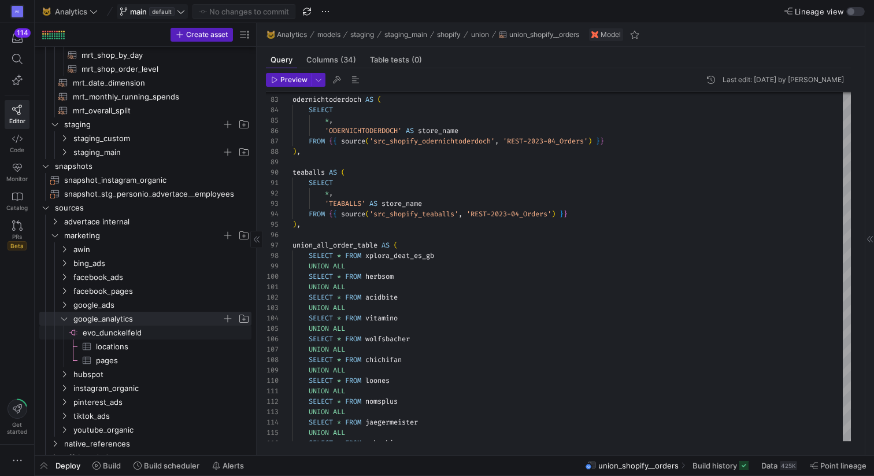
click at [120, 332] on span "evo_dunckelfeld​​​​​​​​" at bounding box center [166, 332] width 167 height 13
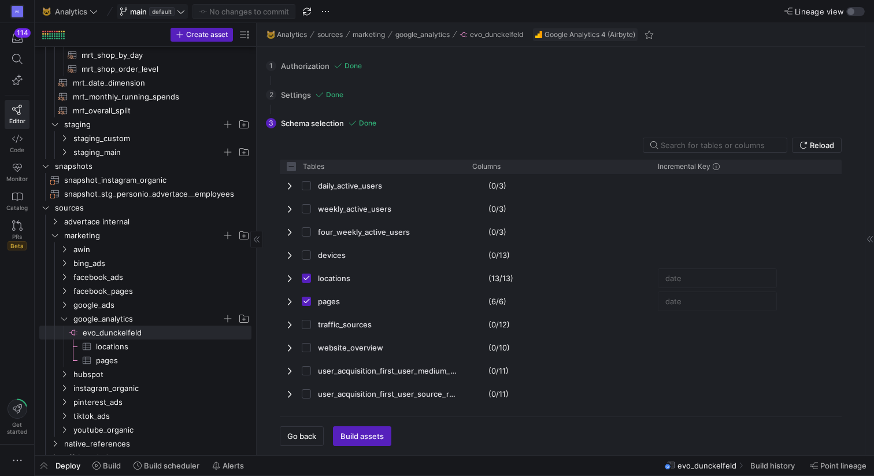
checkbox input "false"
click at [62, 316] on icon "Press SPACE to select this row." at bounding box center [64, 318] width 8 height 7
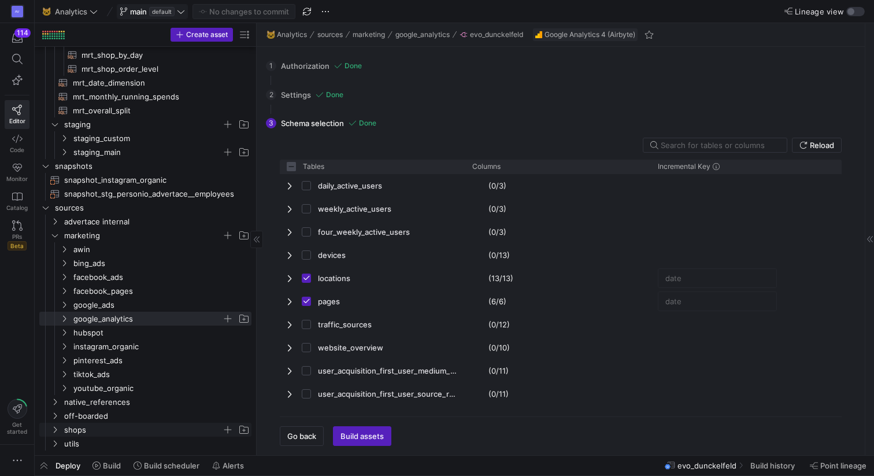
click at [55, 432] on icon "Press SPACE to select this row." at bounding box center [55, 429] width 8 height 7
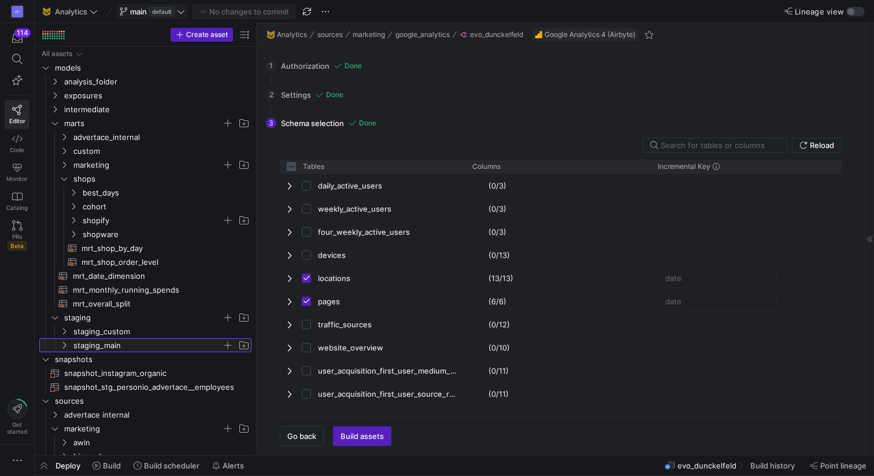
click at [78, 344] on span "staging_main" at bounding box center [147, 345] width 149 height 13
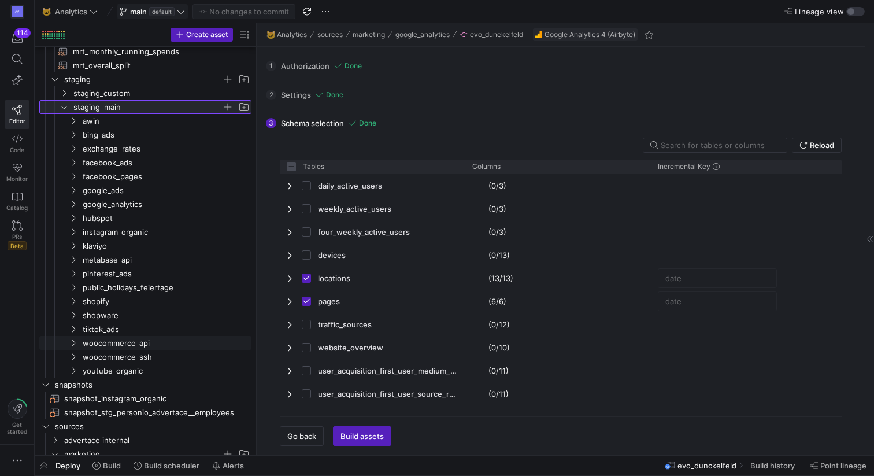
scroll to position [261, 0]
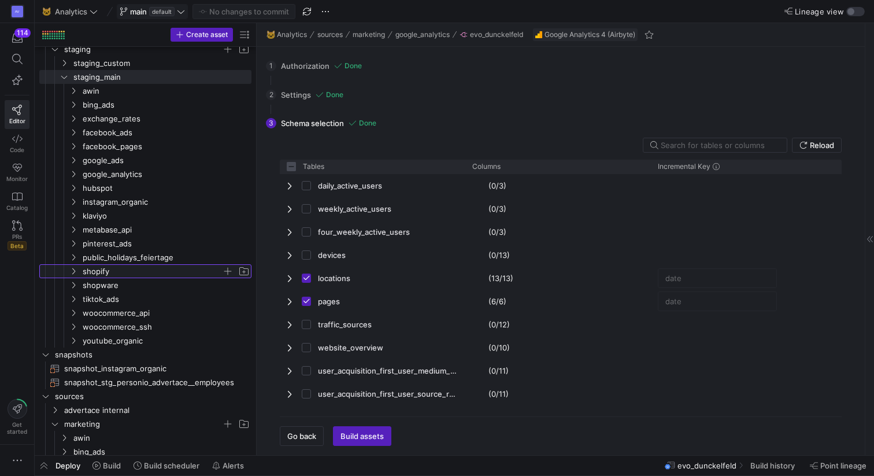
click at [74, 269] on icon "Press SPACE to select this row." at bounding box center [73, 271] width 8 height 7
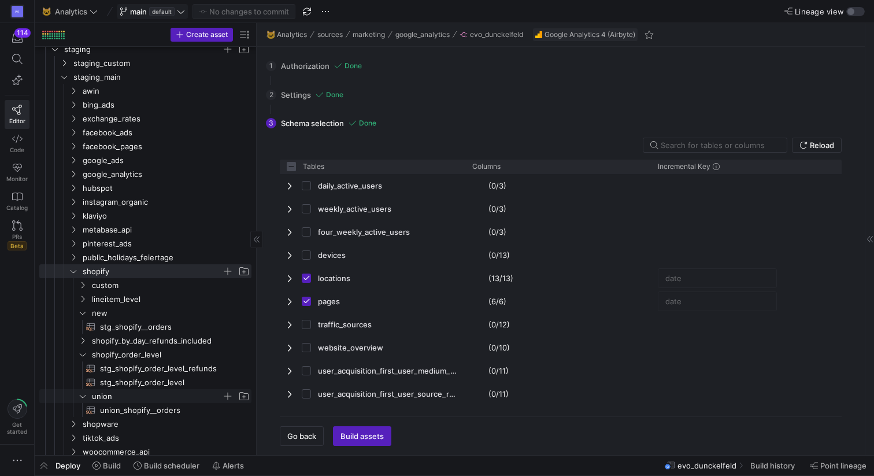
click at [103, 400] on span "union" at bounding box center [157, 396] width 130 height 13
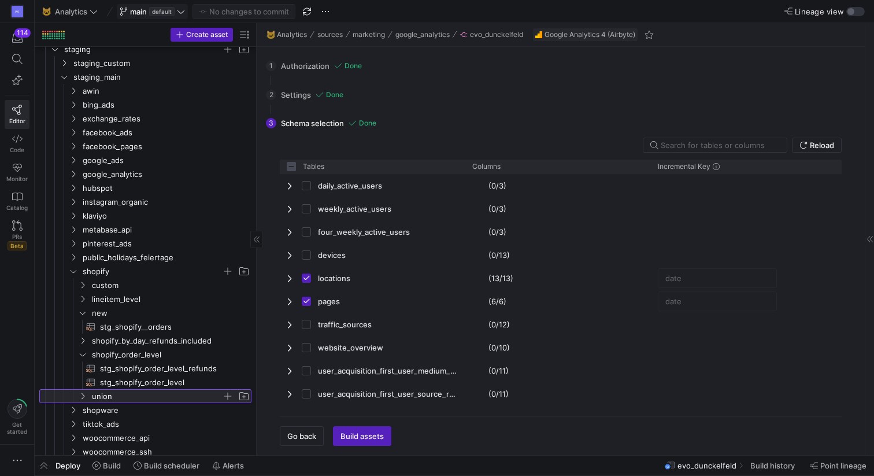
click at [104, 401] on span "union" at bounding box center [157, 396] width 130 height 13
click at [107, 409] on span "union_shopify__orders​​​​​​​​​​" at bounding box center [169, 409] width 138 height 13
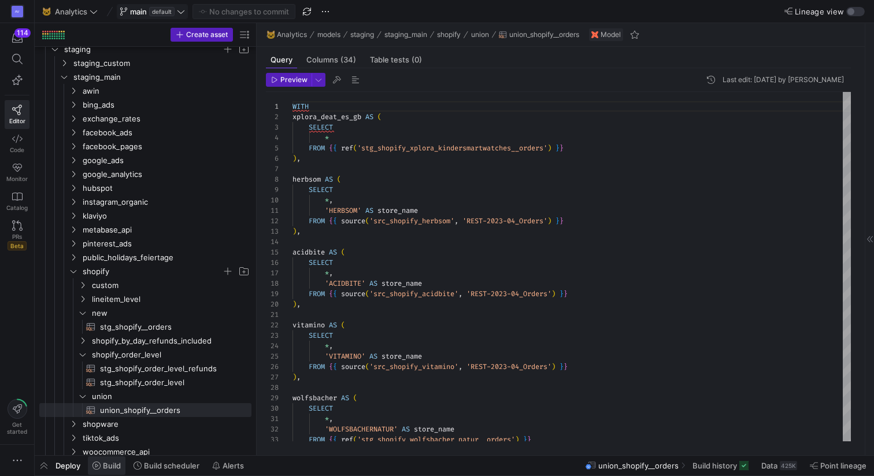
click at [109, 467] on span "Build" at bounding box center [112, 465] width 18 height 9
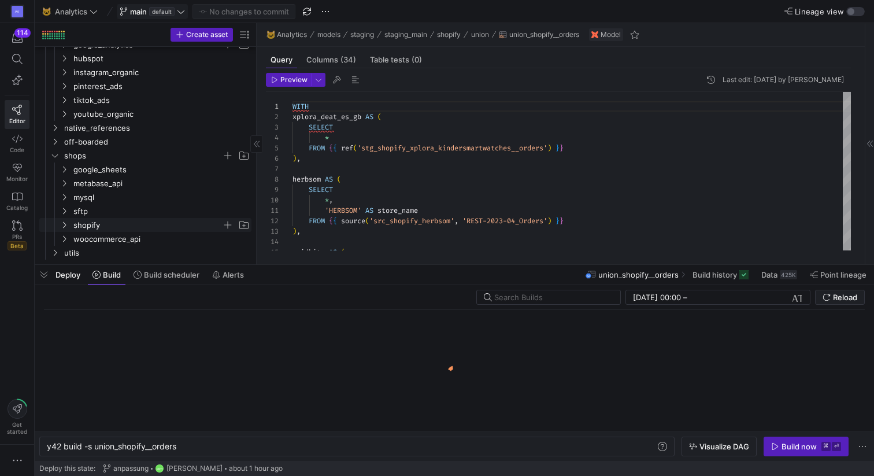
click at [81, 223] on span "shopify" at bounding box center [147, 224] width 149 height 13
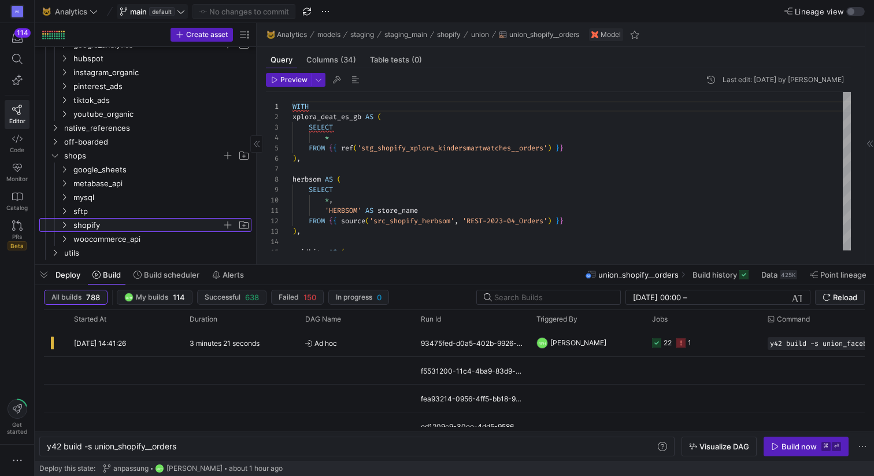
click at [64, 224] on icon "Press SPACE to select this row." at bounding box center [64, 224] width 8 height 7
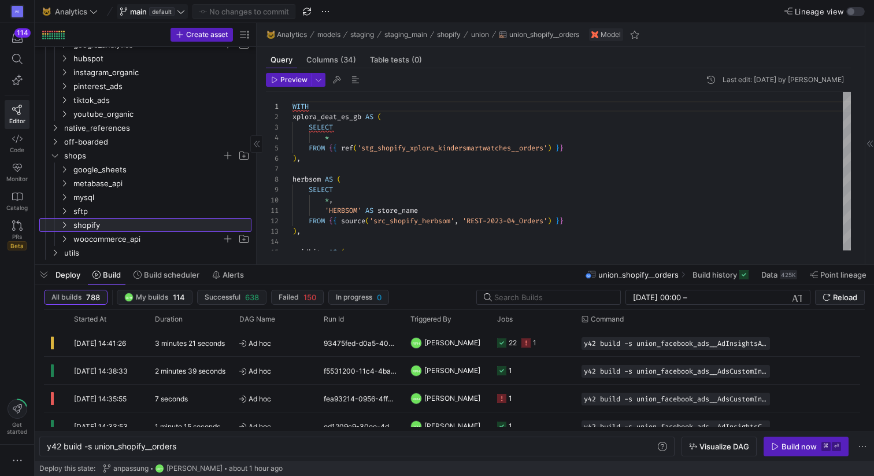
click at [66, 224] on icon at bounding box center [64, 224] width 8 height 7
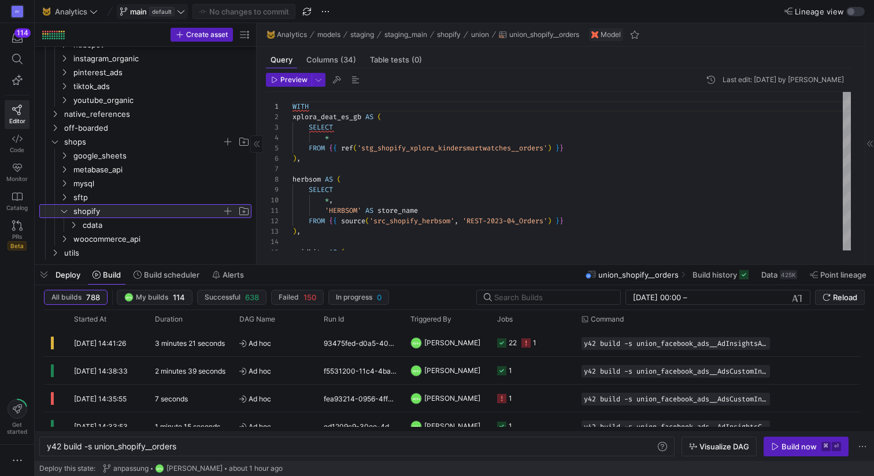
click at [65, 210] on icon at bounding box center [64, 210] width 8 height 7
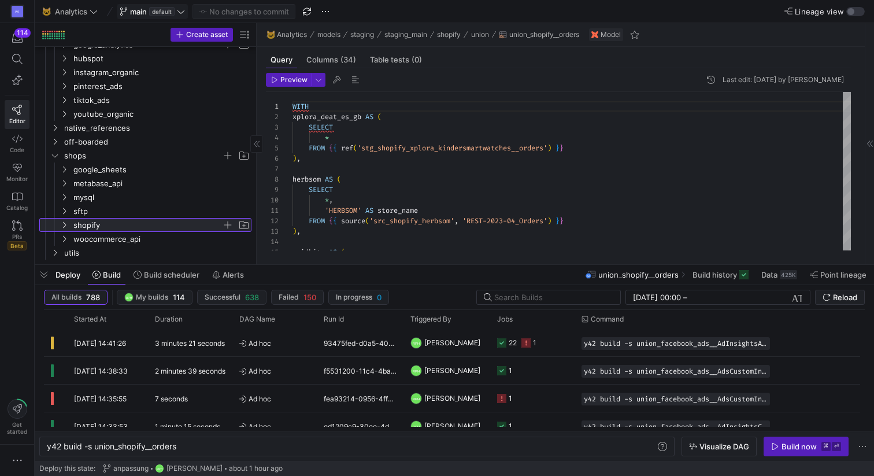
click at [63, 225] on icon at bounding box center [64, 224] width 8 height 7
click at [68, 236] on span "cdata" at bounding box center [159, 238] width 183 height 13
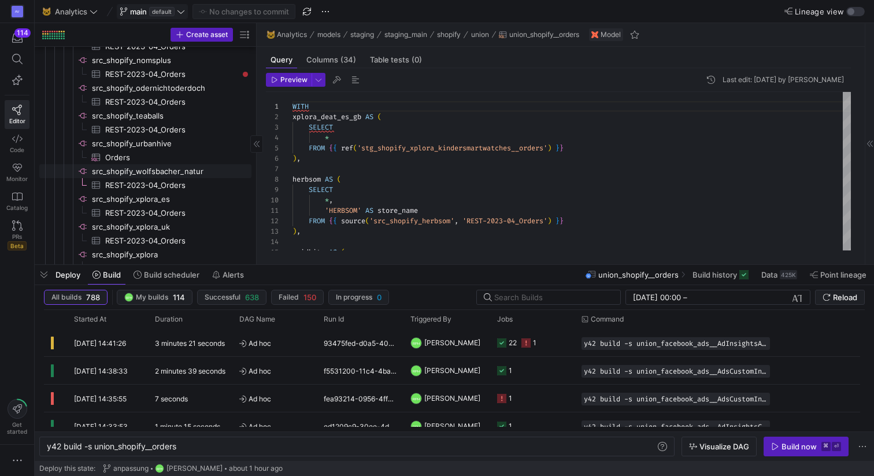
click at [139, 125] on span "REST-2023-04_Orders​​​​​​​​​" at bounding box center [171, 129] width 133 height 13
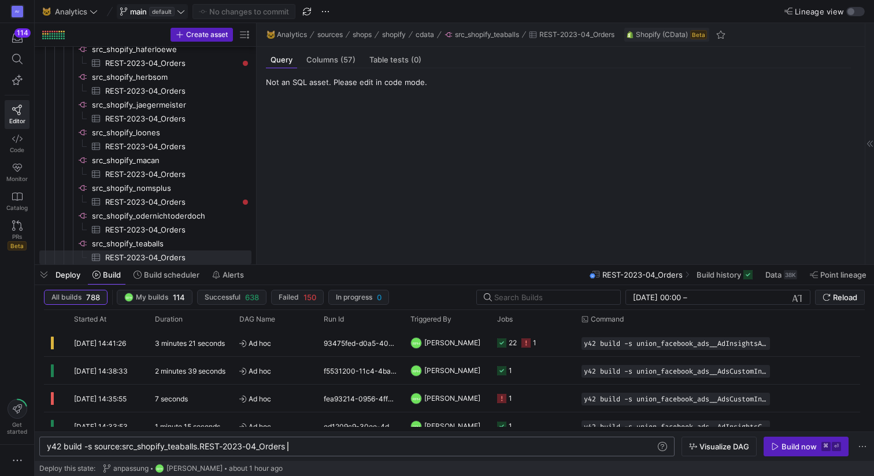
click at [313, 450] on div "y42 build -s source:src_shopify_teaballs.REST-2023 -04_Orders" at bounding box center [351, 446] width 609 height 9
type textarea "y42 build -s source:src_shopify_teaballs.REST-2023-04_Orders+"
click at [782, 443] on div "Build now" at bounding box center [798, 446] width 35 height 9
drag, startPoint x: 347, startPoint y: 445, endPoint x: 2, endPoint y: 433, distance: 345.3
click at [47, 442] on div "y42 build -s source:src_shopify_teaballs.REST-2023 -04_Orders+" at bounding box center [351, 446] width 609 height 9
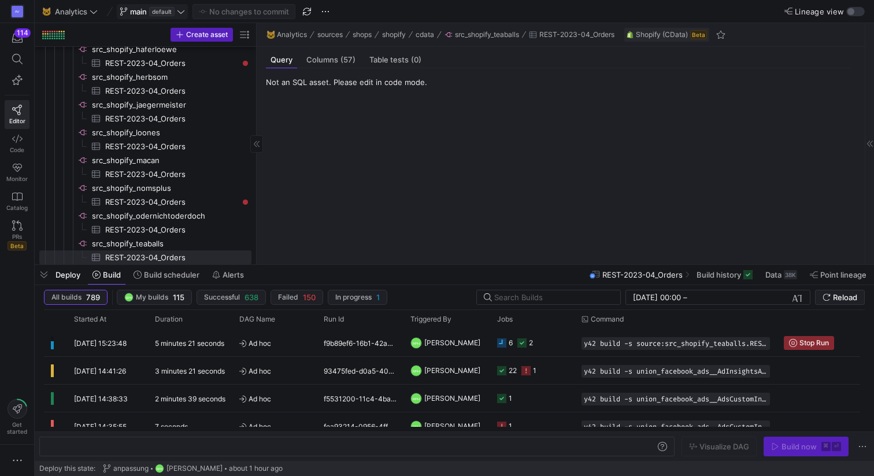
click at [157, 179] on span "REST-2023-04_Orders​​​​​​​​​" at bounding box center [171, 174] width 133 height 13
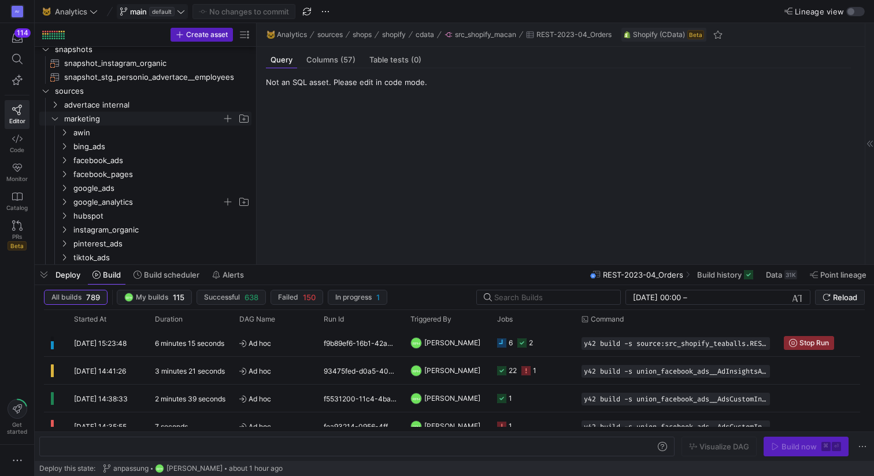
scroll to position [725, 0]
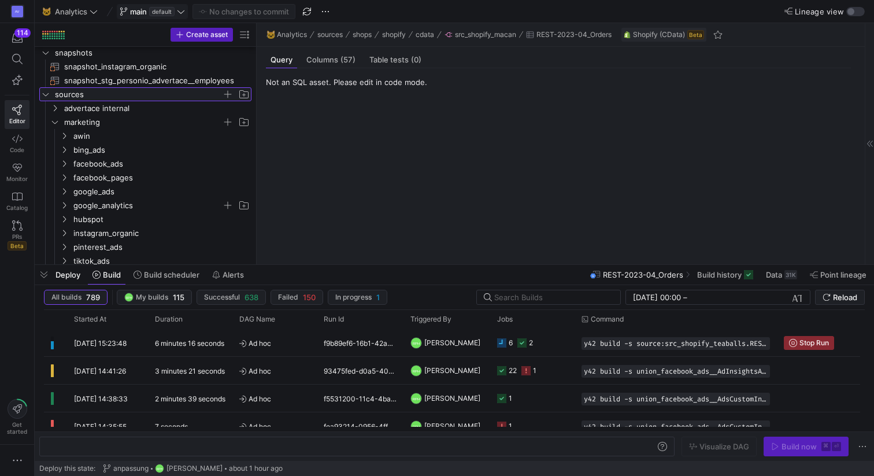
click at [46, 94] on icon "Press SPACE to select this row." at bounding box center [46, 94] width 8 height 7
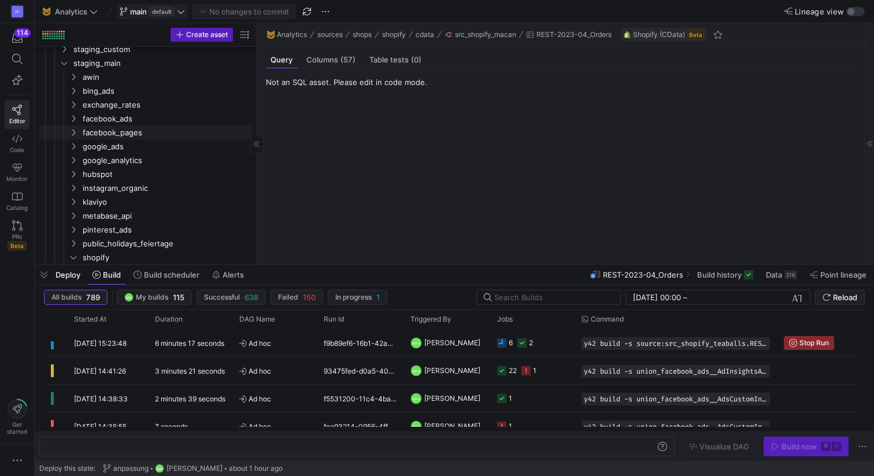
scroll to position [262, 0]
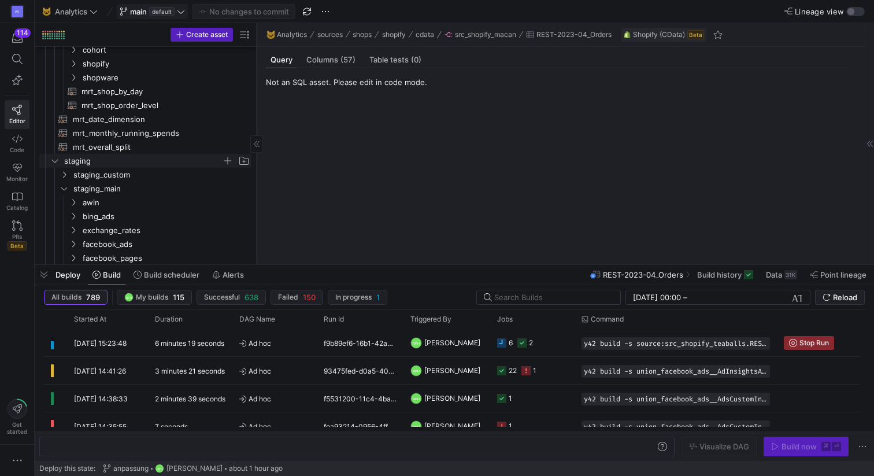
click at [51, 161] on icon "Press SPACE to select this row." at bounding box center [55, 160] width 8 height 7
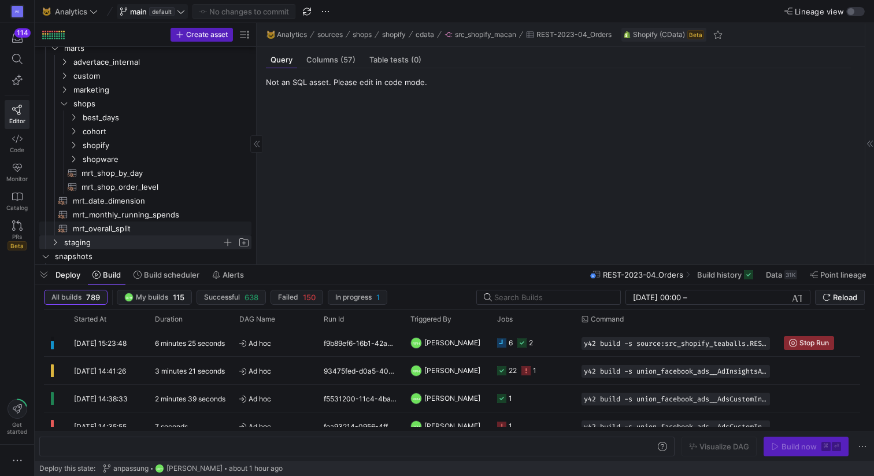
click at [110, 222] on span "mrt_overall_split​​​​​​​​​​" at bounding box center [155, 228] width 165 height 13
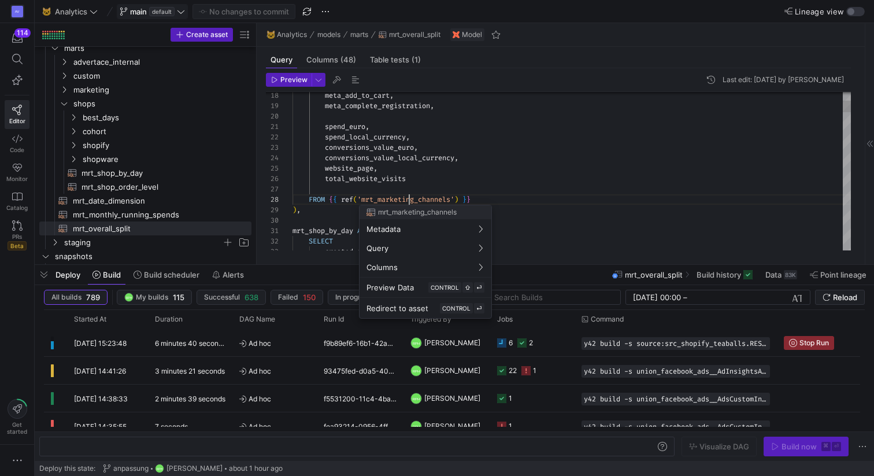
click at [414, 306] on span "Redirect to asset" at bounding box center [397, 307] width 62 height 9
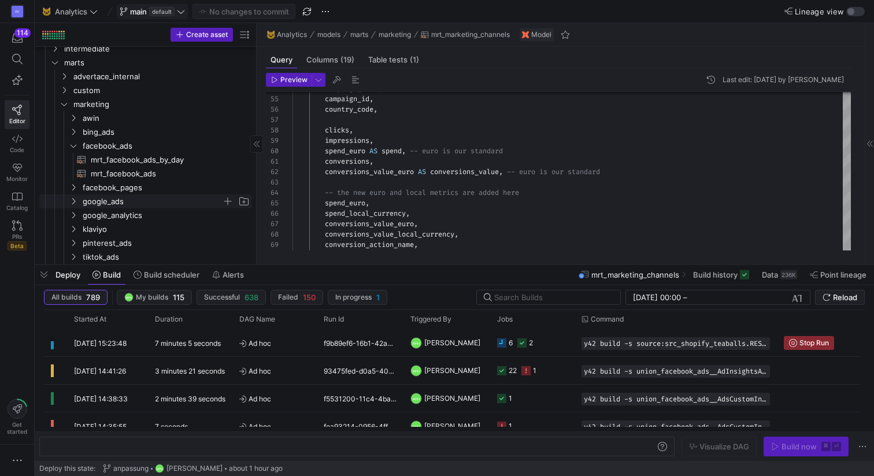
click at [83, 198] on span "google_ads" at bounding box center [152, 201] width 139 height 13
click at [154, 218] on span "mrt_googleads_by_campaign_and_day​​​​​​​​​​" at bounding box center [164, 215] width 147 height 13
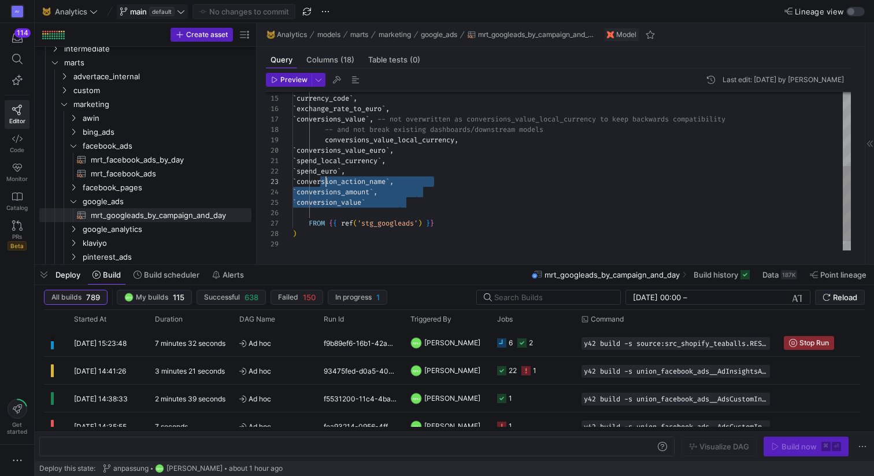
scroll to position [21, 0]
drag, startPoint x: 404, startPoint y: 206, endPoint x: 286, endPoint y: 184, distance: 119.8
click at [292, 184] on div "` exchange_rate_to_euro ` , ` conversions_value ` , -- not overwritten as conve…" at bounding box center [571, 104] width 558 height 332
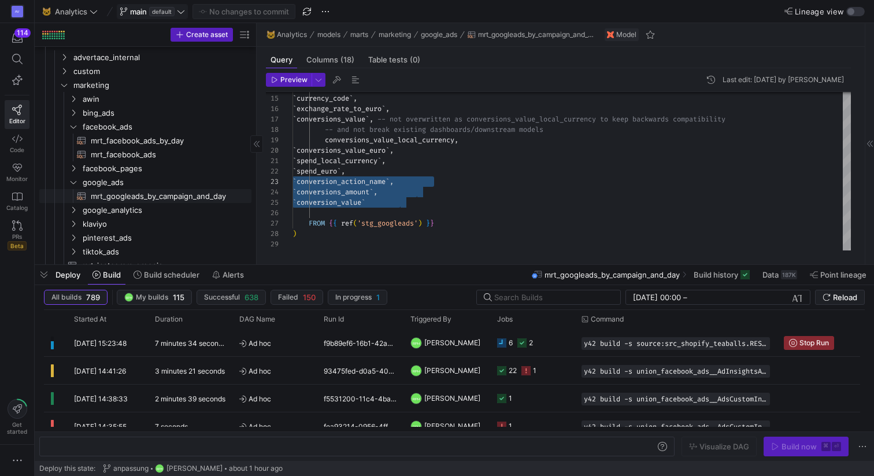
scroll to position [81, 0]
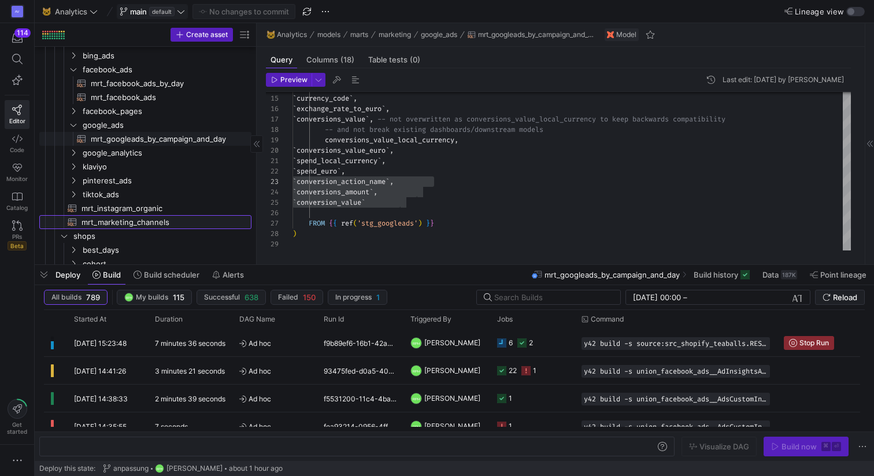
click at [118, 221] on span "mrt_marketing_channels​​​​​​​​​​" at bounding box center [159, 222] width 157 height 13
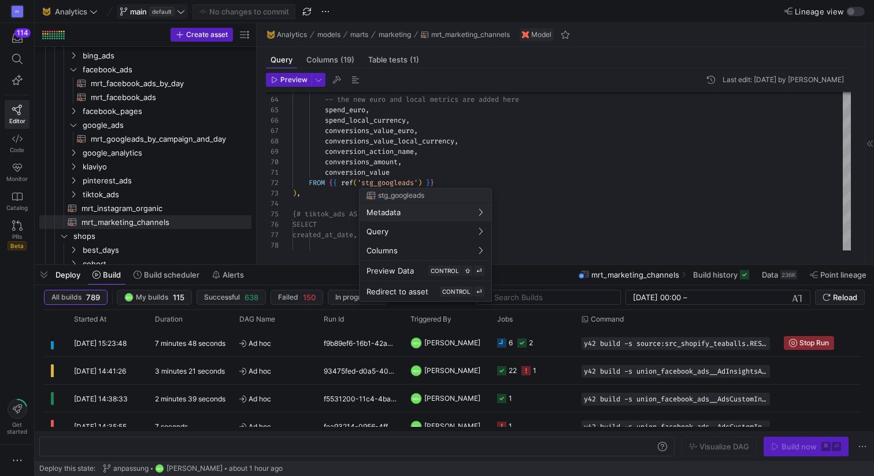
click at [398, 172] on div at bounding box center [437, 238] width 874 height 476
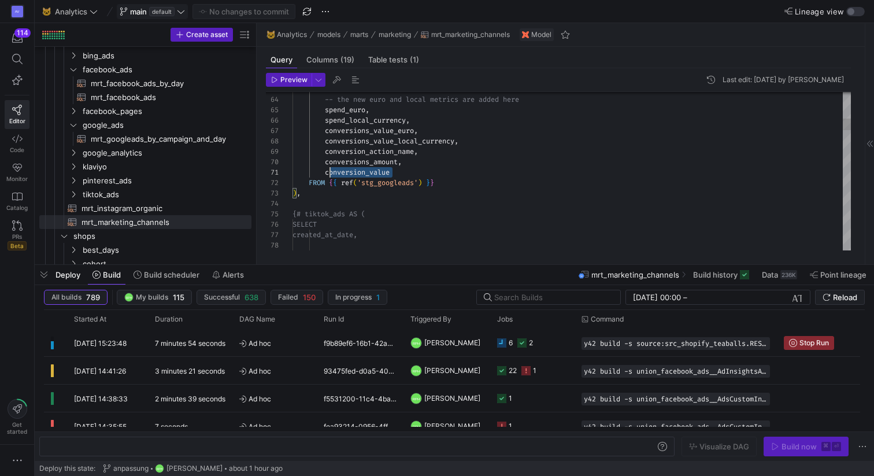
type textarea "conversions, conversions_value_euro AS conversions_value, -- euro is our standa…"
drag, startPoint x: 401, startPoint y: 170, endPoint x: 292, endPoint y: 151, distance: 110.9
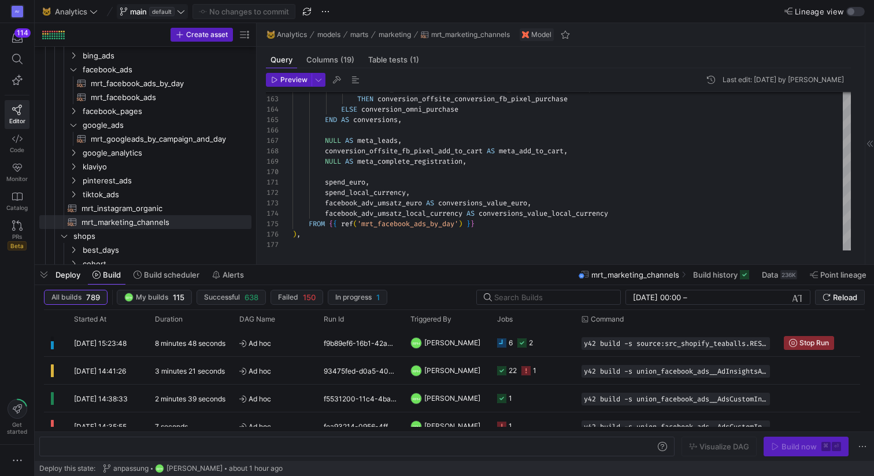
click at [177, 8] on span "main default" at bounding box center [152, 11] width 65 height 9
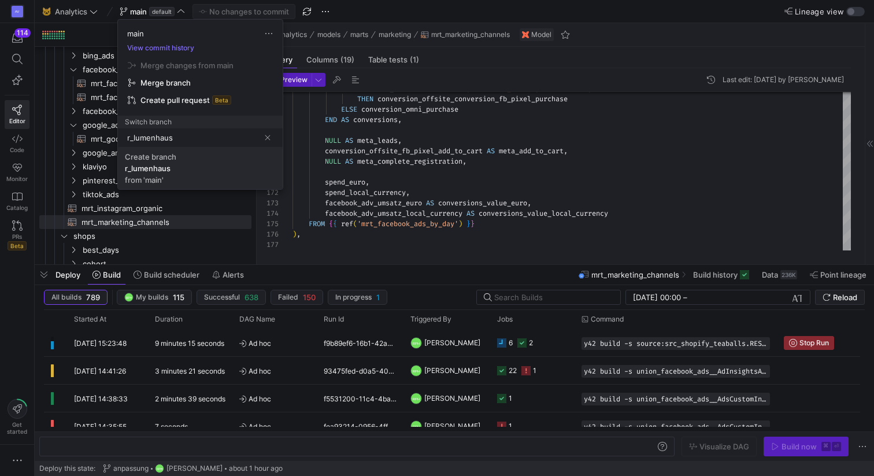
type input "r_lumenhaus"
click at [166, 168] on div "r_lumenhaus" at bounding box center [148, 168] width 46 height 9
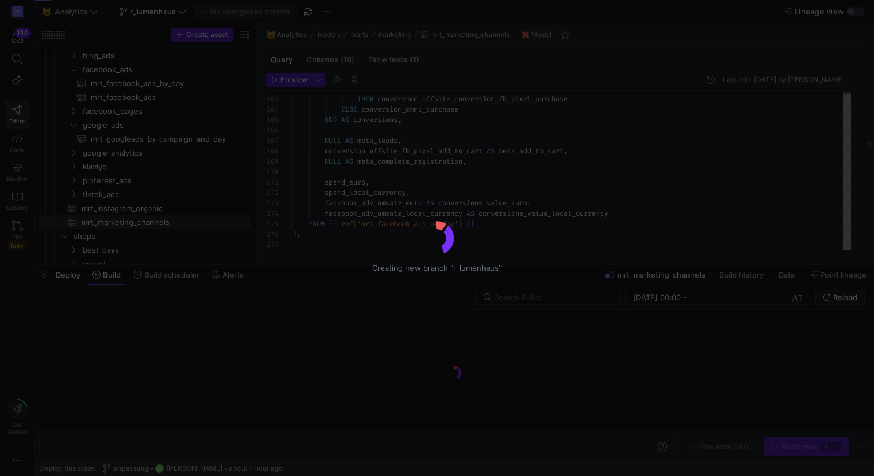
scroll to position [310, 0]
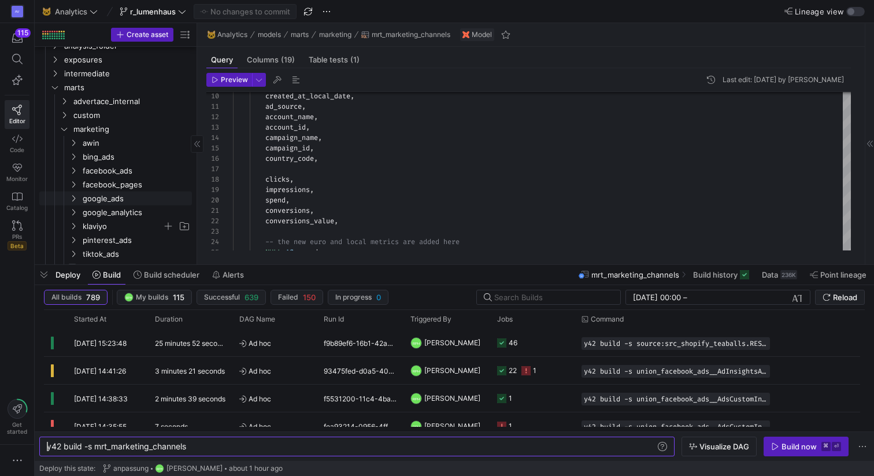
scroll to position [32, 0]
click at [83, 203] on span "google_ads" at bounding box center [123, 201] width 80 height 13
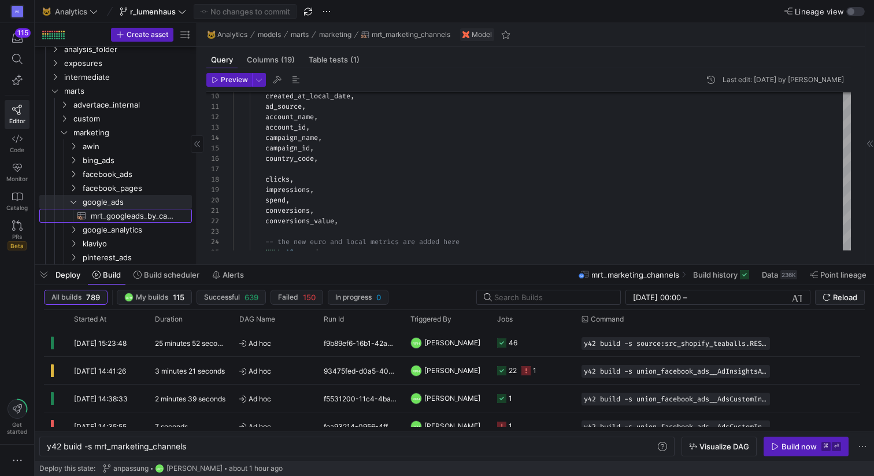
click at [91, 212] on span "mrt_googleads_by_campaign_and_day​​​​​​​​​​" at bounding box center [135, 215] width 88 height 13
type textarea "y42 build -s mrt_googleads_by_campaign_and_day"
type textarea "WITH stg_googleads AS ( SELECT `ad_source`, `campaign_name`, `customer_id`, `ca…"
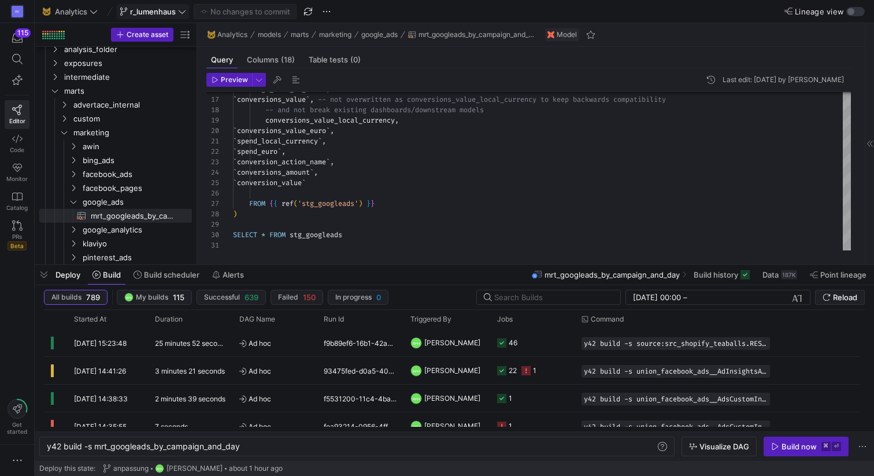
click at [172, 13] on span "r_lumenhaus" at bounding box center [153, 11] width 46 height 9
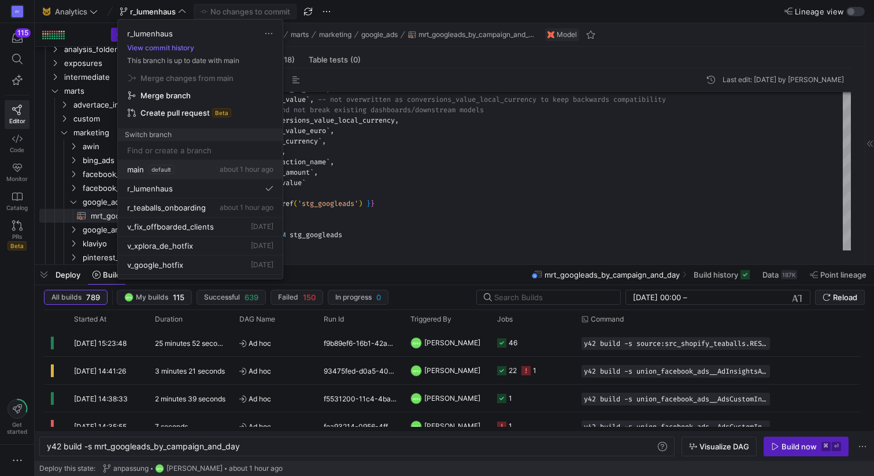
click at [154, 169] on span "default" at bounding box center [161, 169] width 25 height 9
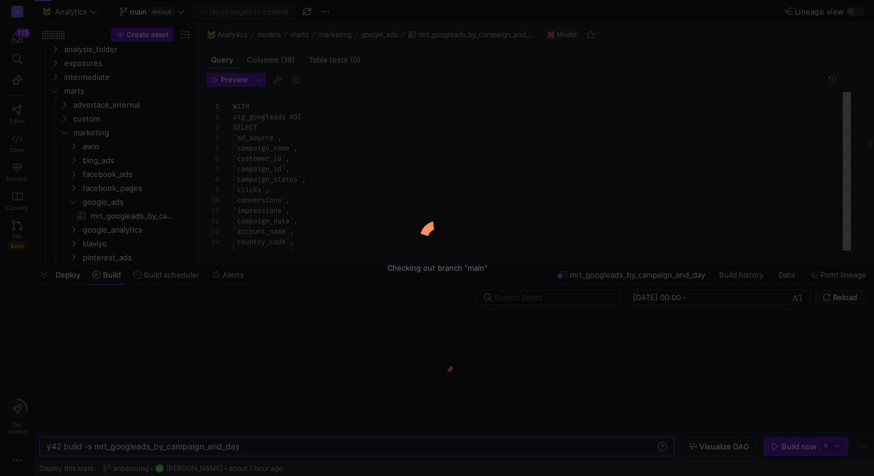
scroll to position [104, 0]
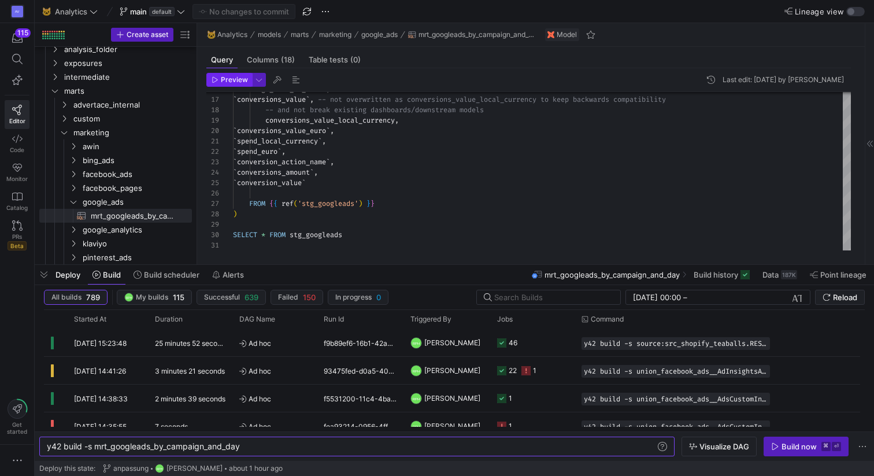
click at [229, 79] on span "Preview" at bounding box center [234, 80] width 27 height 8
